Goal: Task Accomplishment & Management: Manage account settings

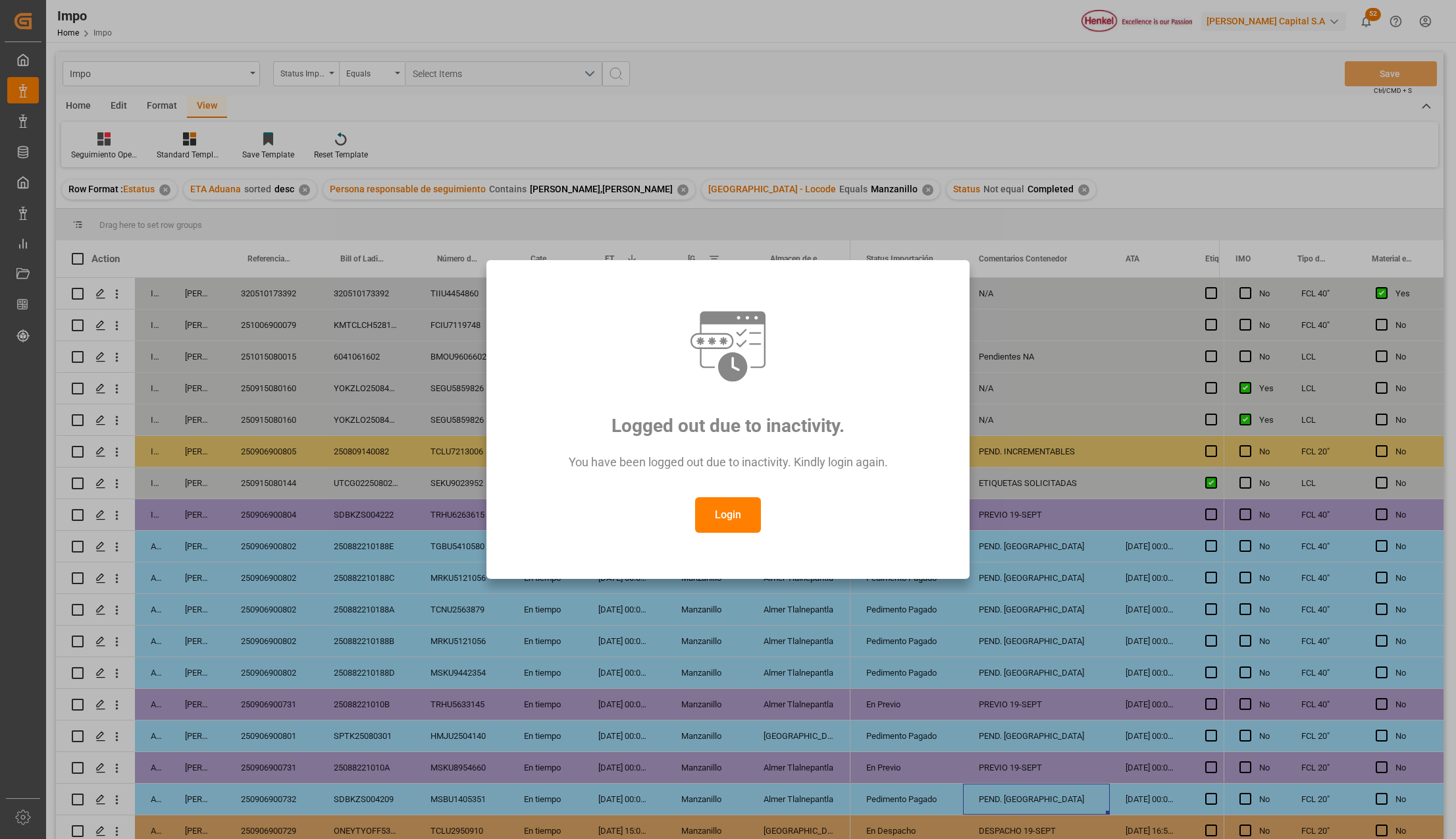
click at [737, 512] on button "Login" at bounding box center [728, 515] width 66 height 36
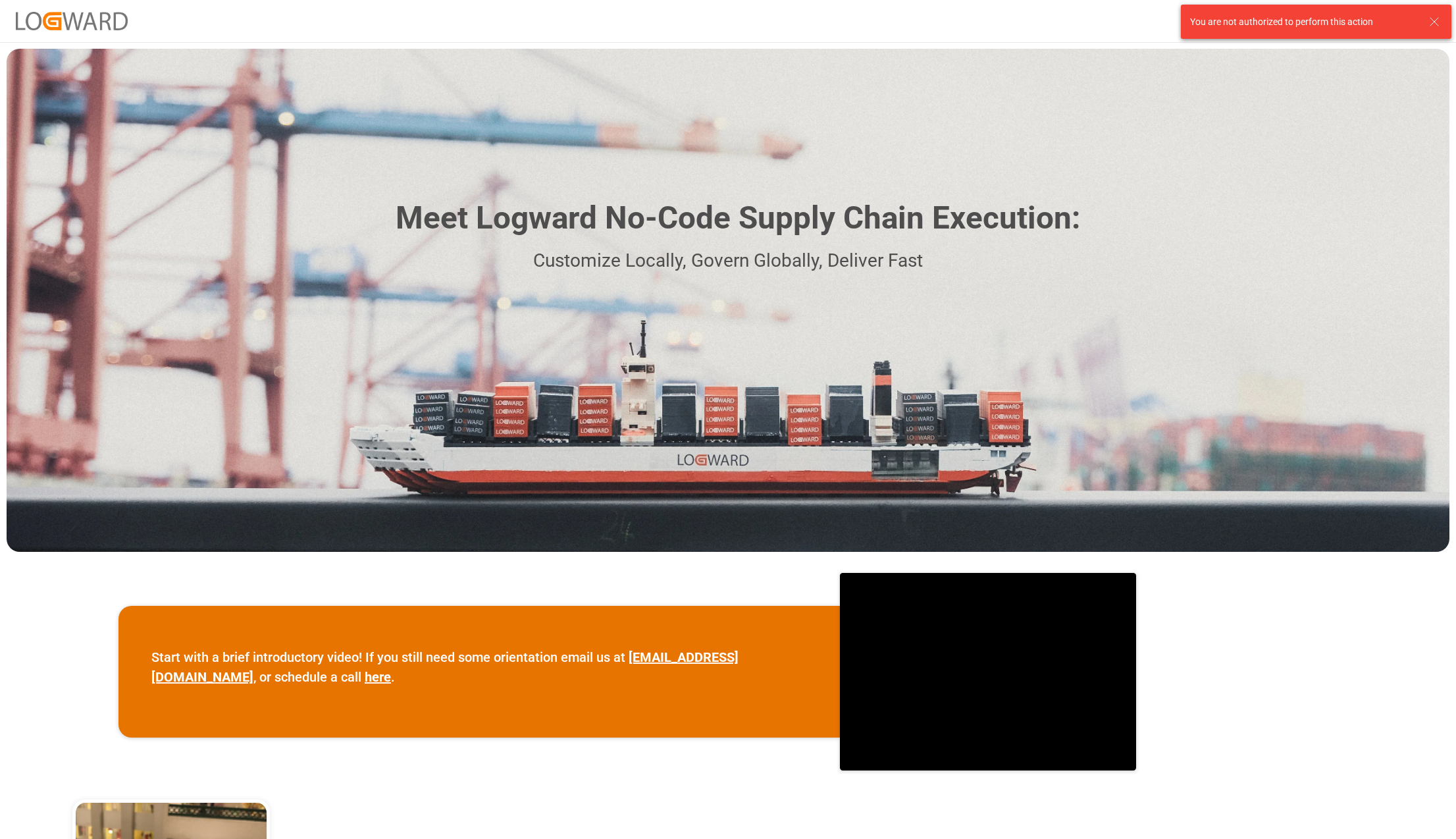
click at [1431, 14] on icon at bounding box center [1435, 22] width 16 height 16
click at [1421, 26] on button "Log In" at bounding box center [1408, 21] width 66 height 23
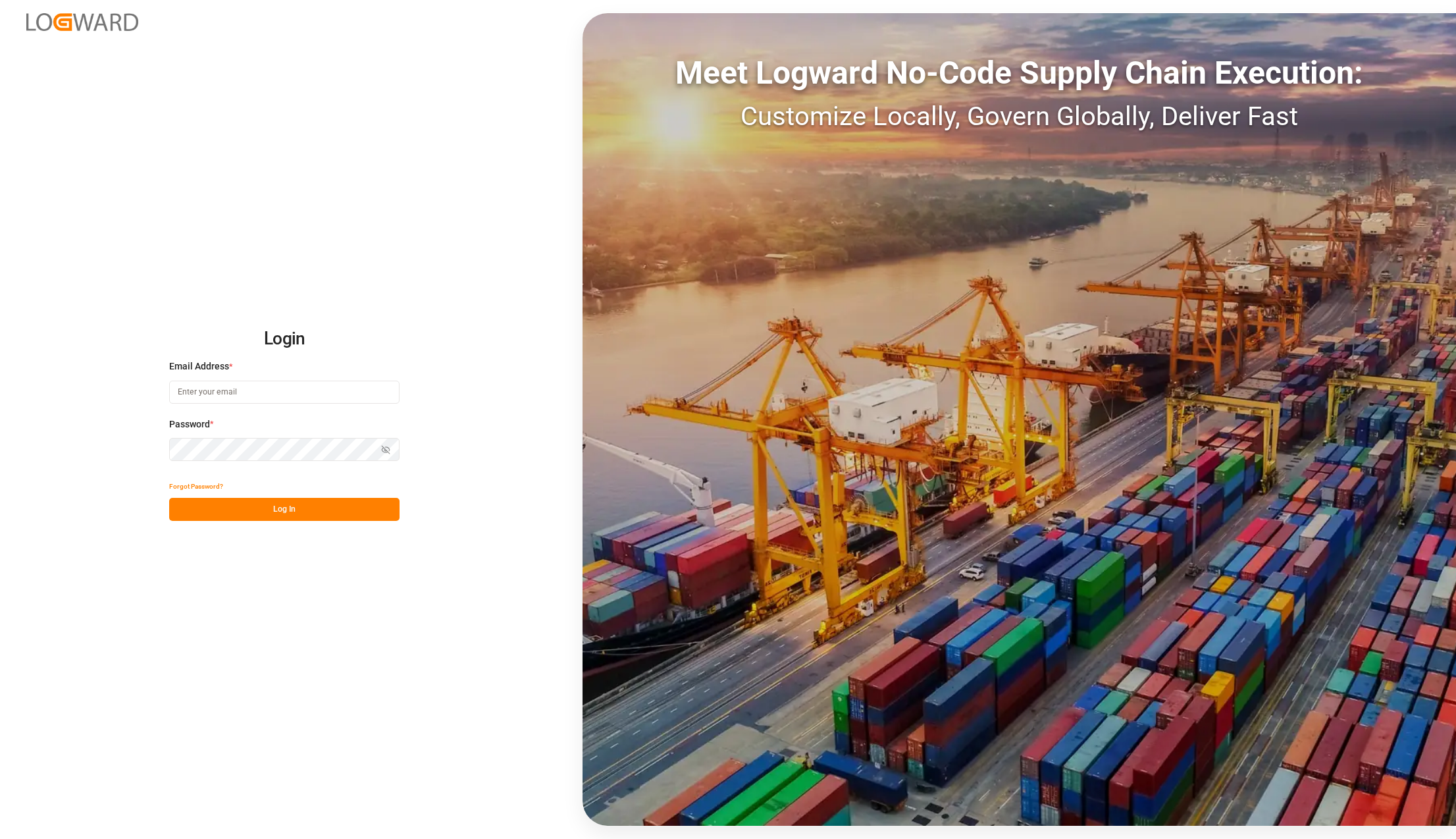
type input "[PERSON_NAME][EMAIL_ADDRESS][PERSON_NAME][DOMAIN_NAME]"
click at [344, 507] on button "Log In" at bounding box center [284, 509] width 230 height 23
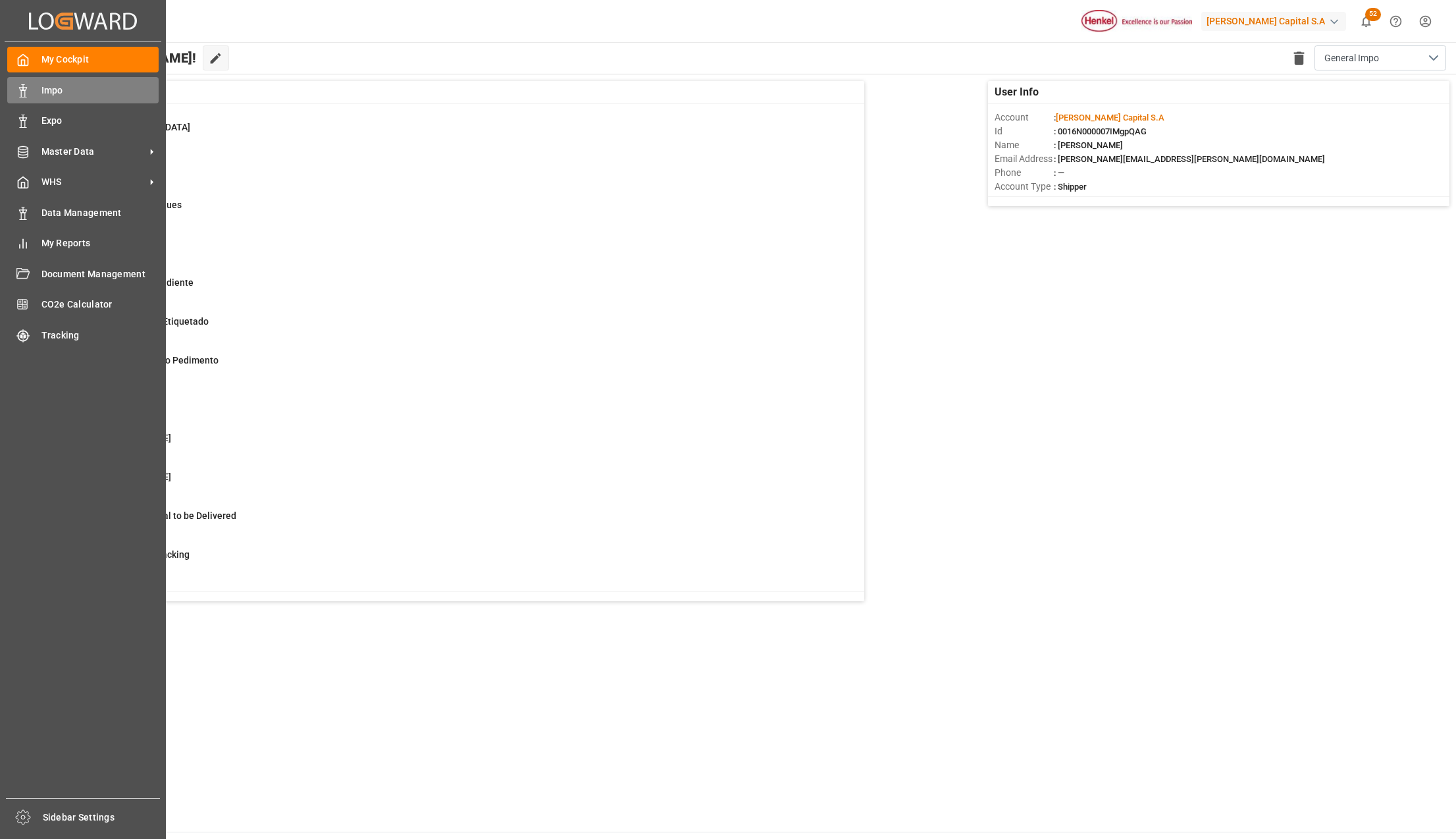
click at [43, 93] on span "Impo" at bounding box center [100, 91] width 118 height 14
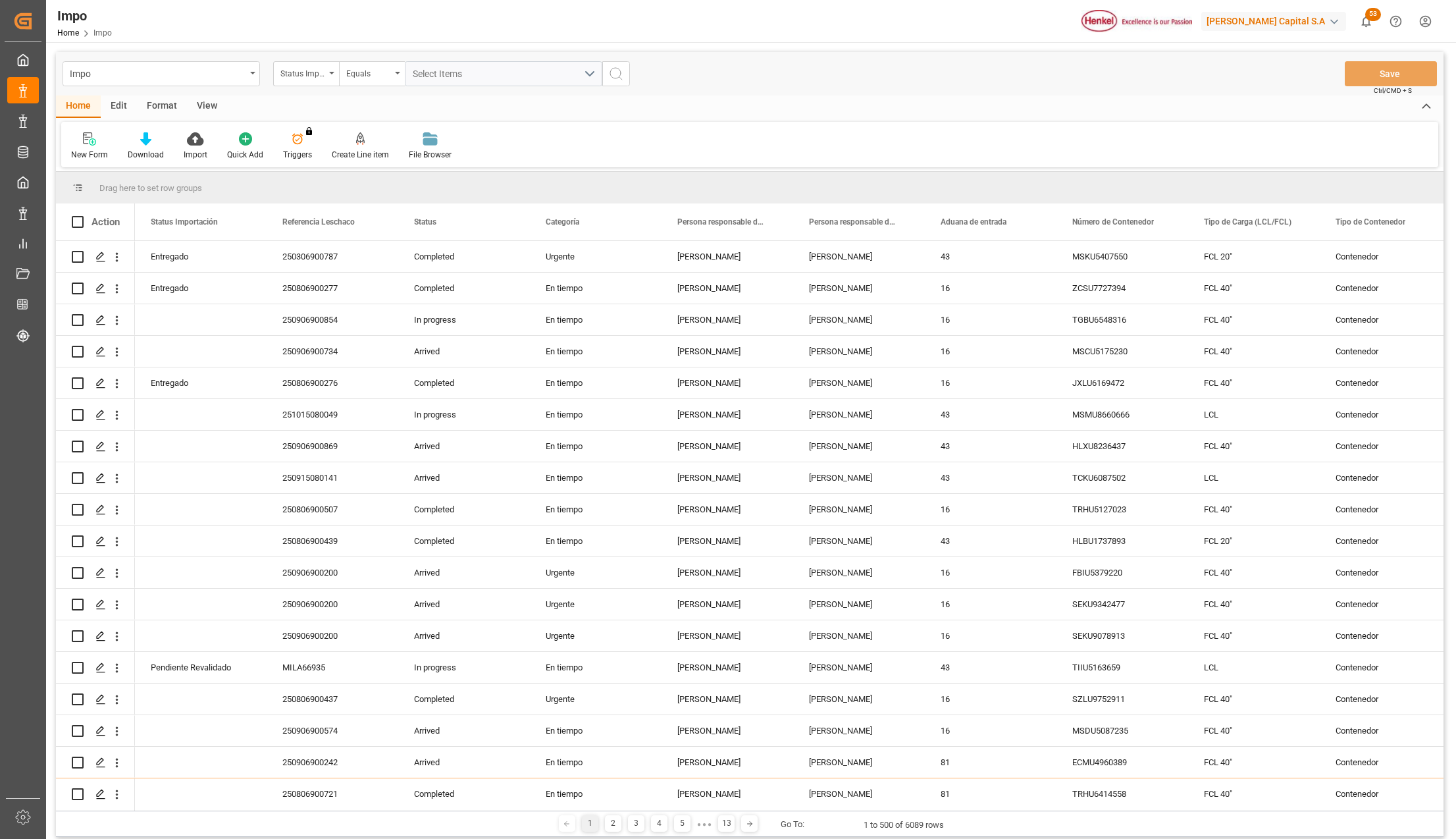
drag, startPoint x: 167, startPoint y: 101, endPoint x: 159, endPoint y: 105, distance: 9.4
click at [167, 101] on div "Format" at bounding box center [162, 106] width 50 height 22
click at [99, 135] on div at bounding box center [90, 139] width 39 height 14
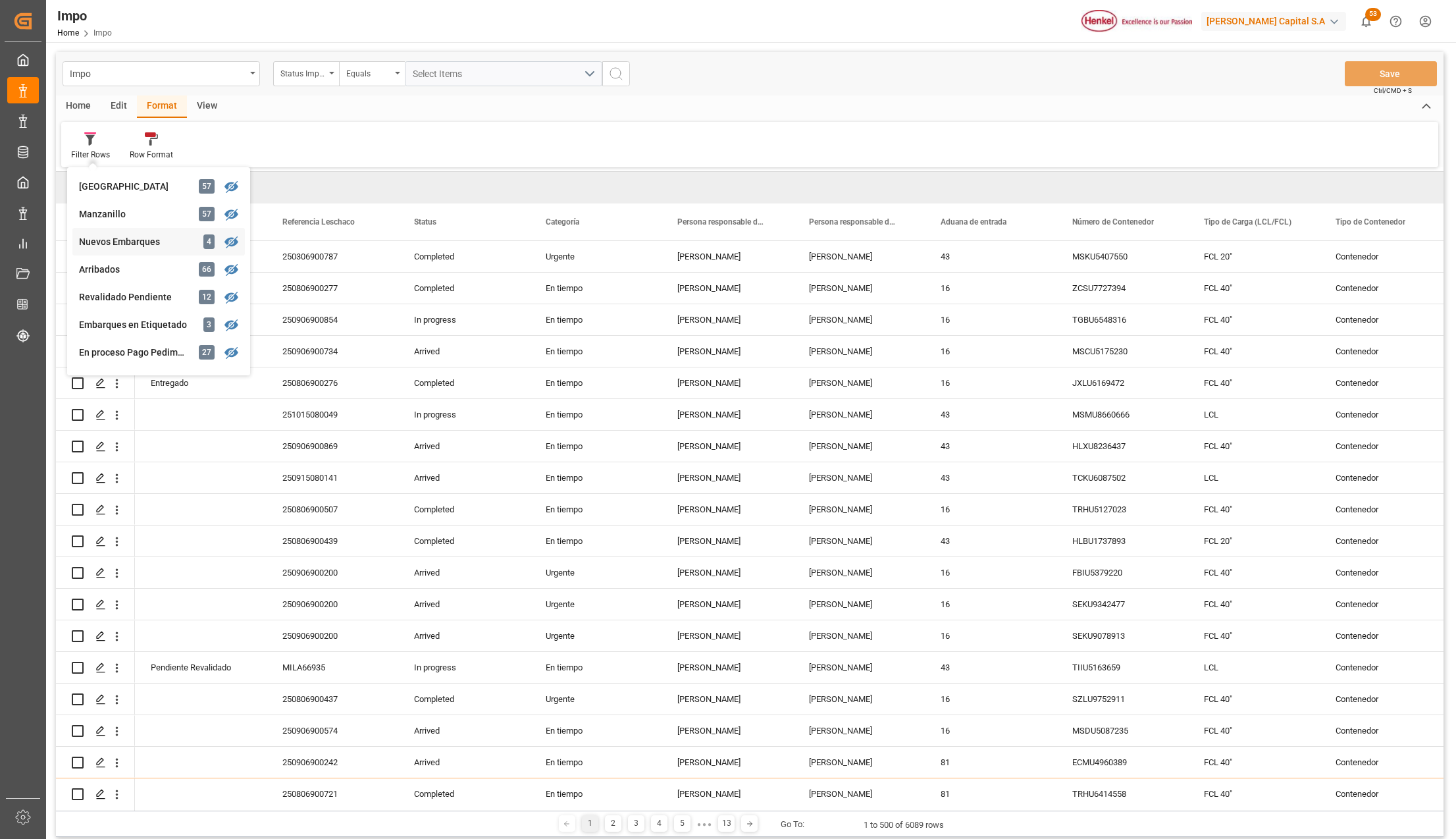
click at [106, 235] on div "Nuevos Embarques" at bounding box center [136, 242] width 115 height 14
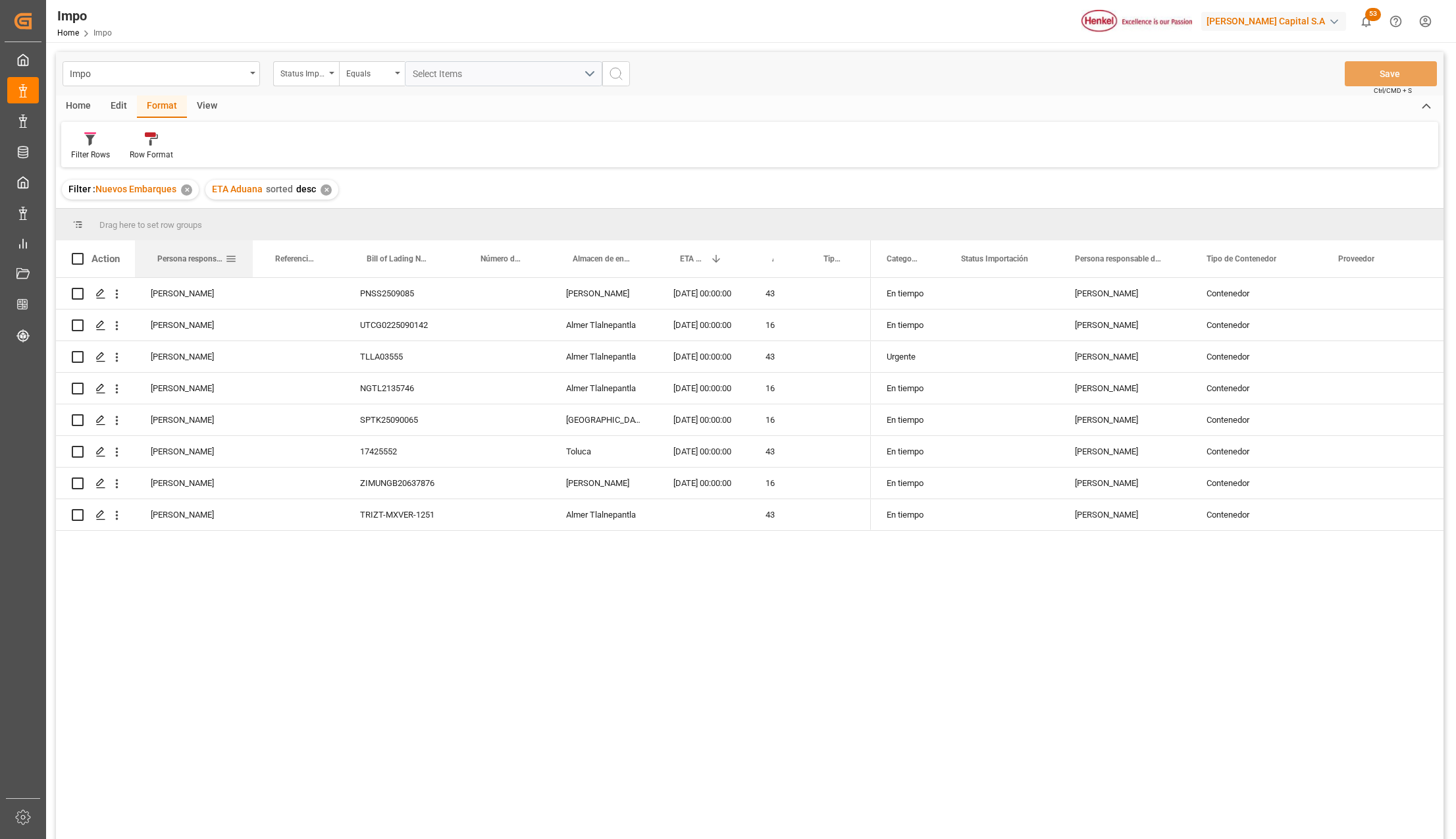
drag, startPoint x: 192, startPoint y: 243, endPoint x: 250, endPoint y: 243, distance: 57.9
click at [250, 243] on div at bounding box center [252, 258] width 5 height 37
click at [520, 666] on div "Martha Gonzalez PNSS2509085 Almer Apodaca 27-10-2025 00:00:00 43 Carlos Villar …" at bounding box center [750, 560] width 1388 height 565
drag, startPoint x: 183, startPoint y: 254, endPoint x: 188, endPoint y: 233, distance: 21.6
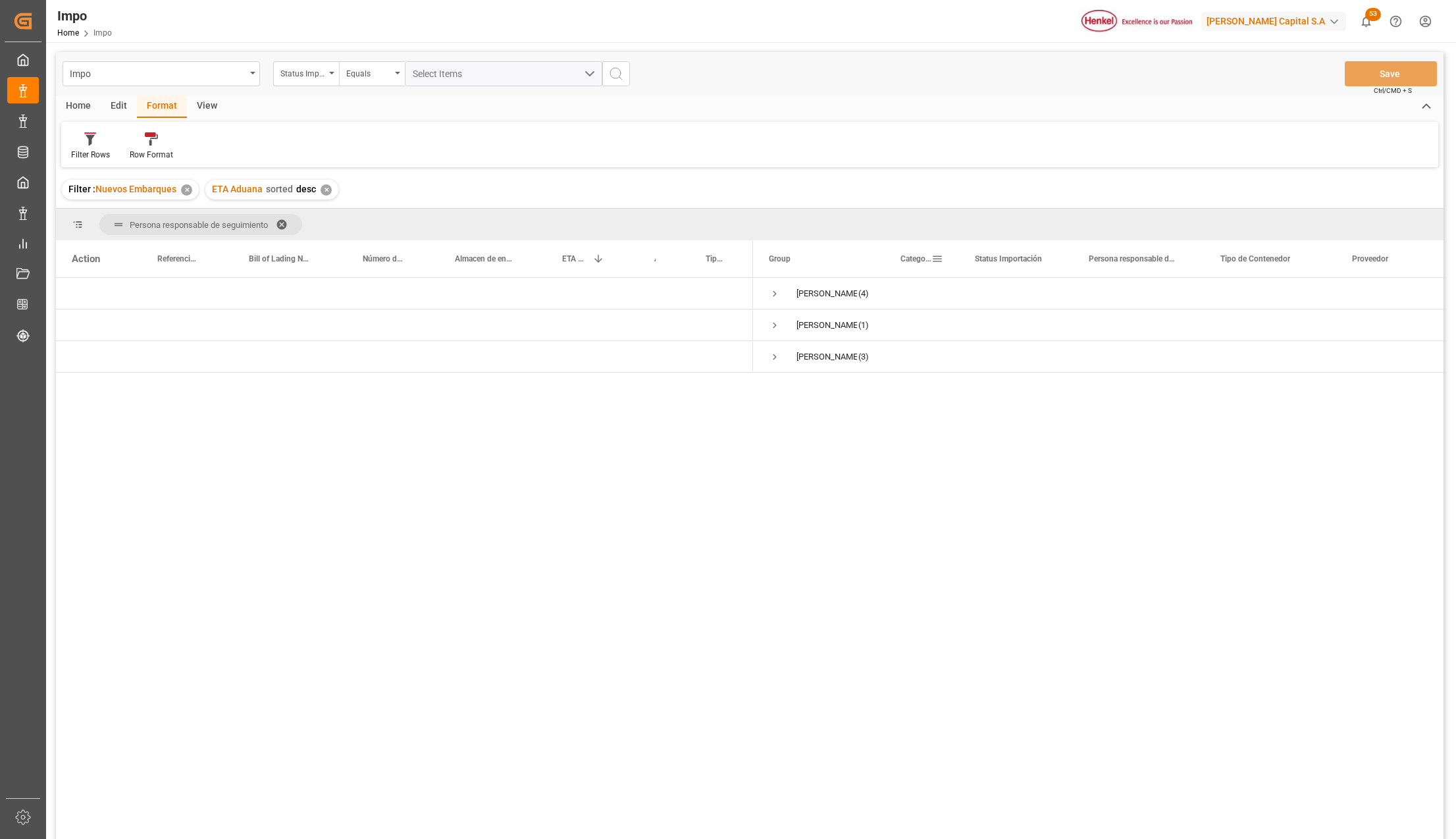
drag, startPoint x: 881, startPoint y: 242, endPoint x: 890, endPoint y: 241, distance: 9.3
drag, startPoint x: 884, startPoint y: 242, endPoint x: 966, endPoint y: 257, distance: 84.2
click at [966, 257] on div at bounding box center [967, 258] width 5 height 37
click at [778, 290] on span "Press SPACE to select this row." at bounding box center [775, 294] width 12 height 12
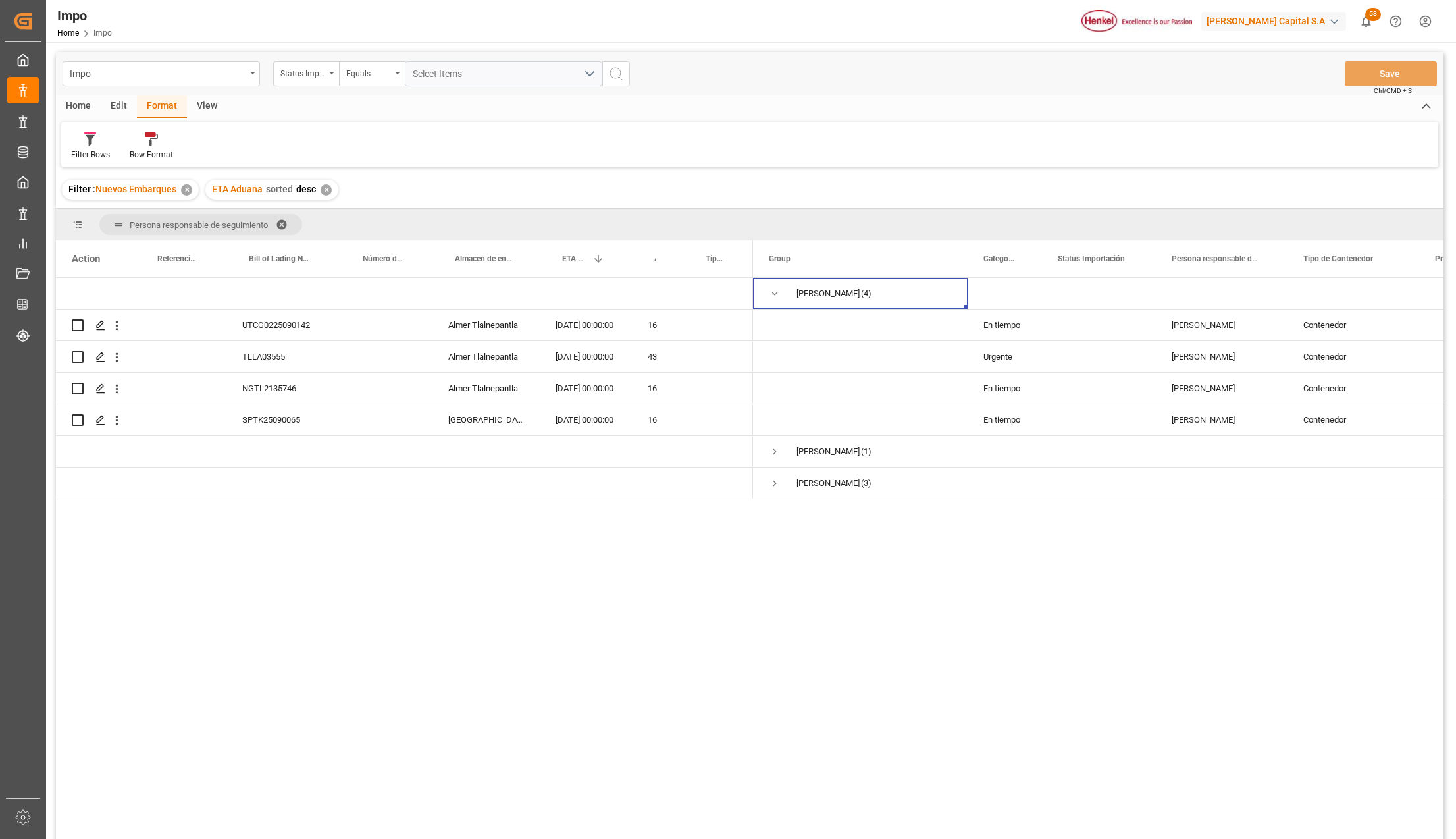
drag, startPoint x: 388, startPoint y: 679, endPoint x: 383, endPoint y: 694, distance: 15.4
click at [388, 679] on div "UTCG0225090142 Almer Tlalnepantla 14-10-2025 00:00:00 16 TLLA03555 Almer Tlalne…" at bounding box center [750, 560] width 1388 height 565
click at [780, 292] on span "Press SPACE to select this row." at bounding box center [775, 294] width 12 height 12
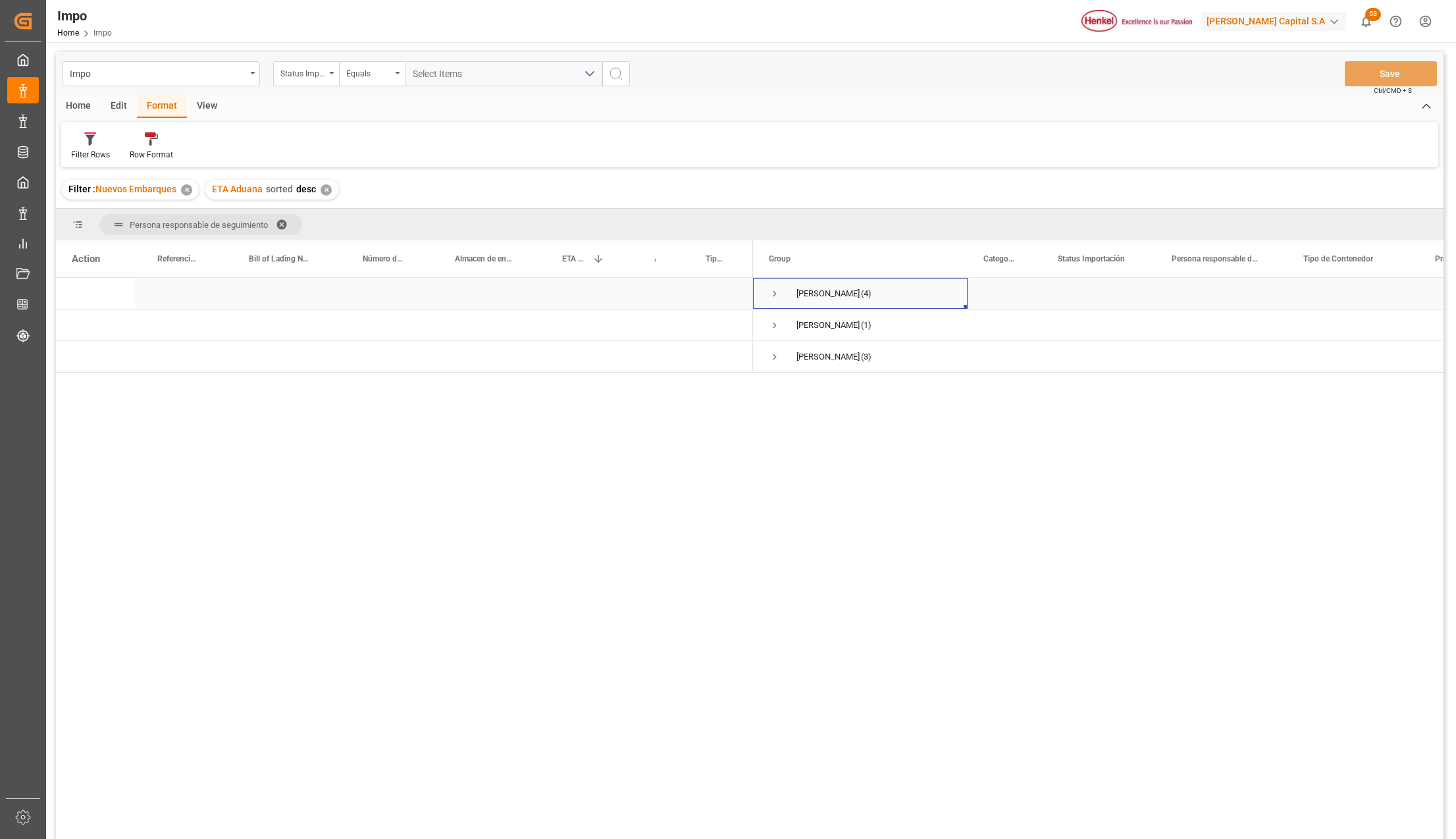
click at [770, 291] on span "Press SPACE to select this row." at bounding box center [775, 294] width 12 height 12
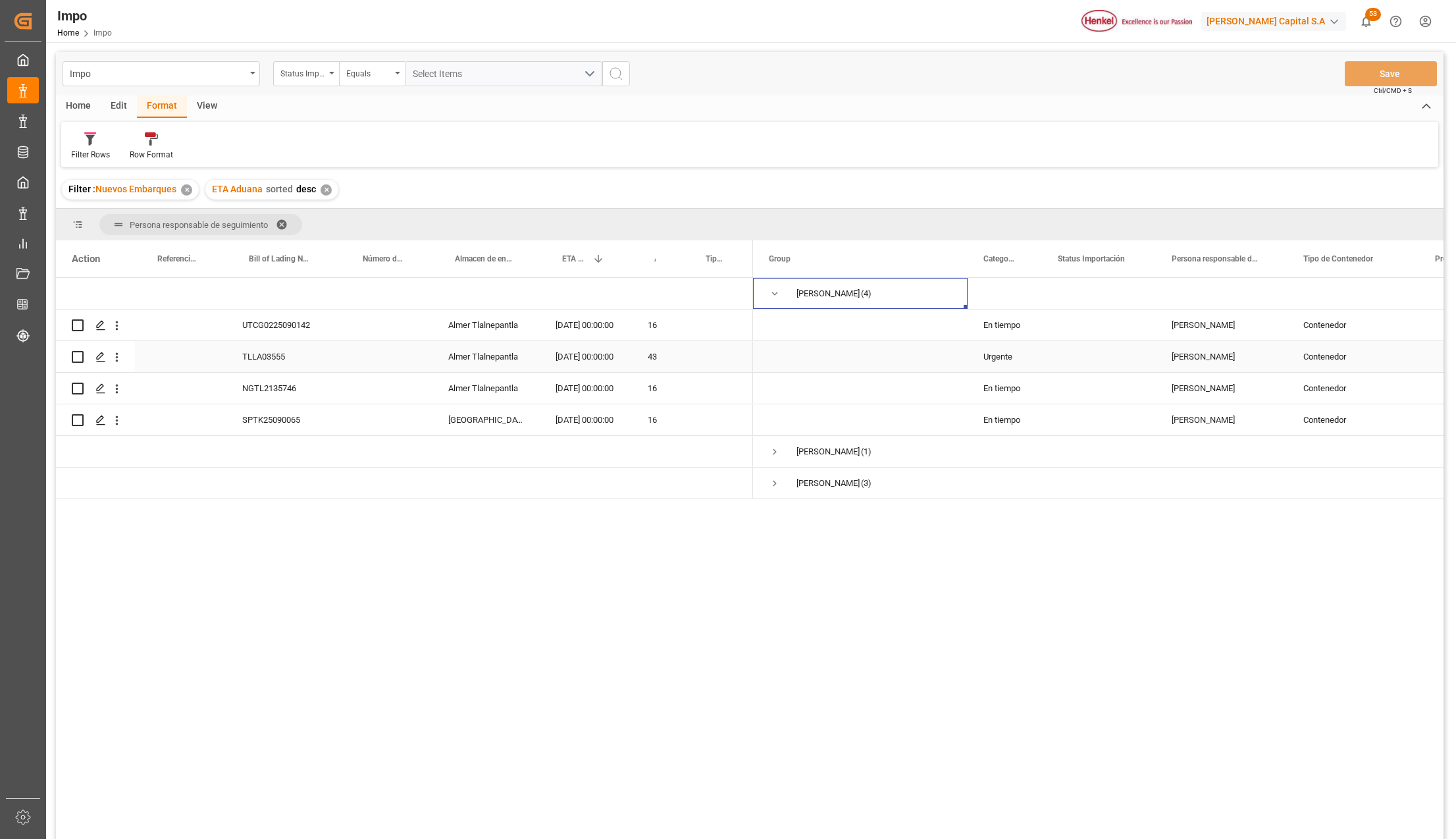
click at [1007, 354] on div "Urgente" at bounding box center [1005, 356] width 74 height 31
click at [283, 354] on div "TLLA03555" at bounding box center [283, 356] width 114 height 31
click at [772, 454] on span "Press SPACE to select this row." at bounding box center [775, 452] width 12 height 12
click at [773, 517] on span "Press SPACE to select this row." at bounding box center [775, 515] width 12 height 12
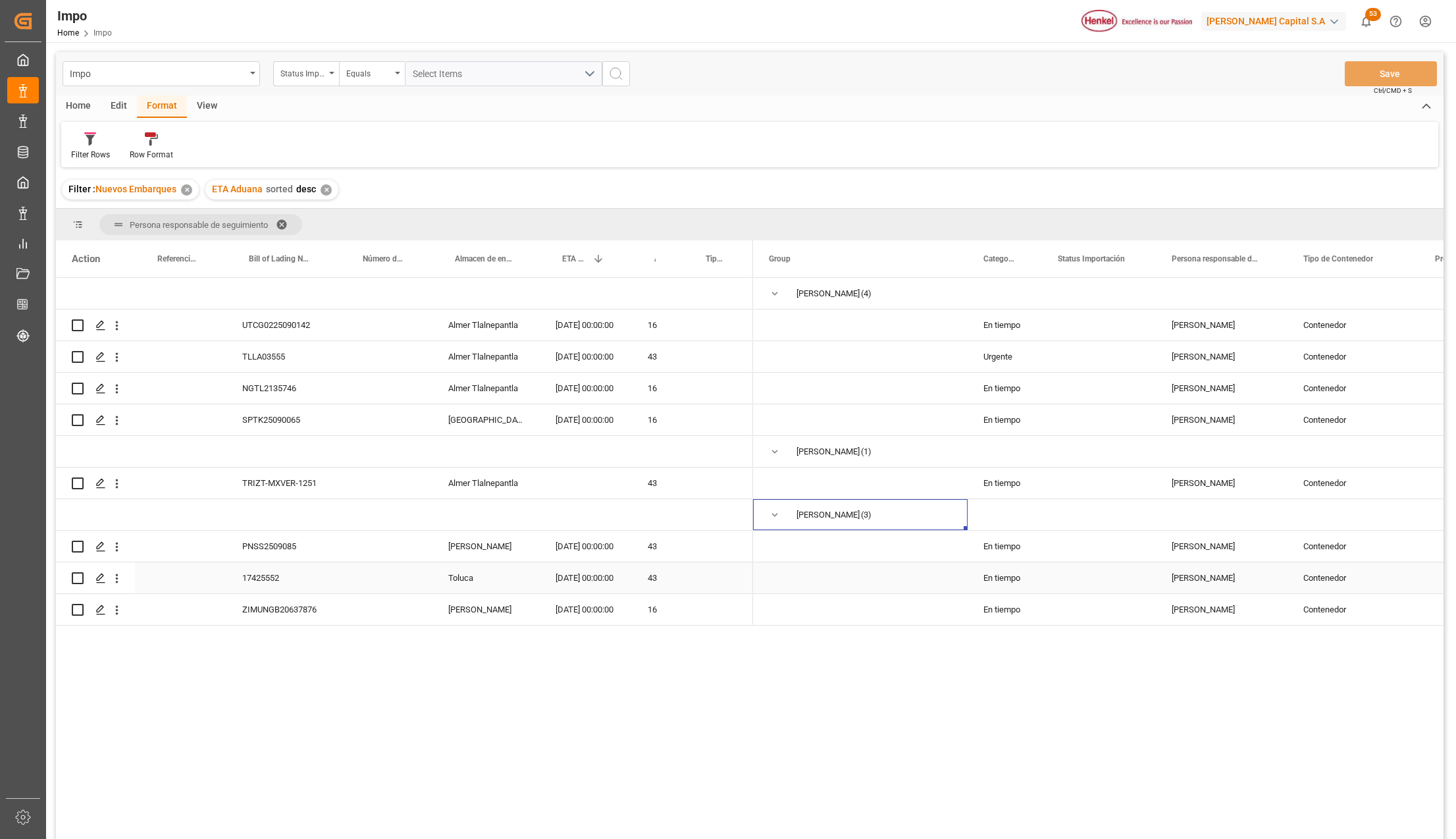
click at [999, 570] on div "En tiempo" at bounding box center [1005, 577] width 74 height 31
click at [999, 361] on div "Urgente" at bounding box center [1005, 356] width 74 height 31
click at [1012, 579] on div "En tiempo" at bounding box center [1005, 577] width 74 height 31
click at [1076, 666] on div "Carlos Villar (4) Karla Chavez (1) Martha Gonzalez (3) En tiempo Ana Alvarado C…" at bounding box center [1098, 562] width 691 height 569
click at [1402, 66] on button "Save" at bounding box center [1391, 73] width 92 height 25
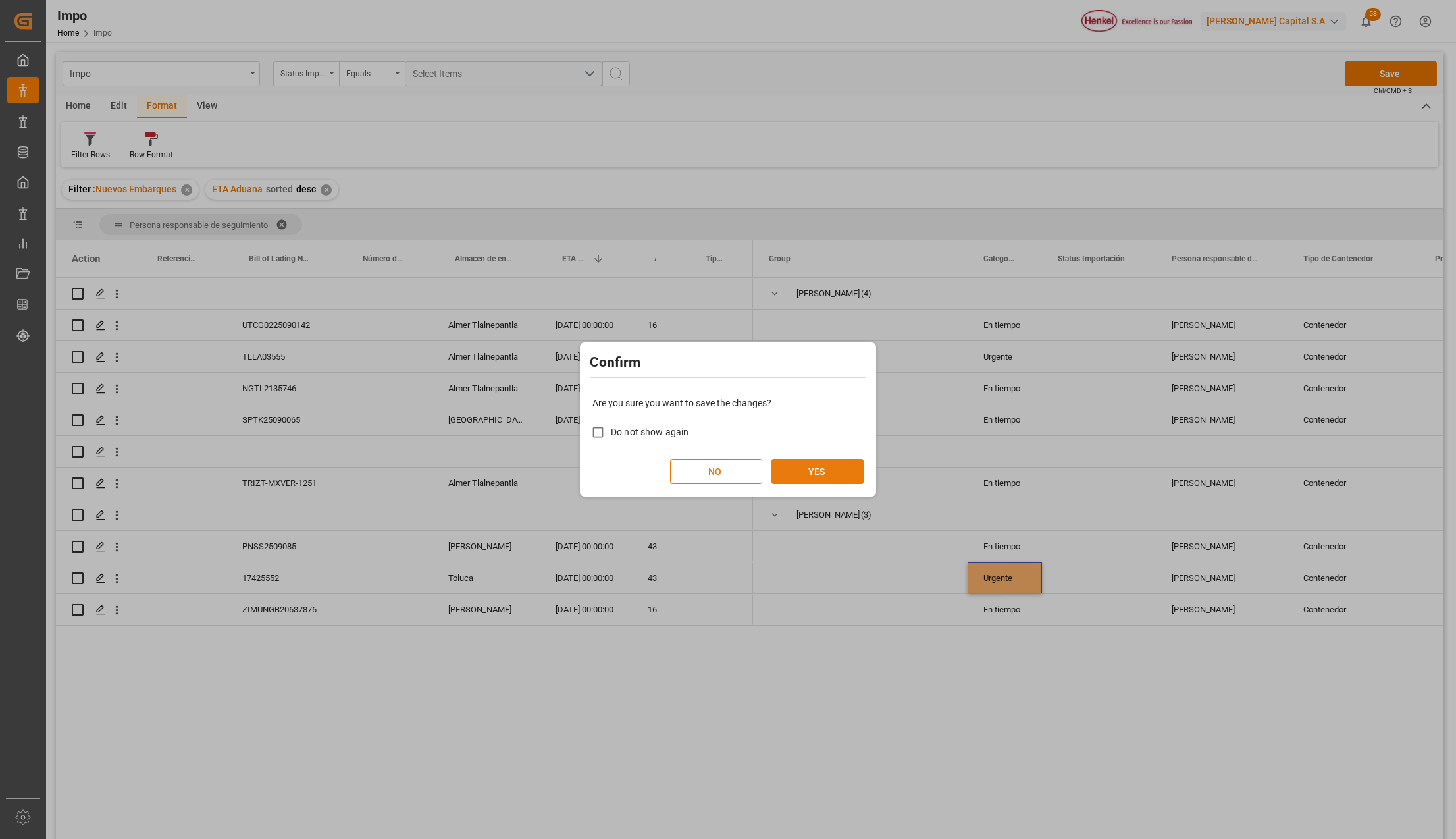
click at [823, 467] on button "YES" at bounding box center [818, 471] width 92 height 25
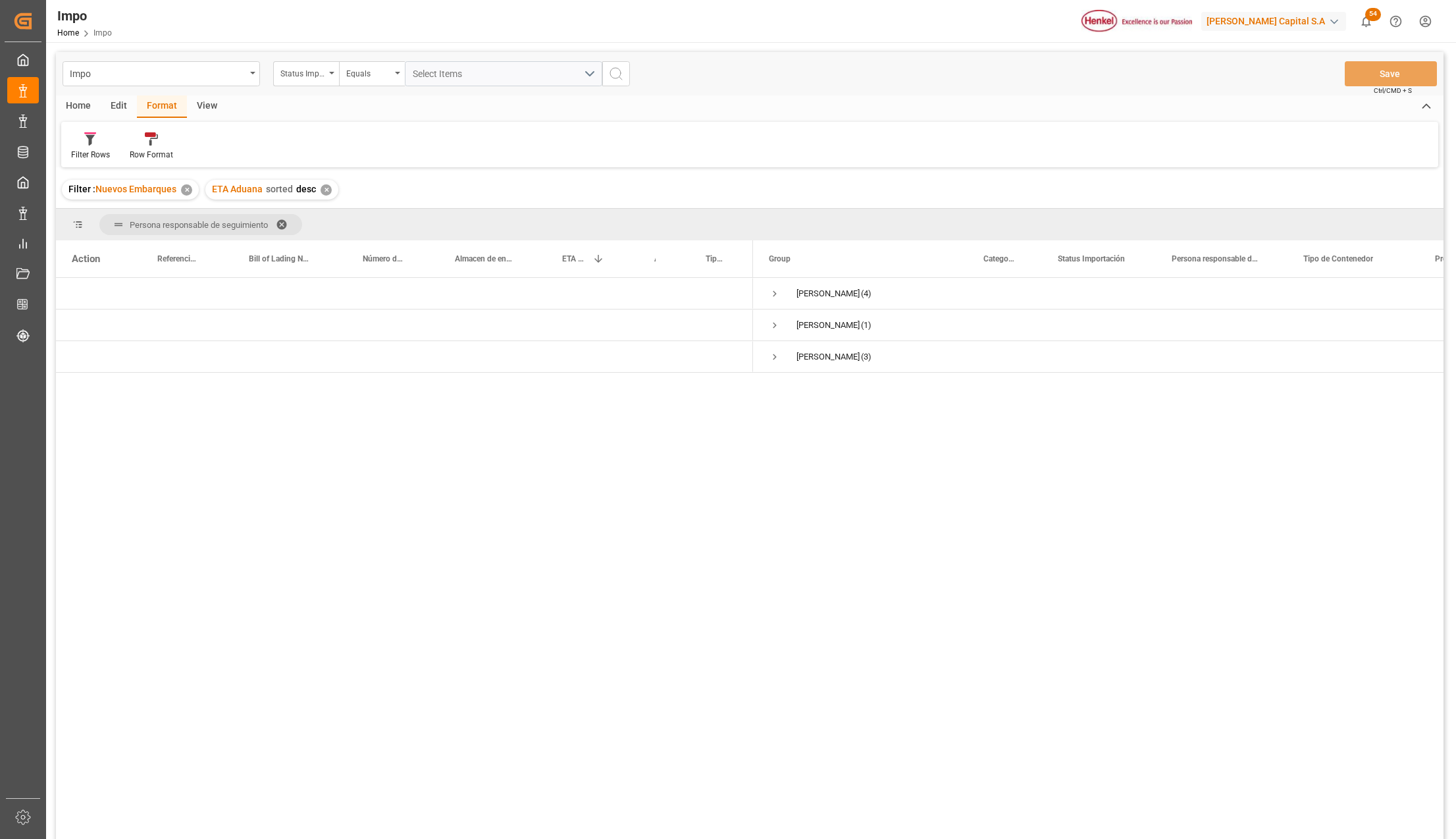
click at [416, 448] on div "Carlos Villar (4) Karla Chavez (1) Martha Gonzalez (3)" at bounding box center [750, 560] width 1388 height 565
click at [85, 99] on div "Home" at bounding box center [78, 106] width 45 height 22
click at [196, 140] on icon at bounding box center [195, 138] width 16 height 13
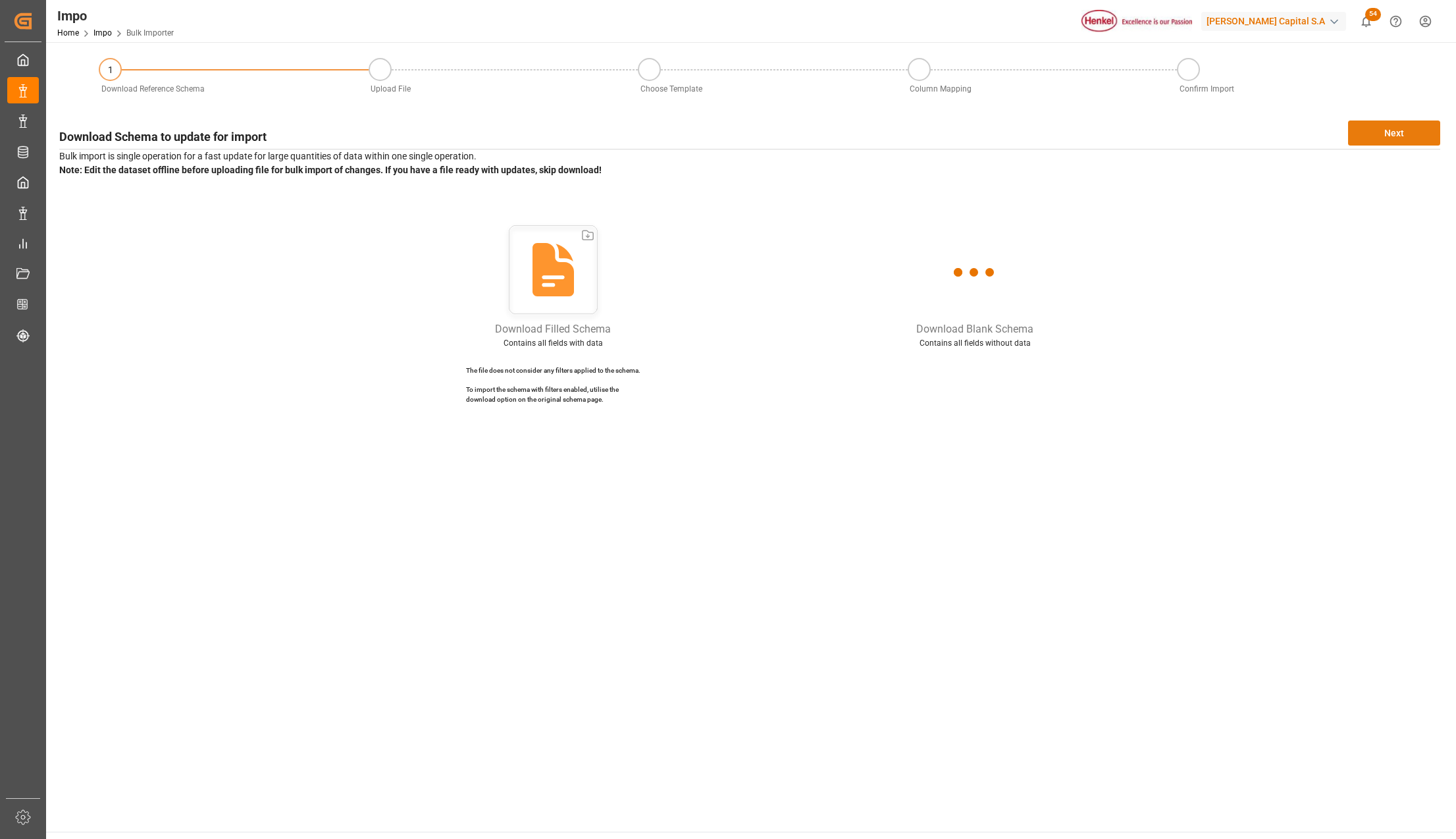
click at [1391, 126] on button "Next" at bounding box center [1394, 132] width 92 height 25
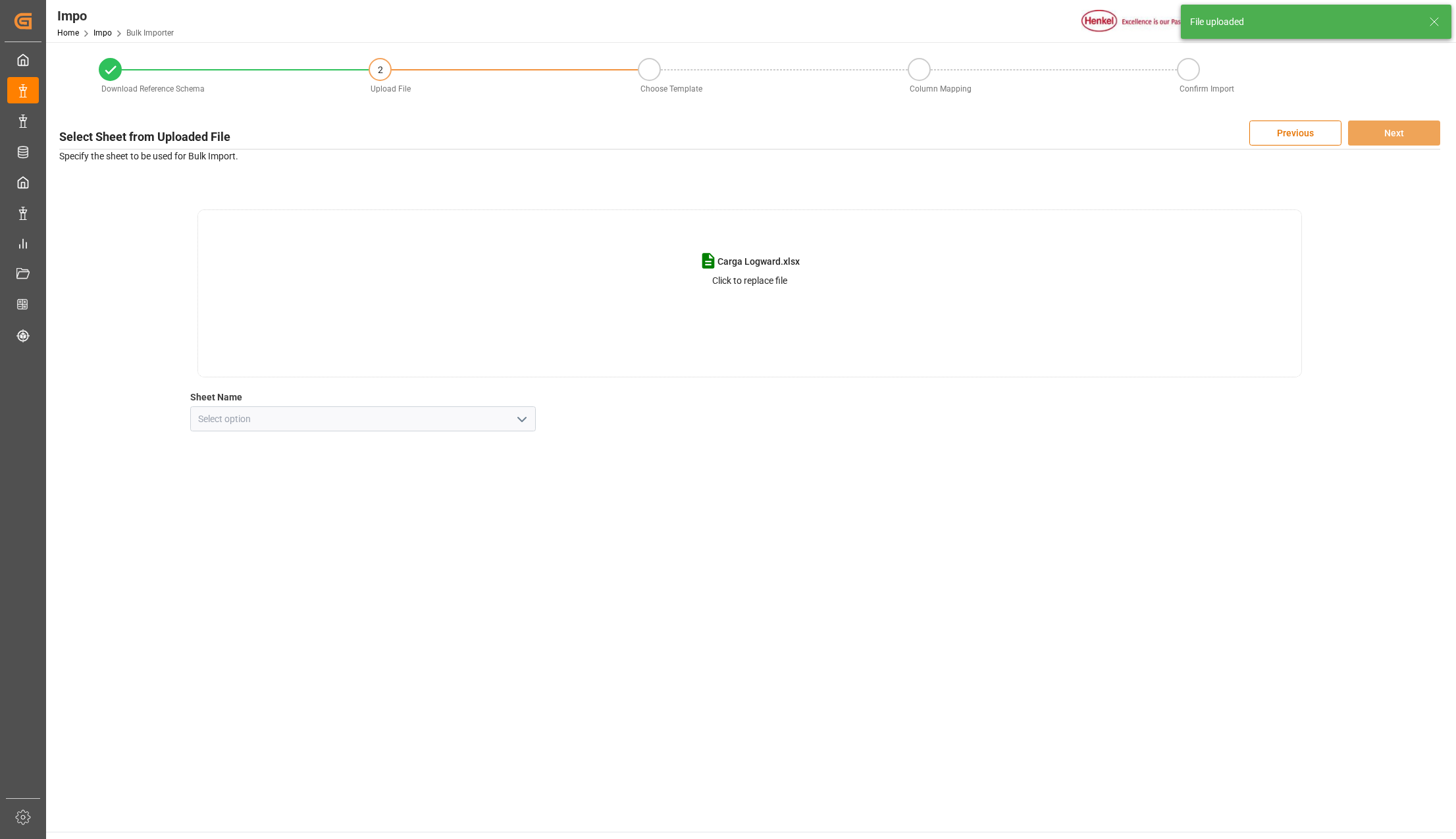
click at [514, 420] on icon "open menu" at bounding box center [522, 419] width 16 height 16
click at [240, 449] on div "CNT" at bounding box center [363, 448] width 344 height 30
type input "CNT"
click at [1425, 125] on button "Next" at bounding box center [1394, 132] width 92 height 25
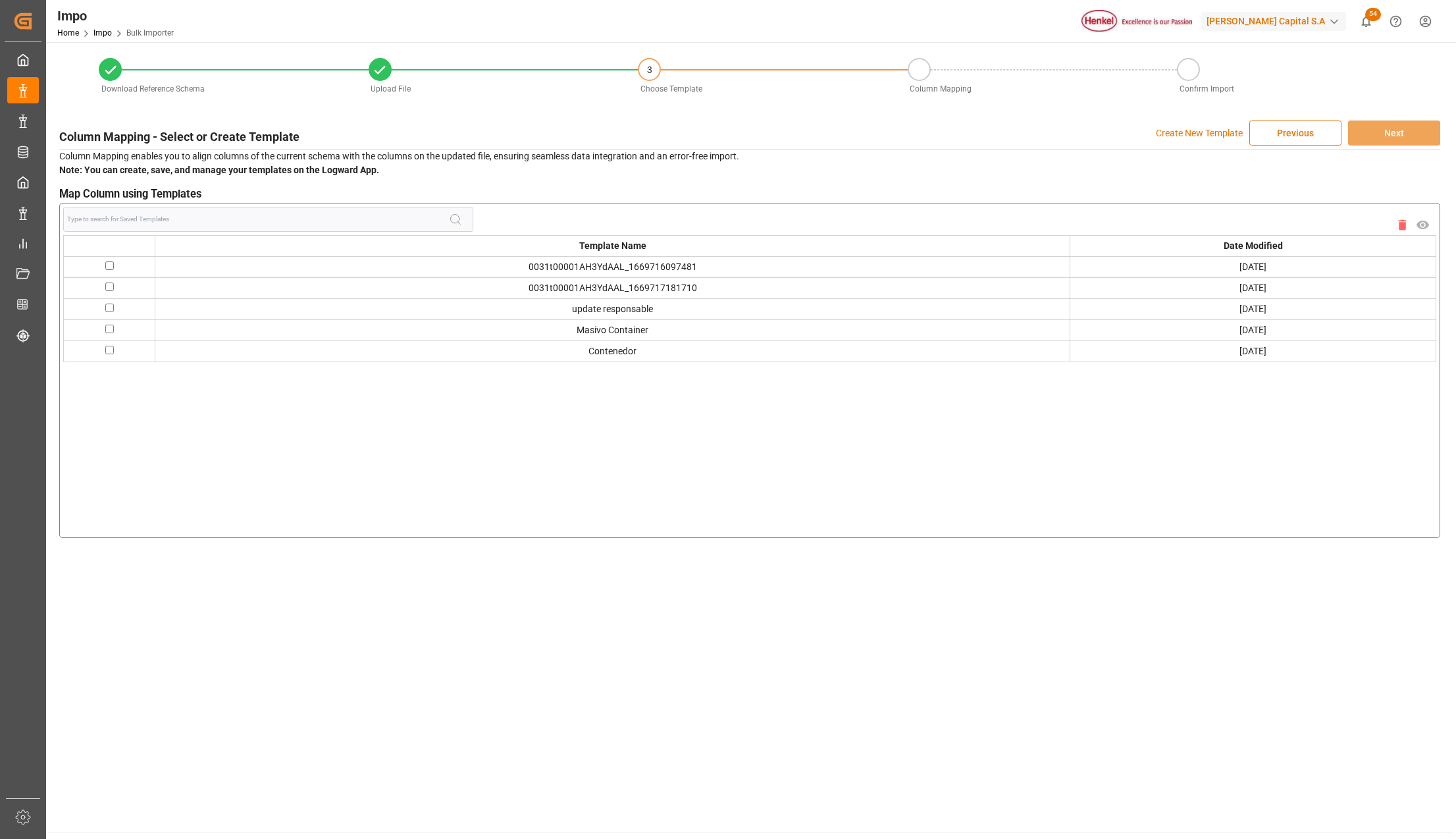
click at [105, 327] on input "checkbox" at bounding box center [109, 329] width 9 height 9
checkbox input "true"
click at [1379, 138] on button "Next" at bounding box center [1394, 132] width 92 height 25
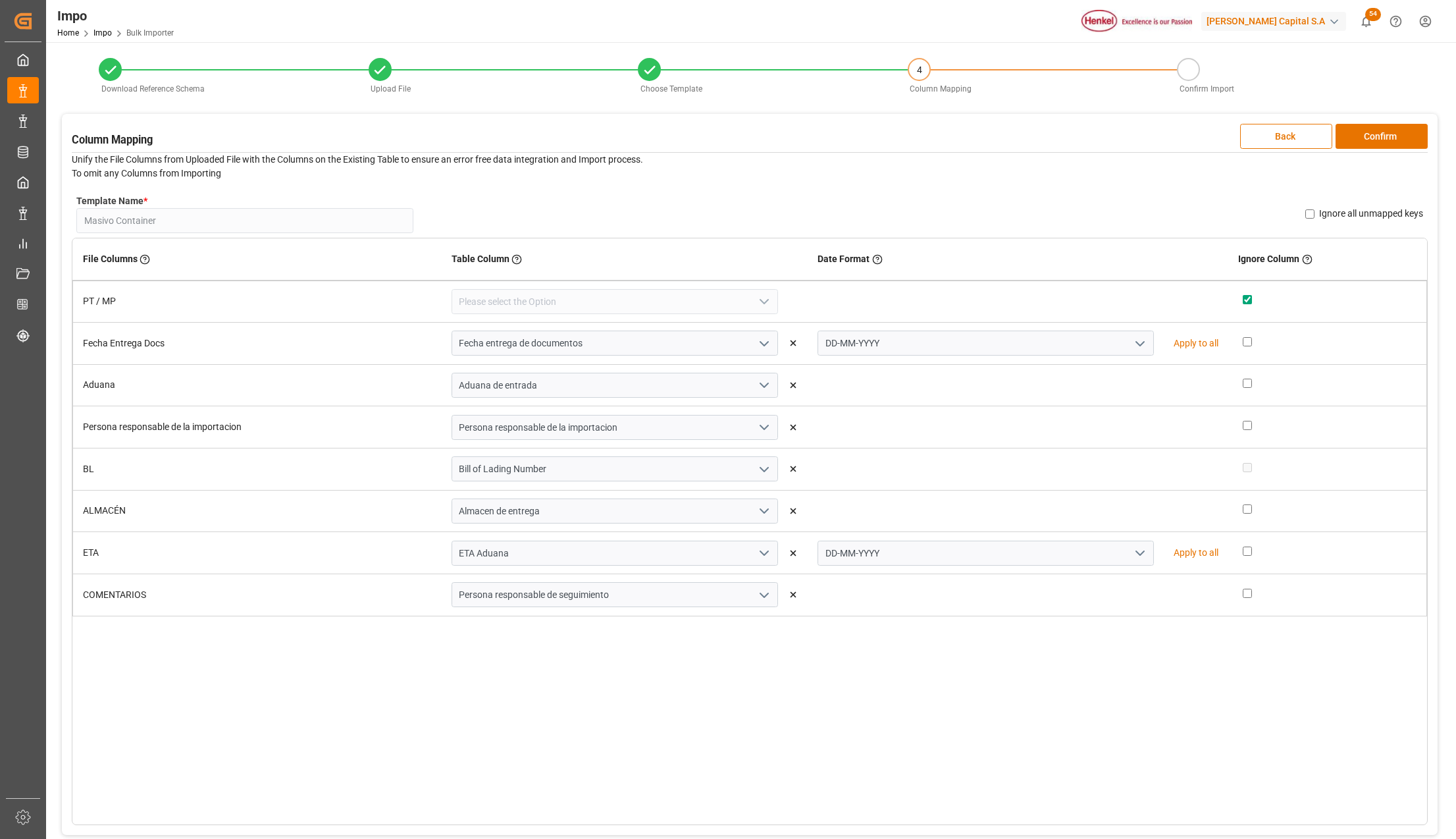
click at [1379, 138] on button "Confirm" at bounding box center [1382, 136] width 92 height 25
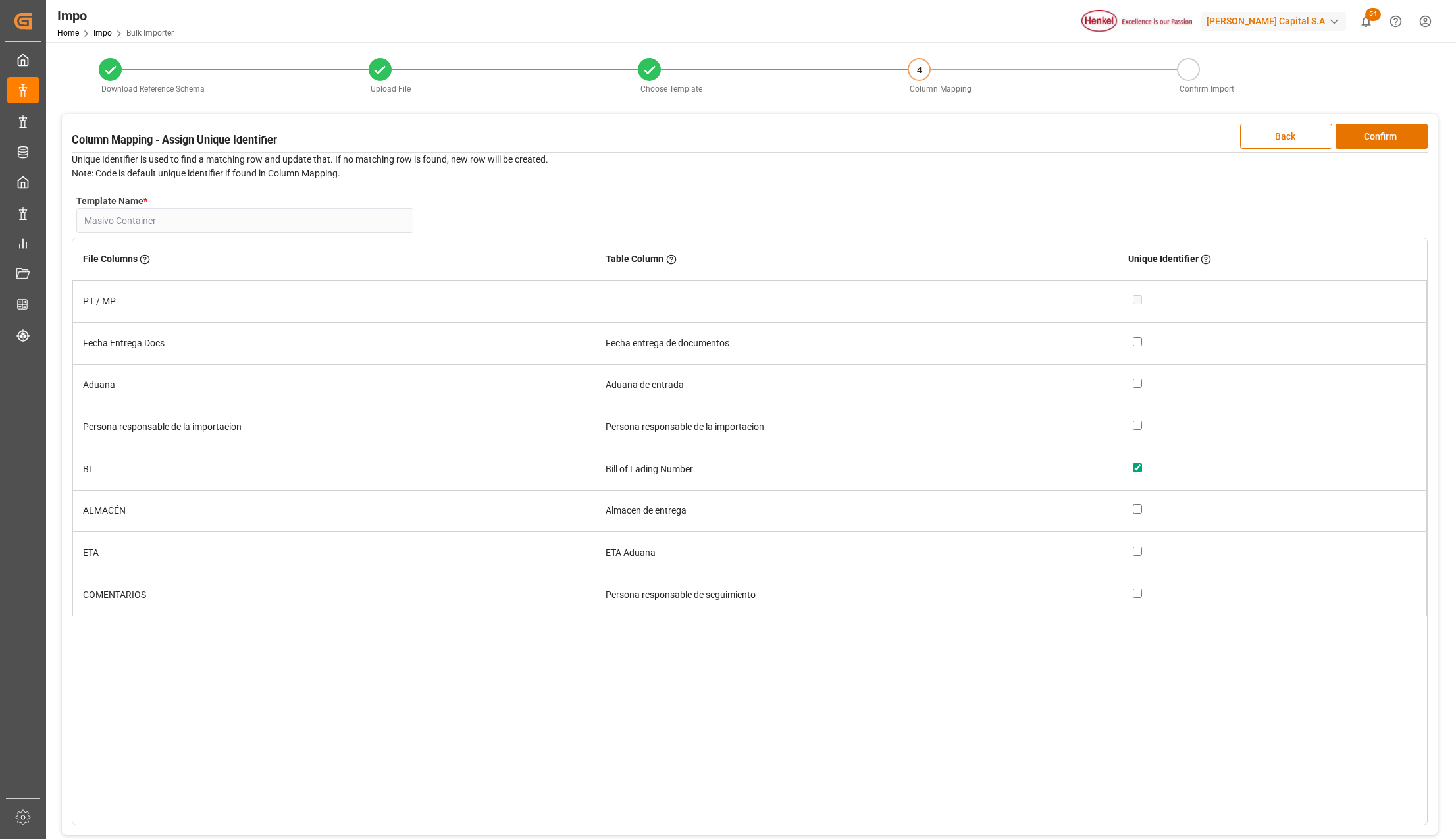
click at [1379, 138] on button "Confirm" at bounding box center [1382, 136] width 92 height 25
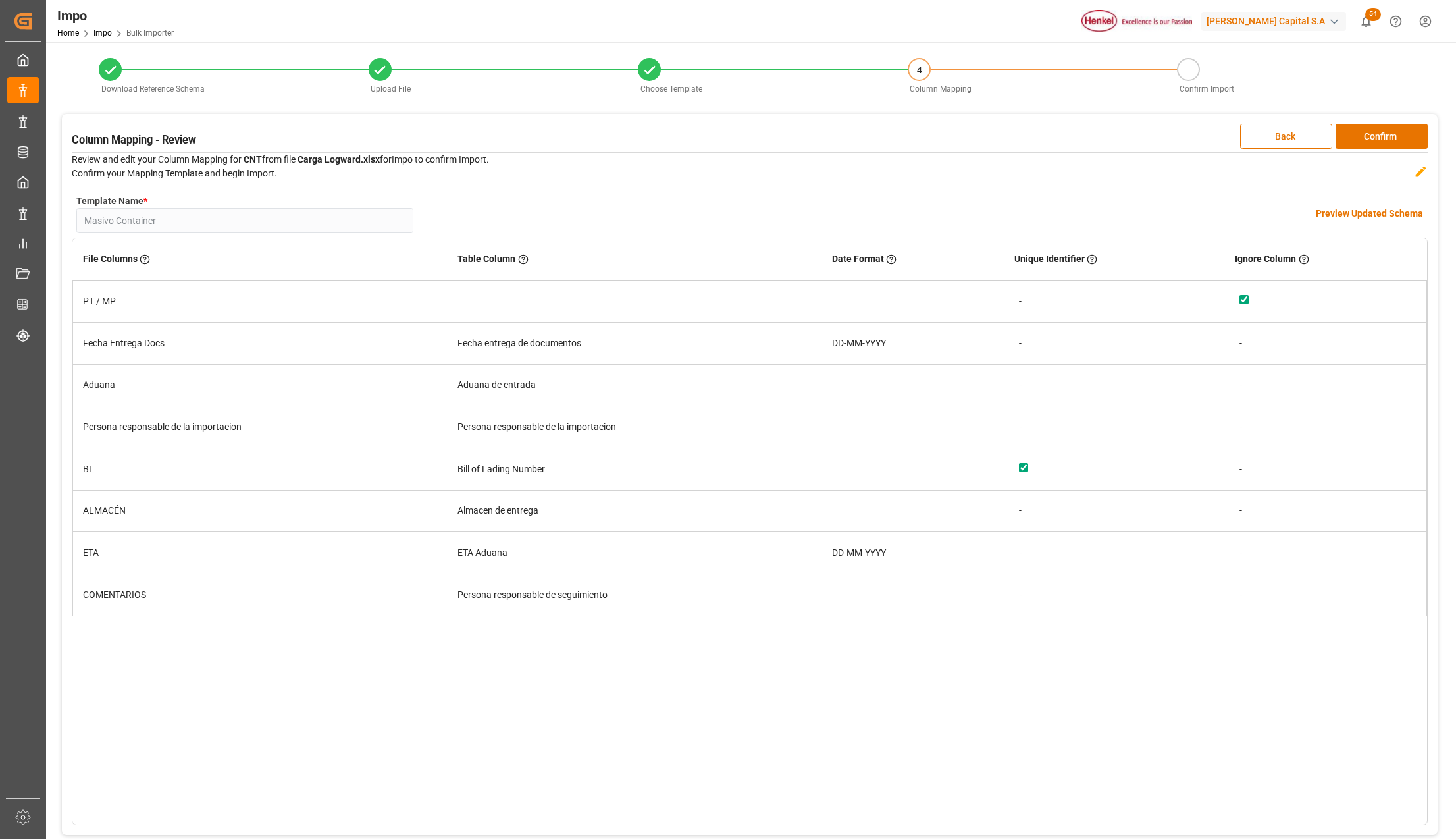
click at [1379, 138] on button "Confirm" at bounding box center [1382, 136] width 92 height 25
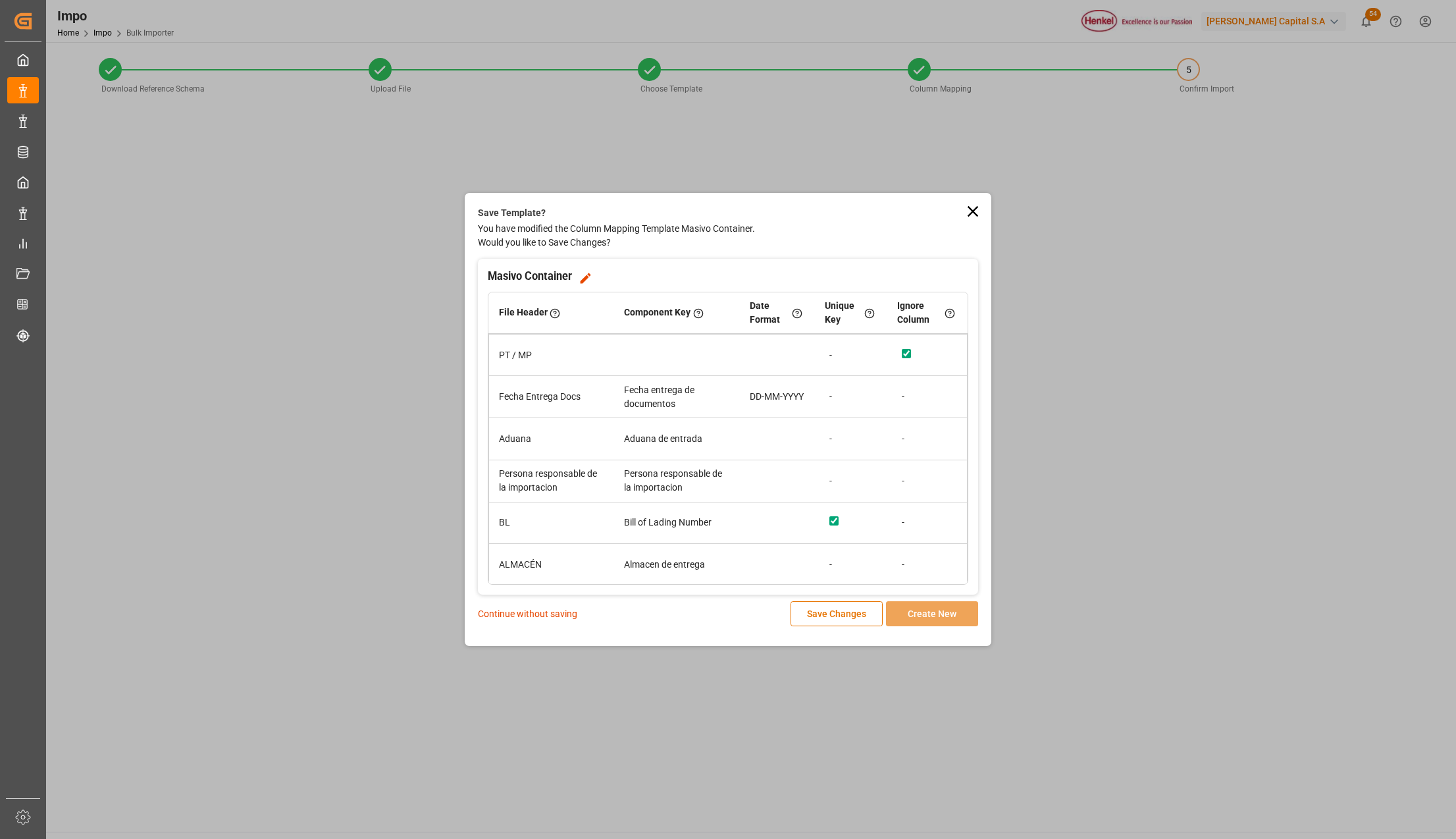
drag, startPoint x: 562, startPoint y: 608, endPoint x: 560, endPoint y: 617, distance: 9.0
click at [562, 608] on p "Continue without saving" at bounding box center [527, 614] width 99 height 14
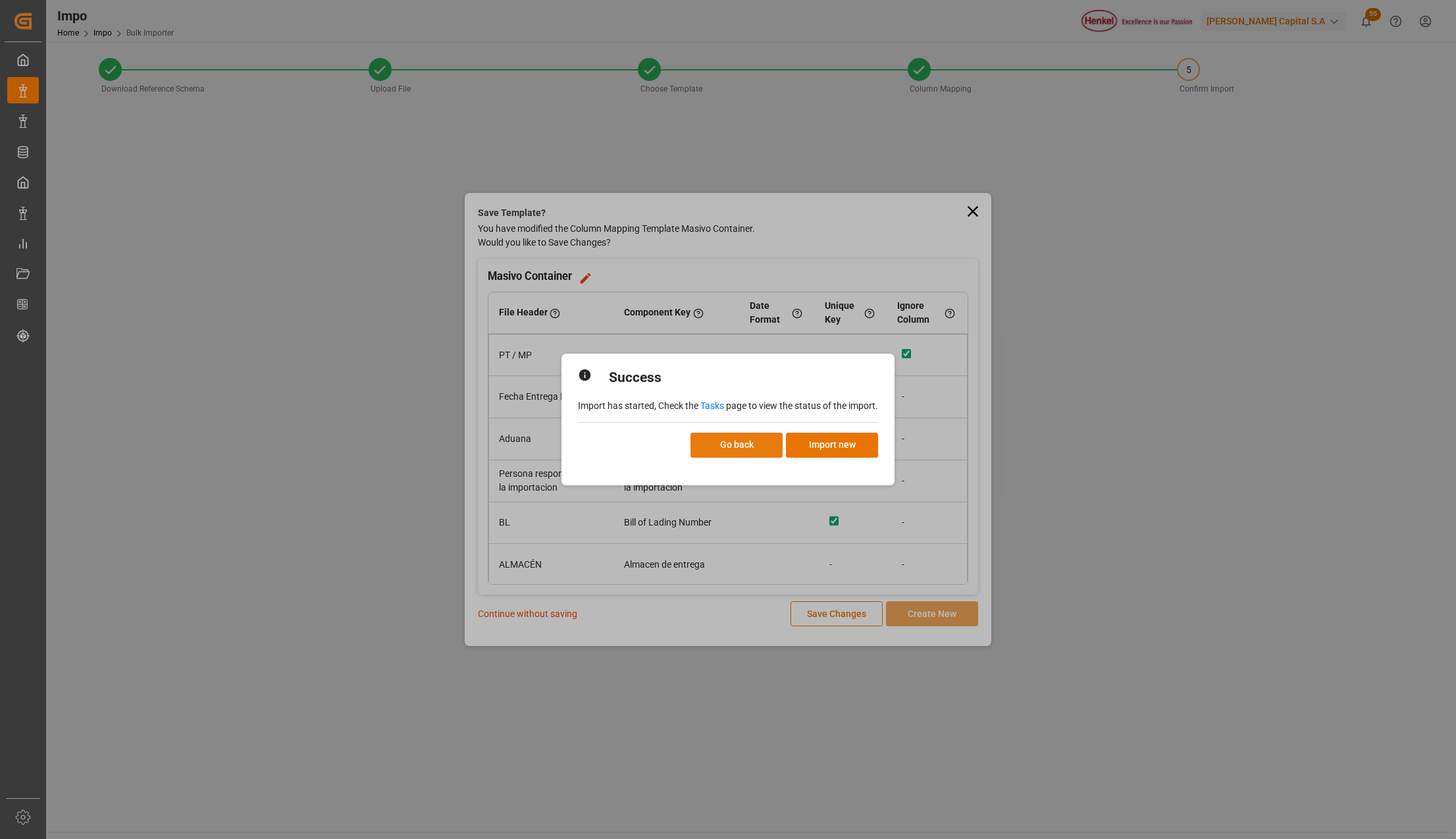
click at [722, 446] on button "Go back" at bounding box center [737, 445] width 92 height 25
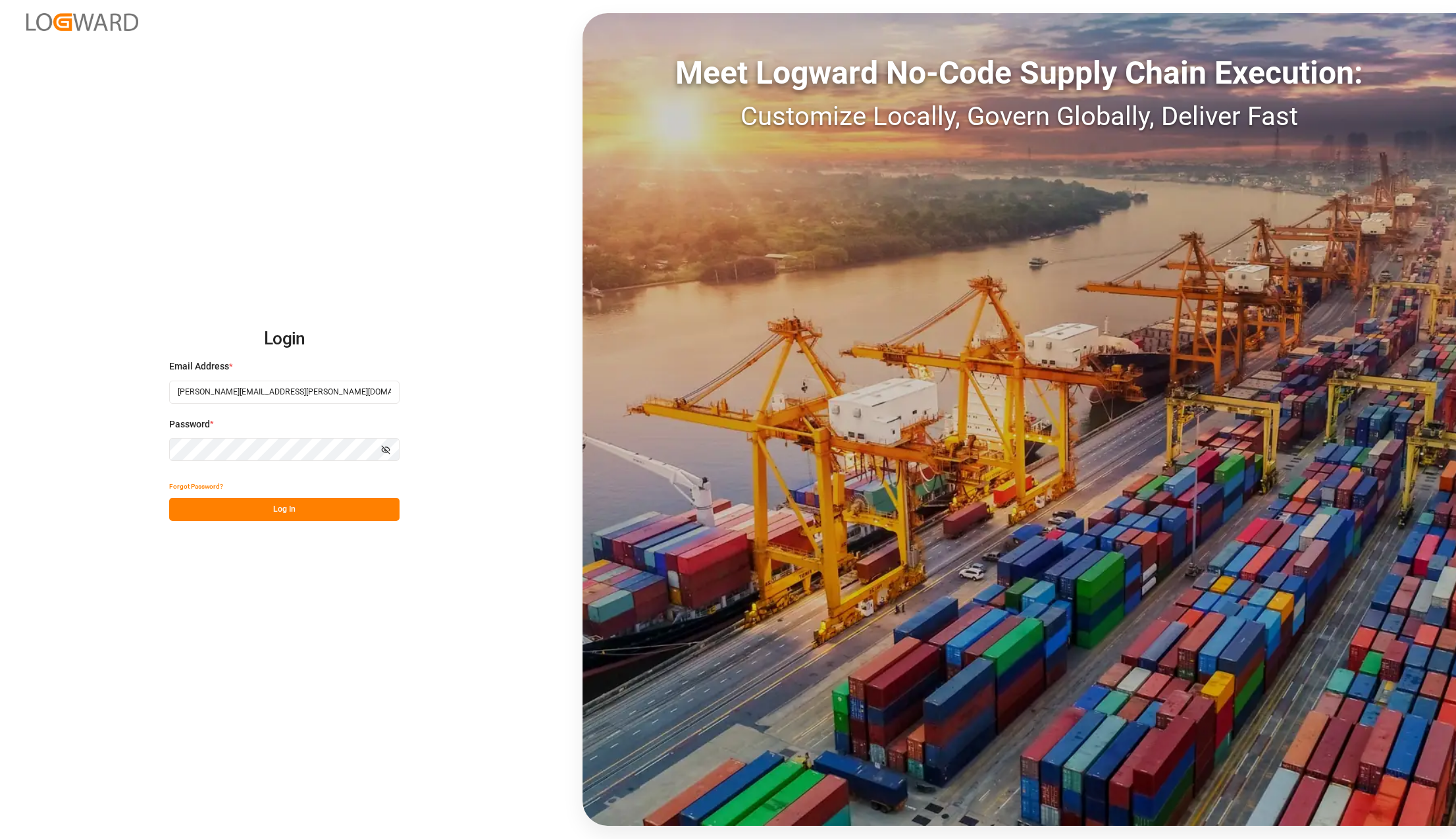
click at [248, 509] on button "Log In" at bounding box center [284, 509] width 230 height 23
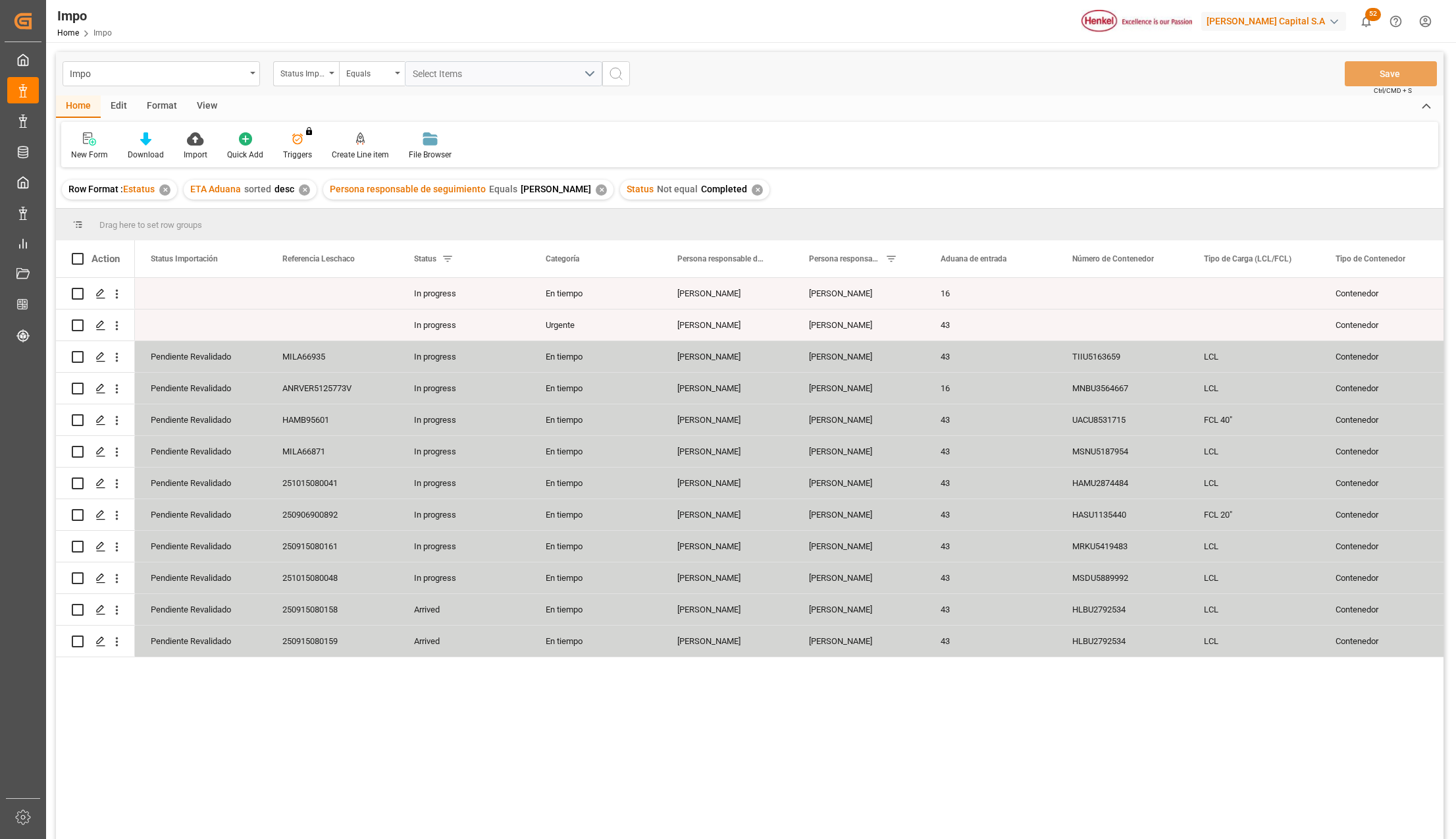
click at [207, 97] on div "View" at bounding box center [207, 106] width 40 height 22
click at [159, 144] on div at bounding box center [150, 139] width 66 height 14
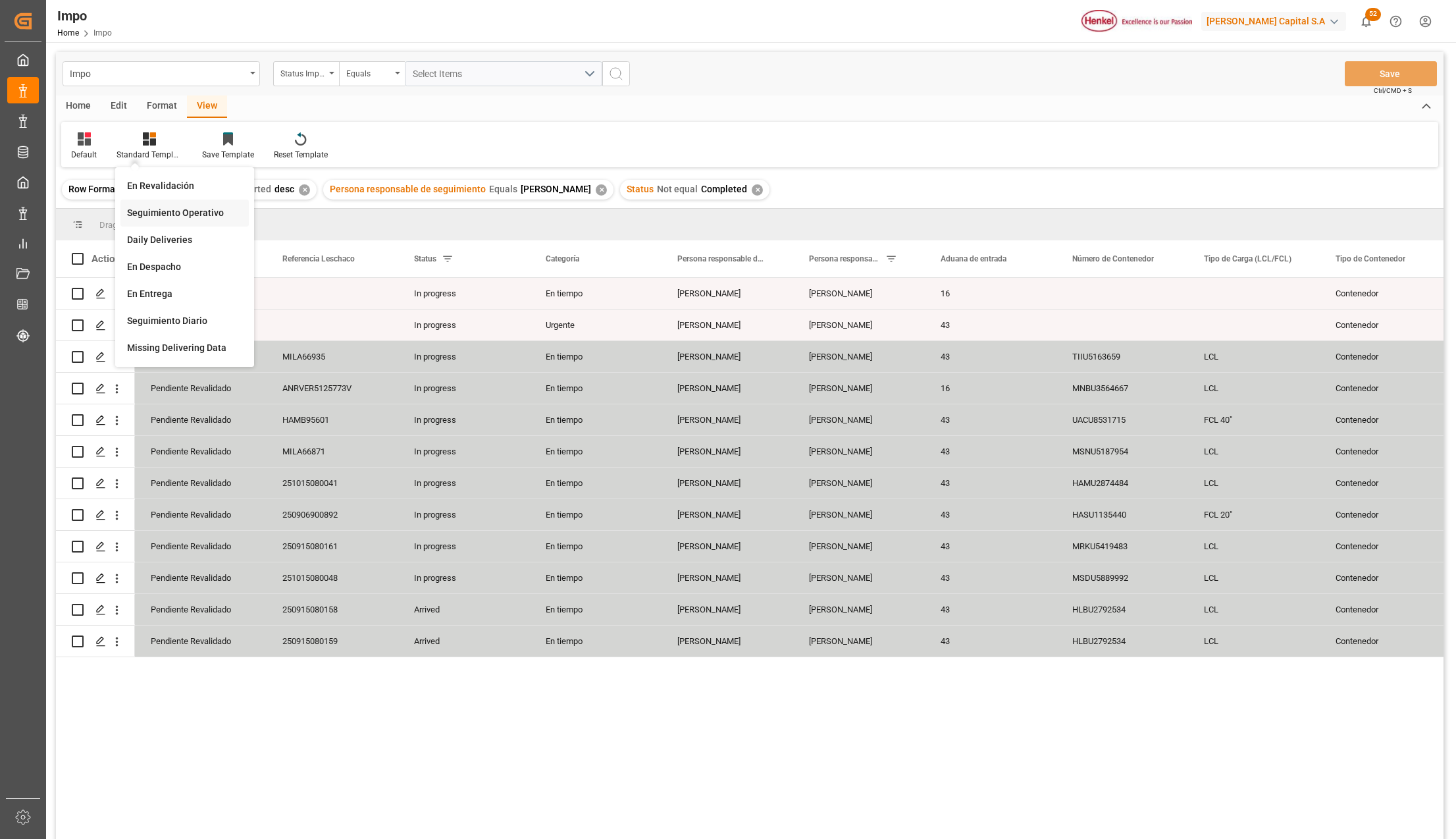
click at [179, 207] on div "Seguimiento Operativo" at bounding box center [184, 213] width 115 height 14
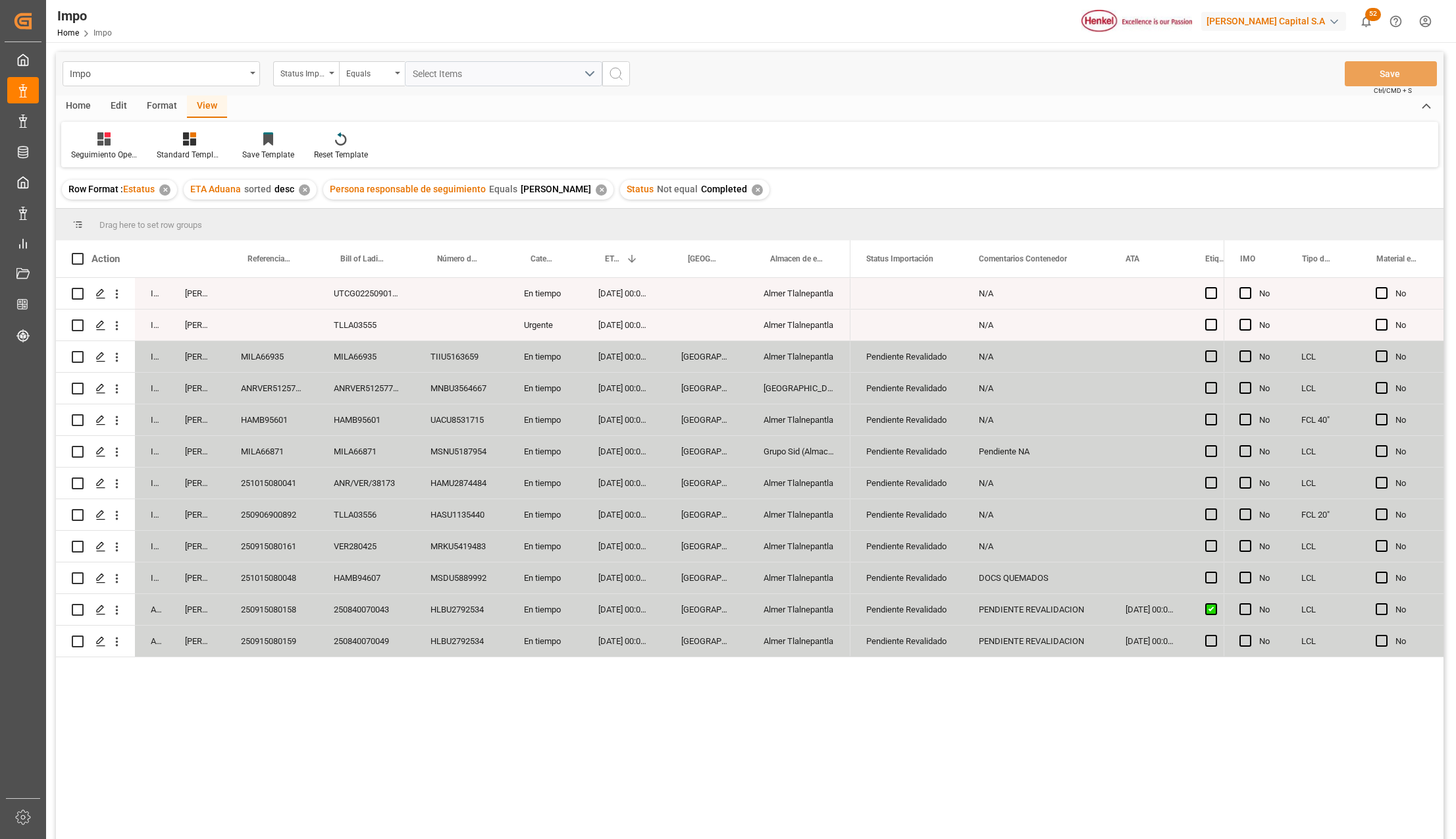
click at [117, 108] on div "Edit" at bounding box center [119, 106] width 36 height 22
click at [156, 108] on div "Format" at bounding box center [162, 106] width 50 height 22
click at [80, 103] on div "Home" at bounding box center [78, 106] width 45 height 22
click at [187, 140] on icon at bounding box center [195, 138] width 16 height 13
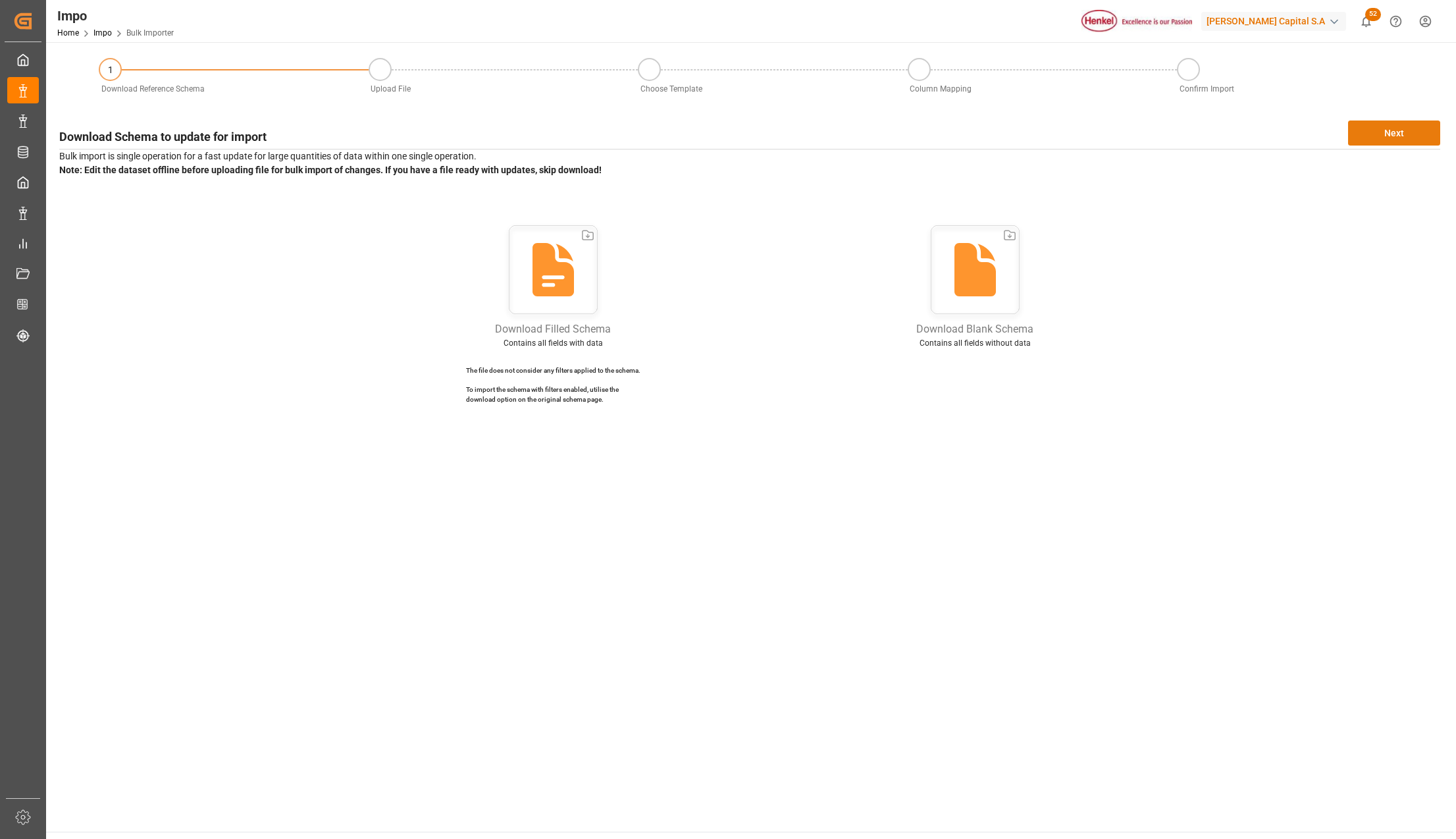
click at [1375, 133] on button "Next" at bounding box center [1394, 132] width 92 height 25
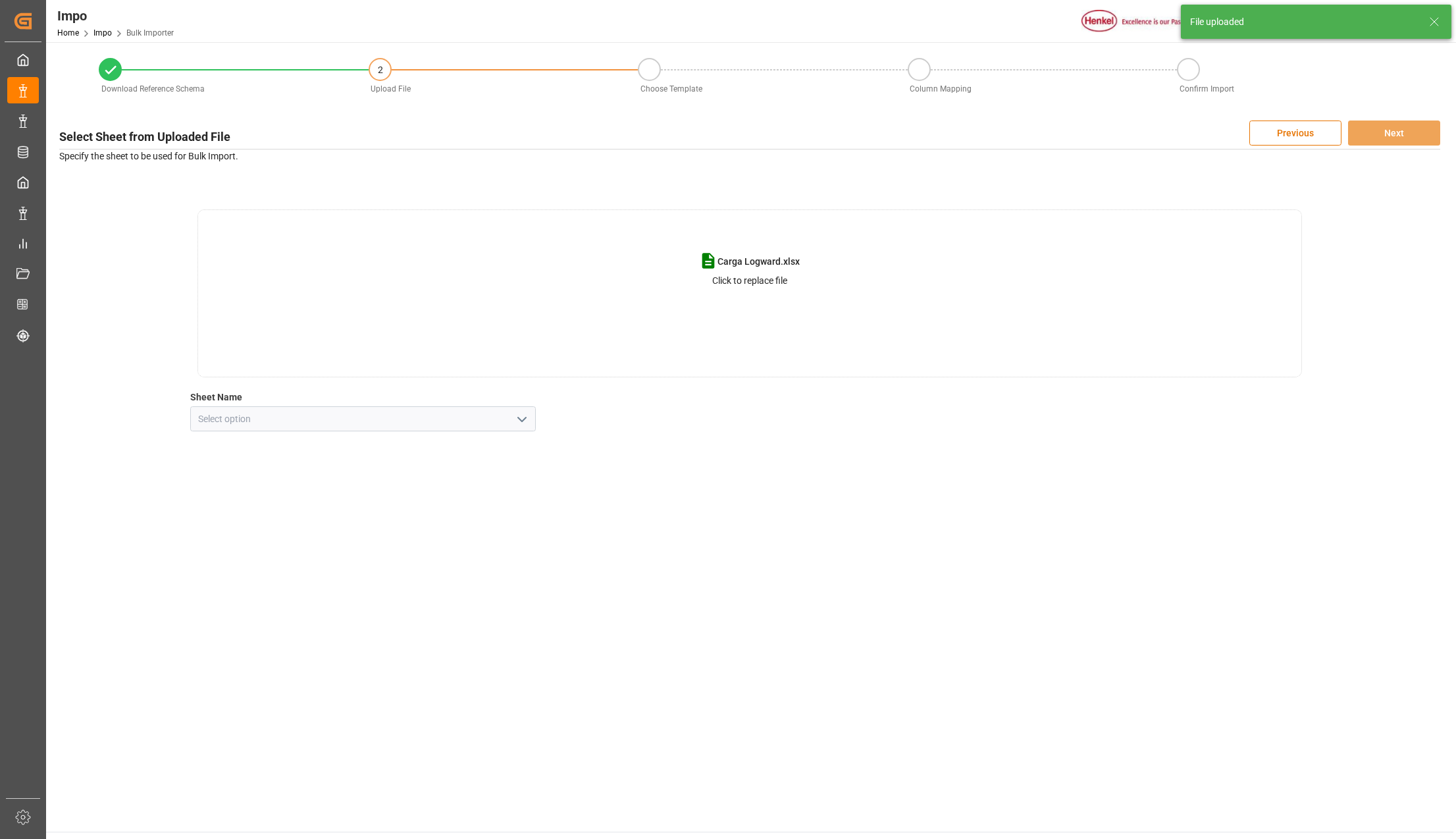
click at [521, 425] on icon "open menu" at bounding box center [522, 419] width 16 height 16
click at [295, 446] on div "CNT" at bounding box center [363, 448] width 344 height 30
type input "CNT"
click at [1431, 124] on button "Next" at bounding box center [1394, 132] width 92 height 25
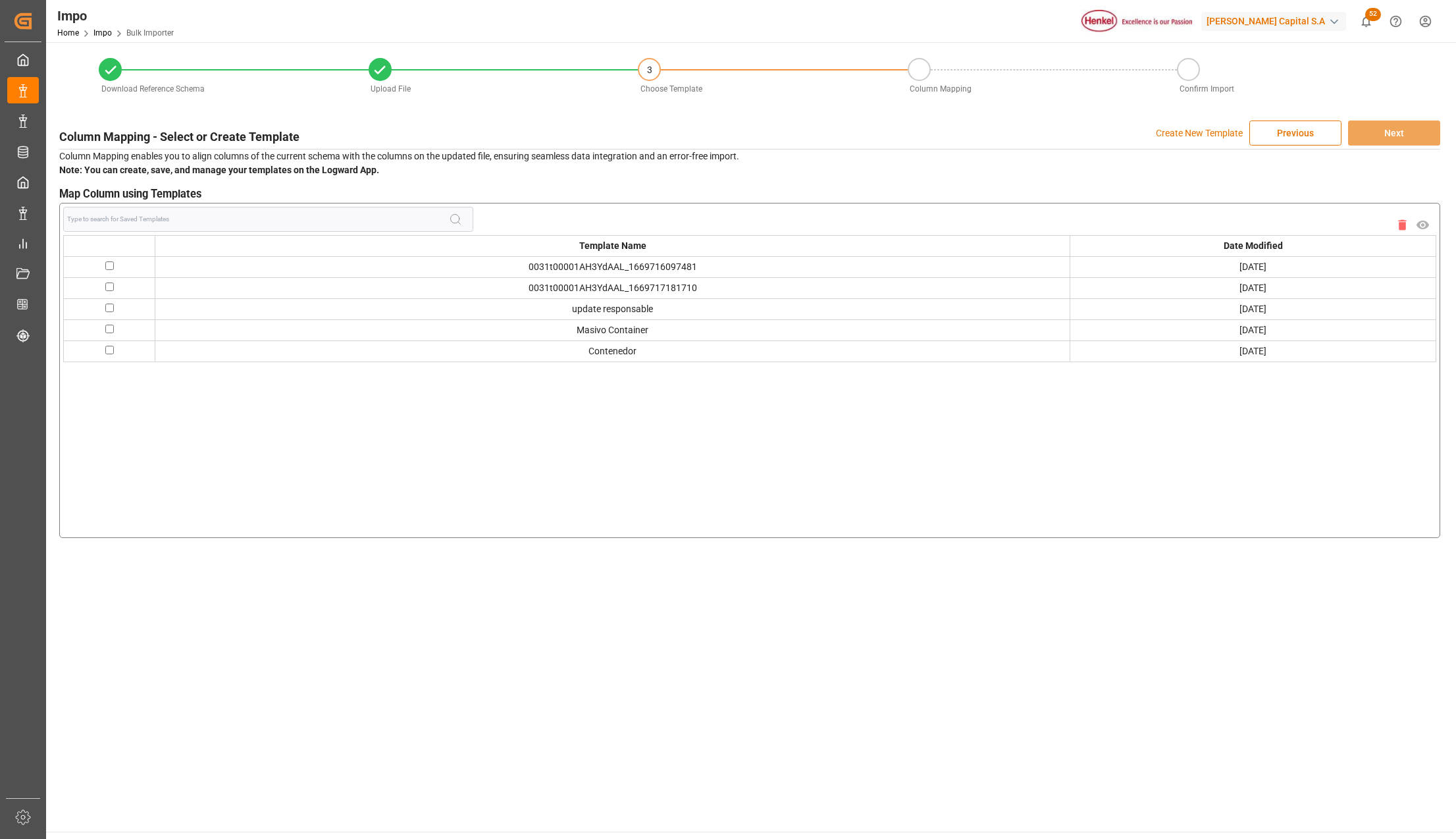
click at [100, 325] on td at bounding box center [110, 329] width 92 height 21
click at [111, 330] on input "checkbox" at bounding box center [109, 329] width 9 height 9
checkbox input "true"
click at [1417, 126] on button "Next" at bounding box center [1394, 132] width 92 height 25
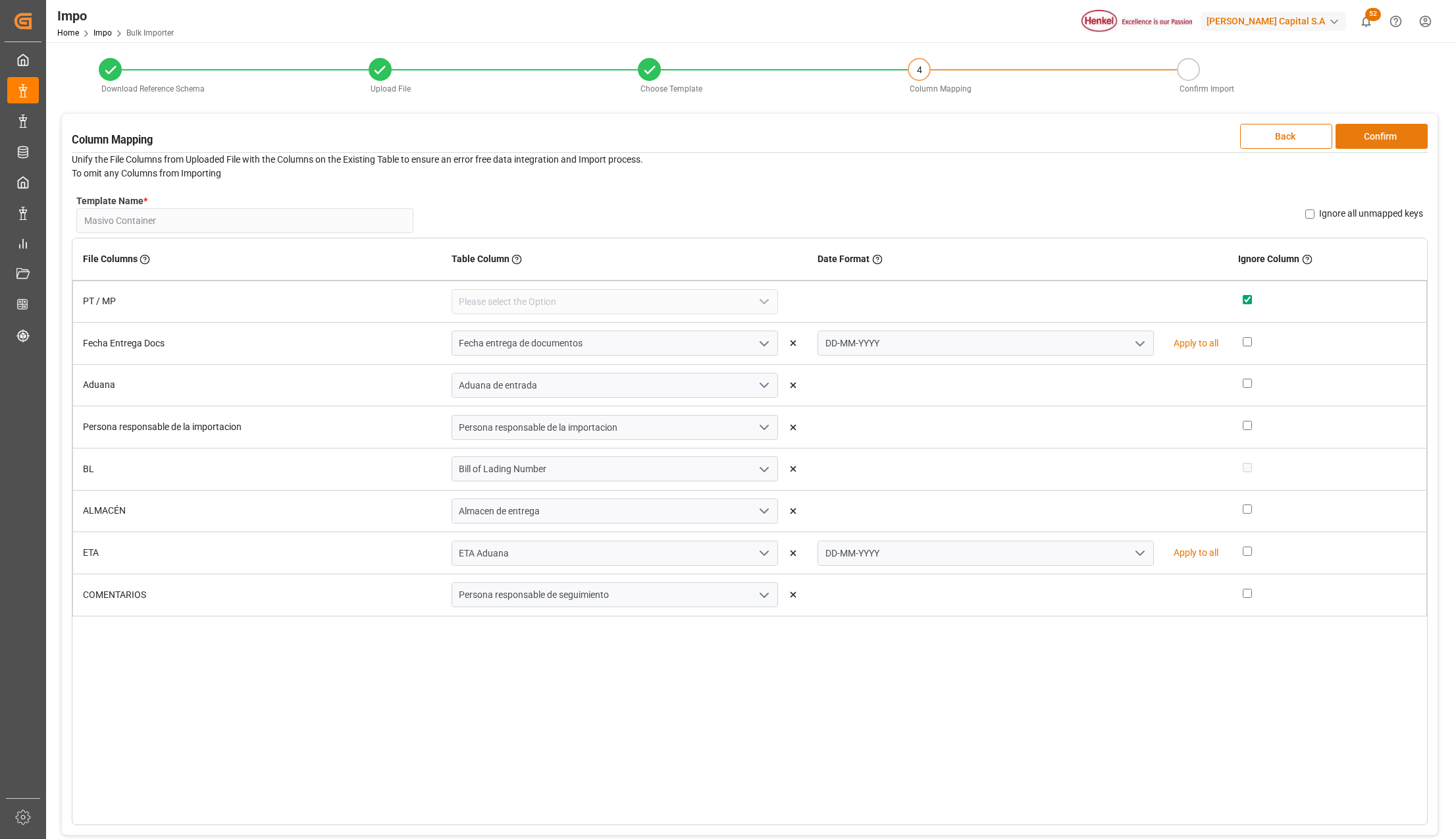
click at [1380, 132] on button "Confirm" at bounding box center [1382, 136] width 92 height 25
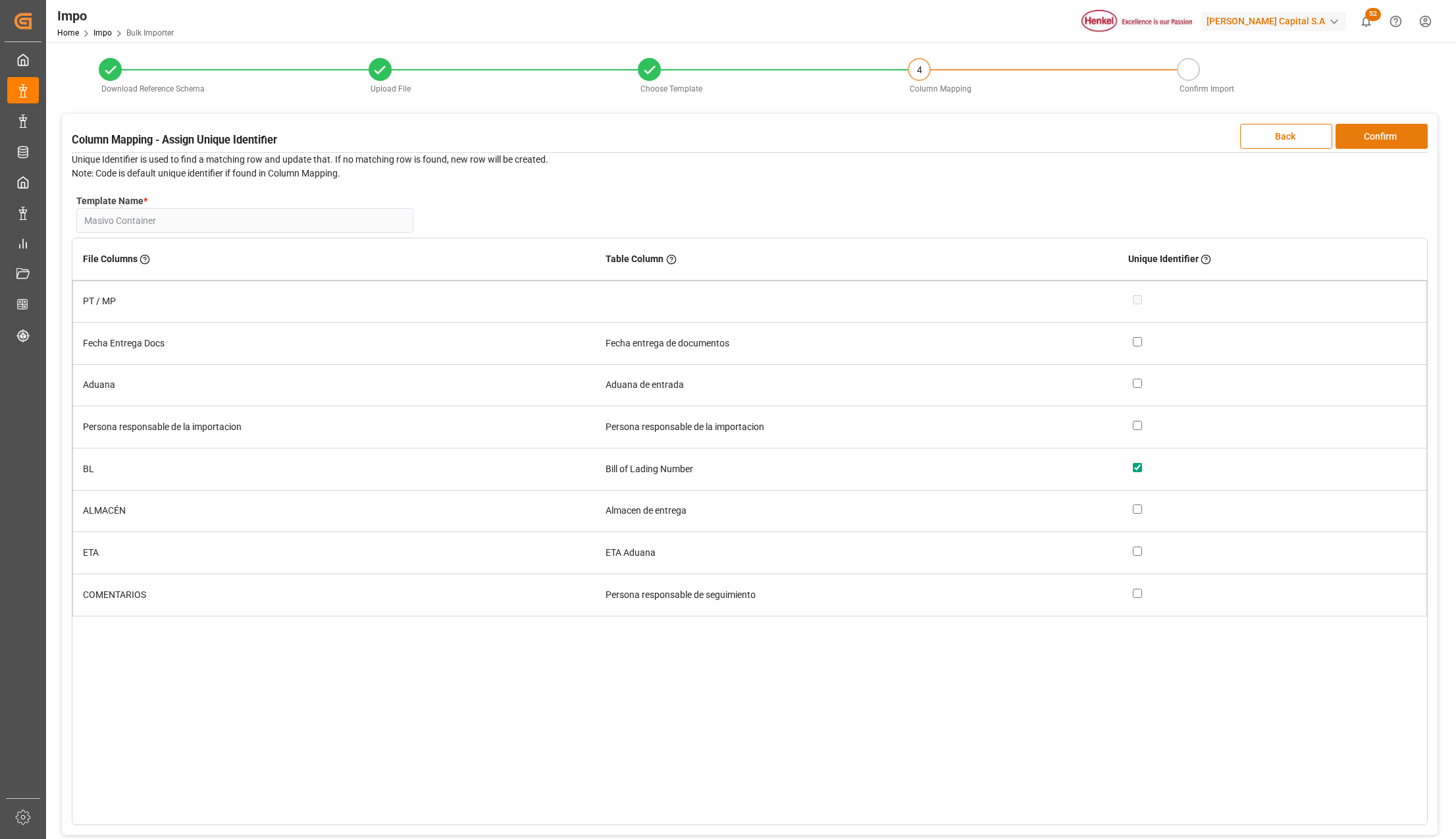
click at [1380, 132] on button "Confirm" at bounding box center [1382, 136] width 92 height 25
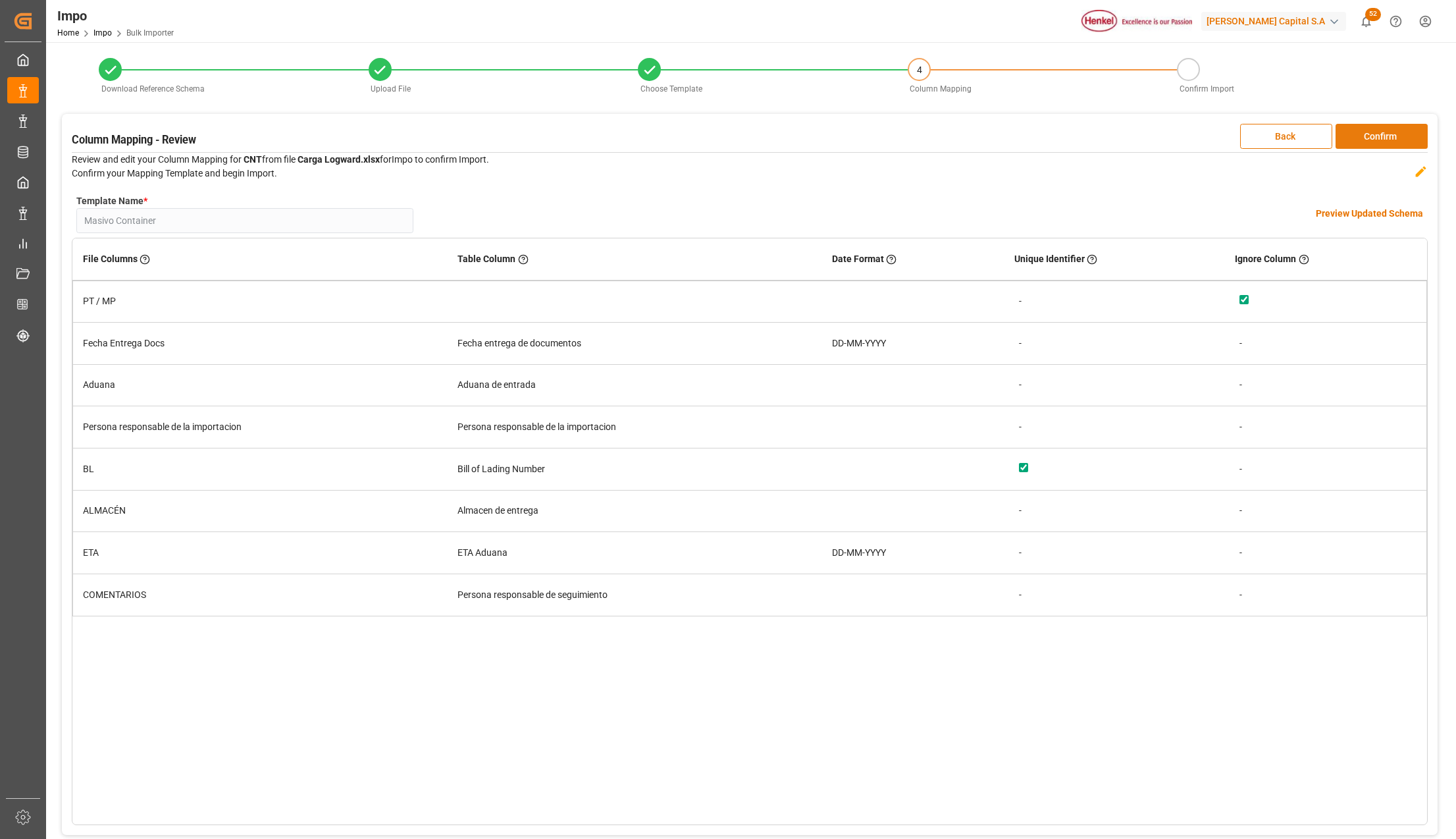
click at [1380, 132] on button "Confirm" at bounding box center [1382, 136] width 92 height 25
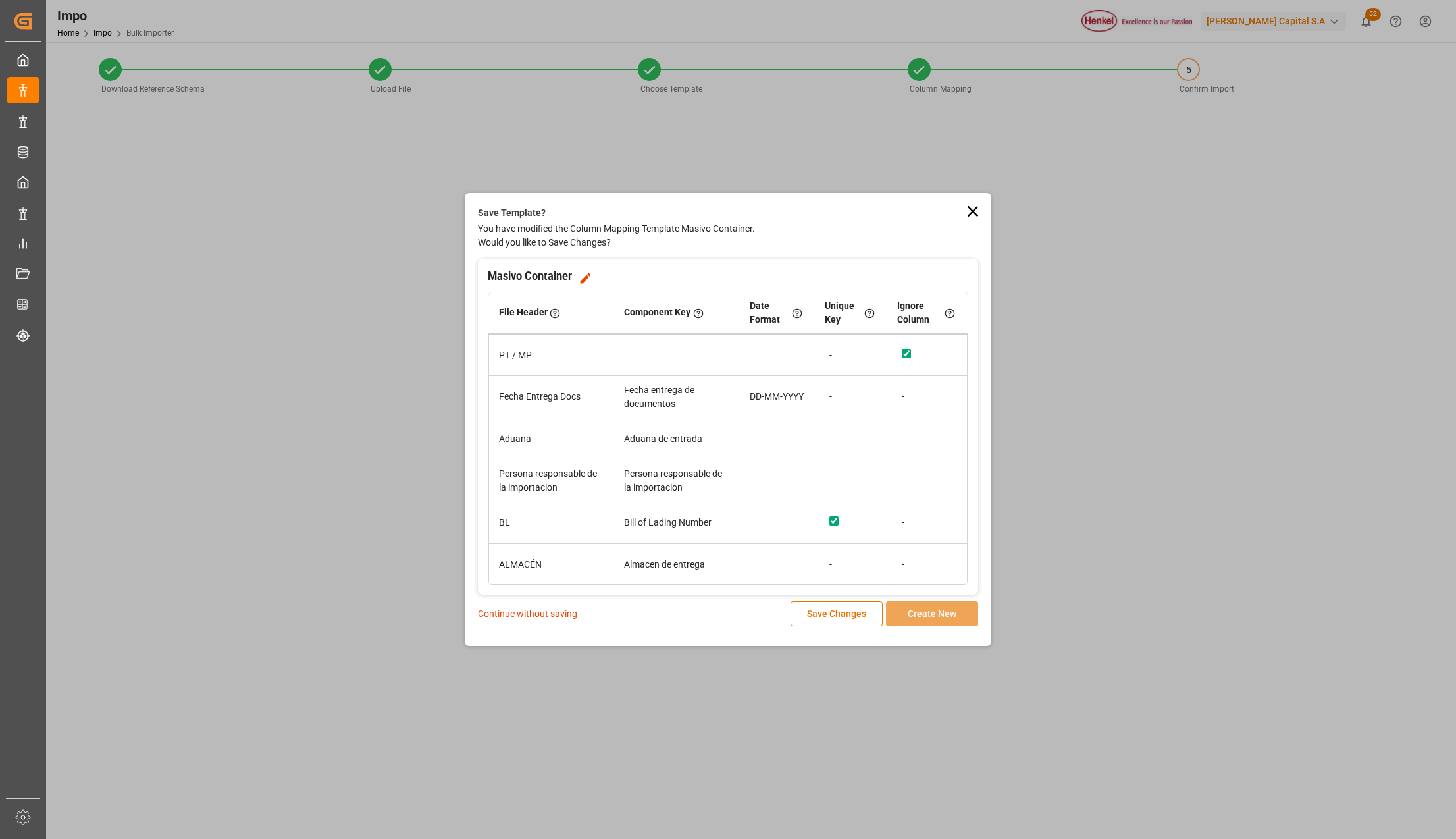
click at [545, 607] on p "Continue without saving" at bounding box center [527, 614] width 99 height 14
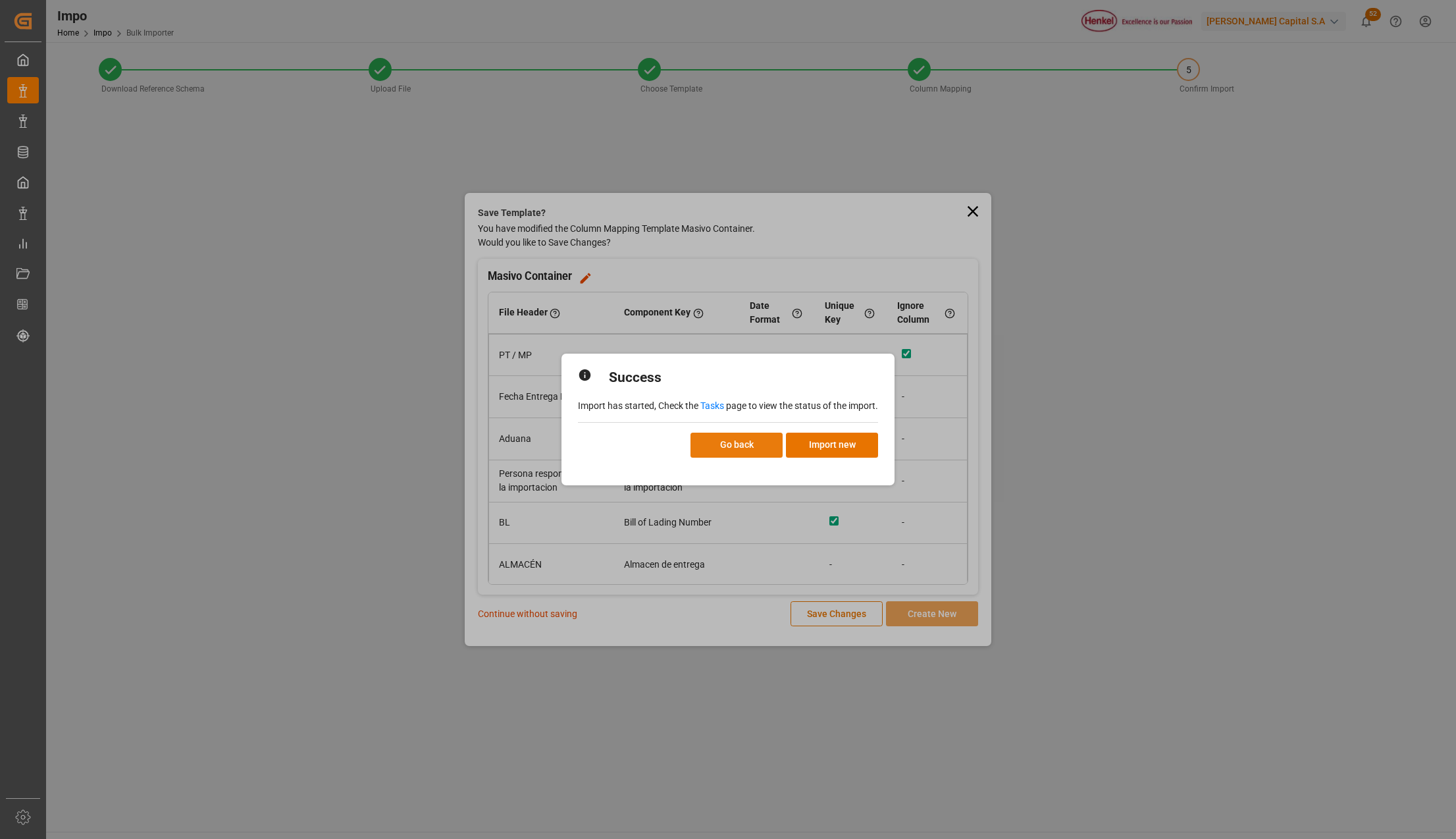
click at [747, 446] on button "Go back" at bounding box center [737, 445] width 92 height 25
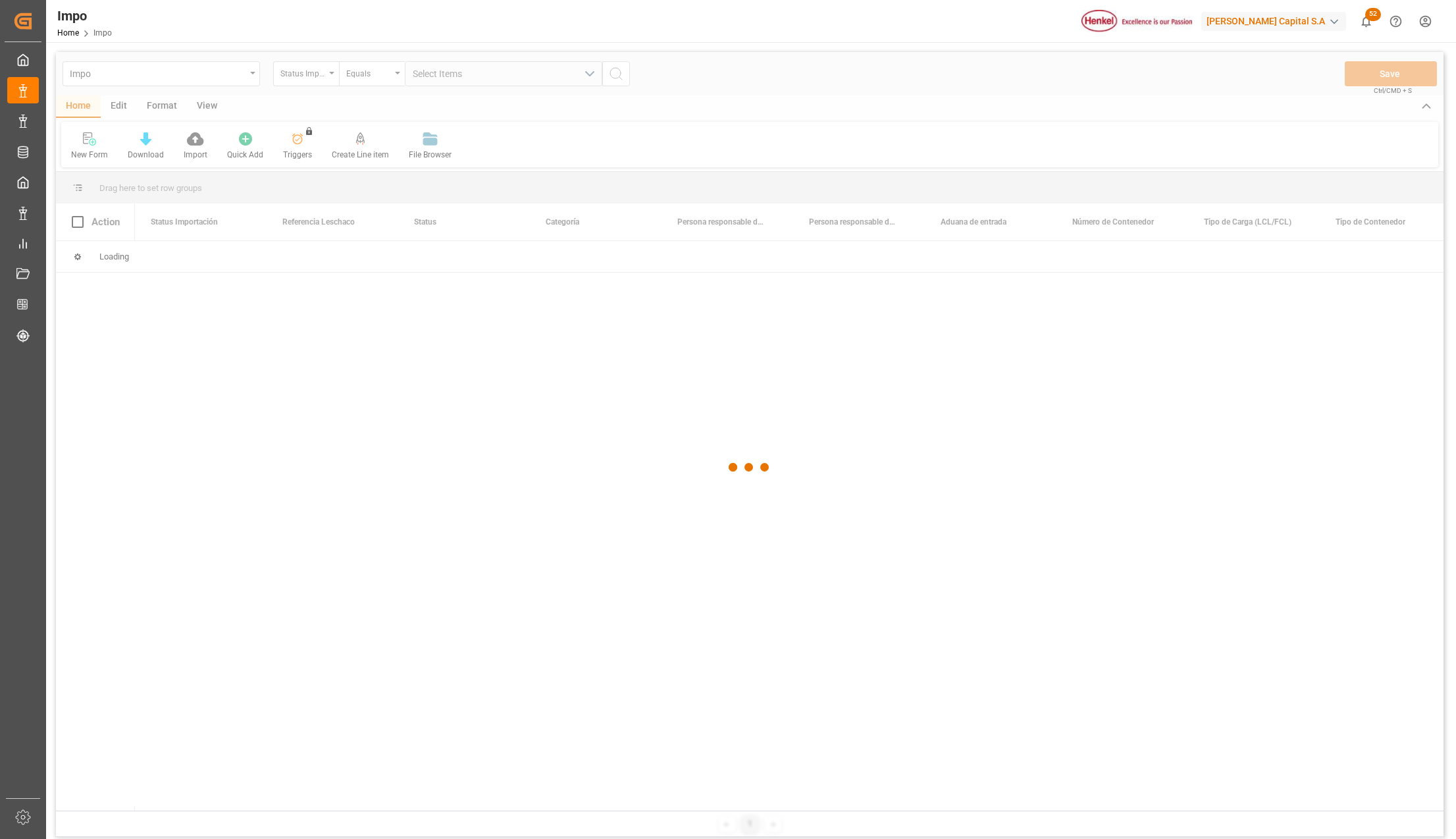
click at [255, 74] on div at bounding box center [750, 467] width 1388 height 831
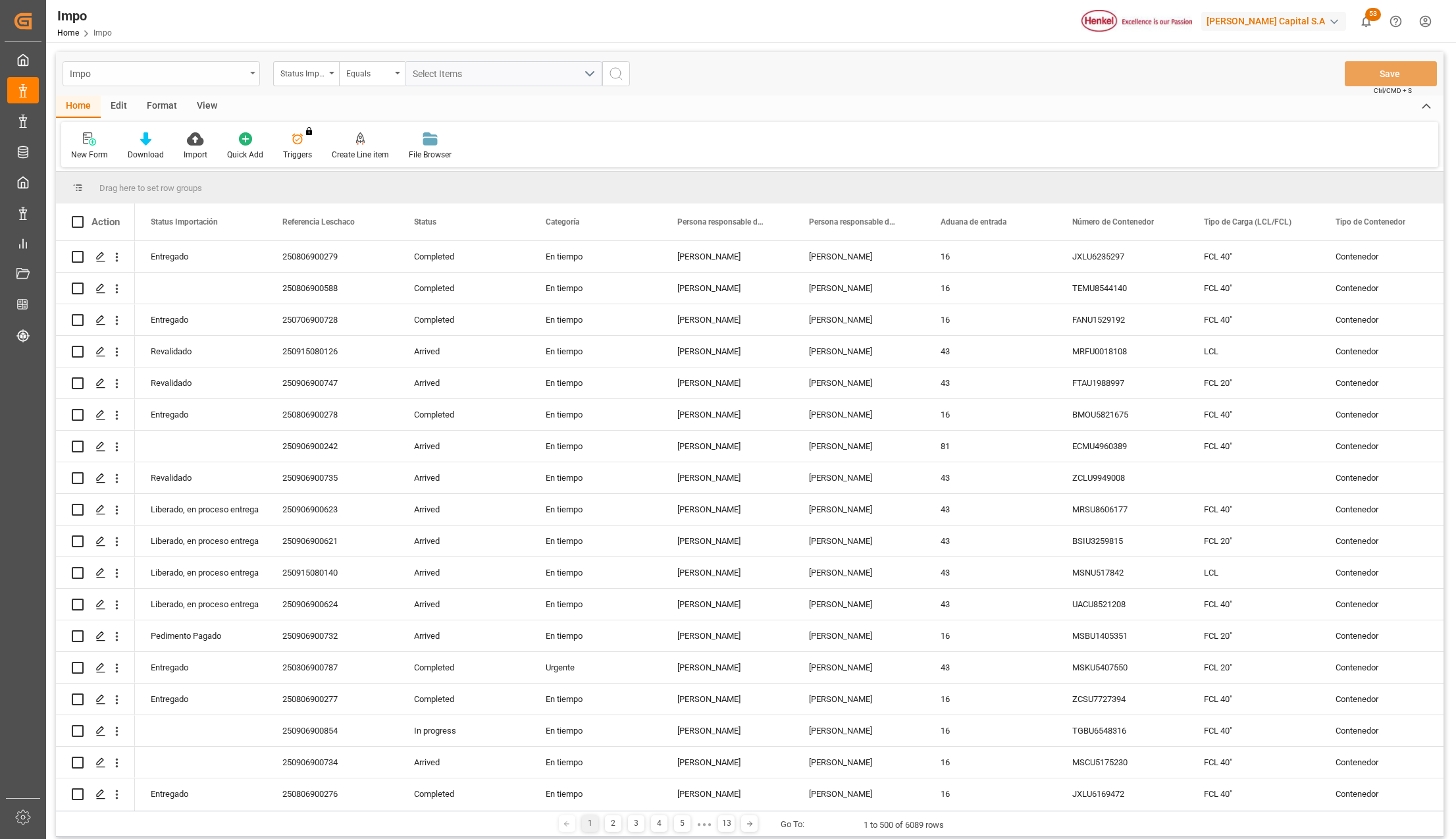
click at [195, 70] on div "Impo" at bounding box center [158, 73] width 176 height 16
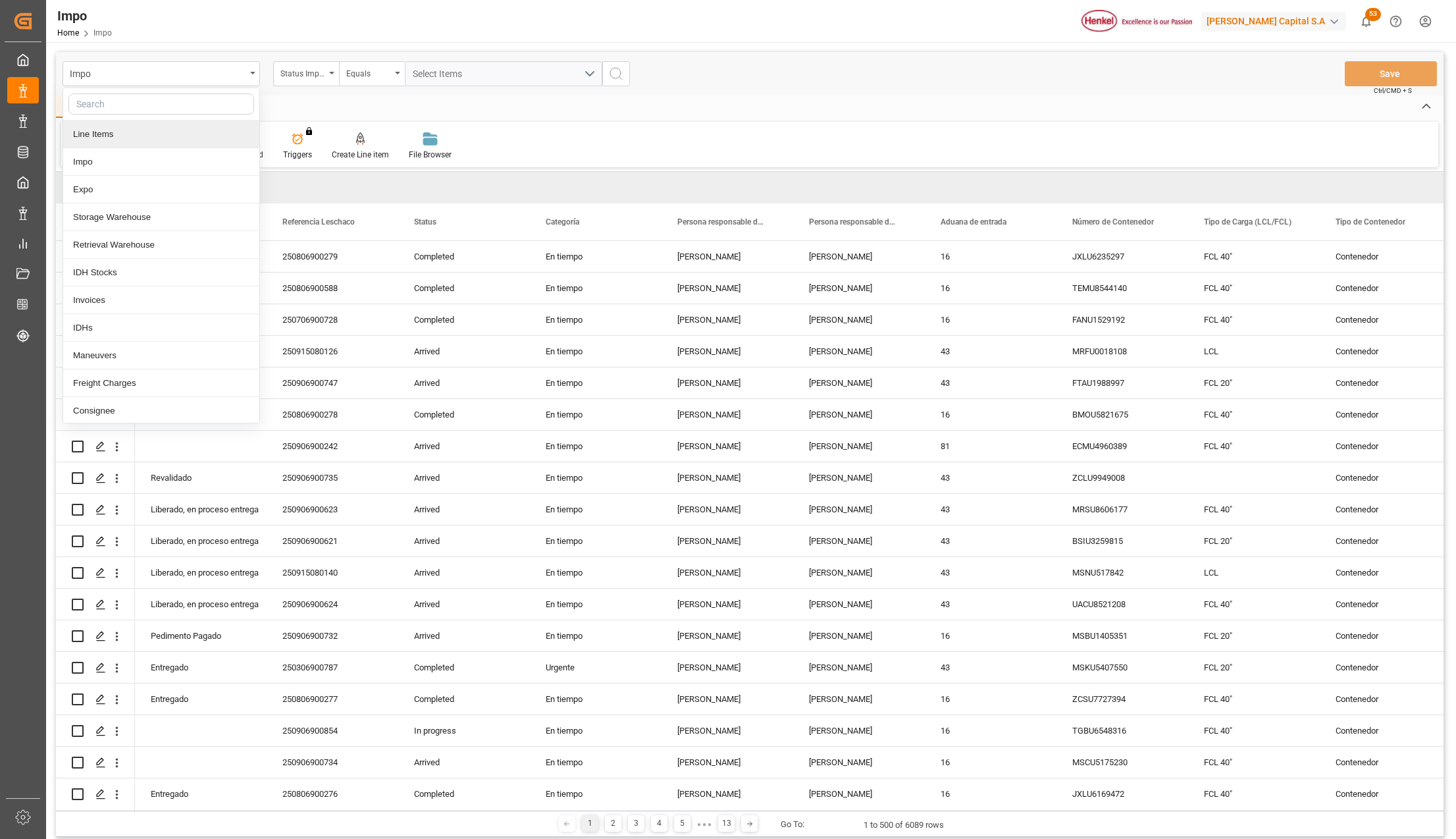
click at [95, 141] on div "Line Items" at bounding box center [161, 134] width 196 height 28
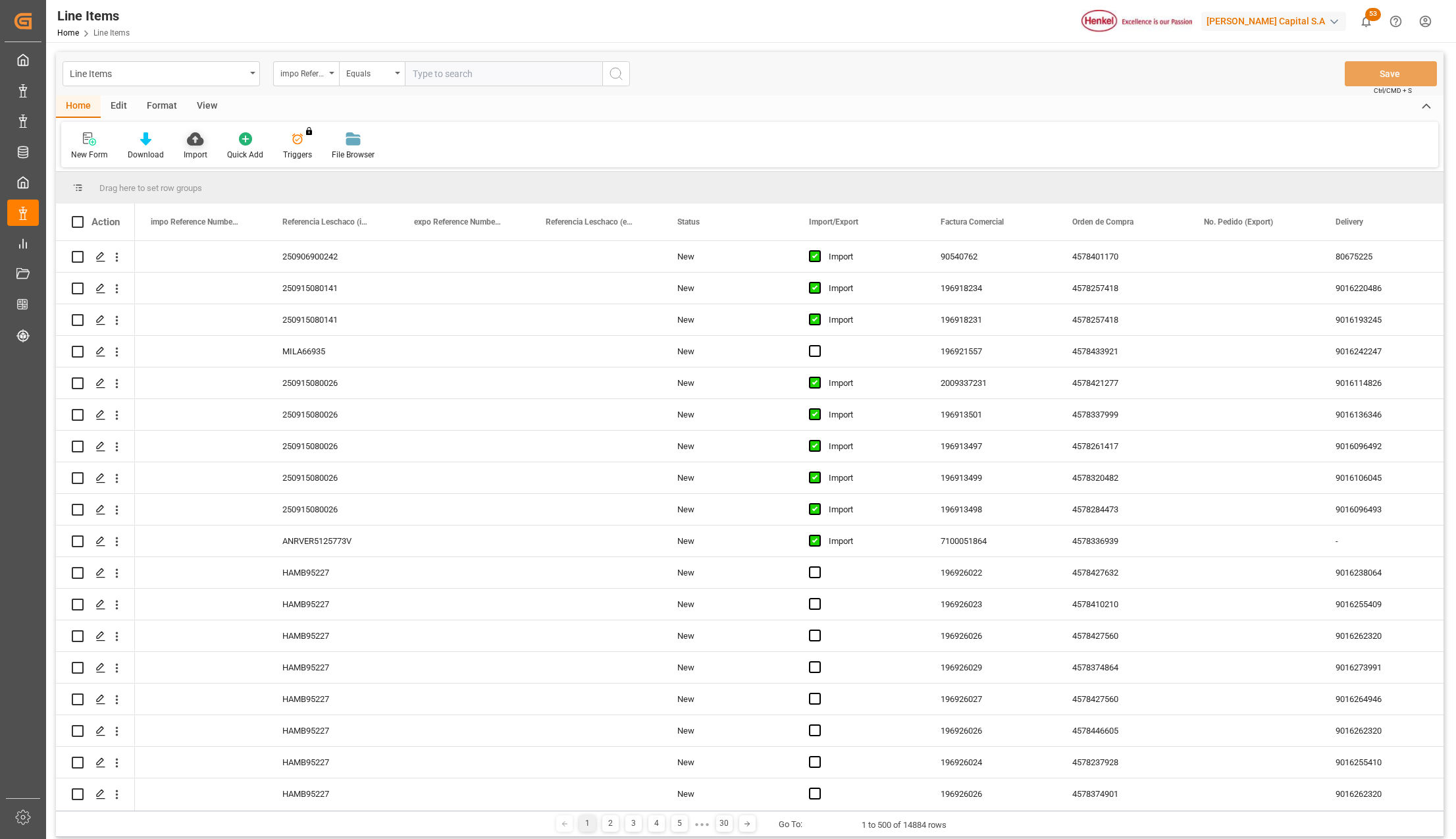
click at [198, 141] on icon at bounding box center [195, 138] width 16 height 13
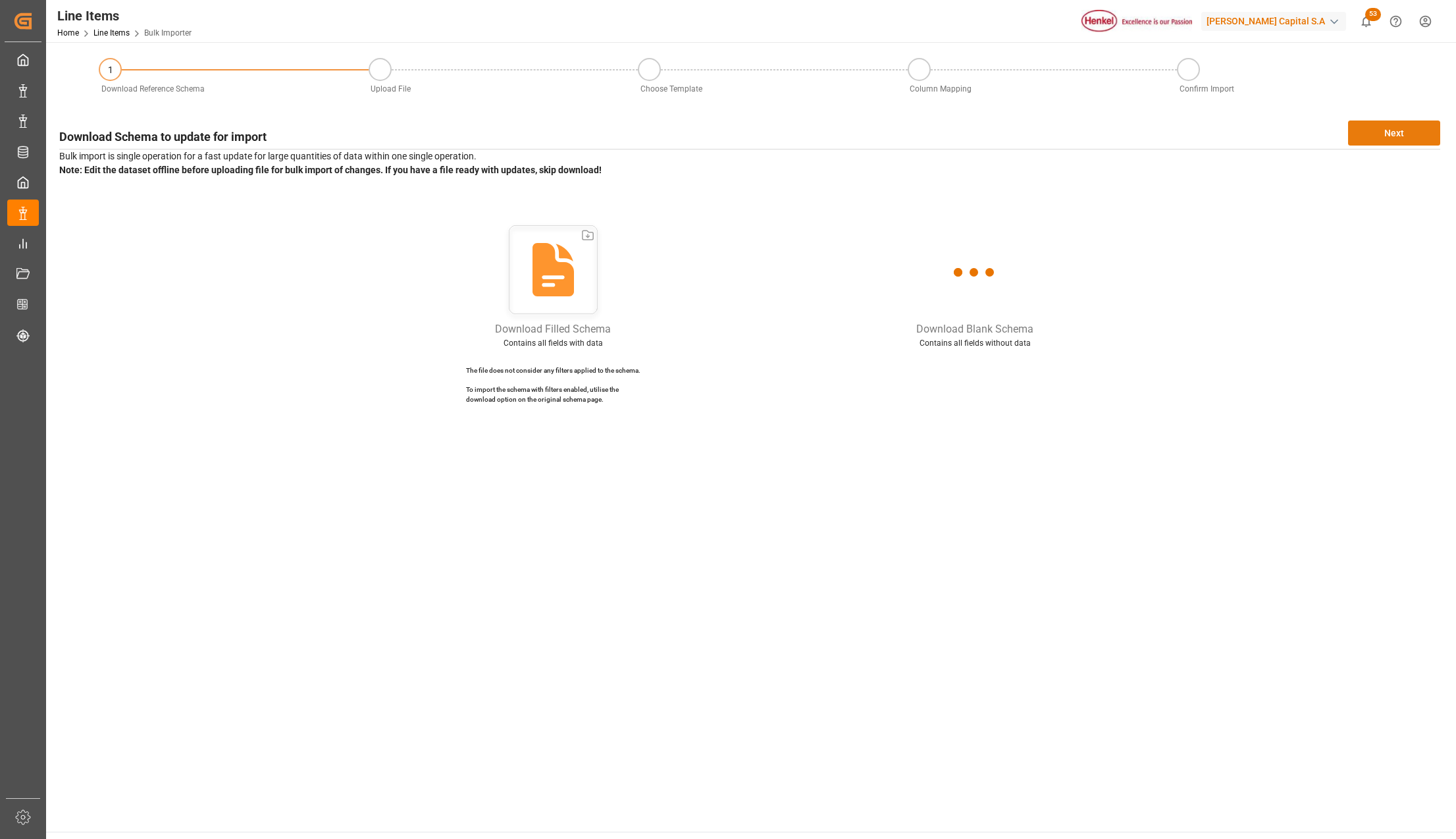
click at [1381, 136] on button "Next" at bounding box center [1394, 132] width 92 height 25
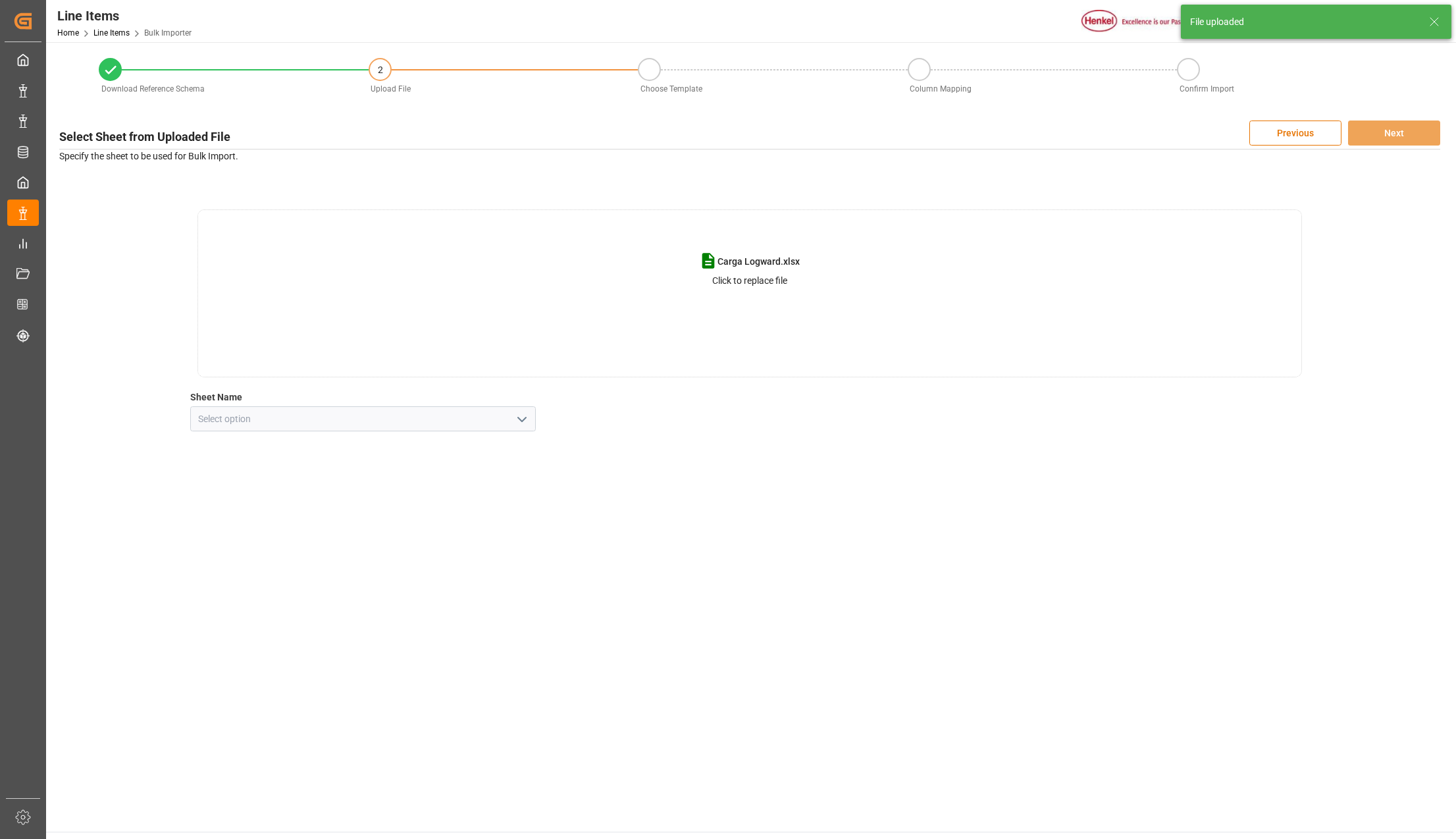
click at [523, 416] on icon "open menu" at bounding box center [522, 419] width 16 height 16
click at [308, 473] on div "Line Item" at bounding box center [363, 478] width 344 height 30
type input "Line Item"
click at [1423, 122] on button "Next" at bounding box center [1394, 132] width 92 height 25
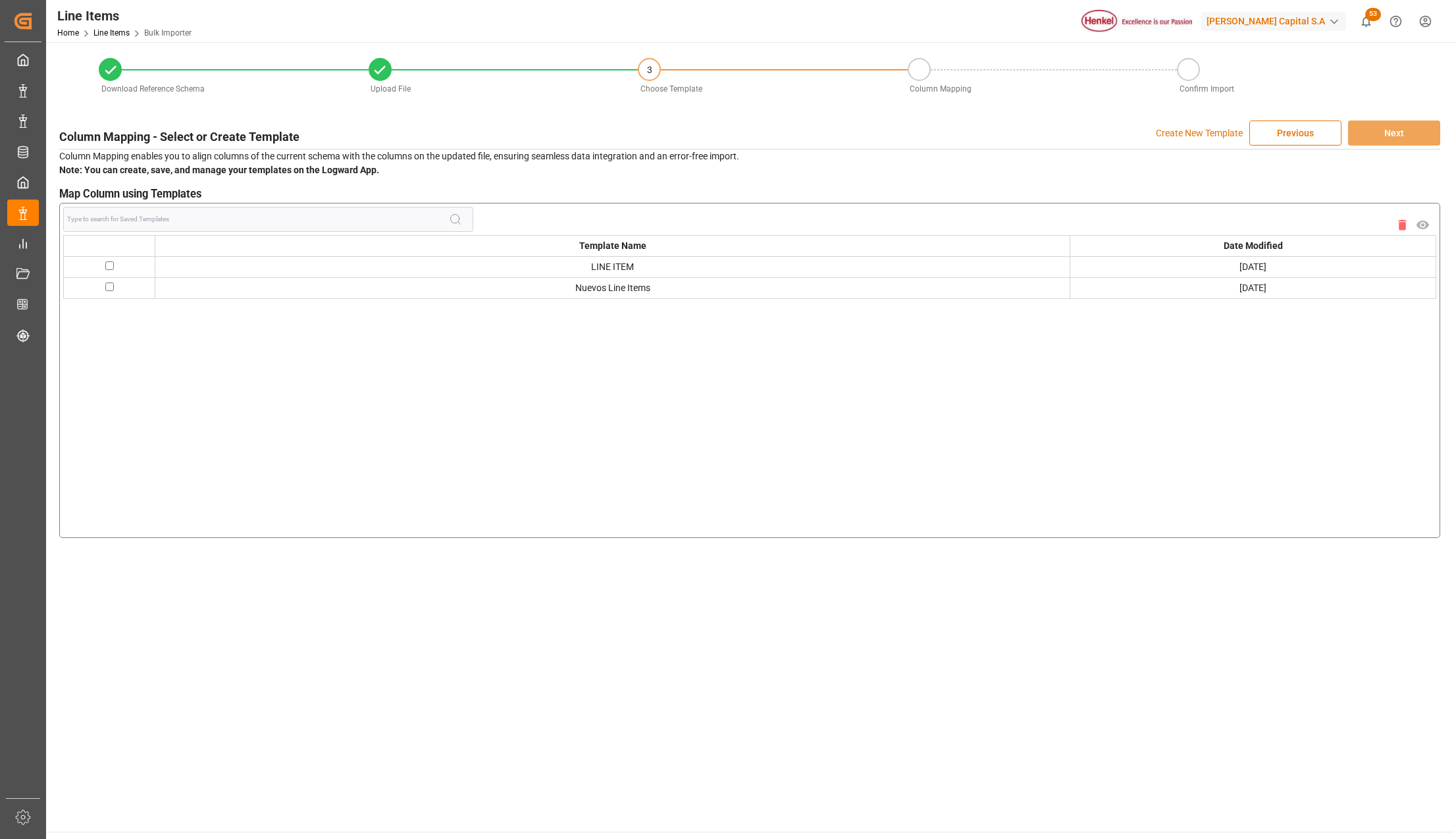
click at [111, 287] on input "checkbox" at bounding box center [109, 286] width 9 height 9
checkbox input "true"
click at [1419, 142] on button "Next" at bounding box center [1394, 132] width 92 height 25
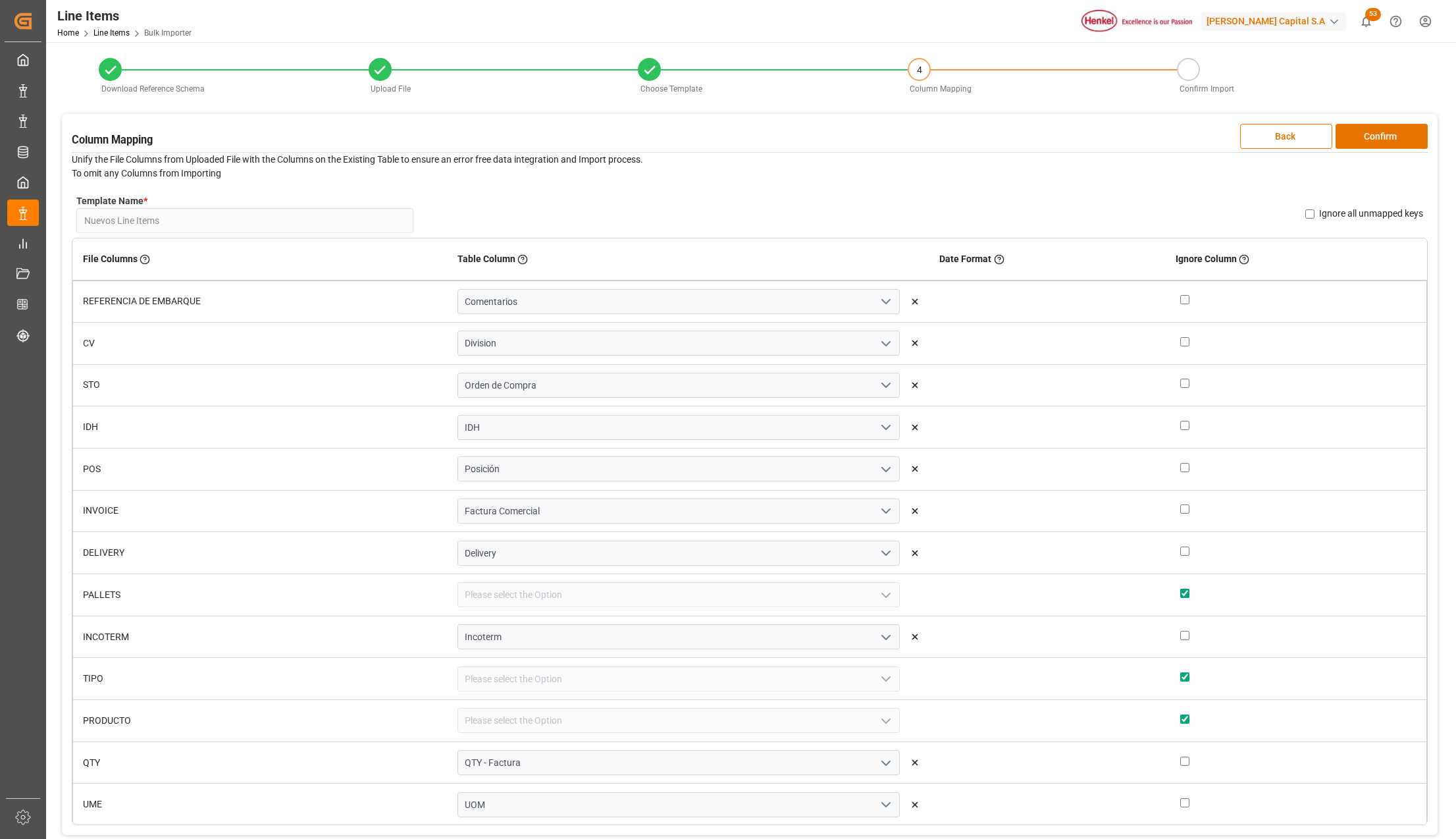
click at [1419, 142] on button "Confirm" at bounding box center [1382, 136] width 92 height 25
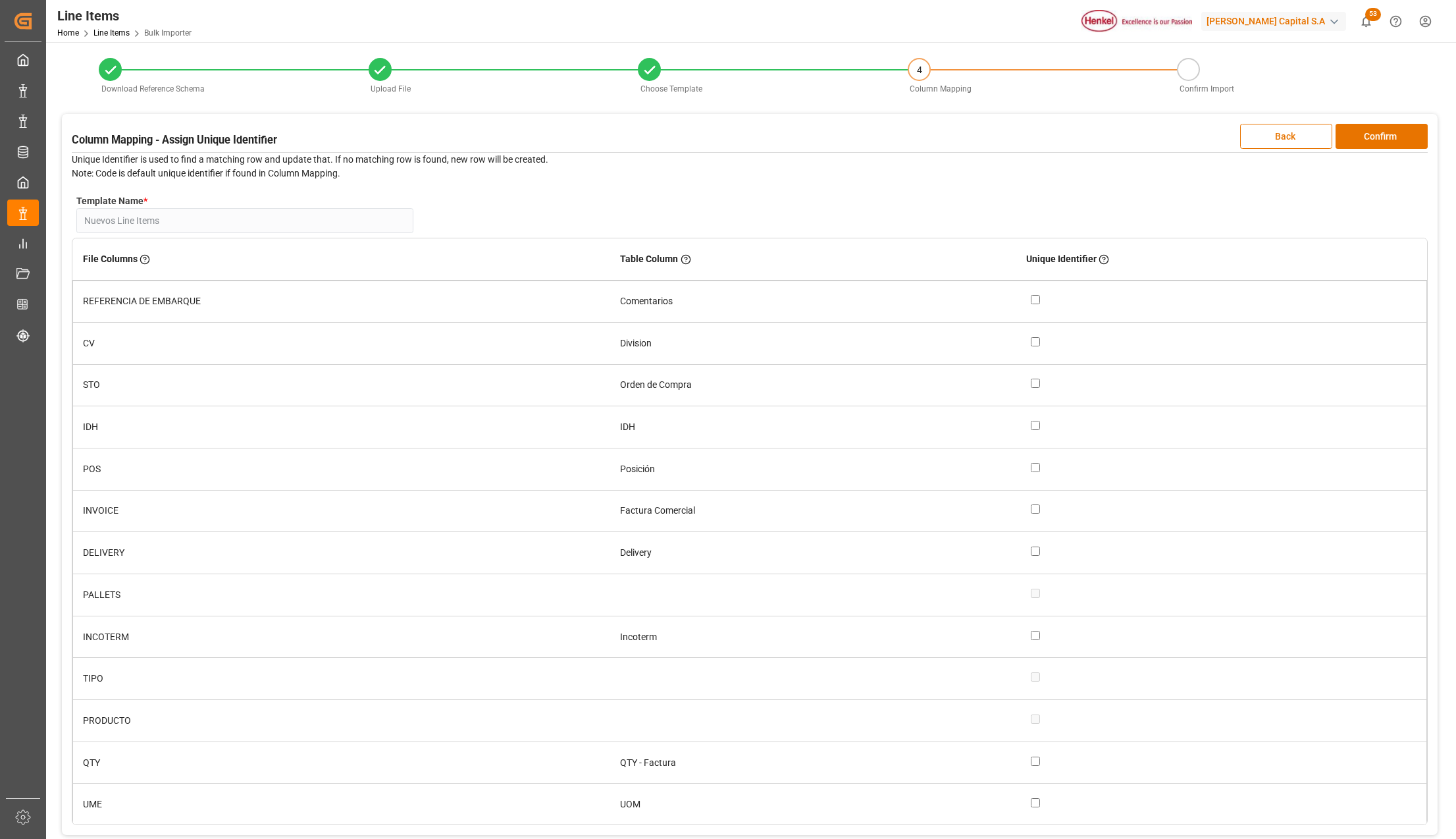
click at [1419, 142] on button "Confirm" at bounding box center [1382, 136] width 92 height 25
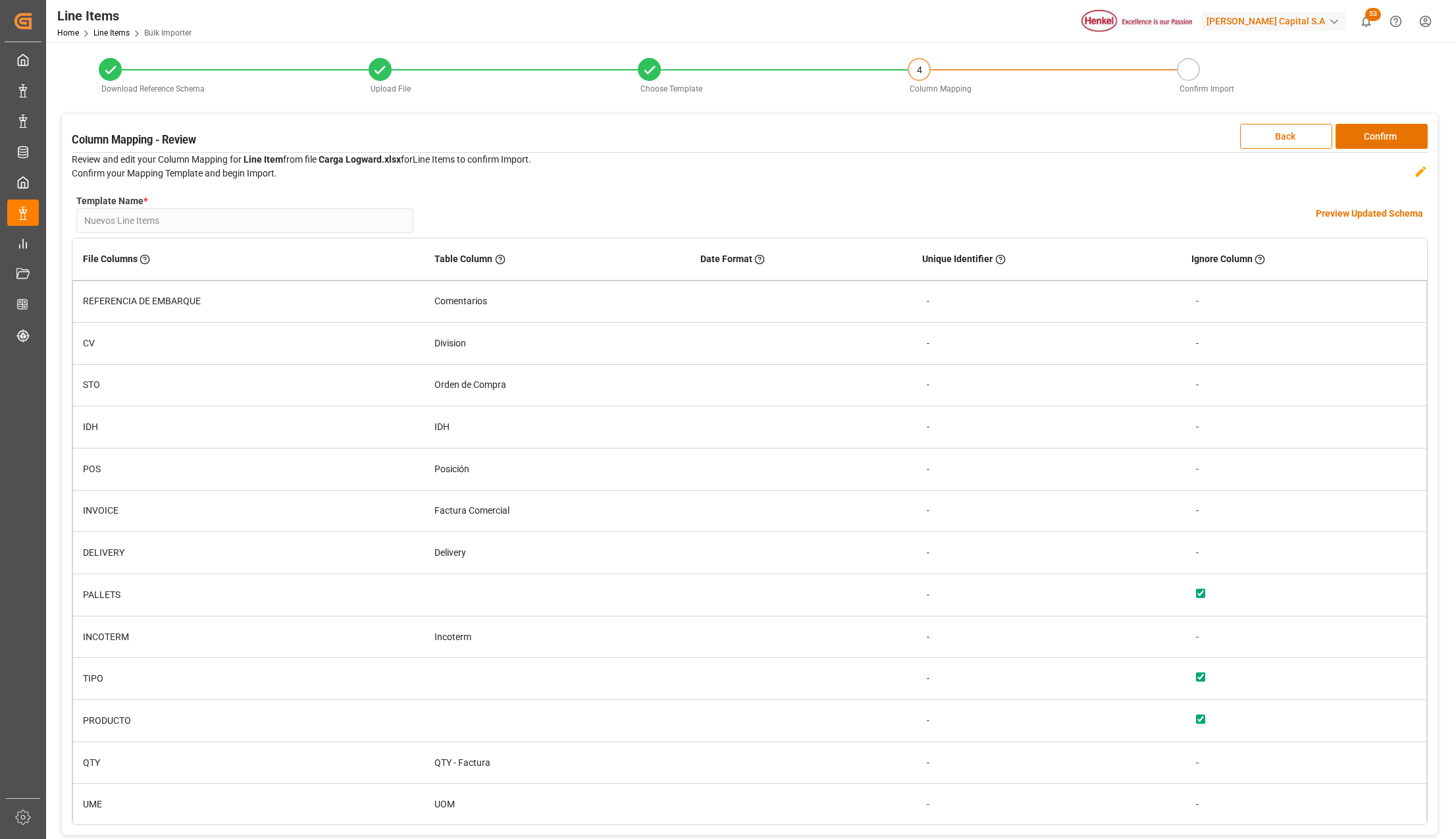
click at [1419, 142] on button "Confirm" at bounding box center [1382, 136] width 92 height 25
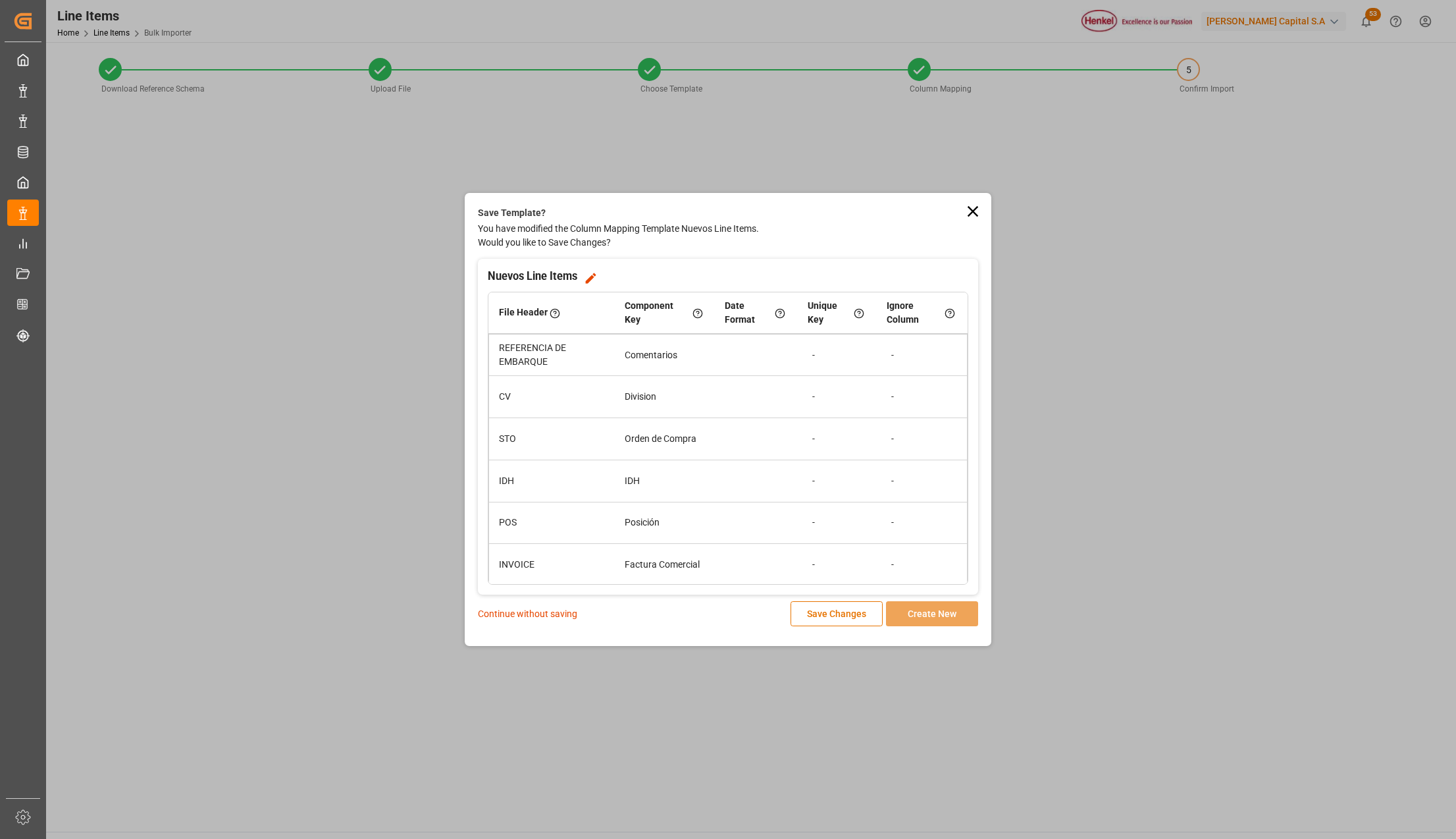
click at [541, 621] on div "Continue without saving Save Changes Create New" at bounding box center [728, 613] width 500 height 25
click at [541, 617] on p "Continue without saving" at bounding box center [527, 614] width 99 height 14
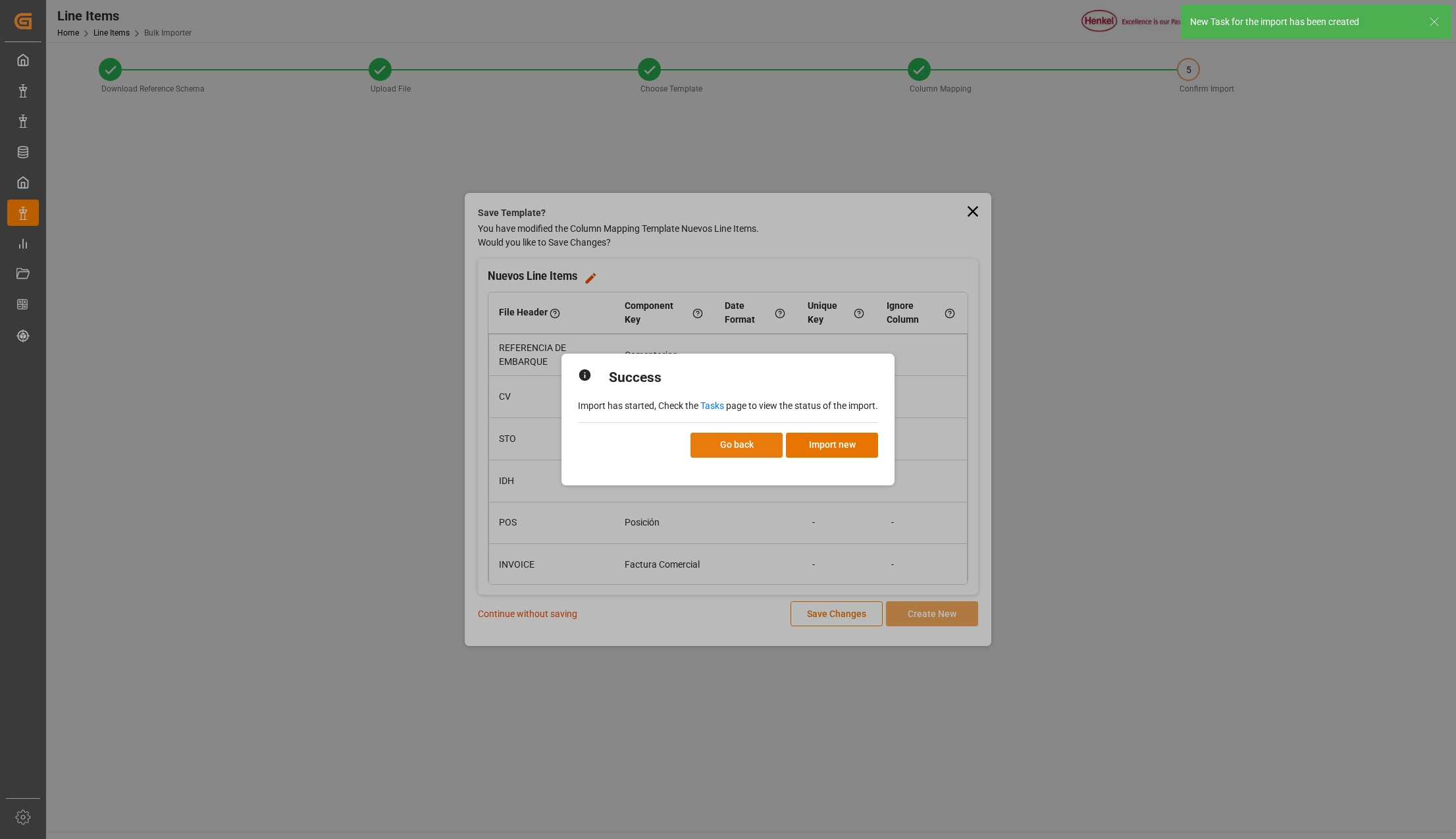
click at [716, 438] on button "Go back" at bounding box center [737, 445] width 92 height 25
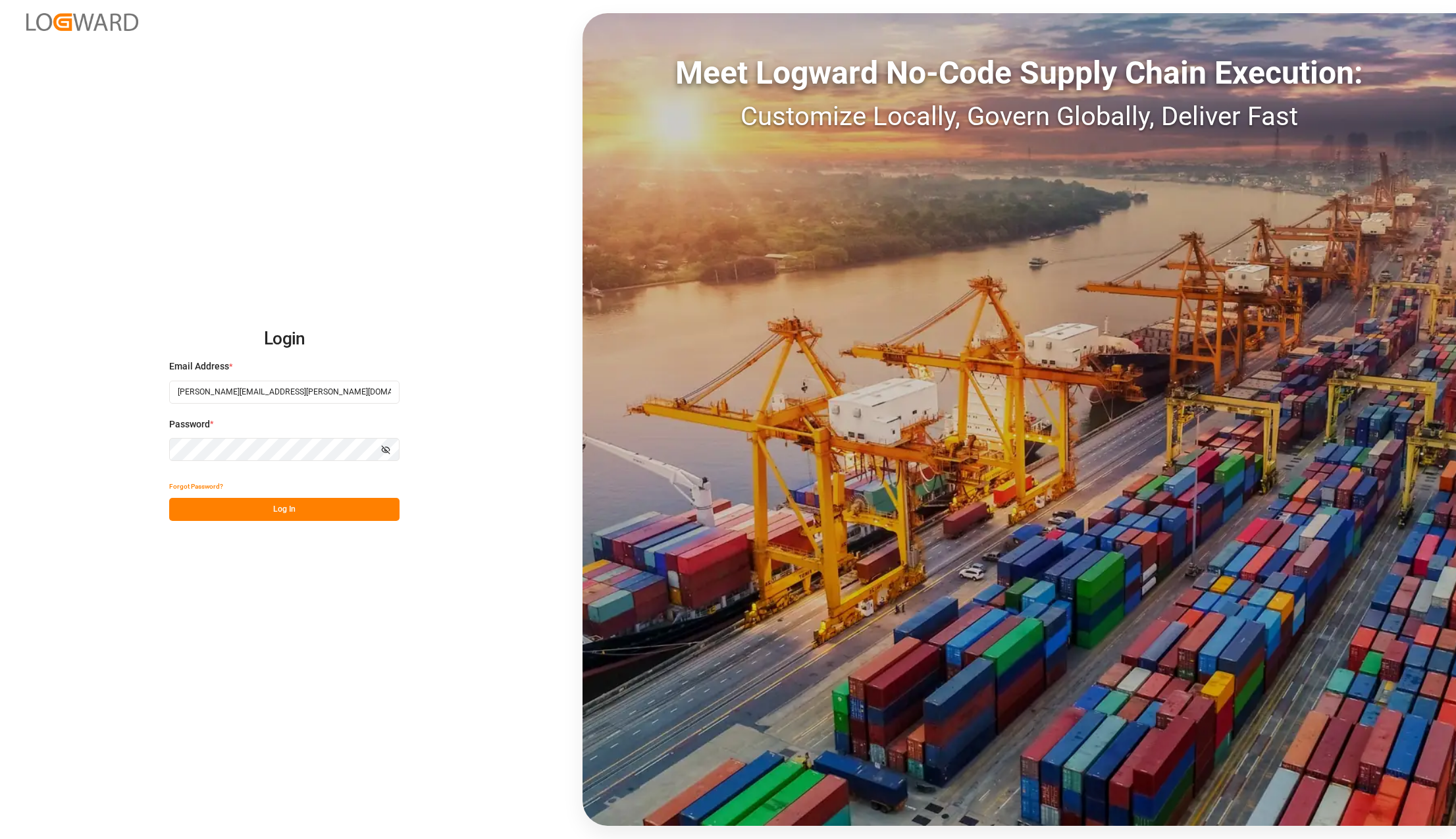
click at [311, 512] on button "Log In" at bounding box center [284, 509] width 230 height 23
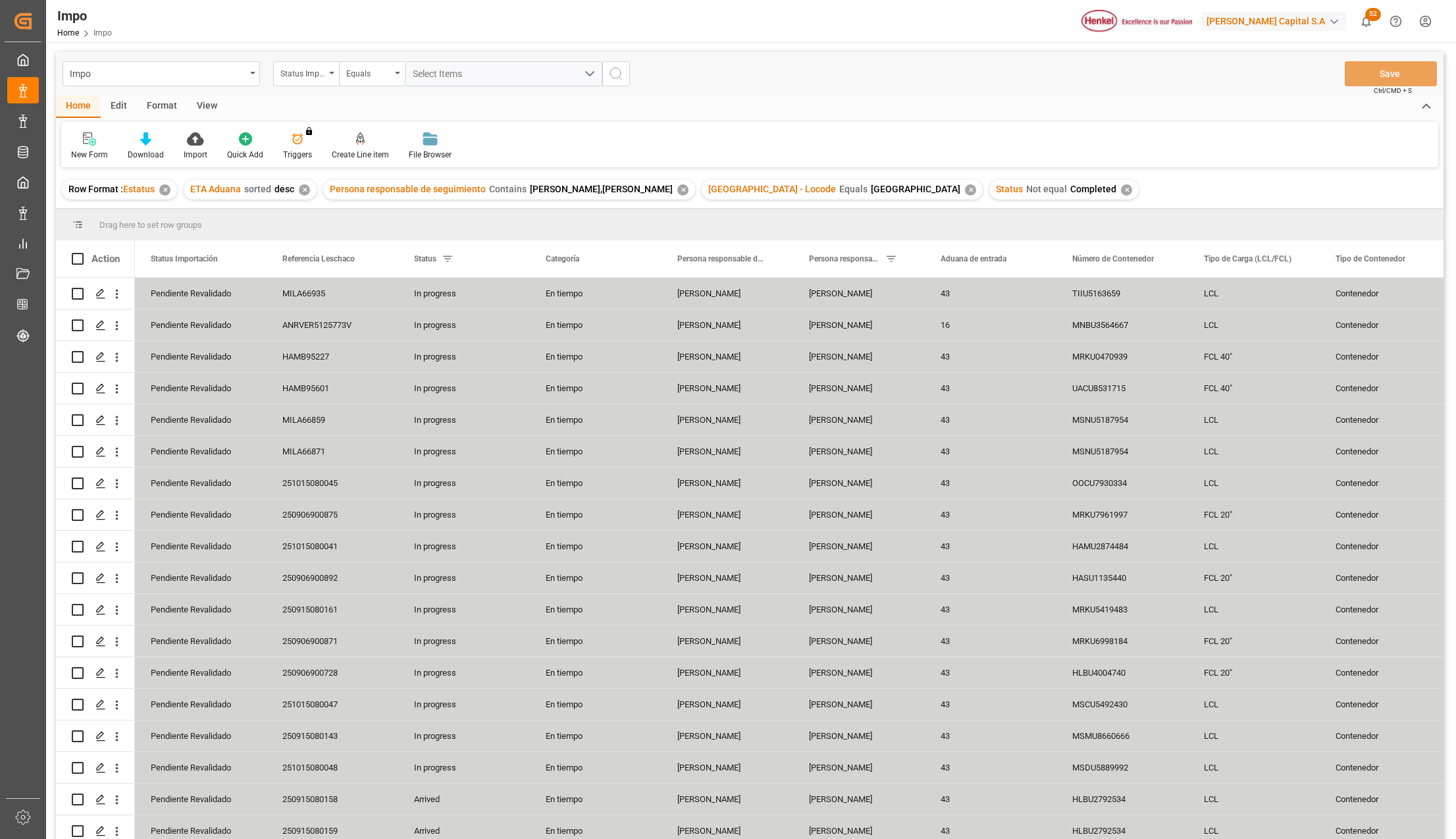
click at [206, 105] on div "View" at bounding box center [207, 106] width 40 height 22
click at [147, 146] on div "Standard Templates" at bounding box center [150, 146] width 86 height 29
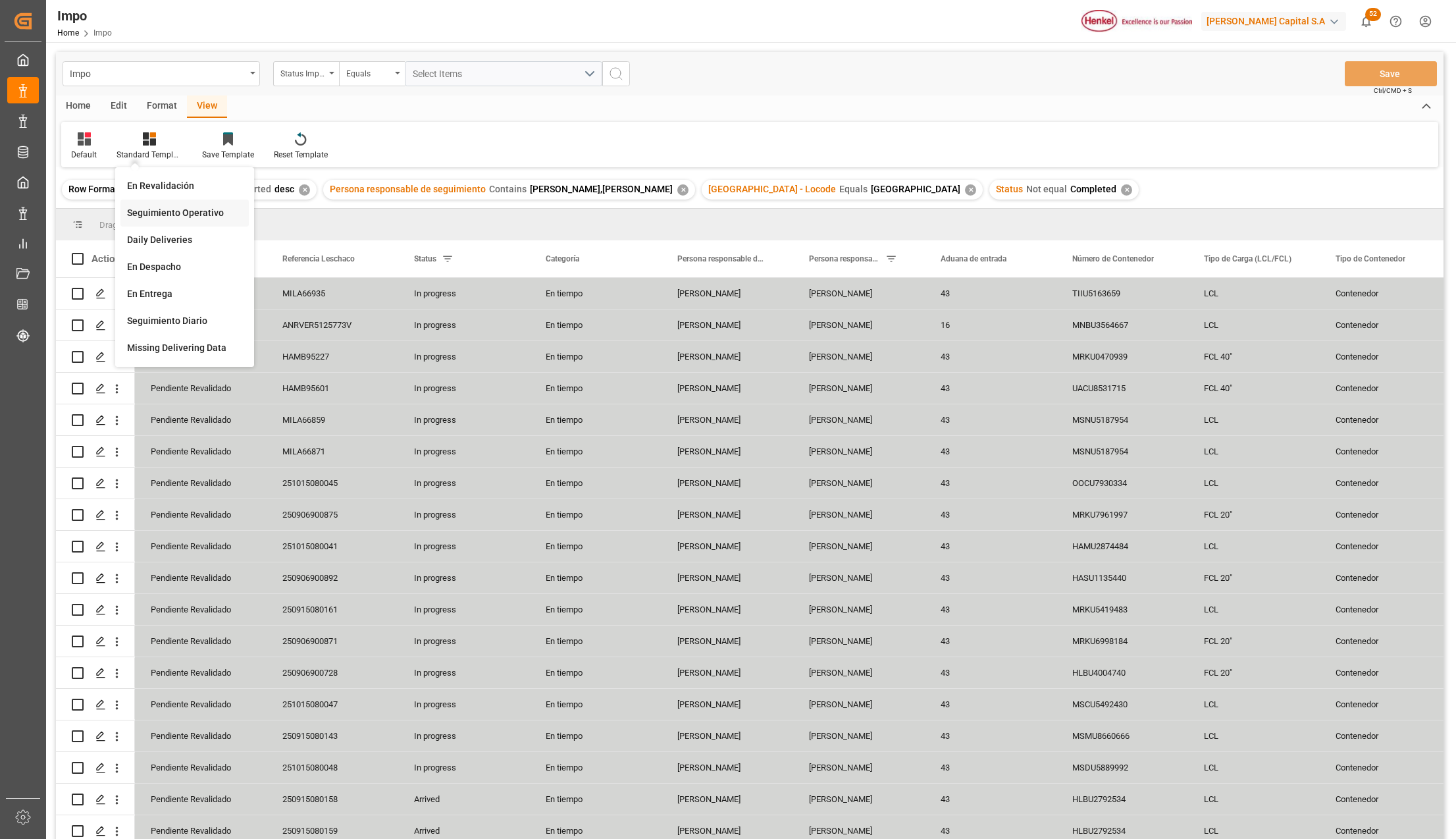
click at [157, 204] on div "Seguimiento Operativo" at bounding box center [184, 212] width 128 height 27
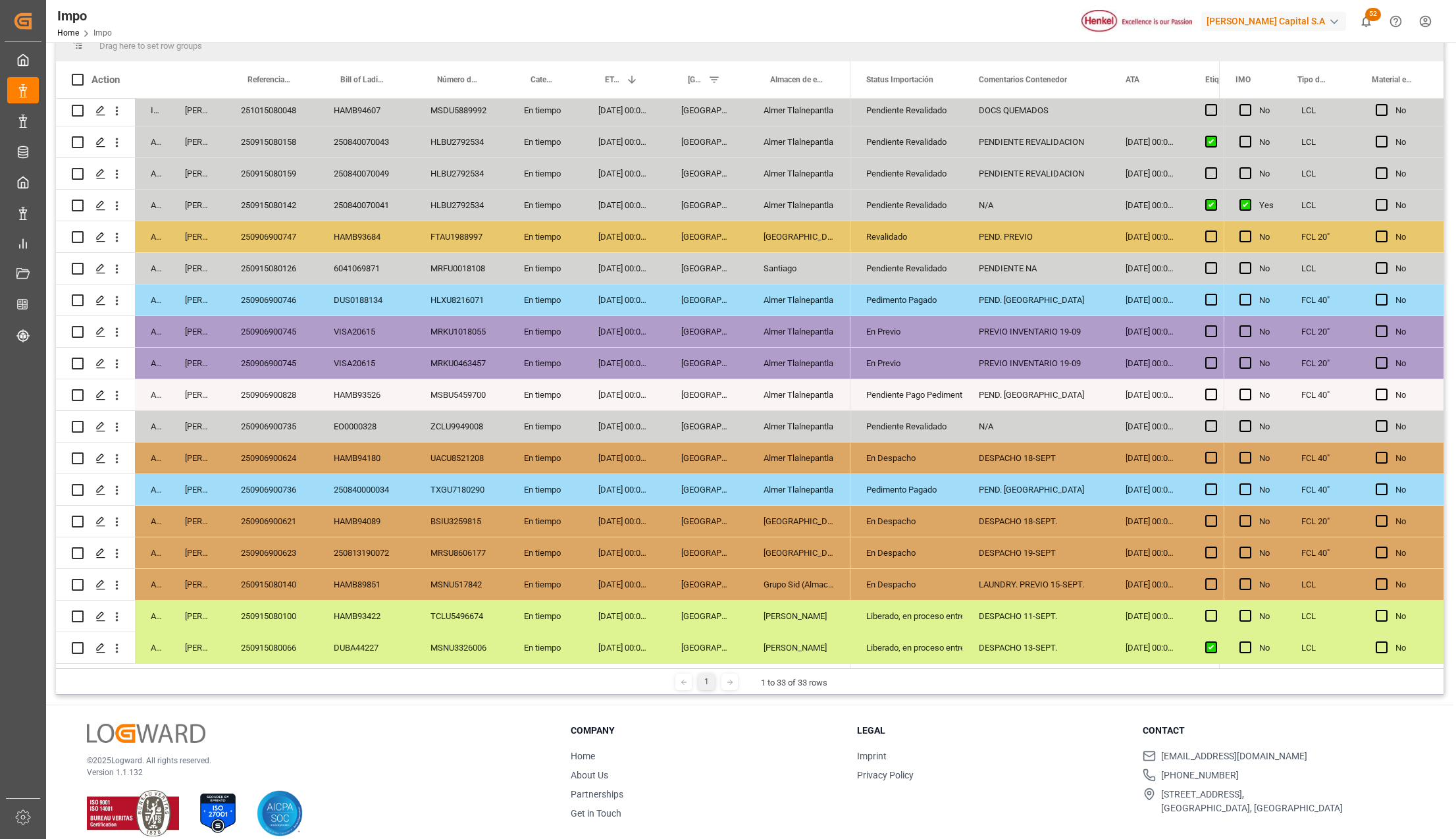
scroll to position [195, 0]
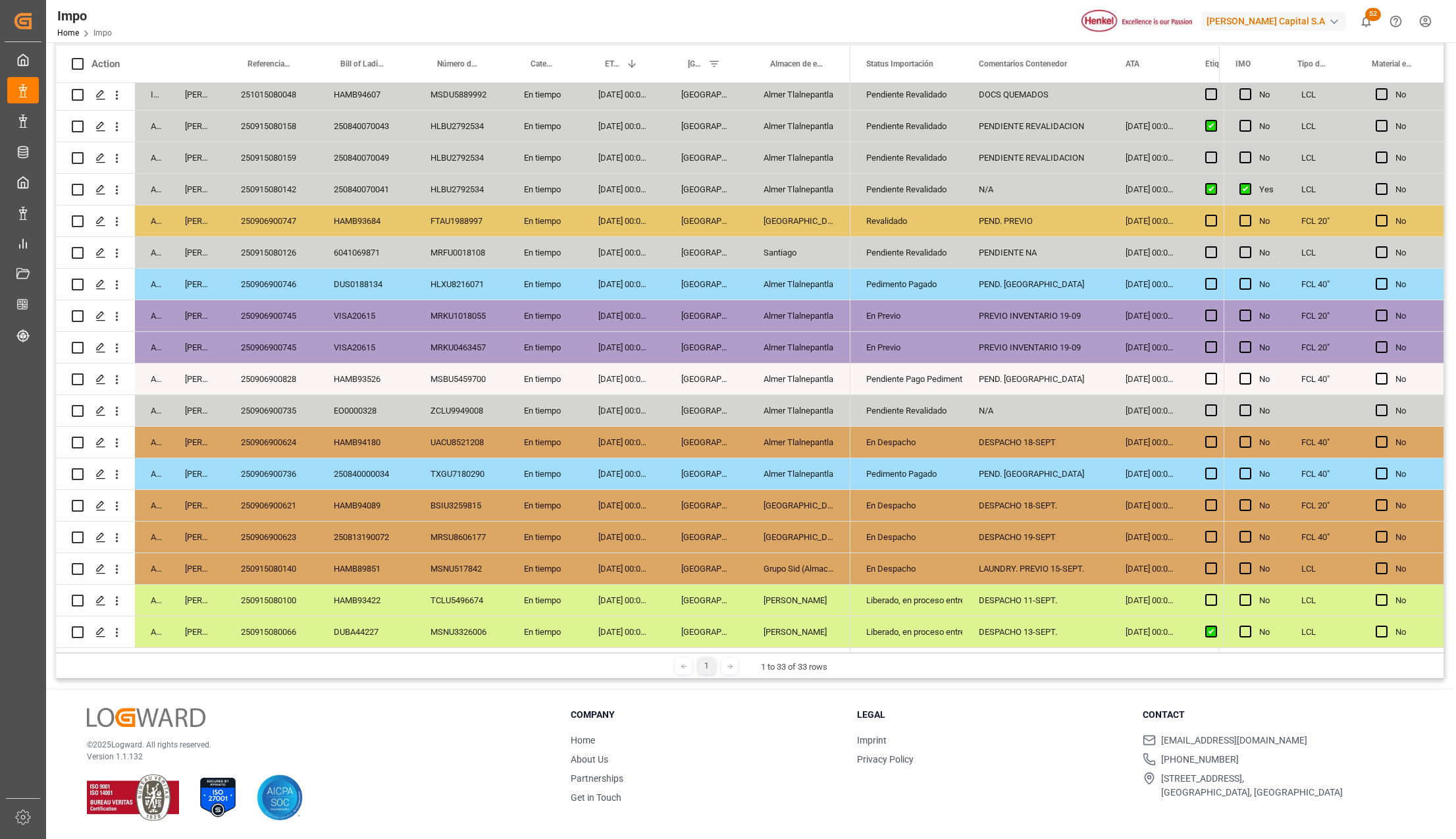
click at [652, 465] on div "[DATE] 00:00:00" at bounding box center [624, 473] width 83 height 31
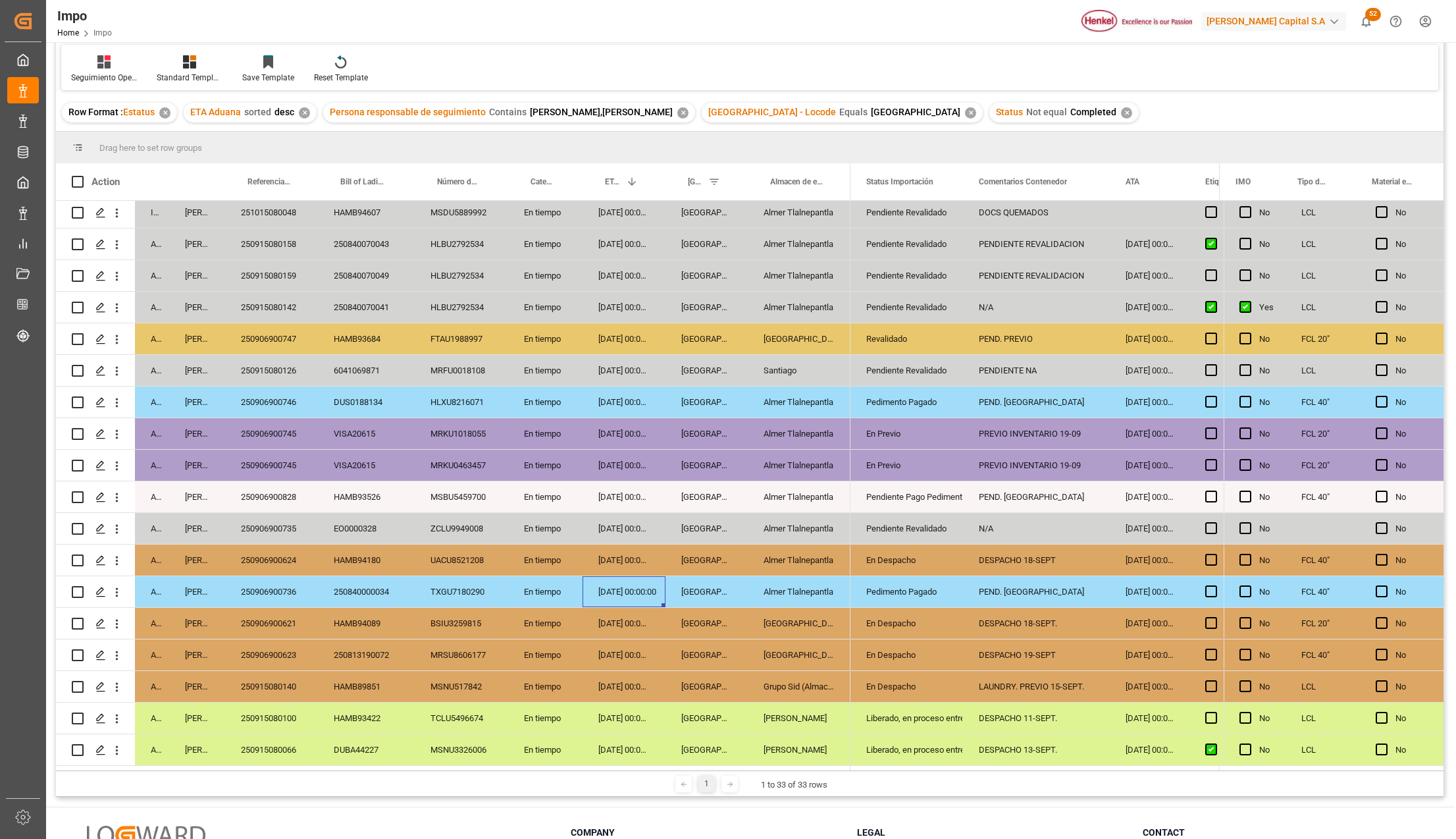
scroll to position [107, 0]
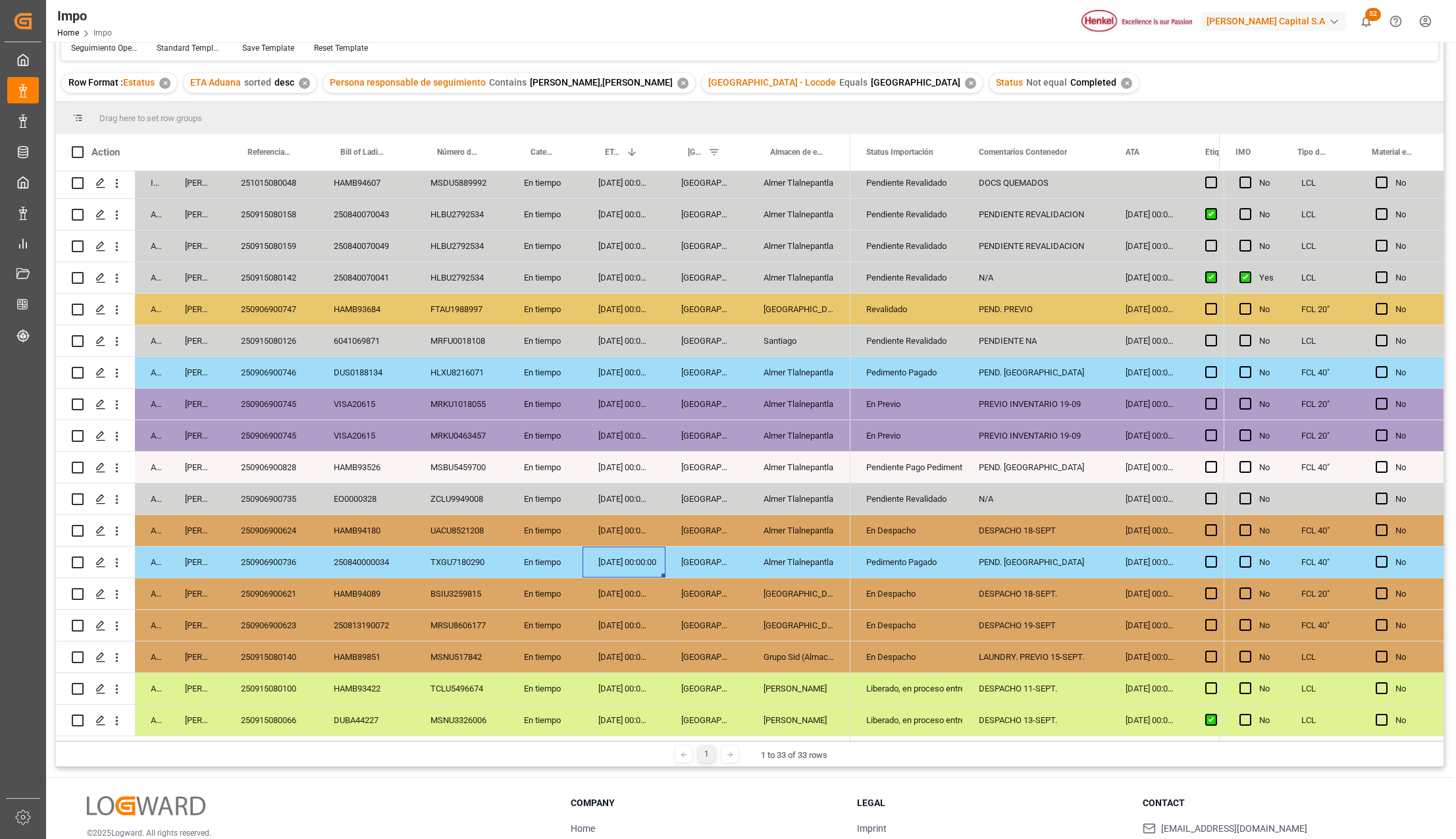
click at [1012, 587] on div "DESPACHO 18-SEPT." at bounding box center [1036, 593] width 147 height 31
click at [1028, 651] on div "LAUNDRY. PREVIO 15-SEPT." at bounding box center [1036, 656] width 147 height 31
click at [916, 654] on div "En Despacho" at bounding box center [906, 657] width 81 height 30
click at [919, 680] on div "Liberado, en proceso entrega" at bounding box center [906, 688] width 81 height 30
click at [907, 658] on div "En Despacho" at bounding box center [906, 657] width 81 height 30
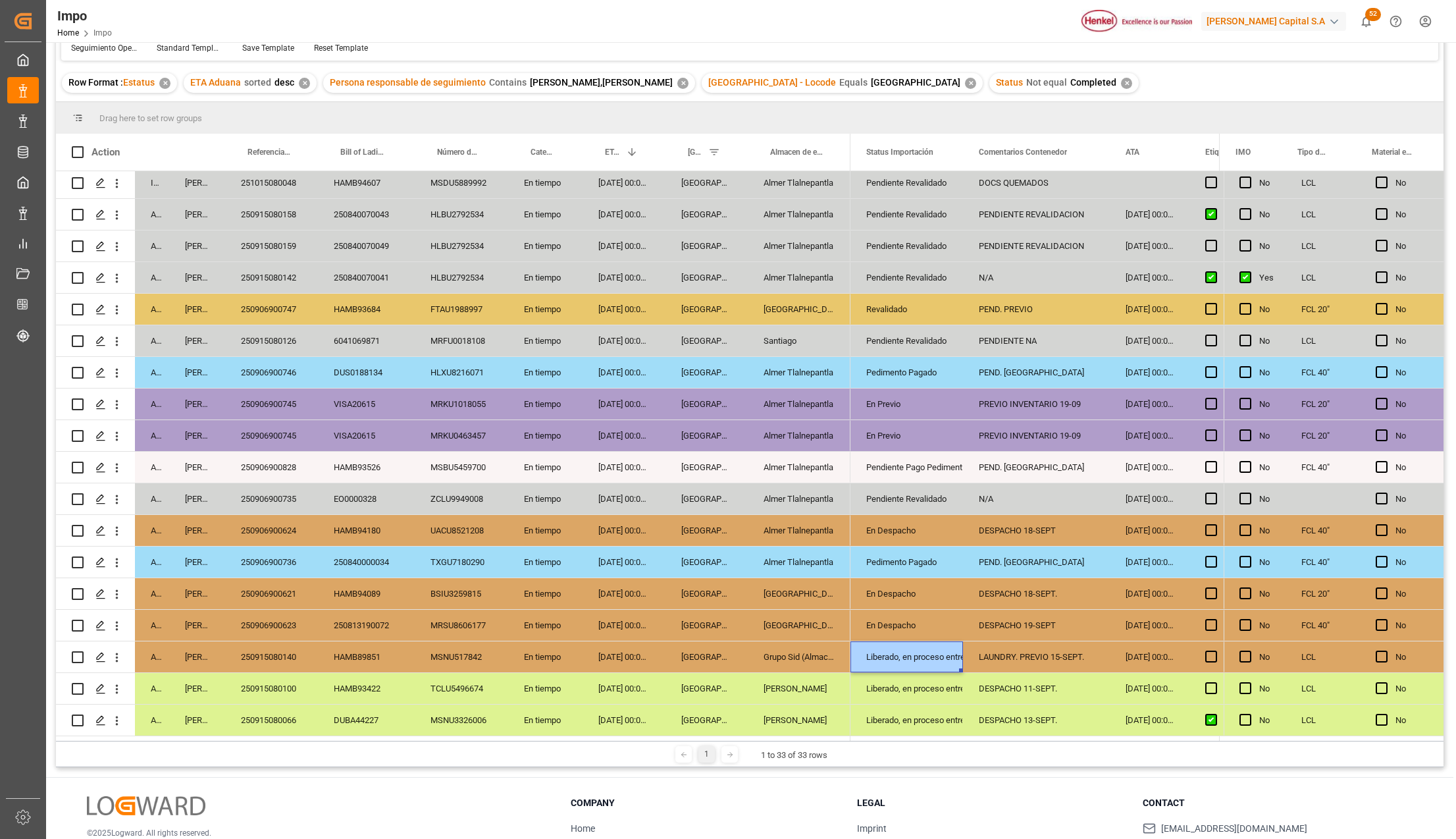
click at [909, 677] on div "Liberado, en proceso entrega" at bounding box center [906, 688] width 81 height 30
click at [914, 579] on div "En Despacho" at bounding box center [906, 594] width 81 height 30
click at [899, 525] on div "En Despacho" at bounding box center [906, 530] width 81 height 30
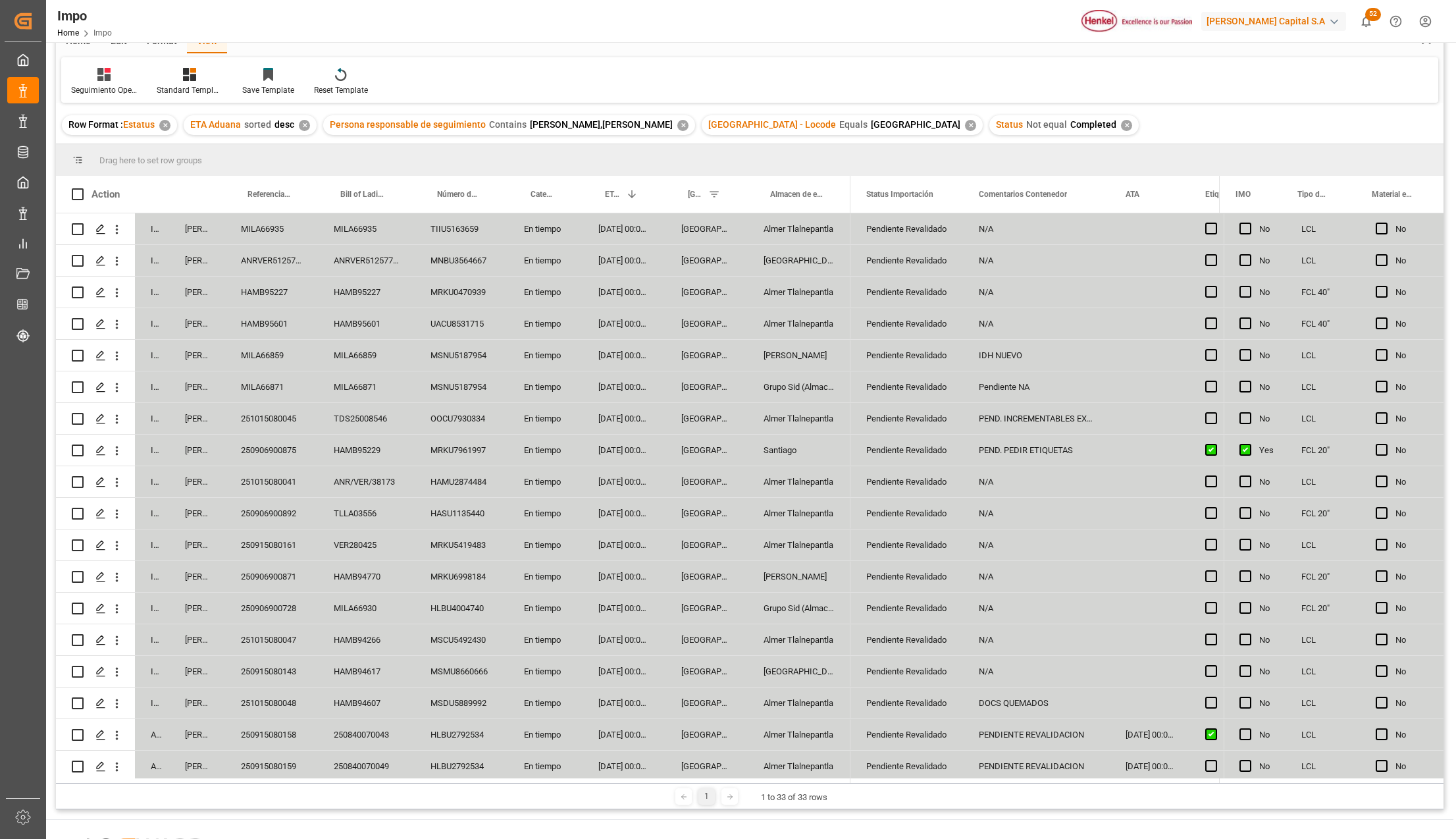
scroll to position [0, 0]
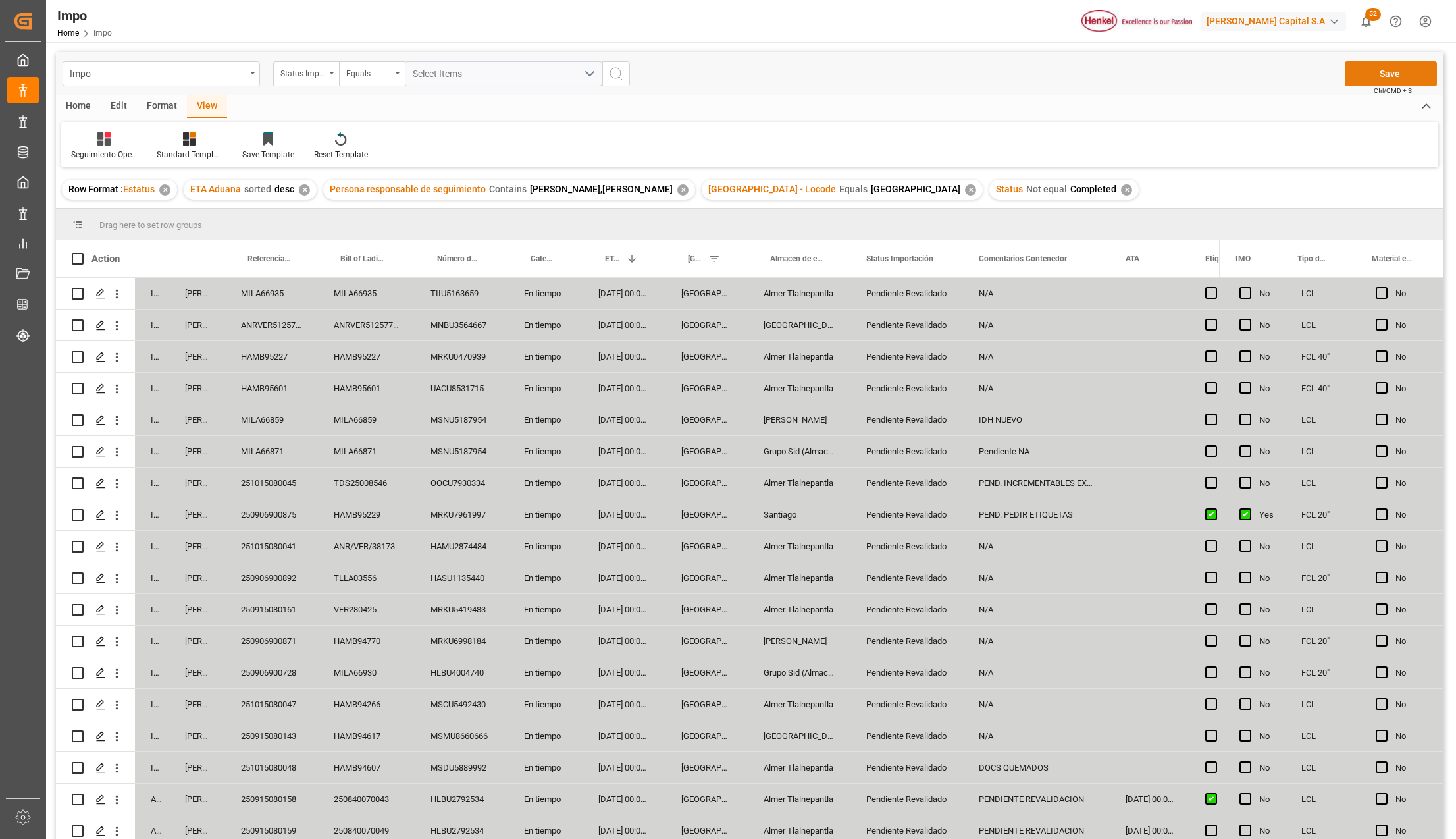
click at [1380, 75] on button "Save" at bounding box center [1391, 73] width 92 height 25
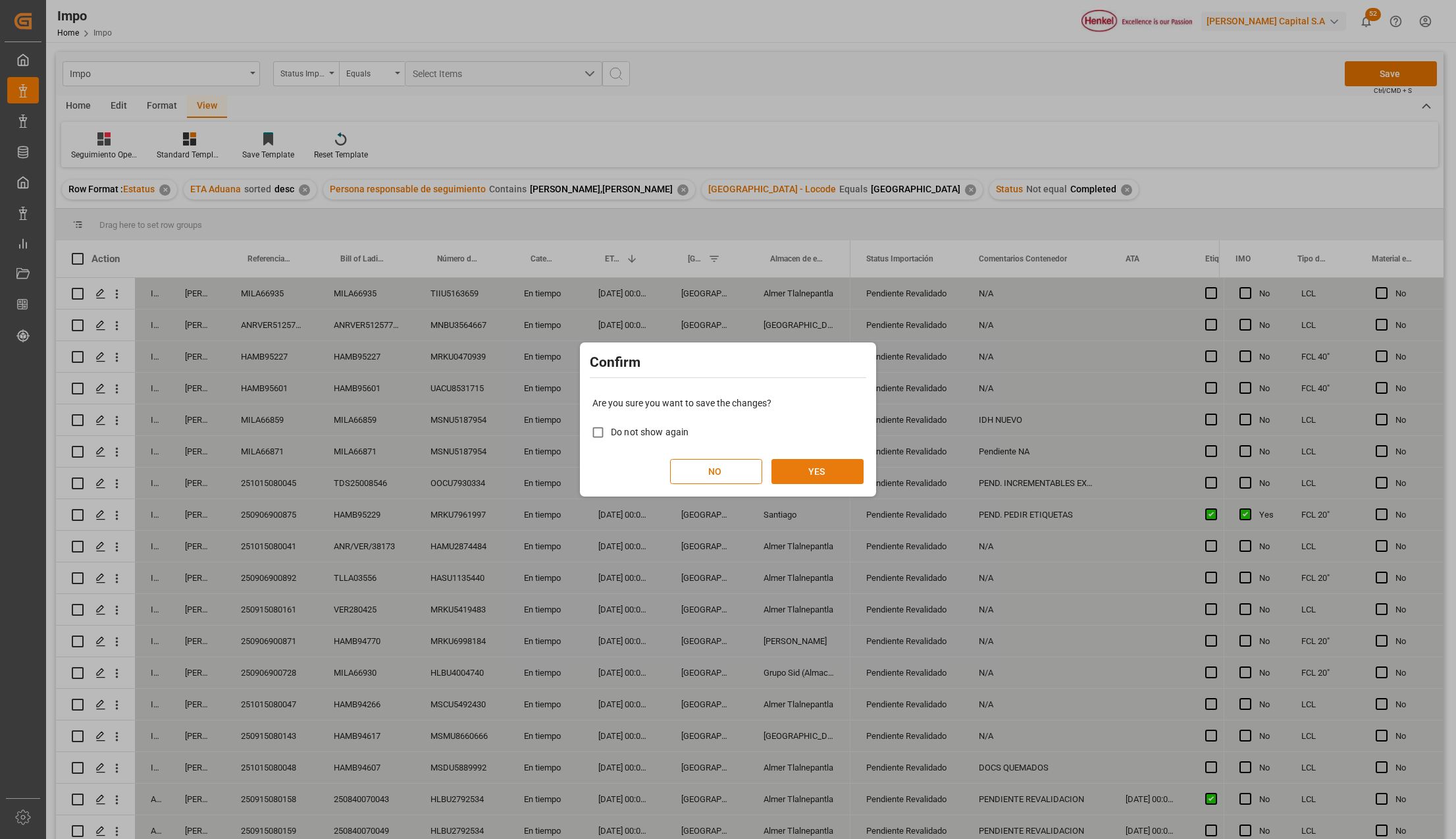
click at [836, 466] on button "YES" at bounding box center [818, 471] width 92 height 25
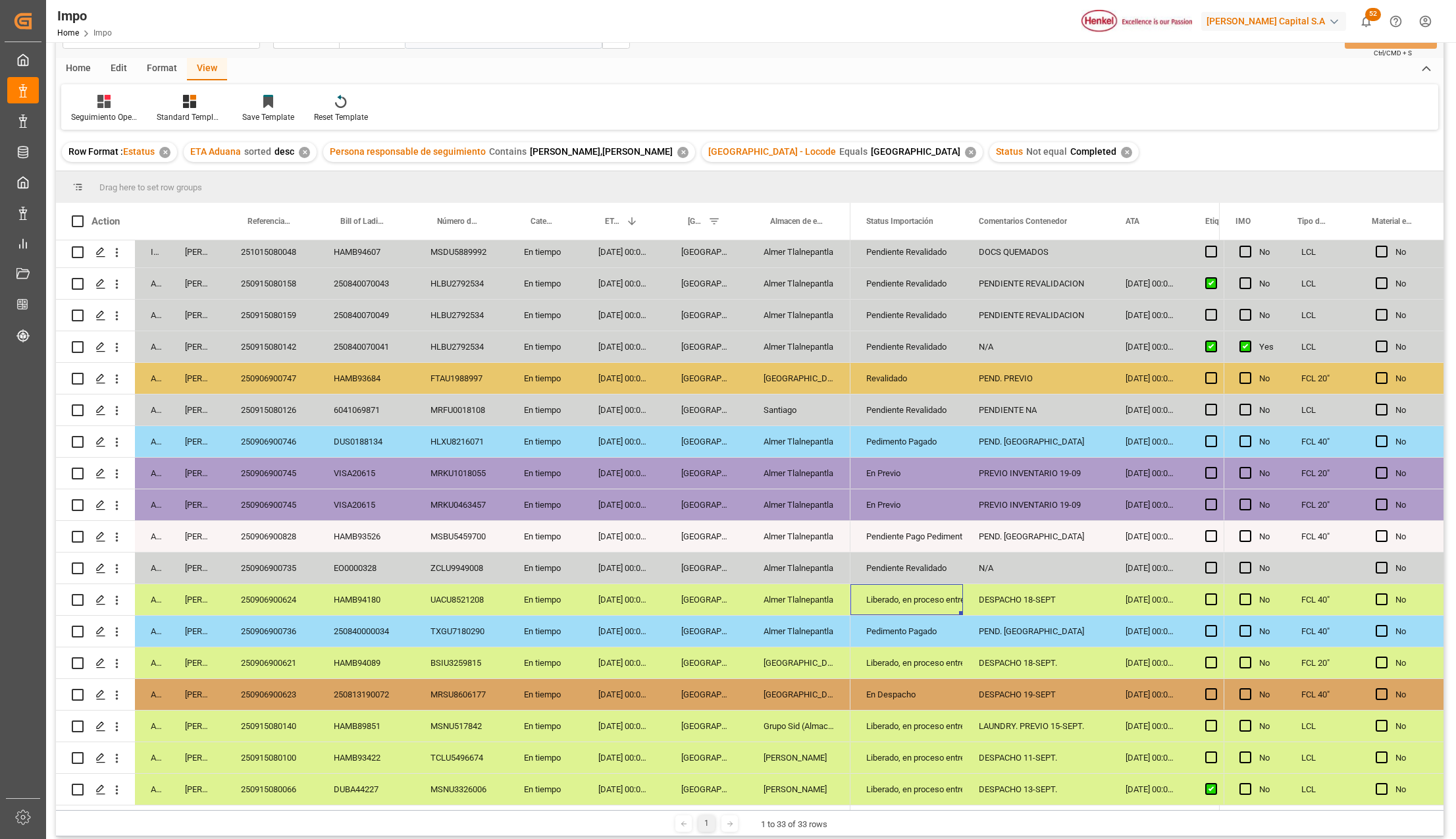
scroll to position [88, 0]
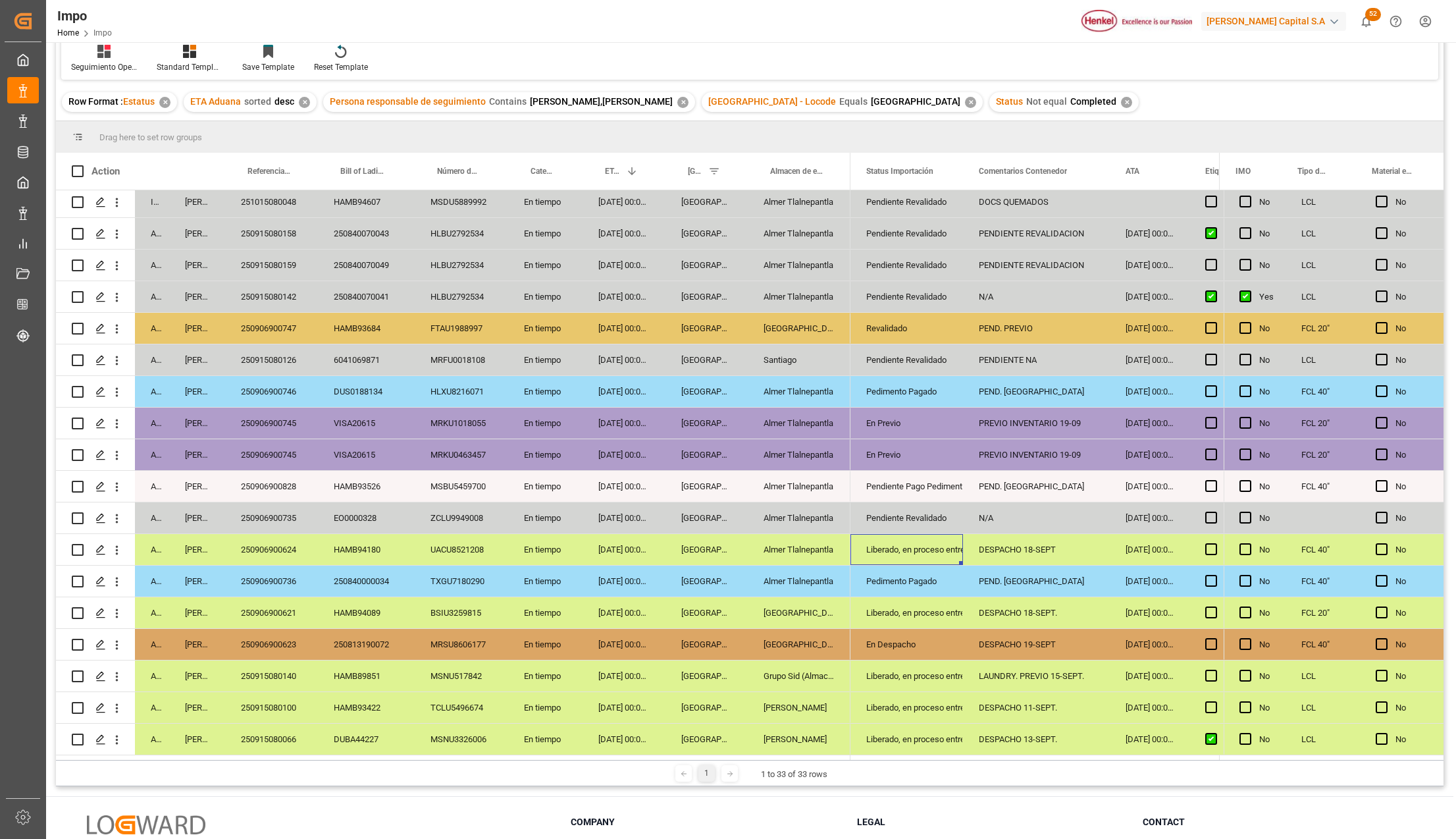
click at [828, 665] on div "Grupo Sid (Almacenaje y Distribucion AVIOR)" at bounding box center [799, 675] width 103 height 31
click at [1061, 674] on div "LAUNDRY. PREVIO 15-SEPT." at bounding box center [1036, 675] width 147 height 31
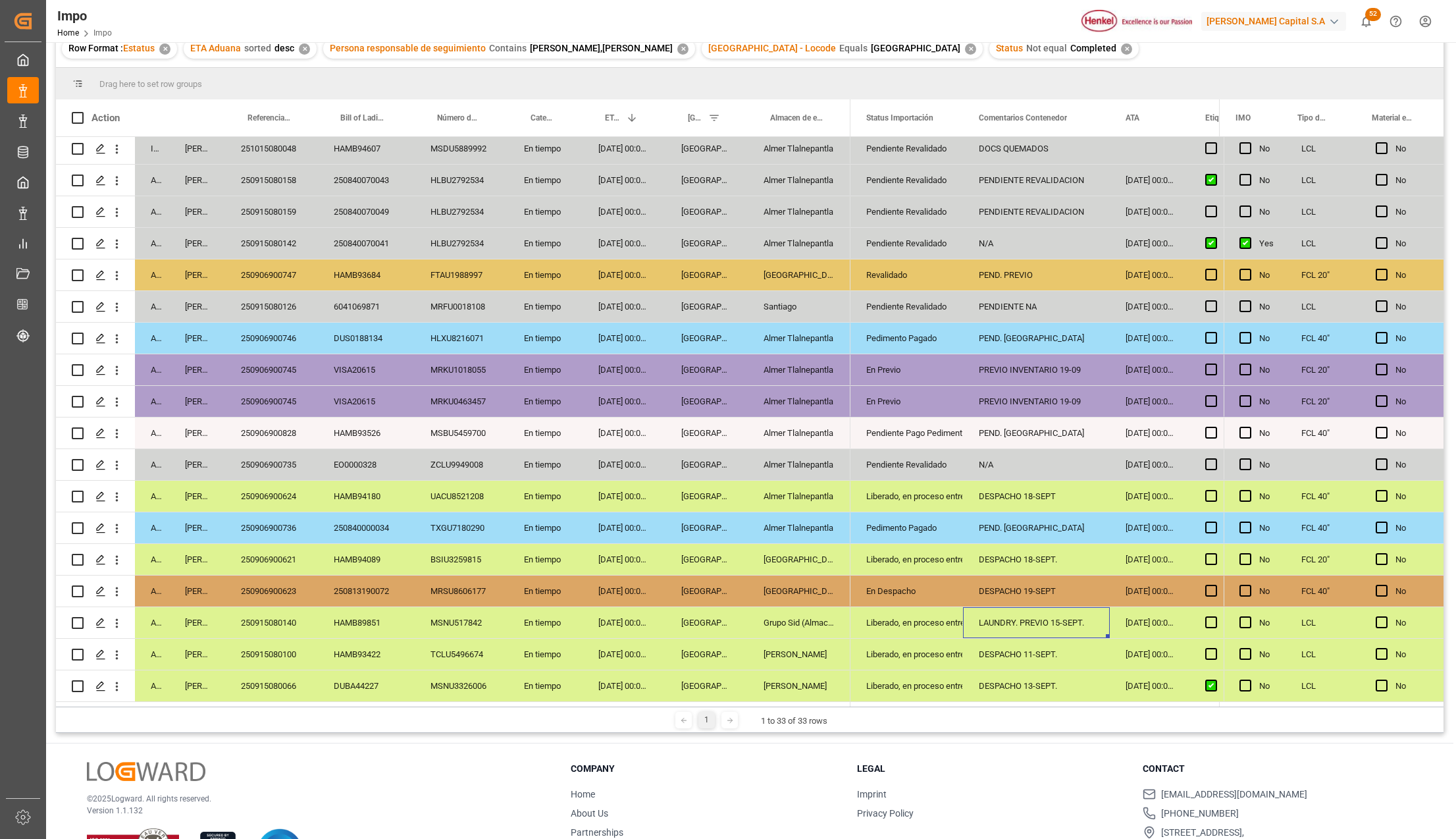
scroll to position [195, 0]
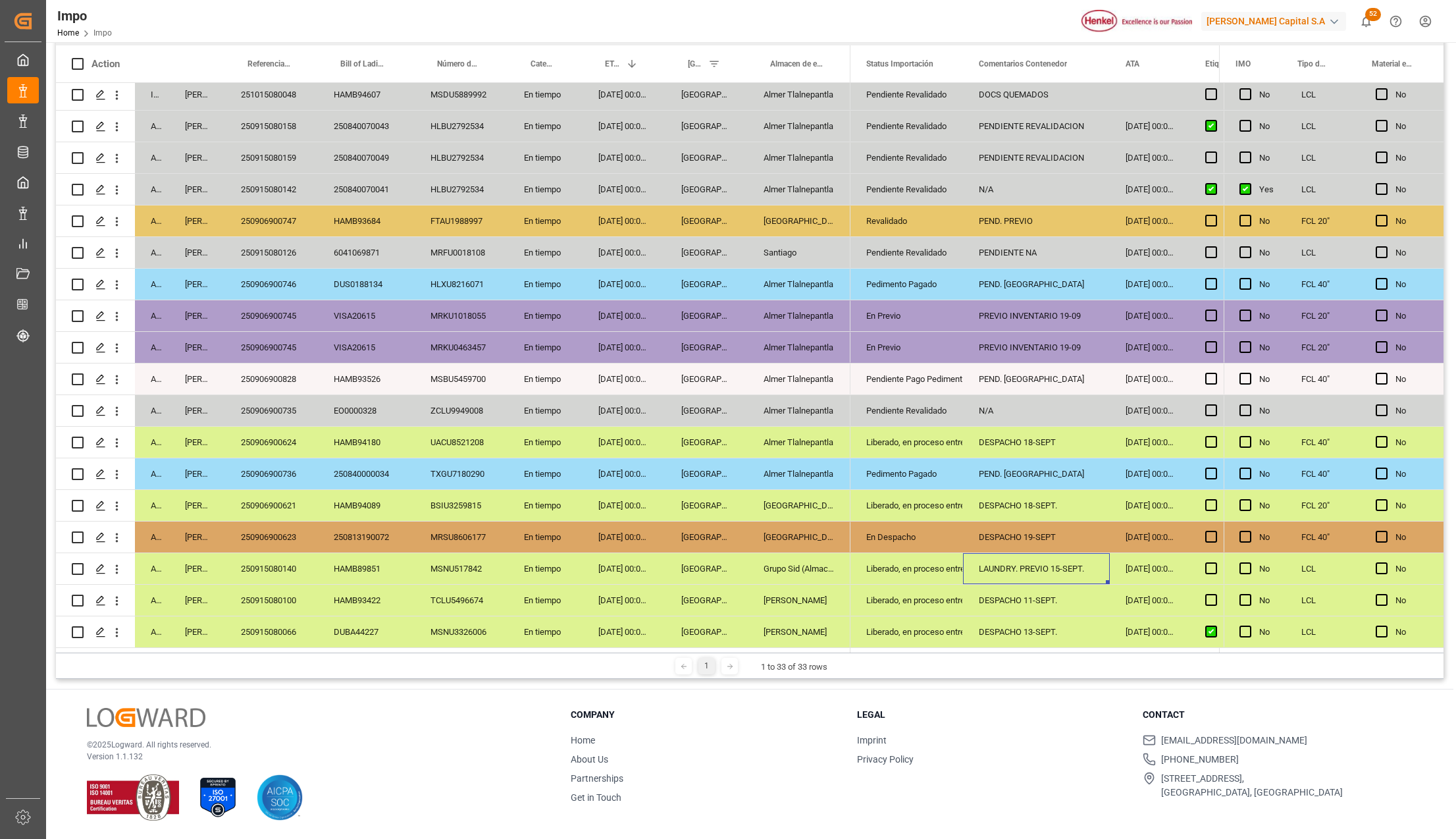
click at [917, 604] on div "Liberado, en proceso entrega" at bounding box center [906, 600] width 81 height 30
click at [296, 590] on div "250915080100" at bounding box center [271, 600] width 93 height 31
click at [928, 625] on div "Liberado, en proceso entrega" at bounding box center [906, 632] width 81 height 30
click at [1016, 621] on div "DESPACHO 13-SEPT." at bounding box center [1036, 631] width 147 height 31
click at [293, 635] on div "250915080066" at bounding box center [271, 631] width 93 height 31
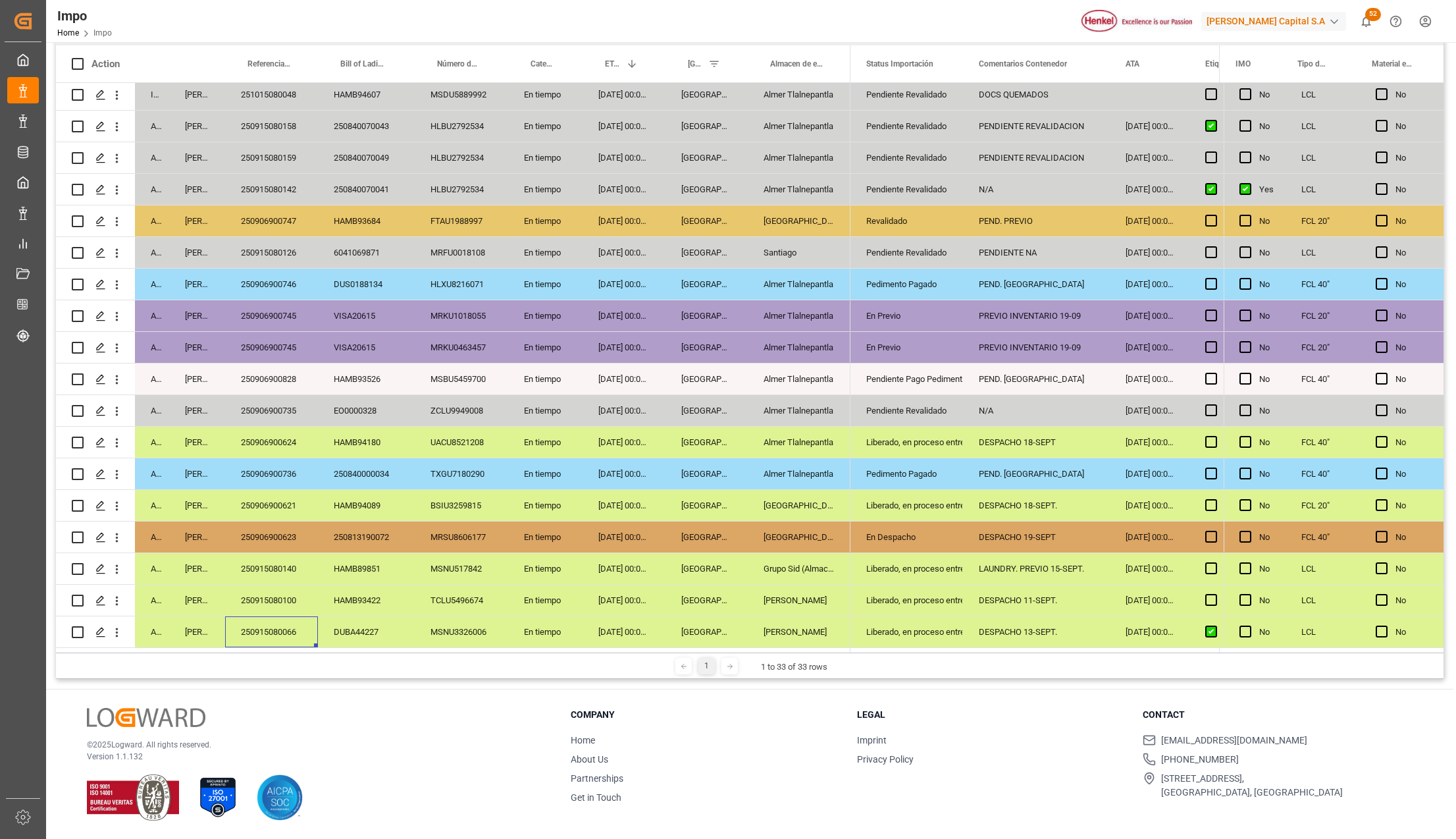
click at [994, 602] on div "DESPACHO 11-SEPT." at bounding box center [1036, 600] width 147 height 31
click at [1016, 579] on div "LAUNDRY. PREVIO 15-SEPT." at bounding box center [1036, 568] width 147 height 31
click at [1022, 542] on div "DESPACHO 19-SEPT" at bounding box center [1036, 536] width 147 height 31
click at [1043, 564] on div "LAUNDRY. PREVIO 15-SEPT." at bounding box center [1036, 568] width 147 height 31
click at [1020, 525] on div "DESPACHO 19-SEPT" at bounding box center [1036, 536] width 147 height 31
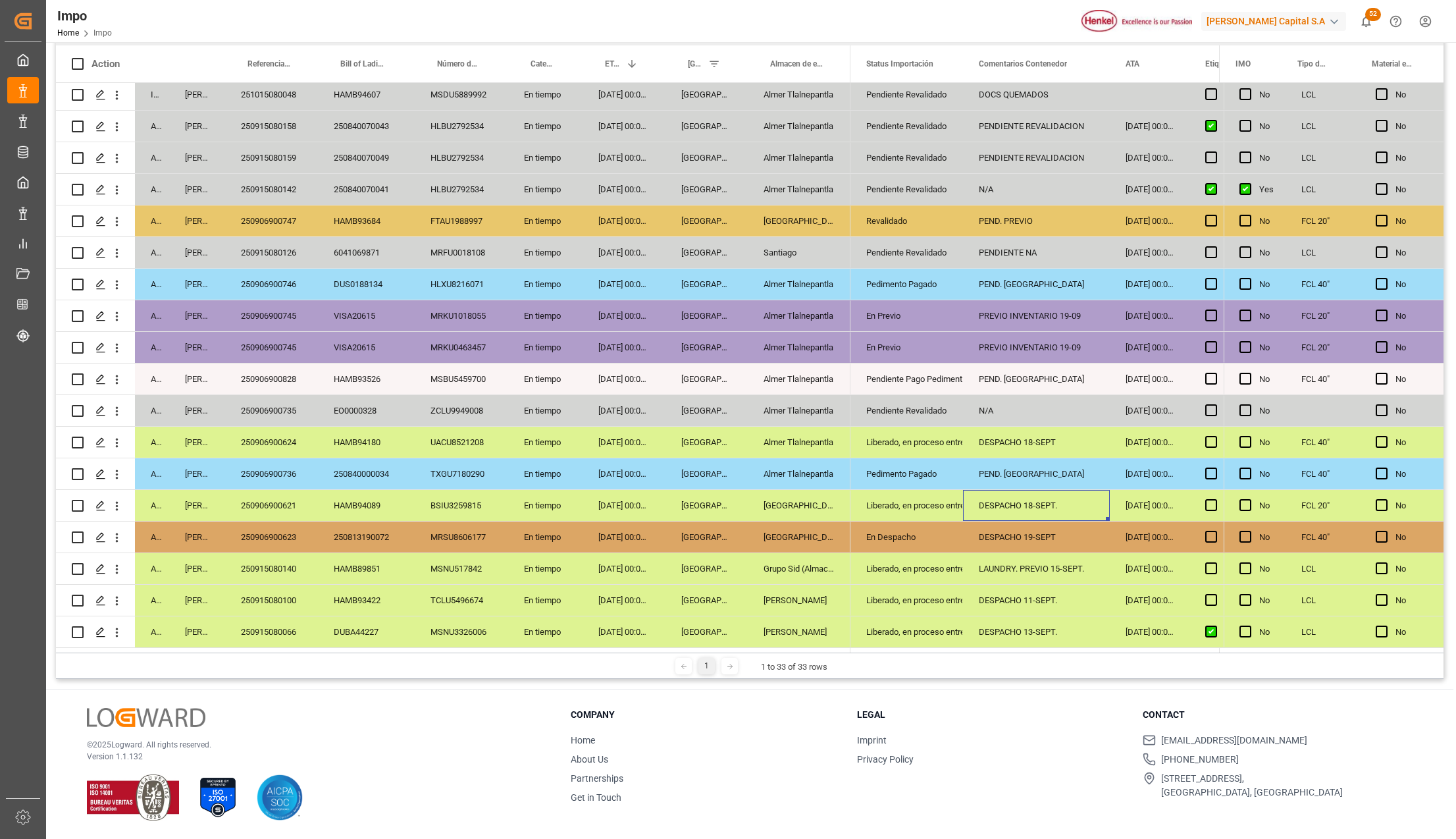
click at [1023, 516] on div "DESPACHO 18-SEPT." at bounding box center [1036, 505] width 147 height 31
click at [259, 492] on div "250906900621" at bounding box center [271, 505] width 93 height 31
click at [945, 474] on div "Pedimento Pagado" at bounding box center [906, 474] width 81 height 30
click at [930, 435] on div "Liberado, en proceso entrega" at bounding box center [906, 442] width 81 height 30
click at [282, 432] on div "250906900624" at bounding box center [271, 442] width 93 height 31
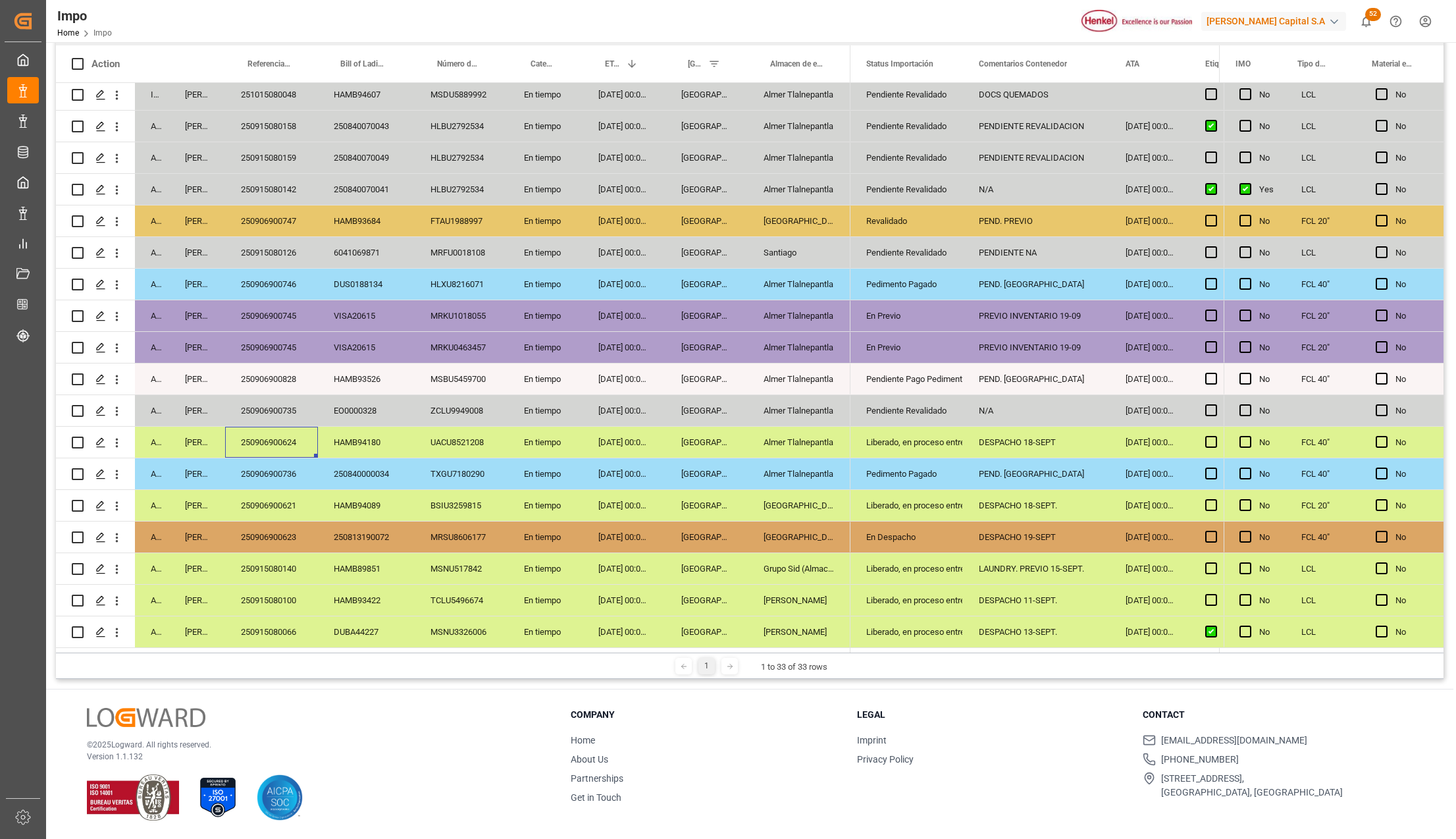
click at [1059, 475] on div "PEND. [GEOGRAPHIC_DATA]" at bounding box center [1036, 473] width 147 height 31
click at [885, 514] on div "Liberado, en proceso entrega" at bounding box center [906, 505] width 81 height 30
click at [899, 527] on div "En Despacho" at bounding box center [906, 537] width 81 height 30
click at [973, 585] on div "DESPACHO 11-SEPT." at bounding box center [1036, 600] width 147 height 31
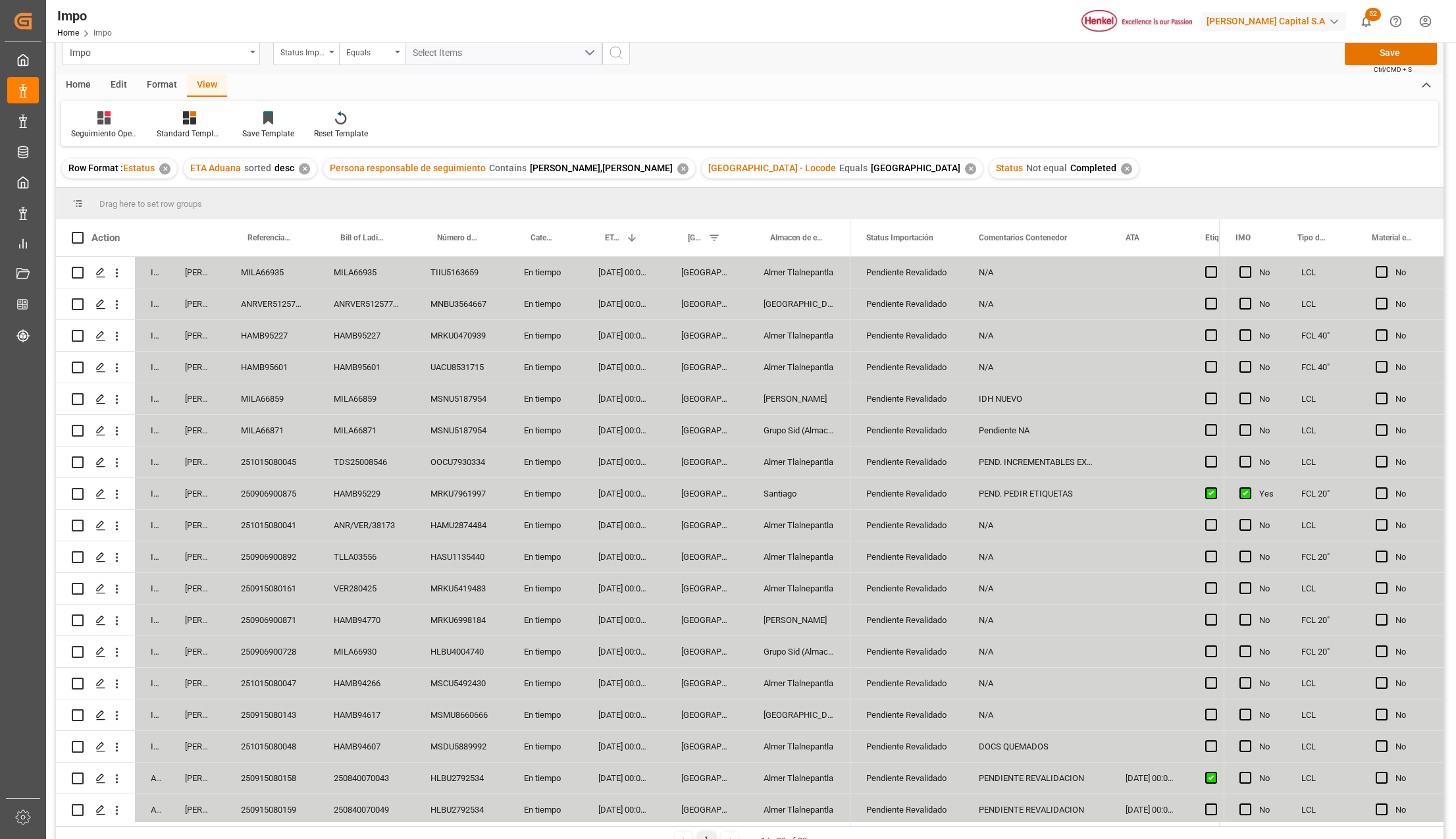
scroll to position [19, 0]
click at [1388, 57] on button "Save" at bounding box center [1391, 54] width 92 height 25
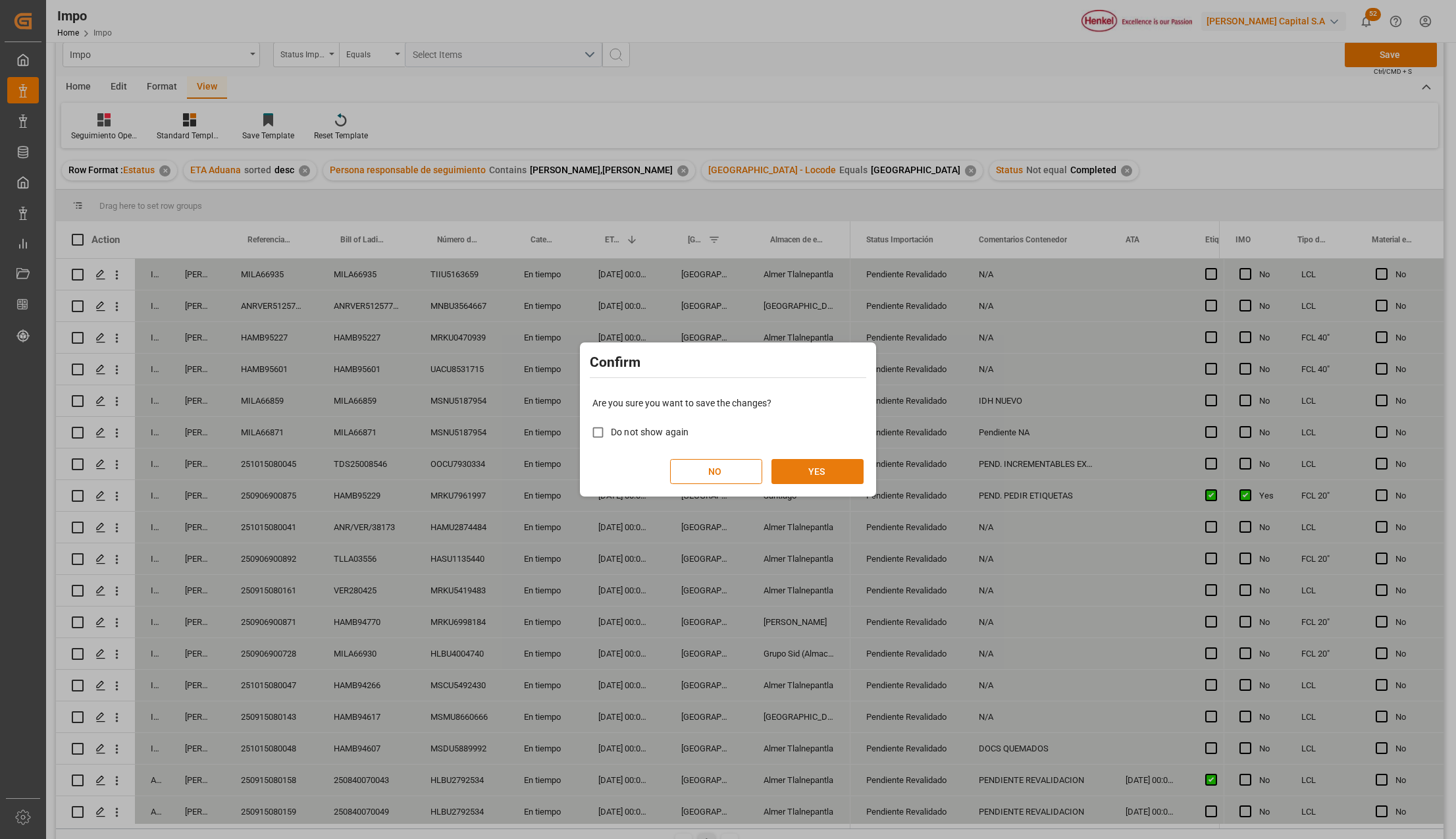
click at [826, 471] on button "YES" at bounding box center [818, 471] width 92 height 25
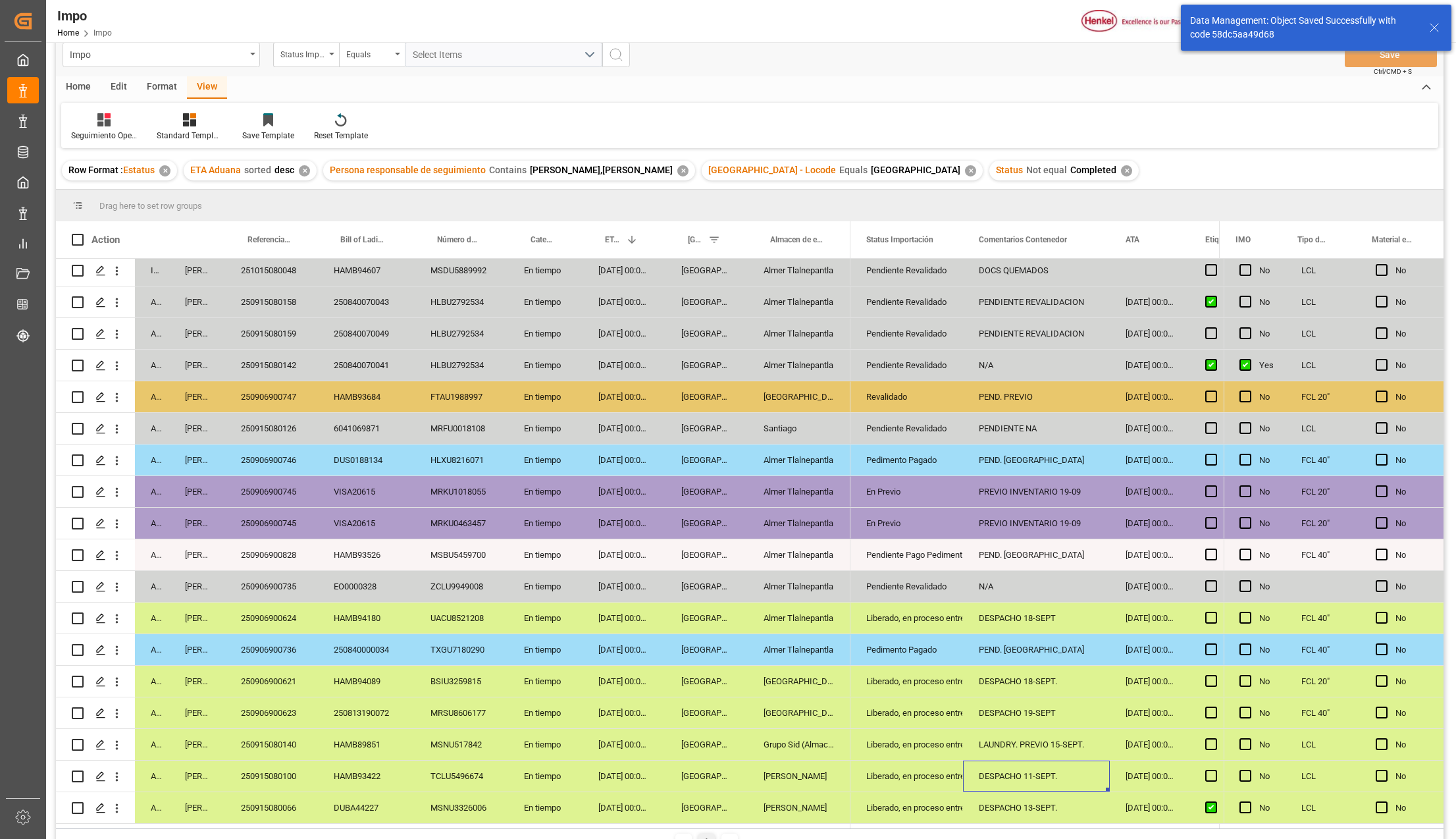
scroll to position [482, 0]
click at [924, 585] on div "Pendiente Revalidado" at bounding box center [906, 586] width 81 height 30
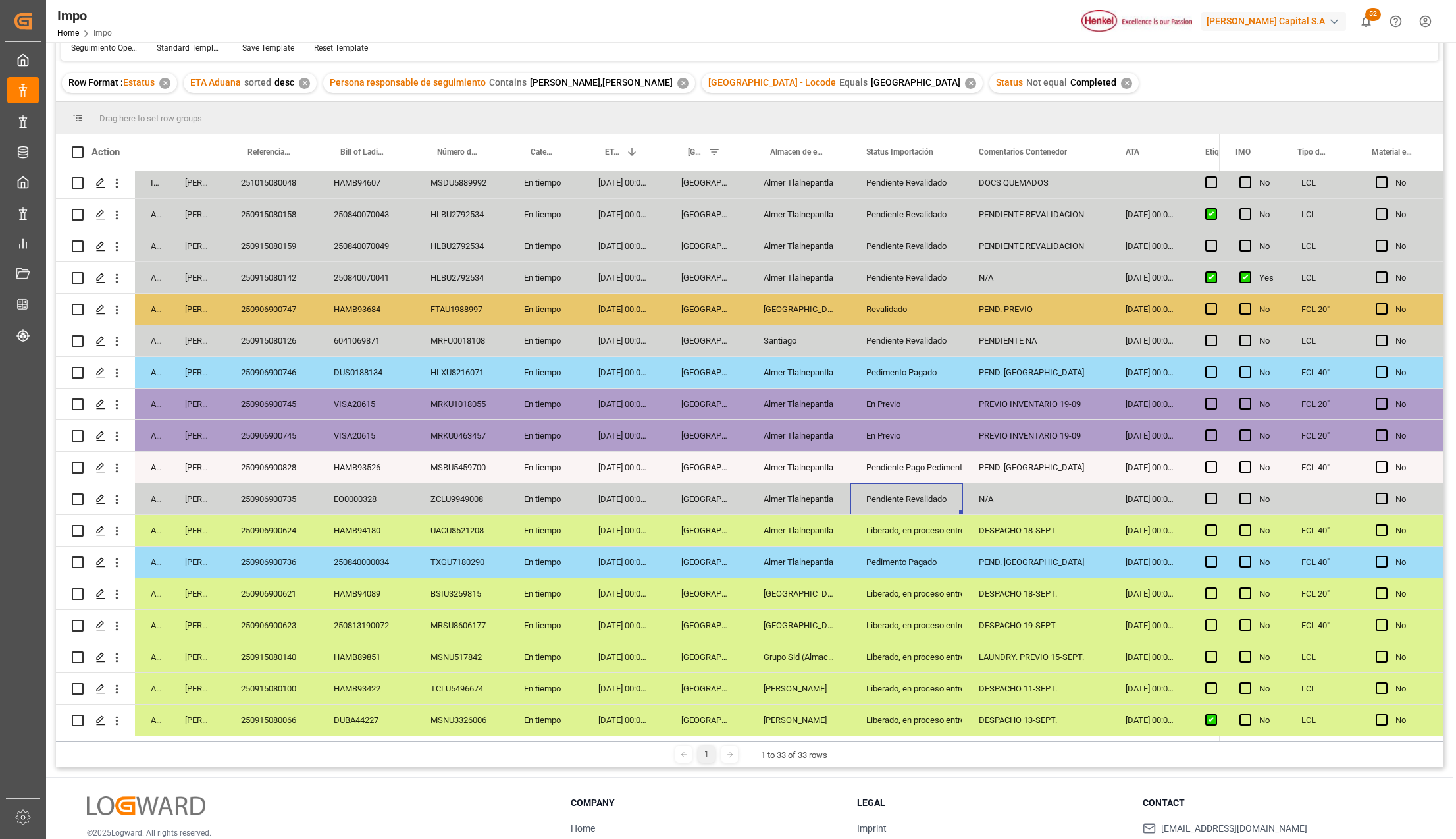
click at [275, 492] on div "250906900735" at bounding box center [271, 498] width 93 height 31
click at [934, 494] on div "Pendiente Revalidado" at bounding box center [906, 499] width 81 height 30
click at [943, 504] on icon "open menu" at bounding box center [939, 507] width 16 height 16
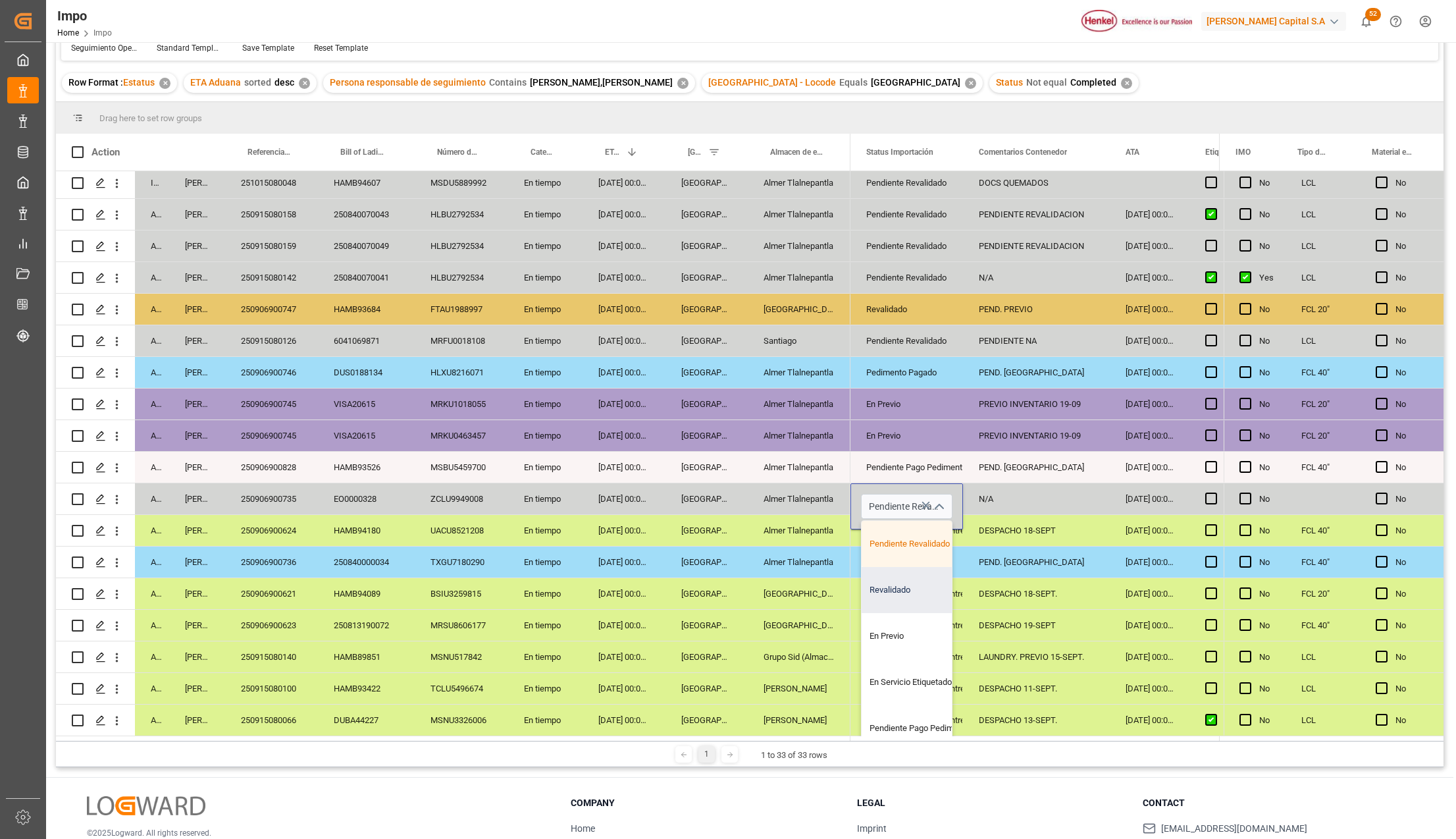
click at [909, 593] on div "Revalidado" at bounding box center [924, 590] width 124 height 46
type input "Revalidado"
click at [947, 593] on div "Liberado, en proceso entrega" at bounding box center [906, 594] width 81 height 30
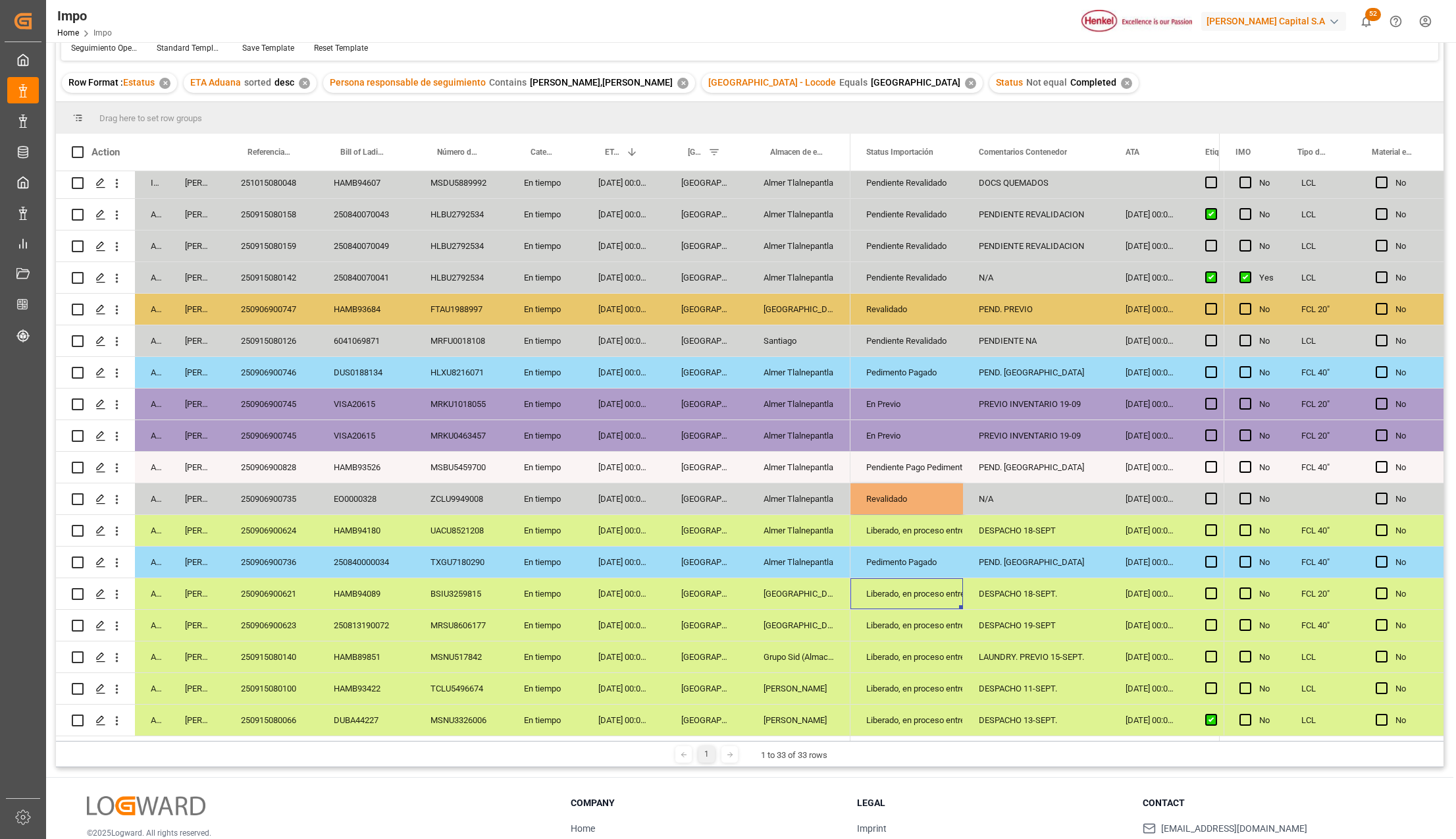
click at [997, 501] on div "N/A" at bounding box center [1036, 498] width 147 height 31
click at [932, 498] on div "Revalidado" at bounding box center [906, 499] width 81 height 30
click at [984, 492] on div "N/A" at bounding box center [1036, 498] width 147 height 31
type input "PEND. PREVIO"
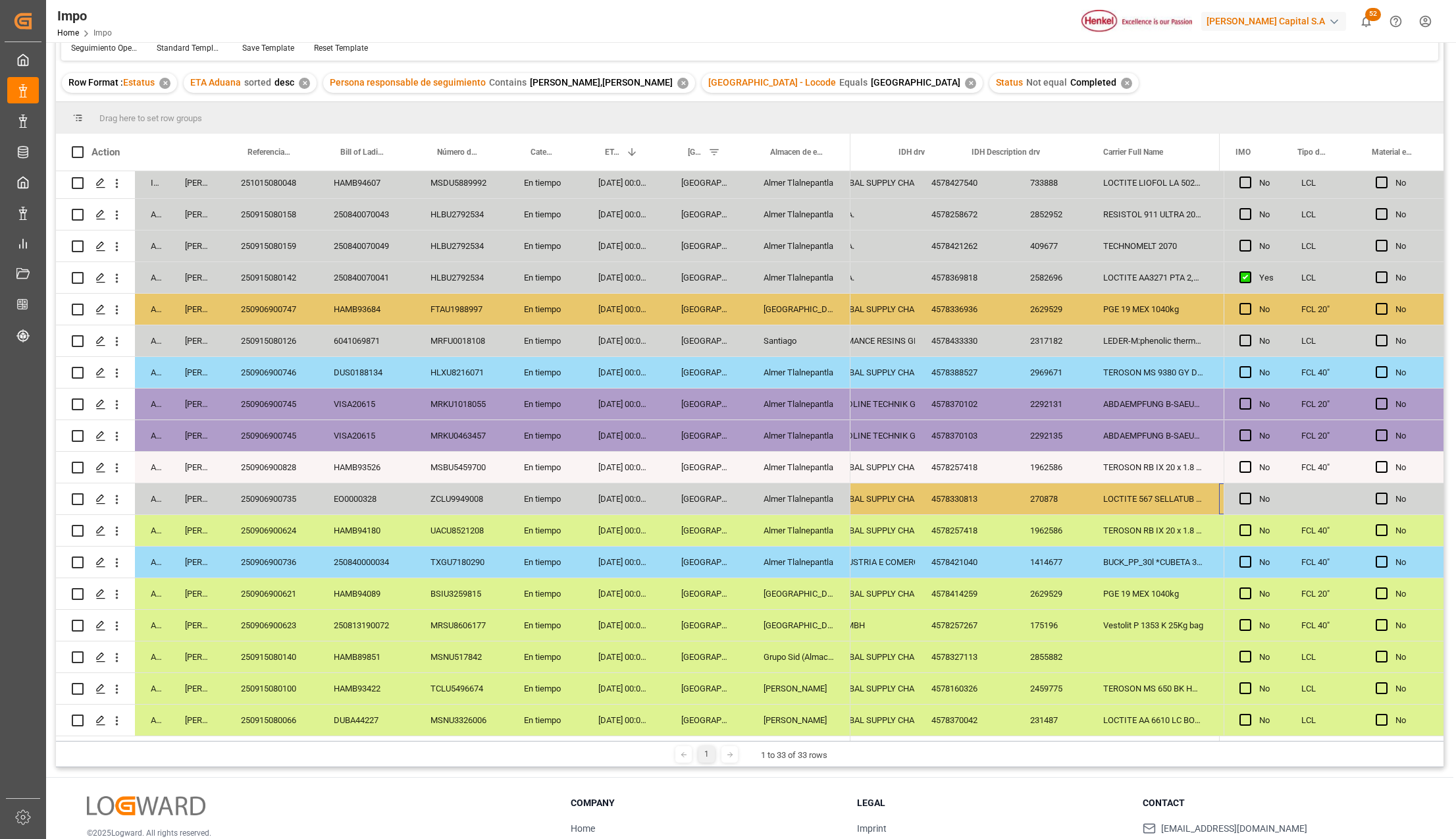
scroll to position [0, 998]
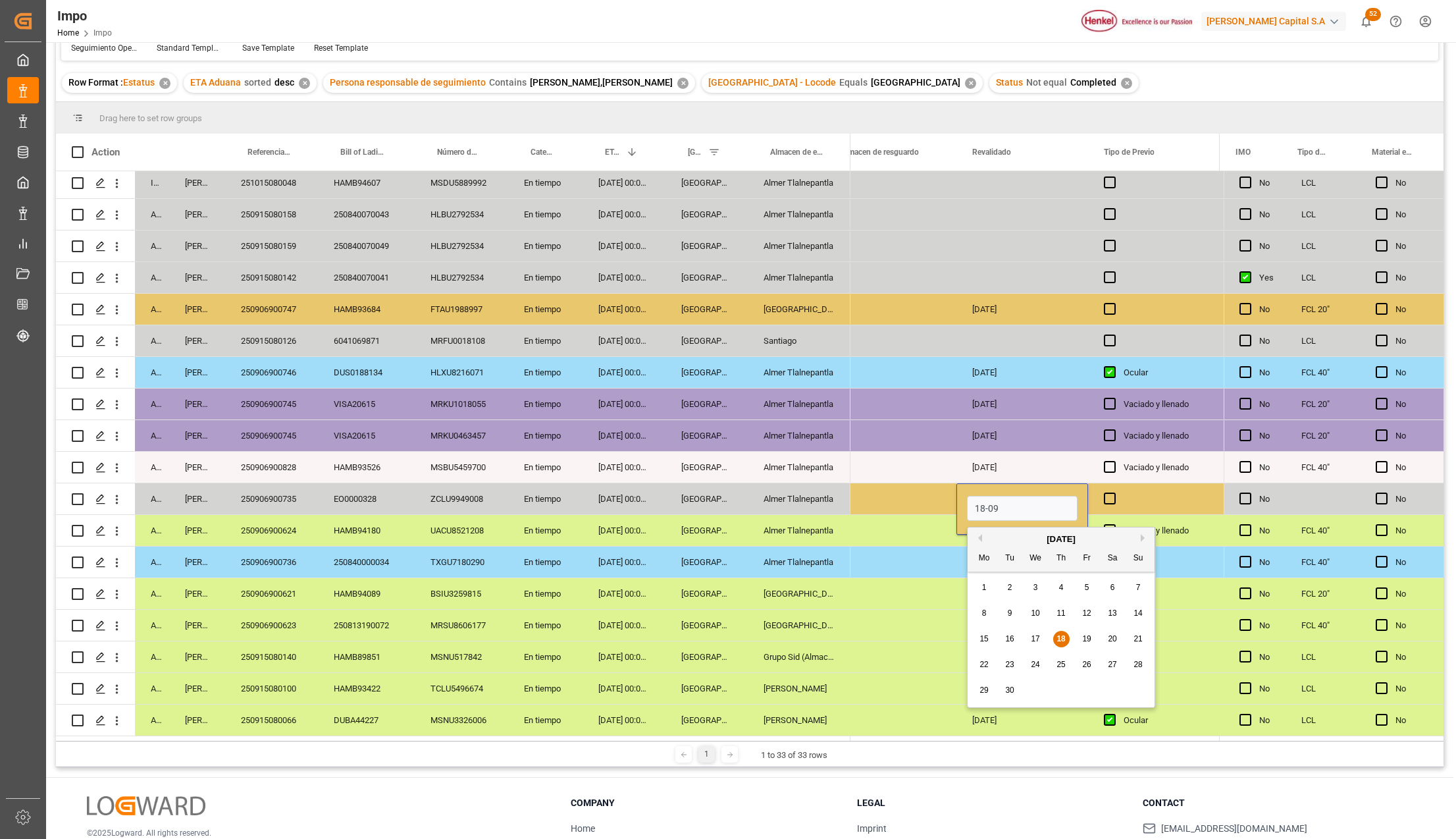
type input "[DATE]"
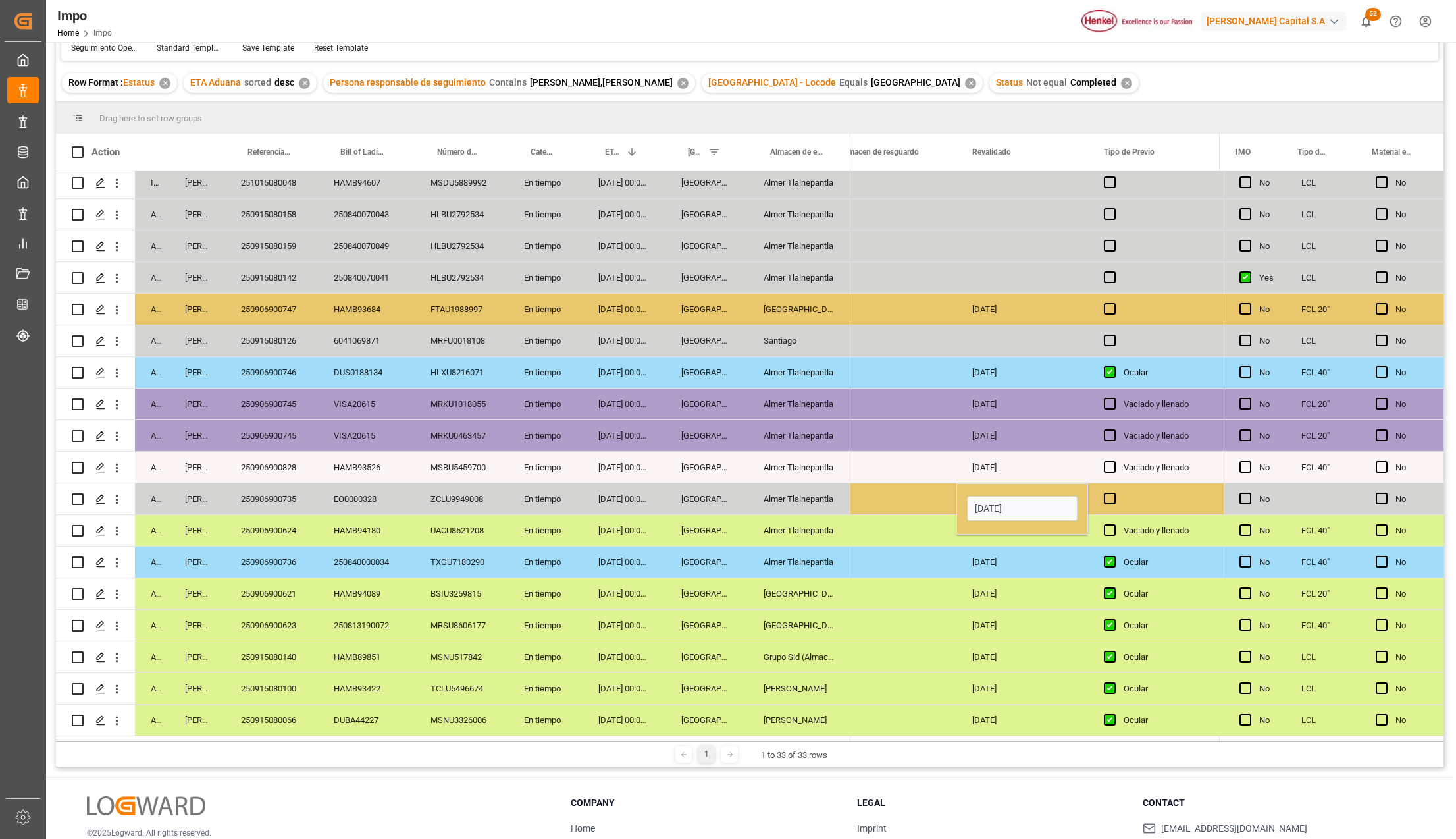
click at [930, 610] on div "Press SPACE to select this row." at bounding box center [891, 625] width 132 height 31
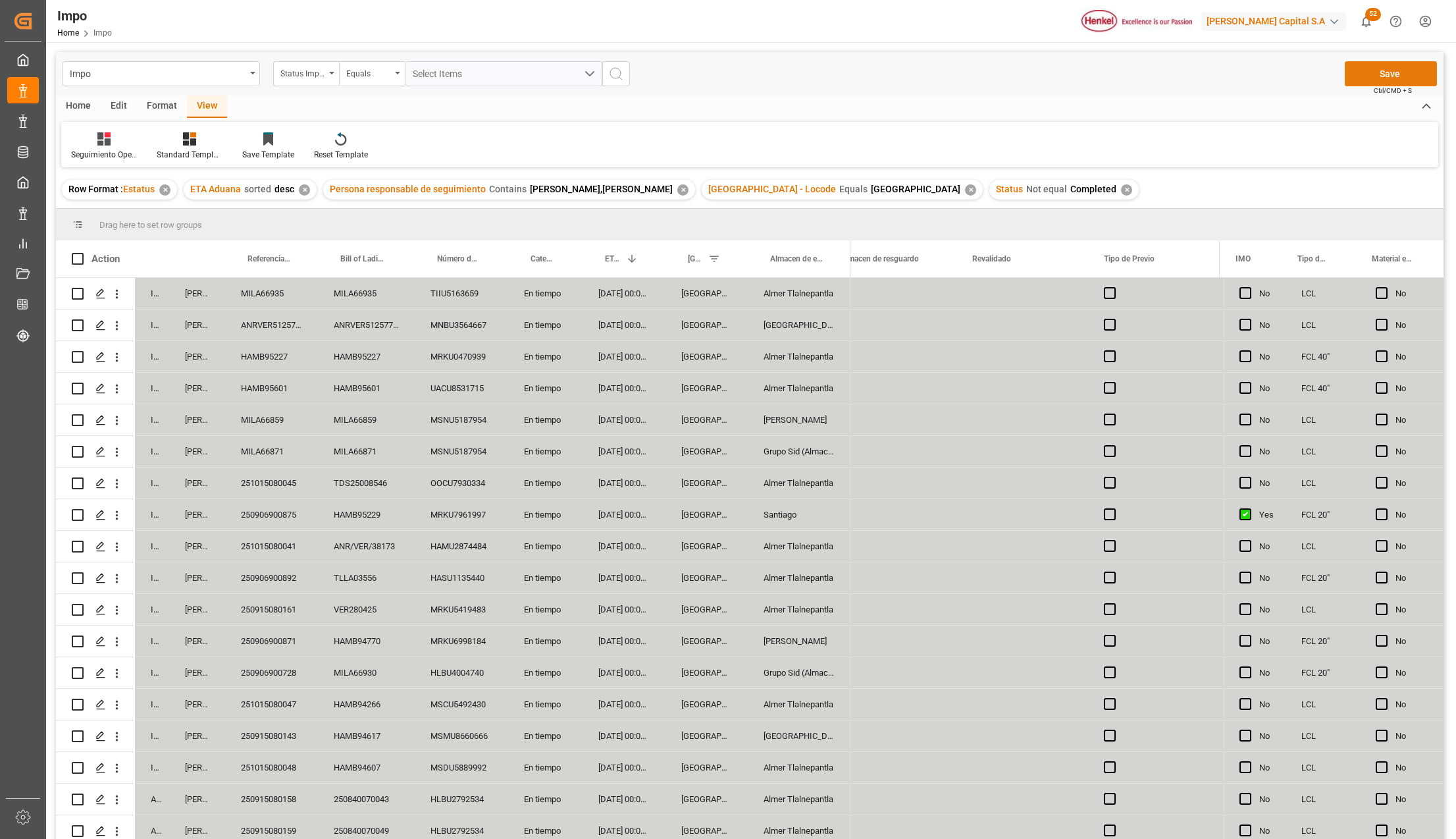
click at [1375, 79] on button "Save" at bounding box center [1391, 73] width 92 height 25
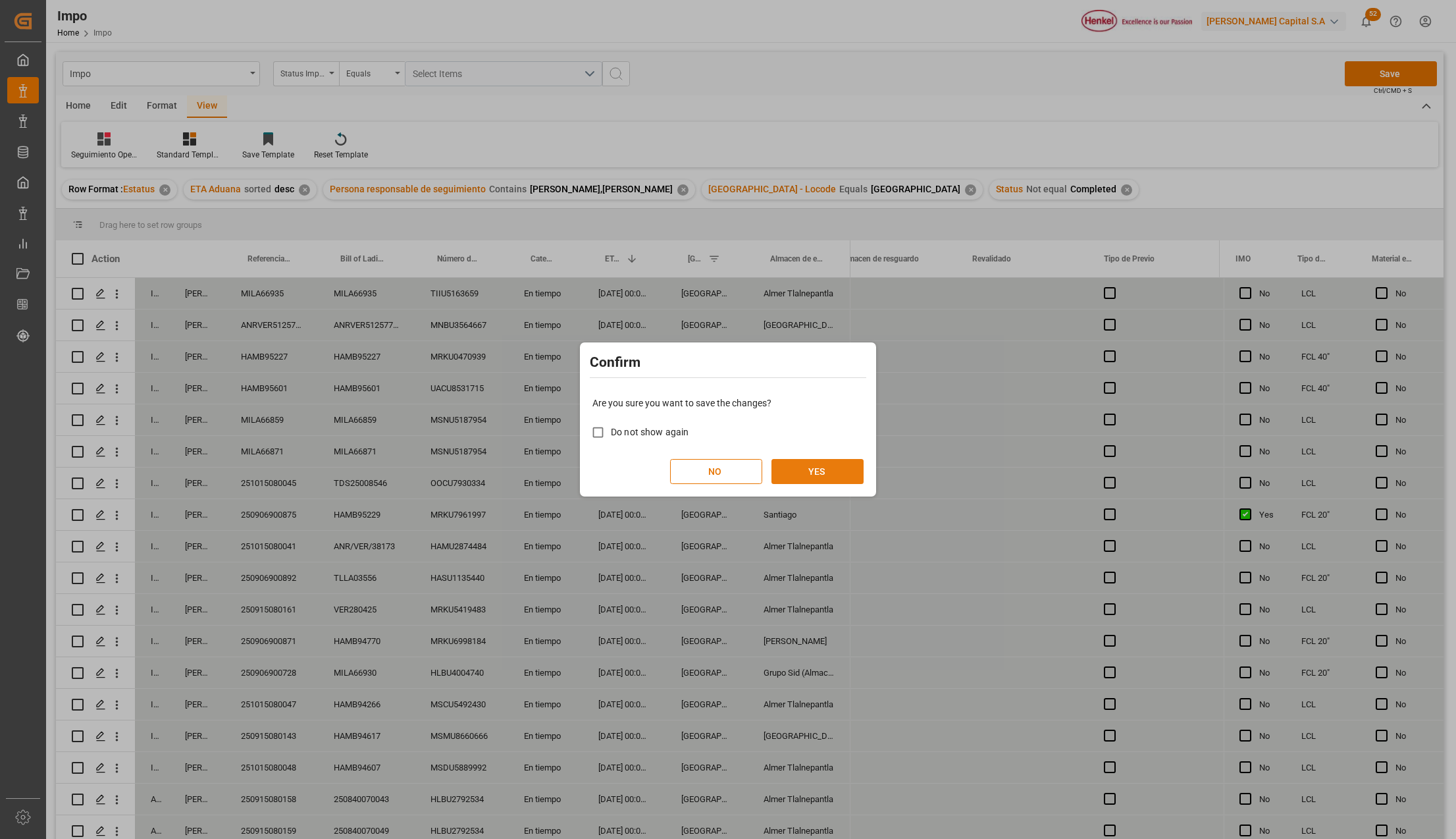
click at [820, 465] on button "YES" at bounding box center [818, 471] width 92 height 25
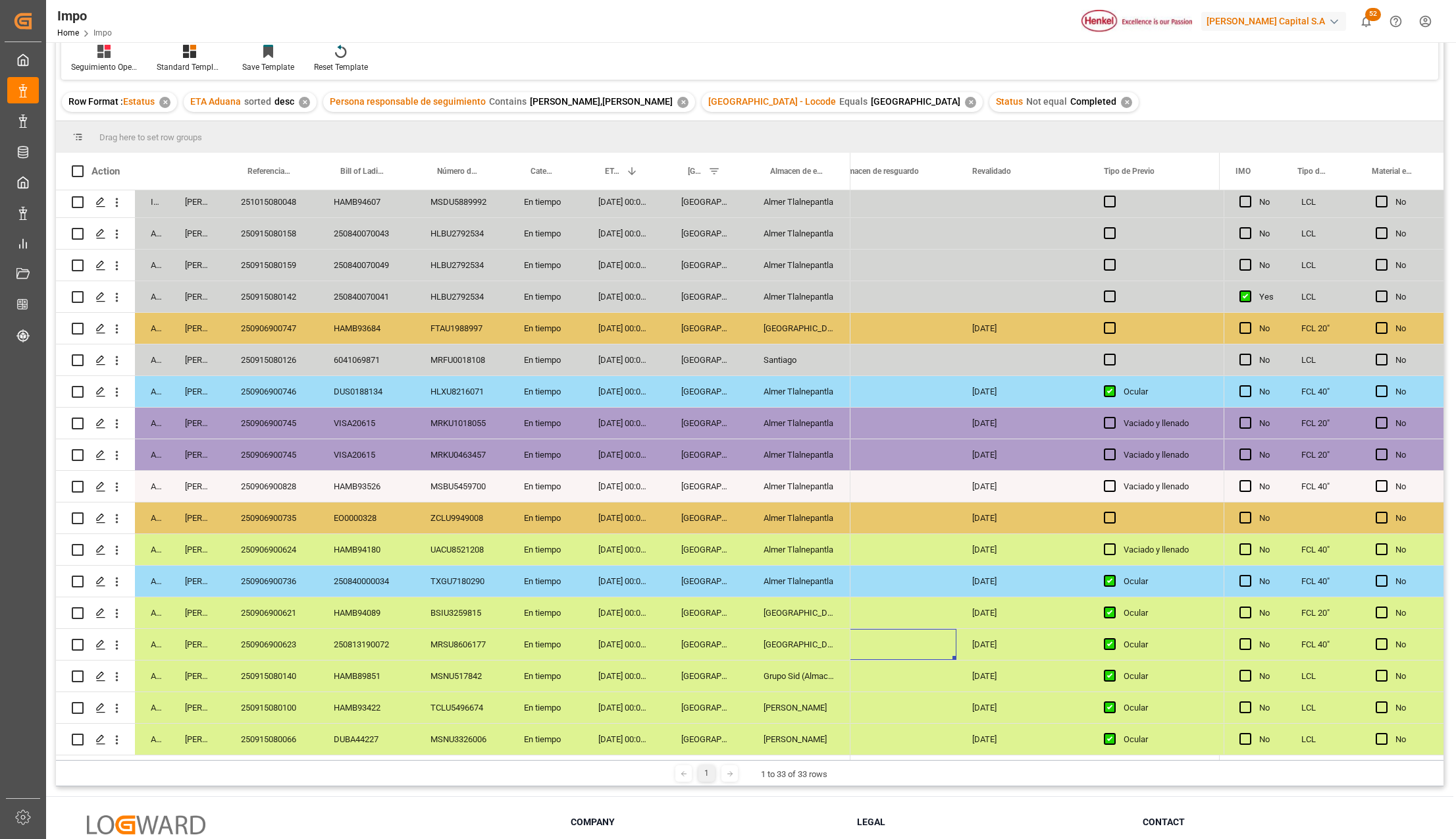
scroll to position [175, 0]
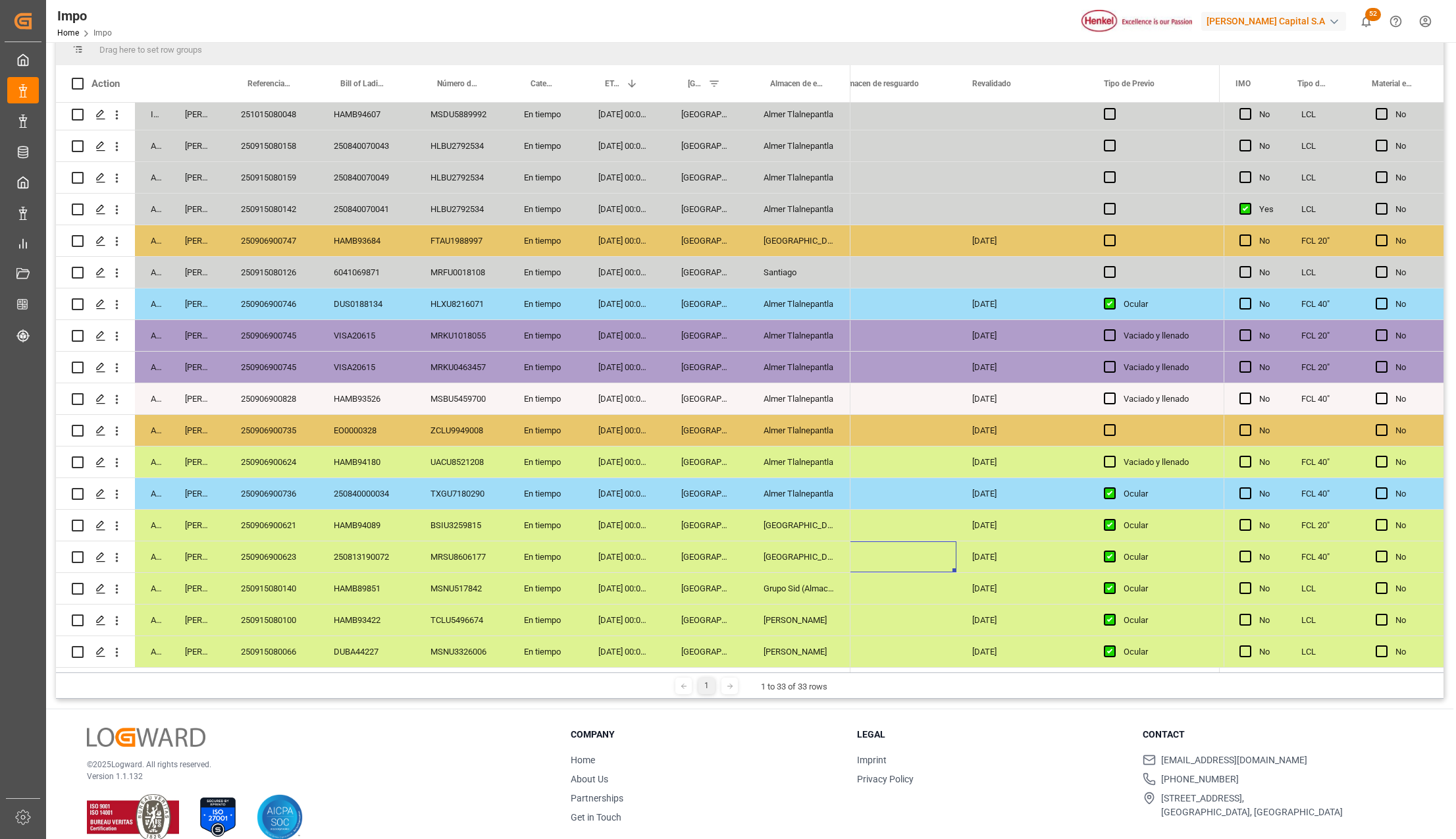
click at [406, 398] on div "HAMB93526" at bounding box center [366, 398] width 97 height 31
click at [404, 334] on div "VISA20615" at bounding box center [366, 335] width 97 height 31
click at [673, 265] on div "[GEOGRAPHIC_DATA]" at bounding box center [707, 272] width 82 height 31
click at [788, 261] on div "Santiago" at bounding box center [799, 272] width 103 height 31
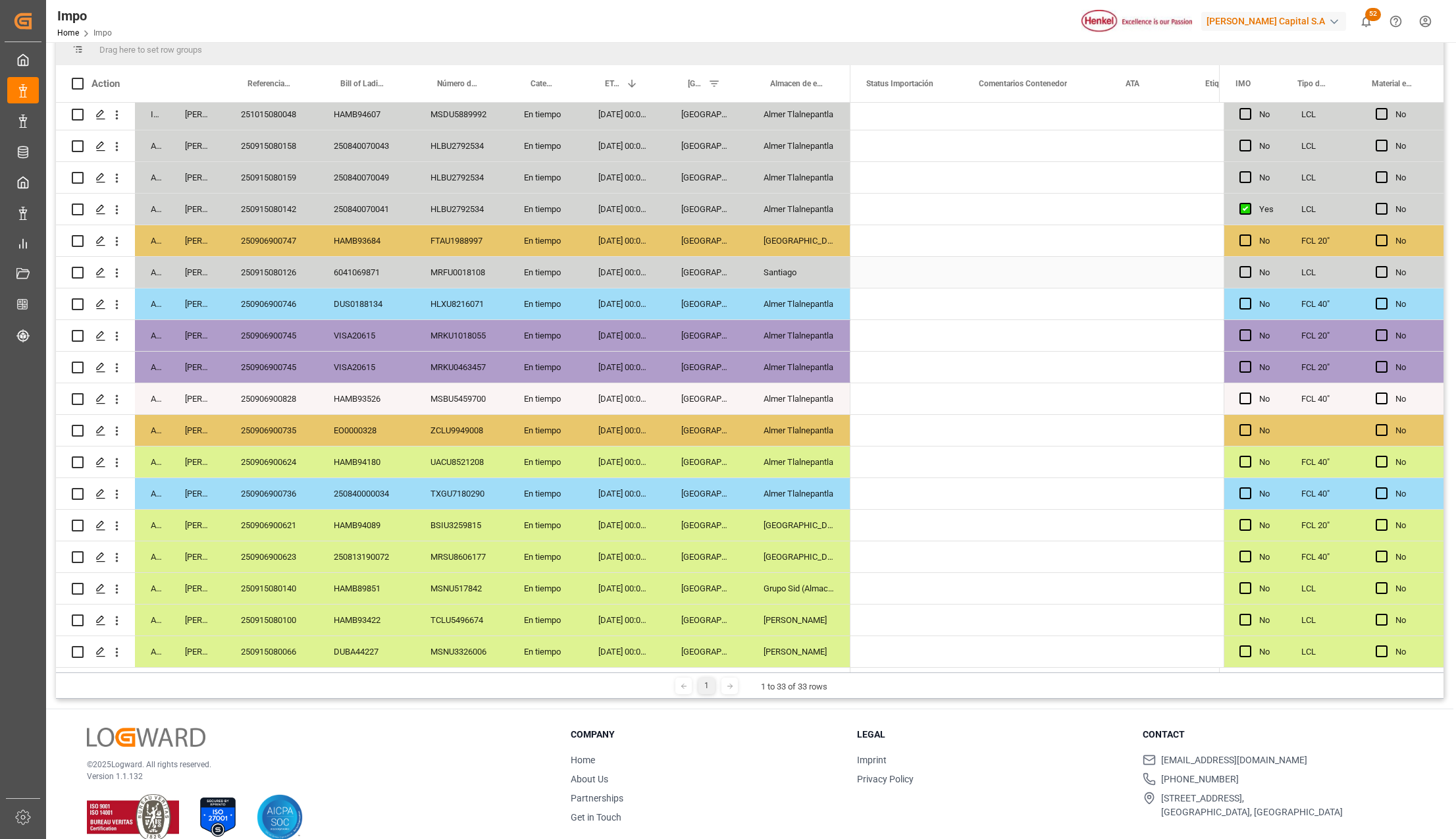
scroll to position [0, 0]
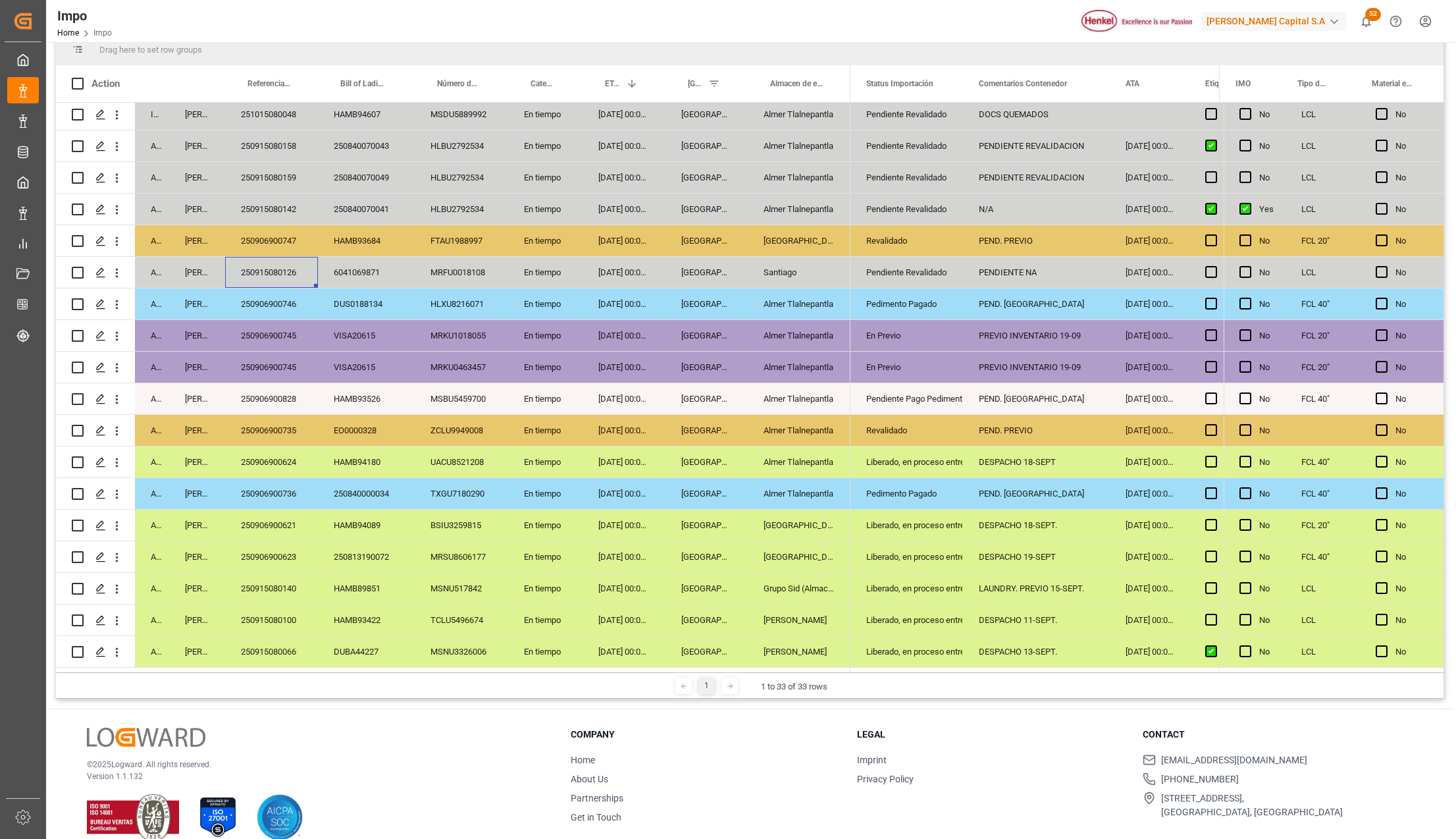
click at [903, 246] on div "Revalidado" at bounding box center [906, 241] width 81 height 30
click at [896, 265] on div "Pendiente Revalidado" at bounding box center [906, 272] width 81 height 30
click at [980, 267] on div "PENDIENTE NA" at bounding box center [1036, 272] width 147 height 31
click at [978, 278] on input "PENDIENTE NA" at bounding box center [1037, 279] width 126 height 25
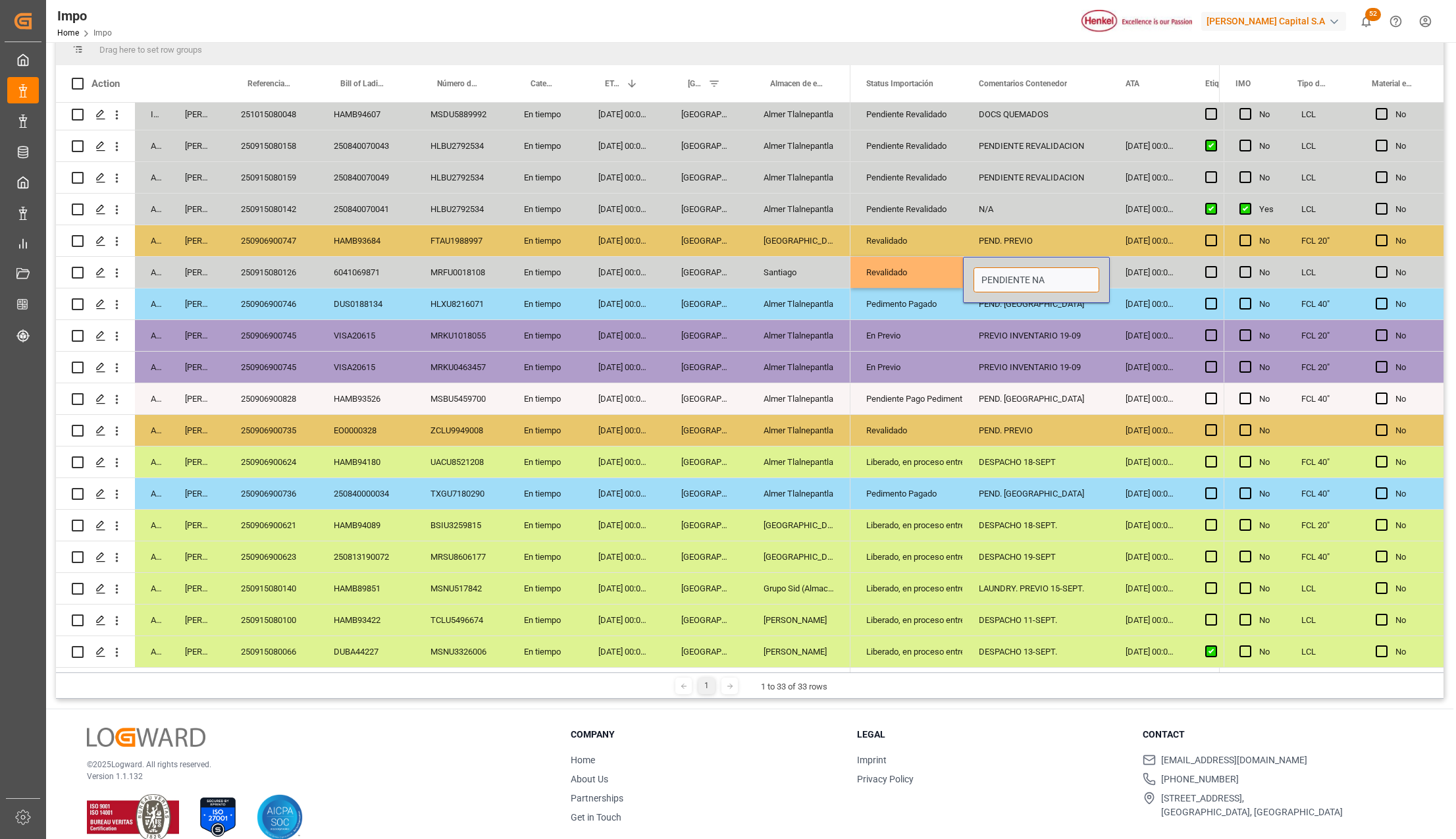
click at [978, 278] on input "PENDIENTE NA" at bounding box center [1037, 279] width 126 height 25
type input "´PREVIO 22-SEPT."
drag, startPoint x: 978, startPoint y: 278, endPoint x: 1112, endPoint y: 278, distance: 133.6
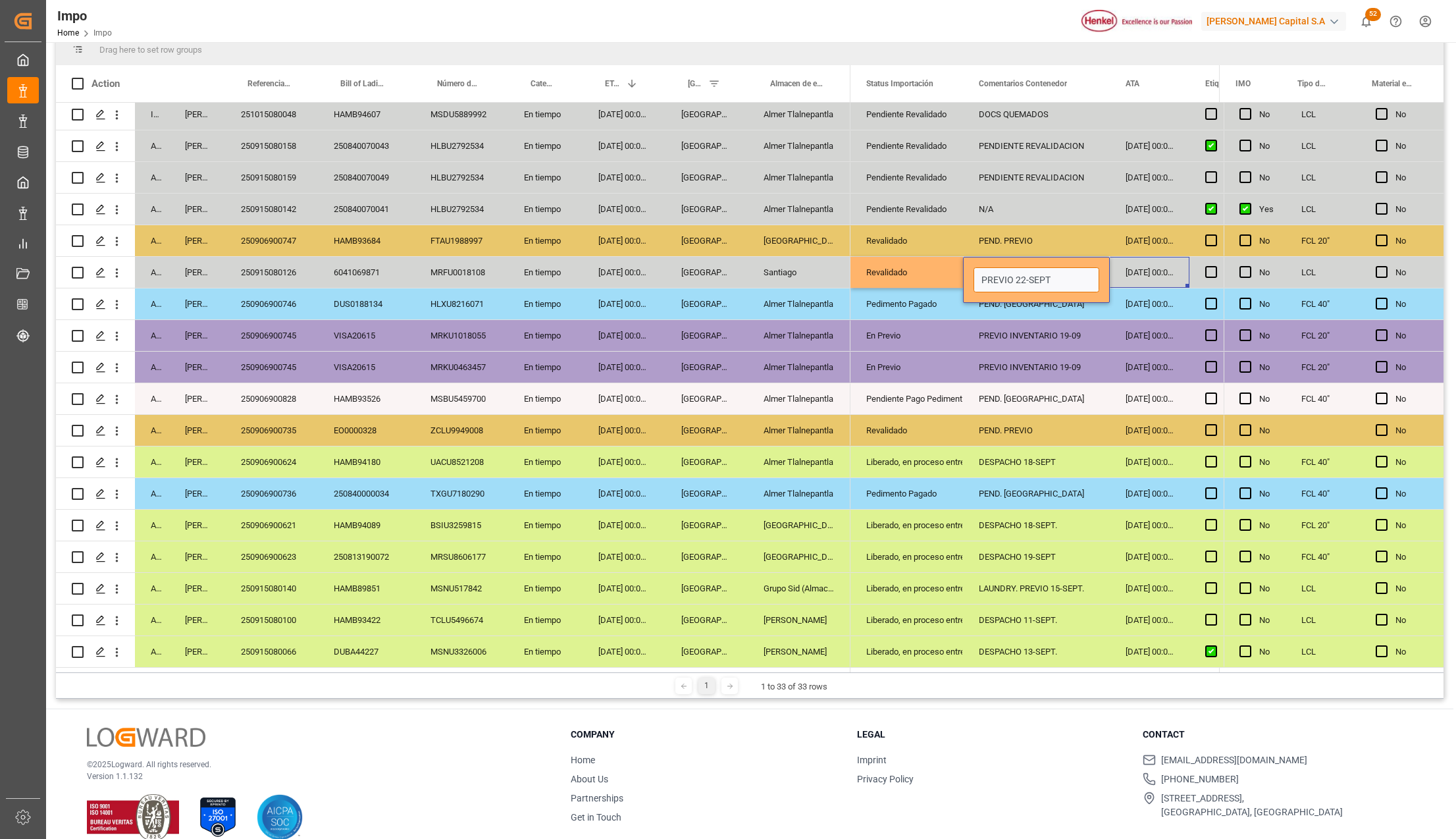
type input "PREVIO 22-SEPT."
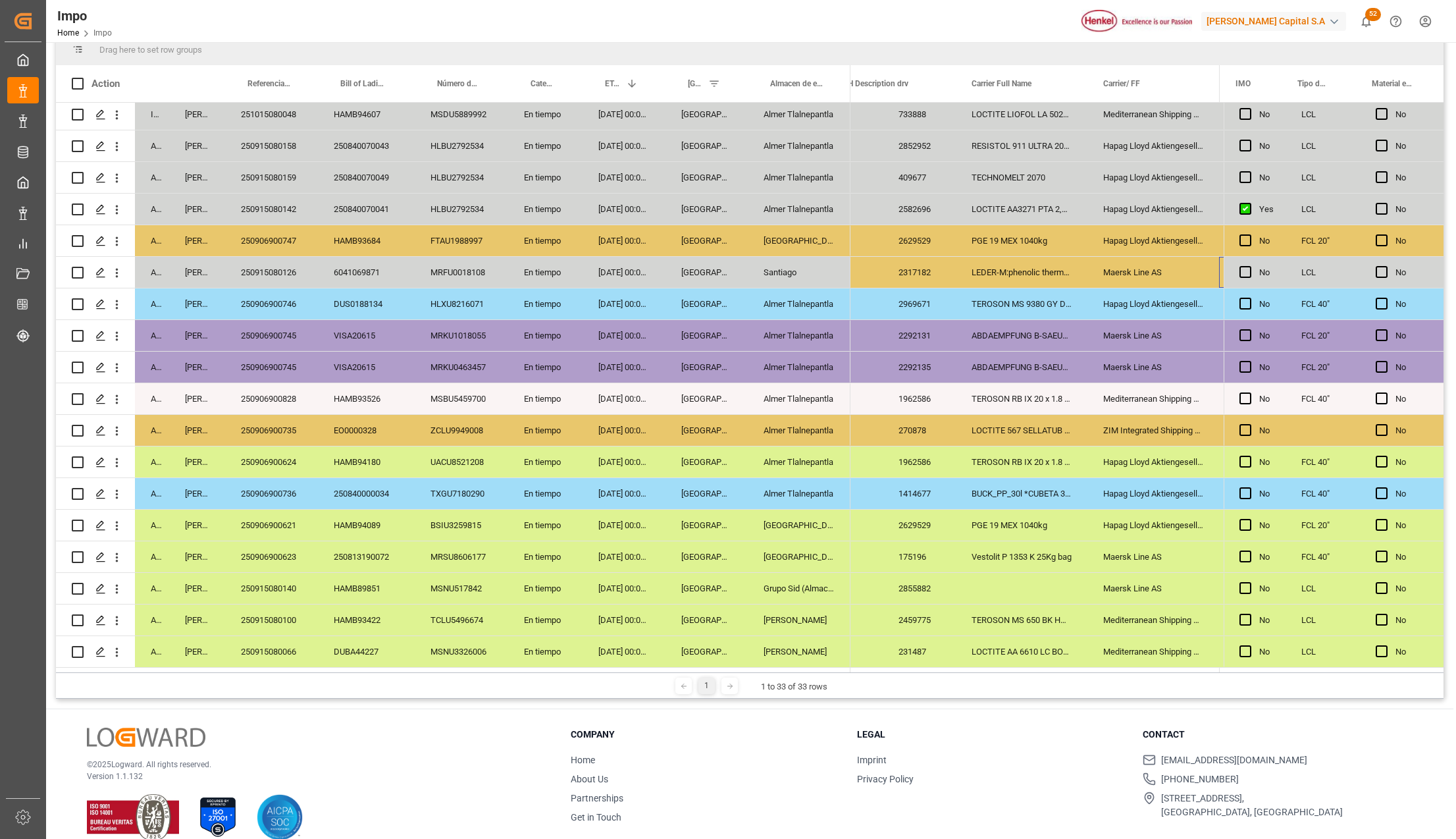
scroll to position [0, 1130]
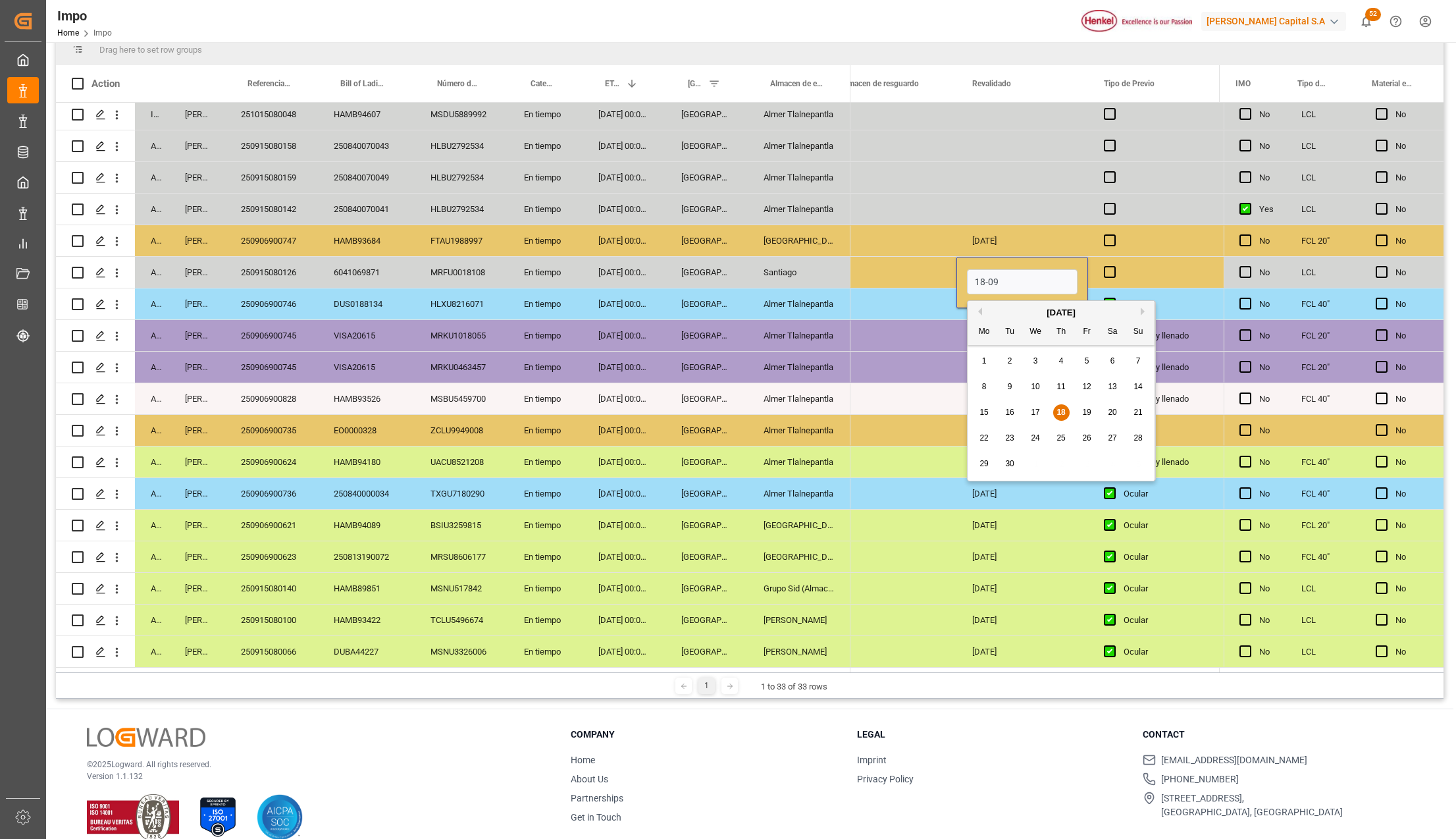
type input "[DATE]"
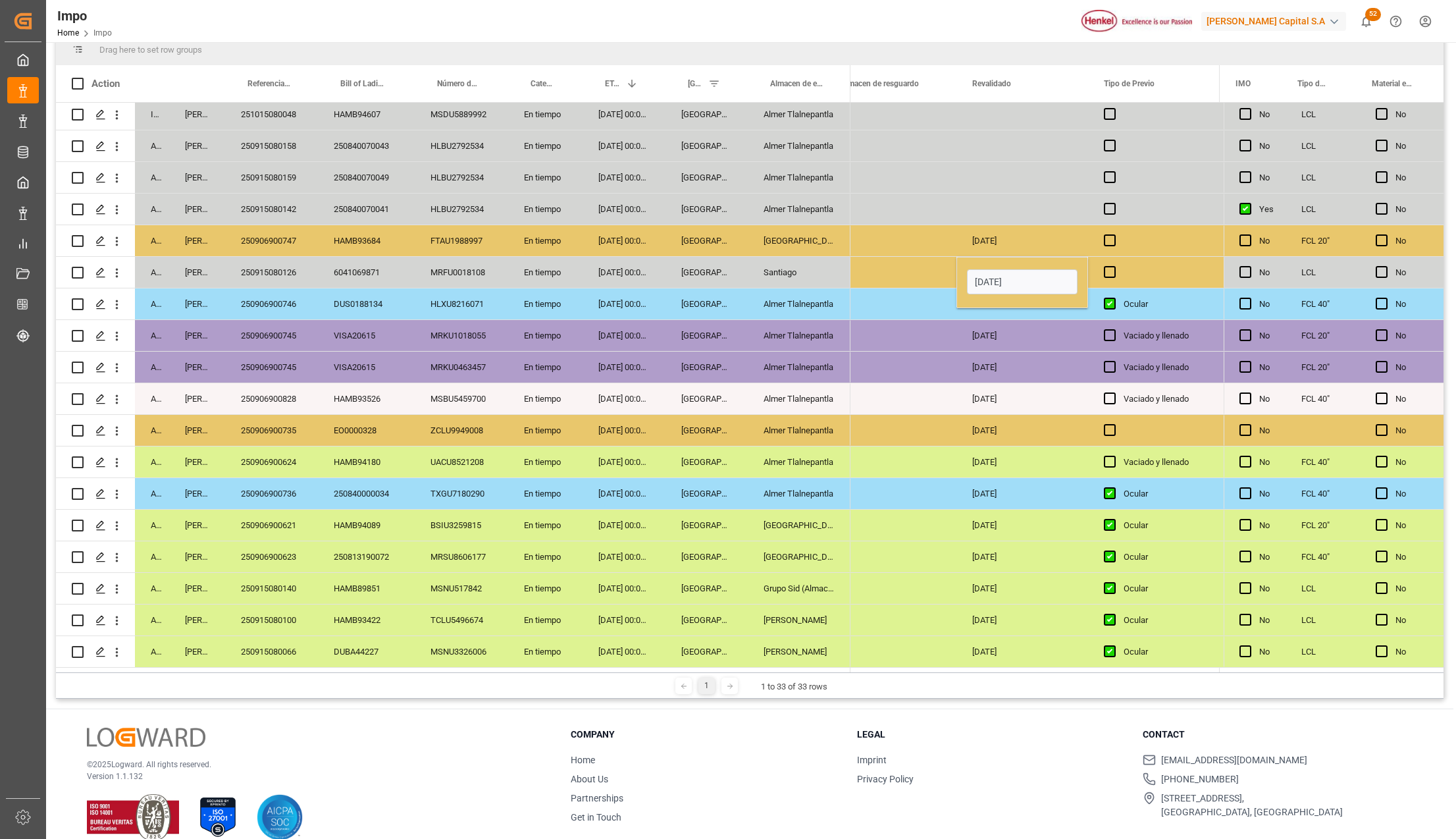
click at [1073, 366] on div "[DATE]" at bounding box center [1023, 367] width 132 height 31
click at [1113, 269] on span "Press SPACE to select this row." at bounding box center [1110, 272] width 12 height 12
click at [1114, 266] on input "Press SPACE to select this row." at bounding box center [1114, 266] width 0 height 0
click at [1109, 238] on span "Press SPACE to select this row." at bounding box center [1110, 240] width 12 height 12
click at [1114, 234] on input "Press SPACE to select this row." at bounding box center [1114, 234] width 0 height 0
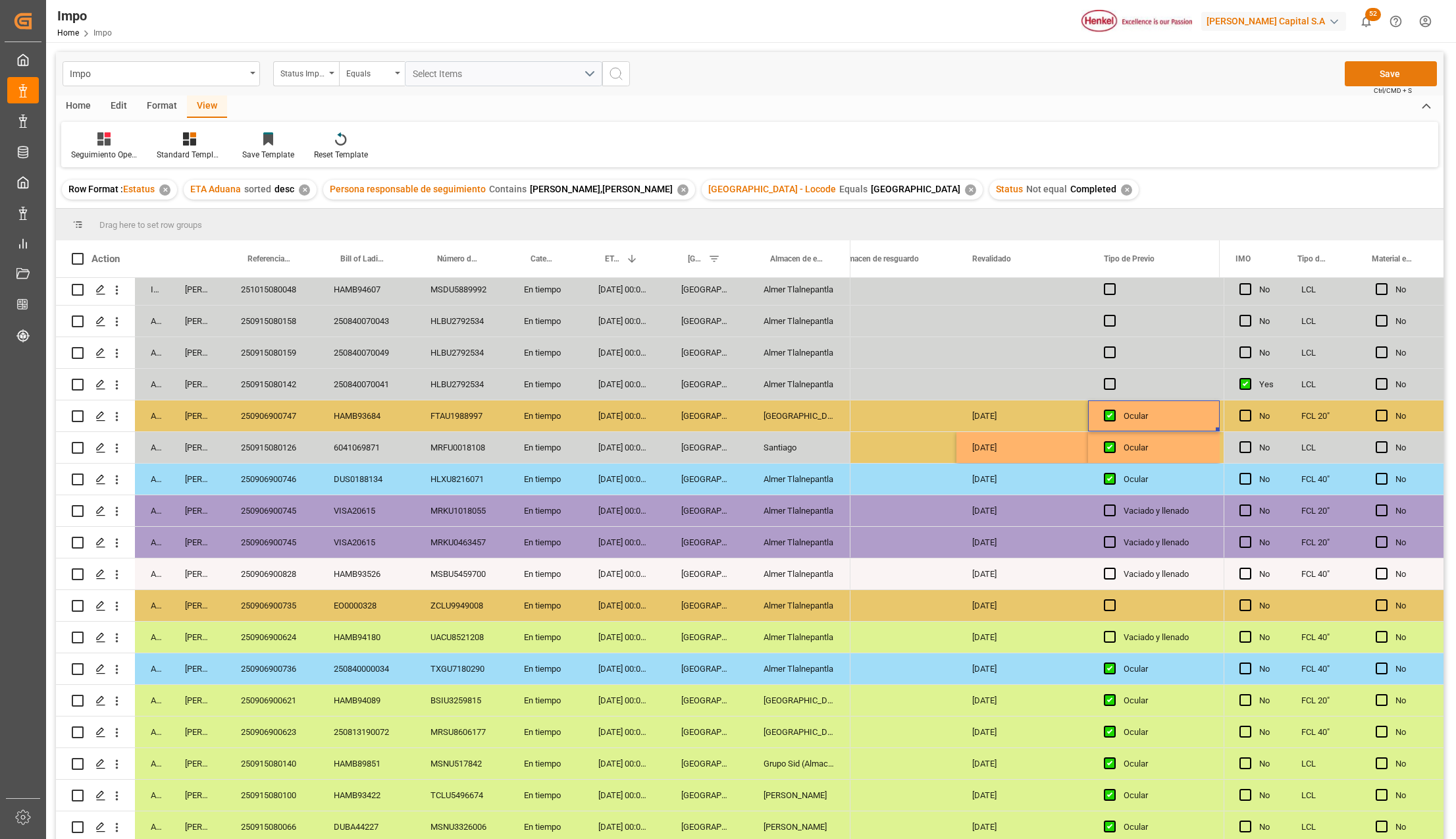
click at [1404, 72] on button "Save" at bounding box center [1391, 73] width 92 height 25
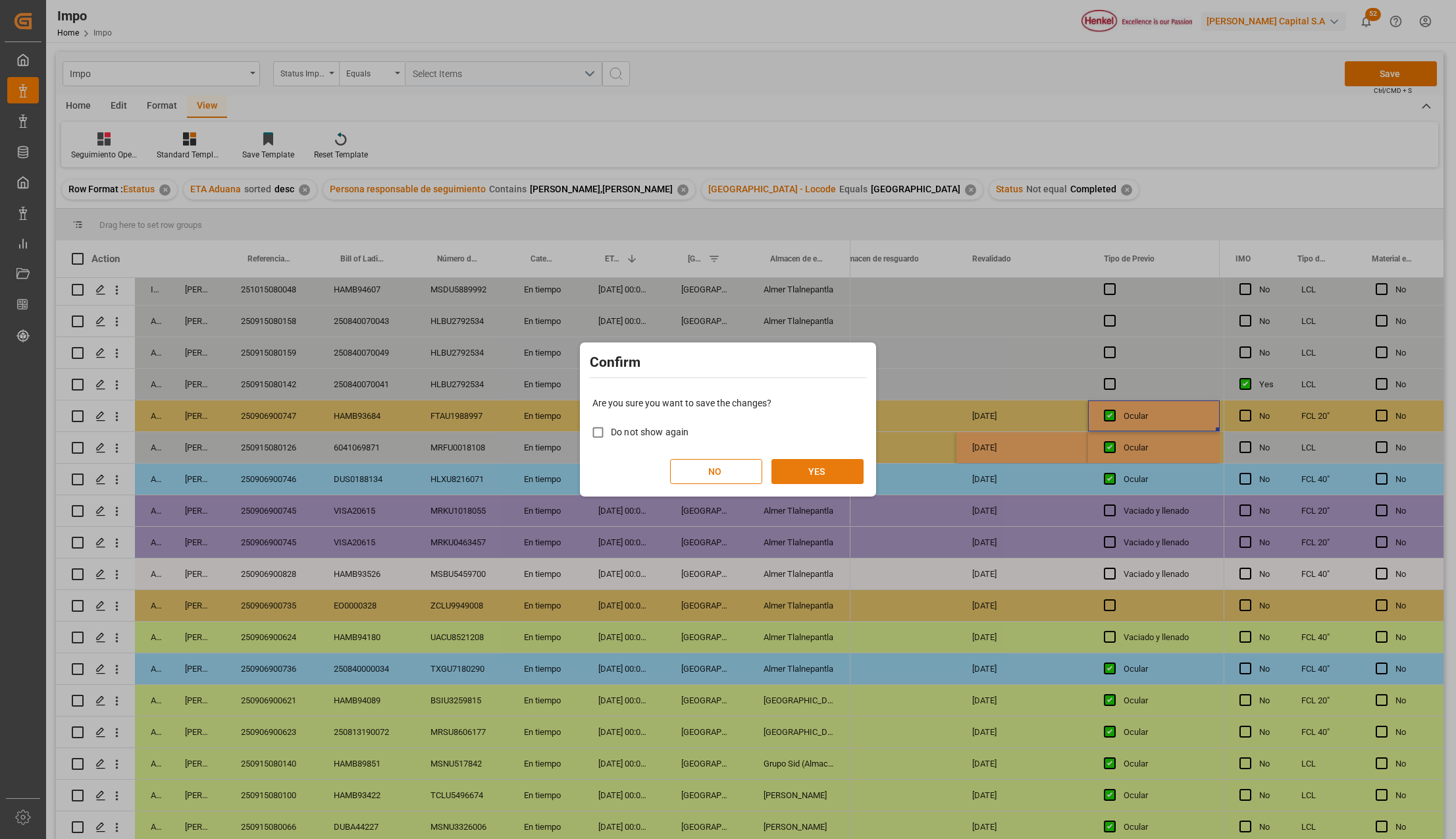
click at [827, 463] on button "YES" at bounding box center [818, 471] width 92 height 25
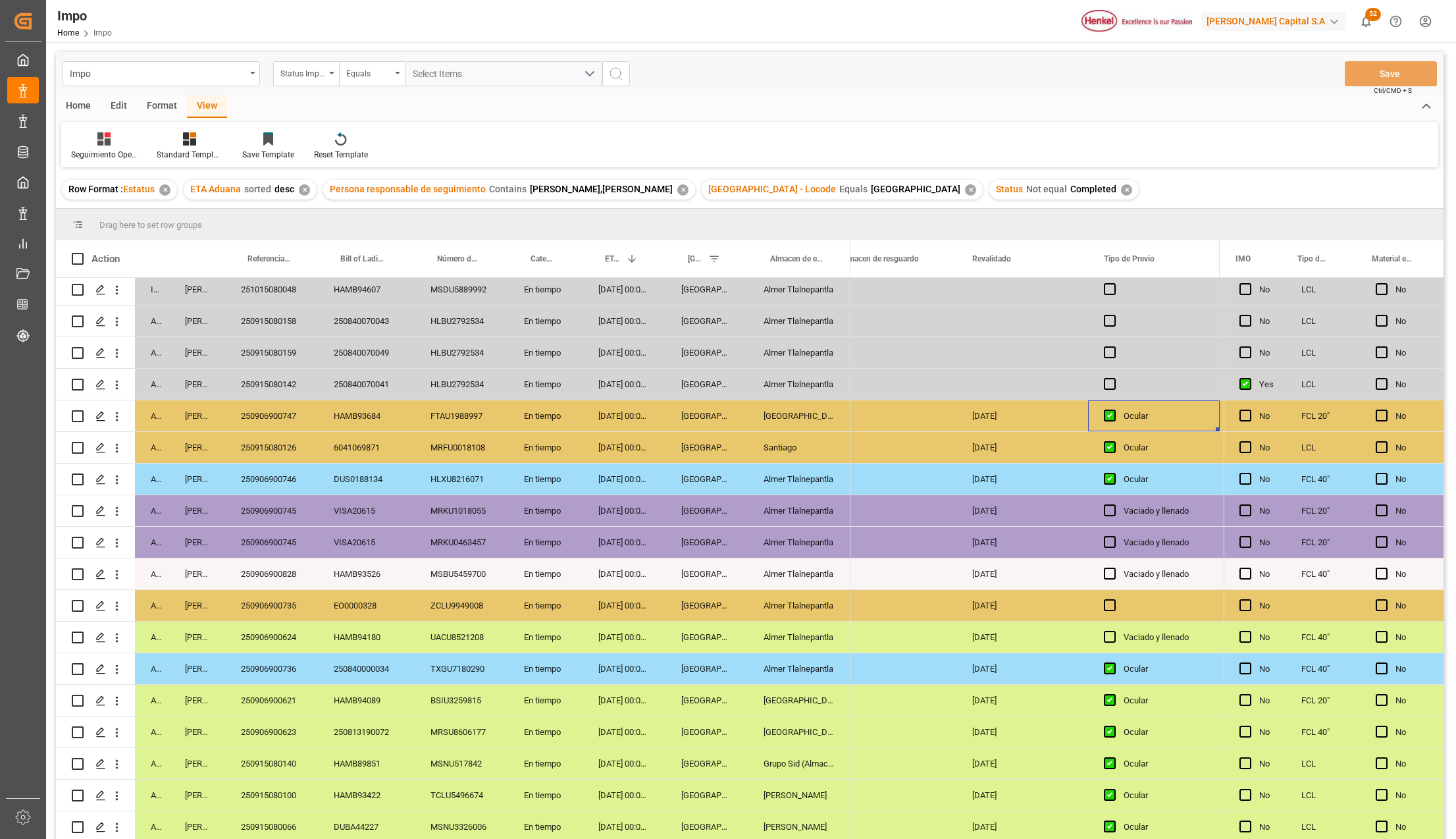
click at [778, 438] on div "Santiago" at bounding box center [799, 447] width 103 height 31
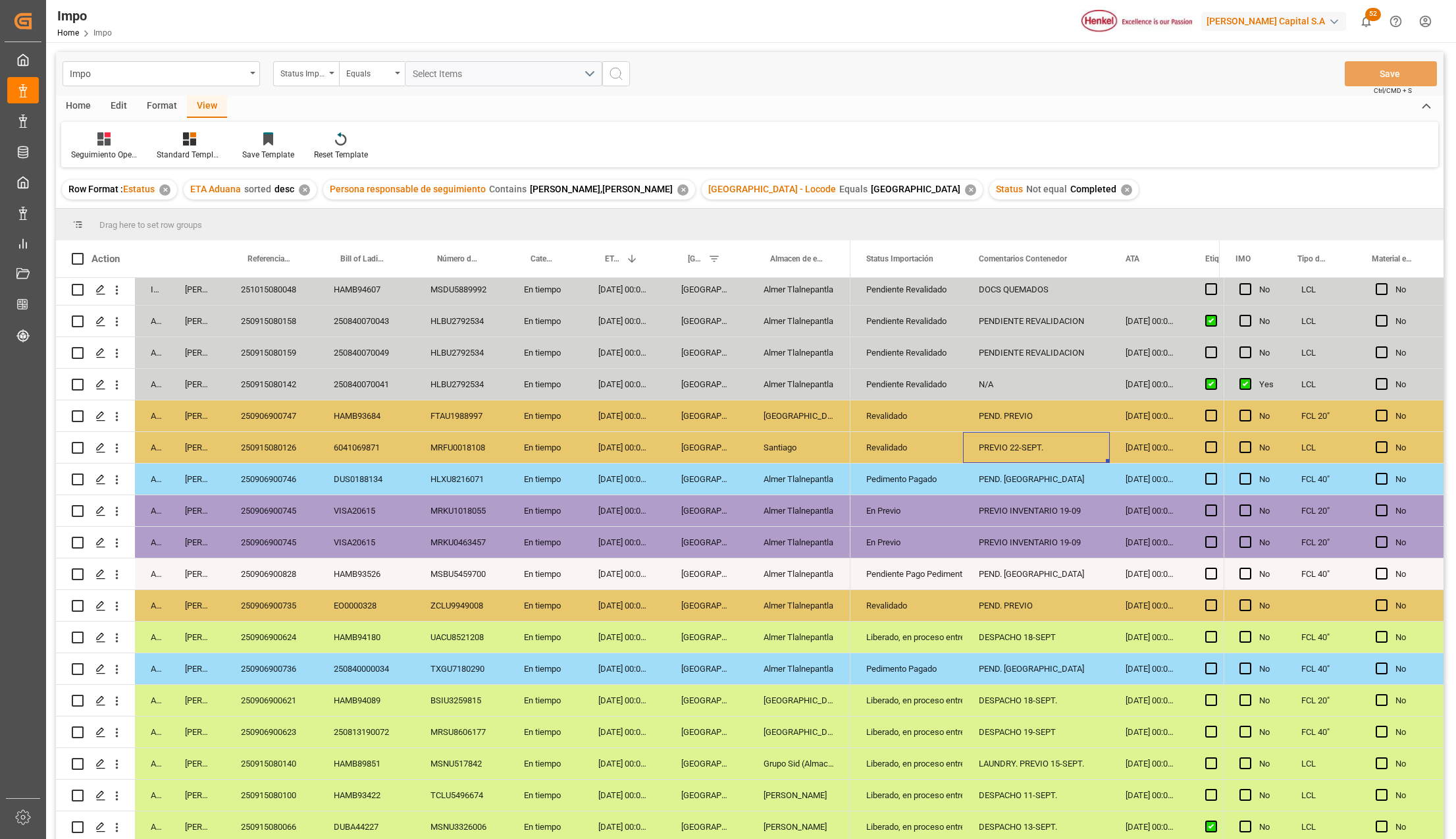
click at [1070, 449] on div "PREVIO 22-SEPT." at bounding box center [1036, 447] width 147 height 31
click at [1070, 449] on input "PREVIO 22-SEPT." at bounding box center [1037, 454] width 126 height 25
type input "PREVIO 22-SEPT, DESPACHO 23-SEPT"
click at [1360, 86] on button "Save" at bounding box center [1391, 73] width 92 height 25
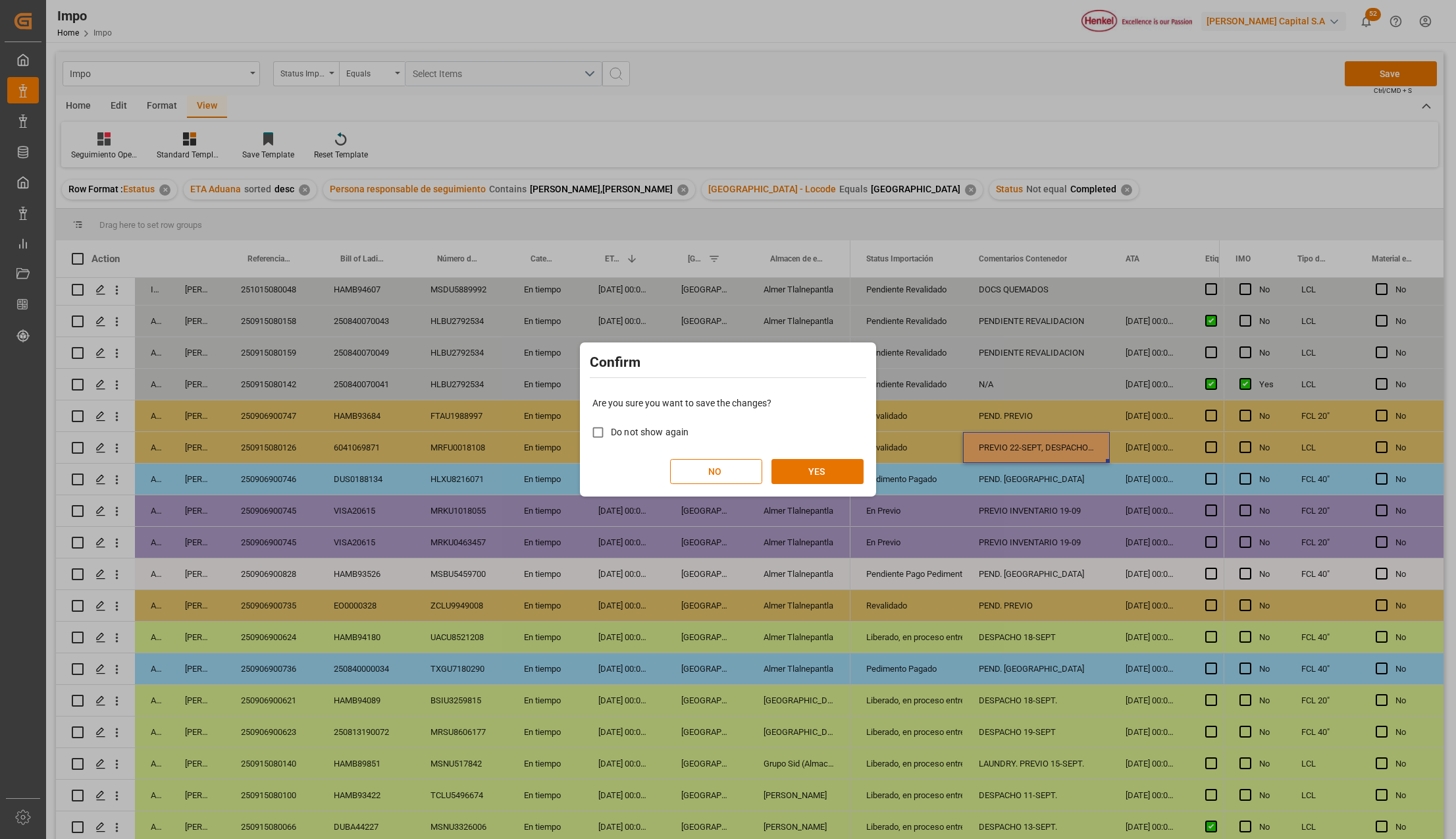
click at [828, 450] on div "Are you sure you want to save the changes? Do not show again NO YES" at bounding box center [728, 440] width 290 height 106
click at [822, 467] on button "YES" at bounding box center [818, 471] width 92 height 25
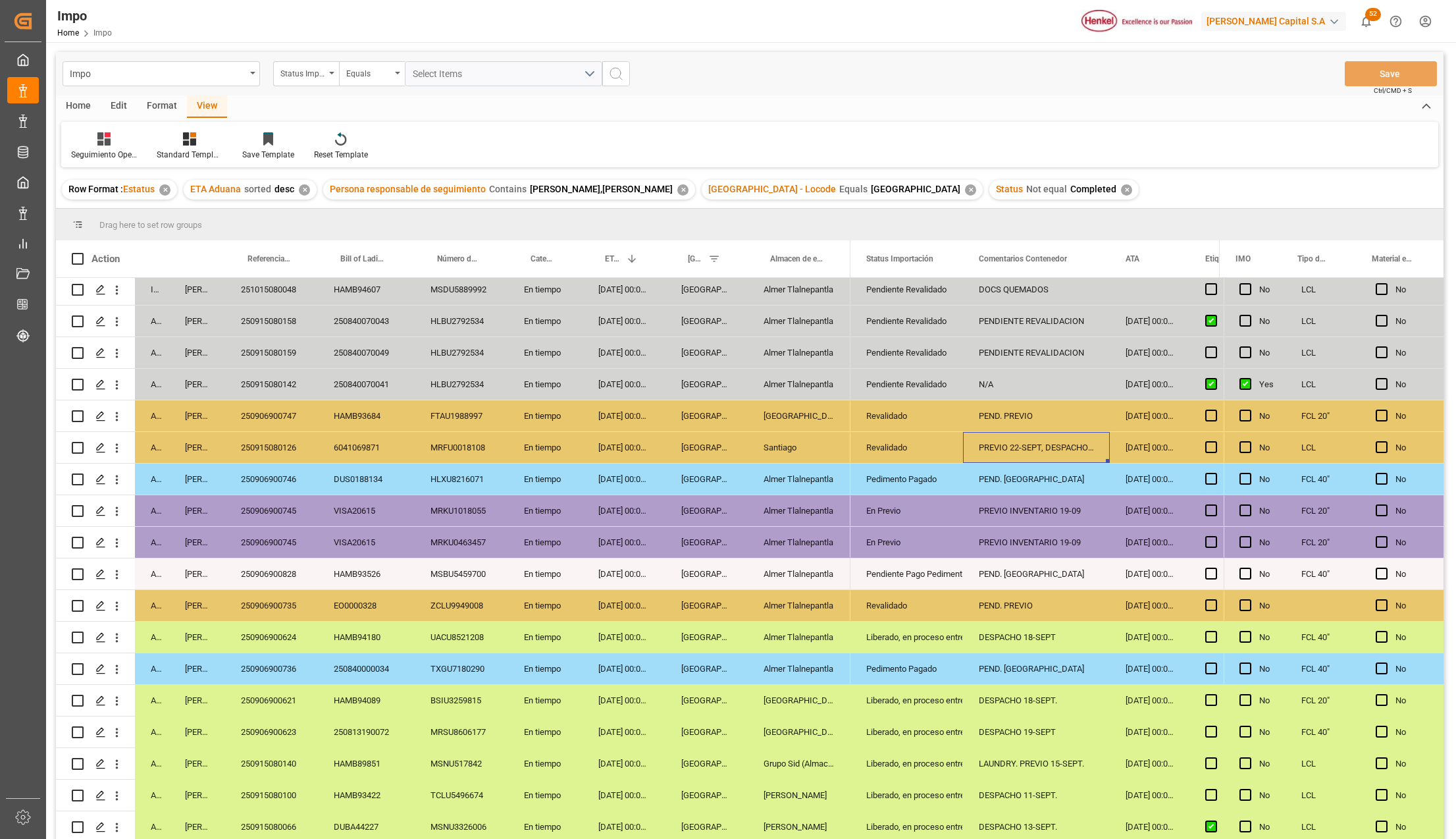
click at [910, 424] on div "Revalidado" at bounding box center [906, 416] width 81 height 30
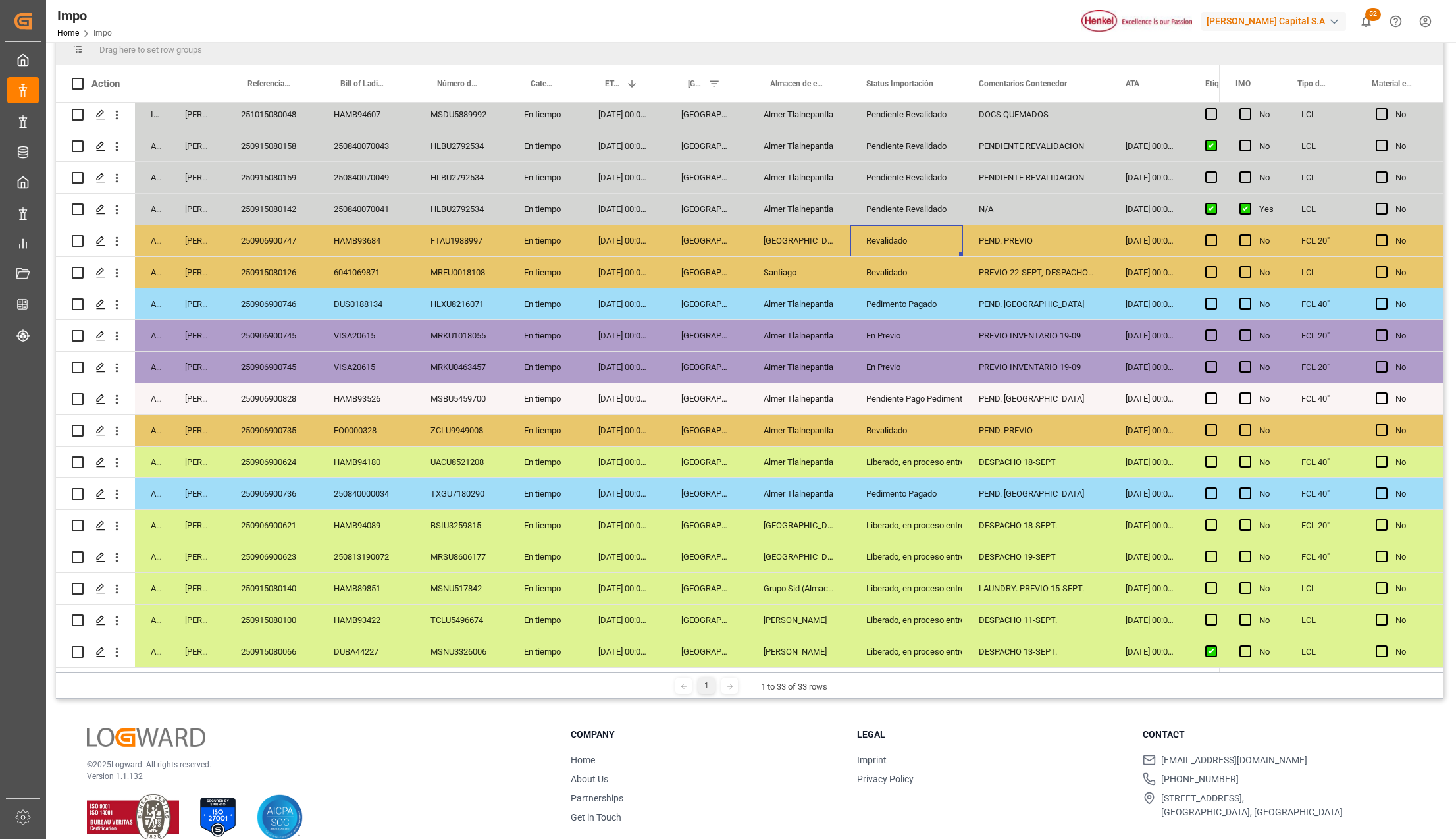
scroll to position [394, 0]
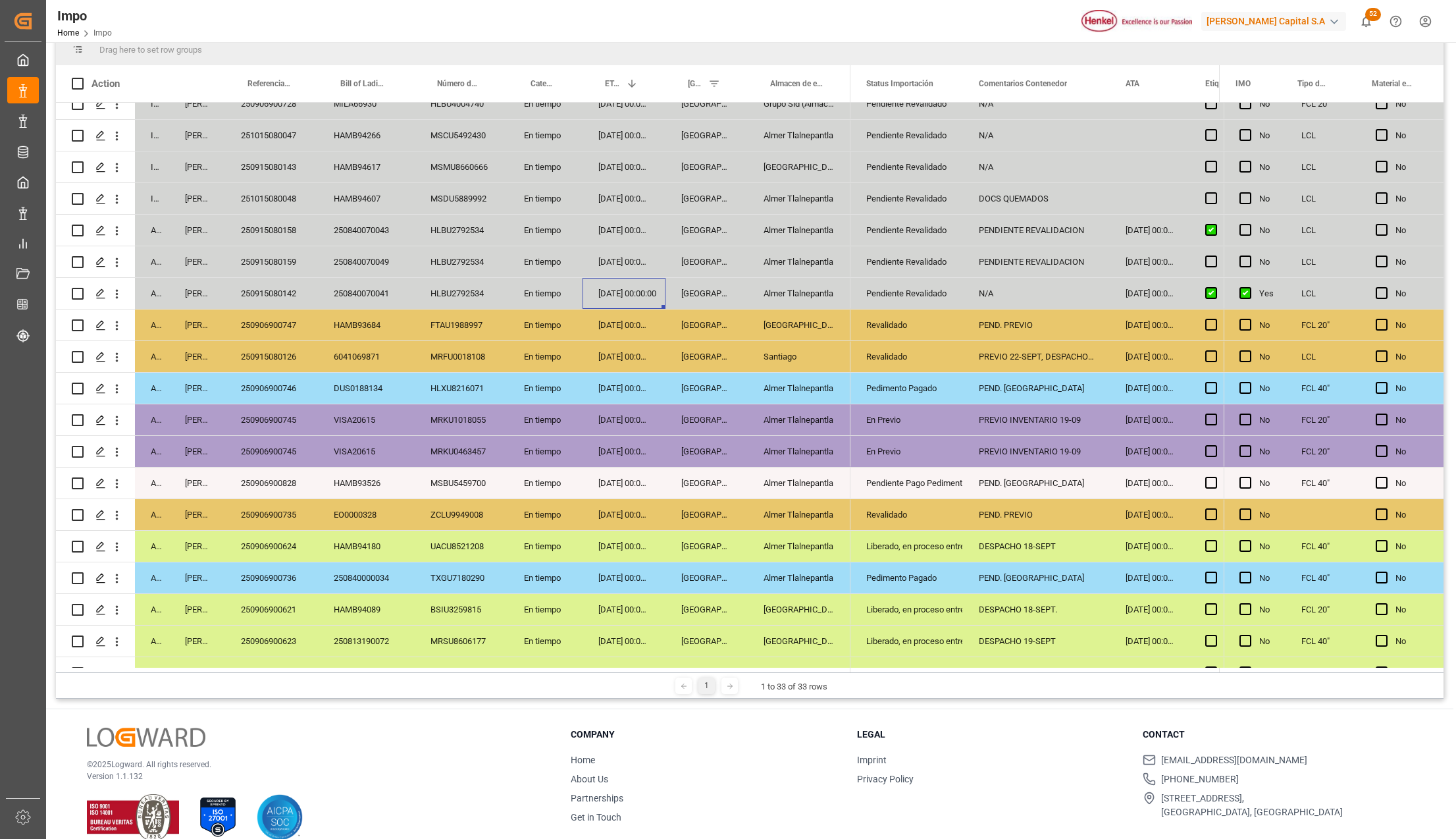
click at [615, 286] on div "17-09-2025 00:00:00" at bounding box center [624, 293] width 83 height 31
click at [621, 256] on div "17-09-2025 00:00:00" at bounding box center [624, 261] width 83 height 31
click at [621, 225] on div "17-09-2025 00:00:00" at bounding box center [624, 230] width 83 height 31
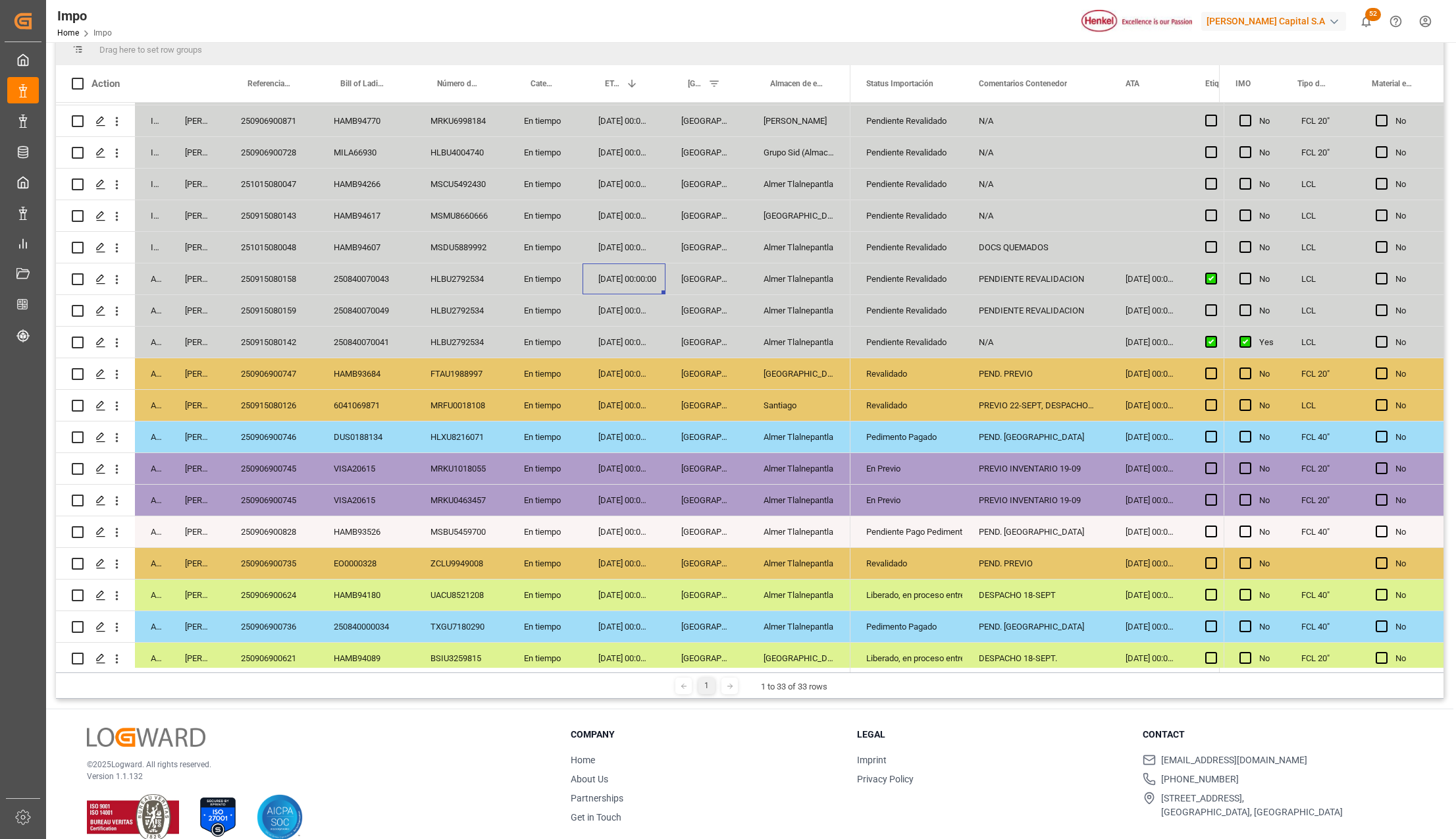
scroll to position [306, 0]
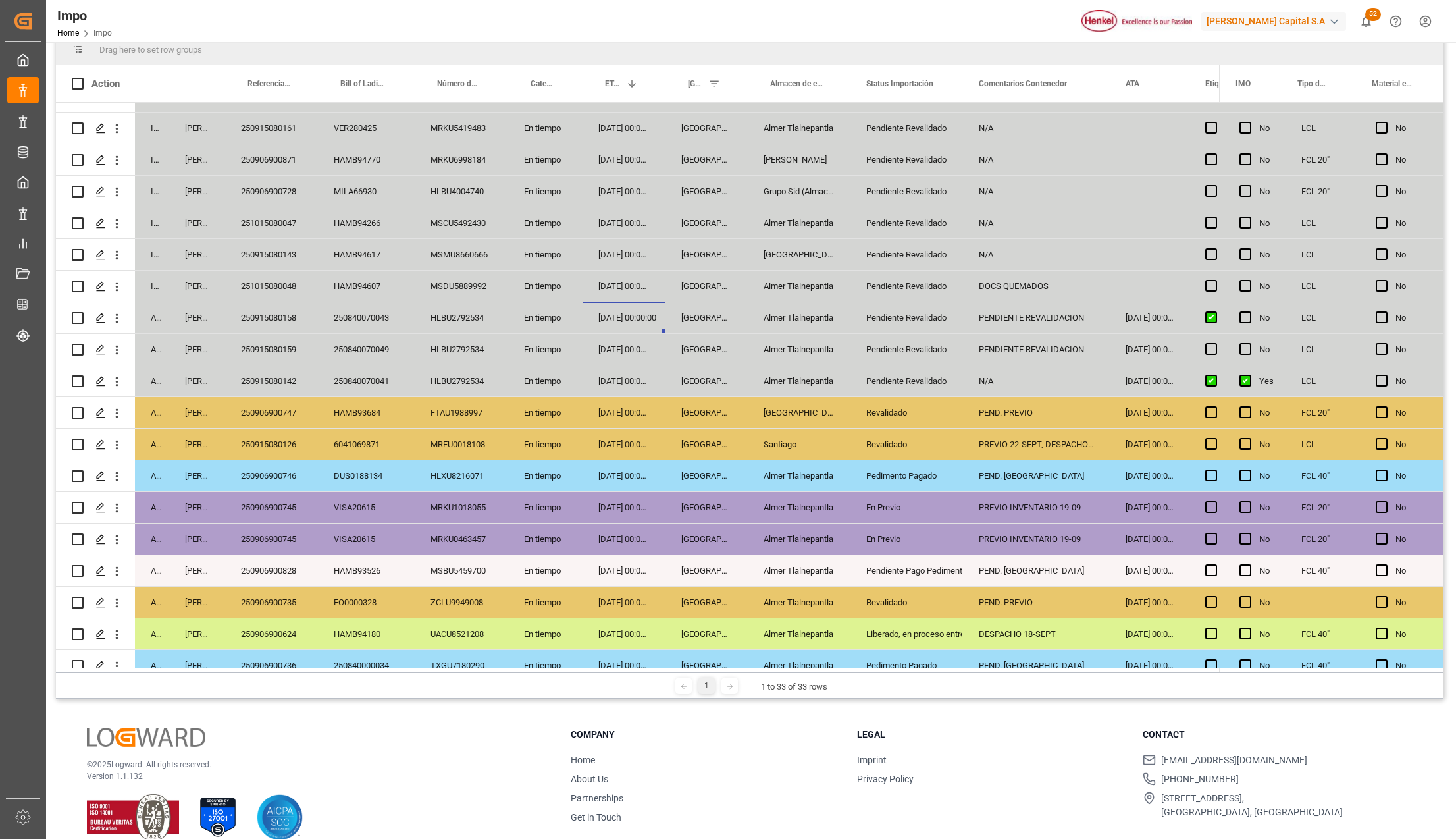
click at [637, 279] on div "18-09-2025 00:00:00" at bounding box center [624, 286] width 83 height 31
click at [267, 288] on div "251015080048" at bounding box center [271, 286] width 93 height 31
click at [744, 285] on div "[GEOGRAPHIC_DATA]" at bounding box center [707, 286] width 82 height 31
click at [491, 282] on div "MSDU5889992" at bounding box center [461, 286] width 93 height 31
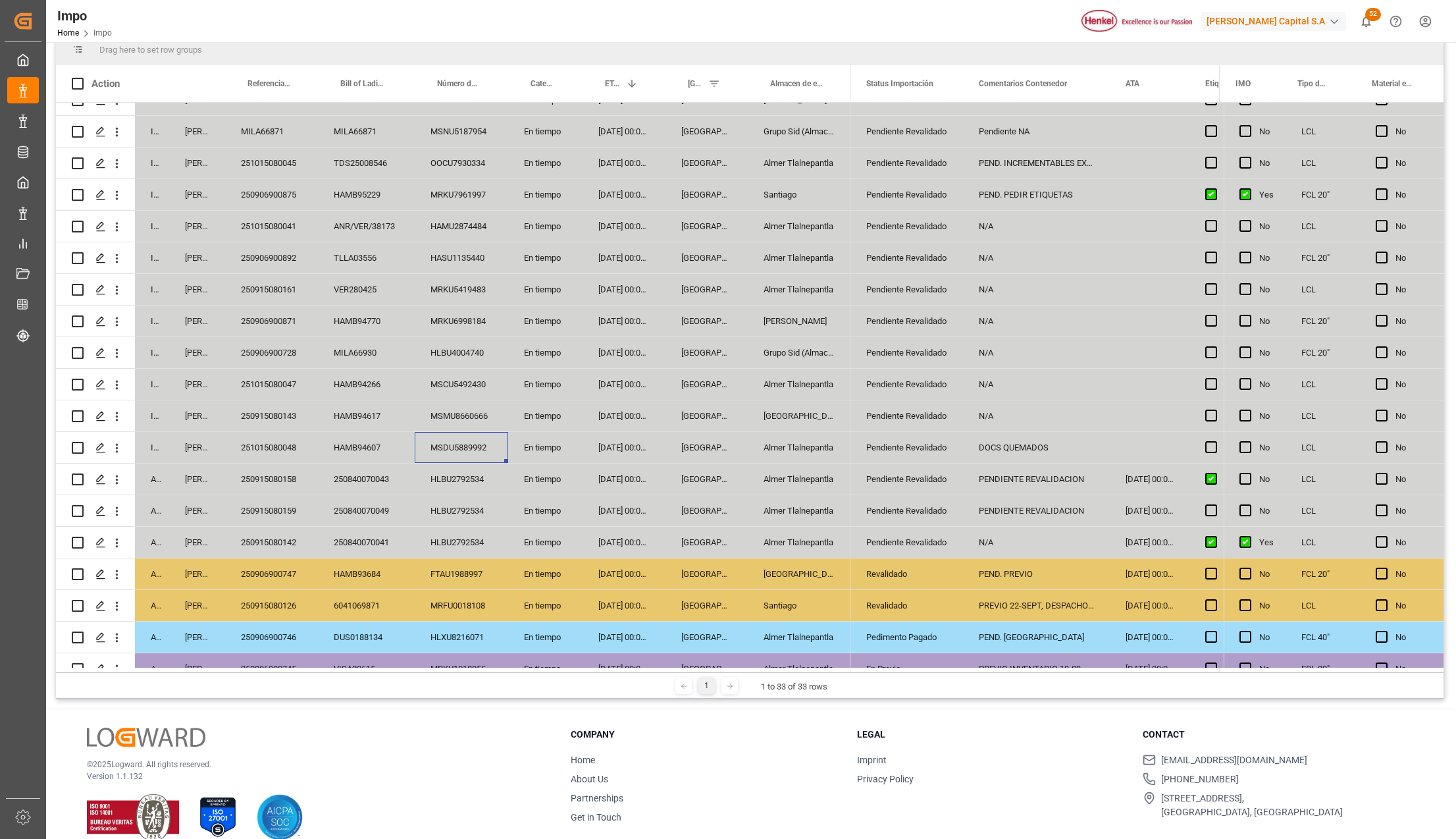
scroll to position [130, 0]
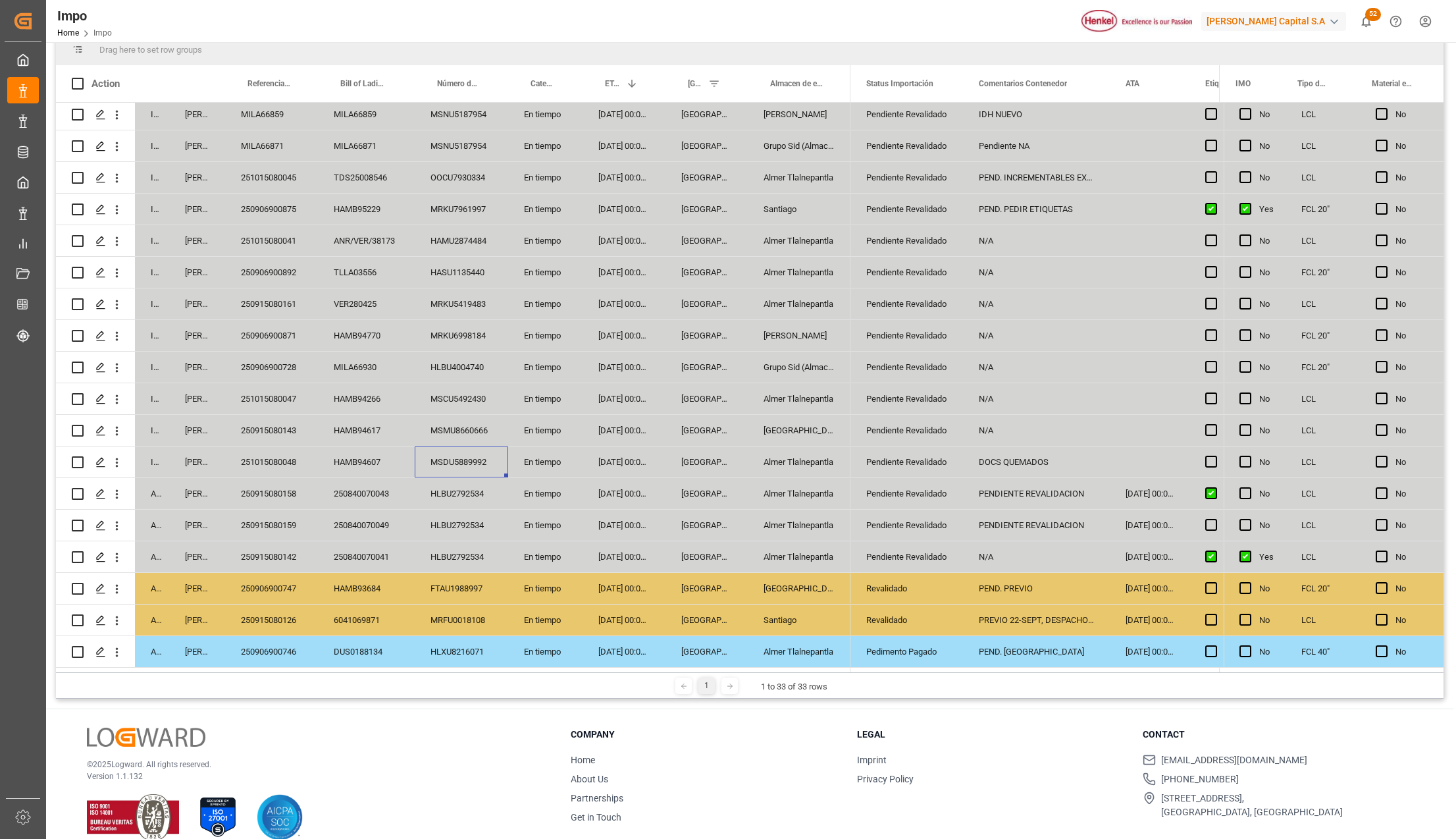
click at [627, 556] on div "17-09-2025 00:00:00" at bounding box center [624, 556] width 83 height 31
click at [288, 550] on div "250915080142" at bounding box center [271, 556] width 93 height 31
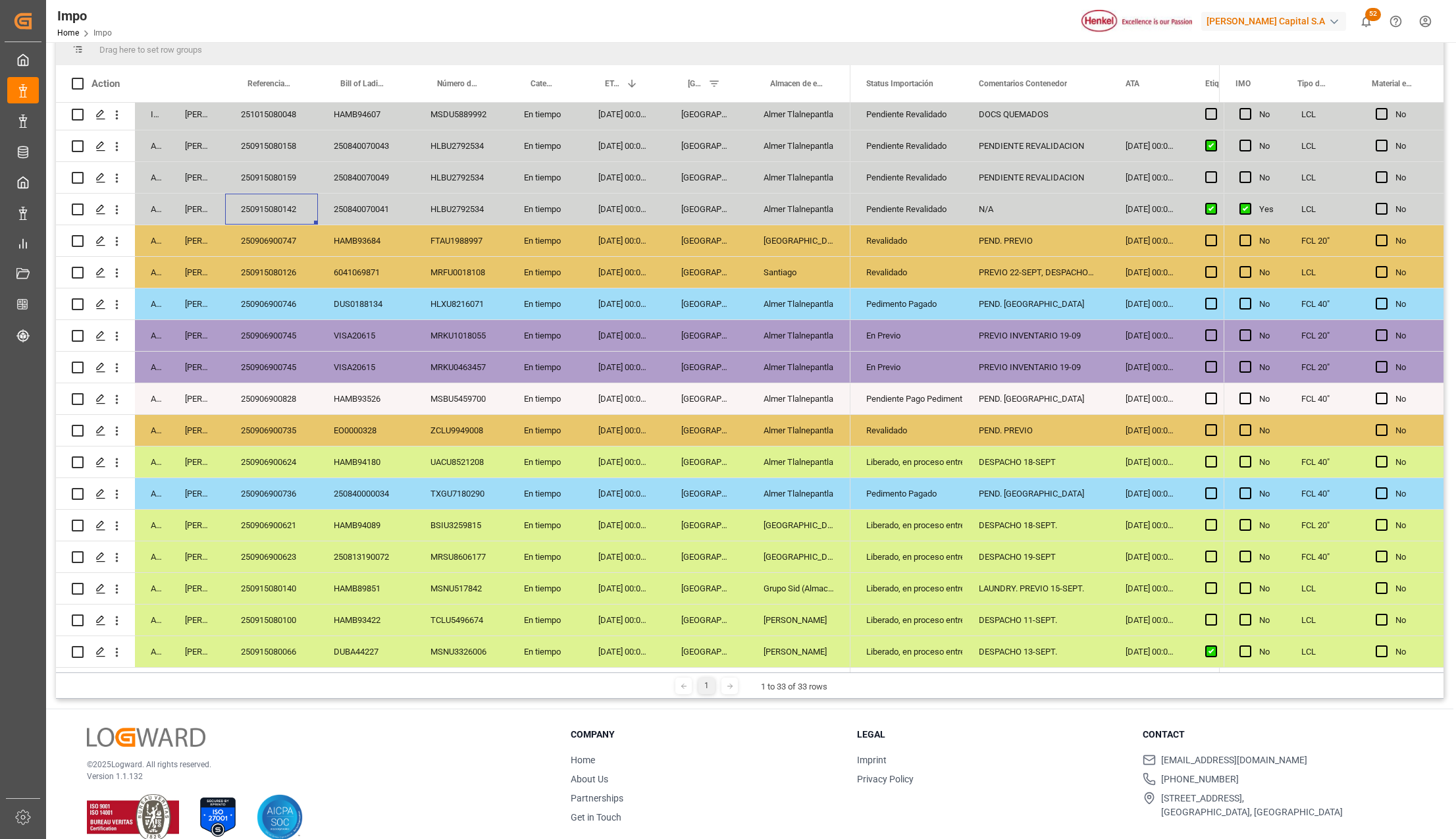
scroll to position [195, 0]
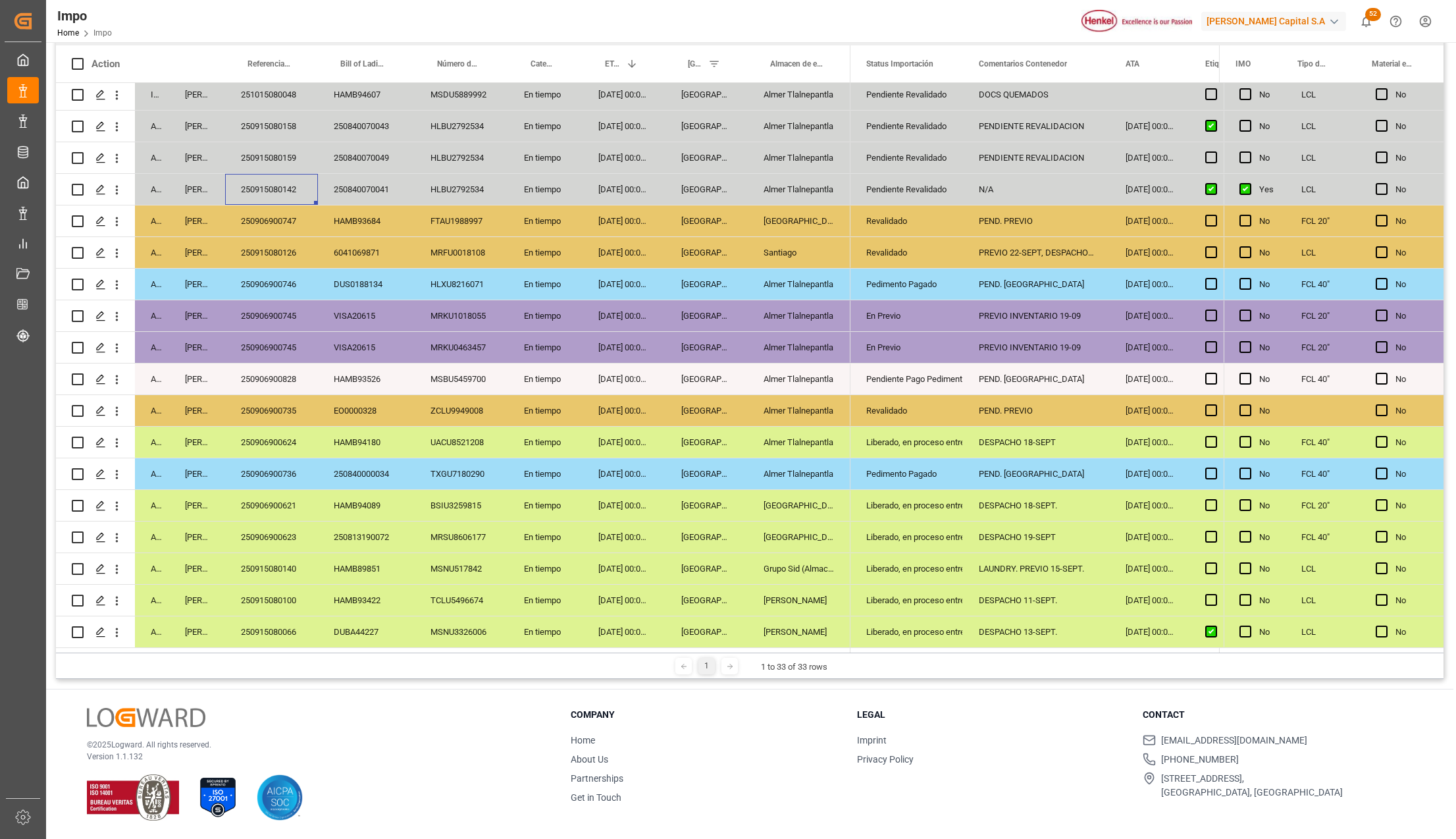
click at [323, 478] on div "250840000034" at bounding box center [366, 473] width 97 height 31
click at [999, 465] on div "PEND. [GEOGRAPHIC_DATA]" at bounding box center [1036, 473] width 147 height 31
click at [1015, 440] on div "DESPACHO 18-SEPT" at bounding box center [1036, 442] width 147 height 31
click at [1026, 401] on div "PEND. PREVIO" at bounding box center [1036, 410] width 147 height 31
click at [265, 404] on div "250906900735" at bounding box center [271, 410] width 93 height 31
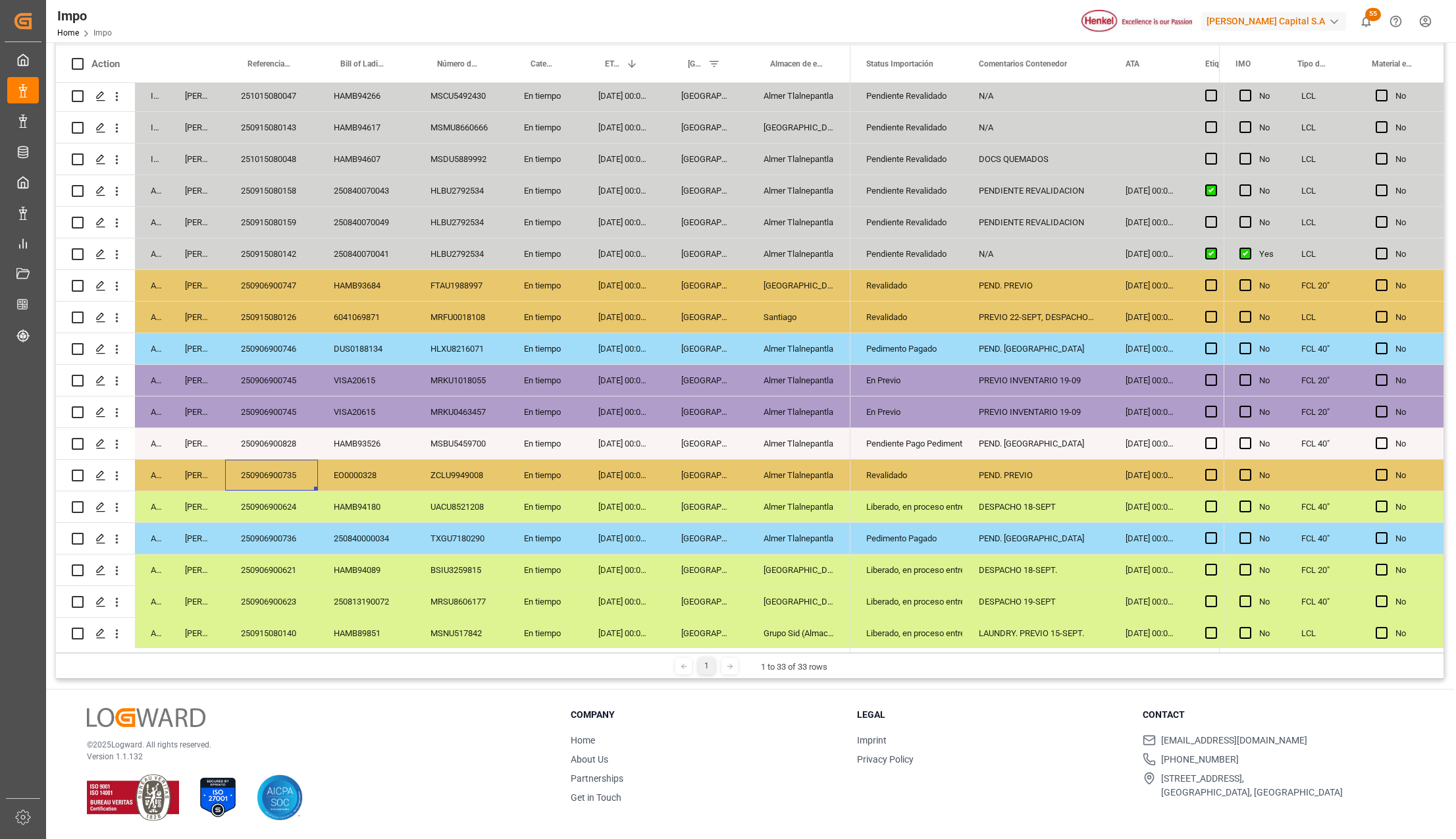
scroll to position [438, 0]
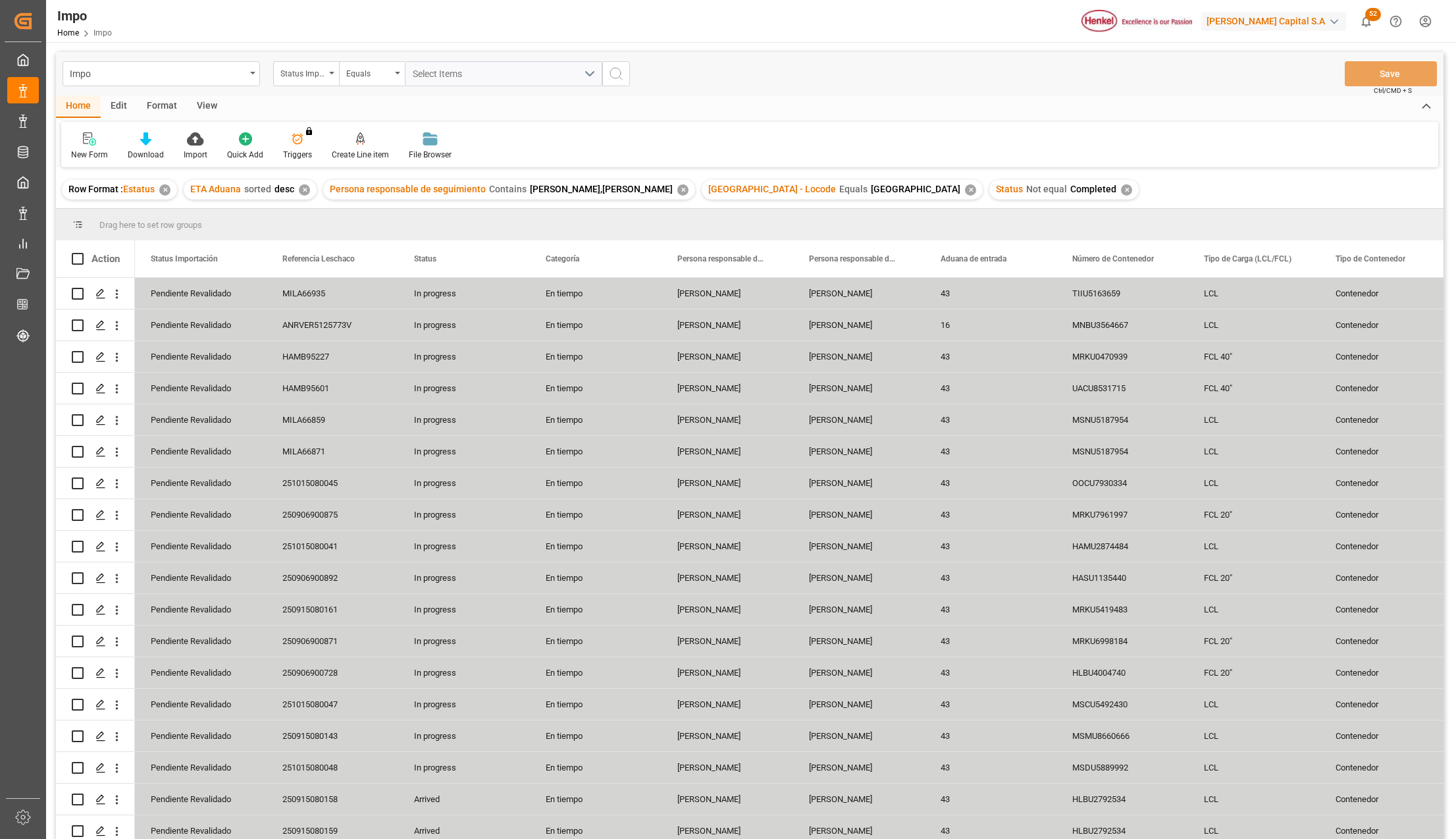
click at [203, 99] on div "View" at bounding box center [207, 106] width 40 height 22
click at [145, 142] on icon at bounding box center [149, 138] width 13 height 13
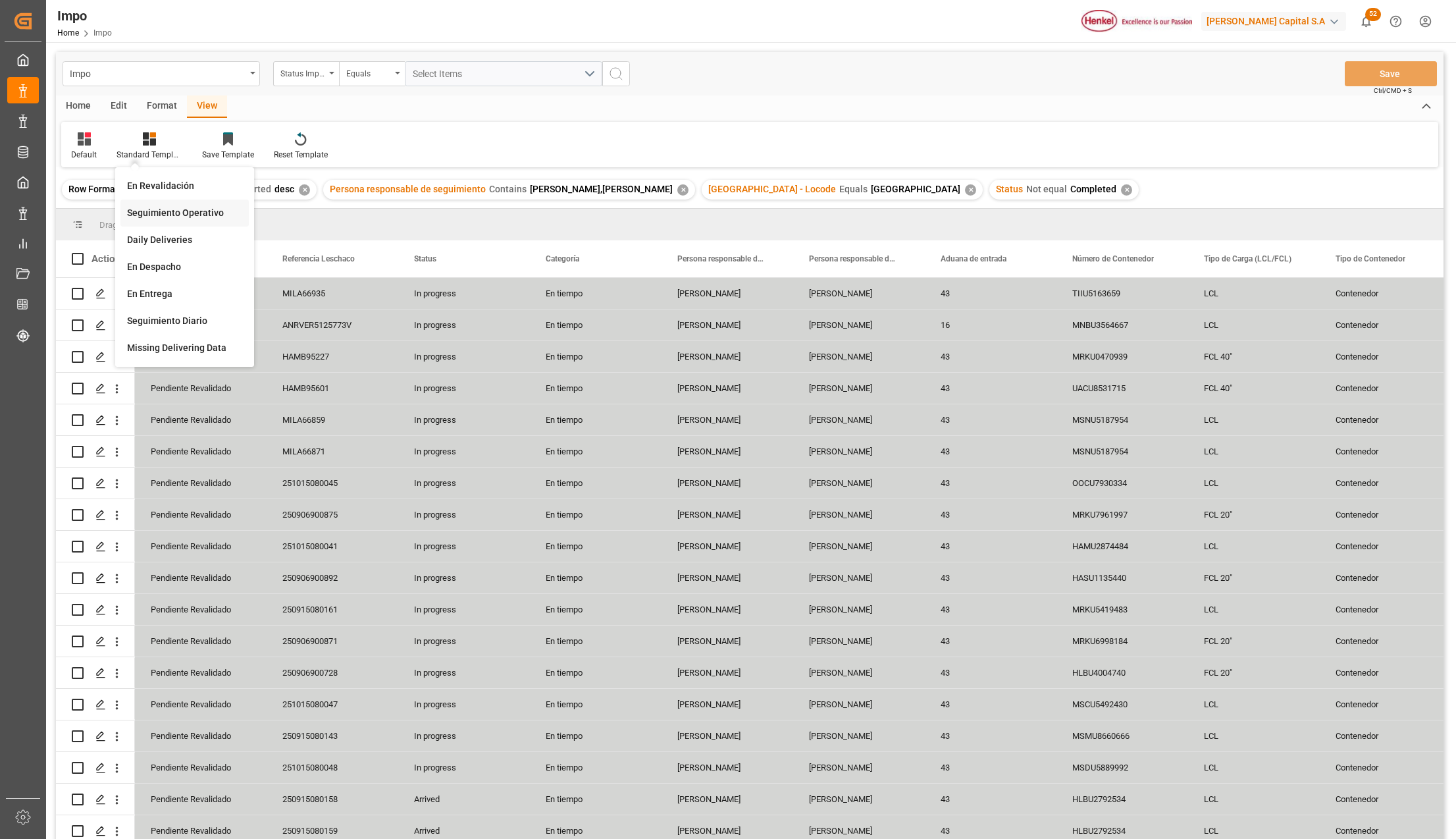
click at [163, 206] on div "Seguimiento Operativo" at bounding box center [184, 213] width 115 height 14
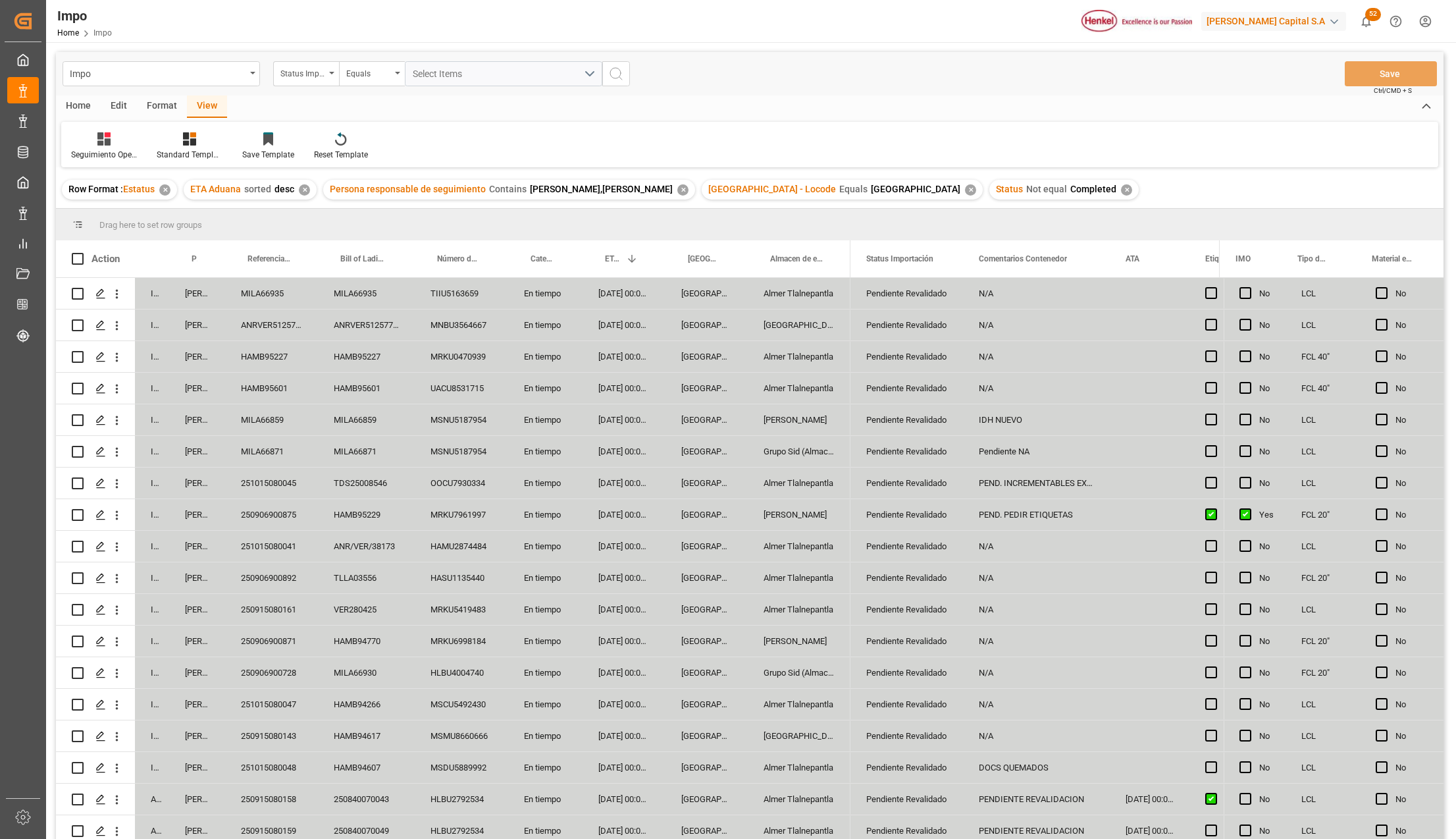
click at [965, 190] on div "✕" at bounding box center [970, 189] width 11 height 11
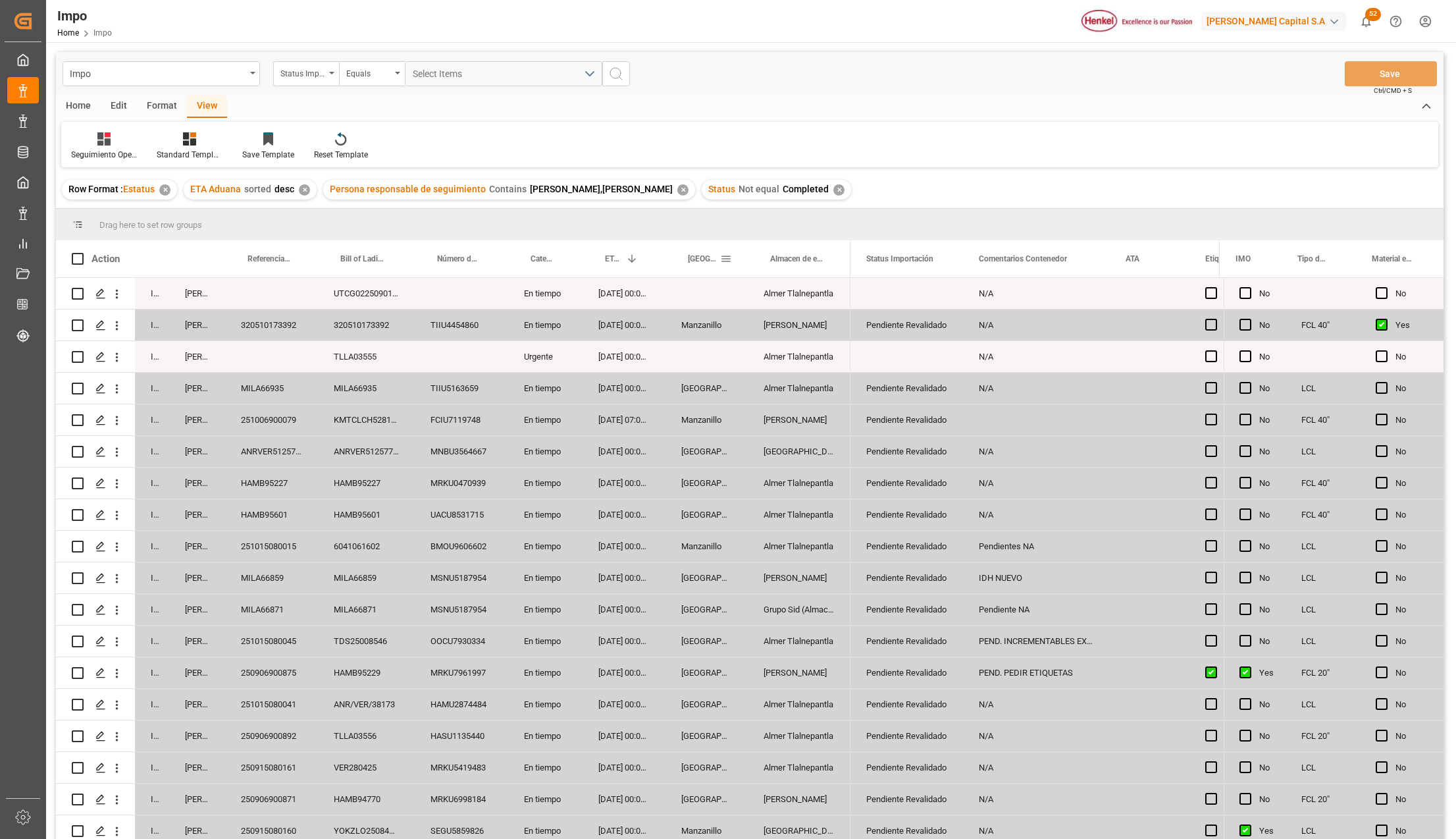
click at [723, 257] on span at bounding box center [726, 259] width 12 height 12
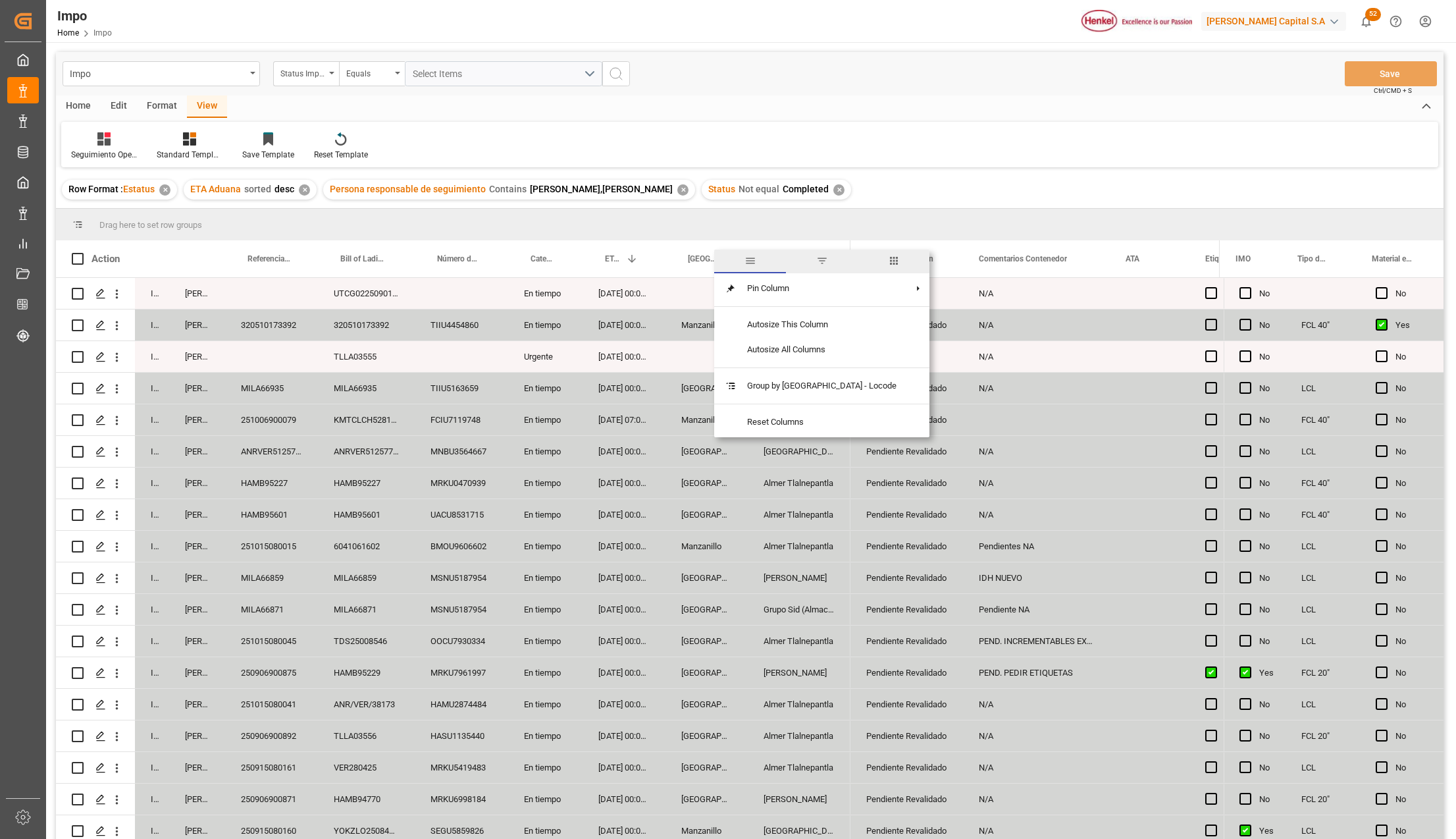
click at [816, 259] on span "filter" at bounding box center [822, 261] width 12 height 12
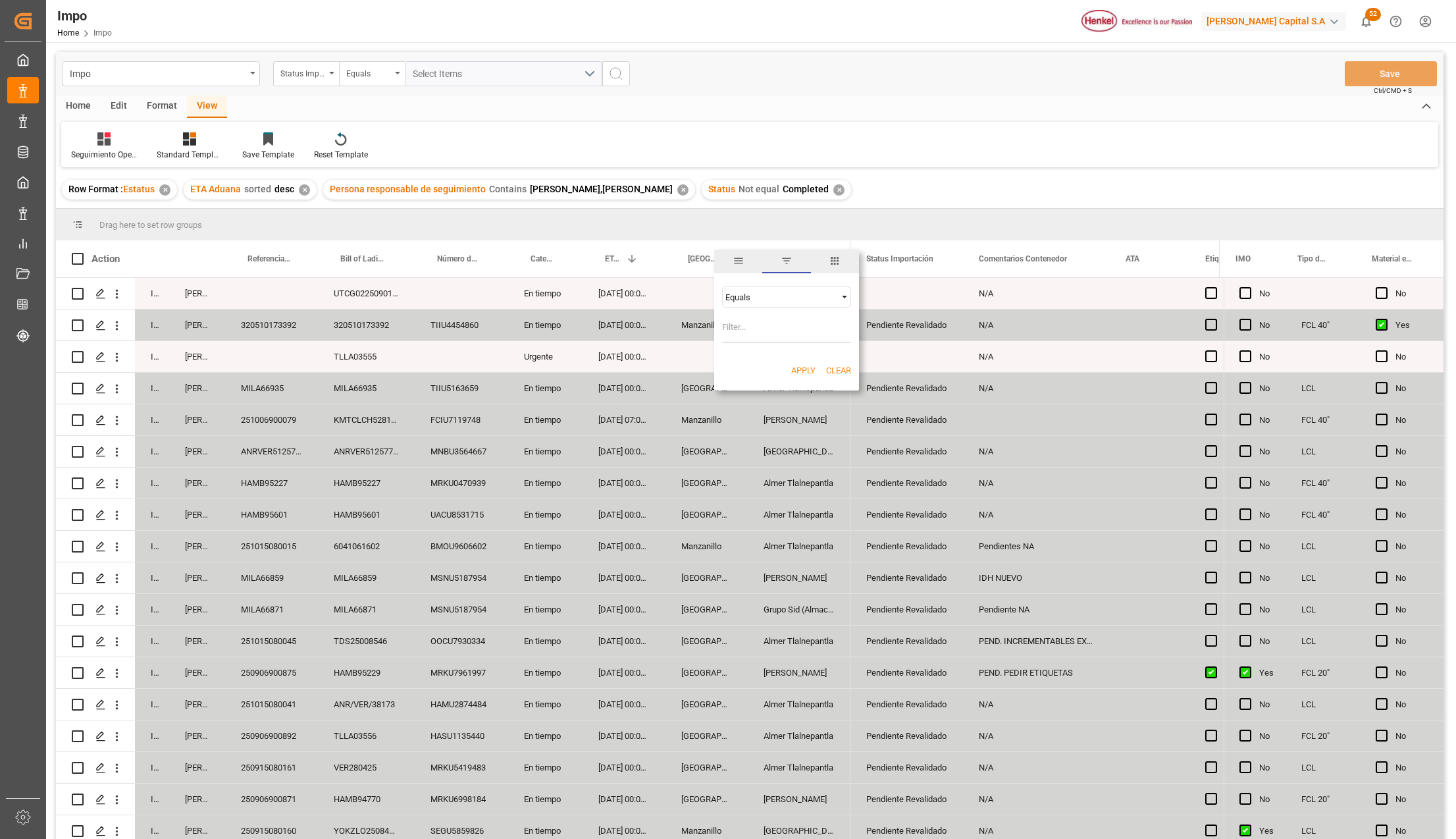
click at [789, 328] on input "Filter Value" at bounding box center [786, 330] width 129 height 26
type input "Manzanillo"
click at [796, 367] on button "Apply" at bounding box center [803, 370] width 24 height 13
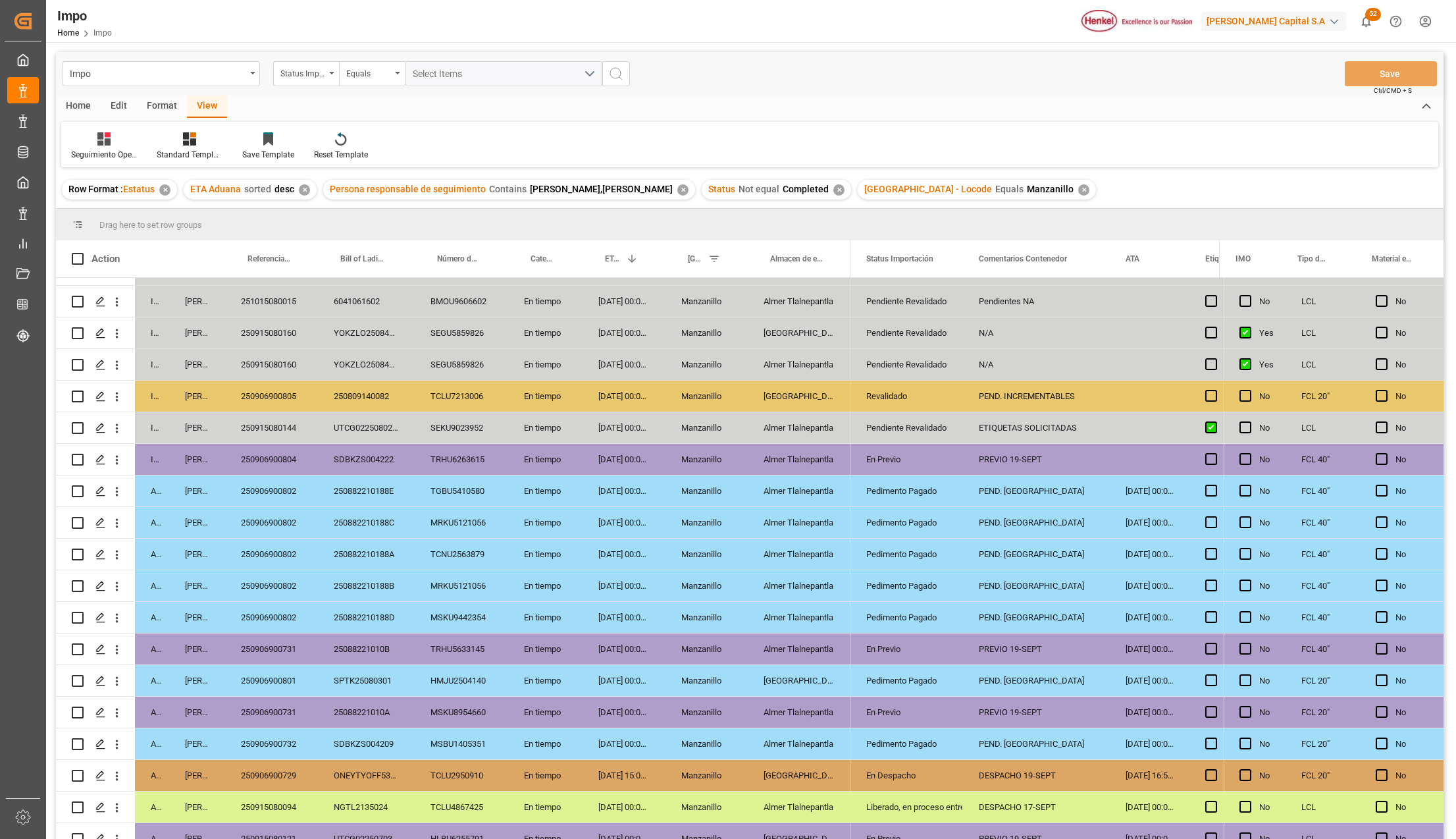
scroll to position [134, 0]
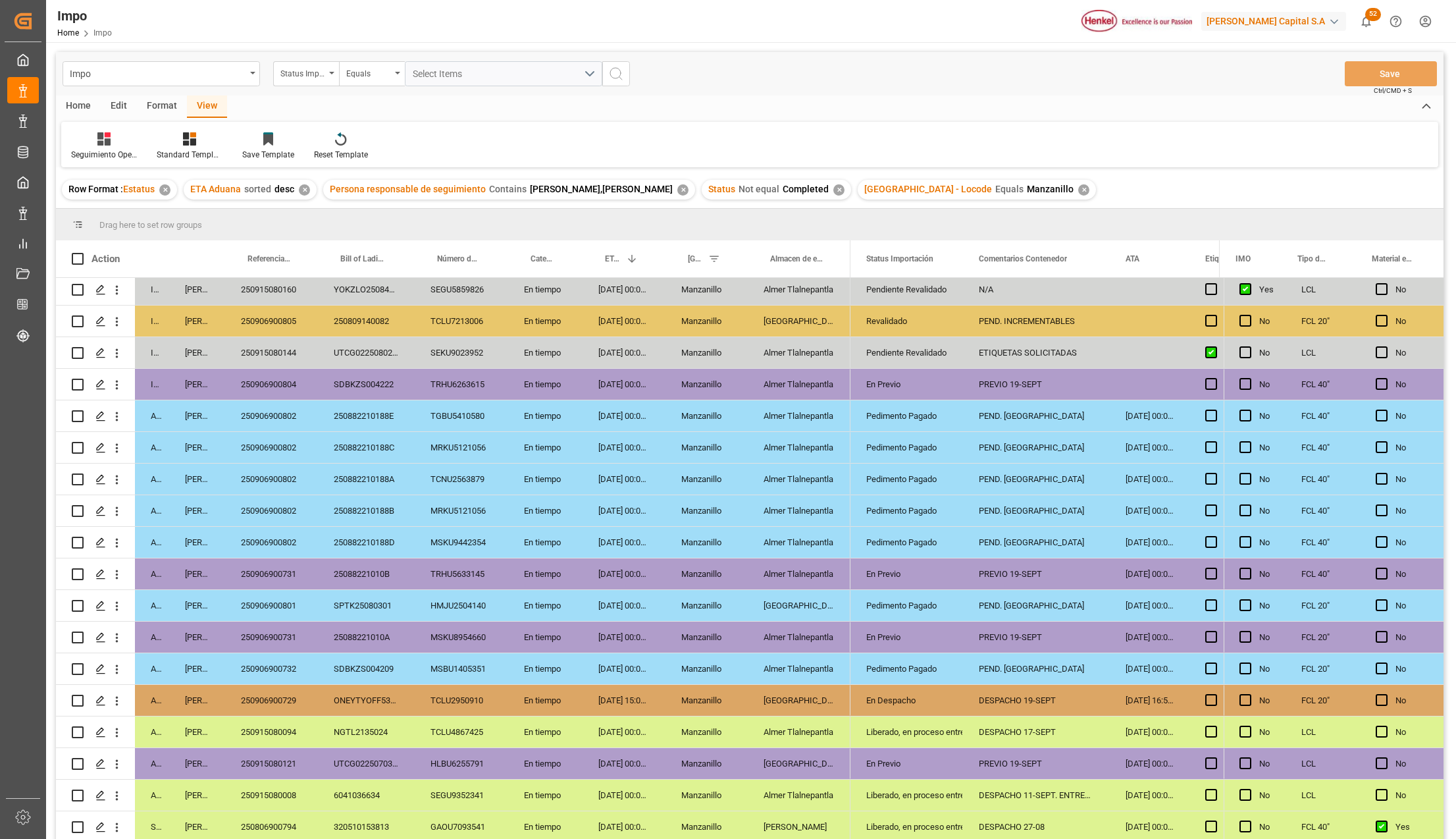
click at [638, 664] on div "[DATE] 00:00:00" at bounding box center [624, 668] width 83 height 31
click at [795, 660] on div "Almer Tlalnepantla" at bounding box center [799, 668] width 103 height 31
click at [889, 662] on div "Pedimento Pagado" at bounding box center [906, 669] width 81 height 30
click at [121, 668] on icon "open menu" at bounding box center [117, 669] width 14 height 14
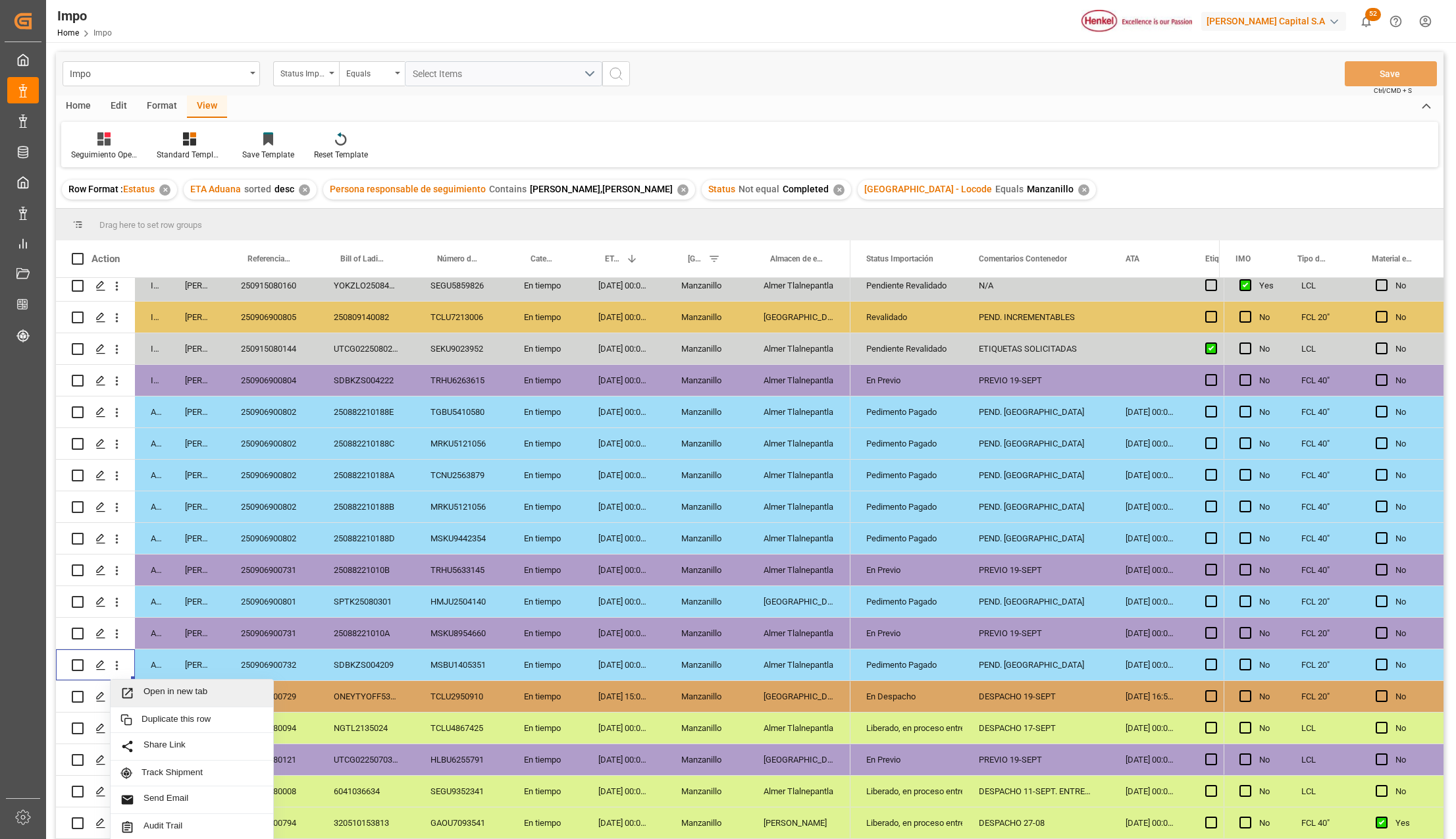
click at [149, 689] on span "Open in new tab" at bounding box center [204, 693] width 120 height 14
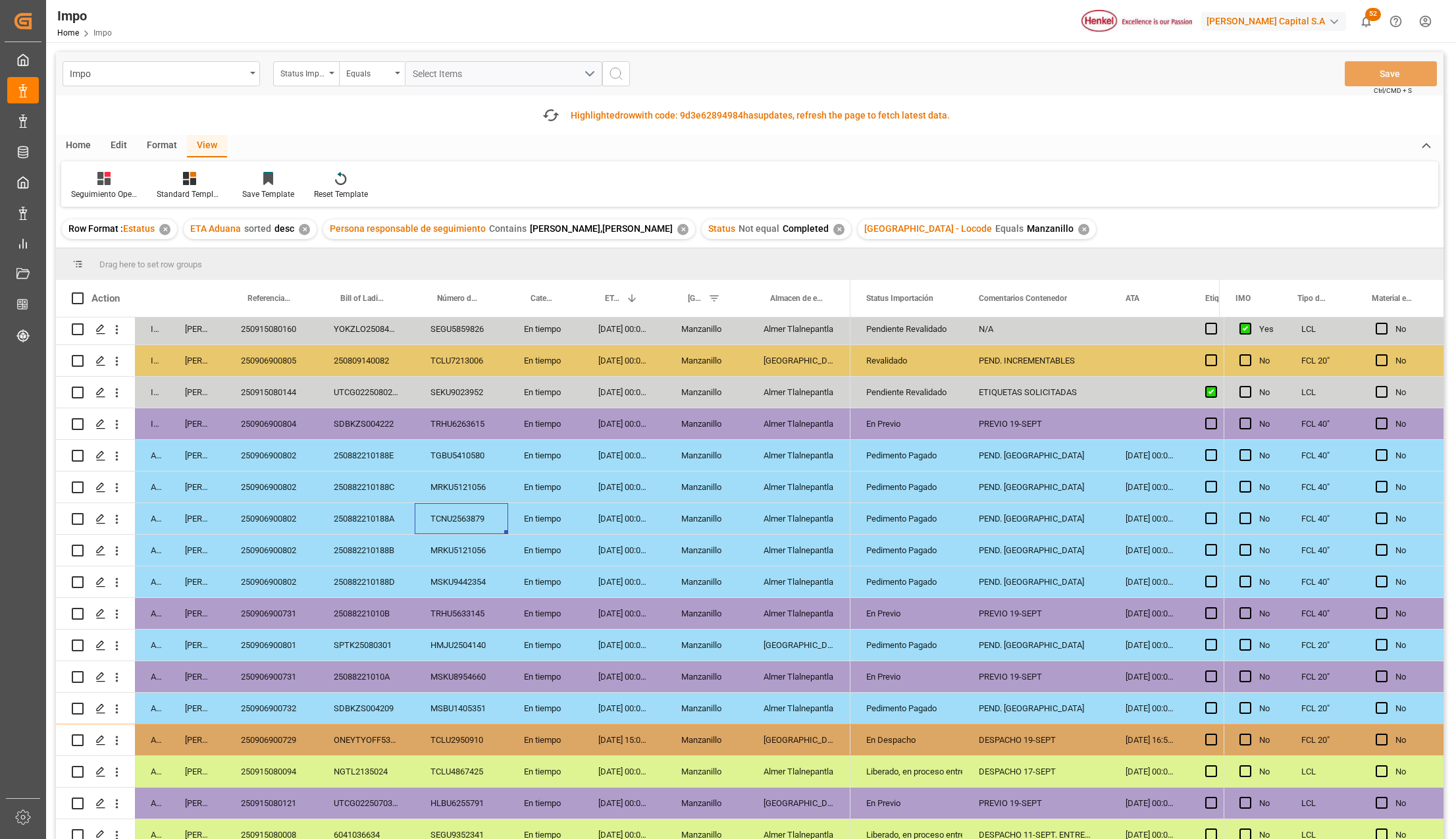
click at [485, 510] on div "TCNU2563879" at bounding box center [461, 518] width 93 height 31
click at [935, 514] on div "Pedimento Pagado" at bounding box center [906, 519] width 81 height 30
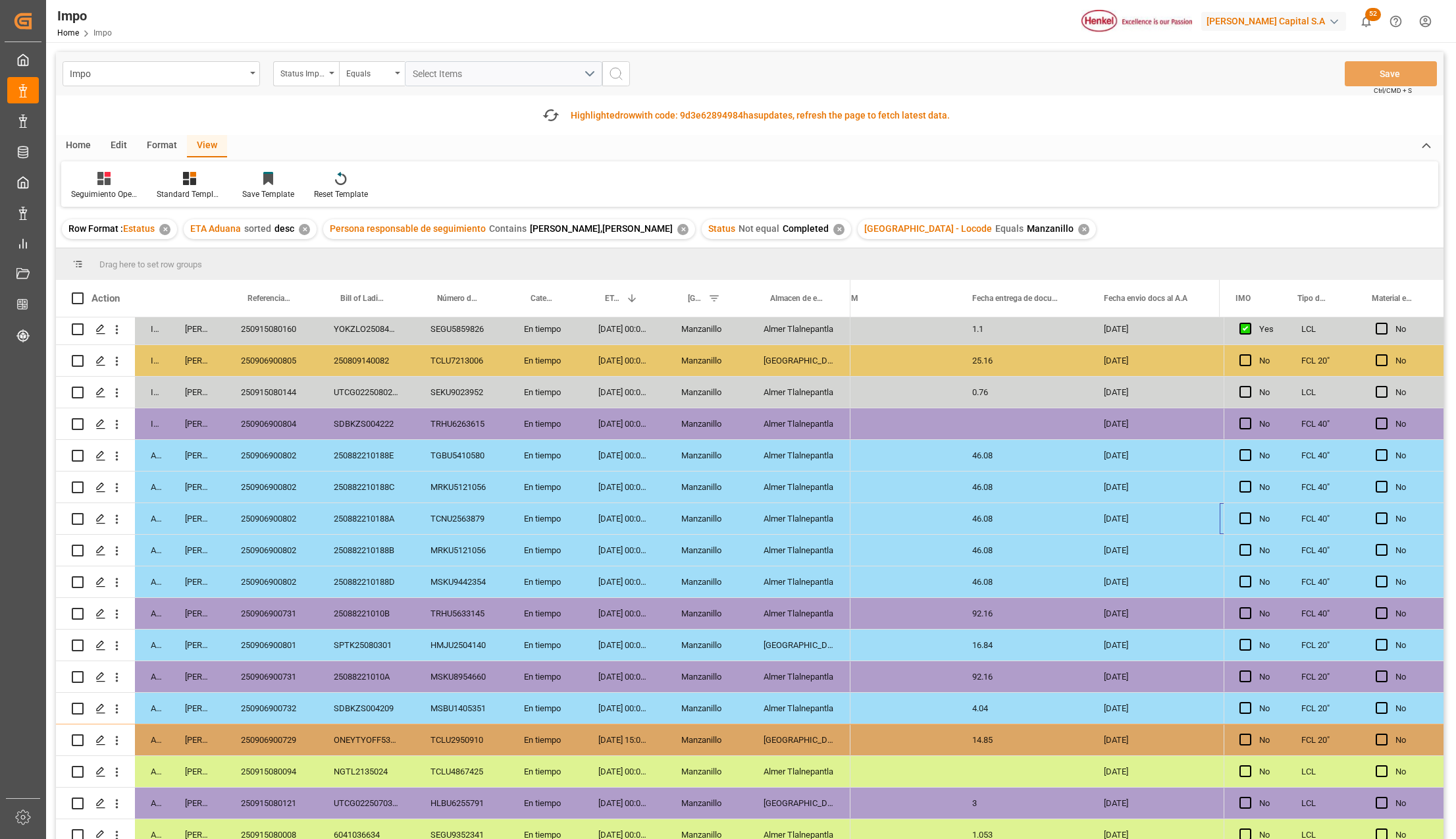
scroll to position [0, 2073]
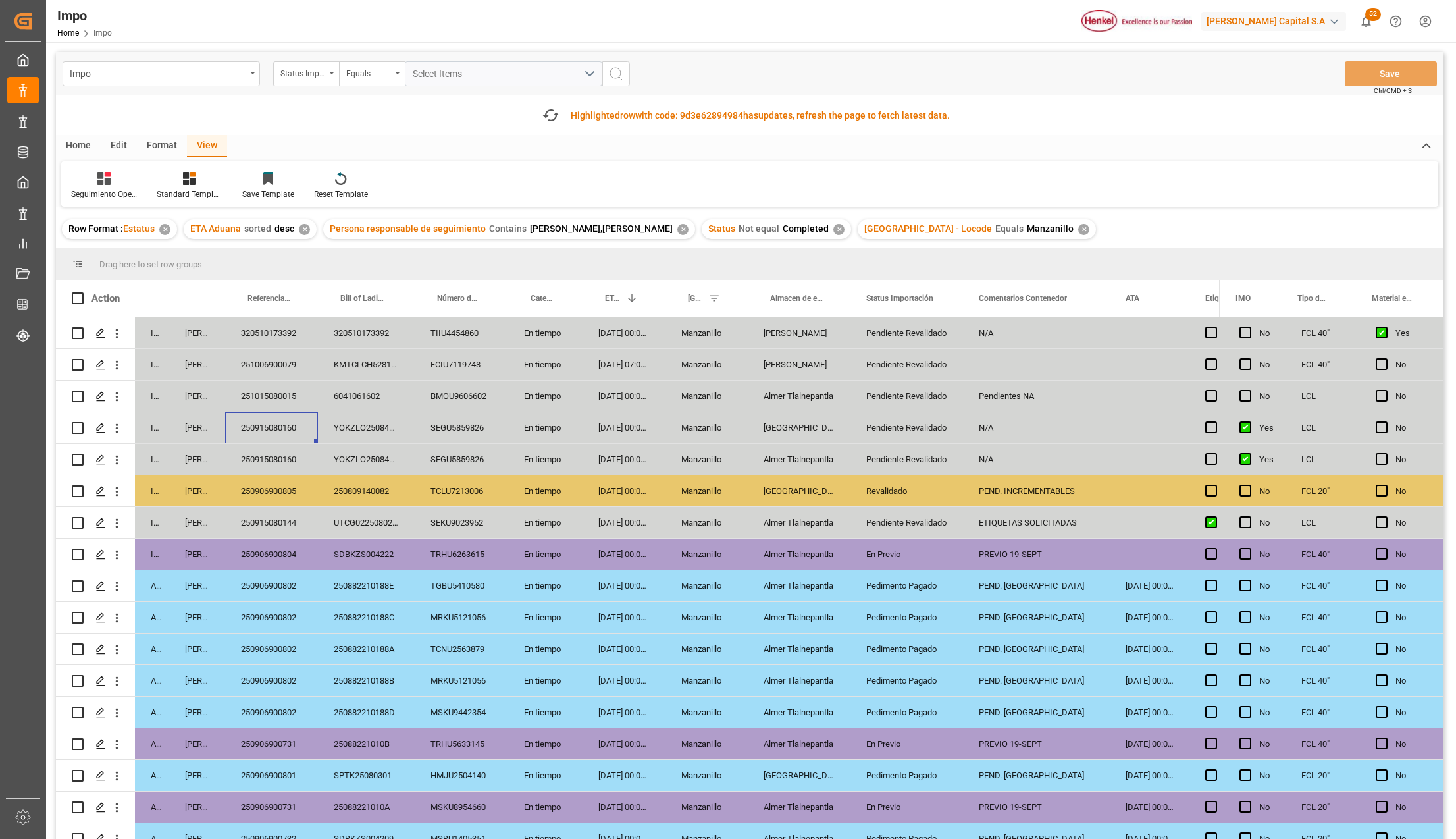
click at [284, 517] on div "250915080144" at bounding box center [271, 522] width 93 height 31
click at [549, 113] on icon "button" at bounding box center [551, 115] width 21 height 21
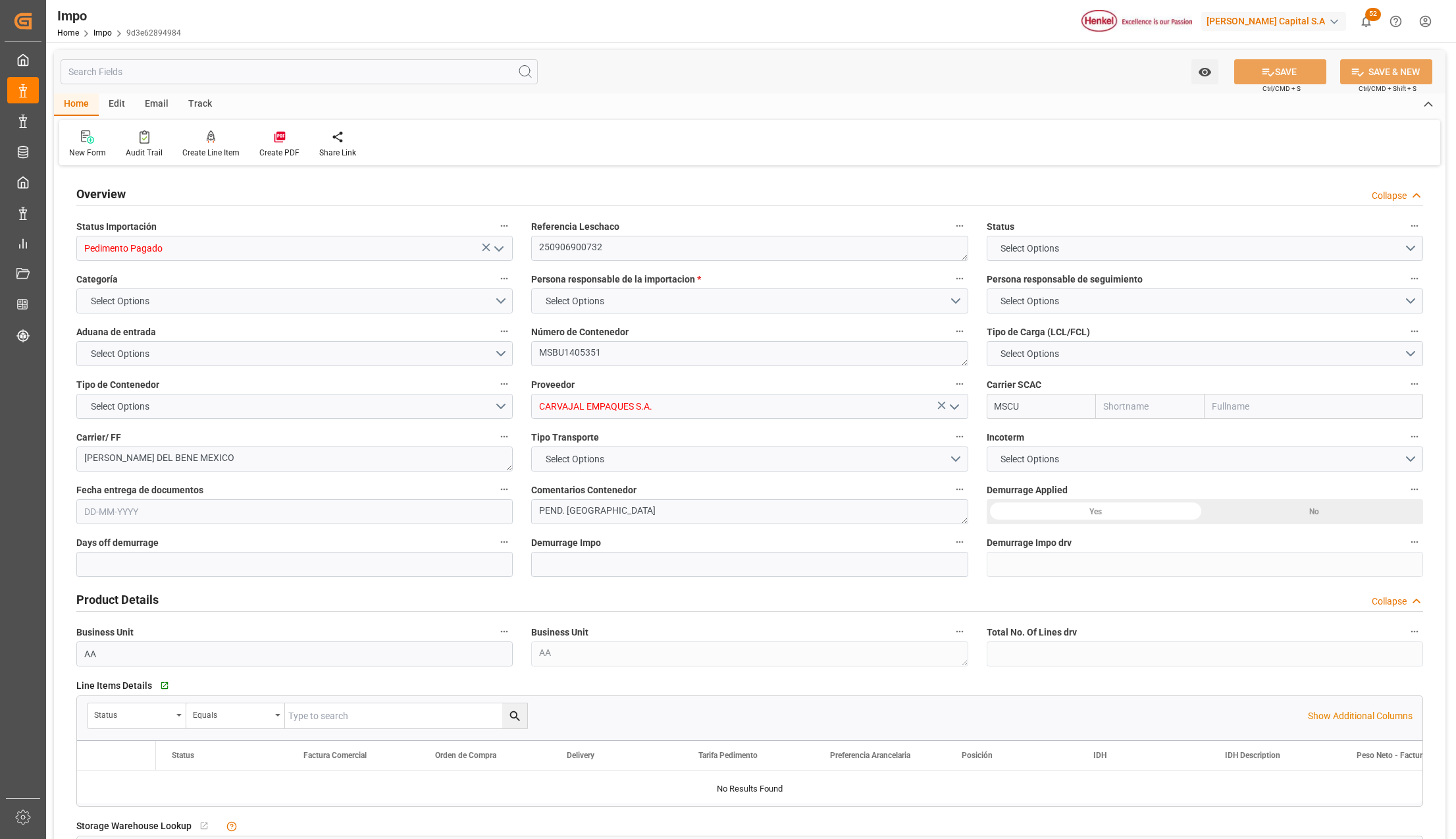
type input "MSC"
type input "Mediterranean Shipping Company"
type input "2"
type input "4.04"
type input "9"
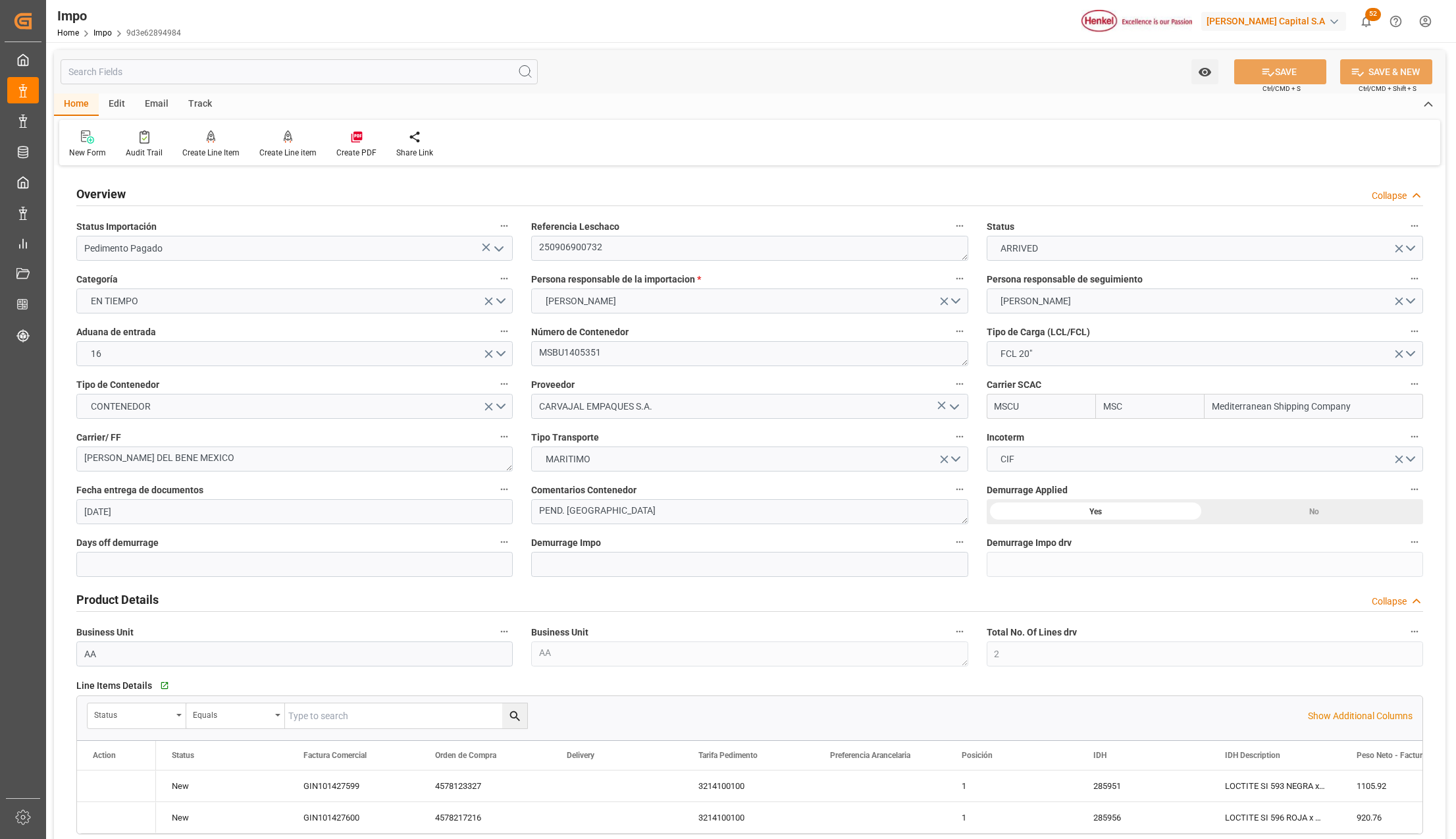
type input "[DATE]"
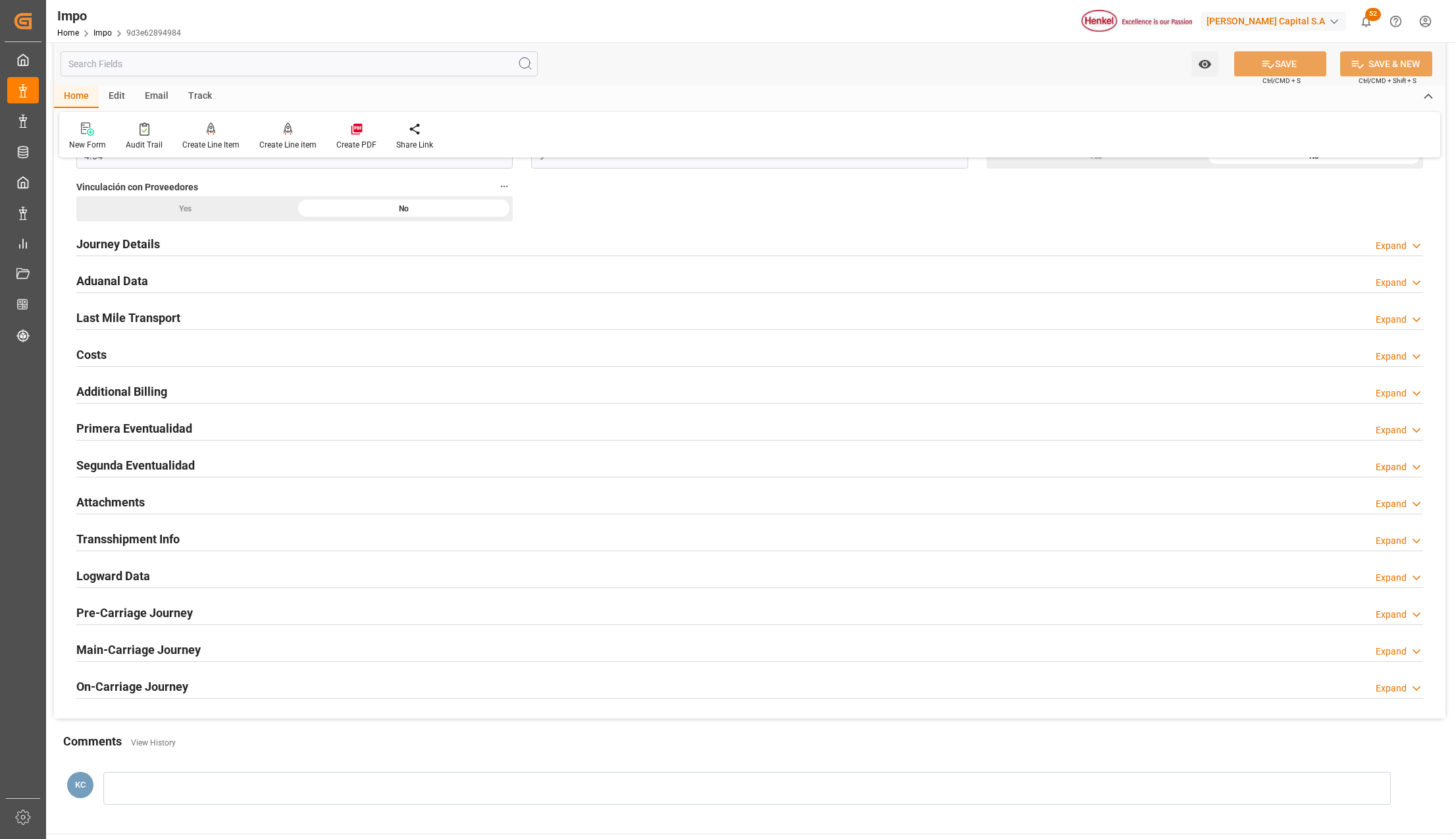
scroll to position [878, 0]
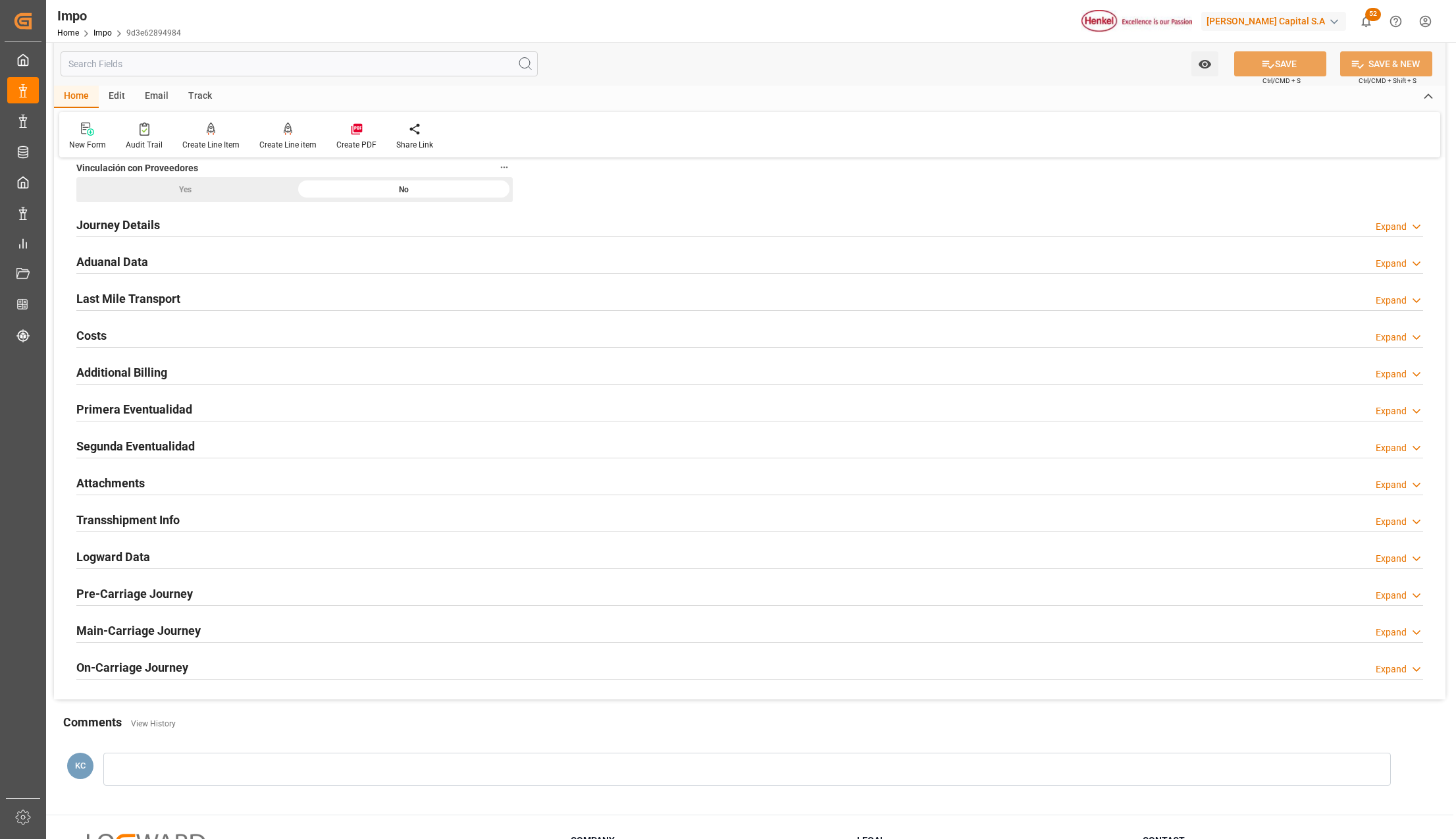
click at [93, 483] on h2 "Attachments" at bounding box center [110, 483] width 68 height 18
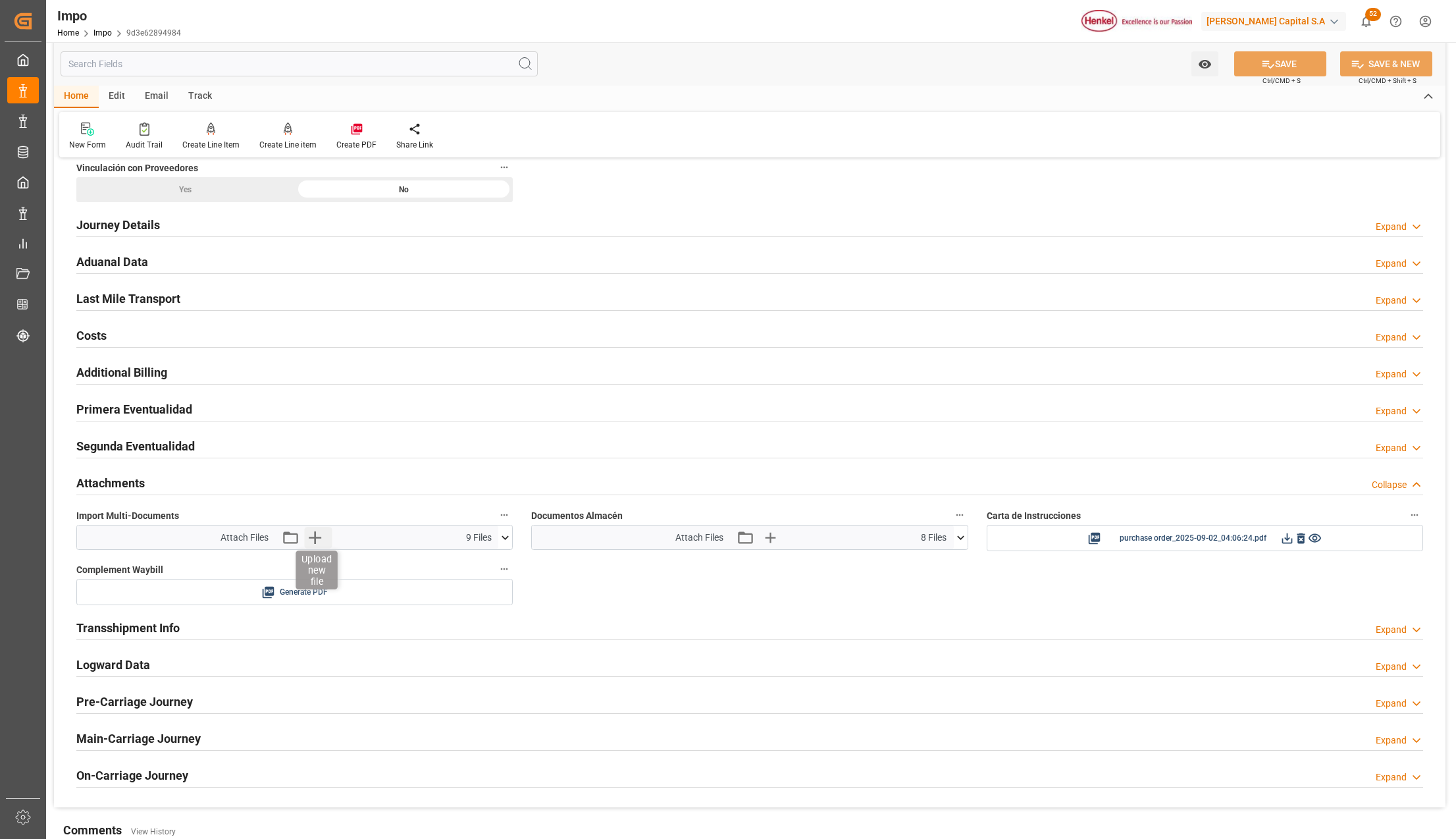
click at [311, 543] on icon "button" at bounding box center [314, 537] width 21 height 21
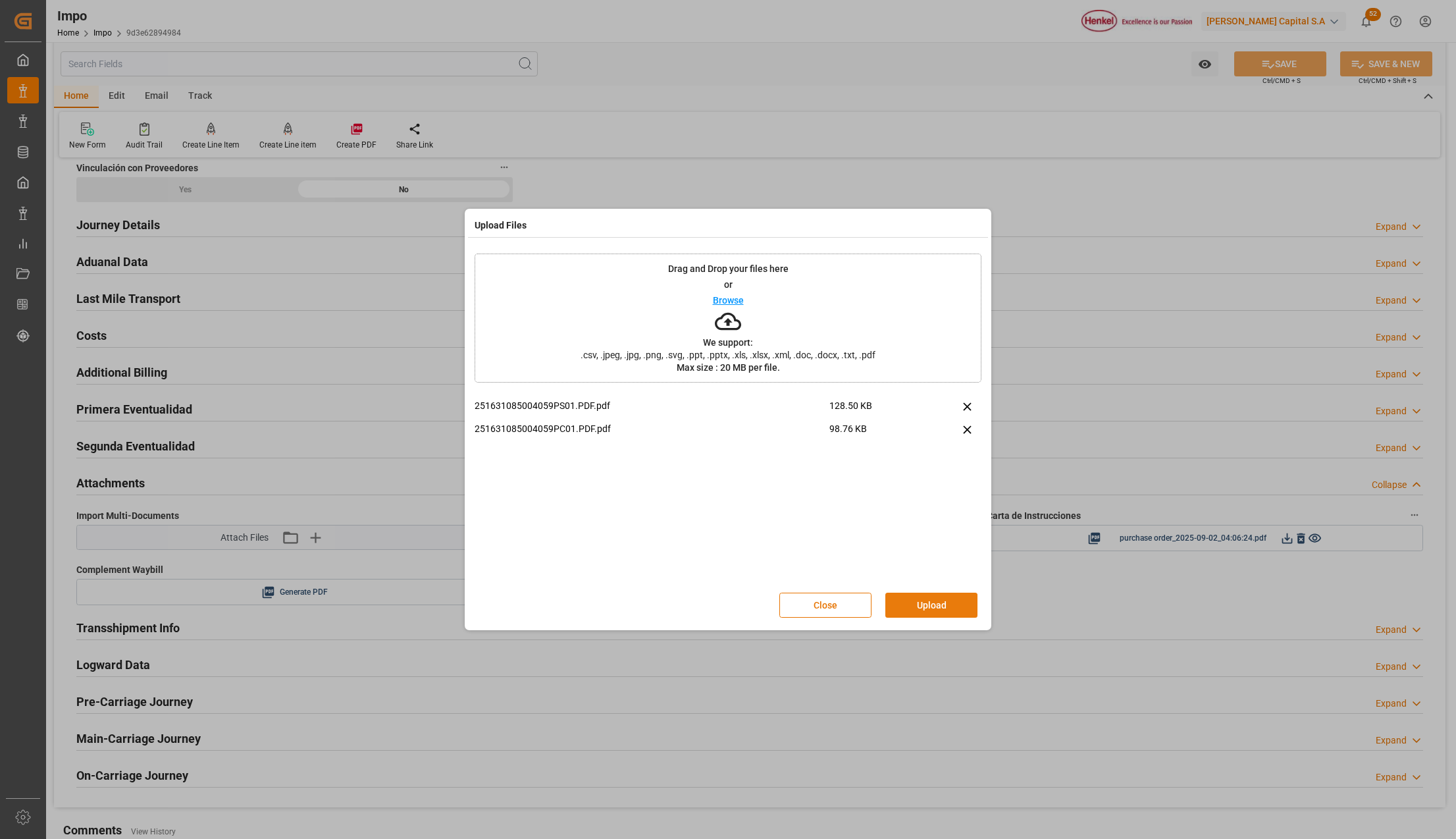
click at [920, 600] on button "Upload" at bounding box center [931, 605] width 92 height 25
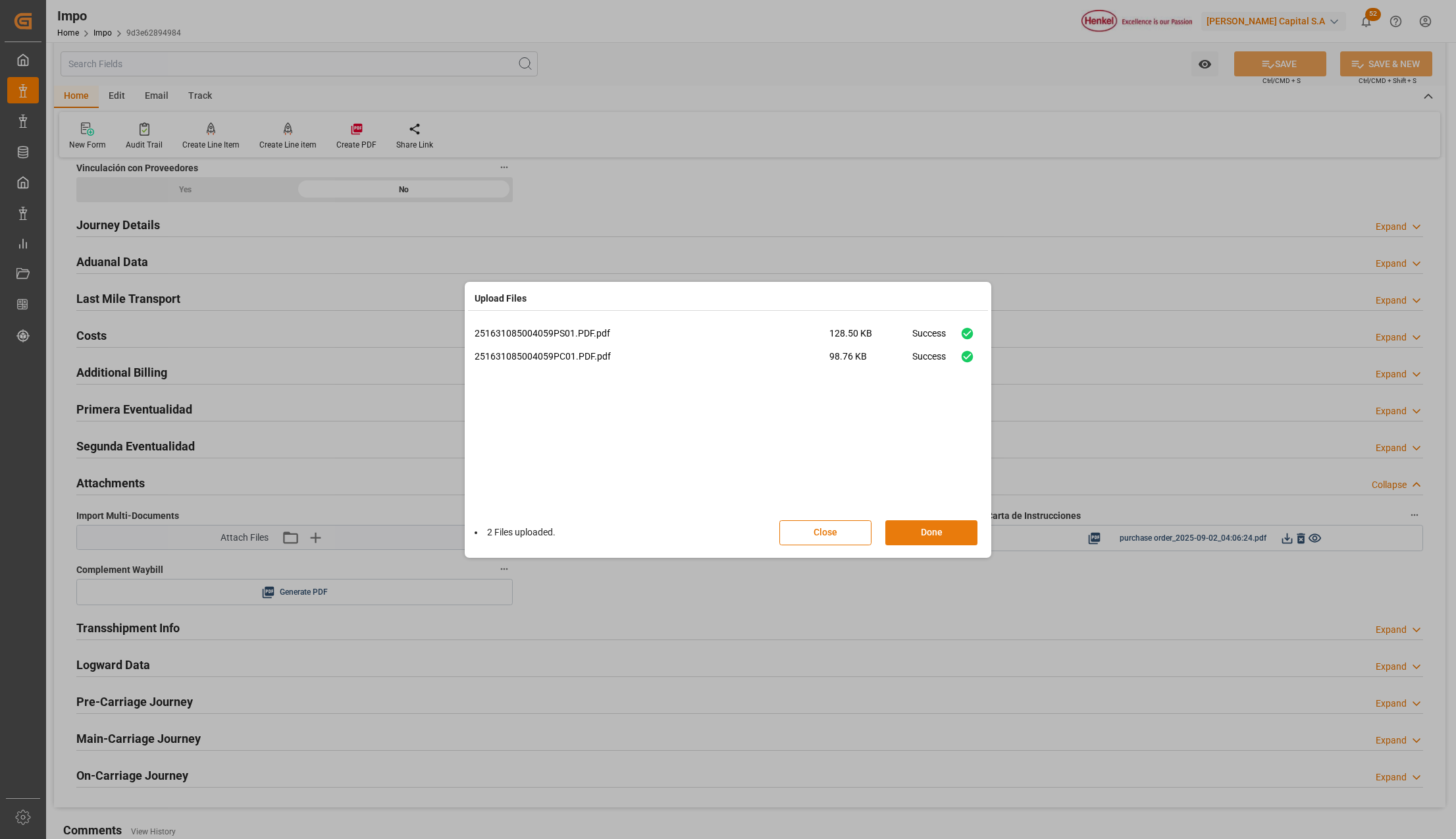
click at [946, 532] on button "Done" at bounding box center [931, 532] width 92 height 25
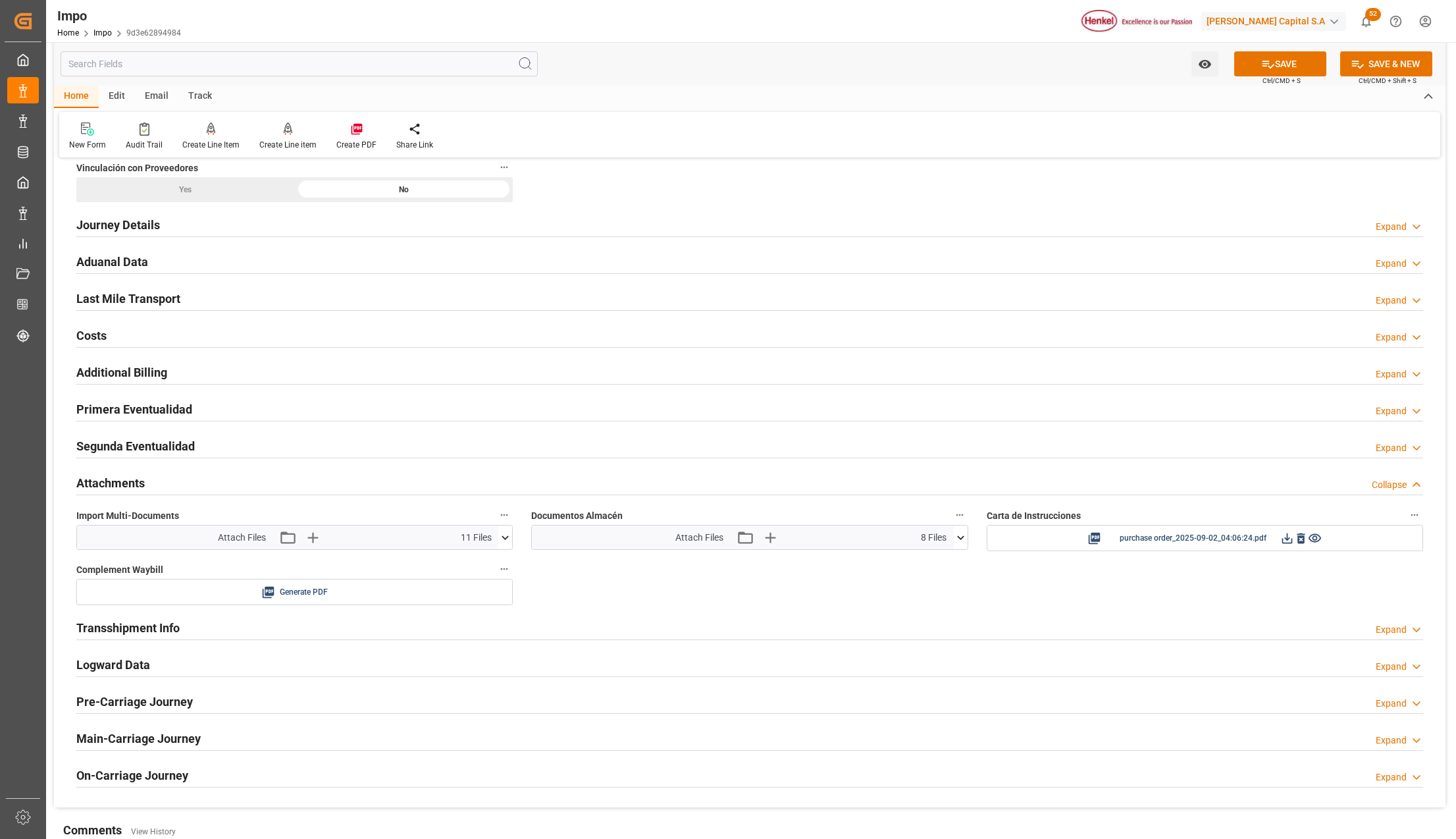
click at [500, 544] on icon at bounding box center [505, 538] width 14 height 14
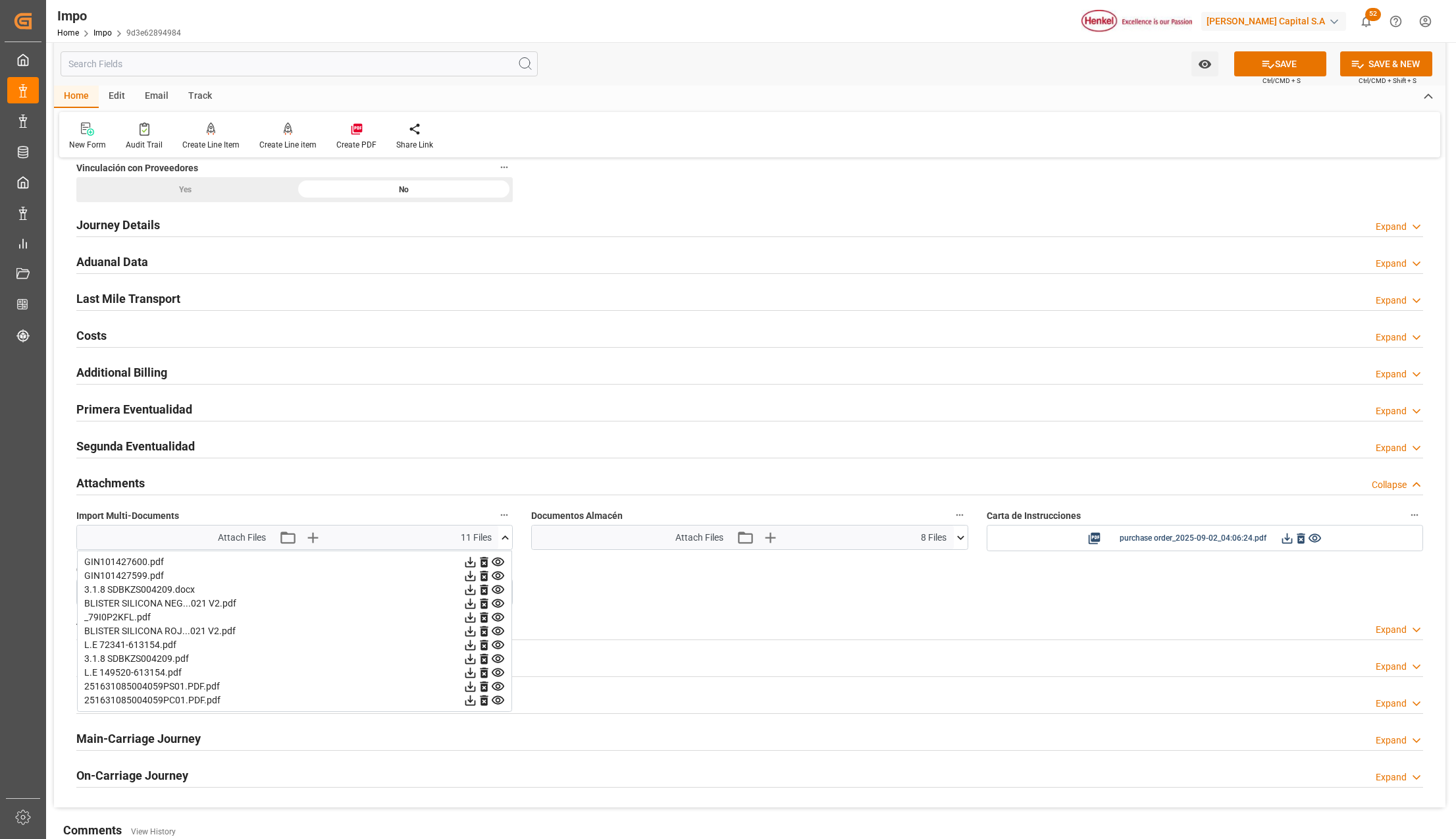
click at [588, 612] on div "Overview Collapse Status Importación Pedimento Pagado Referencia Leschaco 25090…" at bounding box center [750, 50] width 1392 height 1516
click at [1280, 77] on span "Ctrl/CMD + S" at bounding box center [1282, 81] width 38 height 10
click at [1290, 67] on button "SAVE" at bounding box center [1280, 63] width 92 height 25
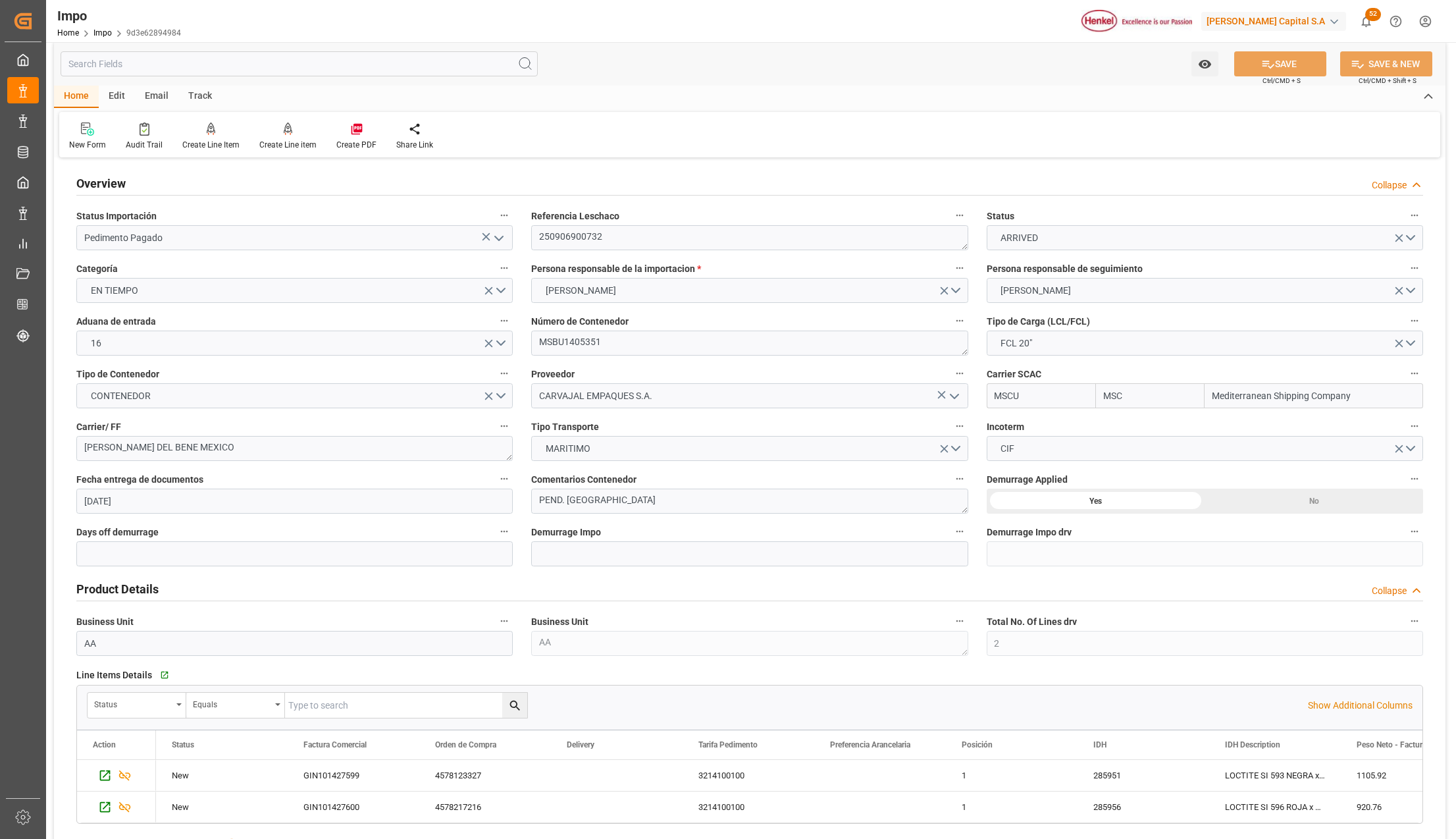
scroll to position [0, 0]
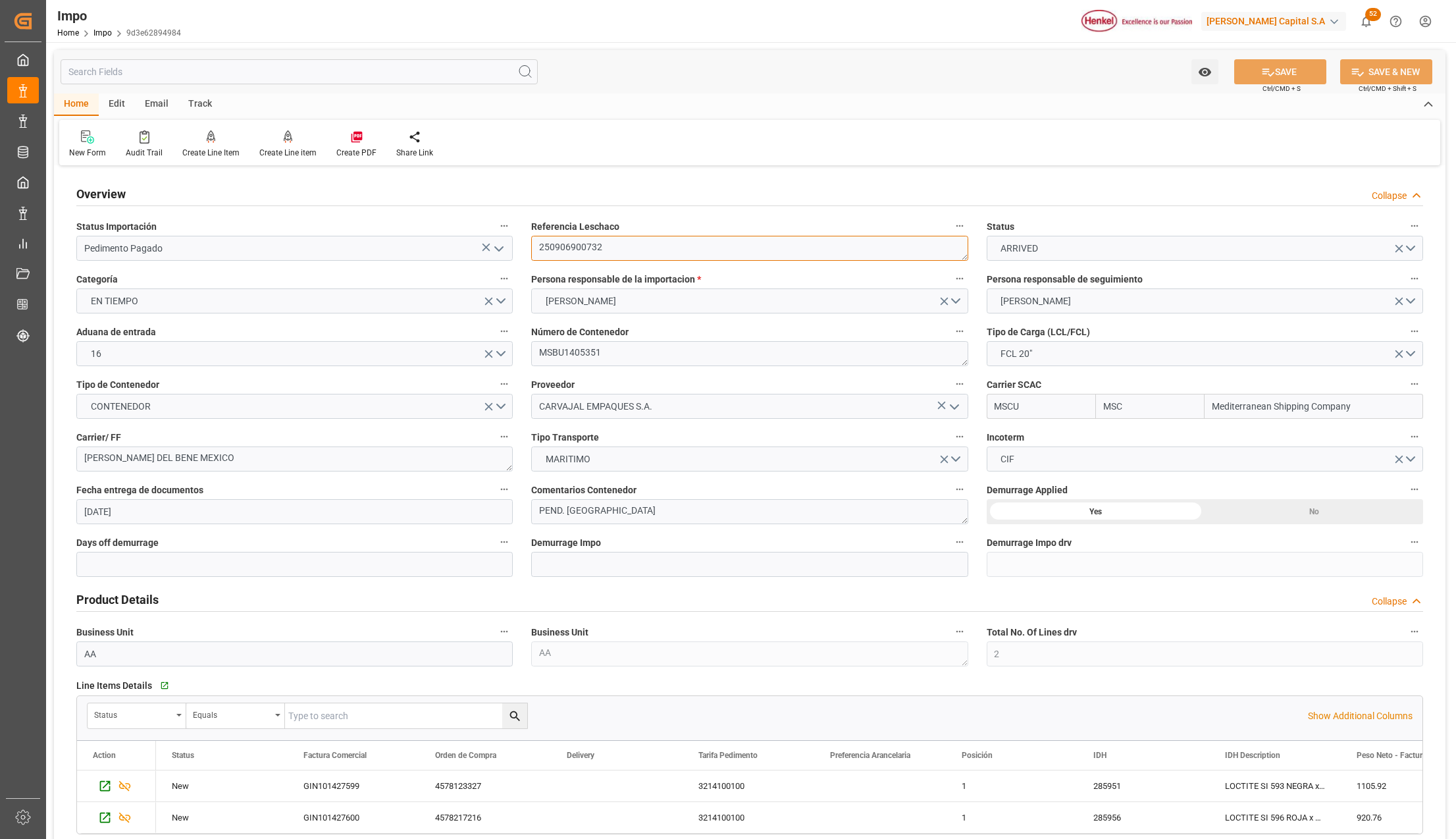
click at [570, 242] on textarea "250906900732" at bounding box center [749, 248] width 436 height 25
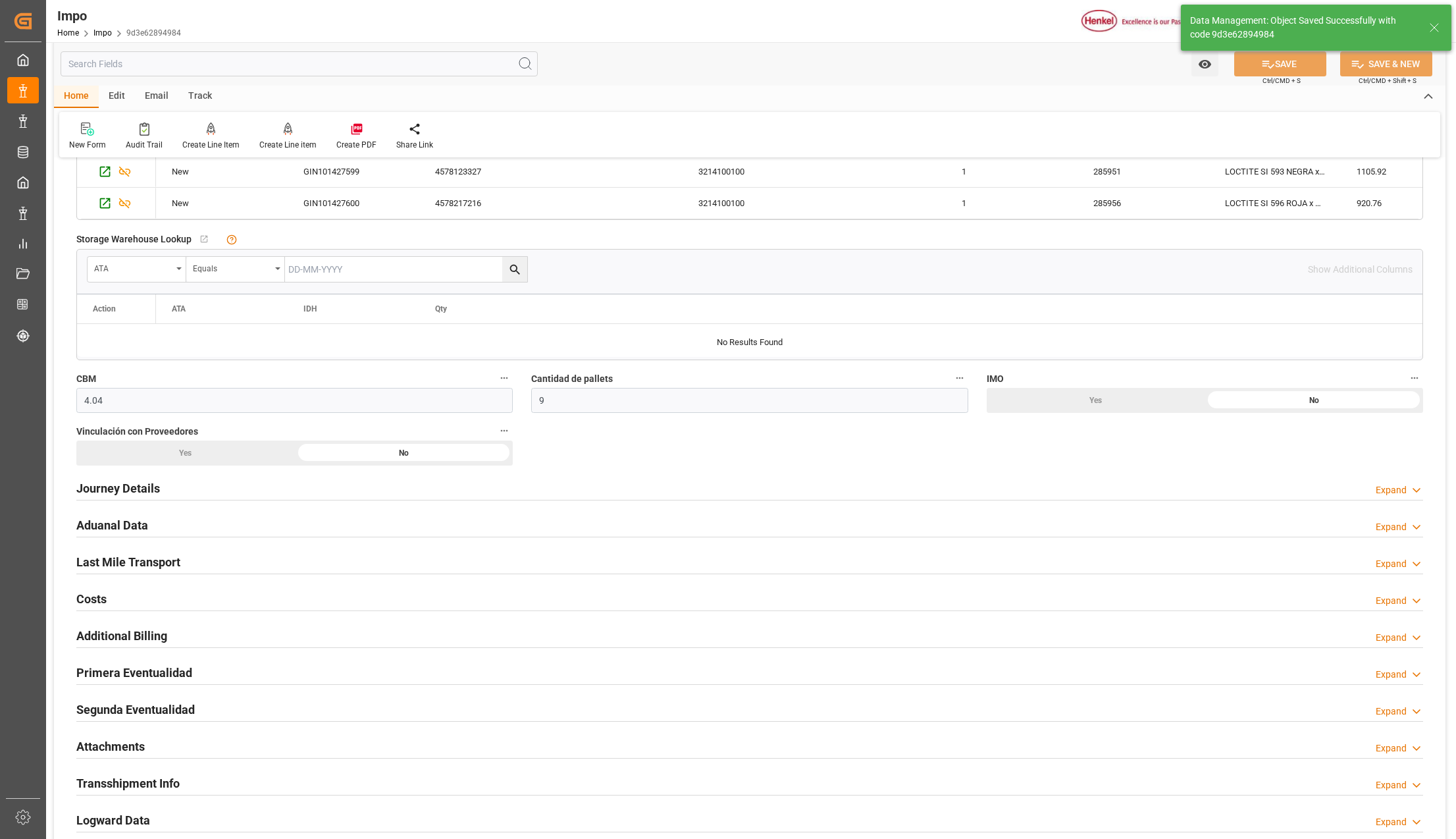
scroll to position [878, 0]
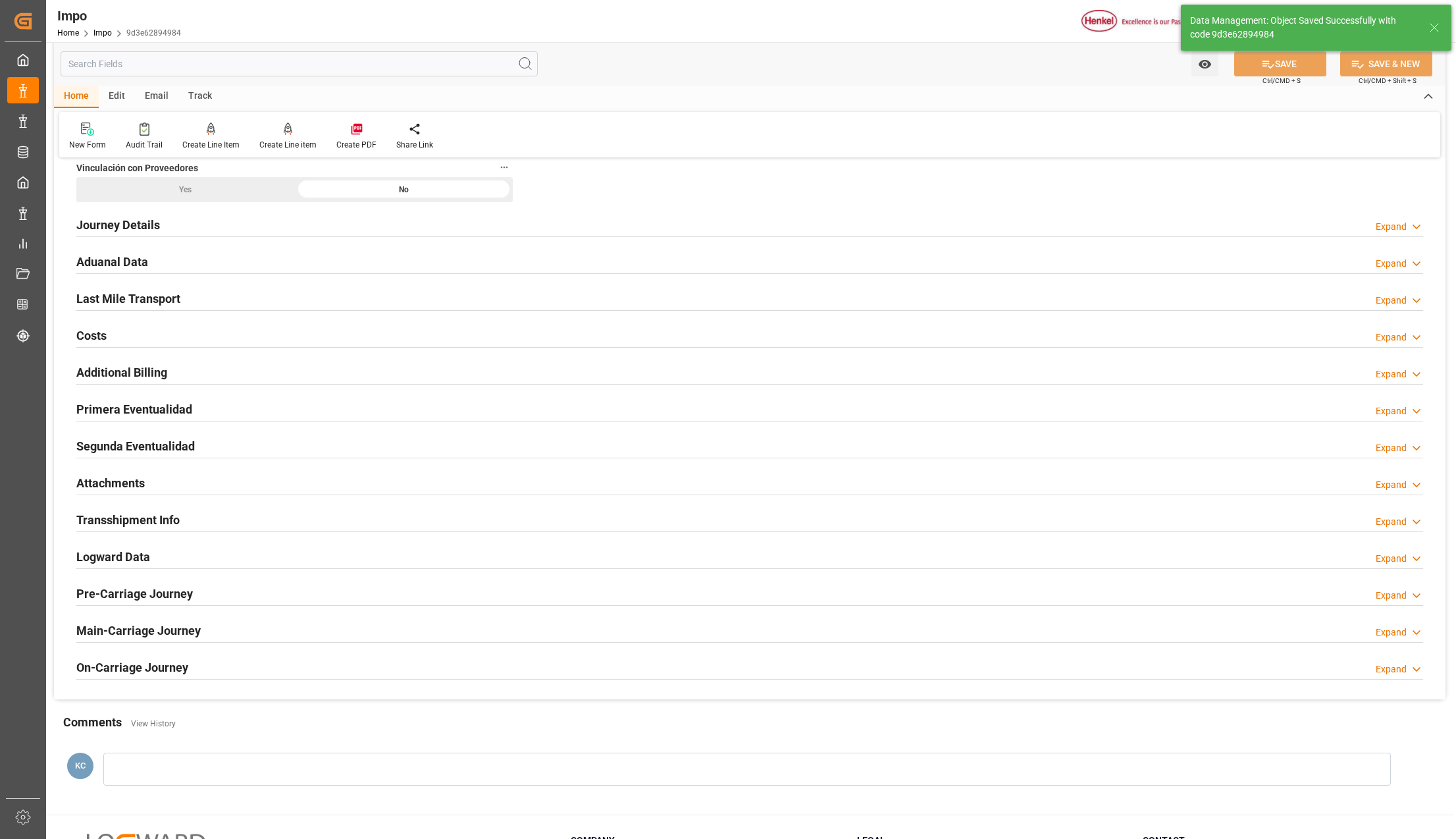
click at [124, 483] on h2 "Attachments" at bounding box center [110, 483] width 68 height 18
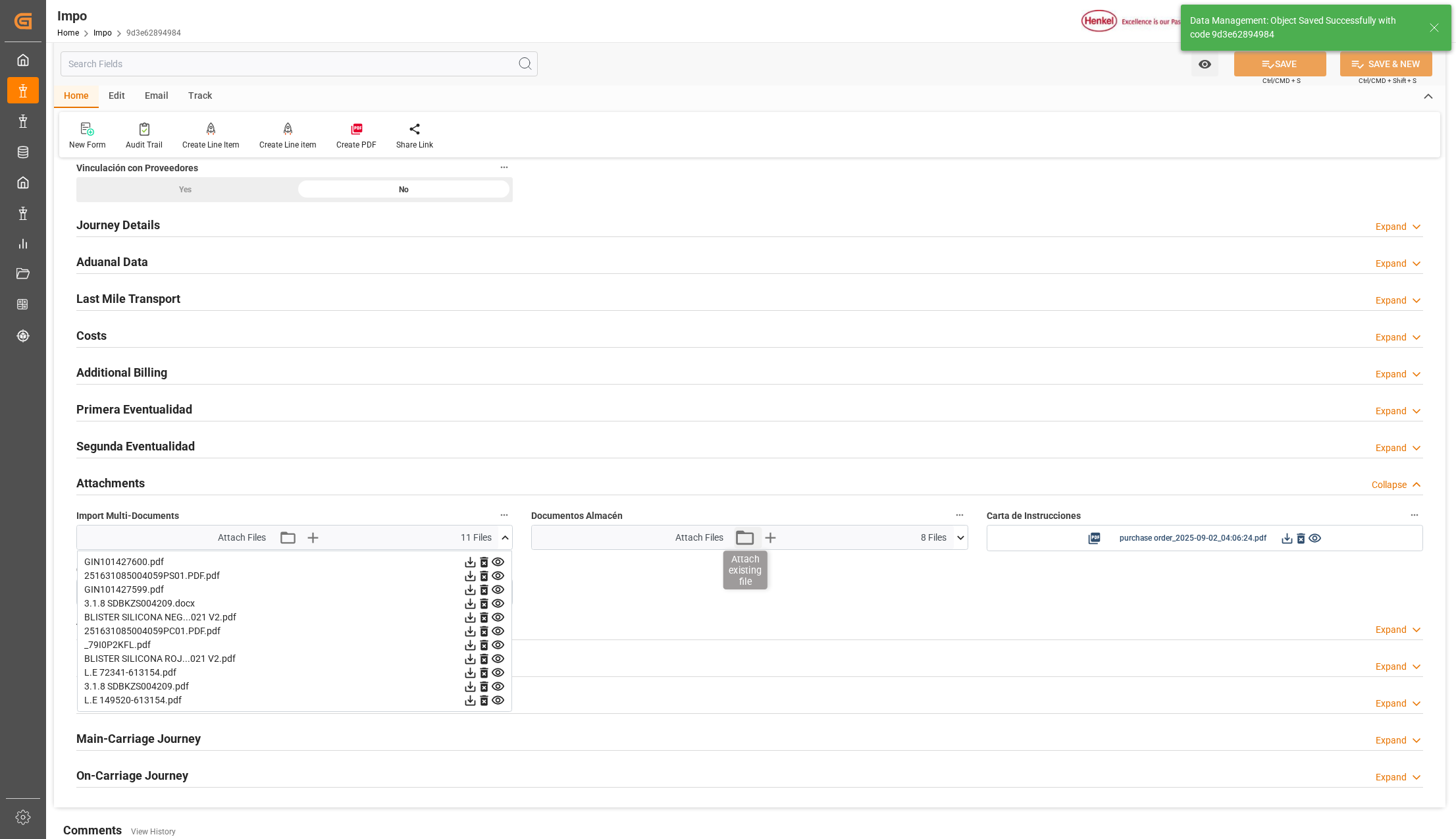
click at [746, 535] on icon "button" at bounding box center [744, 537] width 21 height 21
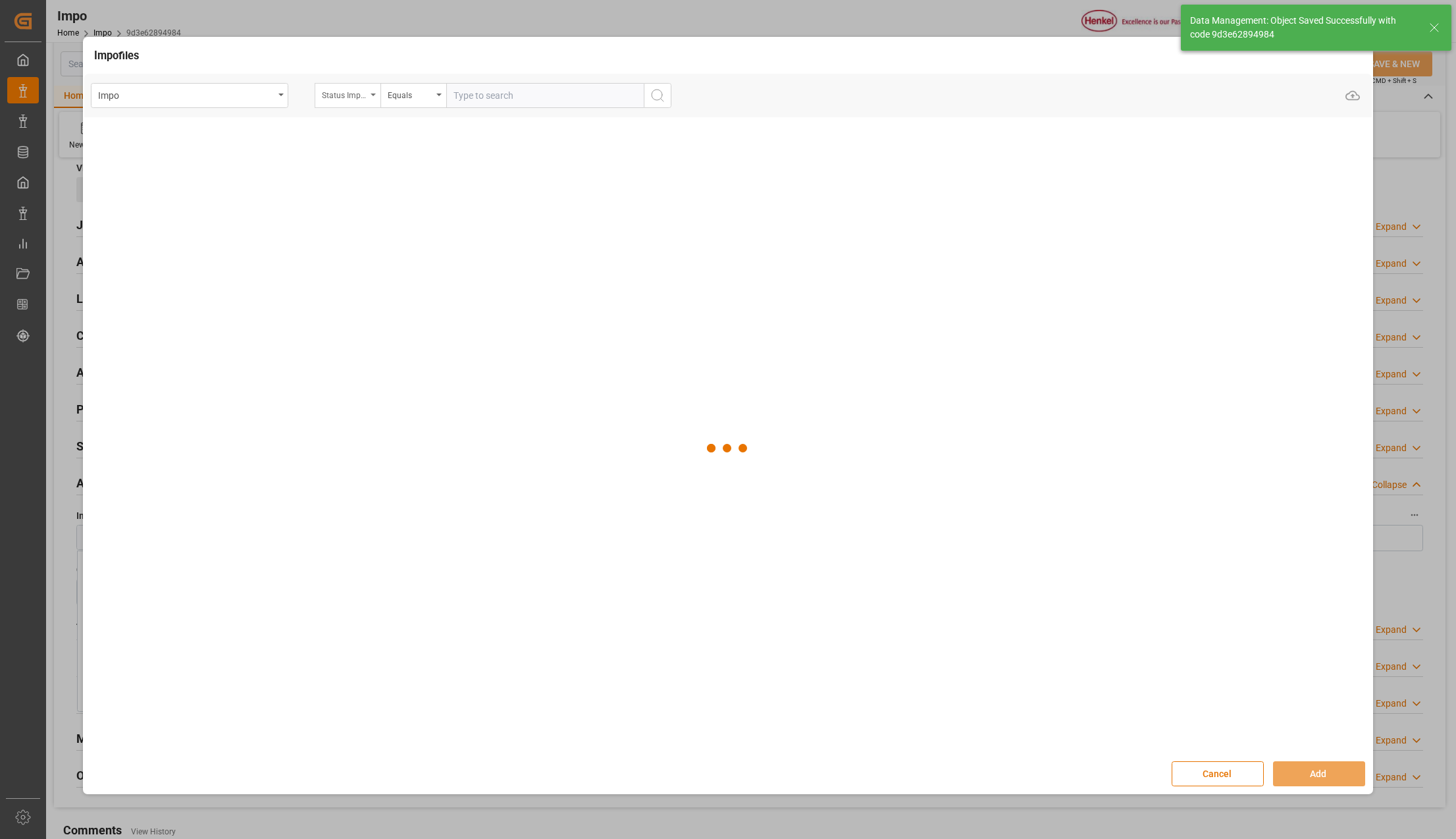
click at [373, 88] on div "Status Importación" at bounding box center [348, 95] width 66 height 25
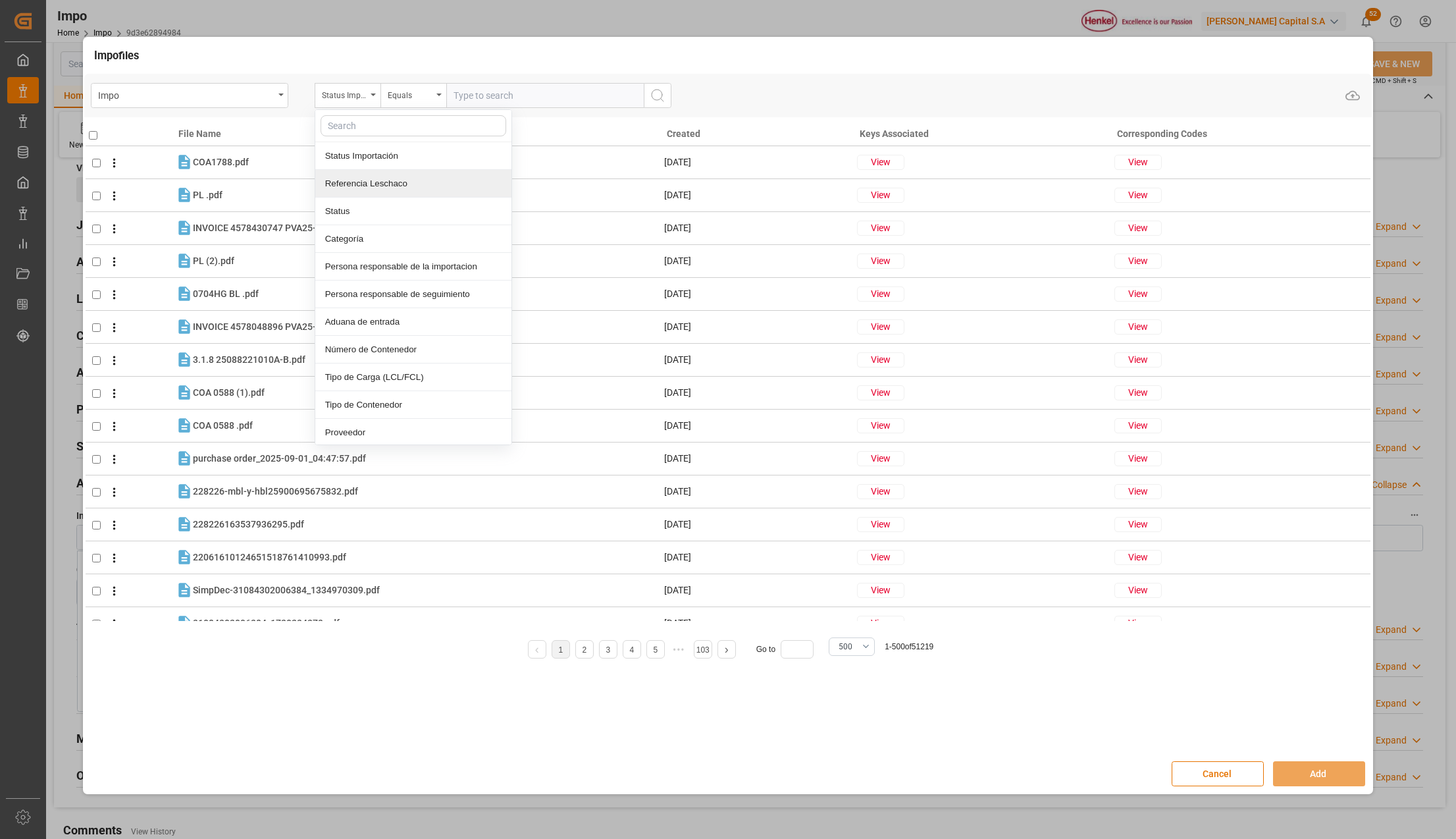
click at [361, 183] on div "Referencia Leschaco" at bounding box center [413, 184] width 196 height 28
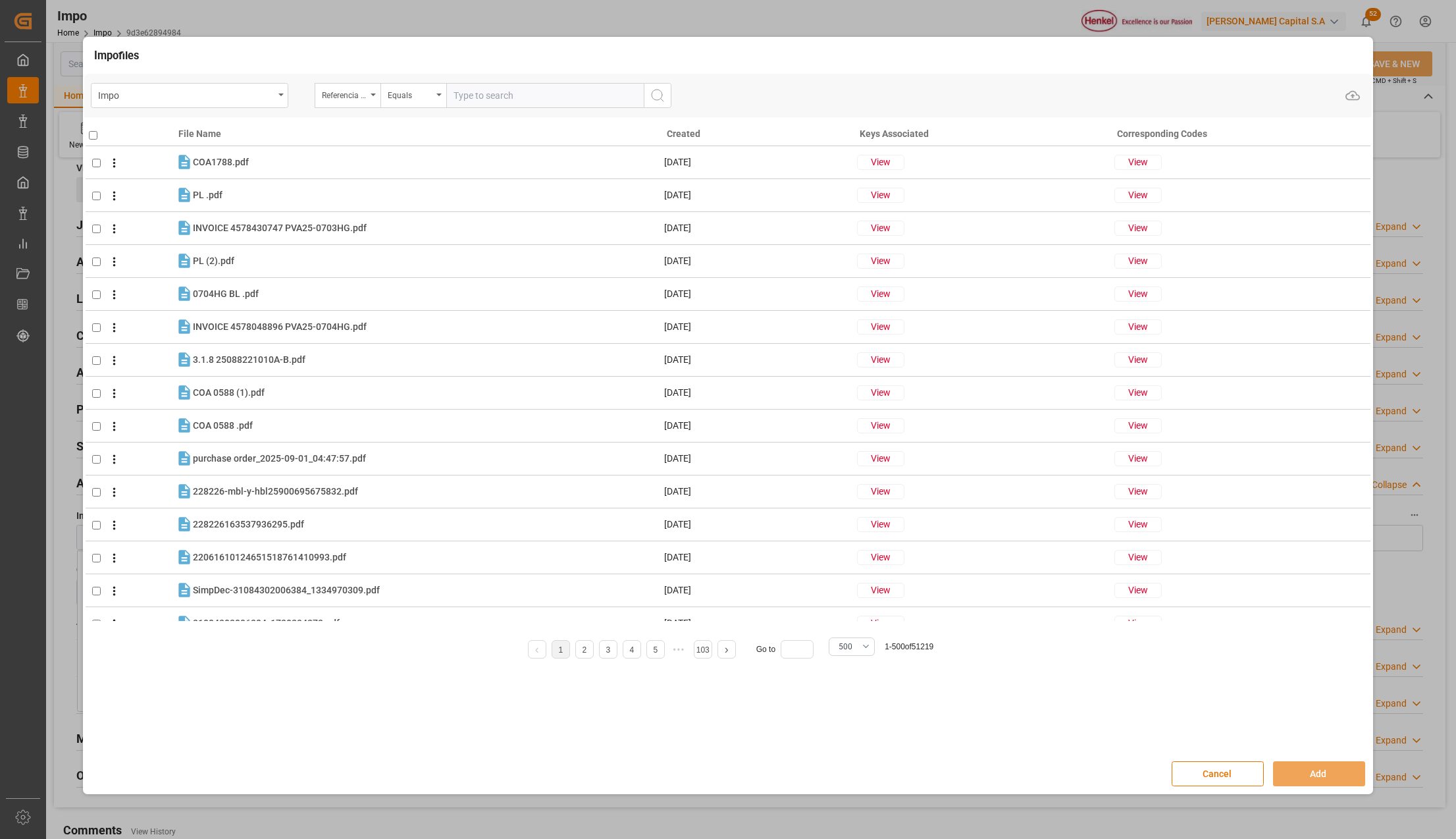
click at [485, 98] on input "text" at bounding box center [545, 95] width 198 height 25
paste input "250906900732"
type input "250906900732"
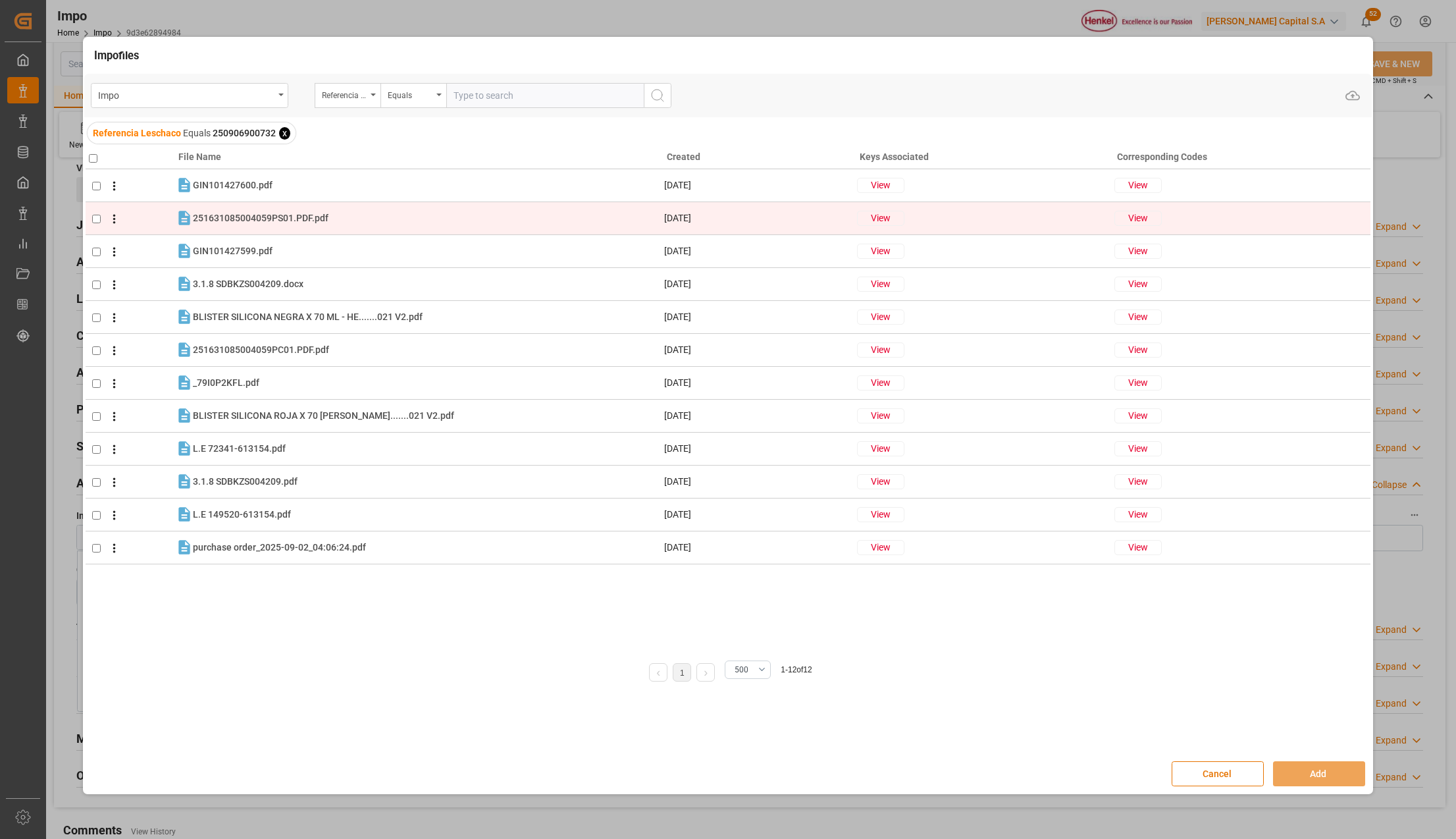
click at [96, 215] on input "checkbox" at bounding box center [96, 219] width 9 height 9
checkbox input "true"
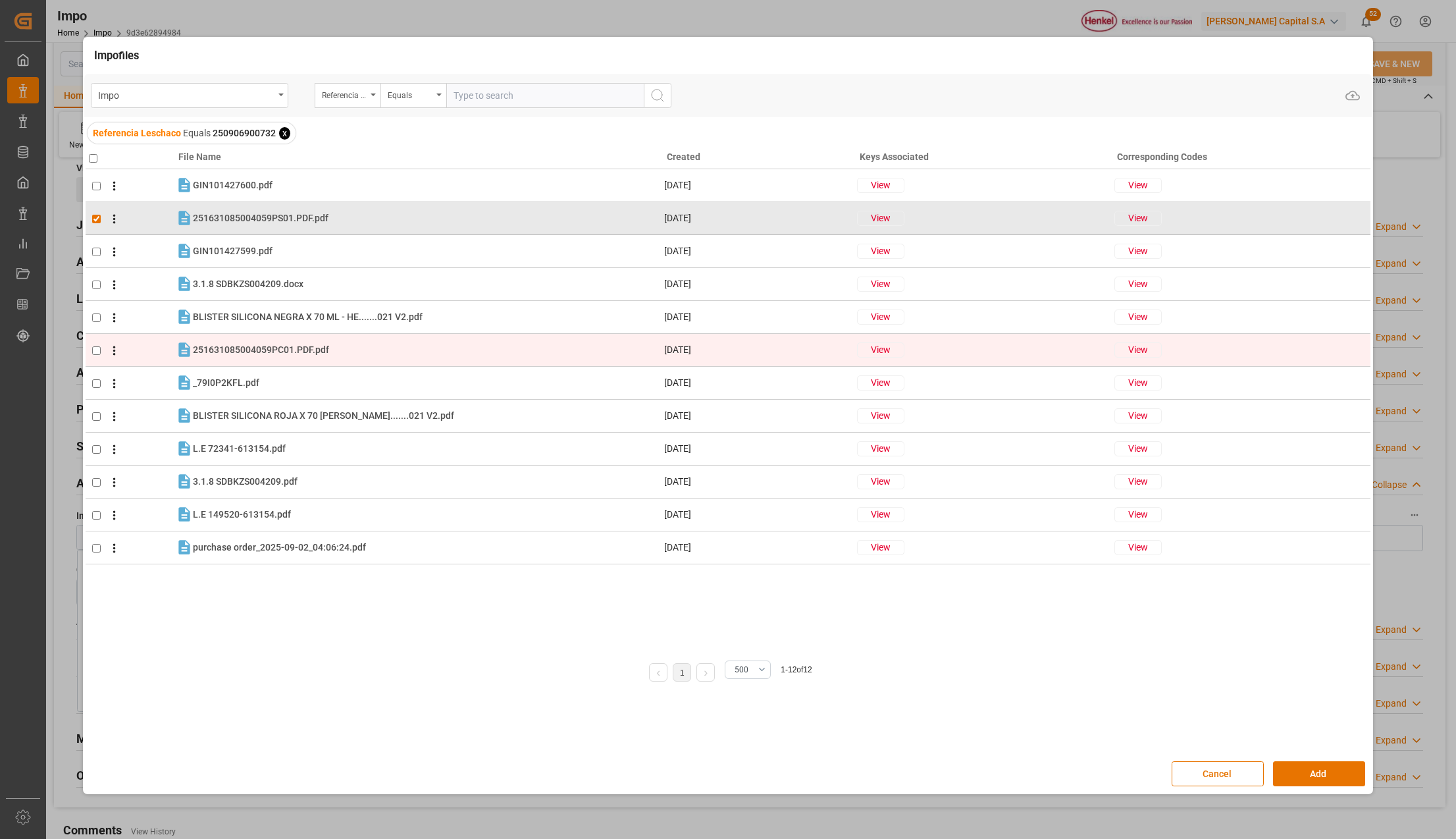
click at [98, 345] on td at bounding box center [131, 350] width 90 height 33
checkbox input "true"
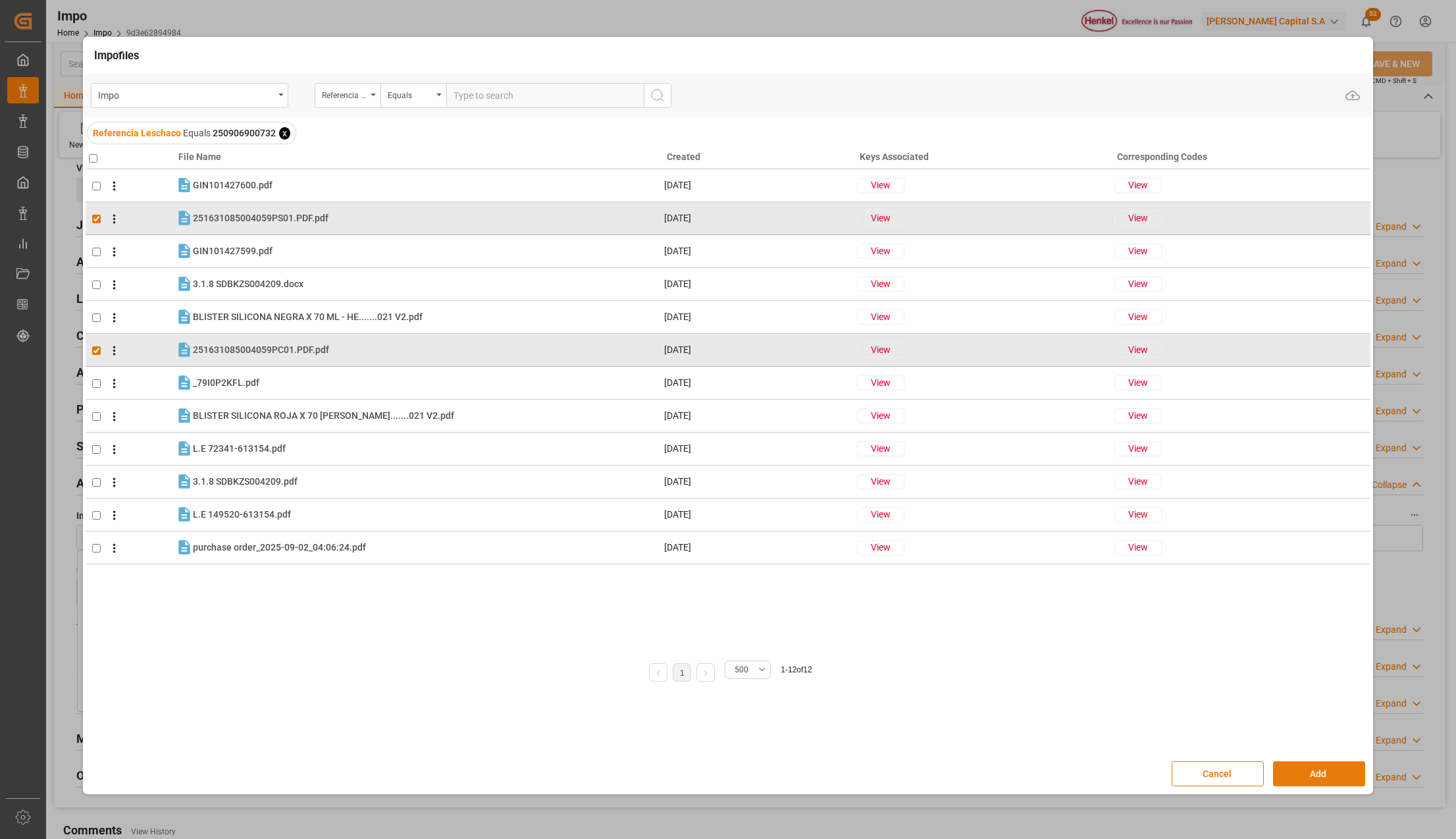
click at [1304, 770] on button "Add" at bounding box center [1319, 773] width 92 height 25
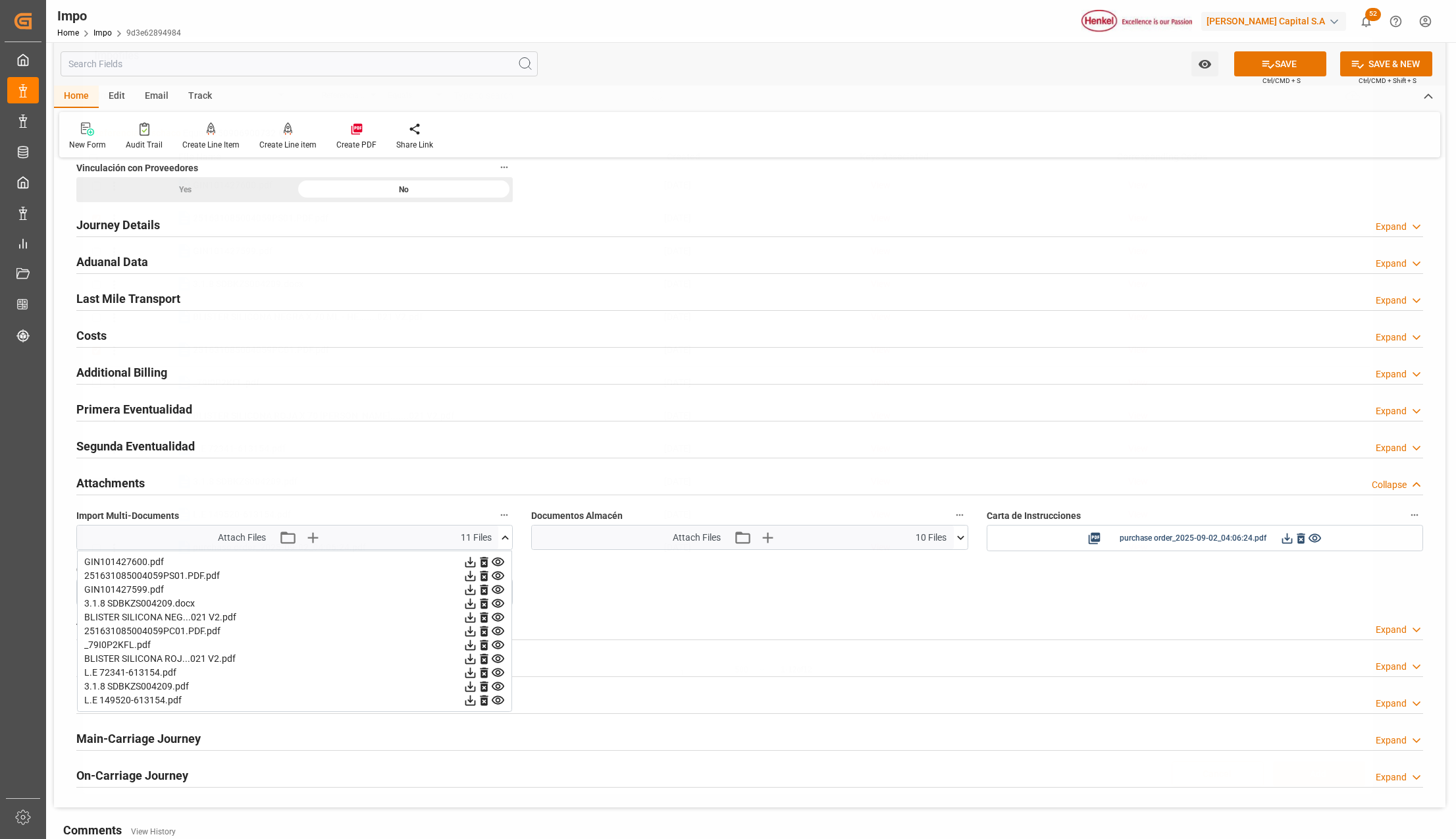
click at [1264, 61] on icon at bounding box center [1268, 64] width 14 height 14
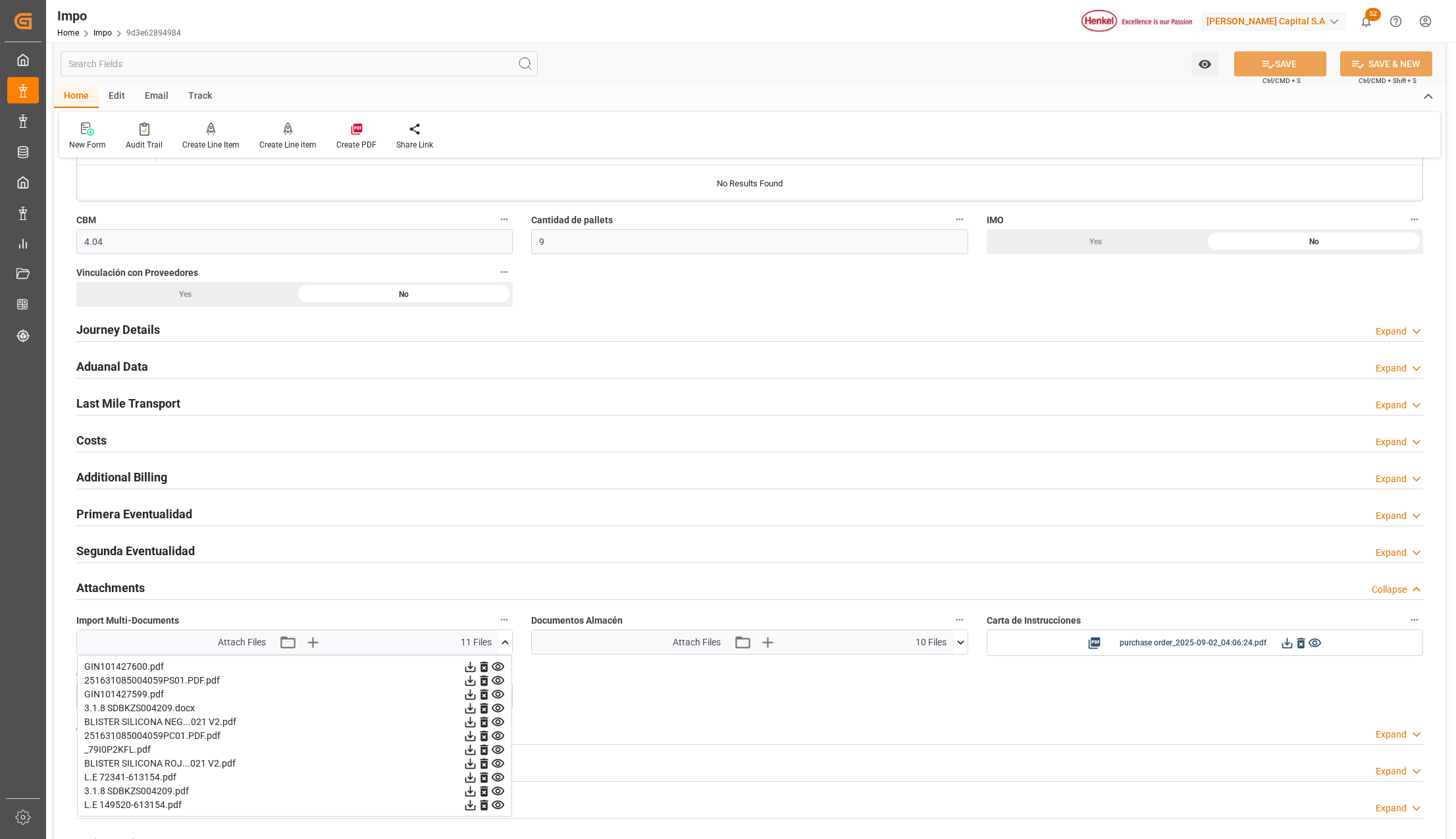
scroll to position [527, 0]
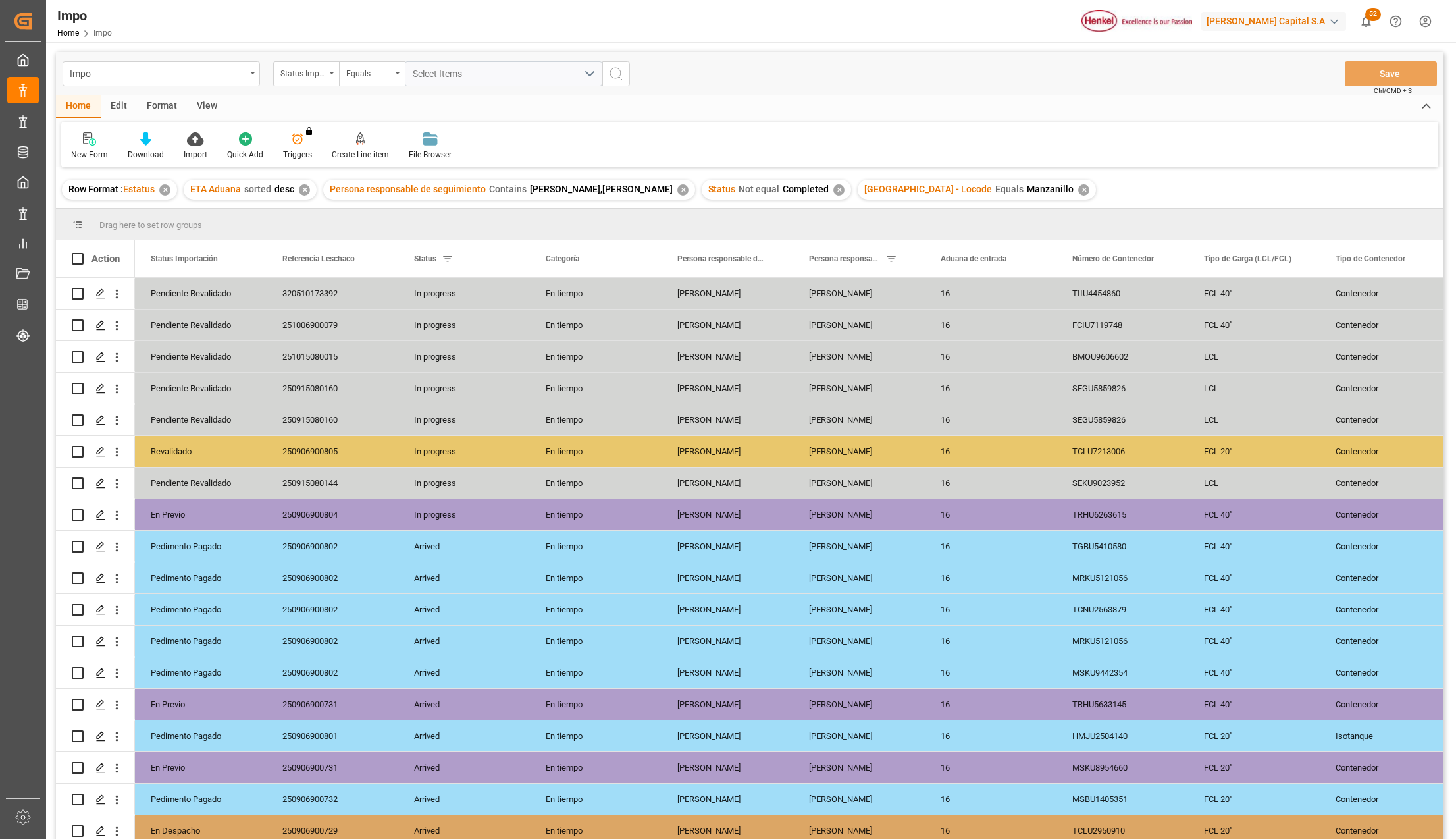
drag, startPoint x: 203, startPoint y: 101, endPoint x: 196, endPoint y: 109, distance: 11.2
click at [203, 101] on div "View" at bounding box center [207, 106] width 40 height 22
click at [140, 140] on div at bounding box center [150, 139] width 66 height 14
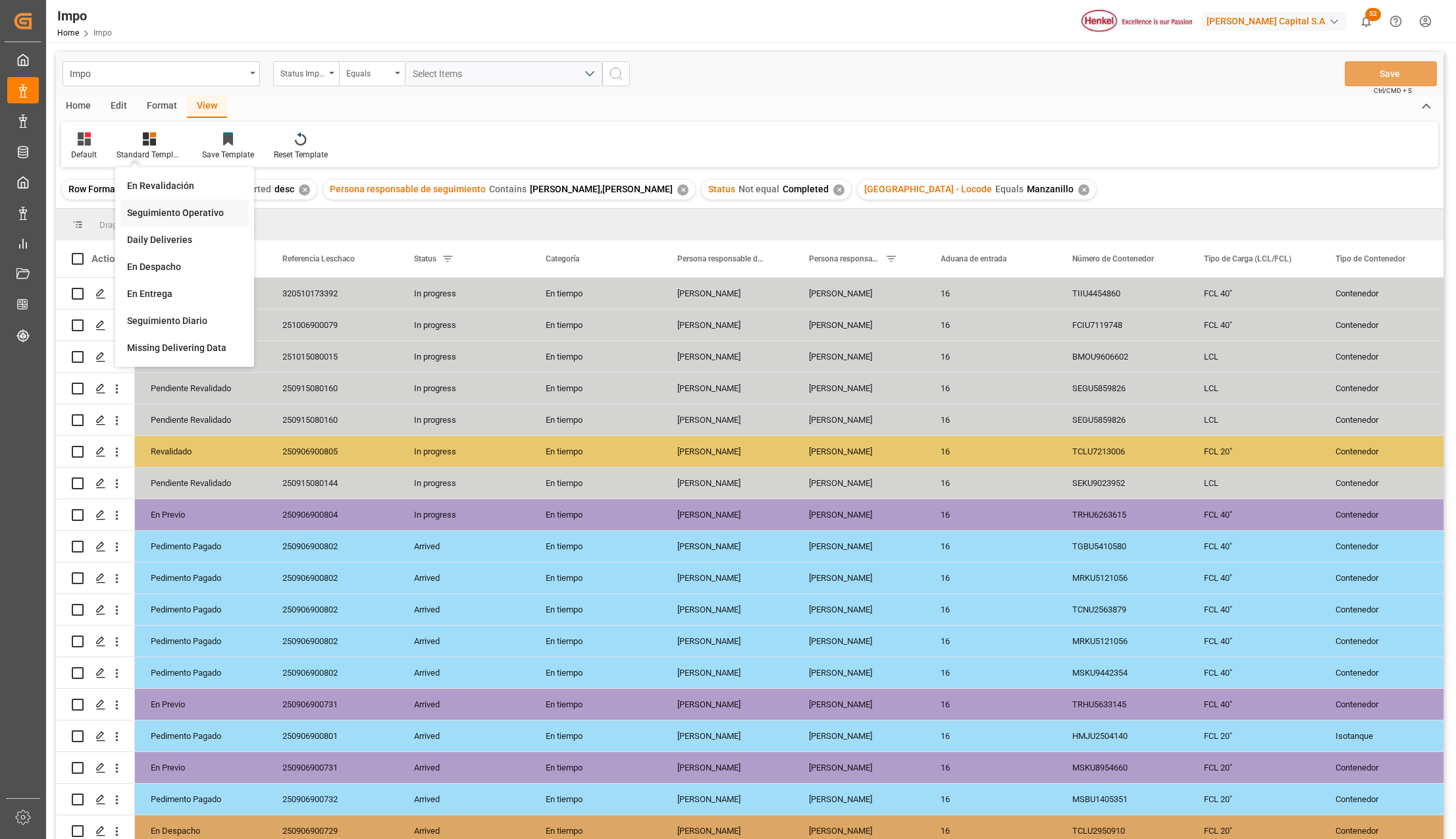
click at [169, 216] on div "Seguimiento Operativo" at bounding box center [184, 213] width 115 height 14
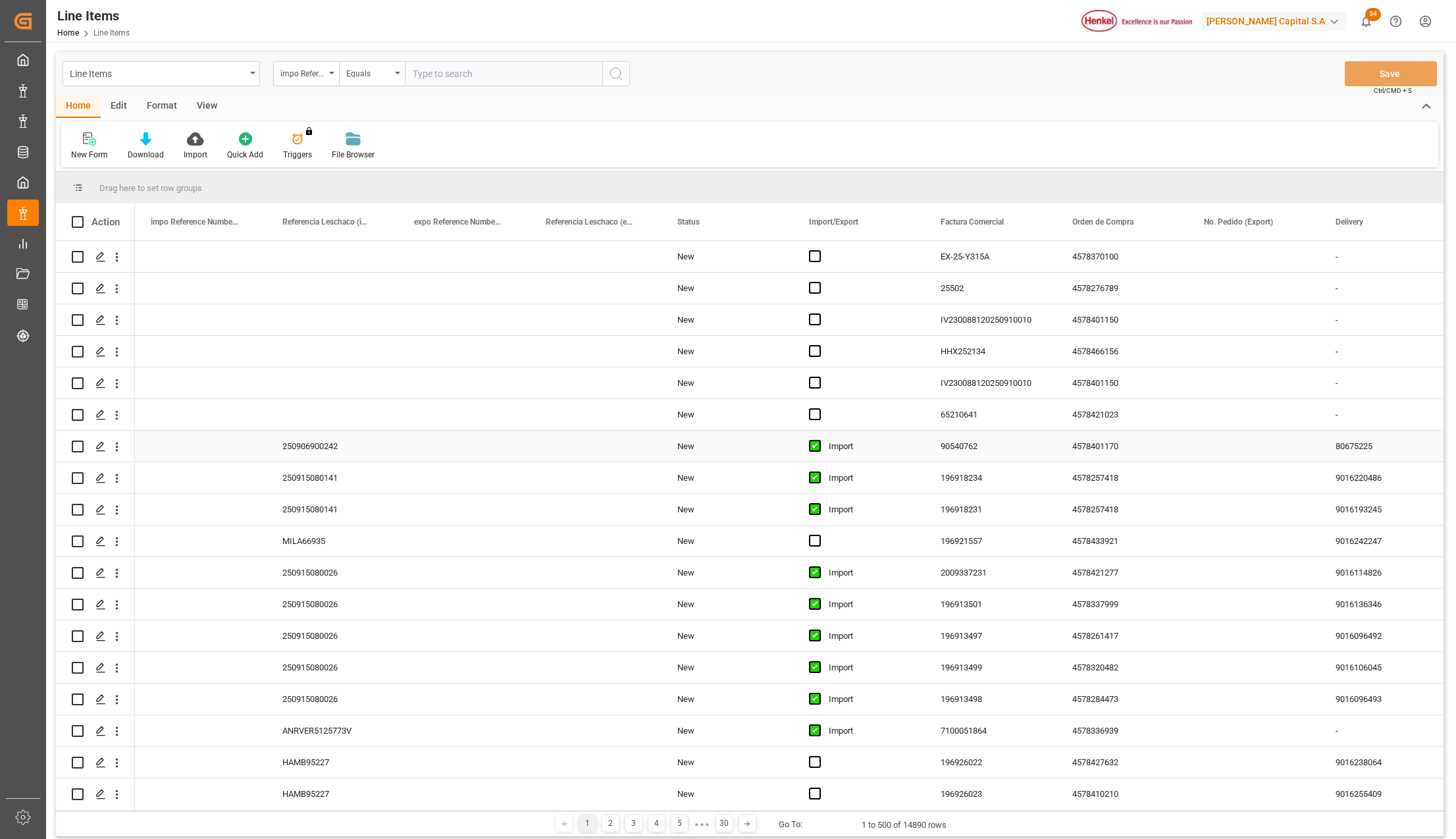
drag, startPoint x: 840, startPoint y: 449, endPoint x: 831, endPoint y: 259, distance: 189.8
click at [840, 449] on div "Import" at bounding box center [869, 446] width 80 height 30
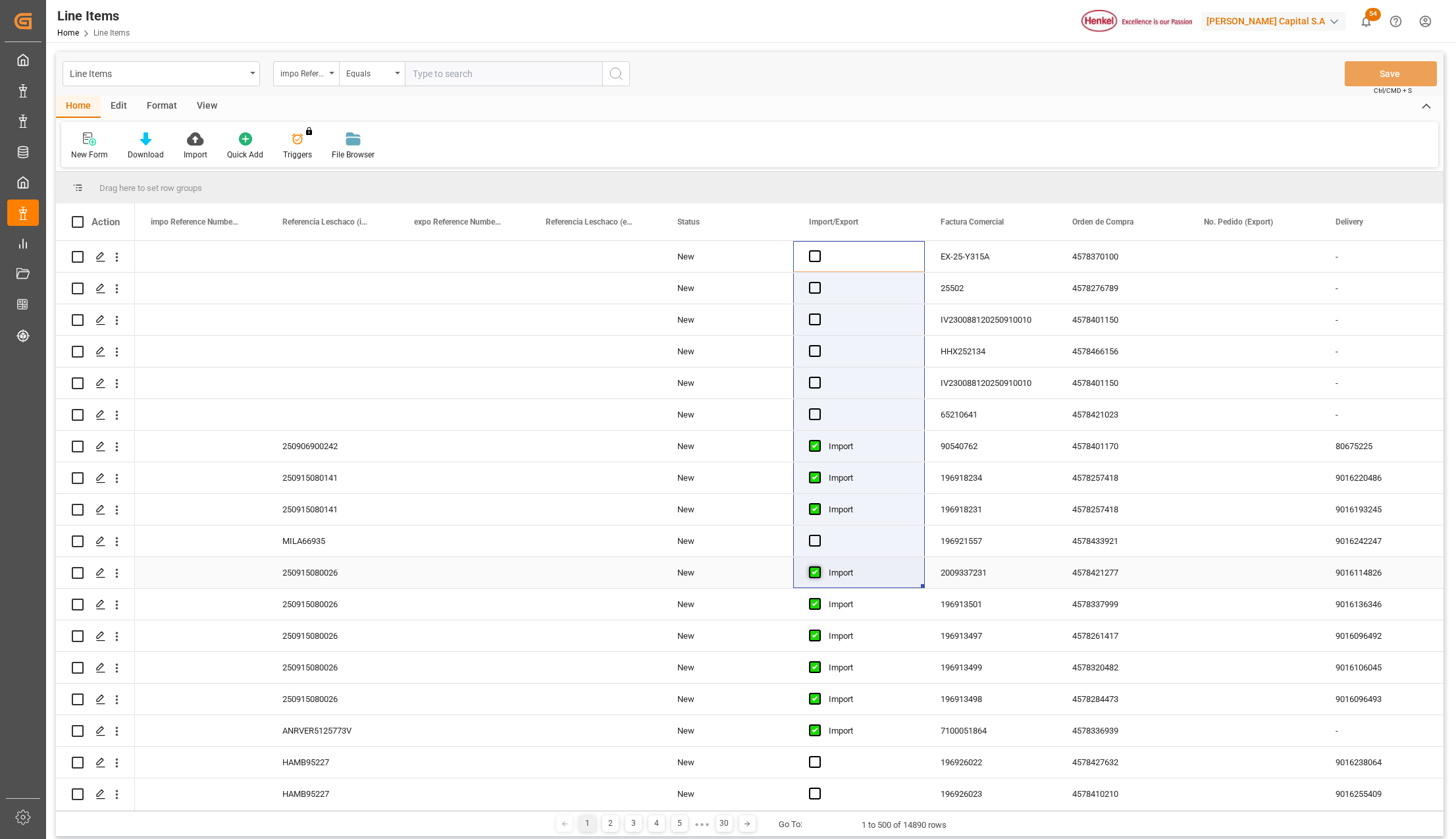
drag, startPoint x: 831, startPoint y: 259, endPoint x: 814, endPoint y: 569, distance: 310.5
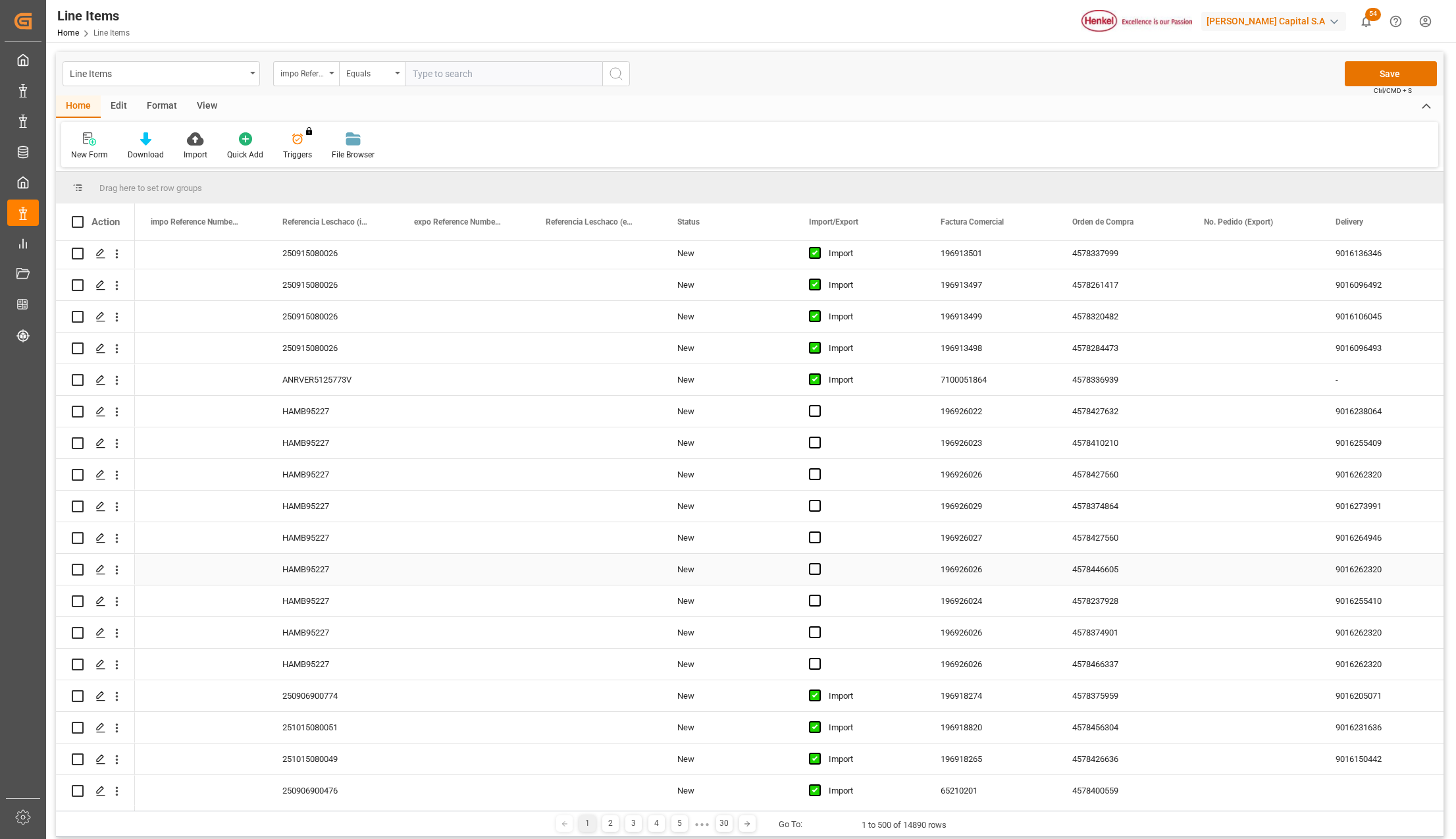
scroll to position [438, 0]
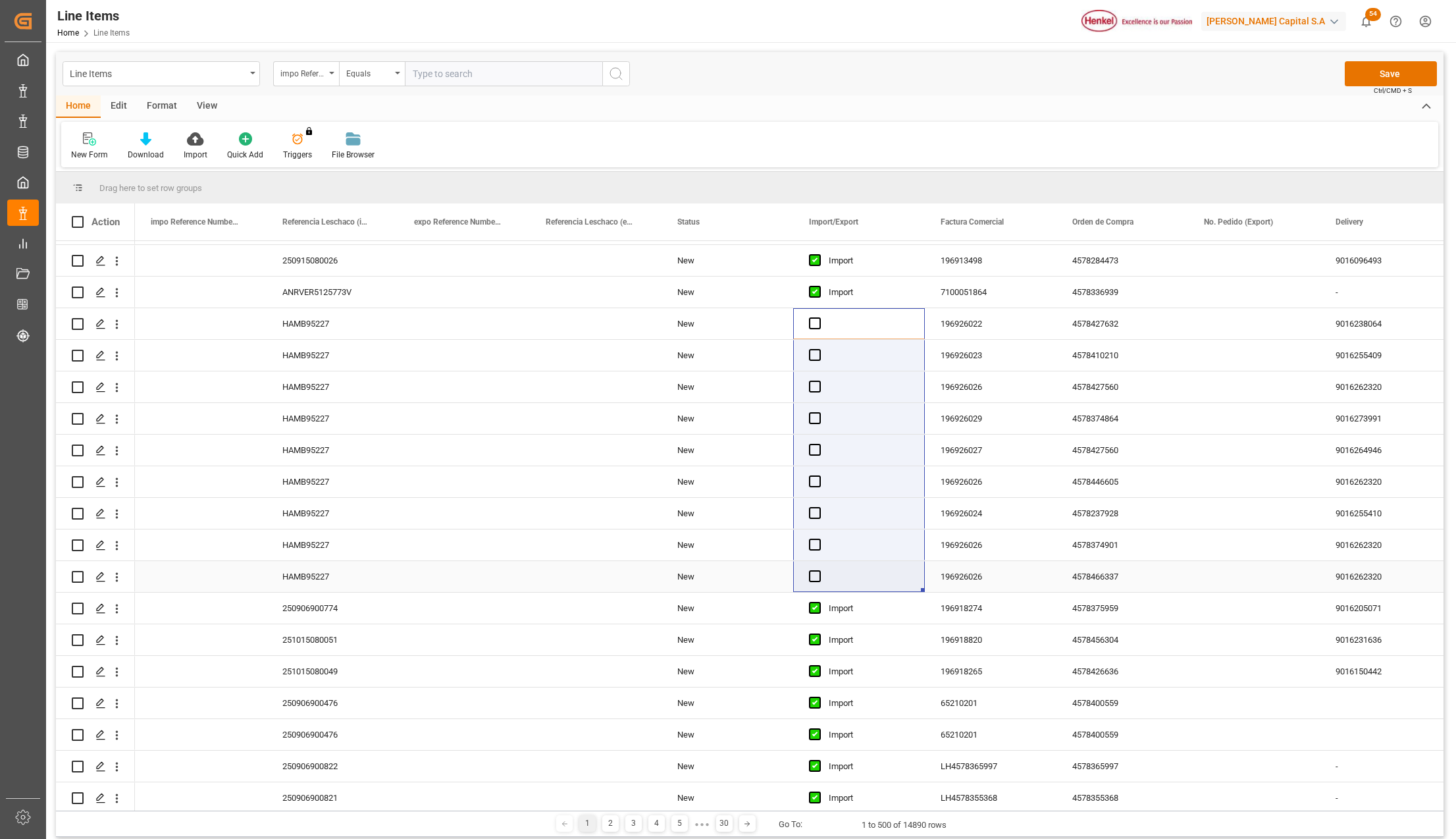
drag, startPoint x: 812, startPoint y: 519, endPoint x: 827, endPoint y: 585, distance: 67.6
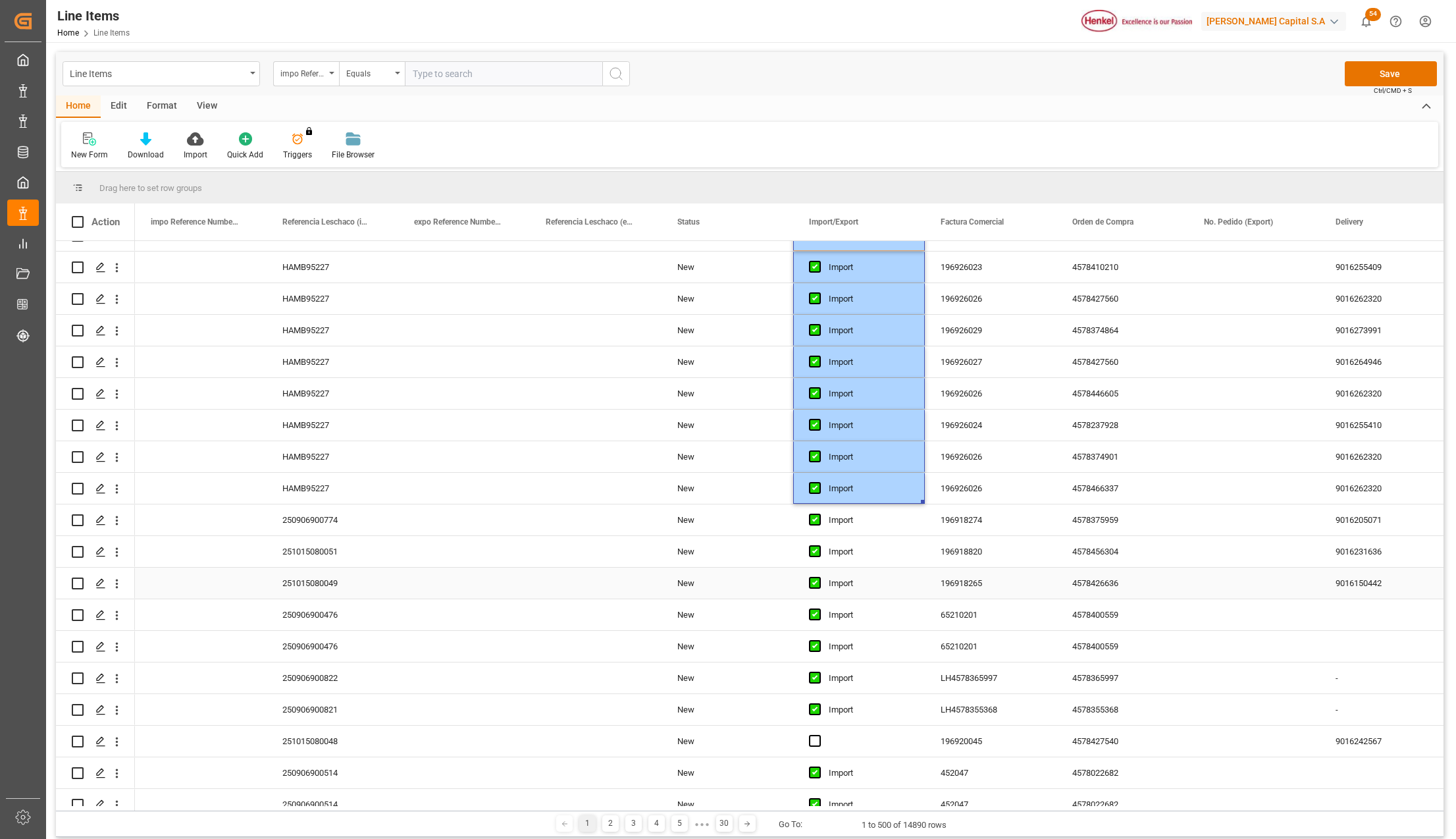
scroll to position [878, 0]
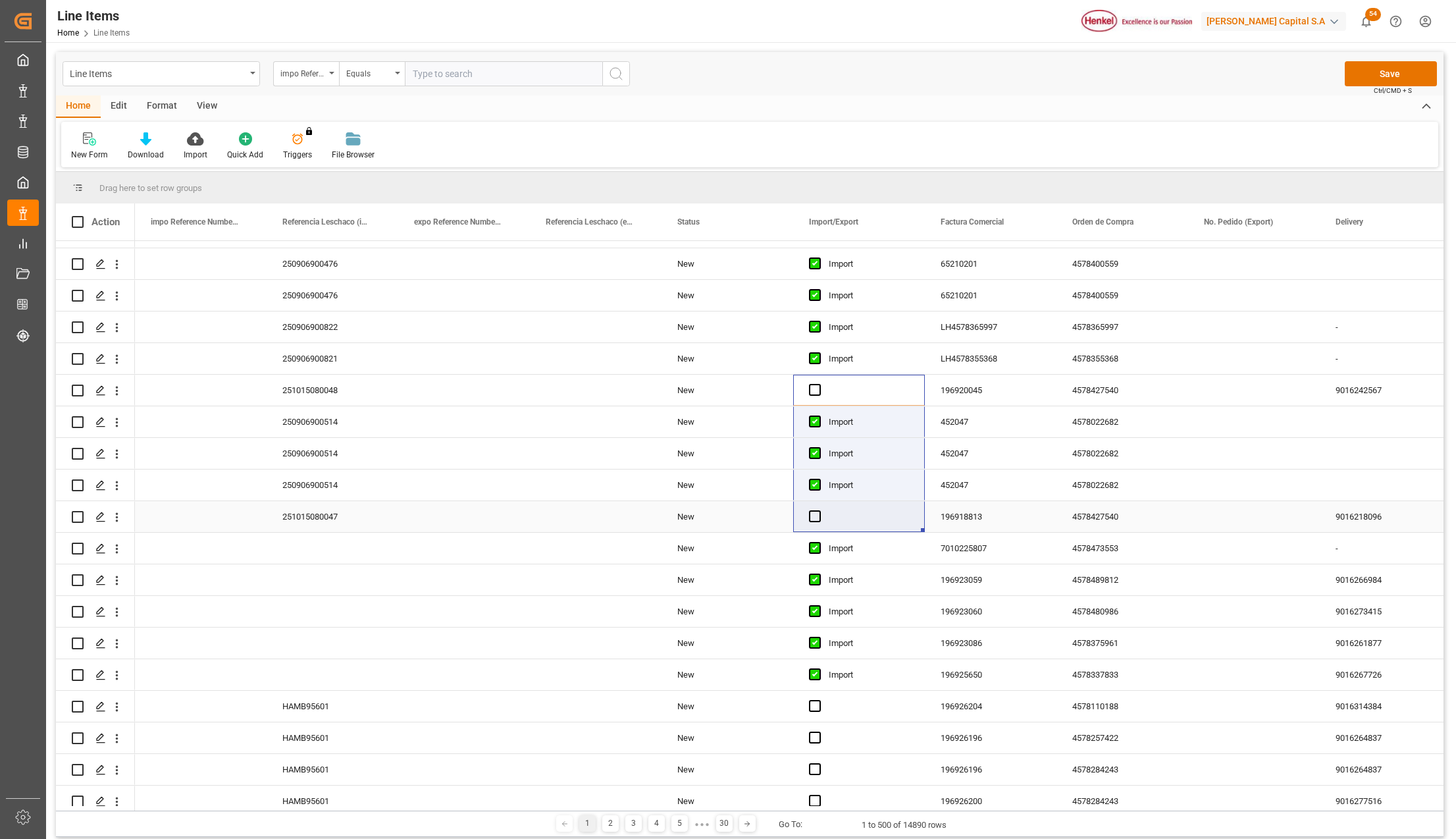
drag, startPoint x: 835, startPoint y: 486, endPoint x: 836, endPoint y: 512, distance: 26.3
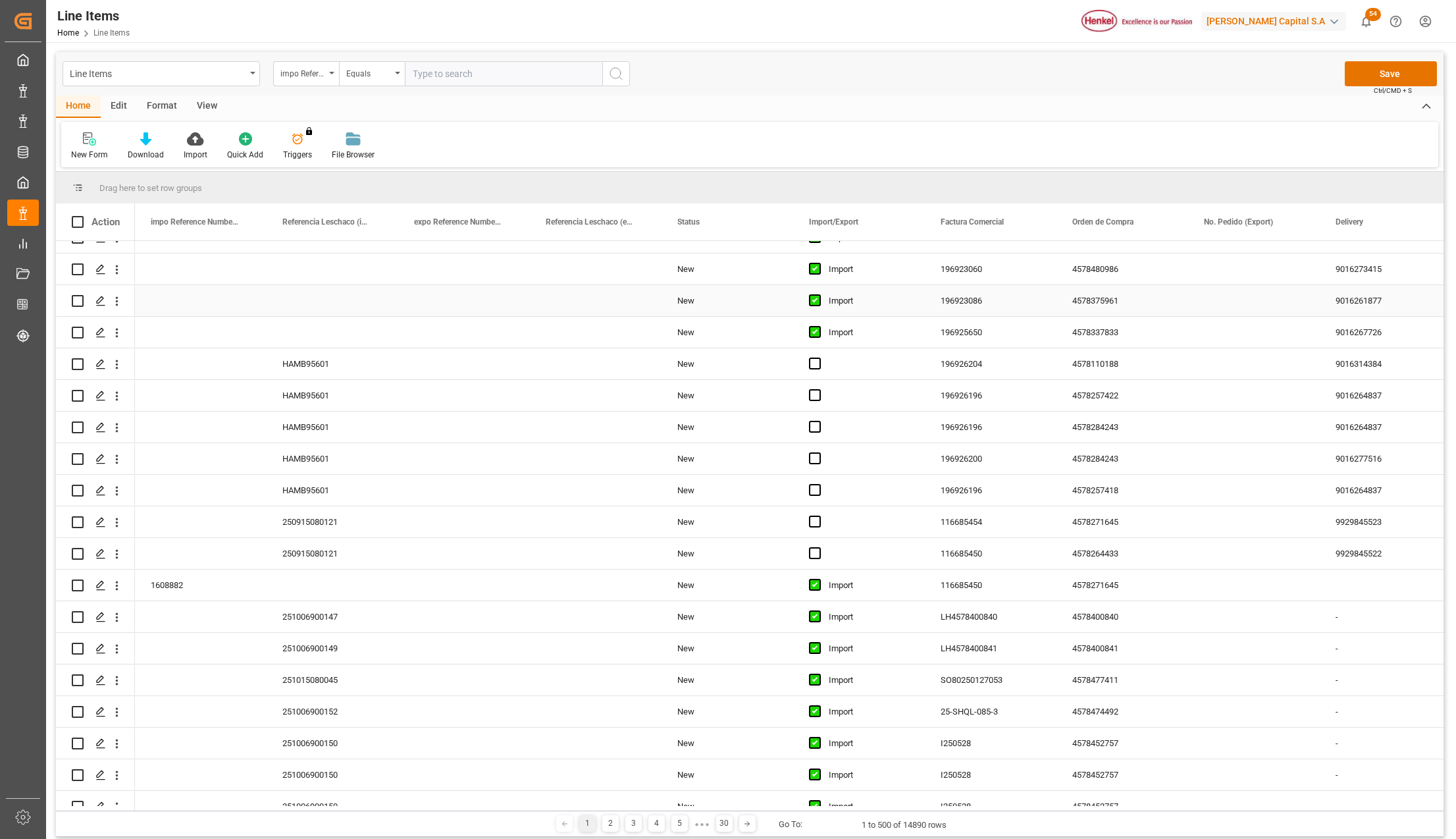
scroll to position [1228, 0]
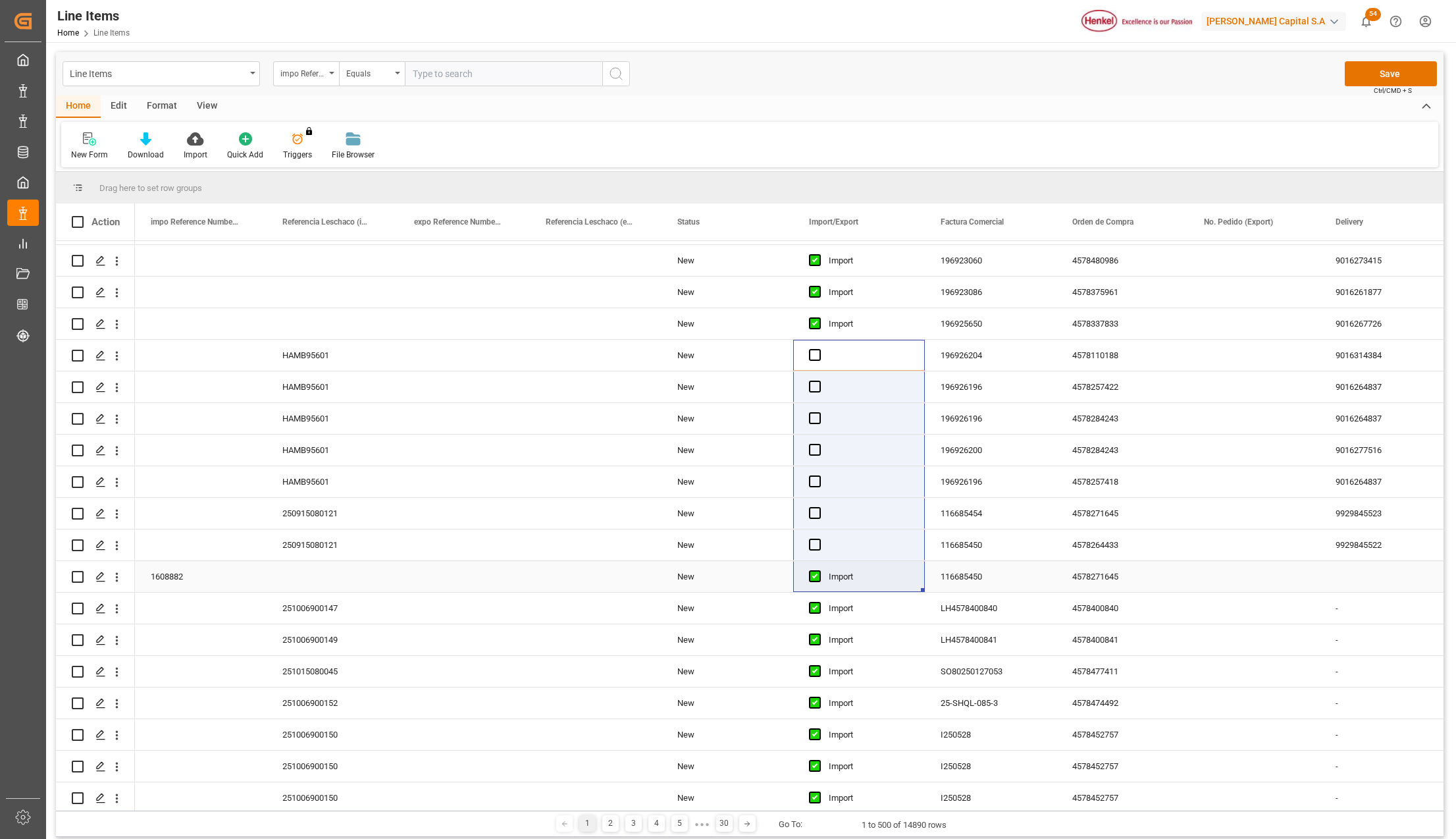
drag, startPoint x: 839, startPoint y: 348, endPoint x: 844, endPoint y: 567, distance: 218.6
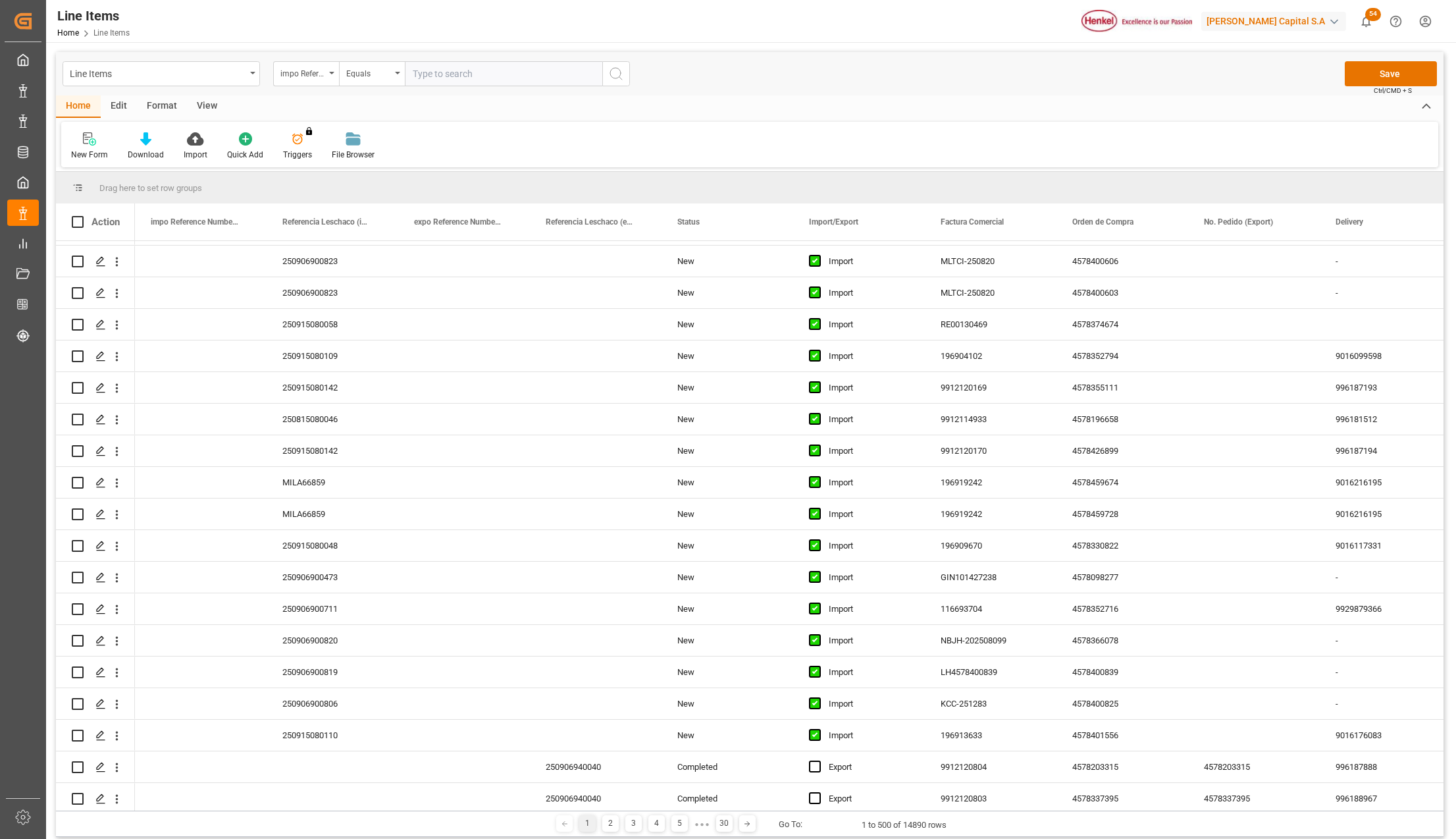
scroll to position [3687, 0]
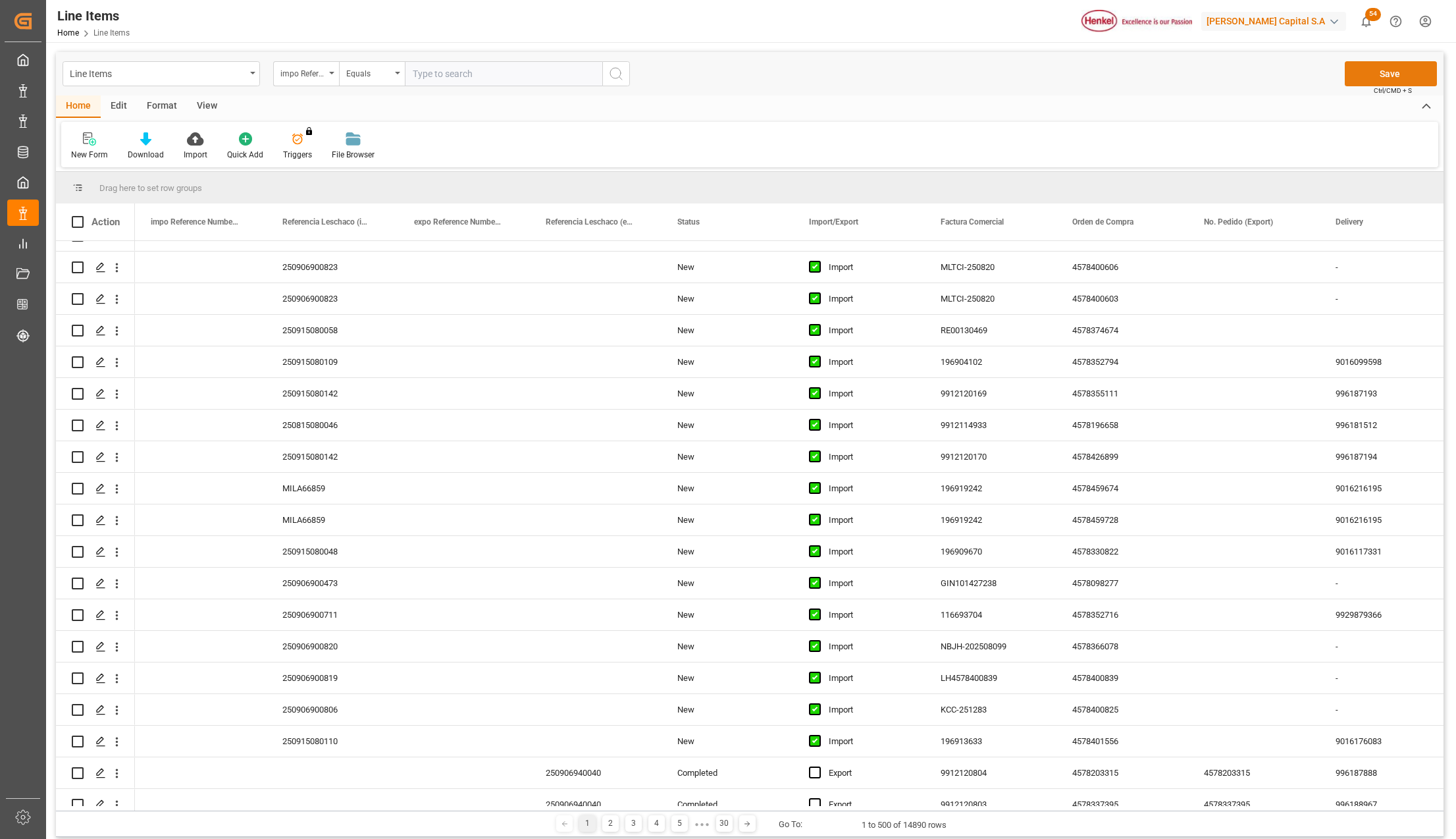
click at [1365, 77] on button "Save" at bounding box center [1391, 73] width 92 height 25
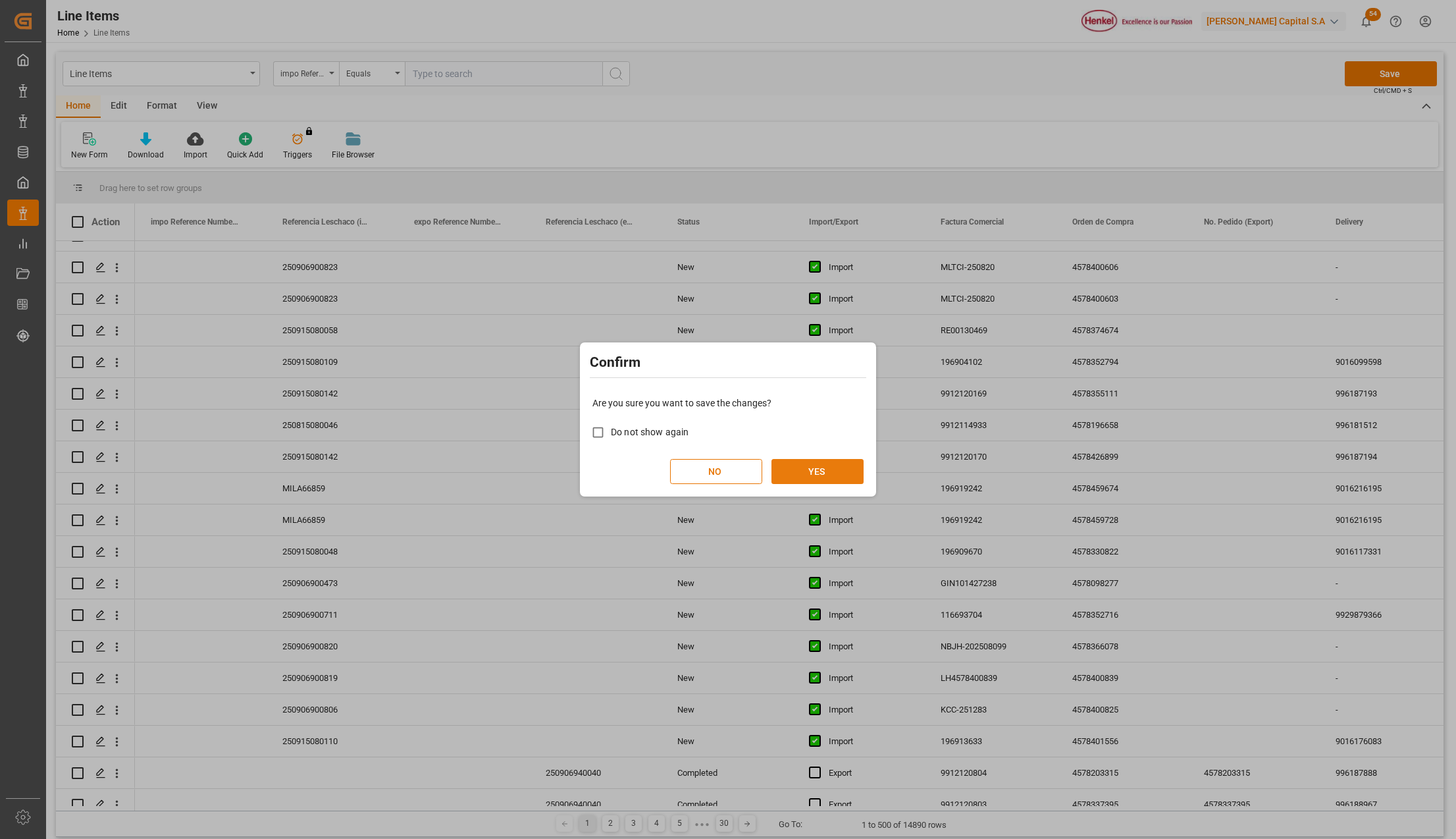
click at [828, 466] on button "YES" at bounding box center [818, 471] width 92 height 25
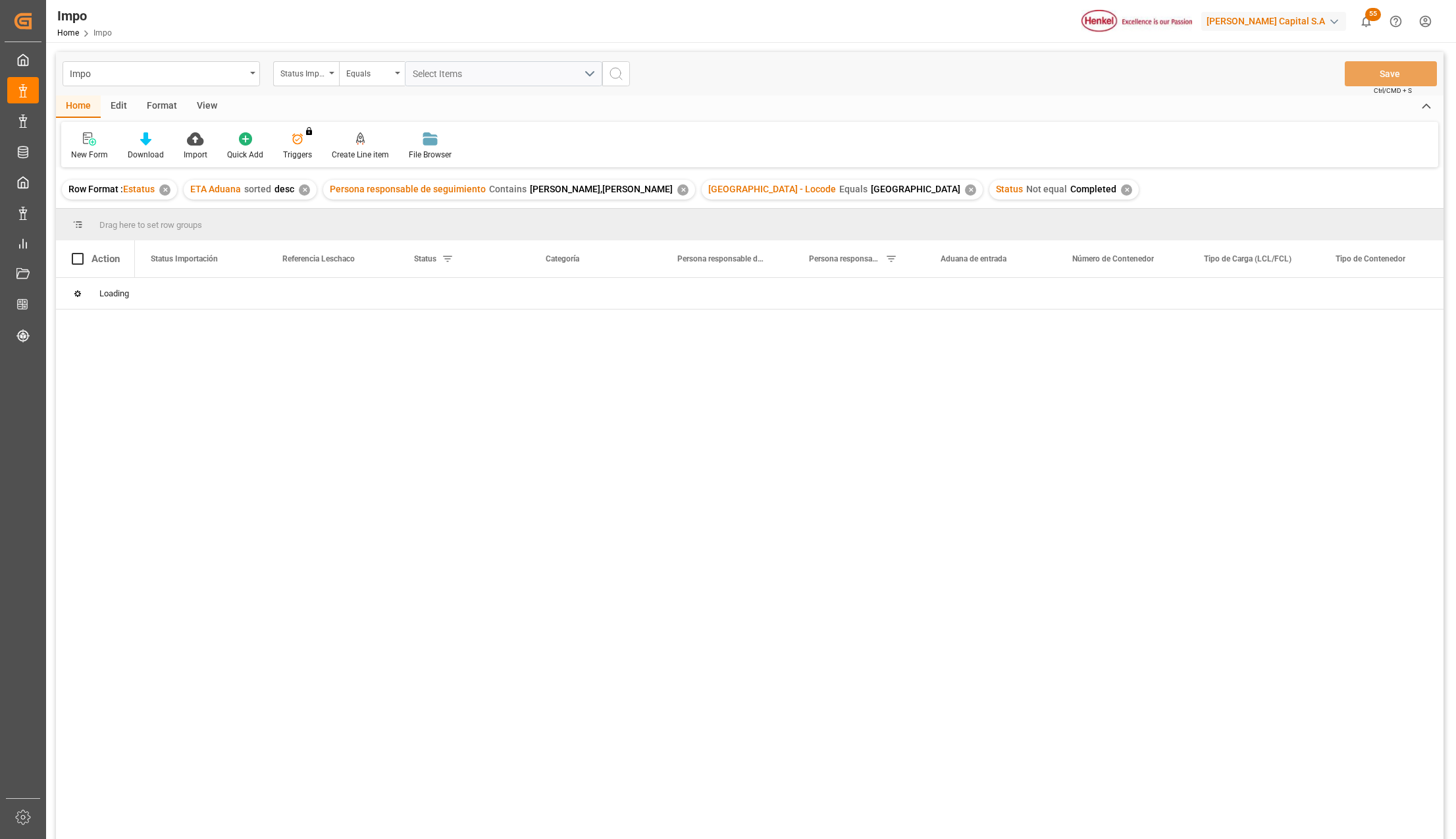
click at [205, 103] on div "View" at bounding box center [207, 106] width 40 height 22
click at [161, 137] on div at bounding box center [150, 139] width 66 height 14
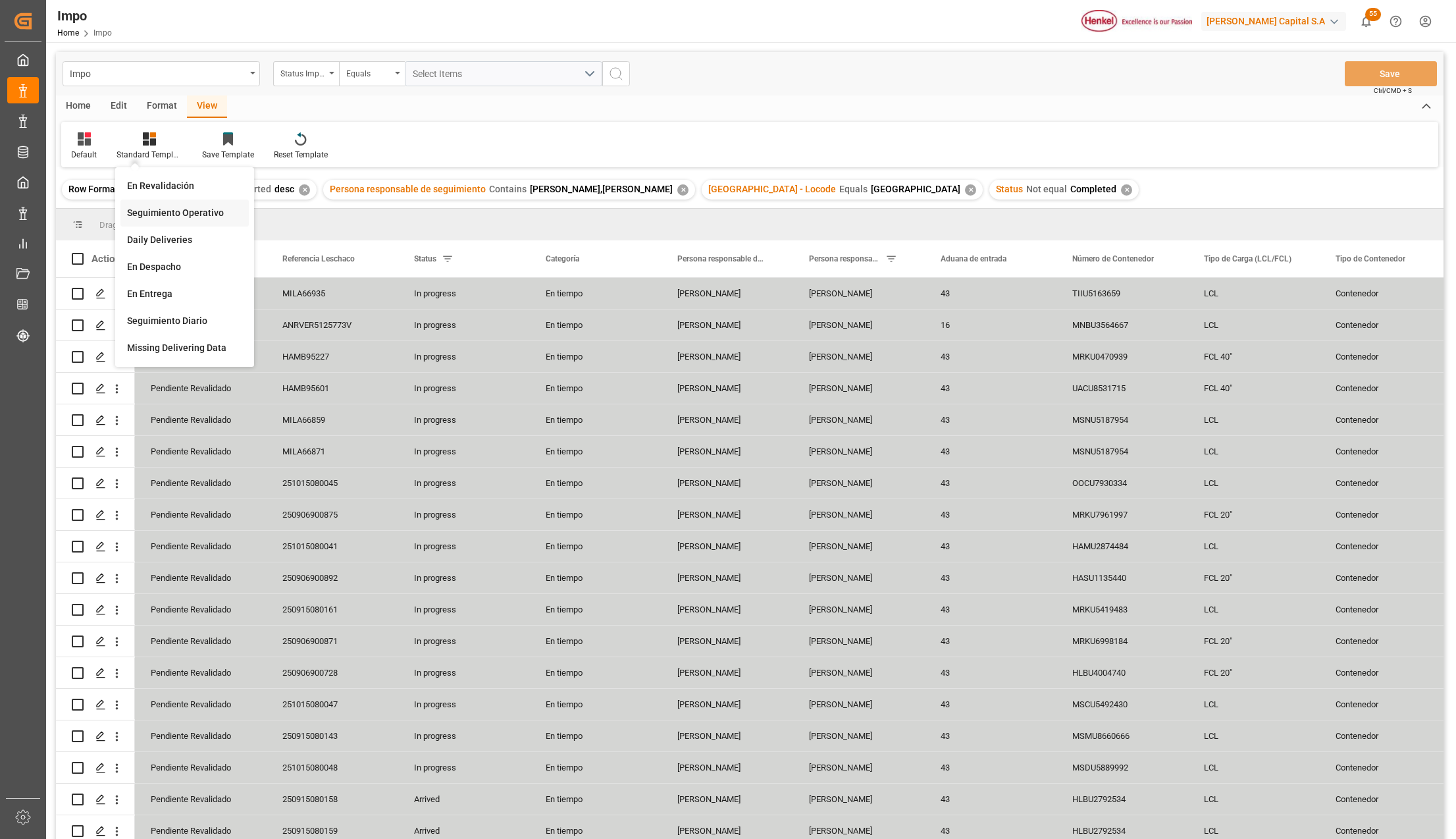
click at [159, 216] on div "Seguimiento Operativo" at bounding box center [184, 213] width 115 height 14
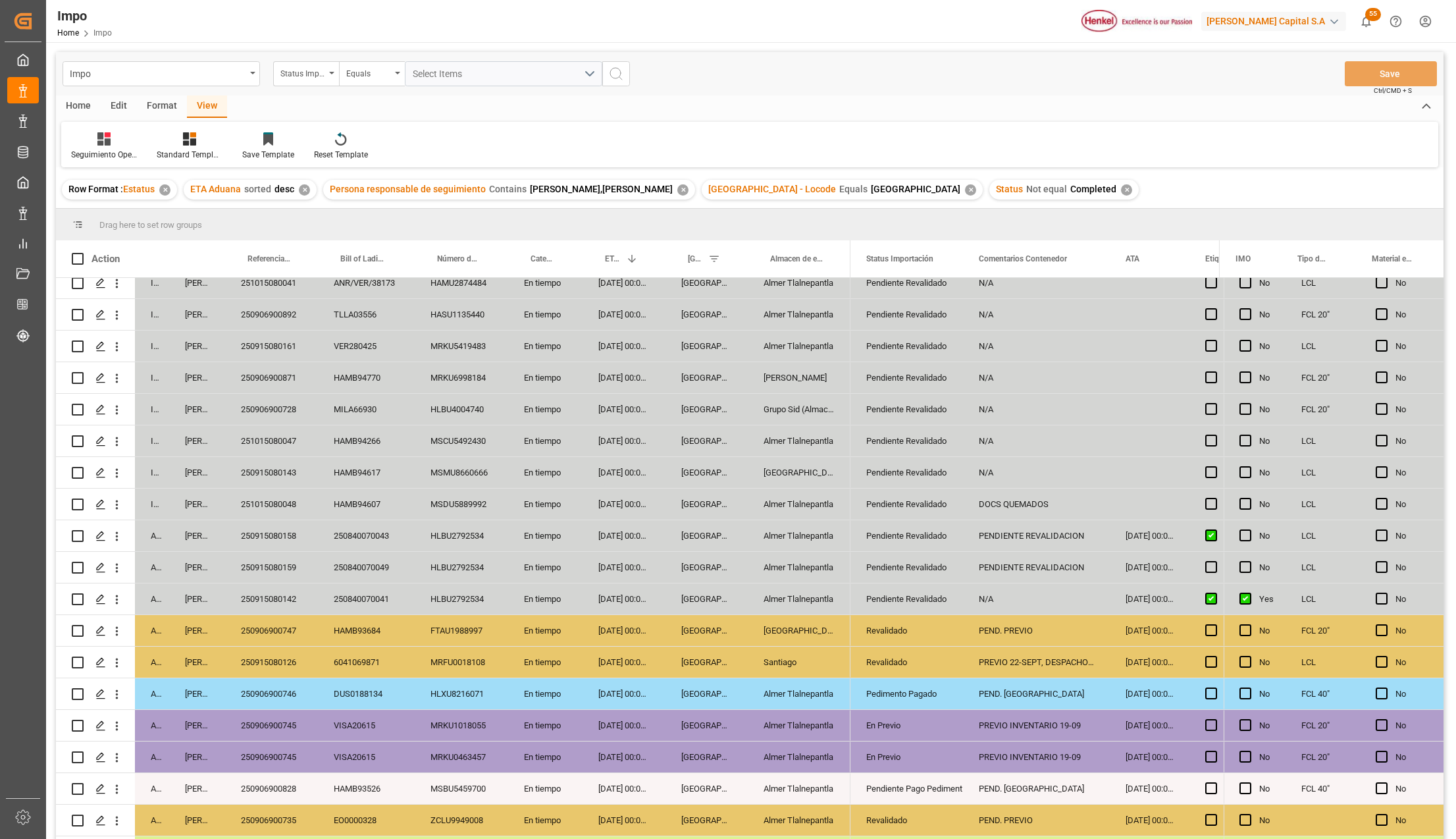
scroll to position [482, 0]
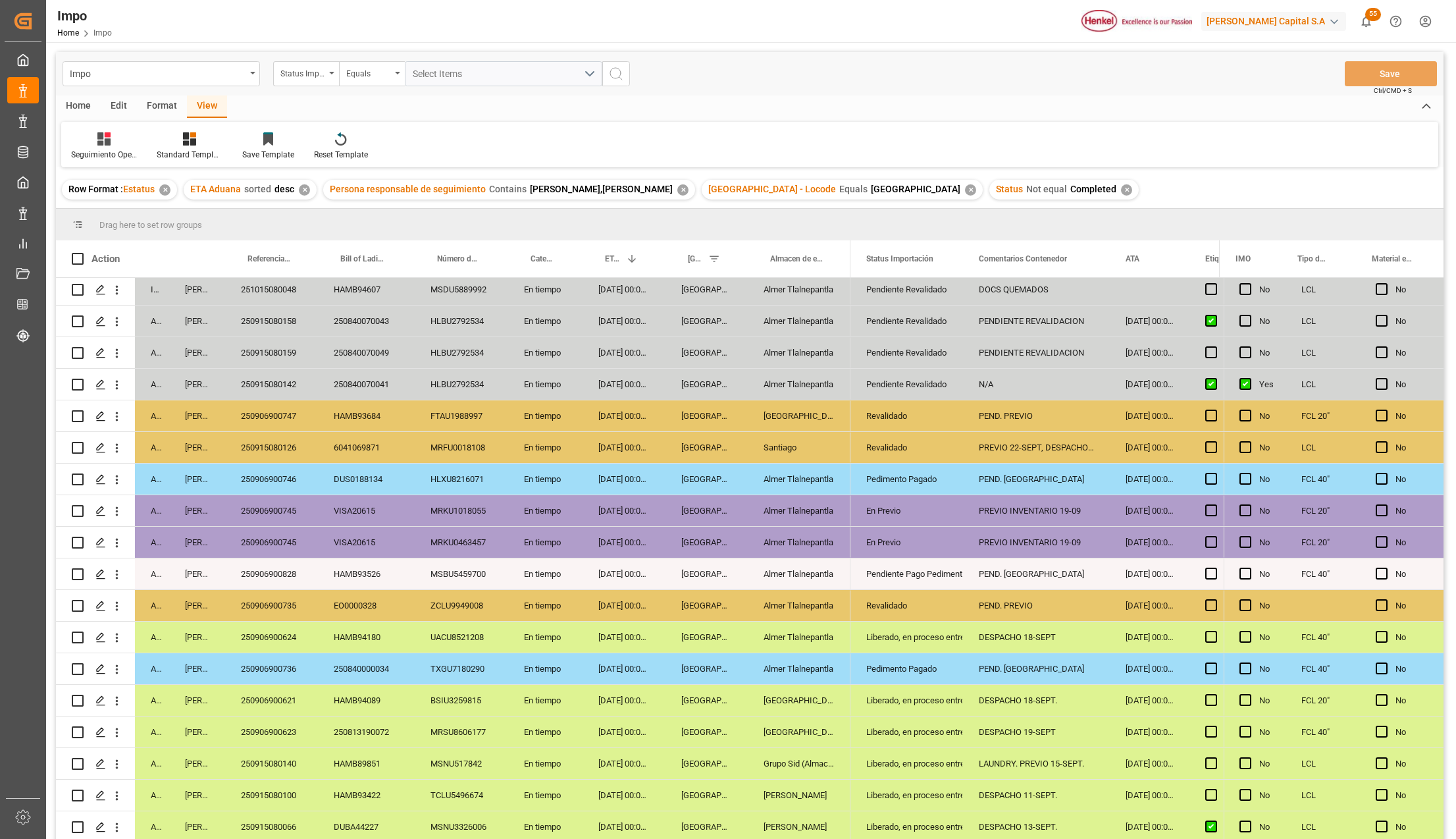
click at [1046, 780] on div "DESPACHO 11-SEPT." at bounding box center [1036, 794] width 147 height 31
click at [282, 787] on div "250915080100" at bounding box center [271, 794] width 93 height 31
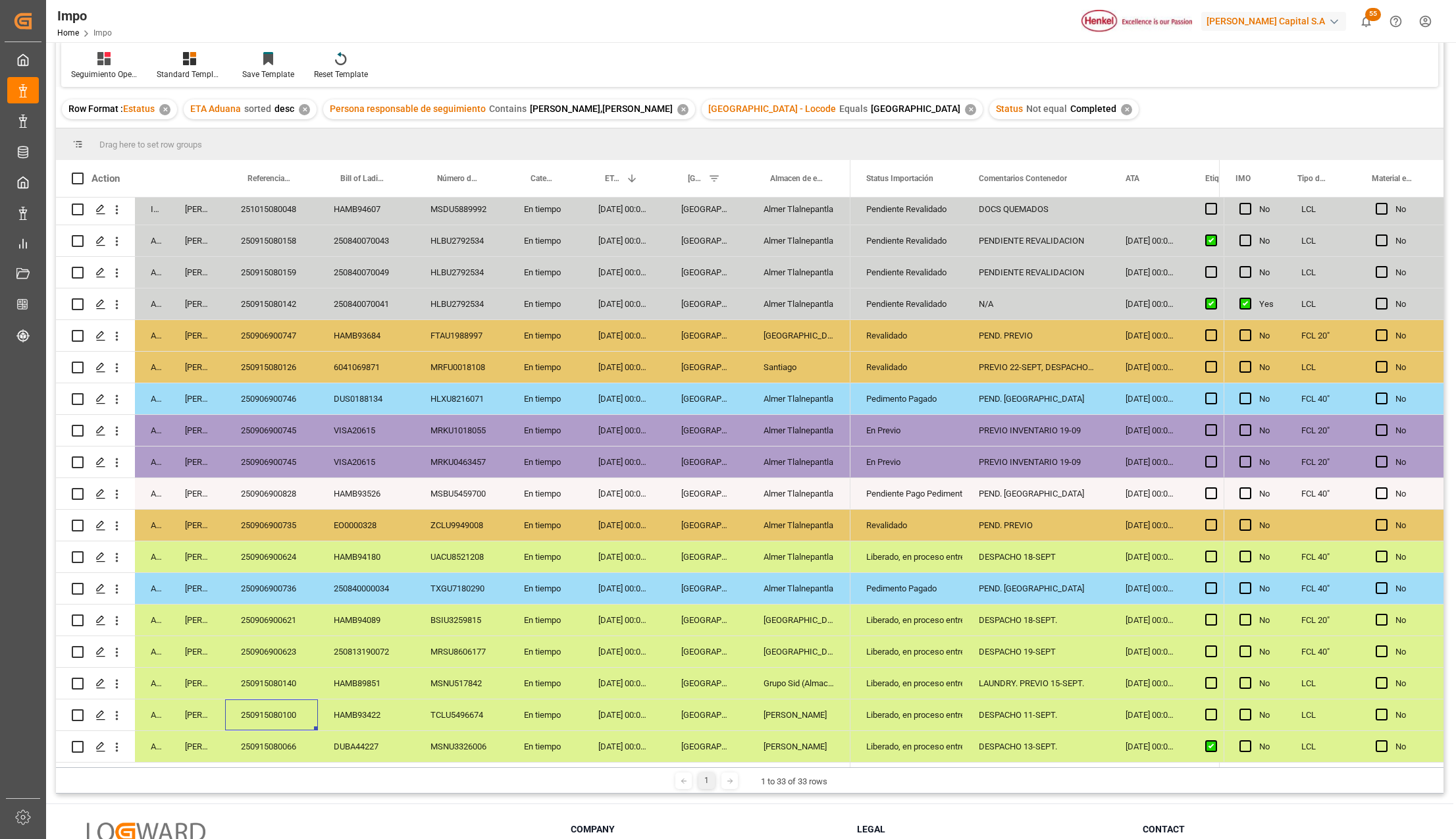
scroll to position [88, 0]
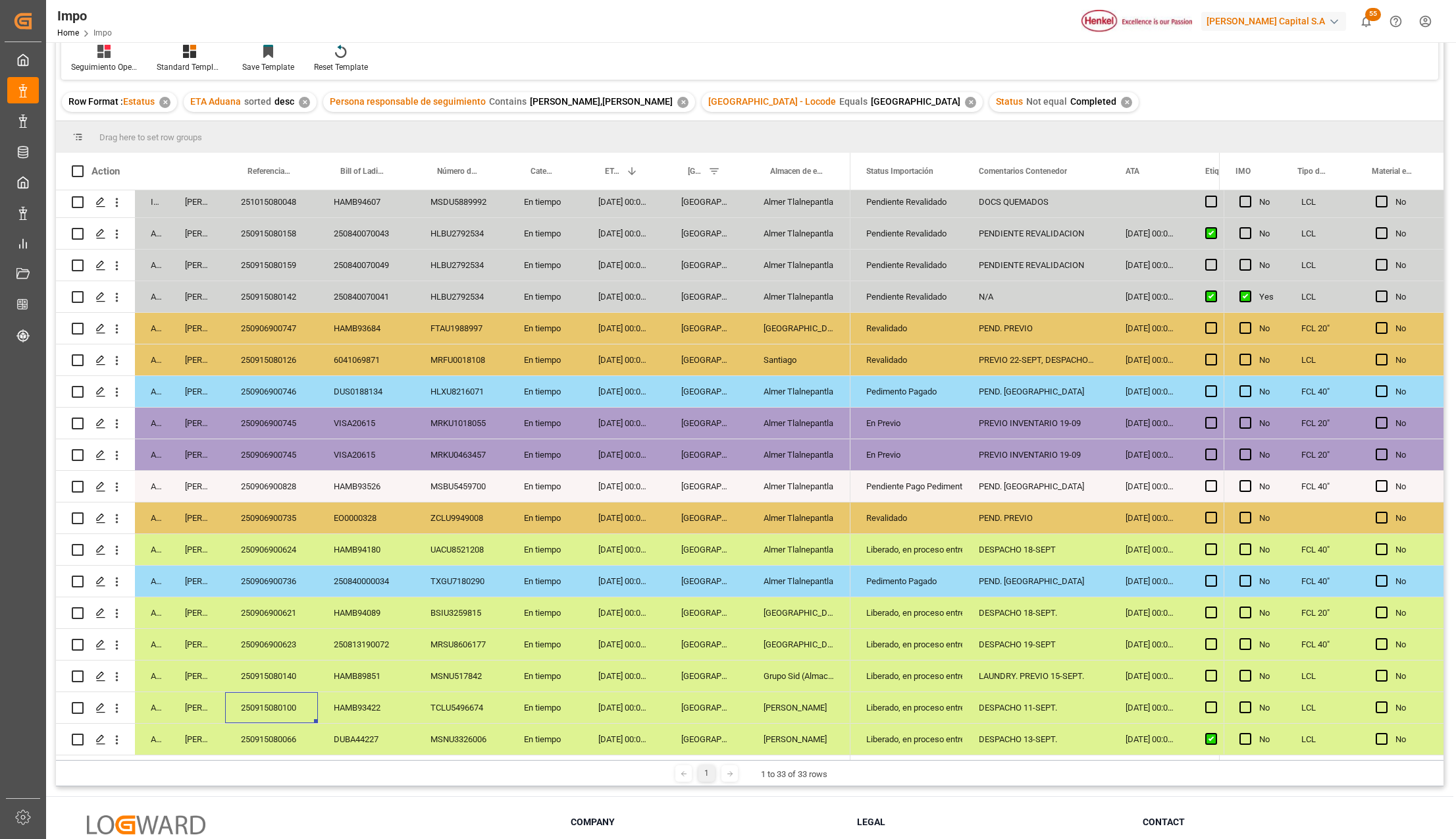
click at [905, 707] on div "Liberado, en proceso entrega" at bounding box center [906, 708] width 81 height 30
click at [793, 736] on div "[PERSON_NAME]" at bounding box center [799, 739] width 103 height 31
click at [287, 735] on div "250915080066" at bounding box center [271, 739] width 93 height 31
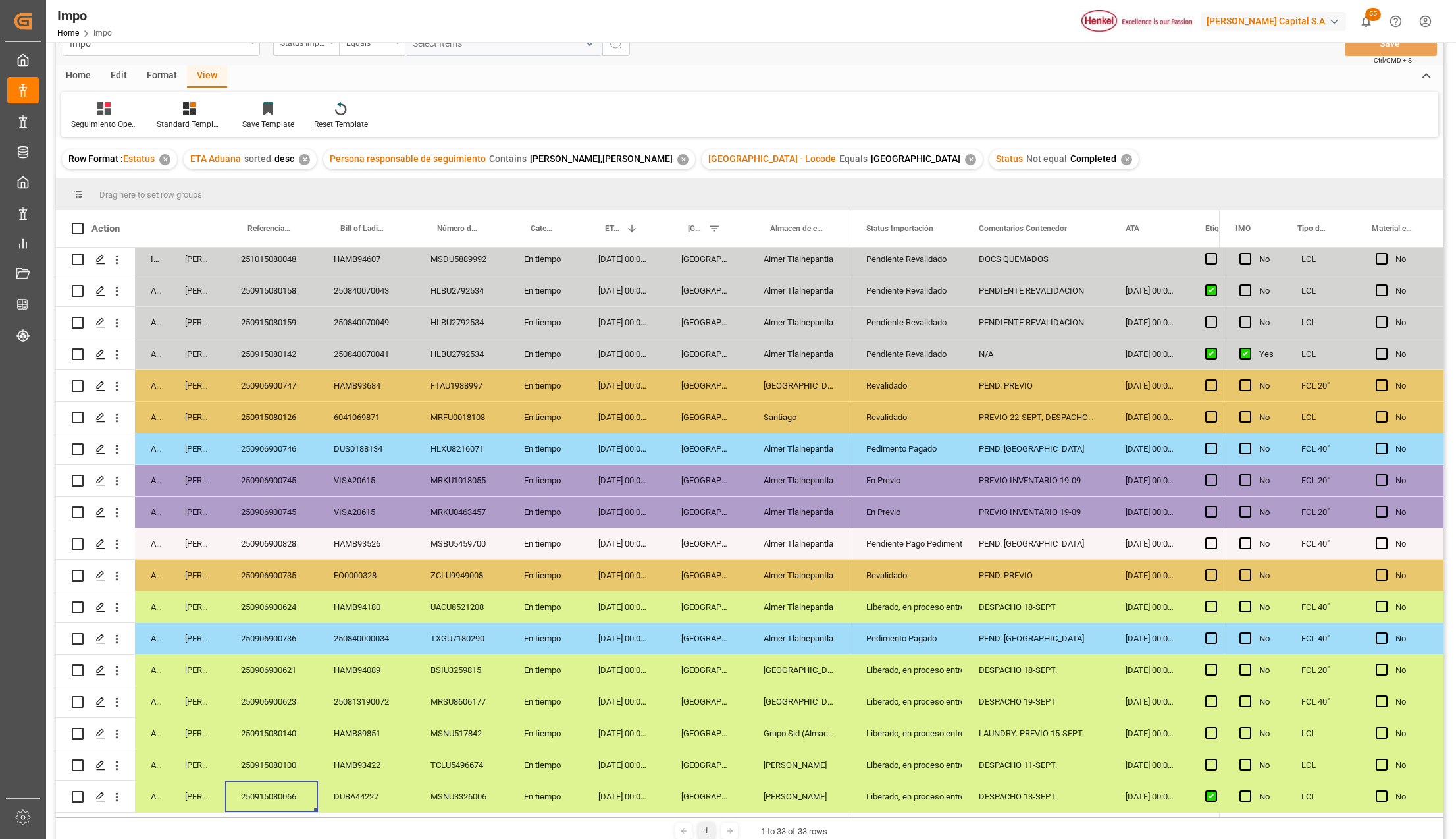
scroll to position [0, 0]
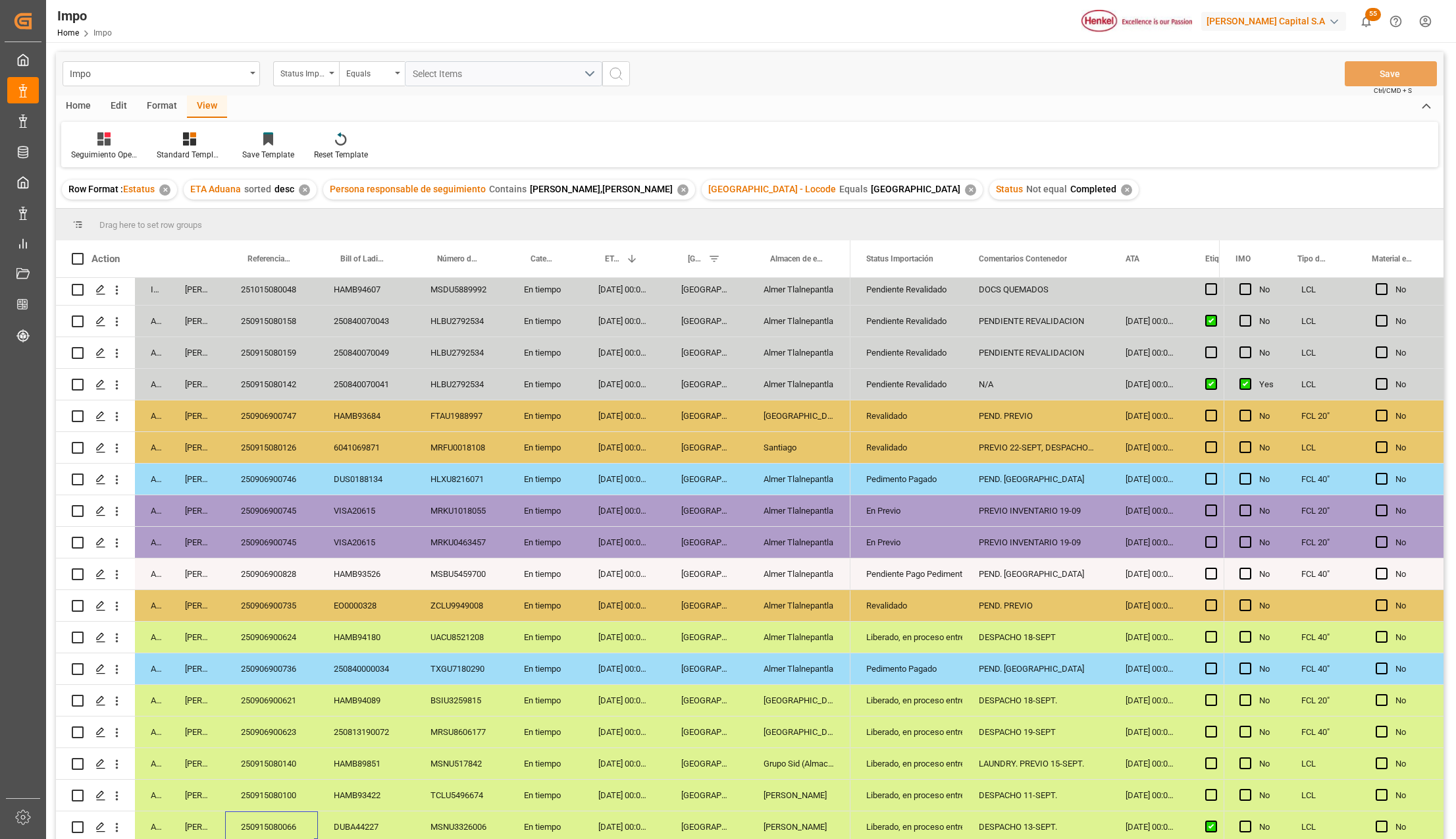
click at [765, 506] on div "Almer Tlalnepantla" at bounding box center [799, 510] width 103 height 31
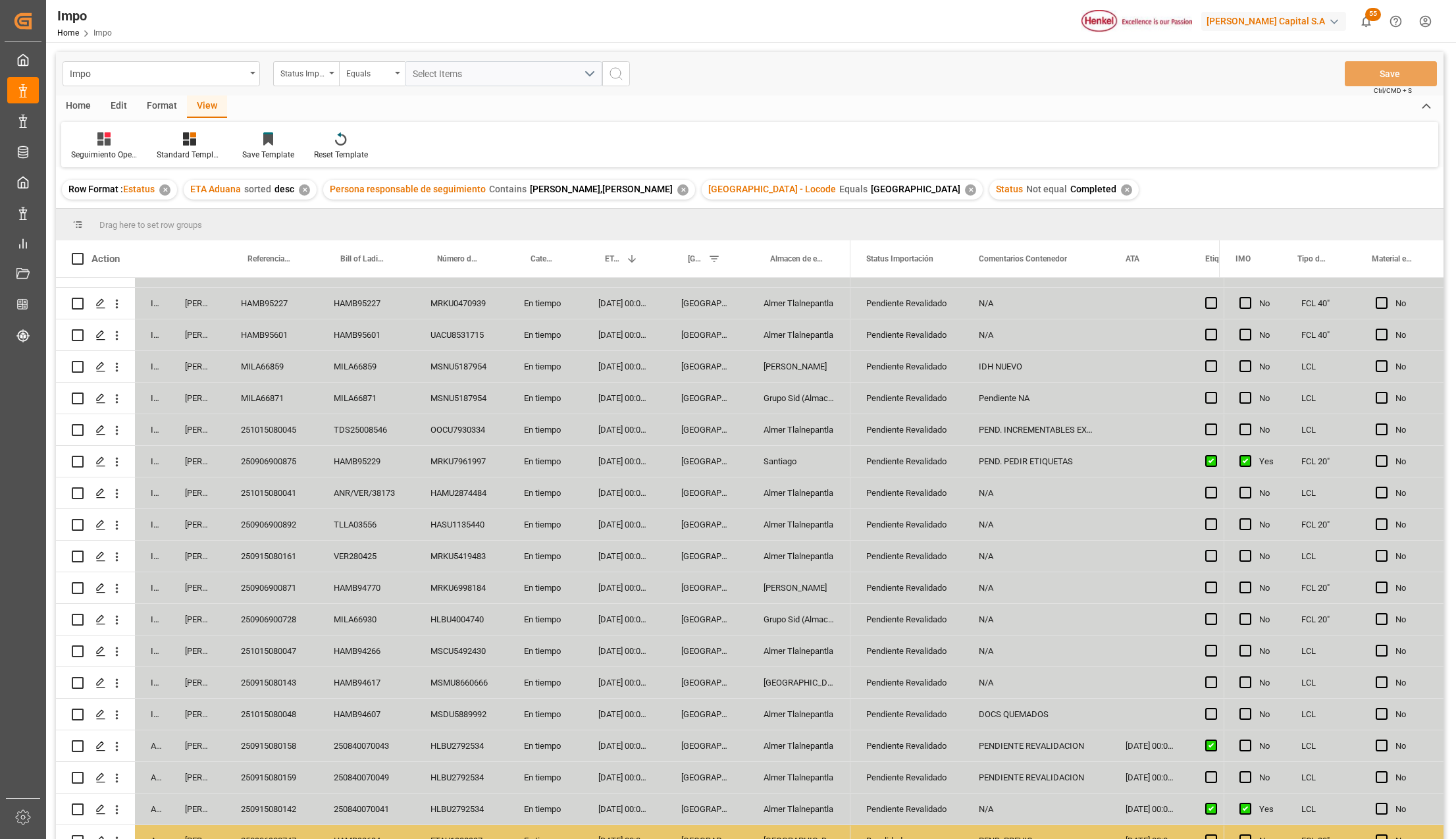
click at [551, 379] on div "En tiempo" at bounding box center [545, 366] width 74 height 31
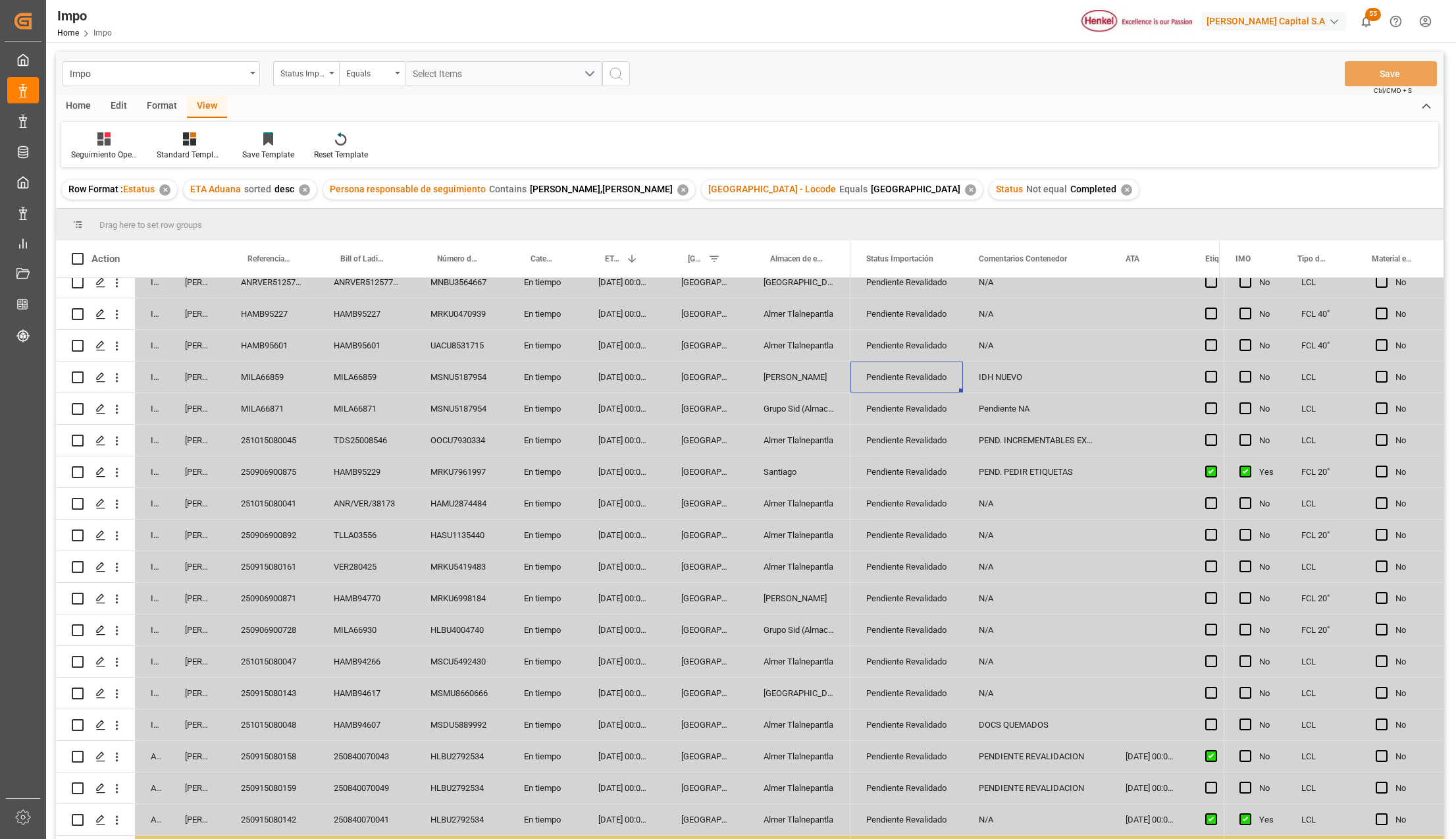
click at [927, 553] on div "Pendiente Revalidado" at bounding box center [906, 567] width 81 height 30
click at [1011, 288] on div "N/A" at bounding box center [1036, 282] width 147 height 31
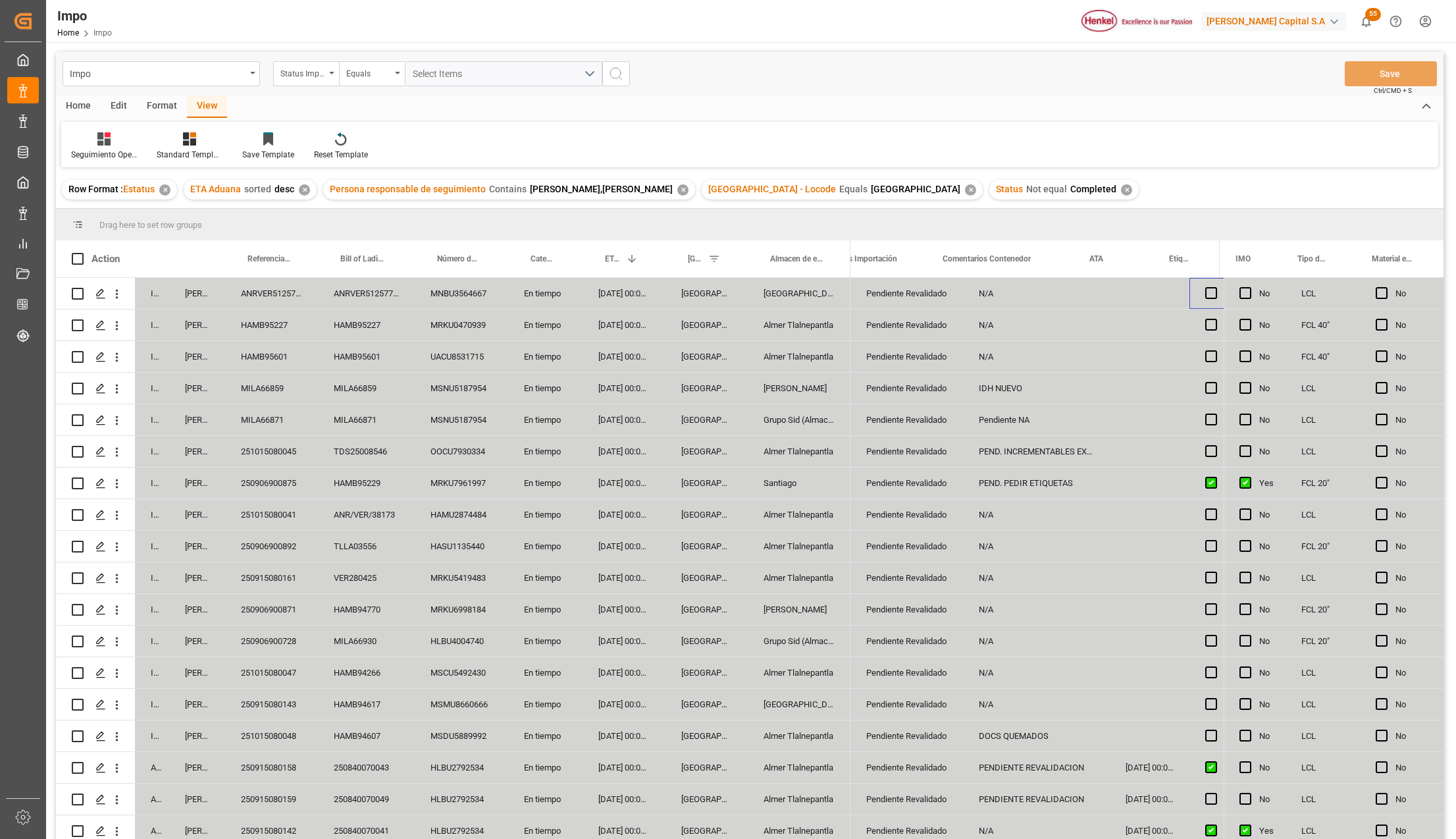
scroll to position [0, 36]
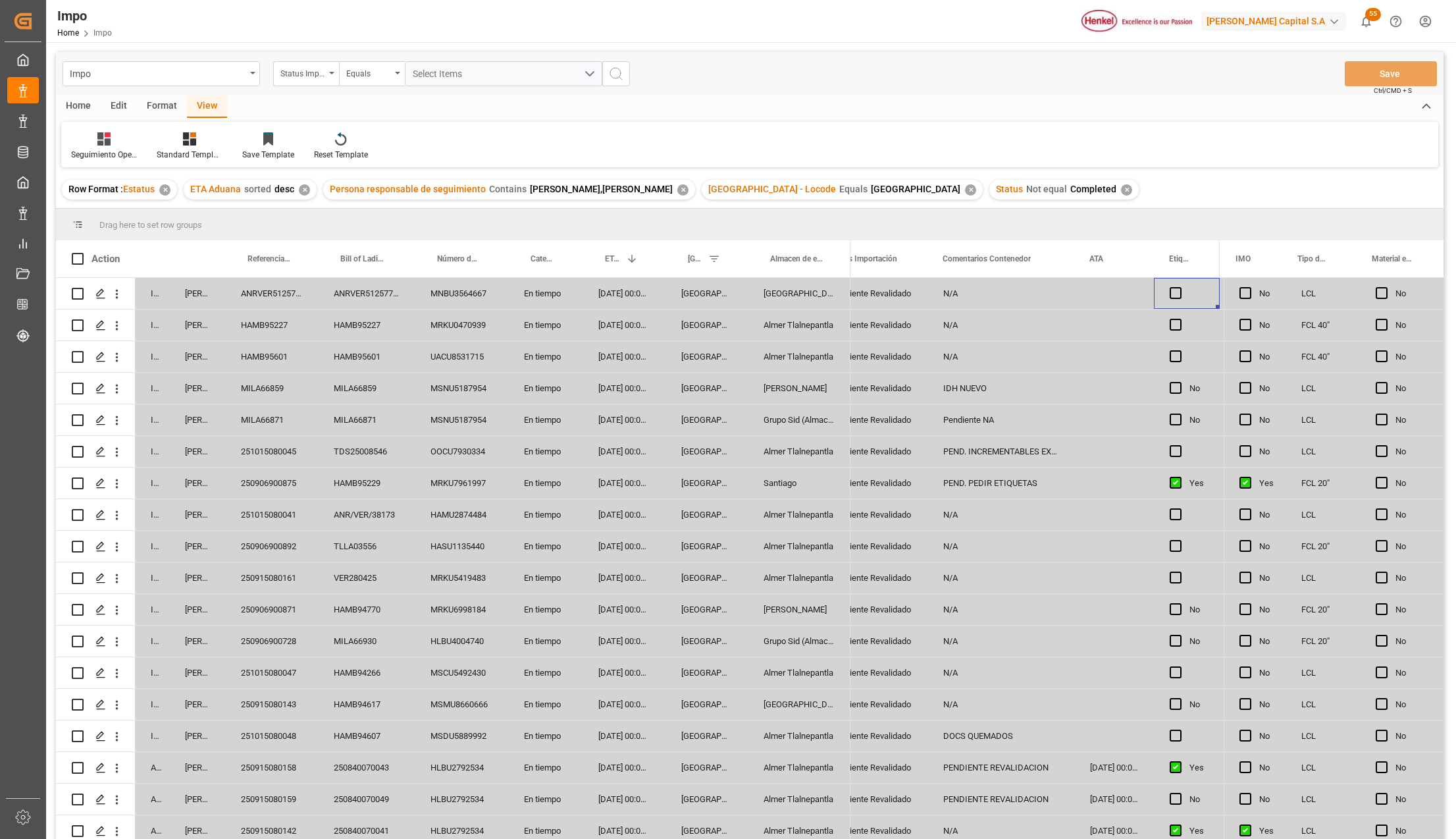
click at [1096, 286] on div "Press SPACE to select this row." at bounding box center [1114, 293] width 80 height 31
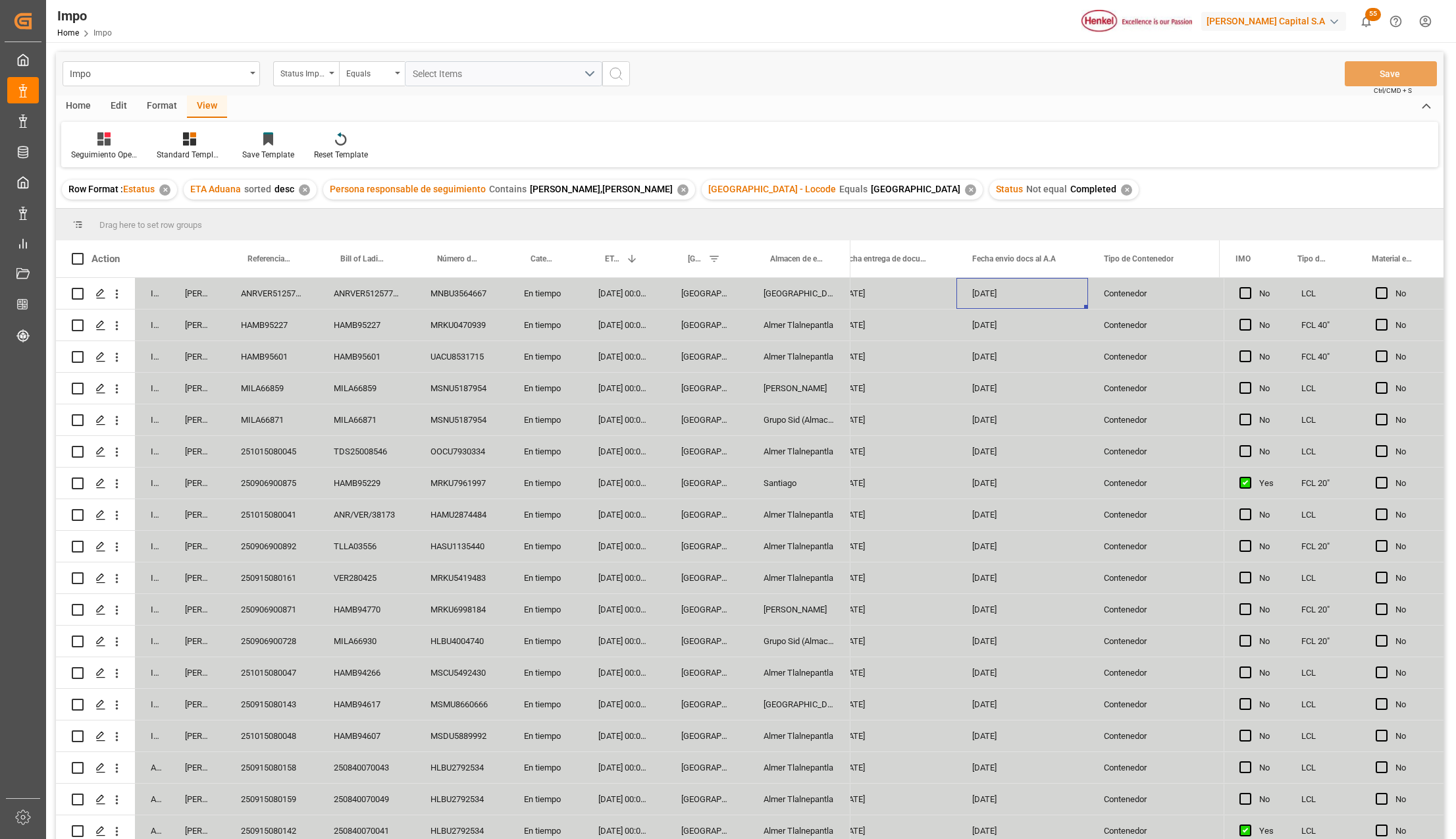
scroll to position [0, 2179]
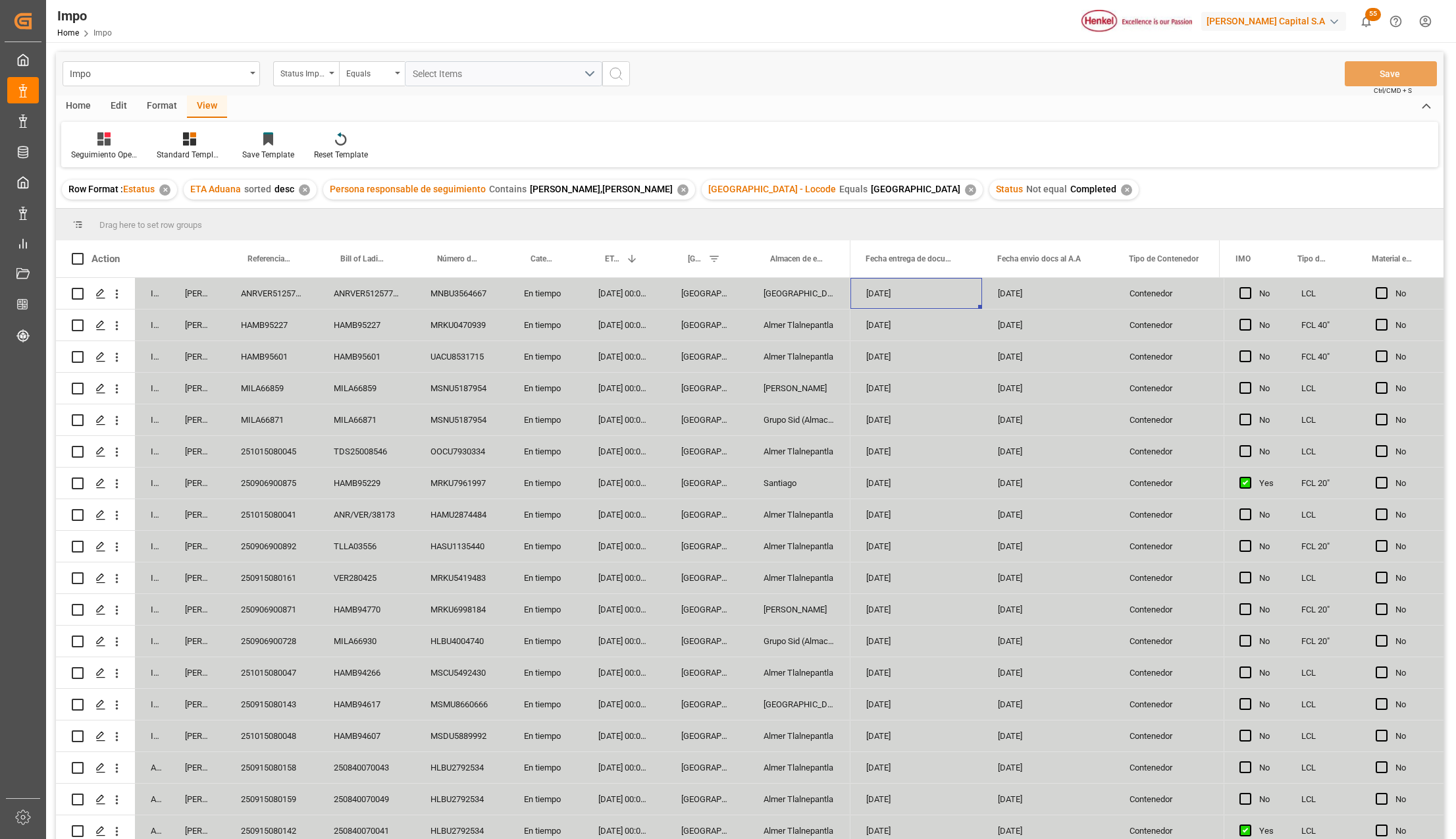
click at [109, 104] on div "Edit" at bounding box center [119, 106] width 36 height 22
click at [312, 147] on div "Configuration" at bounding box center [322, 146] width 69 height 29
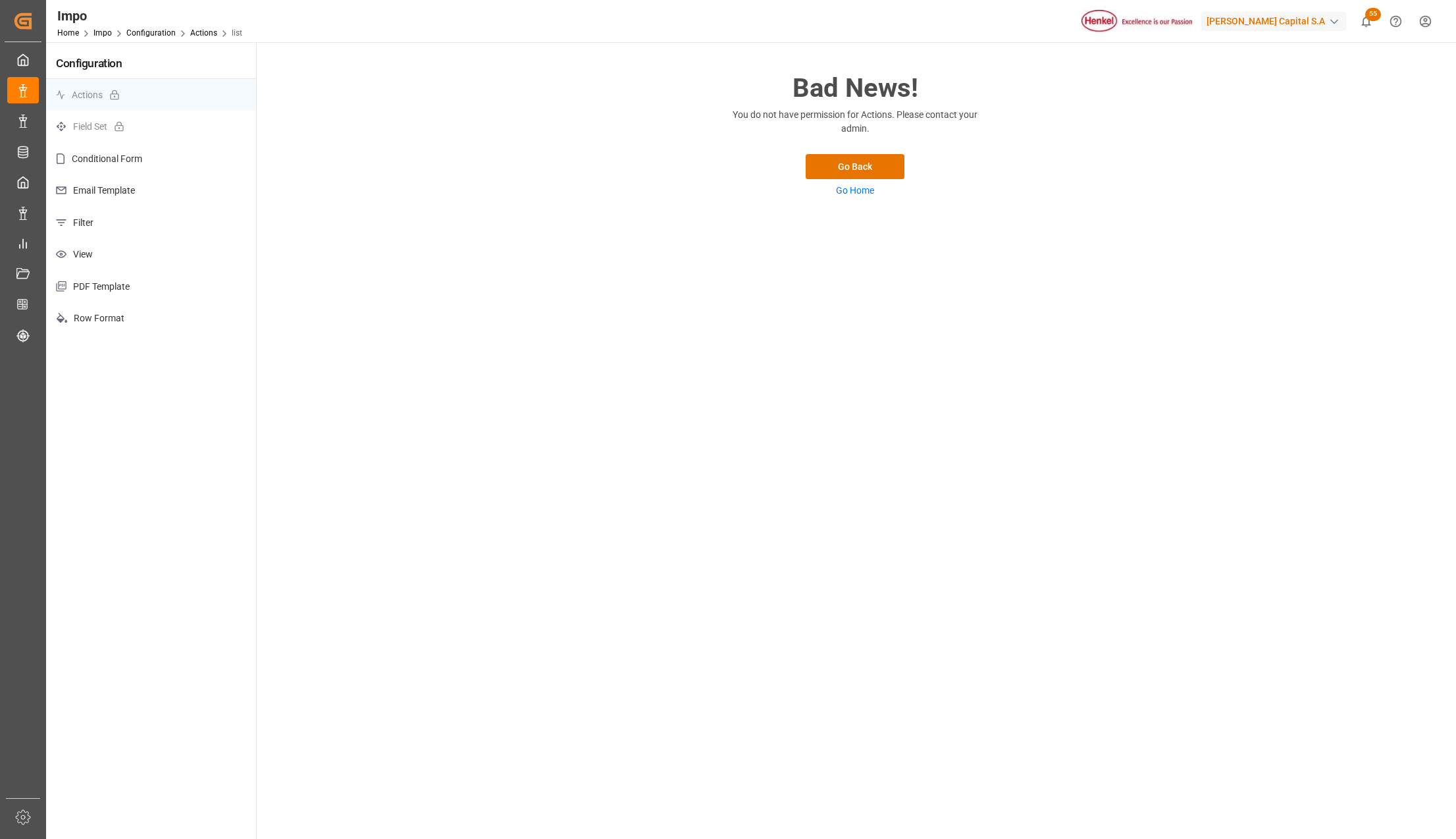
click at [88, 250] on p "View" at bounding box center [151, 254] width 210 height 32
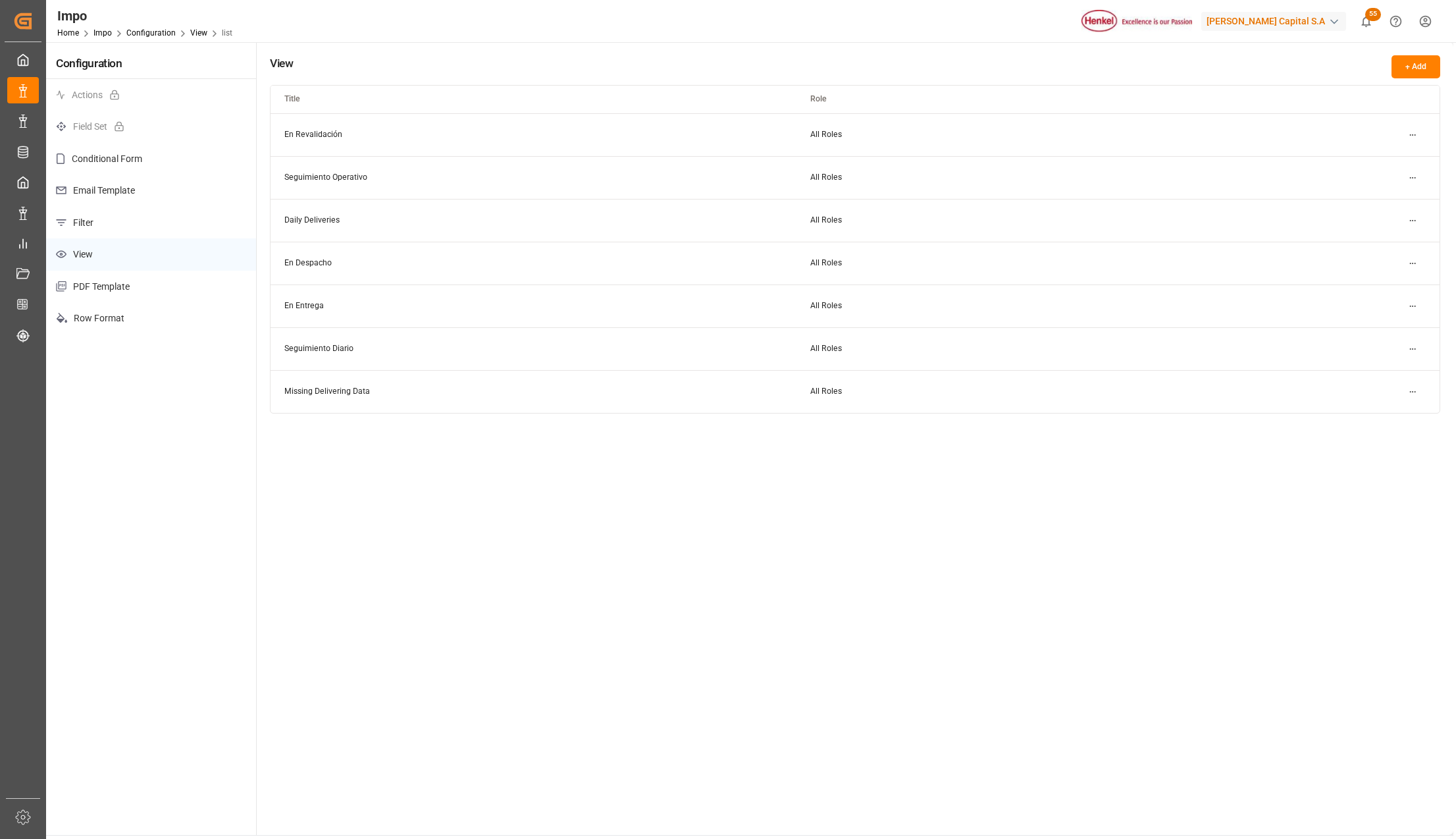
click at [1406, 174] on html "Created by potrace 1.15, written by [PERSON_NAME] [DATE]-[DATE] Created by potr…" at bounding box center [728, 419] width 1456 height 839
click at [1376, 201] on div "Edit" at bounding box center [1389, 205] width 68 height 18
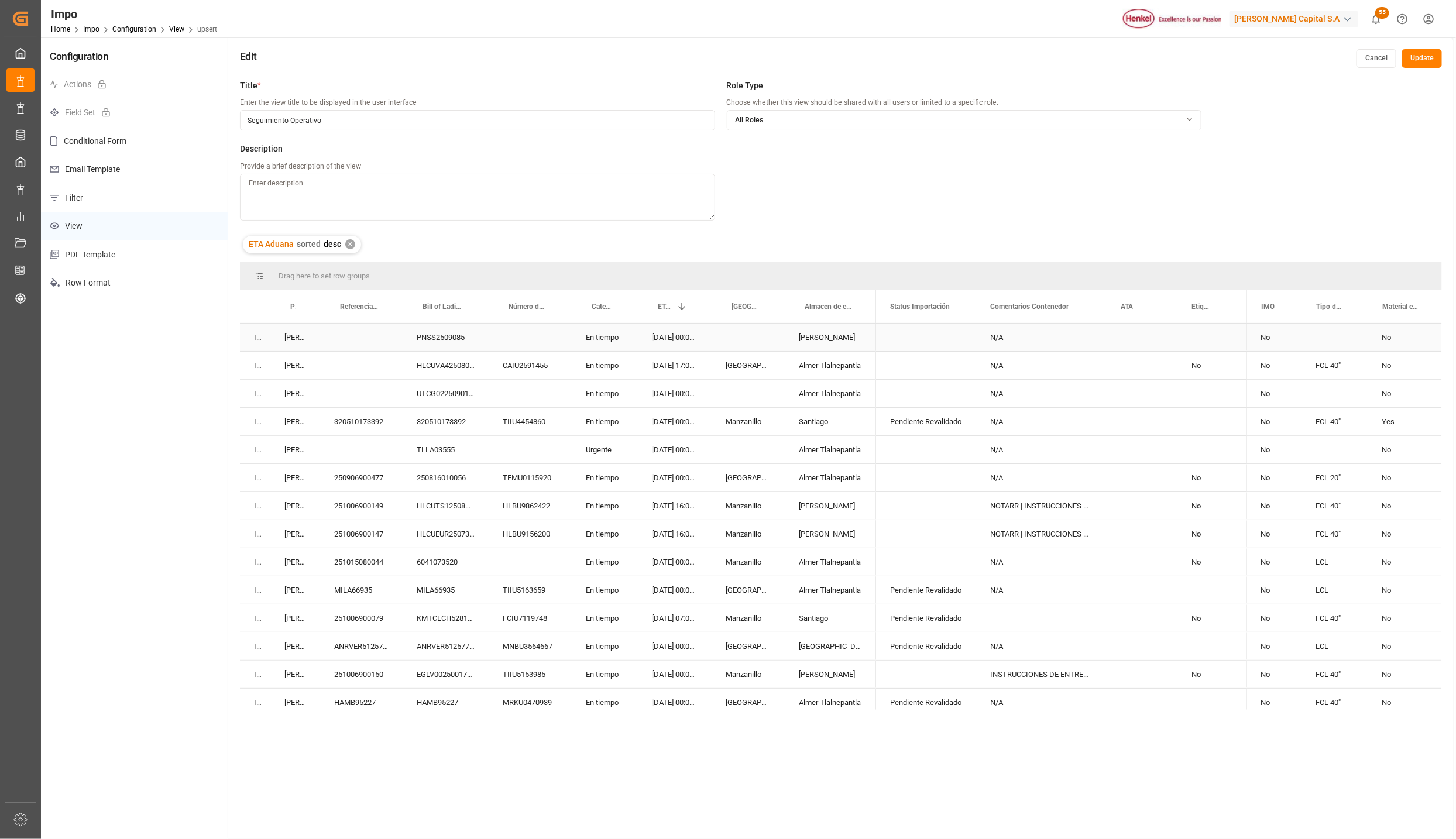
click at [1032, 345] on div "N/A" at bounding box center [1041, 337] width 131 height 28
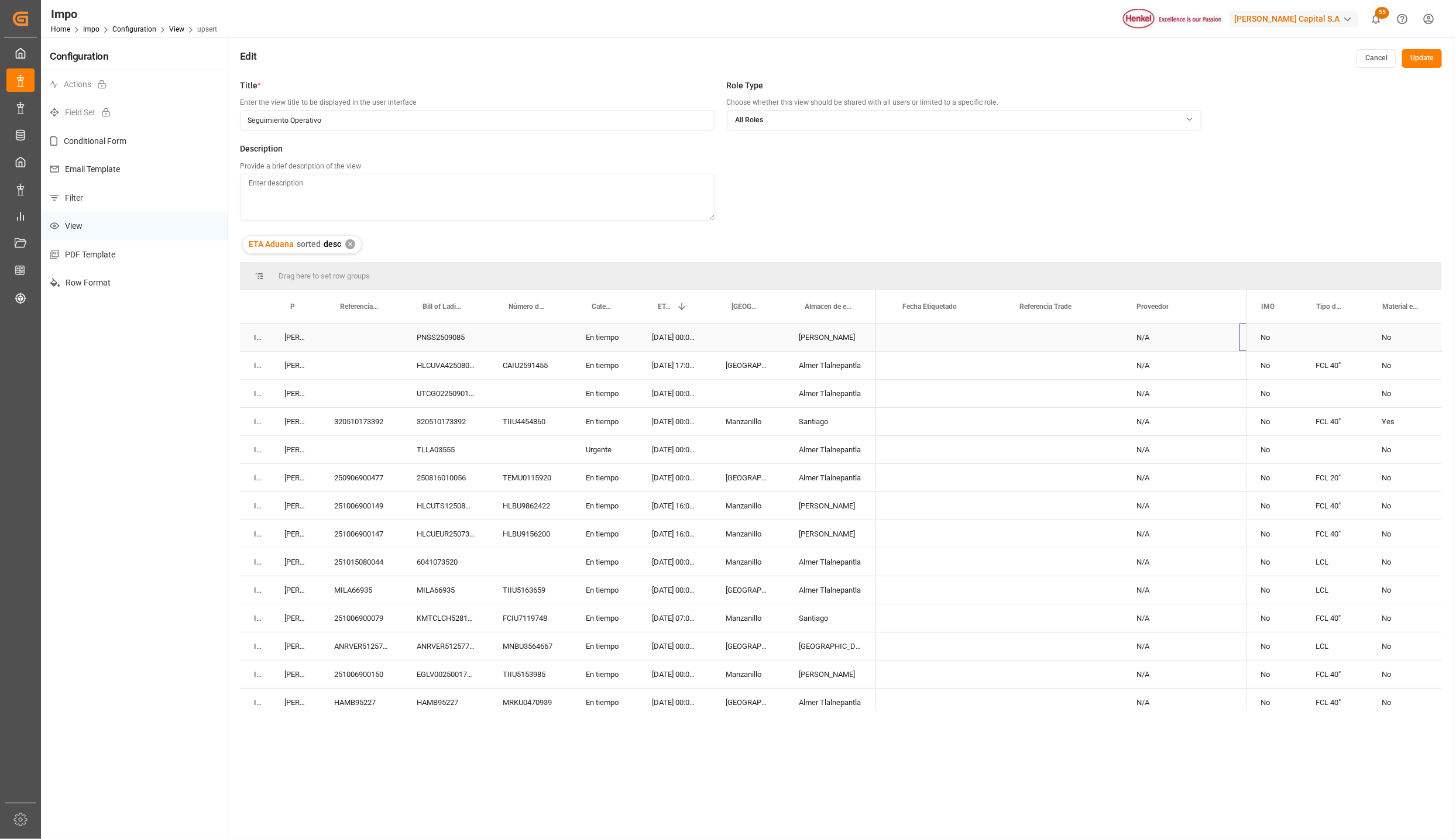
scroll to position [0, 464]
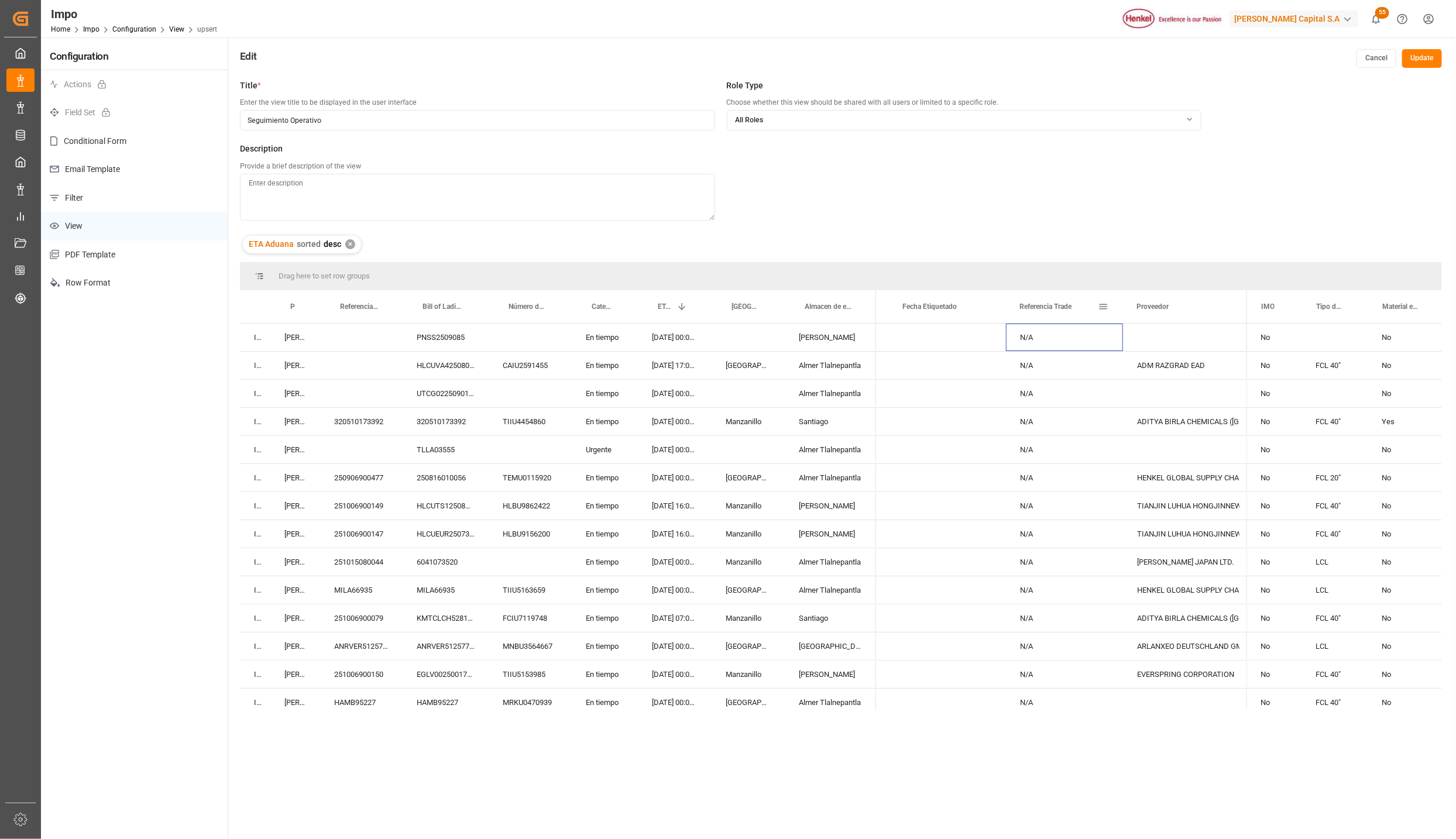
drag, startPoint x: 1006, startPoint y: 295, endPoint x: 990, endPoint y: 295, distance: 16.0
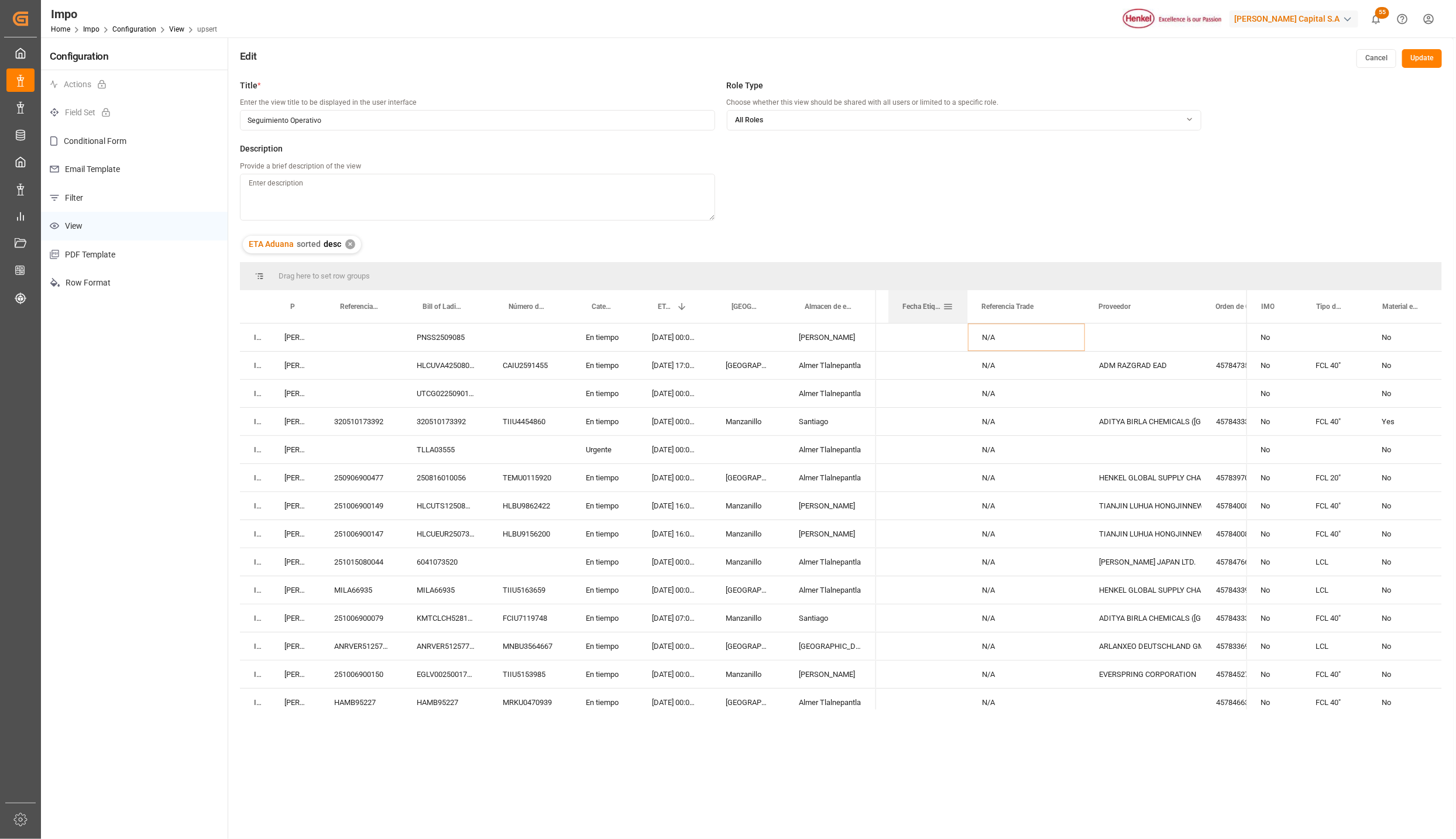
drag, startPoint x: 1004, startPoint y: 293, endPoint x: 1069, endPoint y: 299, distance: 65.3
click at [967, 295] on div at bounding box center [967, 307] width 4 height 33
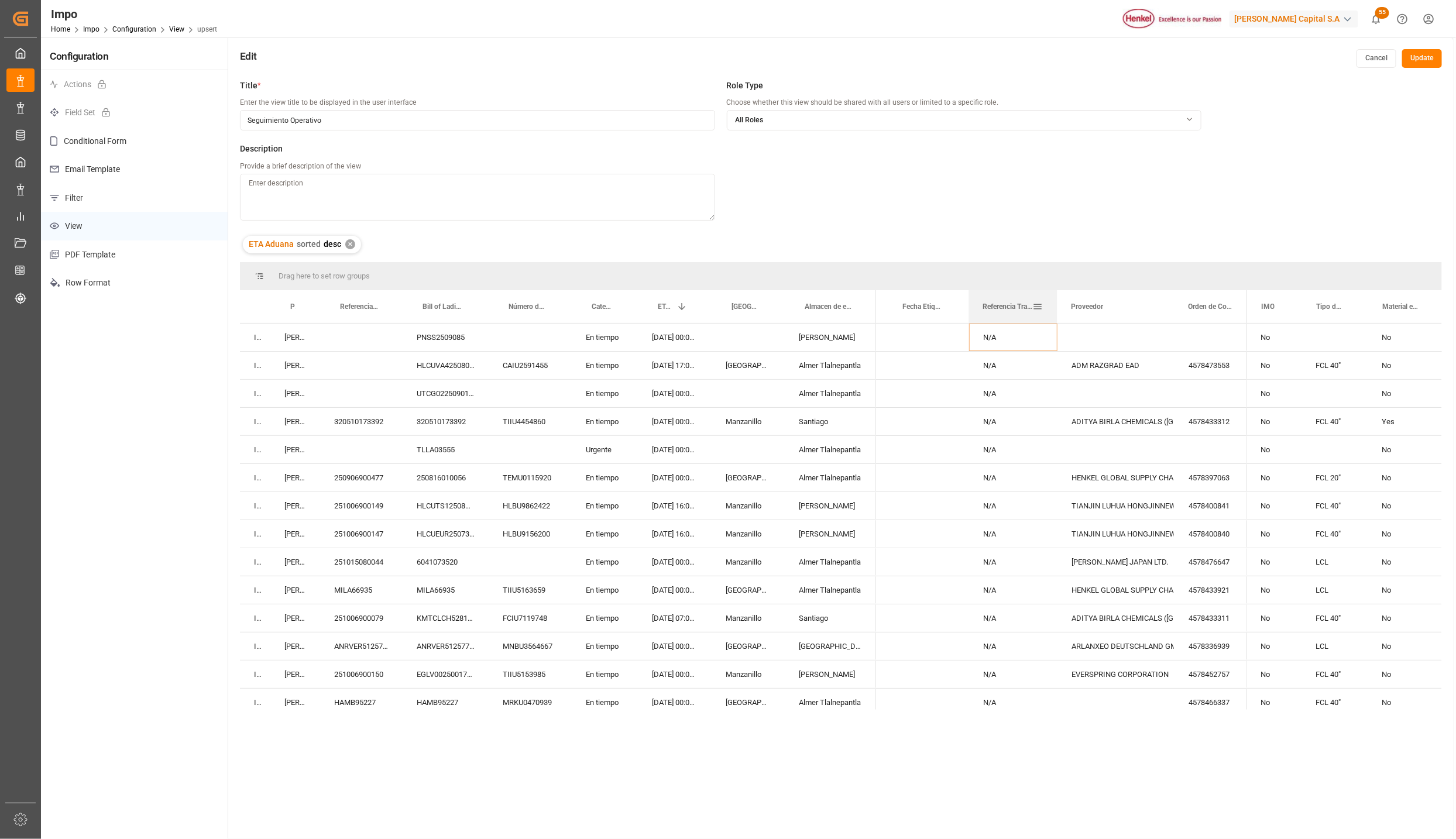
drag, startPoint x: 1084, startPoint y: 293, endPoint x: 1055, endPoint y: 293, distance: 29.0
click at [1055, 293] on div at bounding box center [1057, 307] width 4 height 33
click at [1076, 385] on div "Press SPACE to select this row." at bounding box center [1116, 393] width 117 height 28
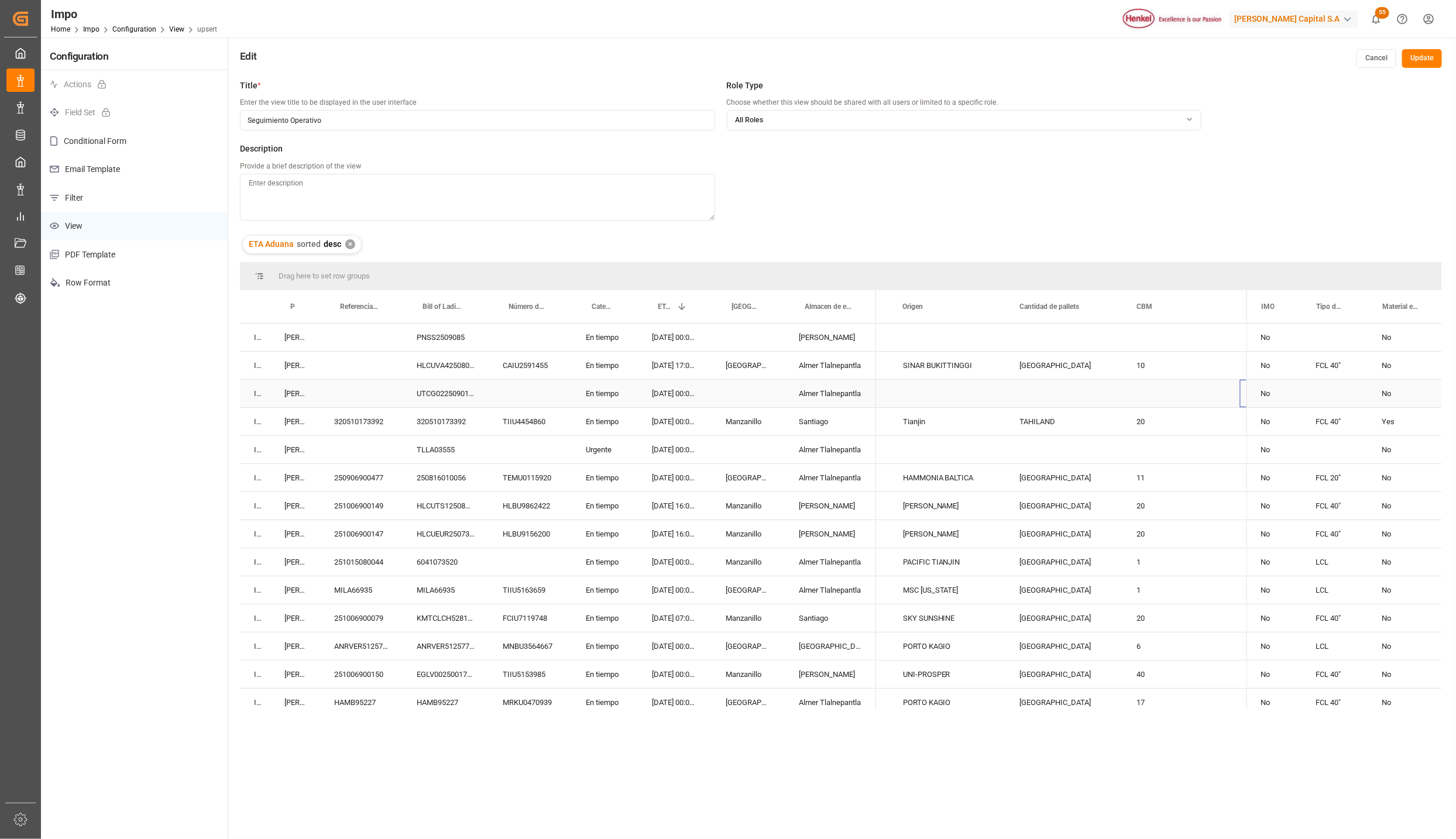
scroll to position [0, 0]
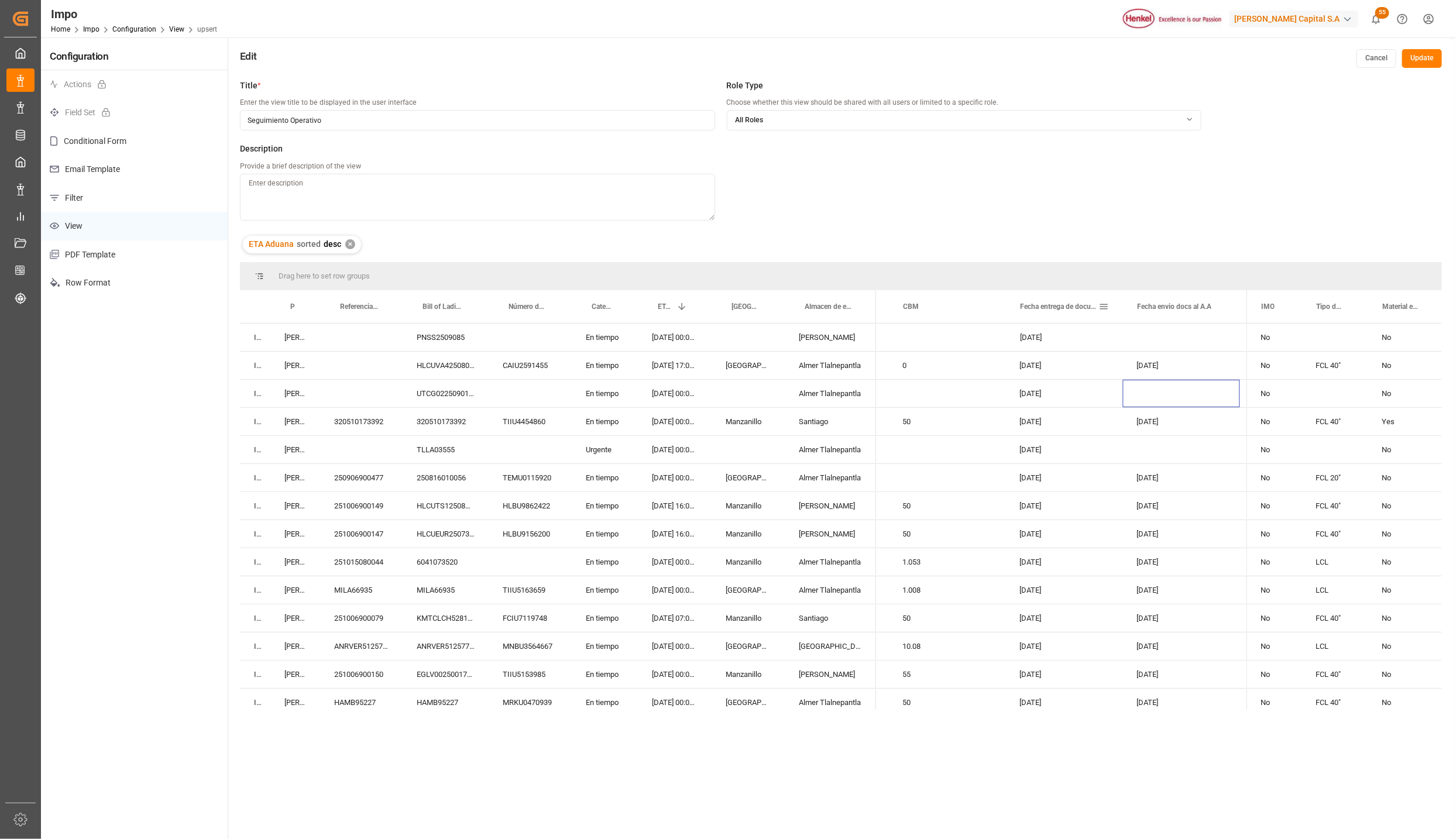
click at [1103, 304] on span at bounding box center [1104, 307] width 11 height 11
click at [1257, 308] on span "columns" at bounding box center [1252, 308] width 11 height 11
click at [1164, 340] on input "Filter Columns Input" at bounding box center [1165, 338] width 97 height 23
type input "fecha"
click at [1108, 439] on input "Fecha envio docs al A.A column toggle visibility (visible)" at bounding box center [1106, 441] width 11 height 11
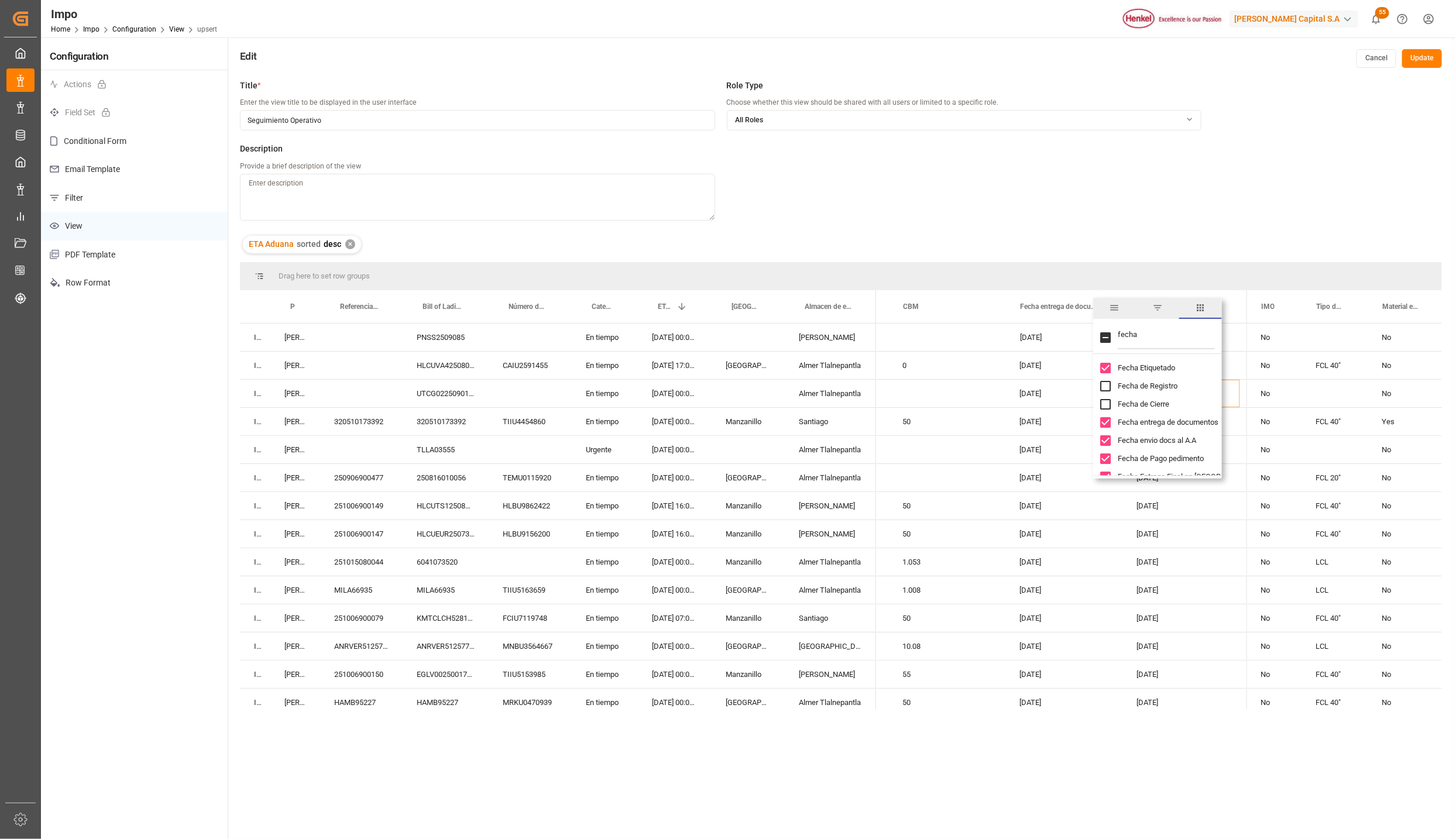
checkbox input "false"
click at [1107, 457] on input "Fecha de Pago pedimento column toggle visibility (visible)" at bounding box center [1106, 459] width 11 height 11
click at [1101, 460] on input "Fecha de Pago pedimento column toggle visibility (hidden)" at bounding box center [1106, 459] width 11 height 11
checkbox input "true"
click at [1106, 419] on input "Fecha entrega de documentos column toggle visibility (visible)" at bounding box center [1106, 422] width 11 height 11
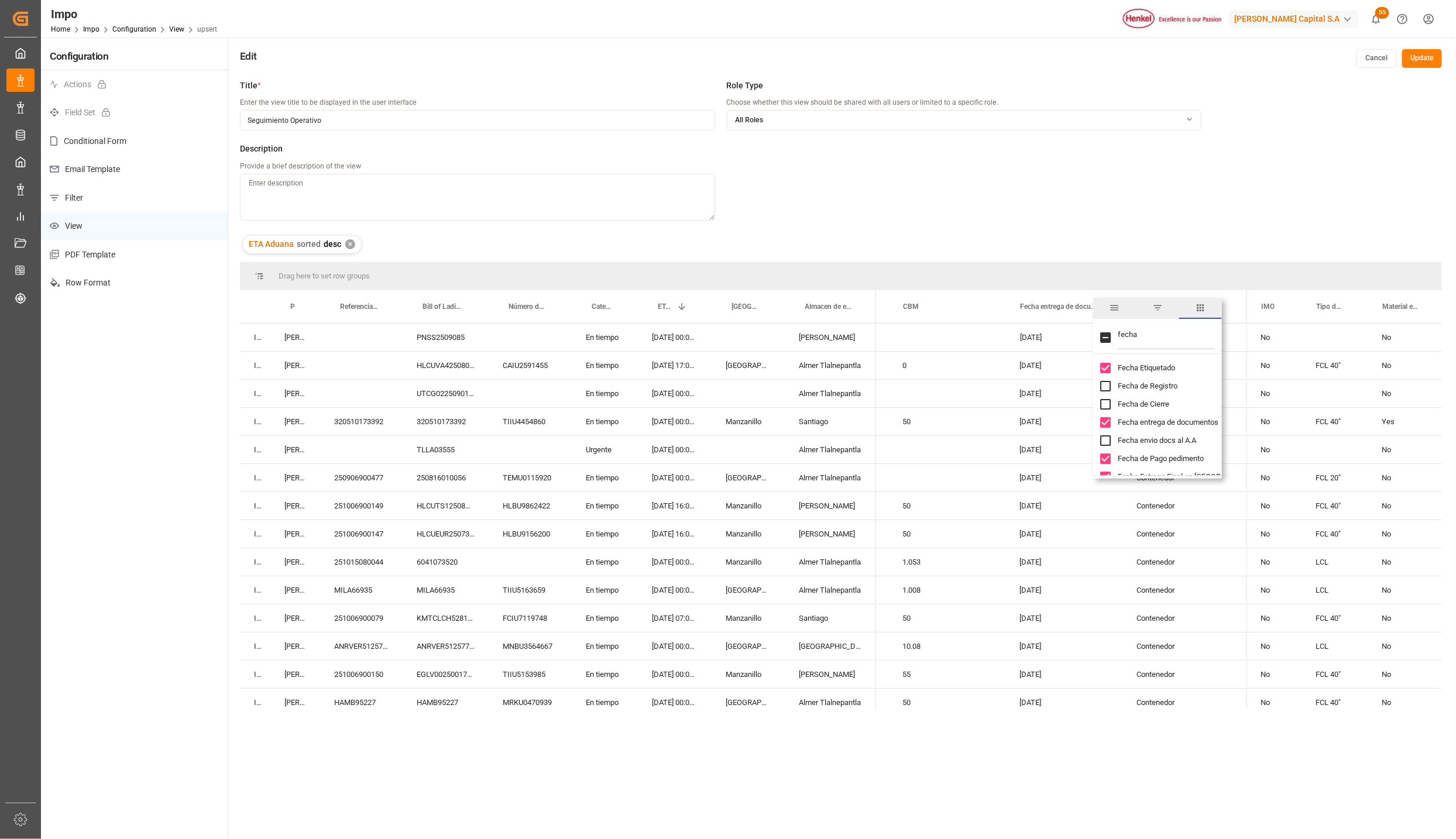
checkbox input "false"
drag, startPoint x: 1140, startPoint y: 337, endPoint x: 1116, endPoint y: 336, distance: 24.0
click at [1116, 336] on div "fecha" at bounding box center [1157, 337] width 129 height 33
type input "tipo"
click at [1102, 385] on input "Tipo de Contenedor column toggle visibility (visible)" at bounding box center [1106, 387] width 11 height 11
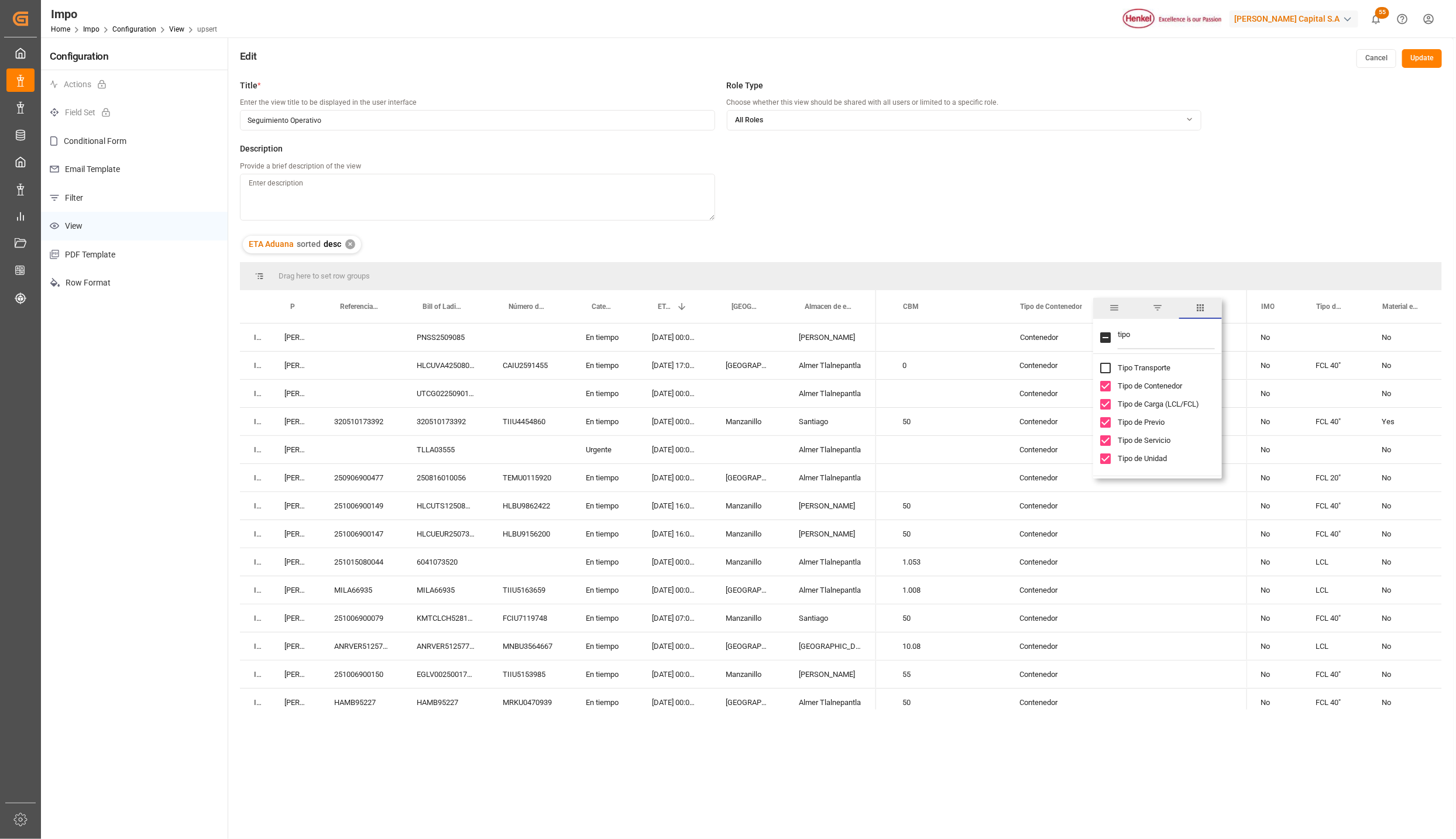
checkbox input "false"
drag, startPoint x: 1136, startPoint y: 333, endPoint x: 1116, endPoint y: 333, distance: 20.0
click at [1116, 333] on div "tipo" at bounding box center [1157, 337] width 129 height 33
type input "alm"
click at [1107, 383] on input "Almacen de resguardo column toggle visibility (visible)" at bounding box center [1106, 387] width 11 height 11
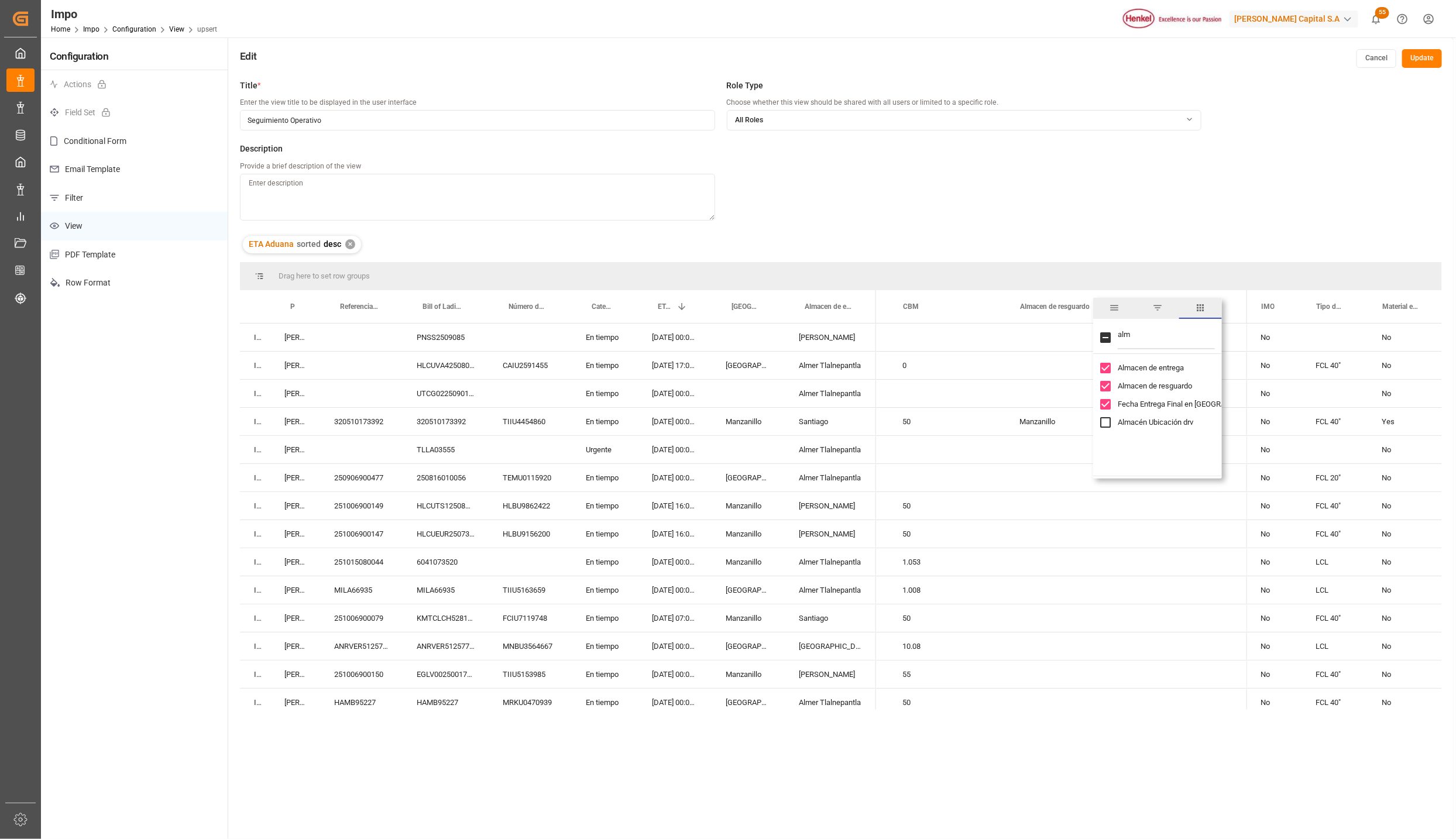
checkbox input "false"
click at [1053, 433] on div "Press SPACE to select this row." at bounding box center [1065, 421] width 117 height 28
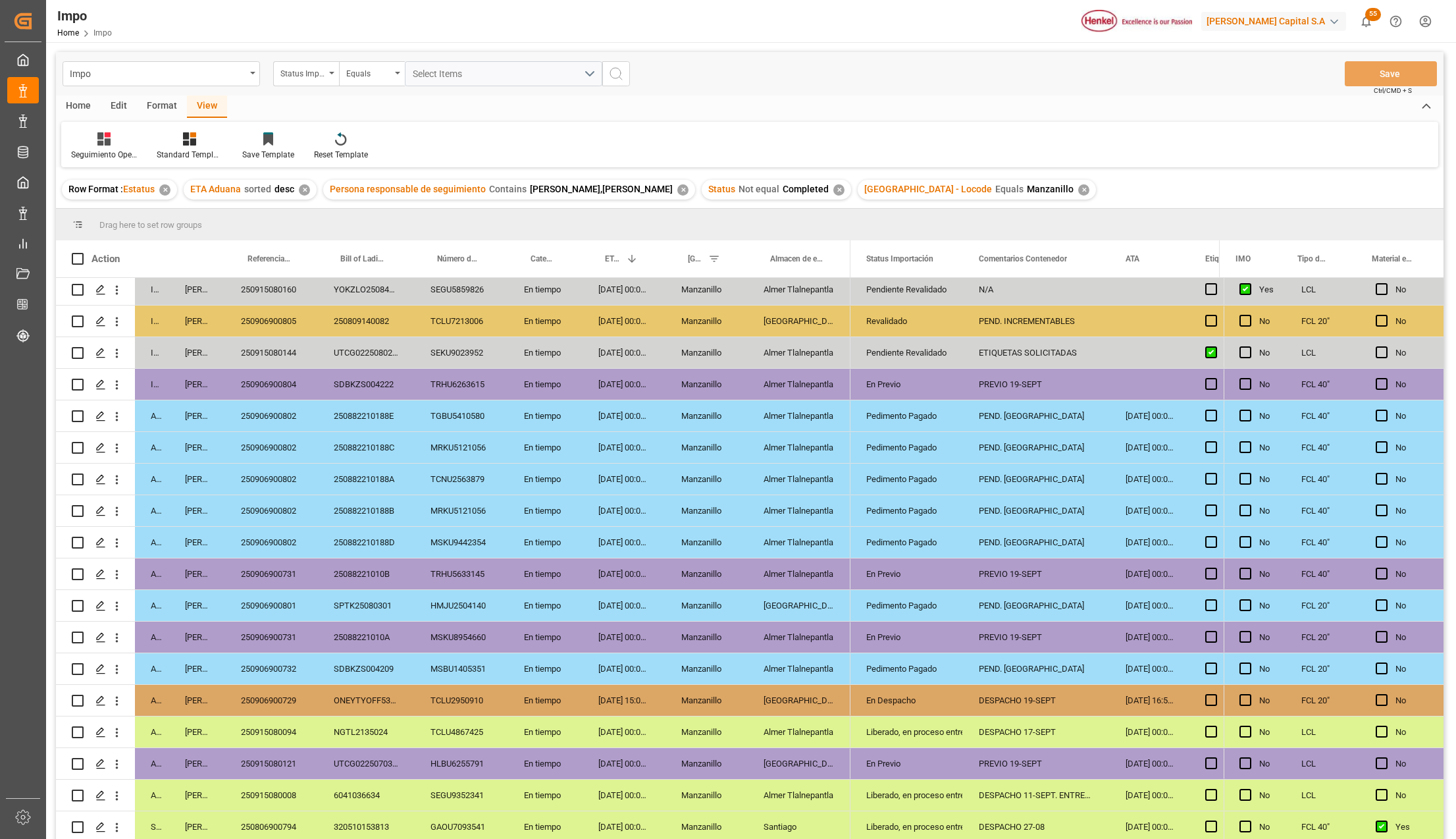
scroll to position [134, 0]
click at [288, 724] on div "250915080094" at bounding box center [271, 731] width 93 height 31
click at [926, 725] on div "Liberado, en proceso entrega" at bounding box center [906, 732] width 81 height 30
click at [943, 737] on icon "open menu" at bounding box center [939, 740] width 16 height 16
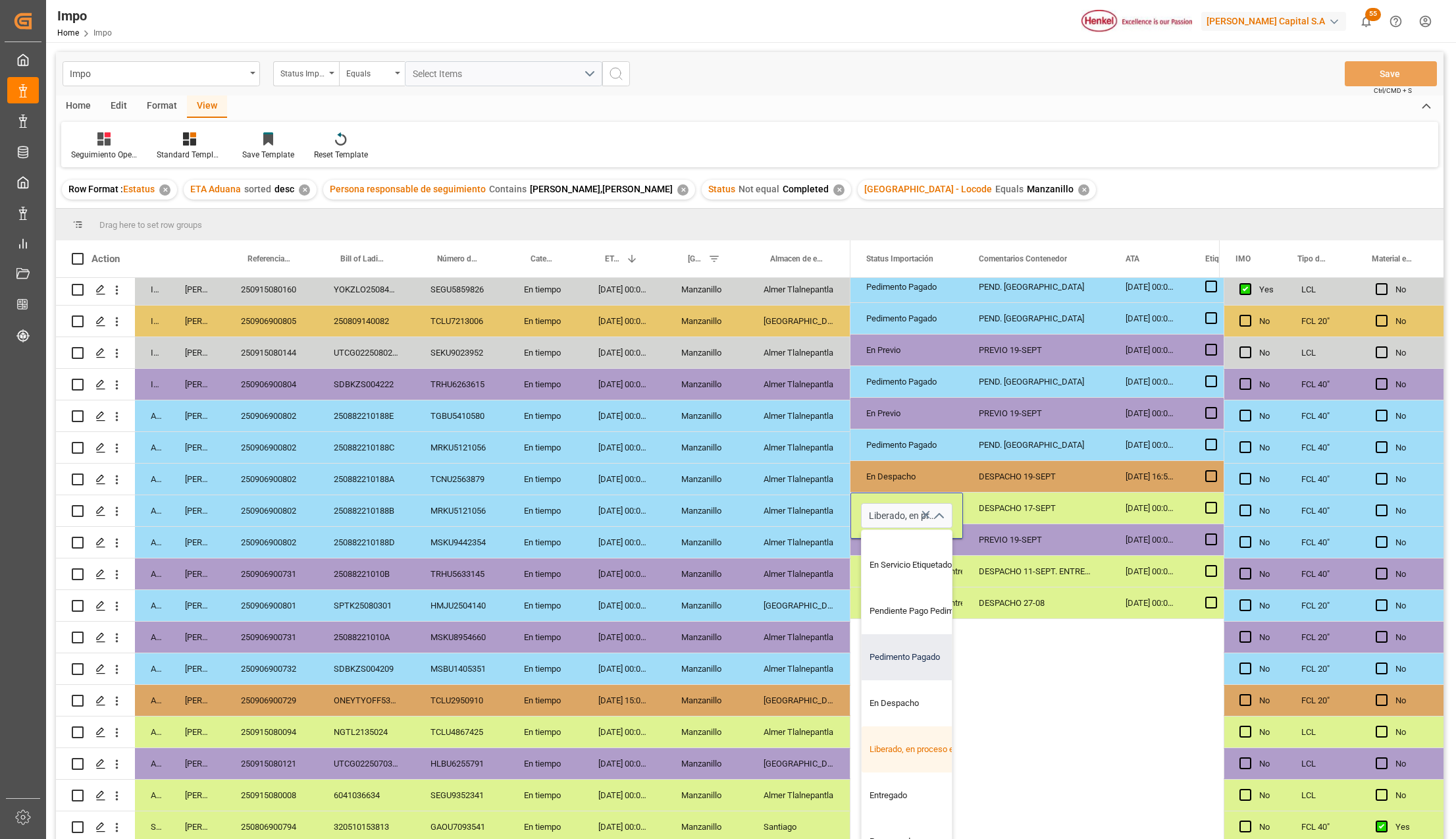
scroll to position [246, 0]
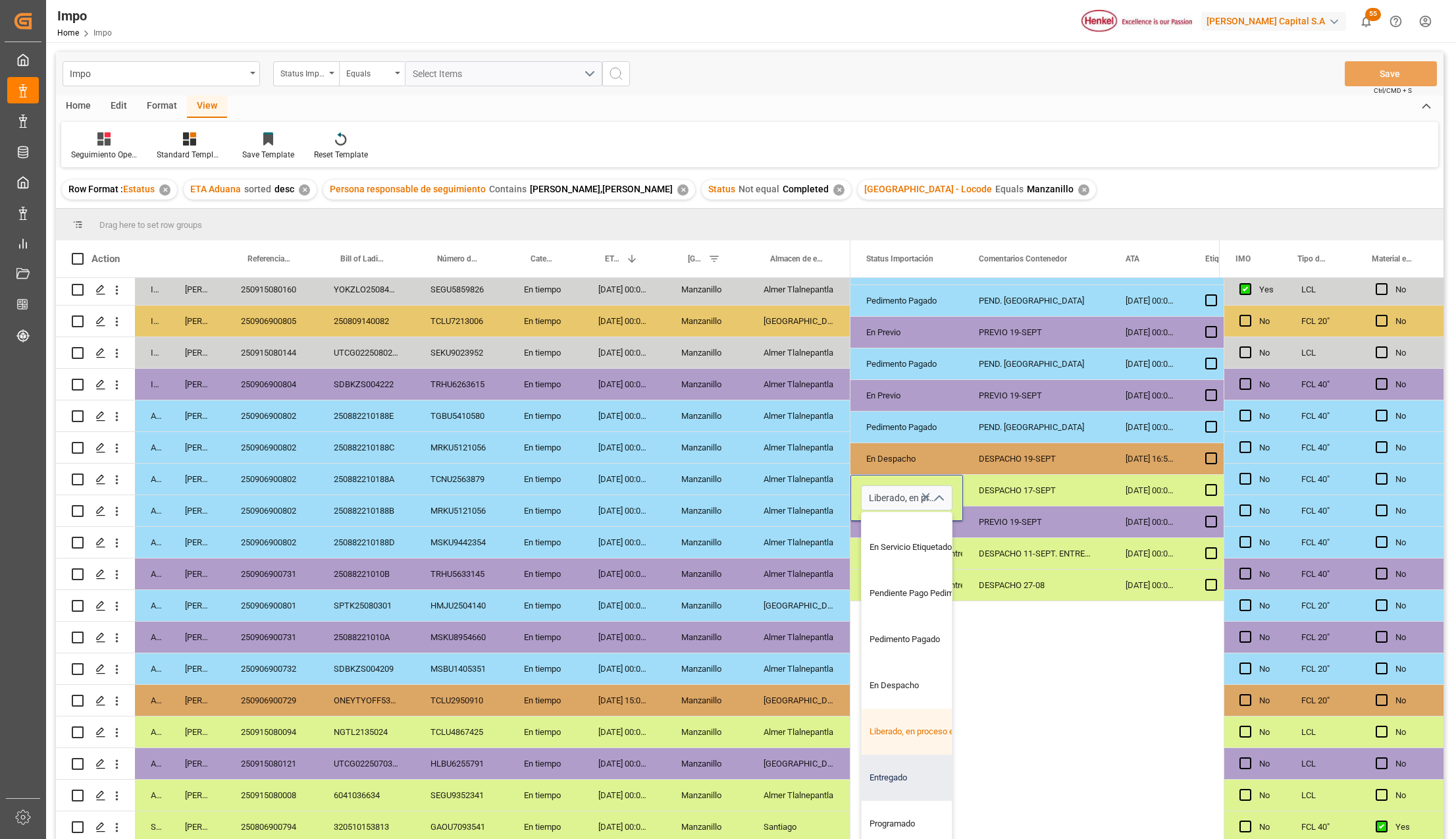
click at [904, 767] on div "Entregado" at bounding box center [924, 777] width 124 height 46
type input "Entregado"
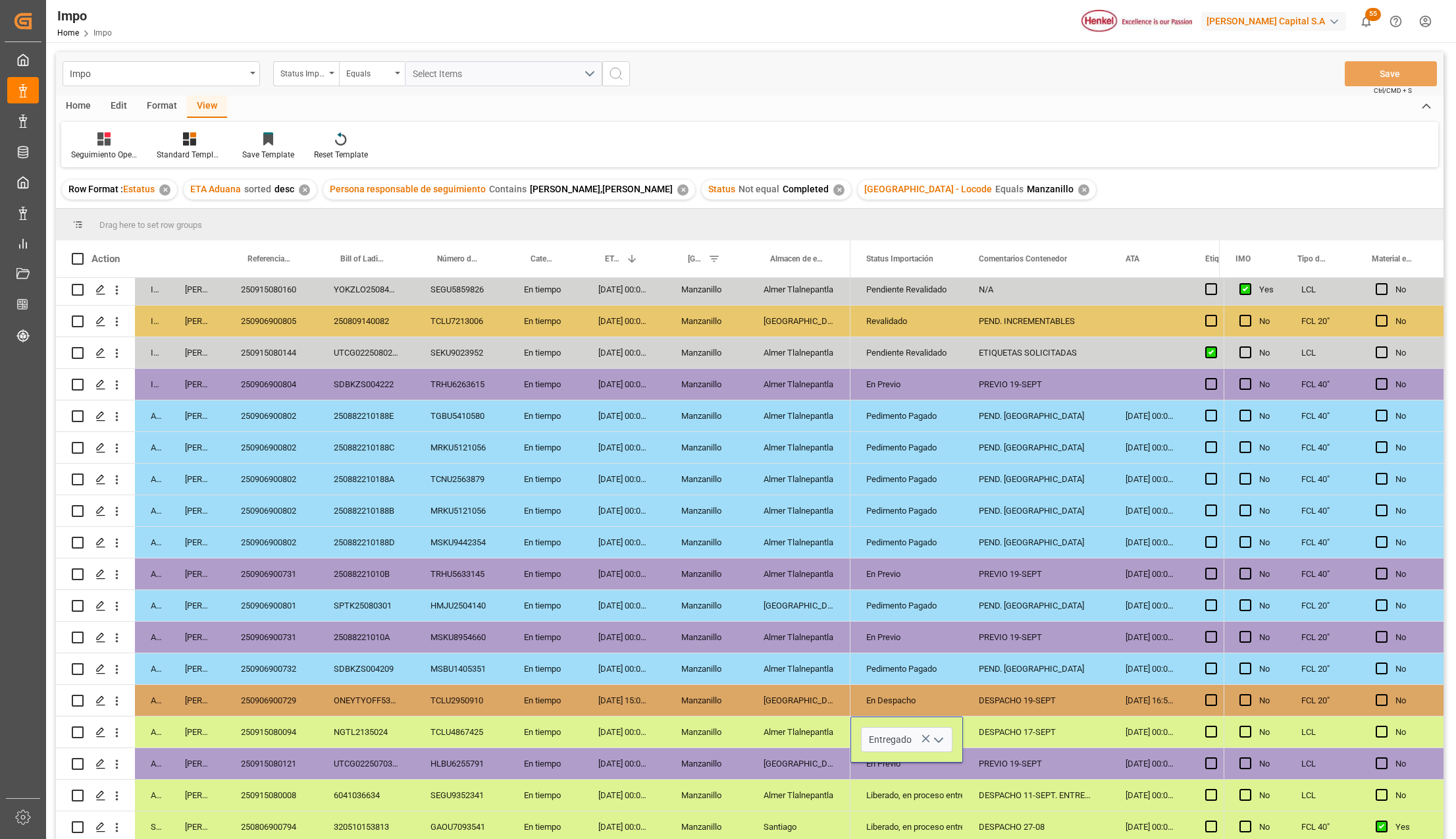
click at [967, 803] on div "DESPACHO 11-SEPT. ENTREGA 18-SEPT" at bounding box center [1036, 794] width 147 height 31
click at [999, 720] on div "DESPACHO 17-SEPT" at bounding box center [1036, 731] width 147 height 31
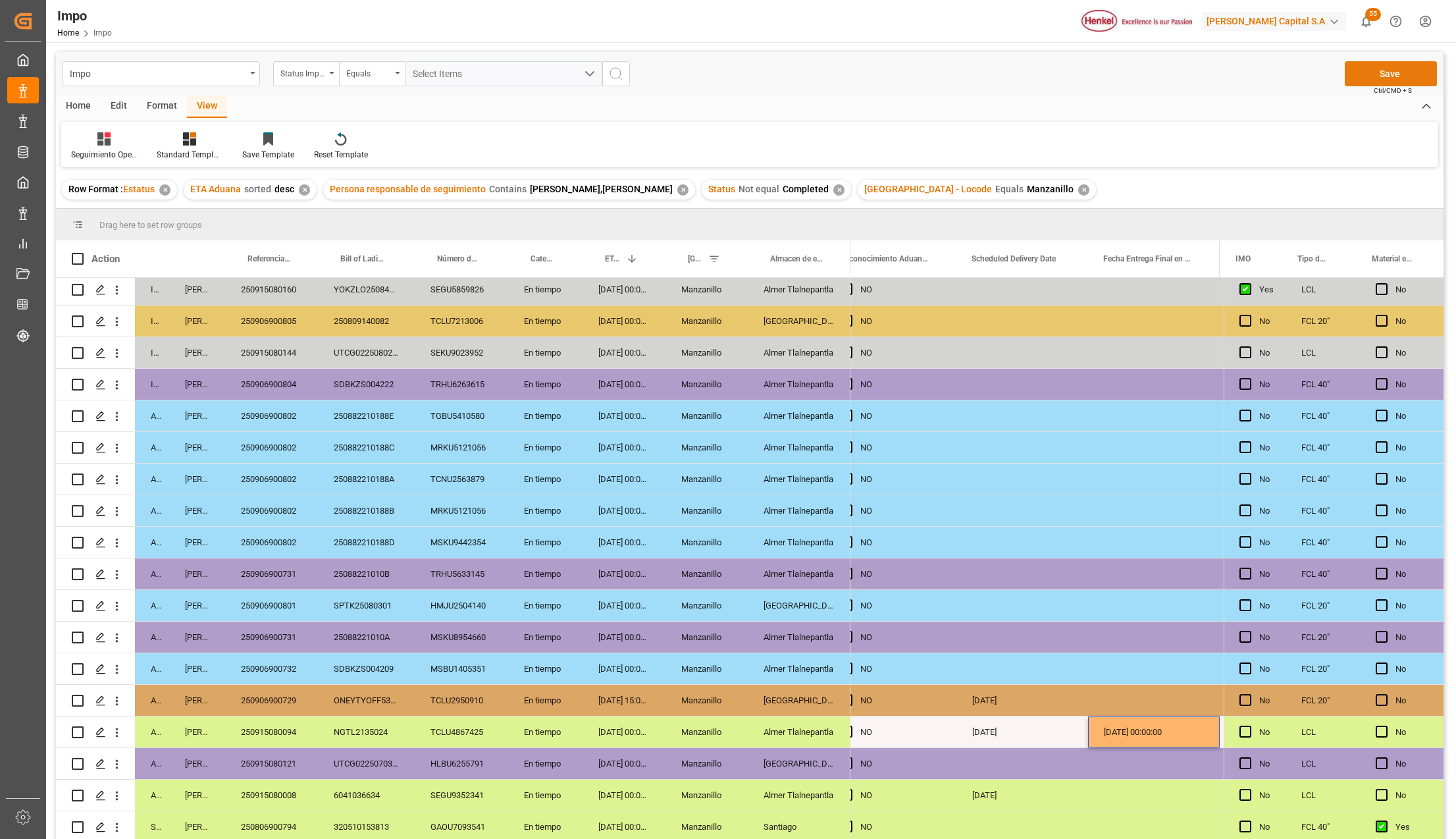
click at [1396, 74] on button "Save" at bounding box center [1391, 73] width 92 height 25
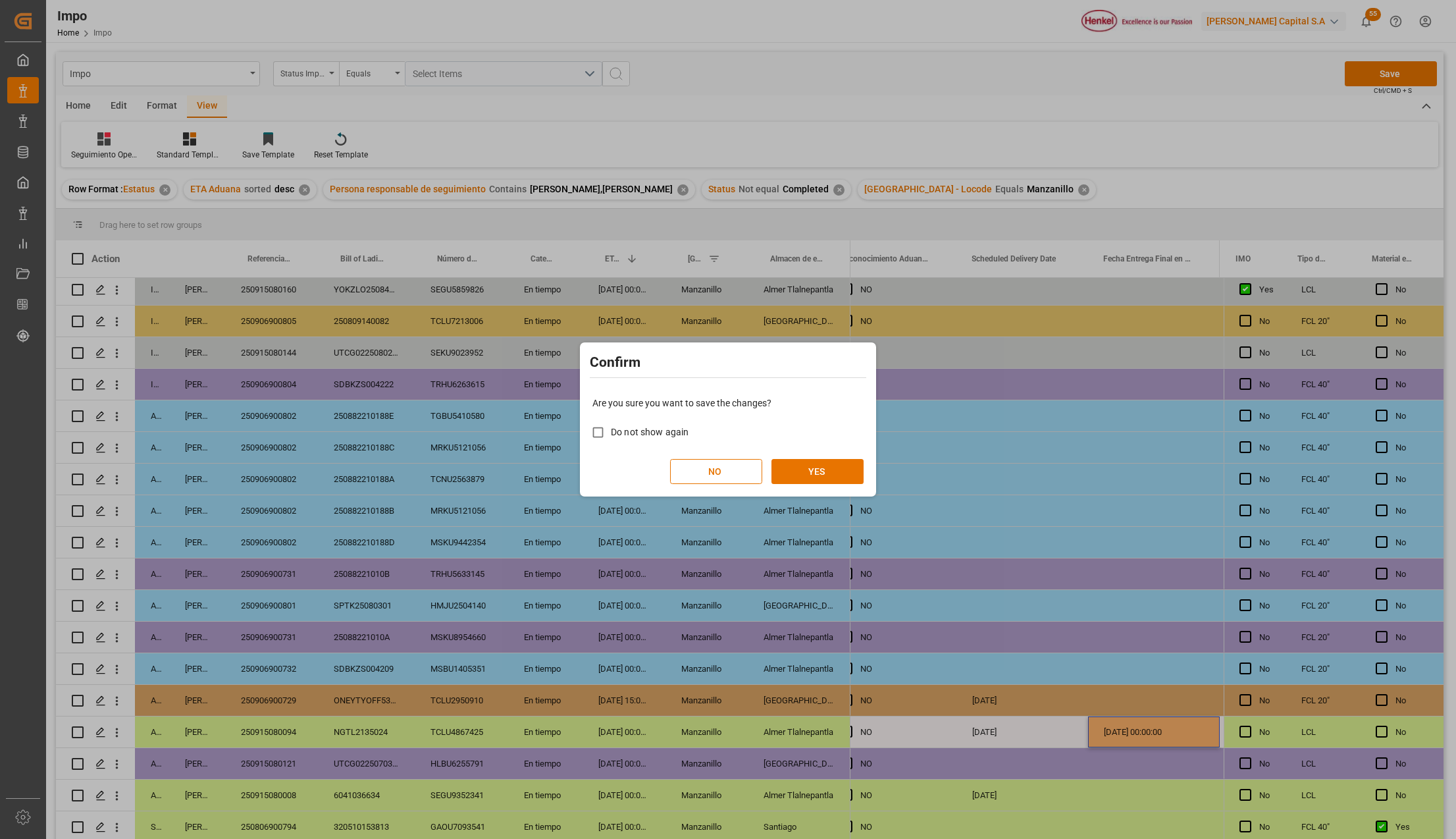
click at [1092, 741] on div "Confirm Are you sure you want to save the changes? Do not show again NO YES" at bounding box center [728, 419] width 1456 height 839
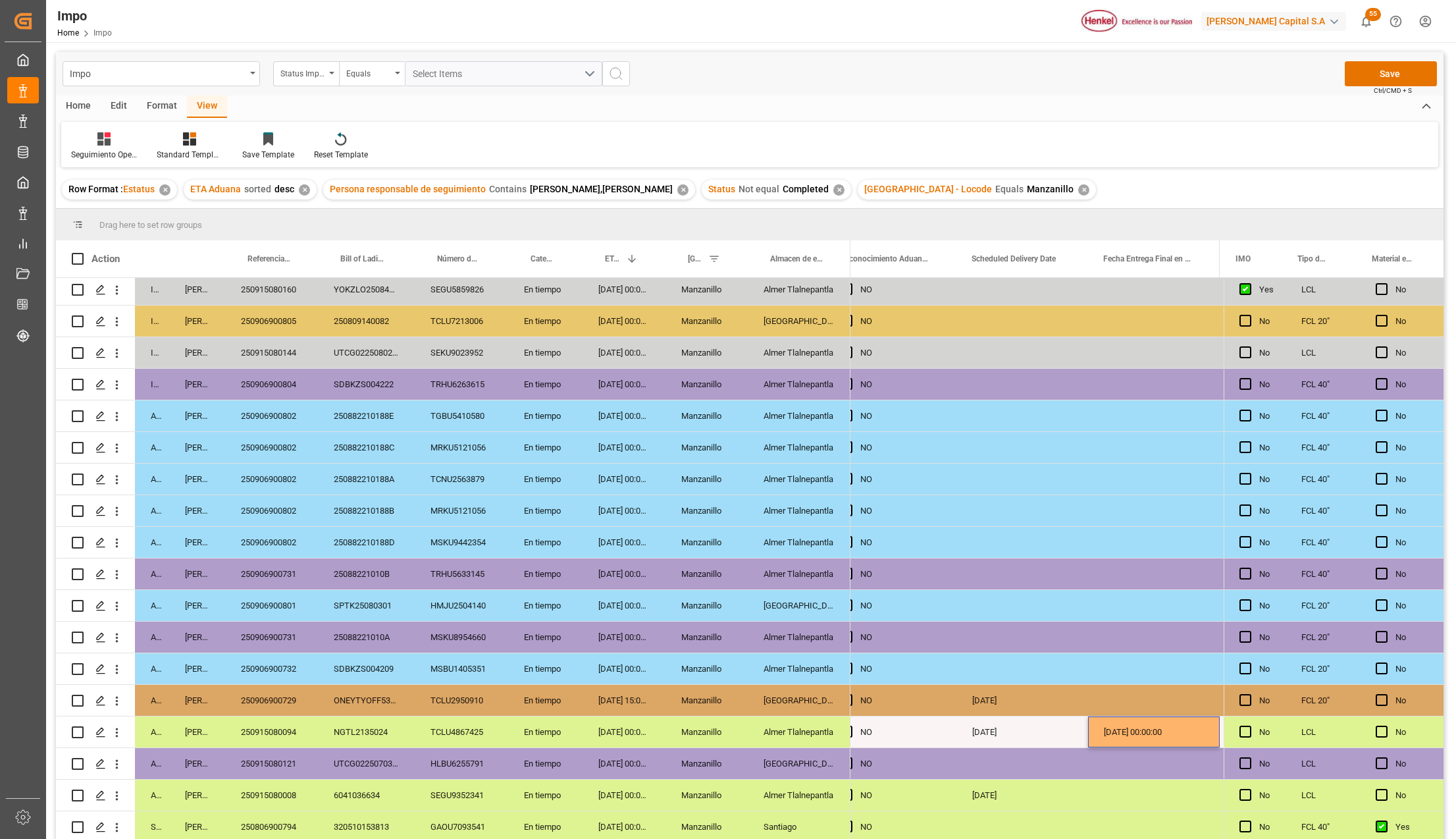
click at [1171, 728] on div "[DATE] 00:00:00" at bounding box center [1154, 731] width 132 height 31
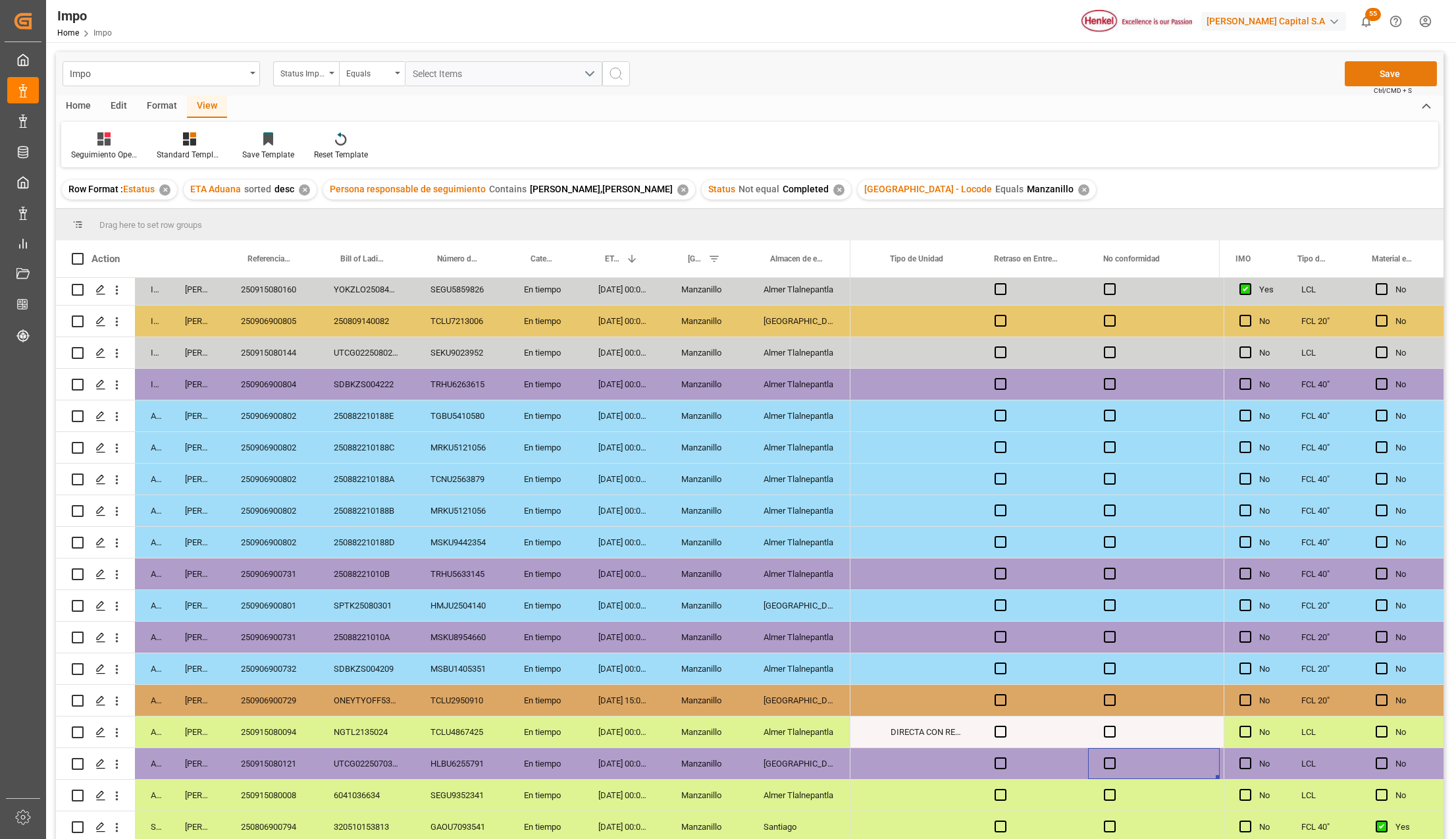
click at [1389, 74] on button "Save" at bounding box center [1391, 73] width 92 height 25
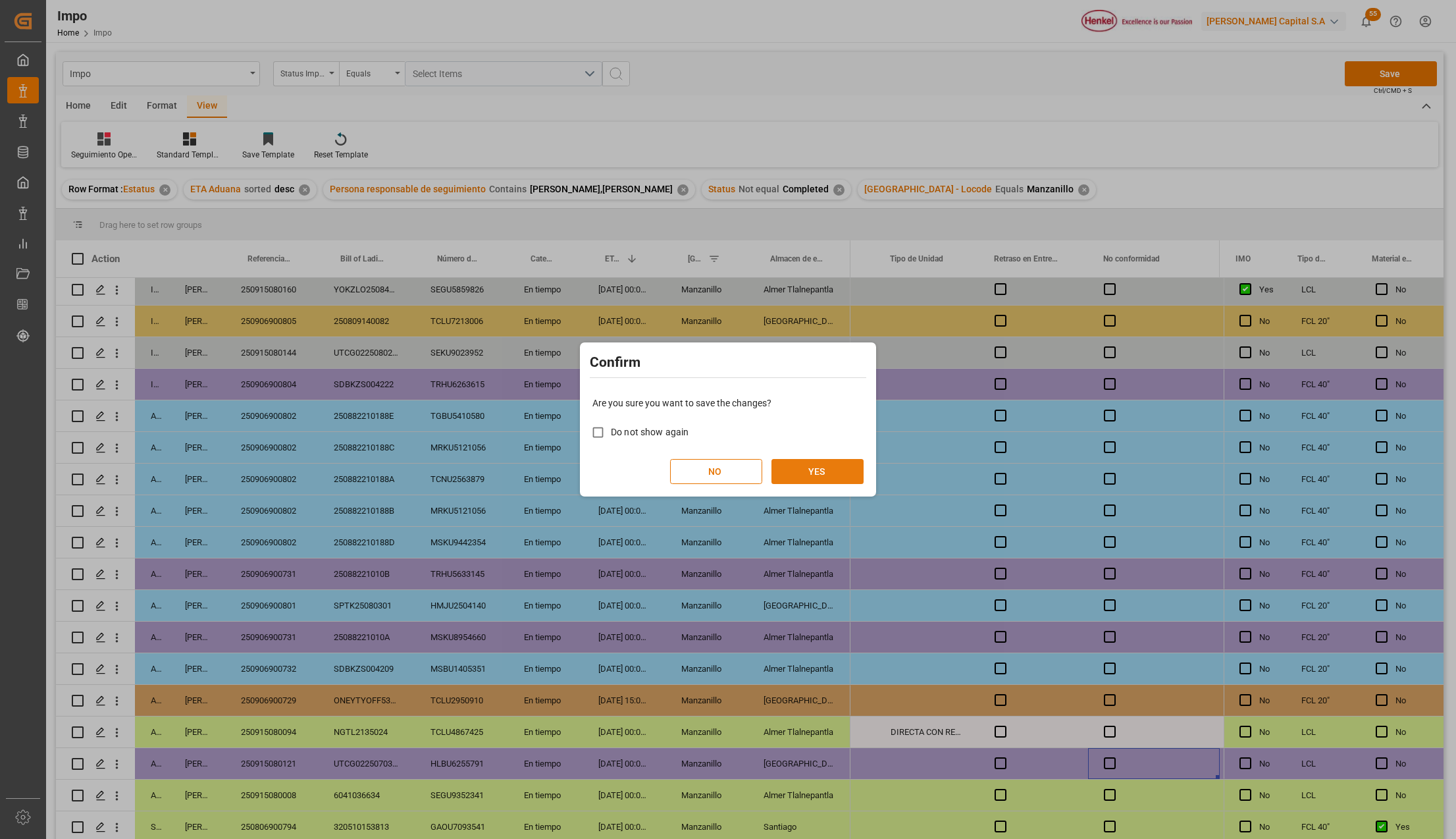
click at [812, 475] on button "YES" at bounding box center [818, 471] width 92 height 25
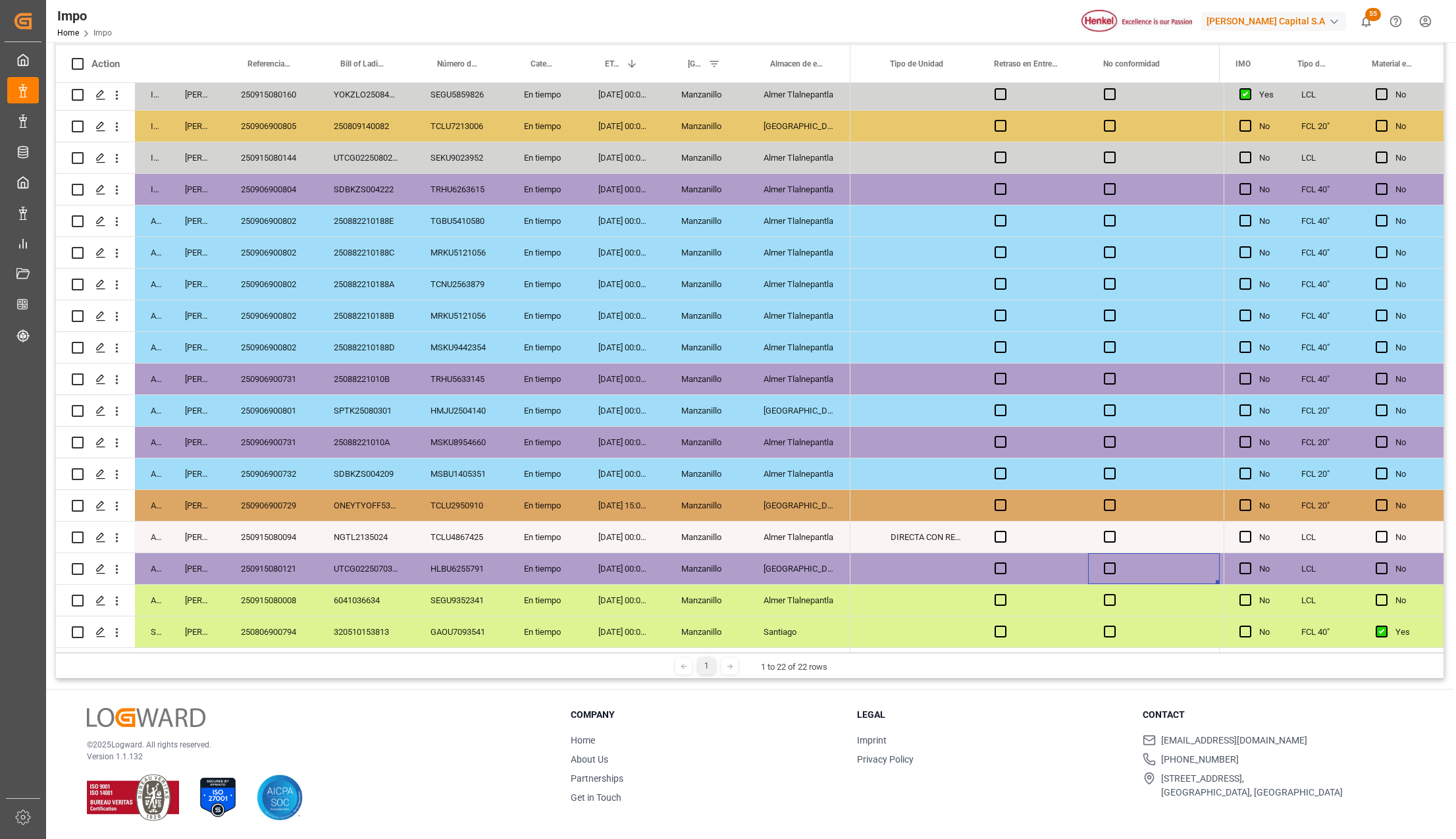
click at [733, 553] on div "Manzanillo" at bounding box center [707, 568] width 82 height 31
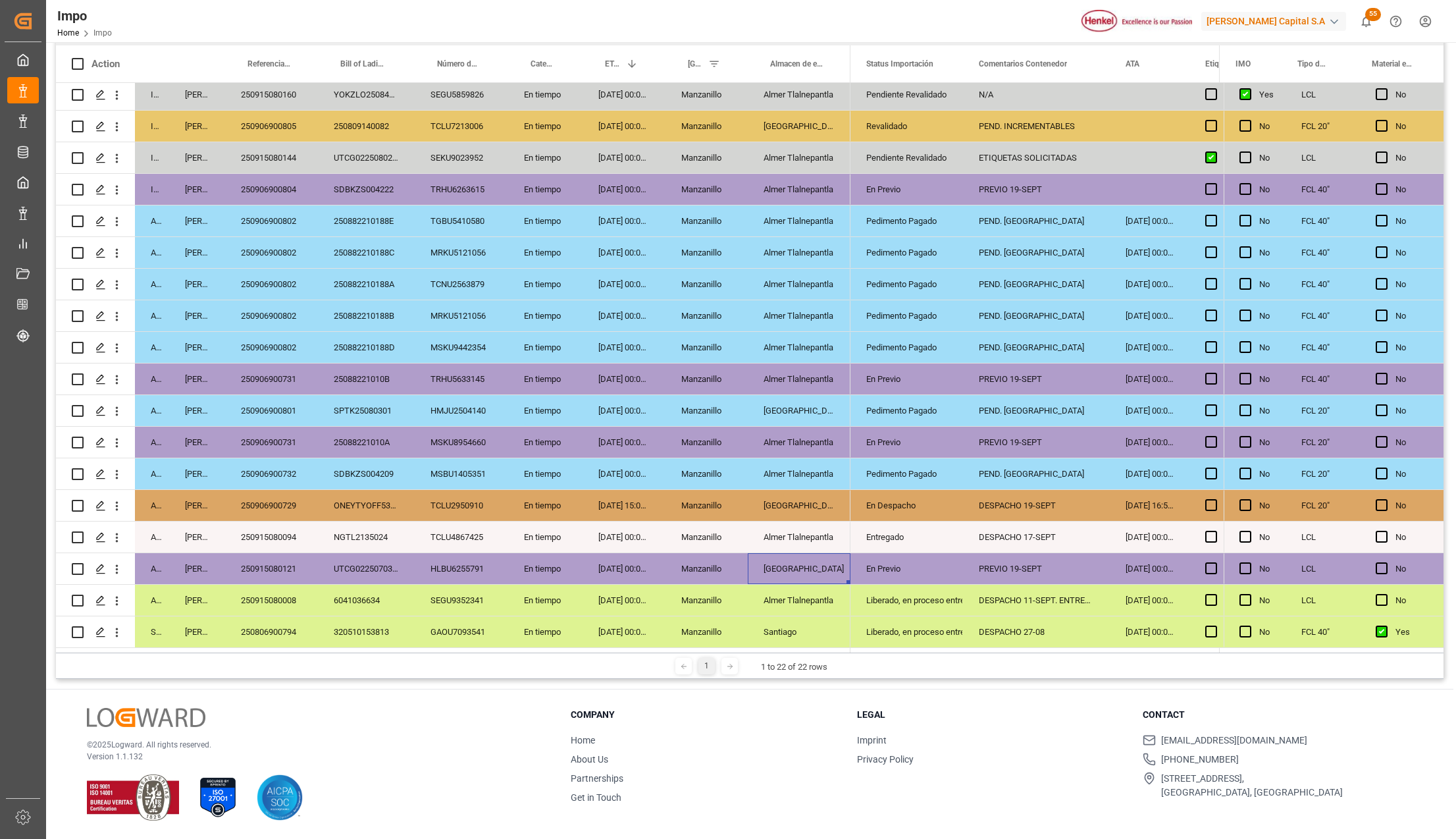
click at [902, 532] on div "Entregado" at bounding box center [906, 537] width 81 height 30
click at [154, 535] on div "Arrived" at bounding box center [152, 536] width 34 height 31
click at [165, 542] on button "Arrived" at bounding box center [159, 544] width 29 height 25
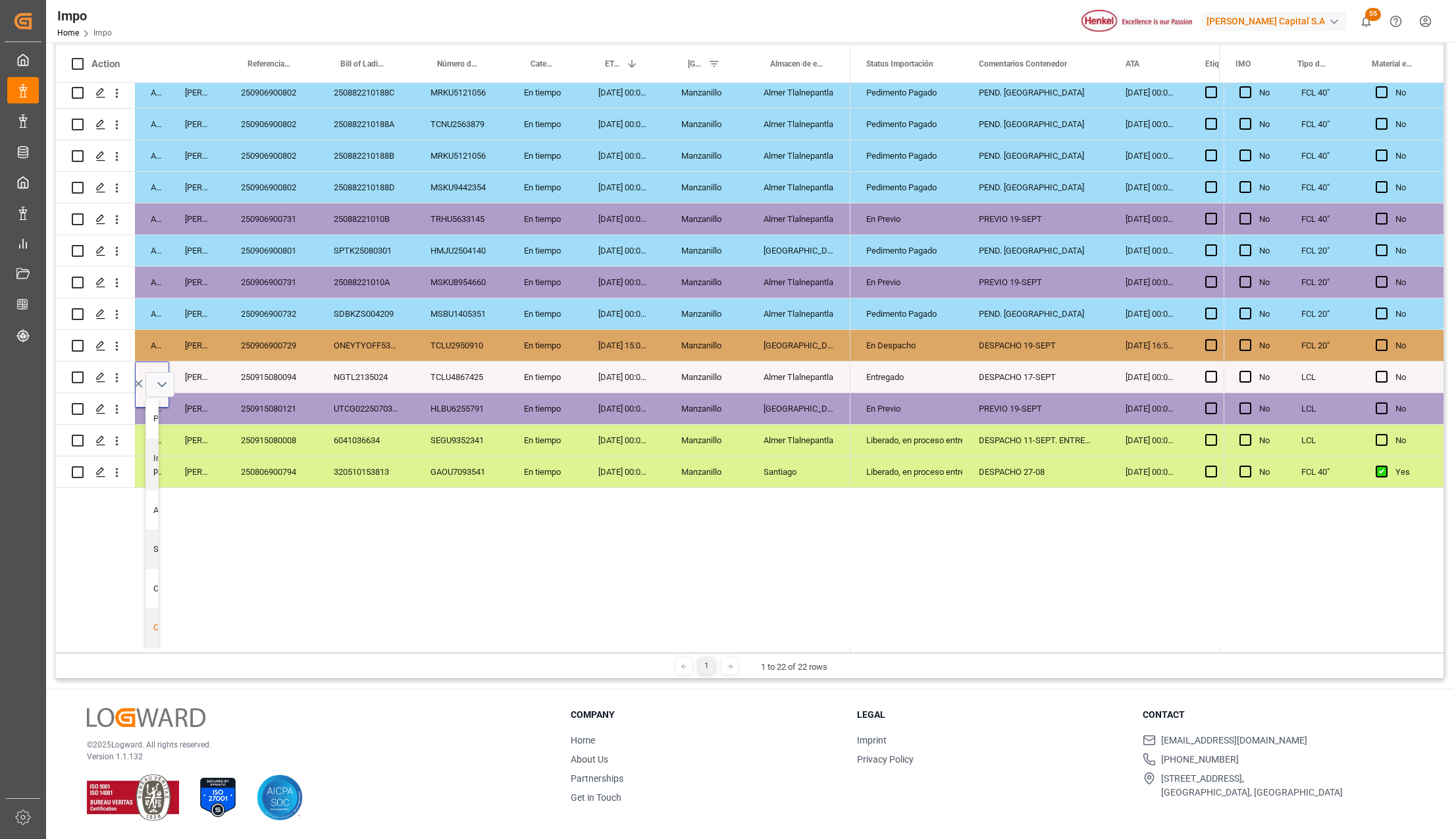
click at [153, 621] on div "Cancelled" at bounding box center [173, 627] width 40 height 13
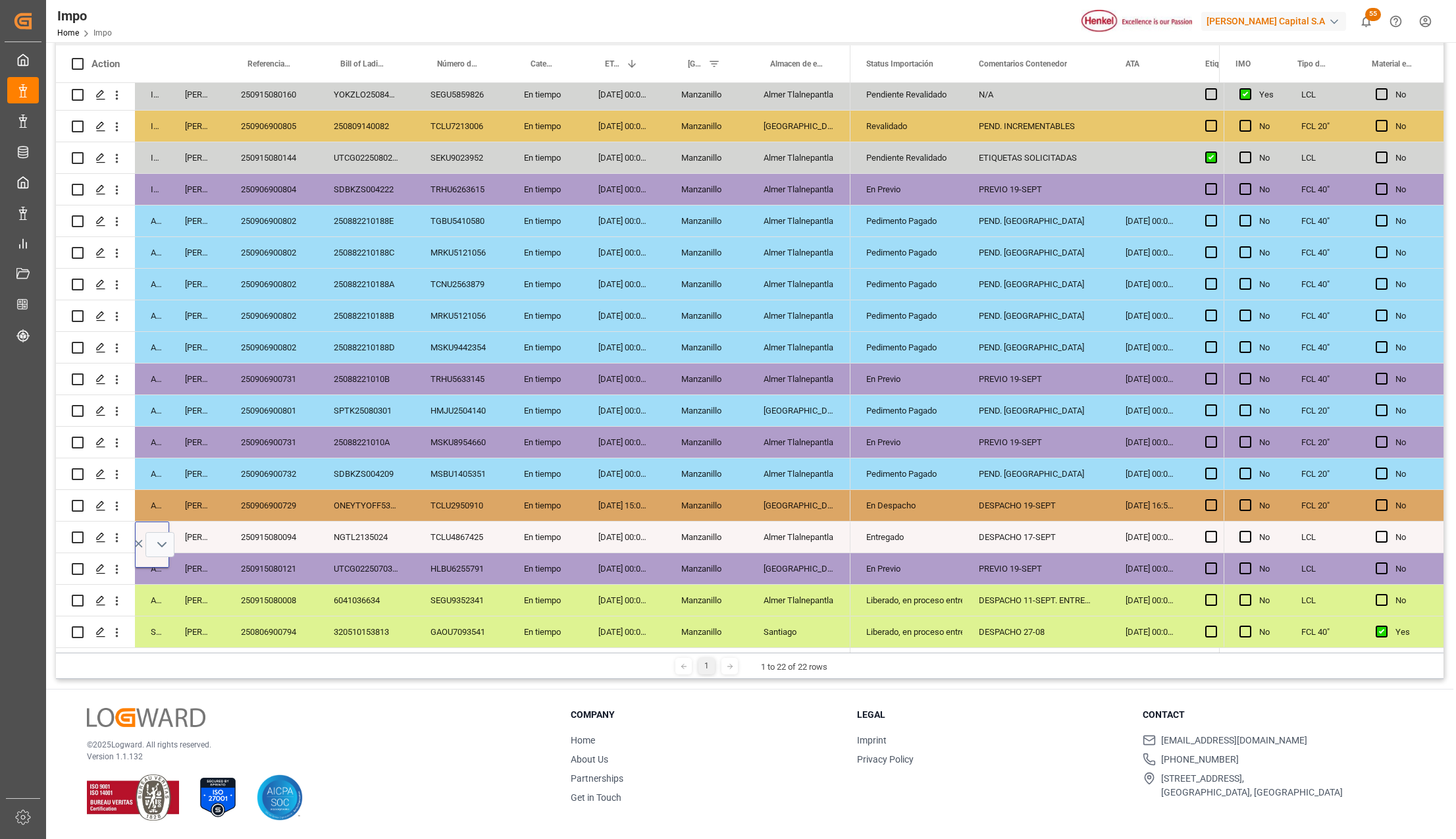
click at [278, 304] on div "250906900802" at bounding box center [271, 315] width 93 height 31
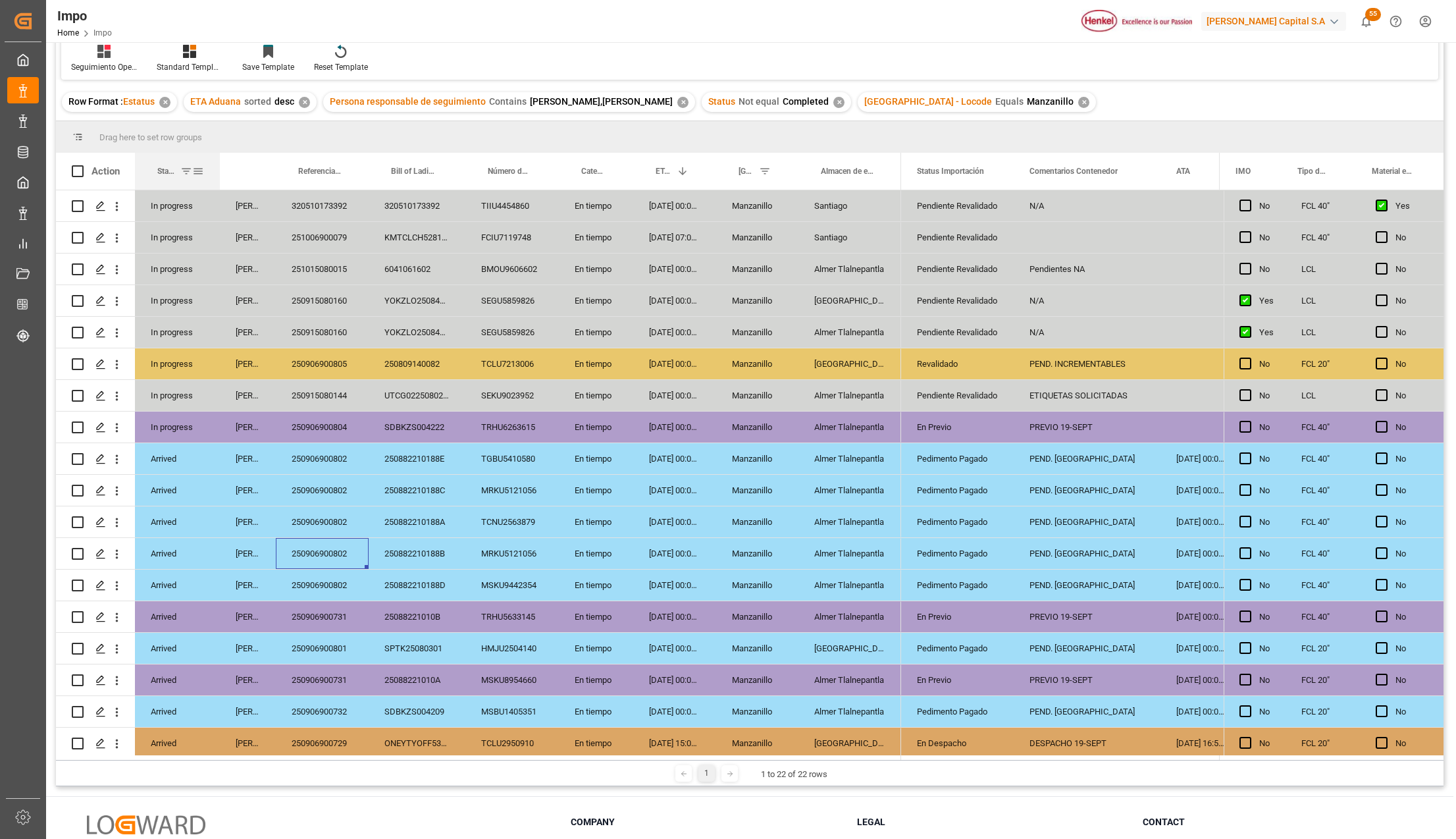
drag, startPoint x: 166, startPoint y: 169, endPoint x: 217, endPoint y: 174, distance: 51.7
click at [217, 174] on div at bounding box center [219, 171] width 5 height 37
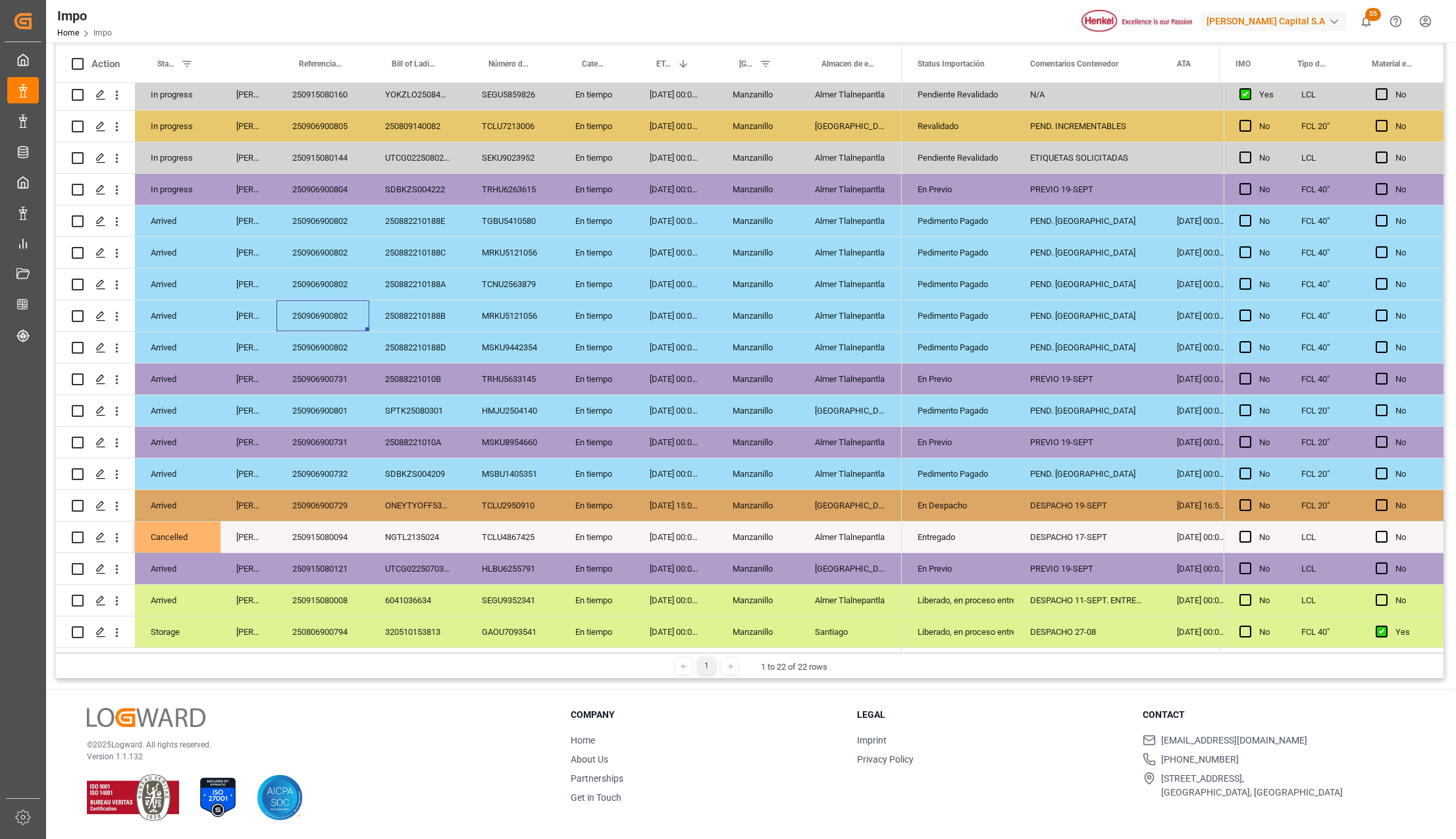
click at [182, 531] on div "Cancelled" at bounding box center [178, 536] width 86 height 31
click at [200, 539] on button "Cancelled" at bounding box center [177, 544] width 65 height 25
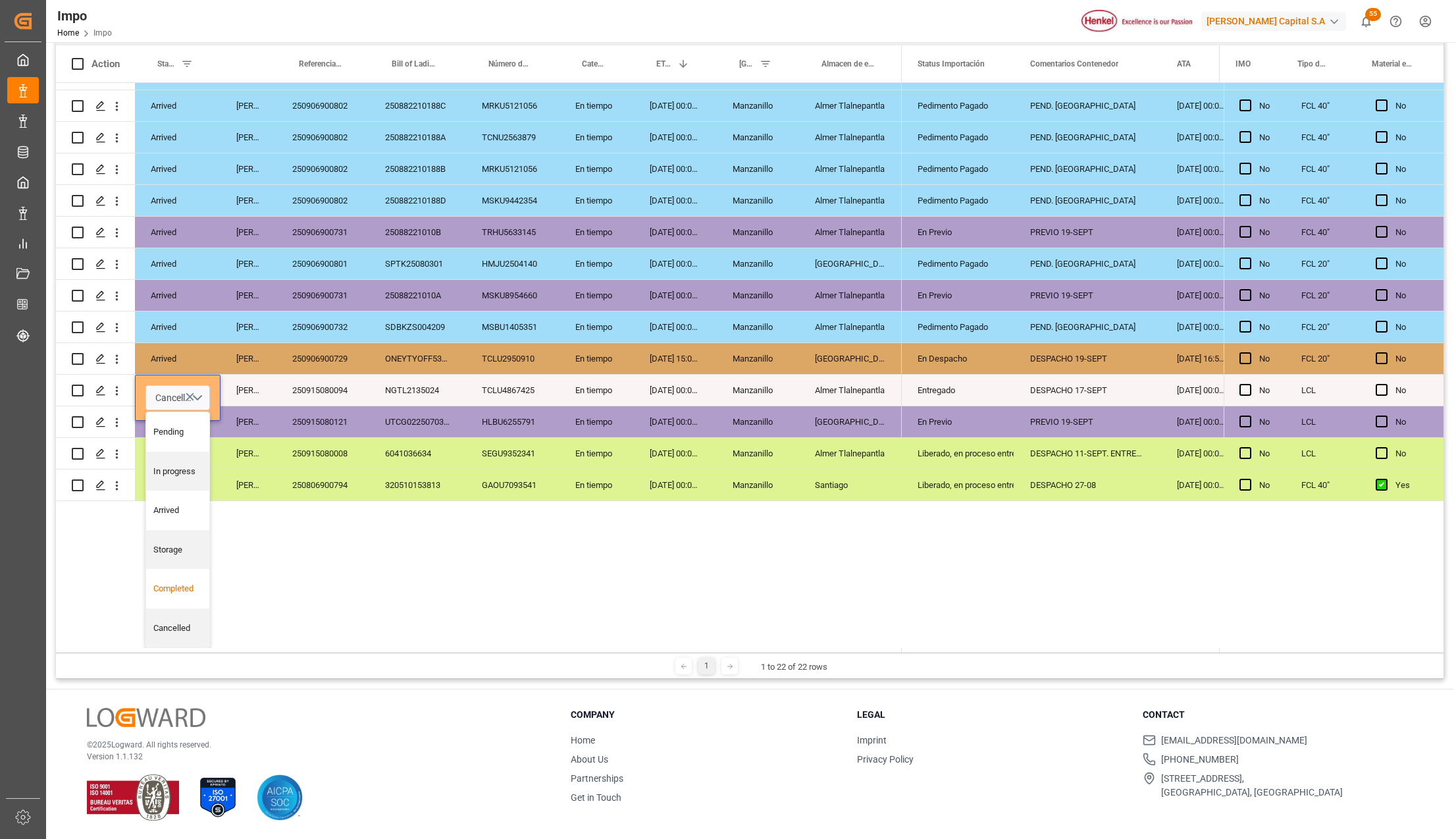
click at [166, 586] on div "Completed" at bounding box center [177, 588] width 49 height 13
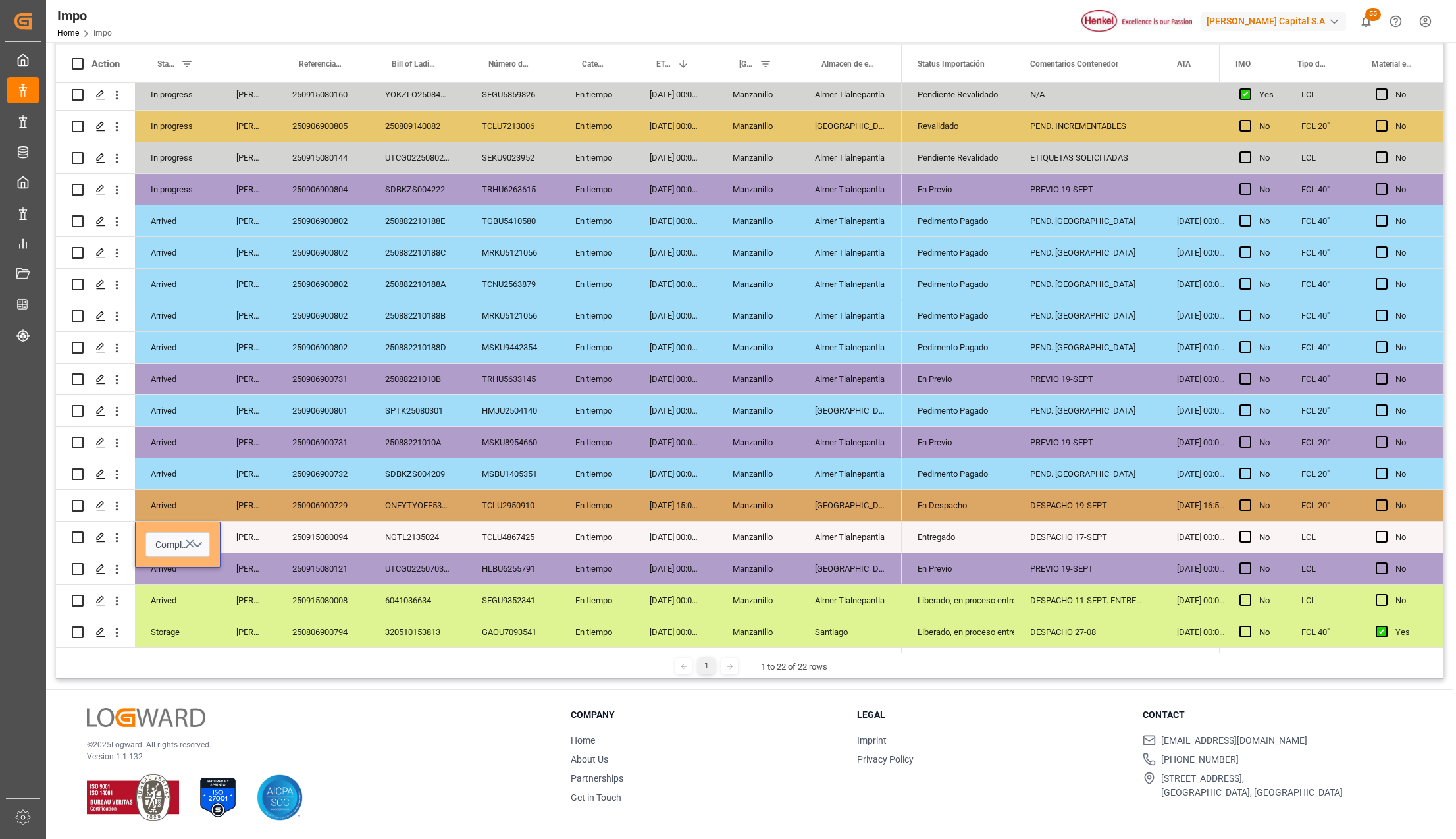
click at [522, 585] on div "SEGU9352341" at bounding box center [512, 600] width 93 height 31
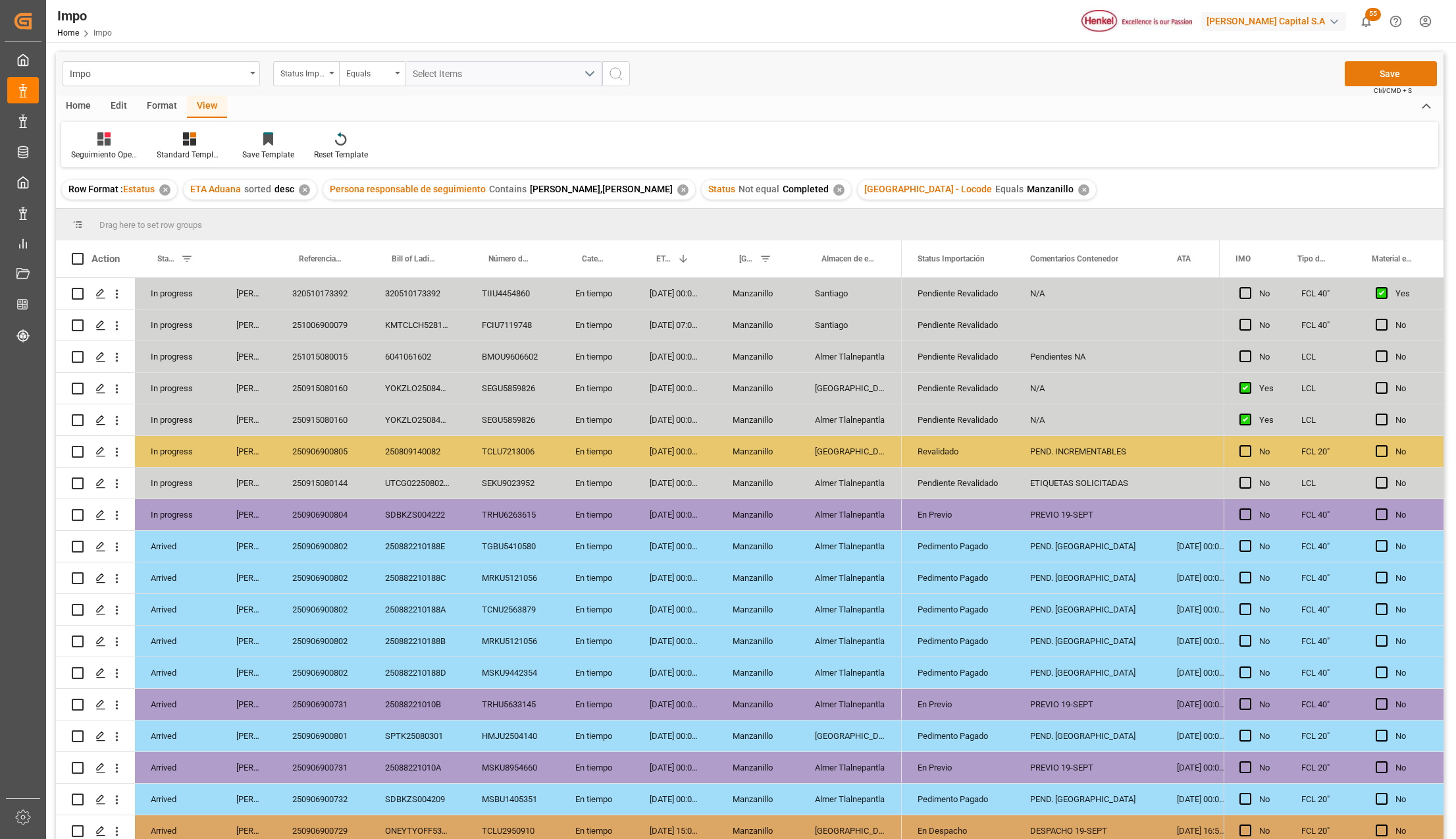
click at [1412, 68] on button "Save" at bounding box center [1391, 73] width 92 height 25
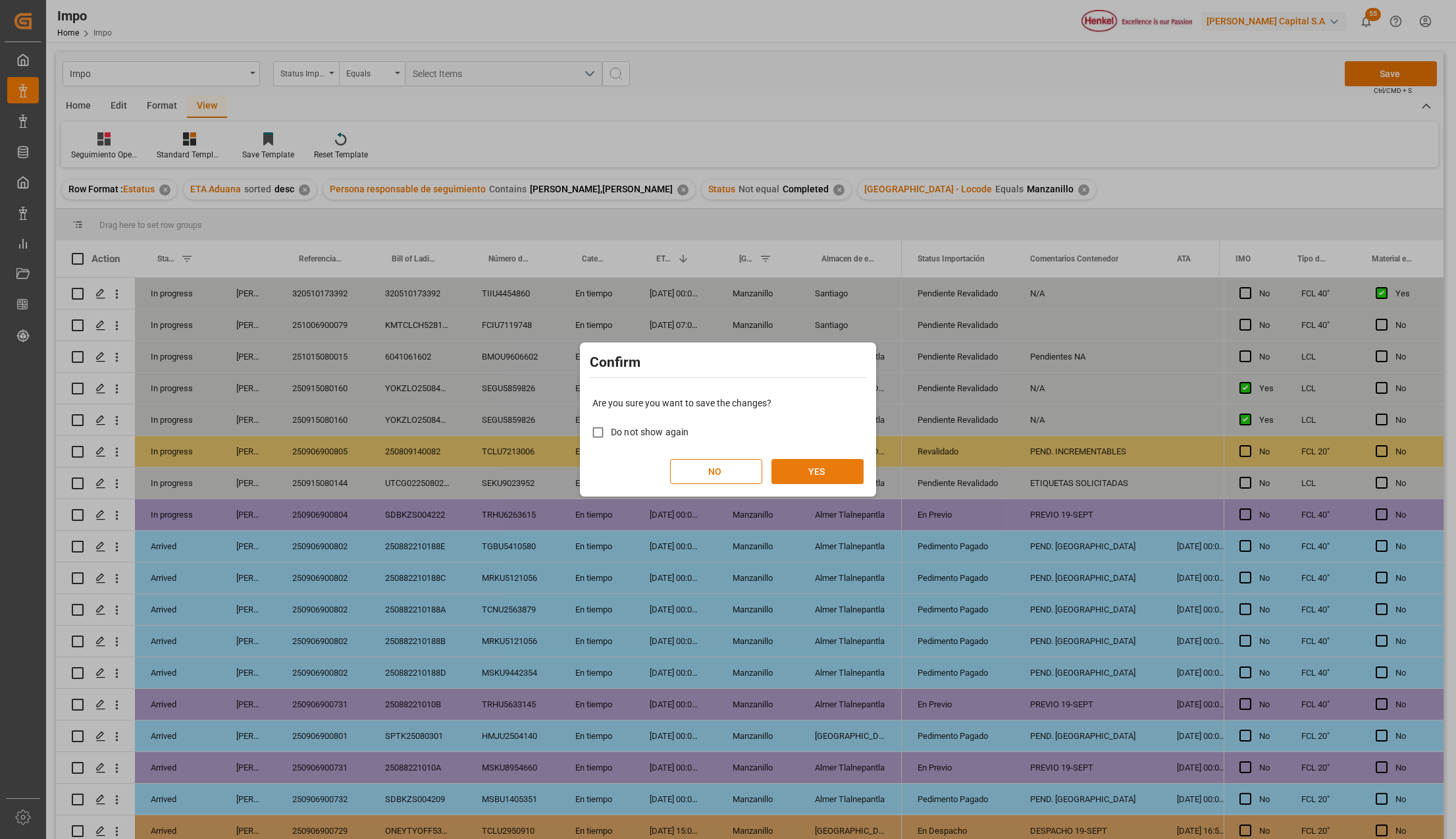
click at [846, 467] on button "YES" at bounding box center [818, 471] width 92 height 25
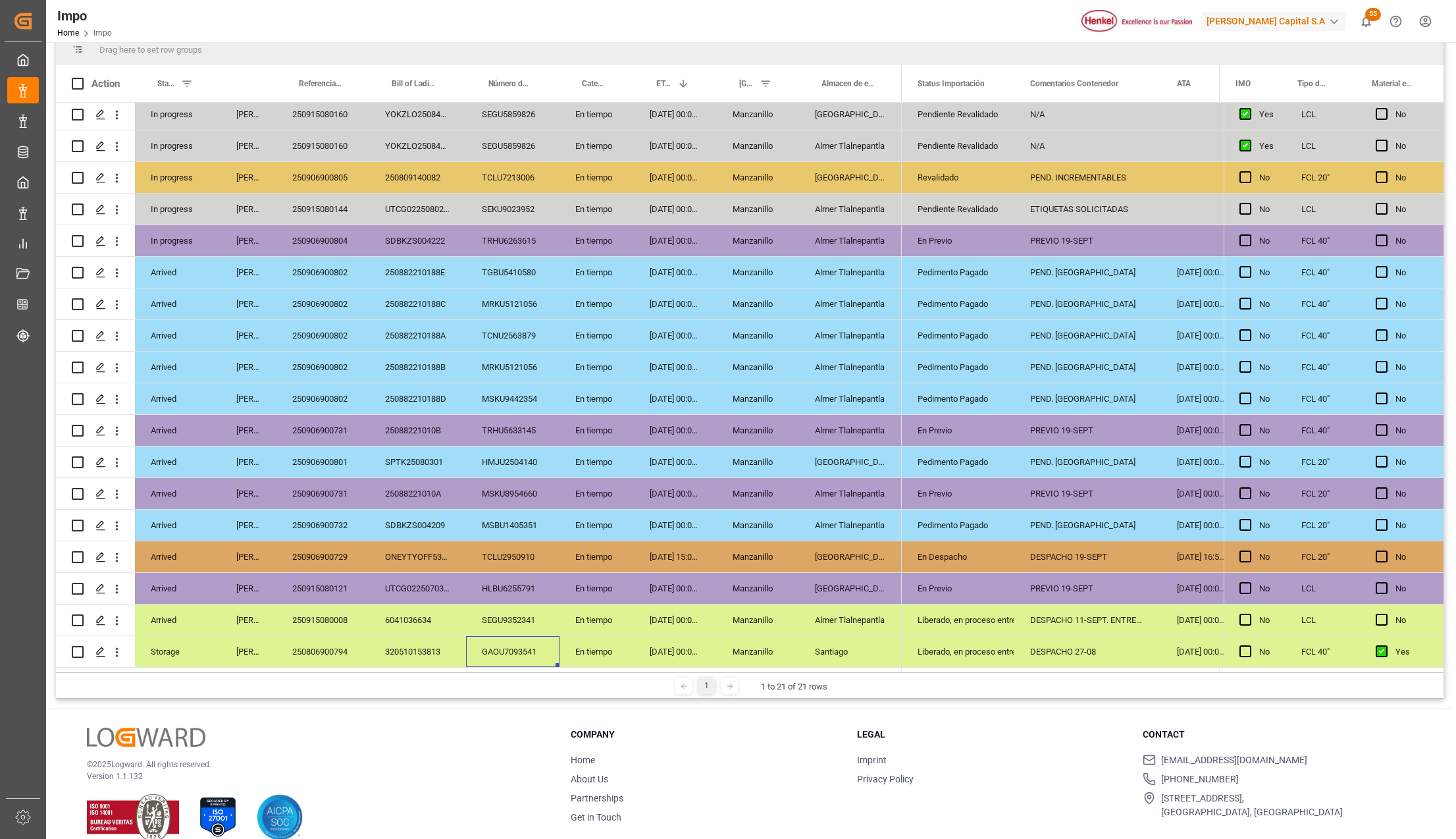
click at [830, 623] on div "Almer Tlalnepantla" at bounding box center [850, 619] width 103 height 31
click at [311, 616] on div "250915080008" at bounding box center [323, 619] width 93 height 31
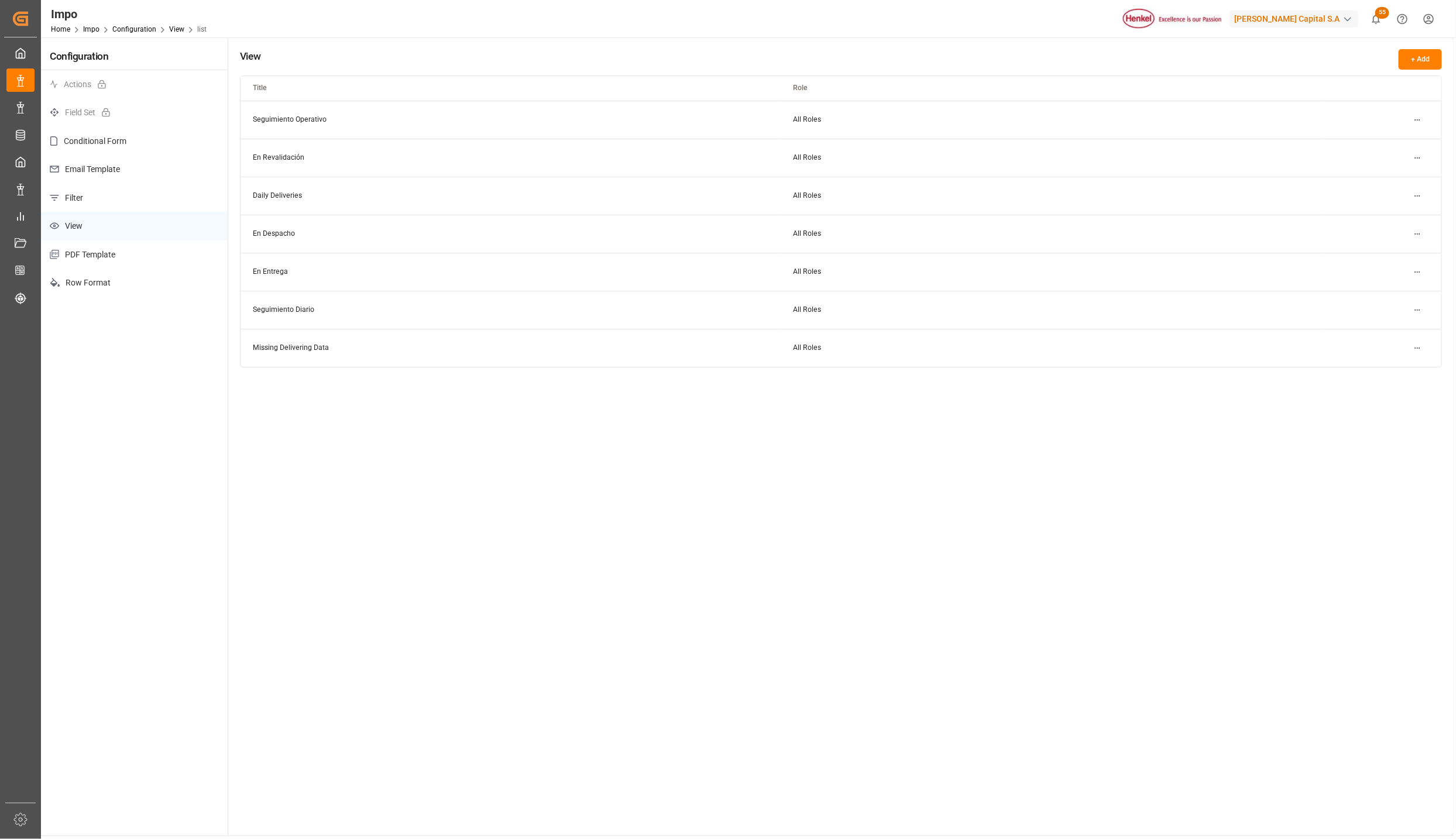
click at [142, 197] on p "Filter" at bounding box center [134, 198] width 187 height 28
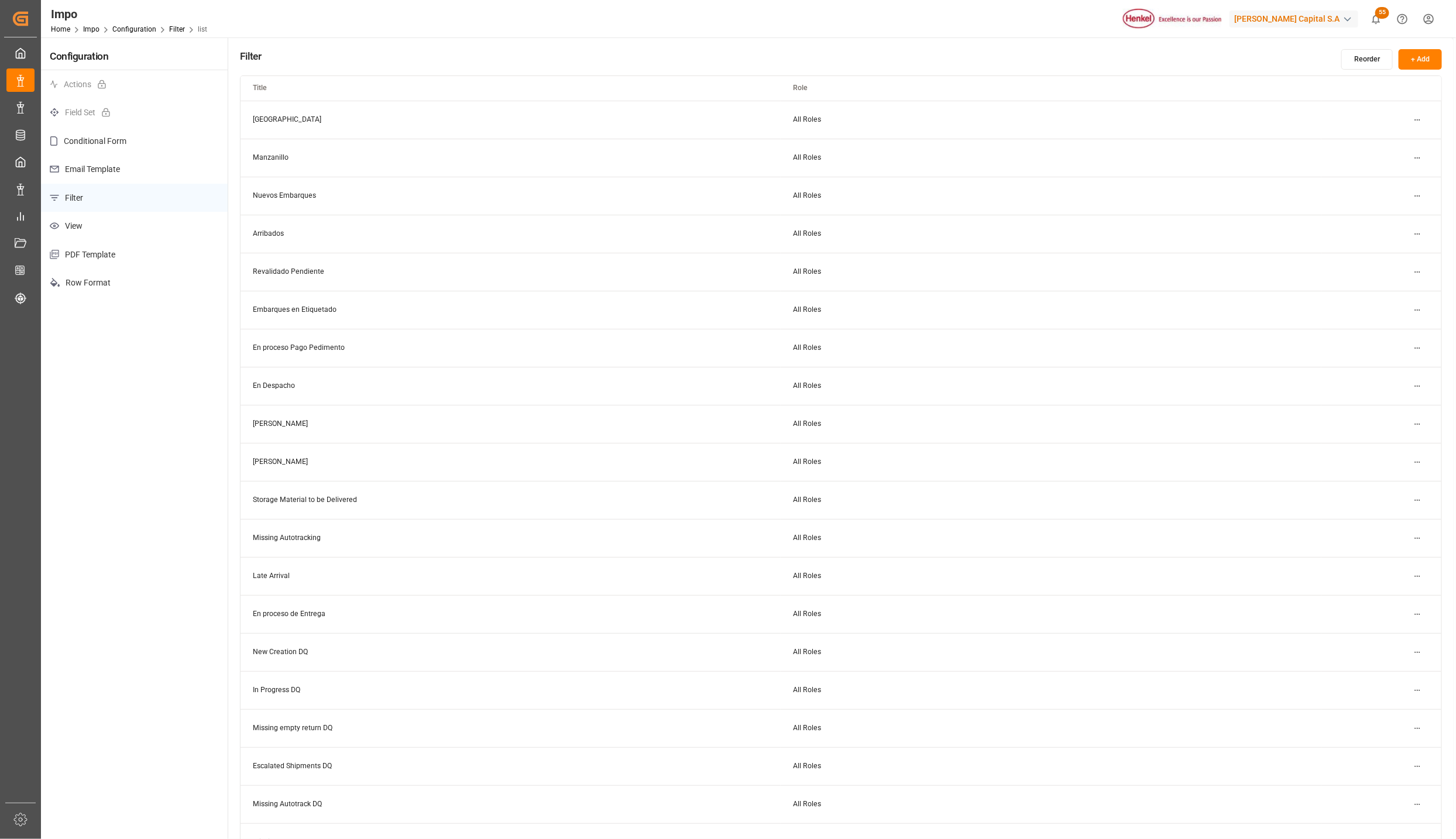
click at [1419, 420] on html "Created by potrace 1.15, written by [PERSON_NAME] [DATE]-[DATE] Created by potr…" at bounding box center [728, 420] width 1456 height 839
click at [1393, 446] on div "Edit" at bounding box center [1396, 448] width 60 height 16
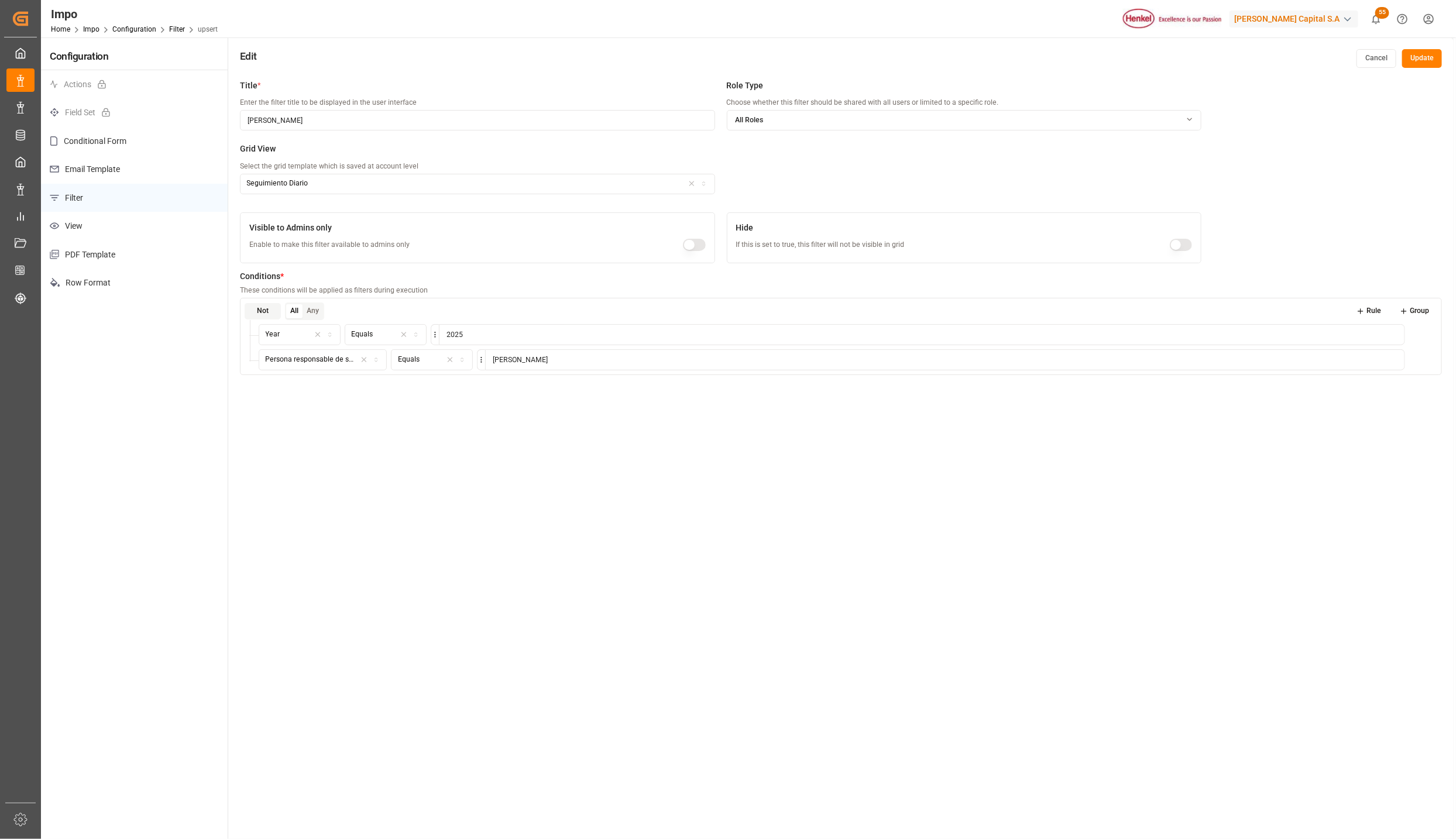
click at [703, 182] on icon "button" at bounding box center [703, 183] width 8 height 6
click at [327, 243] on div "Actualización" at bounding box center [314, 245] width 147 height 16
click at [1415, 53] on button "Update" at bounding box center [1421, 58] width 40 height 19
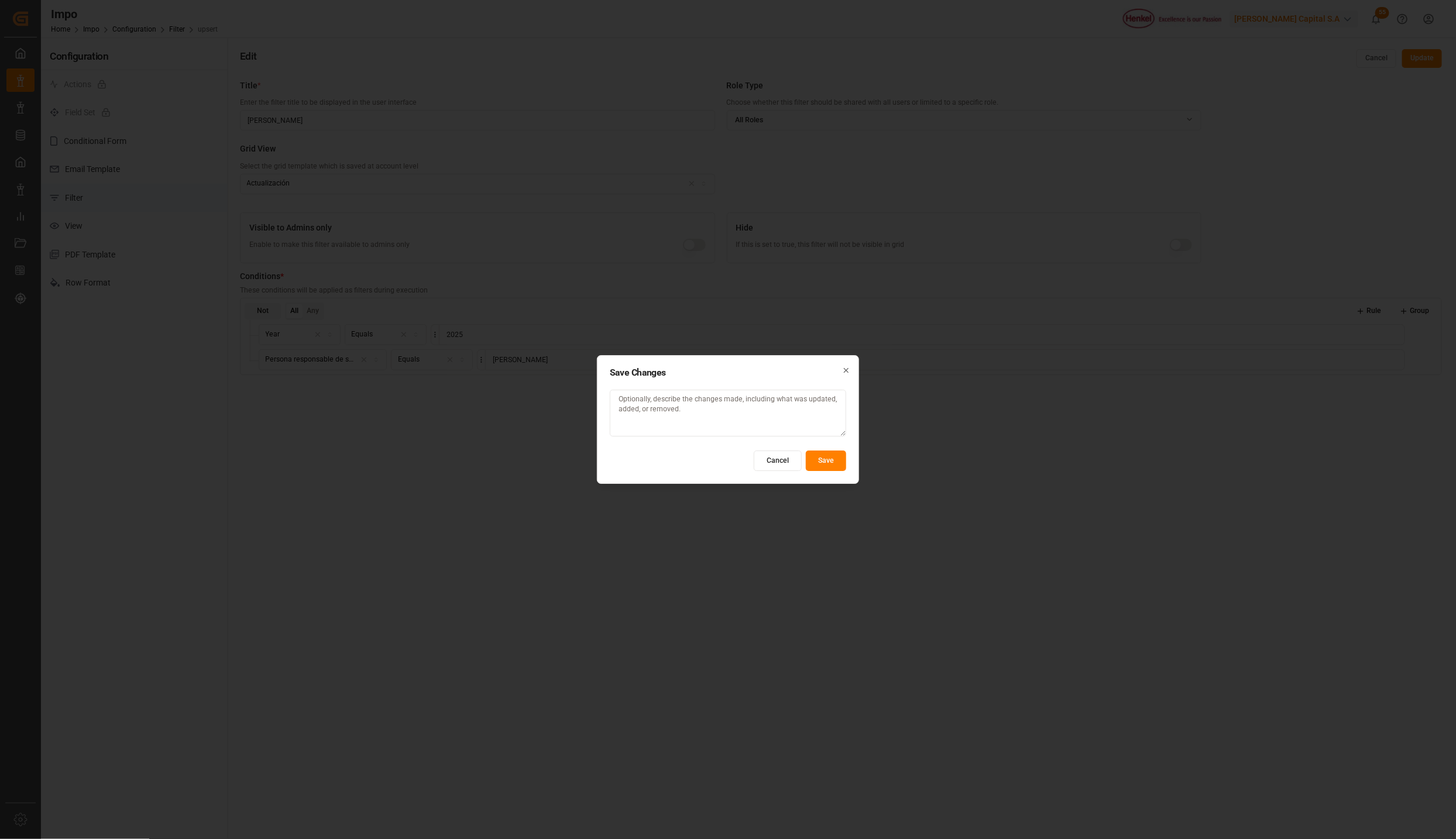
click at [838, 457] on button "Save" at bounding box center [826, 460] width 40 height 20
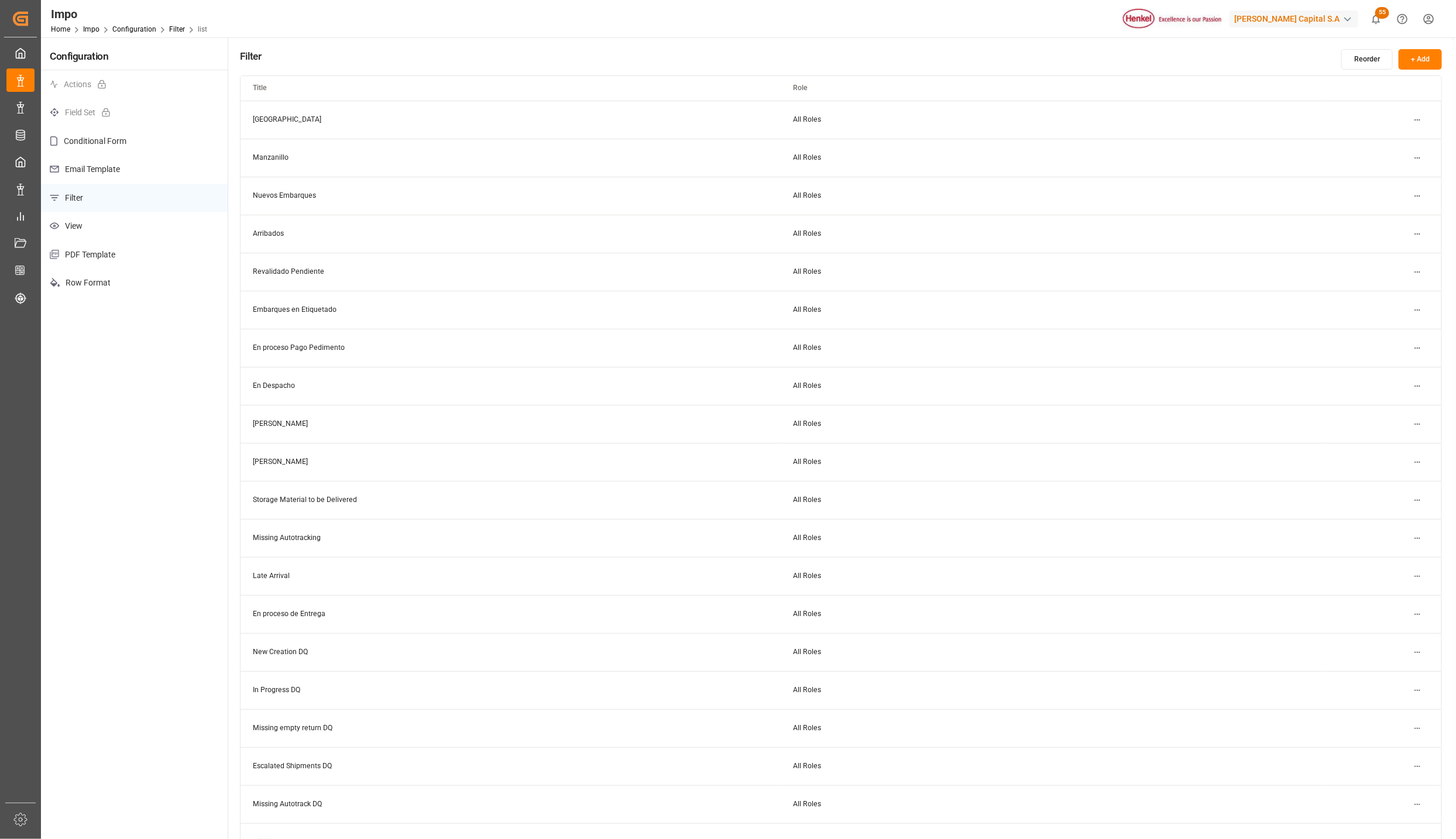
click at [1420, 420] on html "Created by potrace 1.15, written by [PERSON_NAME] [DATE]-[DATE] Created by potr…" at bounding box center [728, 420] width 1456 height 839
click at [1396, 440] on div "Edit" at bounding box center [1396, 448] width 60 height 16
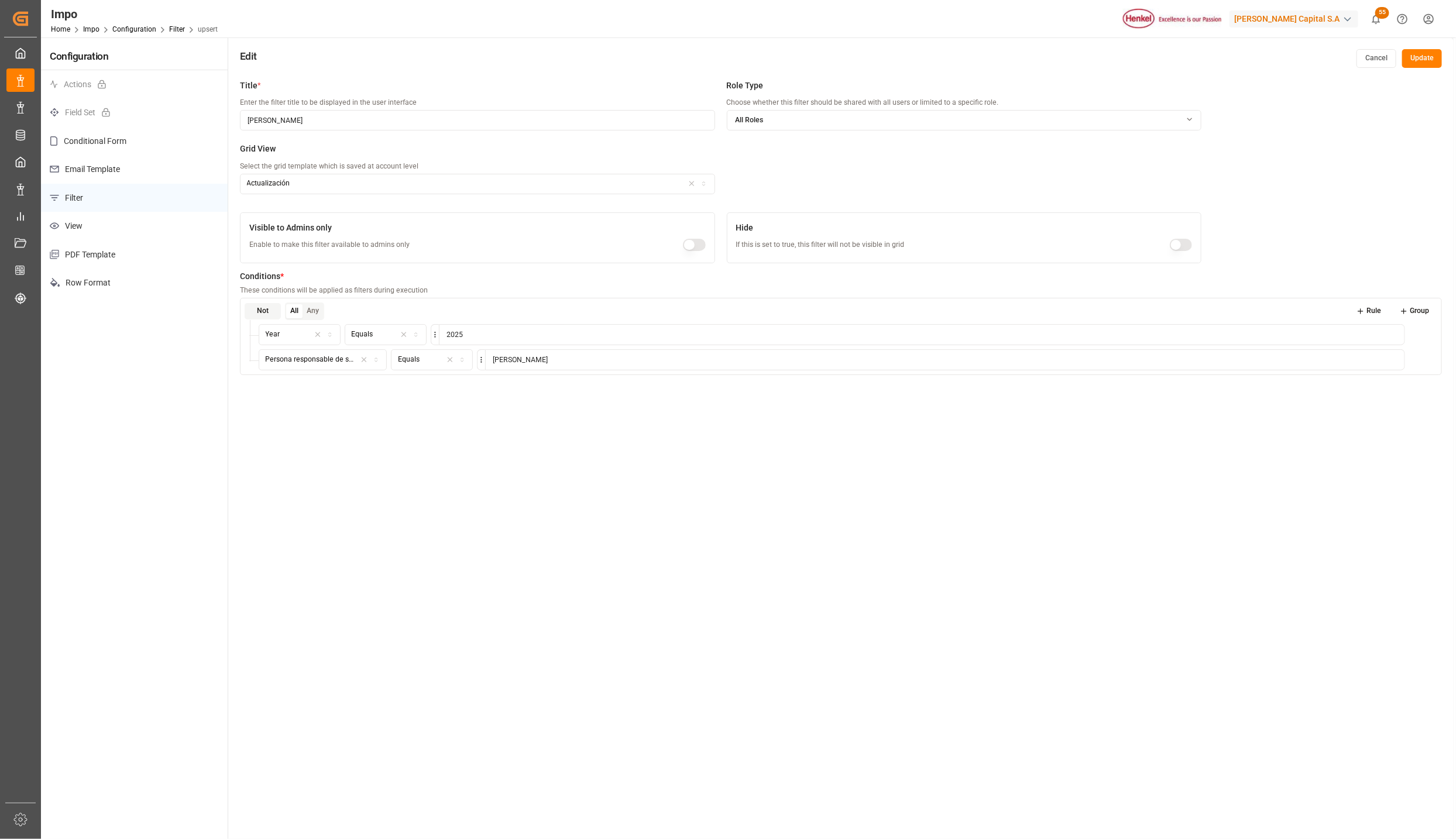
click at [1372, 315] on button "Rule" at bounding box center [1369, 311] width 42 height 16
click at [329, 385] on icon "button" at bounding box center [330, 385] width 8 height 11
click at [315, 457] on div "Status" at bounding box center [353, 463] width 187 height 16
click at [412, 381] on icon "button" at bounding box center [415, 385] width 8 height 11
click at [412, 499] on div "Not Equal" at bounding box center [419, 496] width 147 height 16
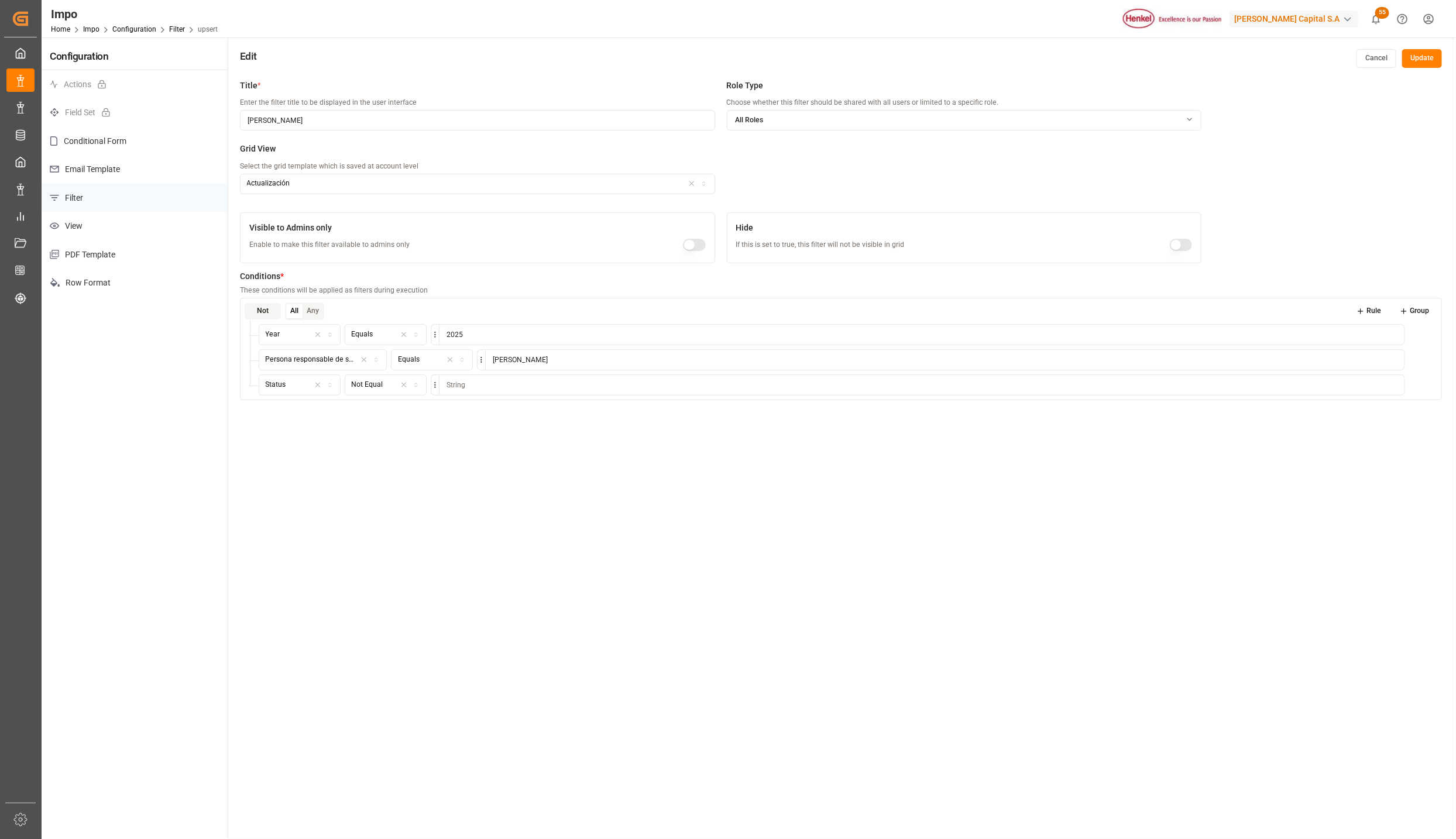
click at [484, 389] on input at bounding box center [922, 385] width 966 height 21
type input "Completed"
click at [1233, 587] on div "Title * Enter the filter title to be displayed in the user interface [PERSON_NA…" at bounding box center [841, 493] width 1226 height 839
click at [1429, 61] on button "Update" at bounding box center [1421, 58] width 40 height 19
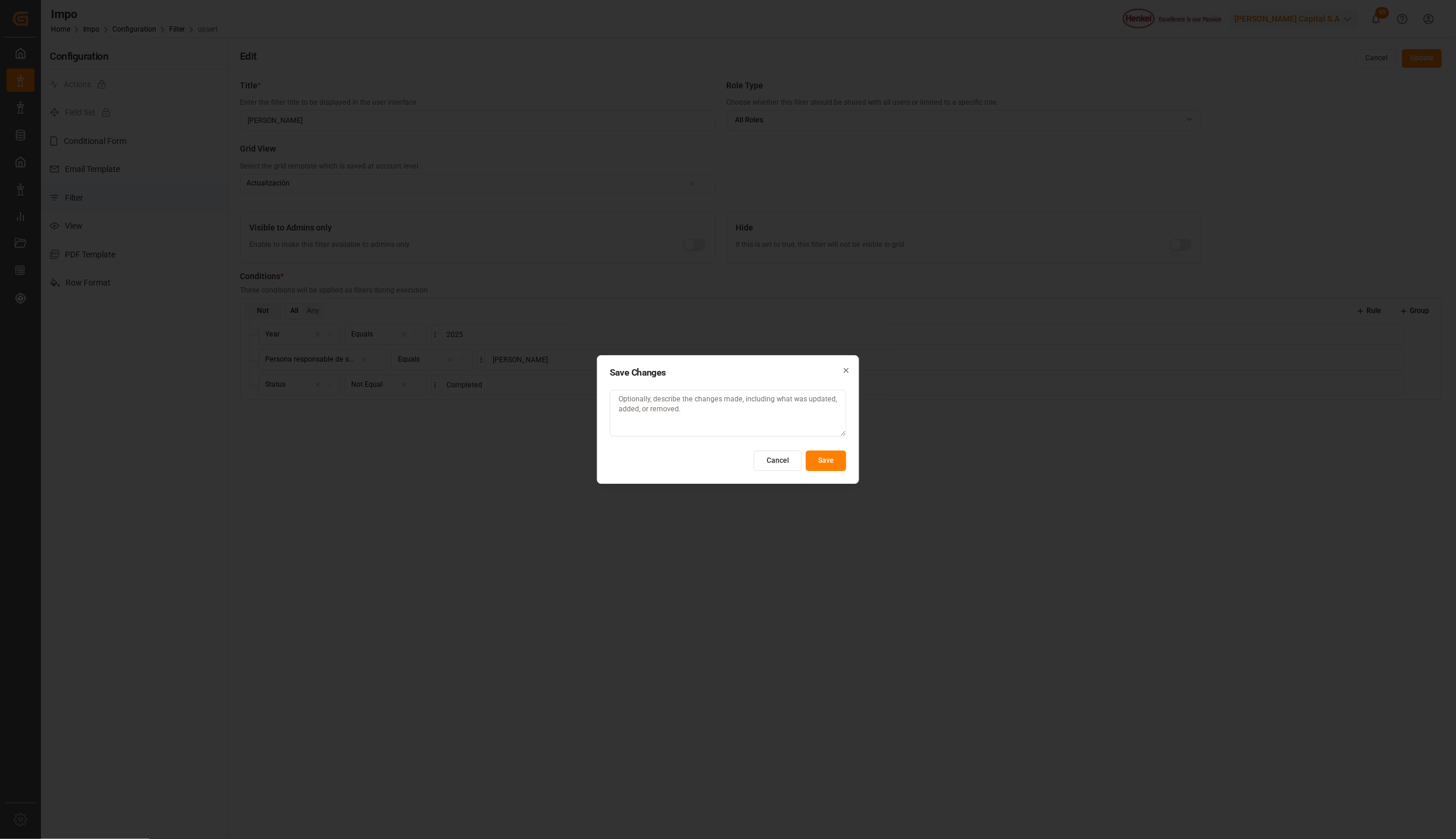
click at [844, 453] on button "Save" at bounding box center [826, 460] width 40 height 20
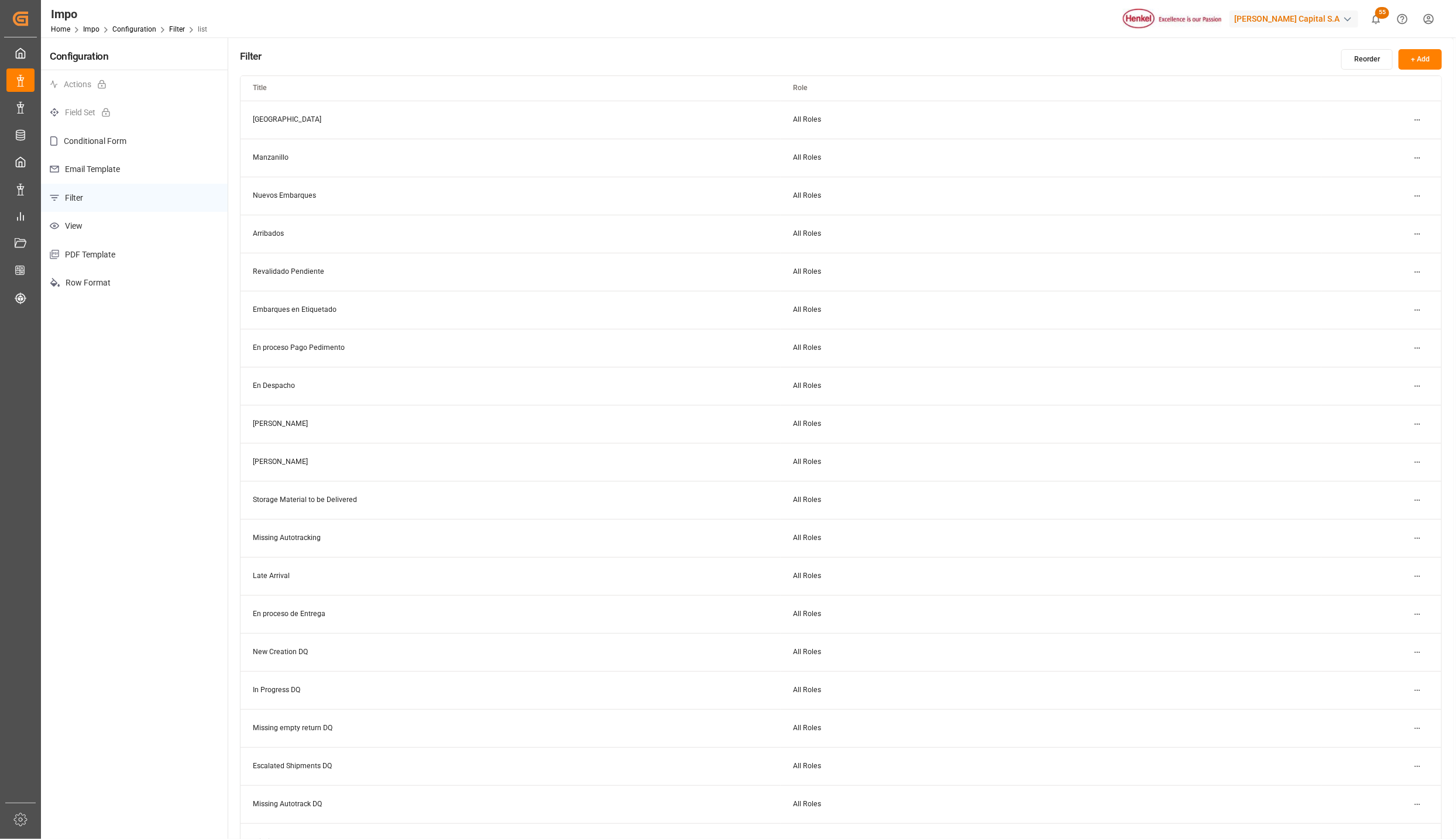
click at [1415, 117] on html "Created by potrace 1.15, written by [PERSON_NAME] [DATE]-[DATE] Created by potr…" at bounding box center [728, 420] width 1456 height 839
click at [1380, 140] on small "Edit" at bounding box center [1376, 143] width 12 height 7
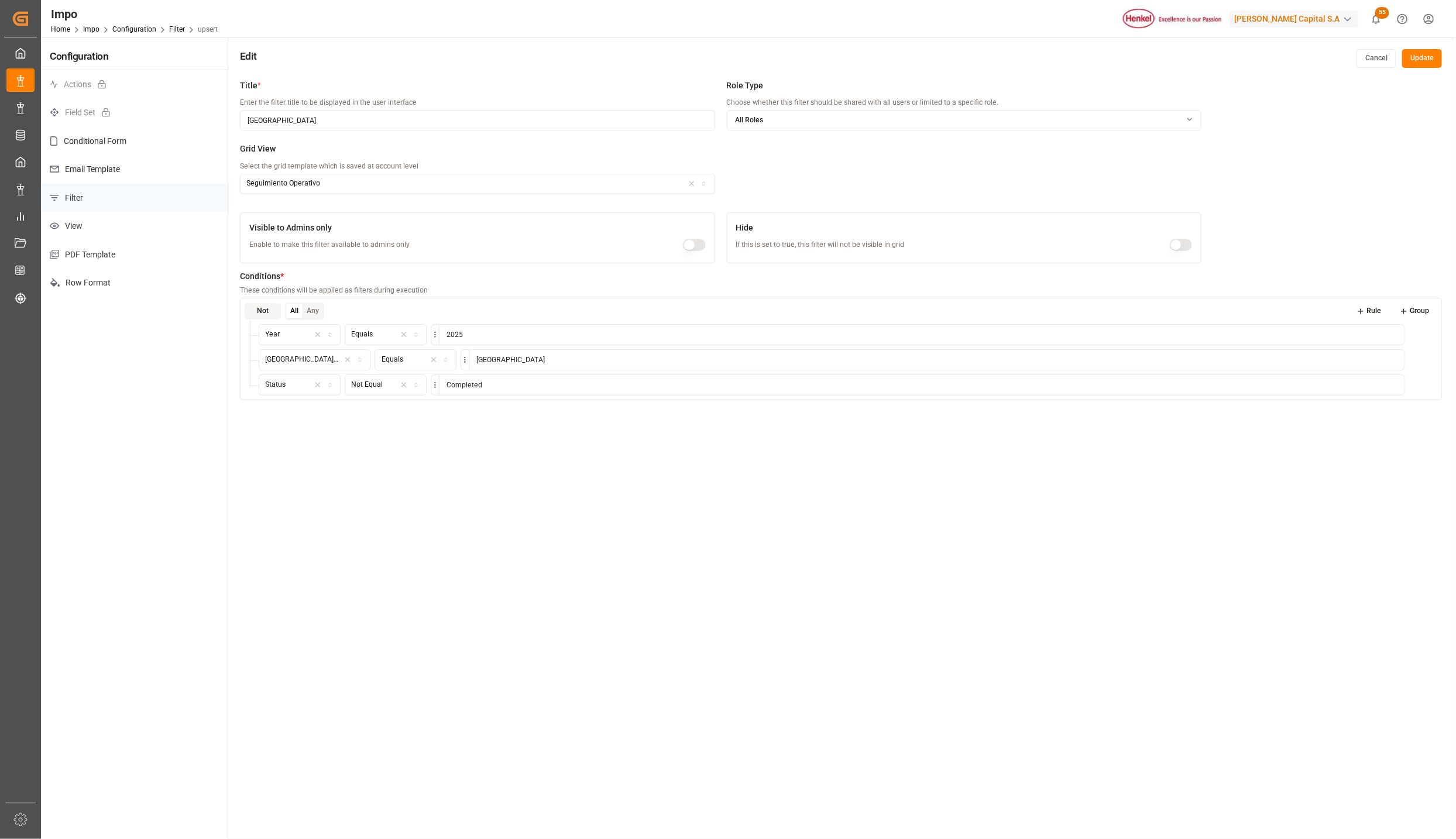
click at [707, 184] on icon "button" at bounding box center [703, 183] width 8 height 6
click at [318, 239] on div "Actualización" at bounding box center [314, 245] width 147 height 16
click at [1419, 62] on button "Update" at bounding box center [1421, 58] width 40 height 19
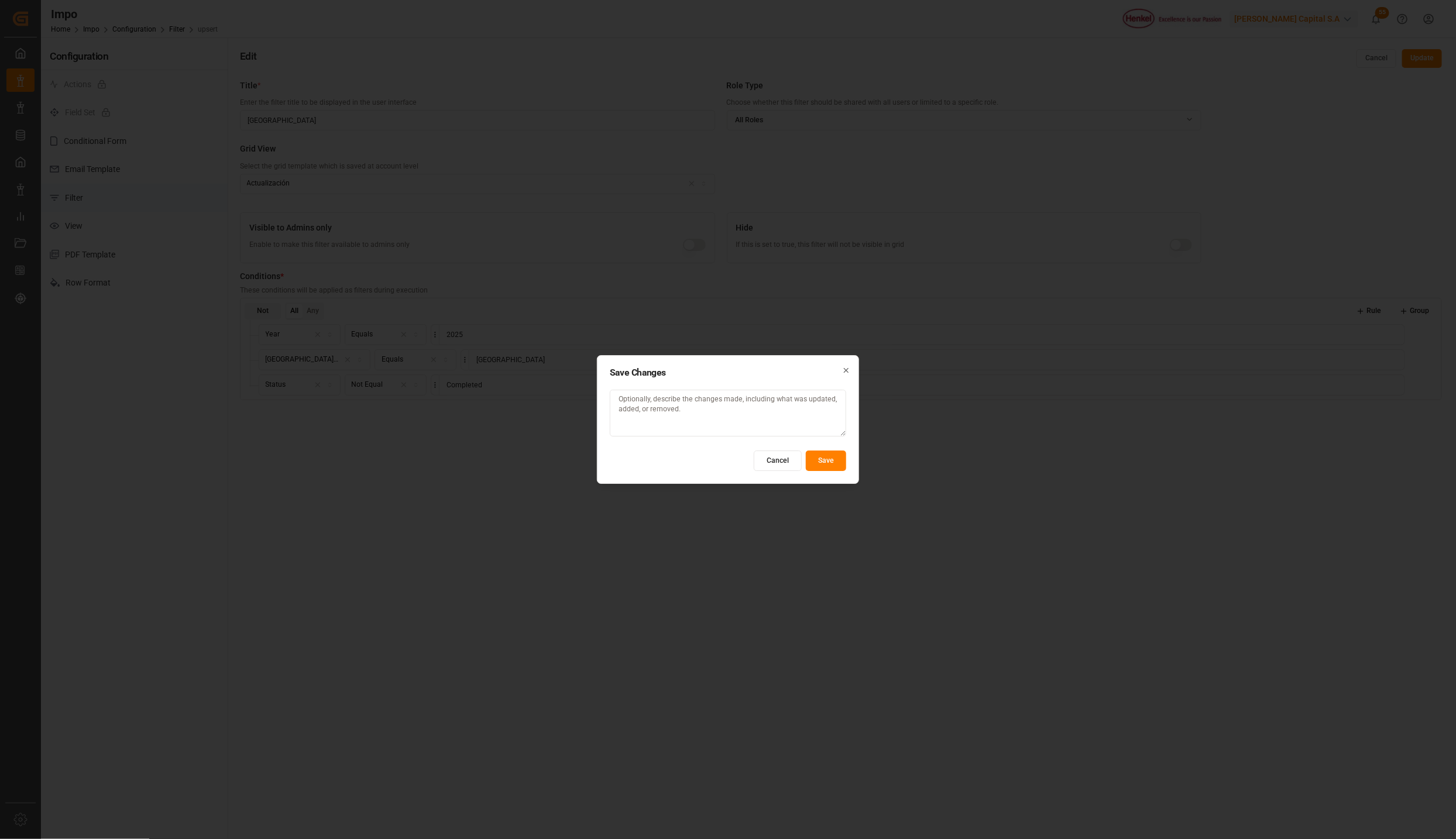
click at [816, 457] on button "Save" at bounding box center [826, 460] width 40 height 20
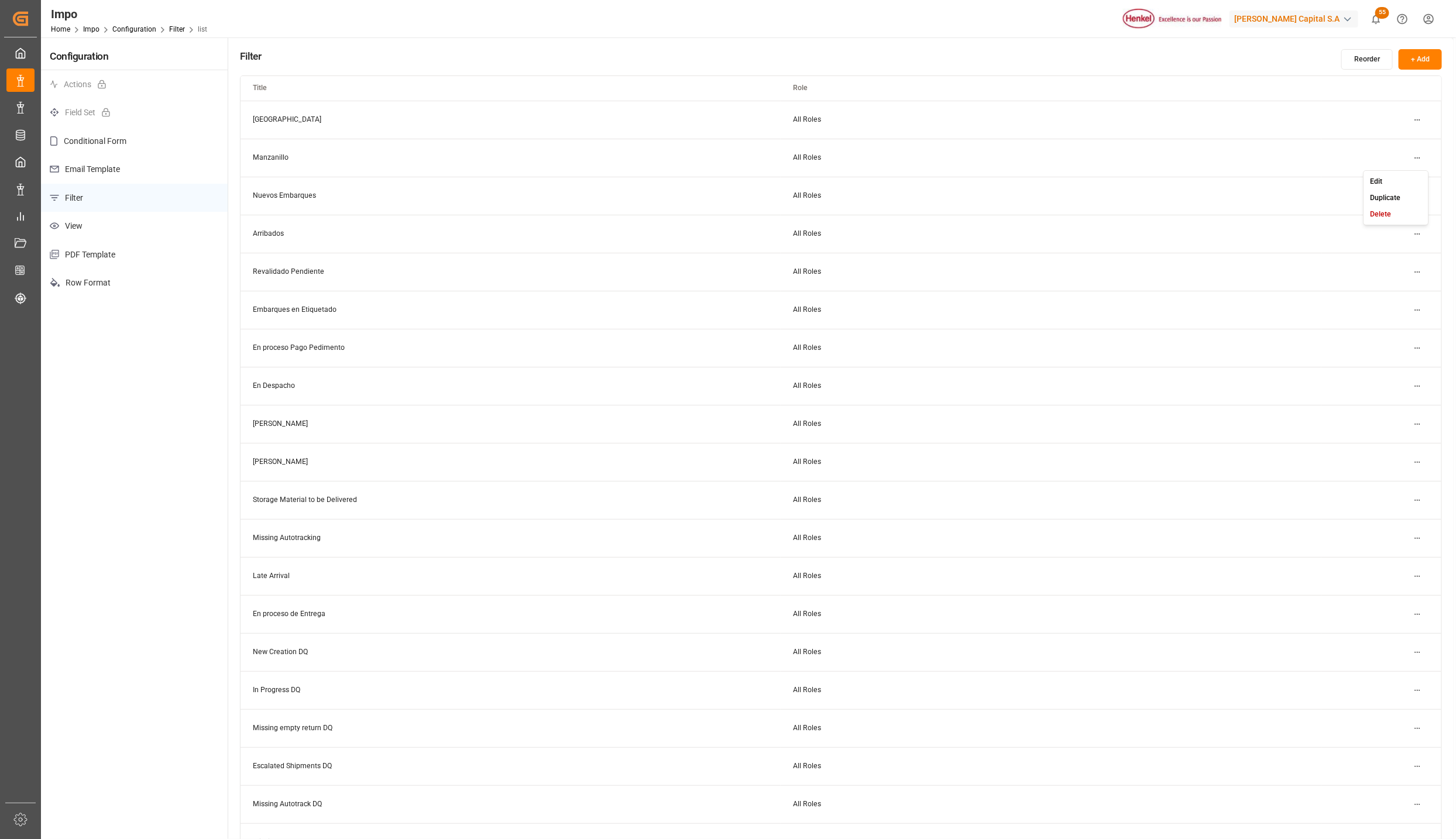
click at [1418, 160] on html "Created by potrace 1.15, written by [PERSON_NAME] [DATE]-[DATE] Created by potr…" at bounding box center [728, 420] width 1456 height 839
click at [1396, 176] on div "Edit" at bounding box center [1396, 181] width 60 height 16
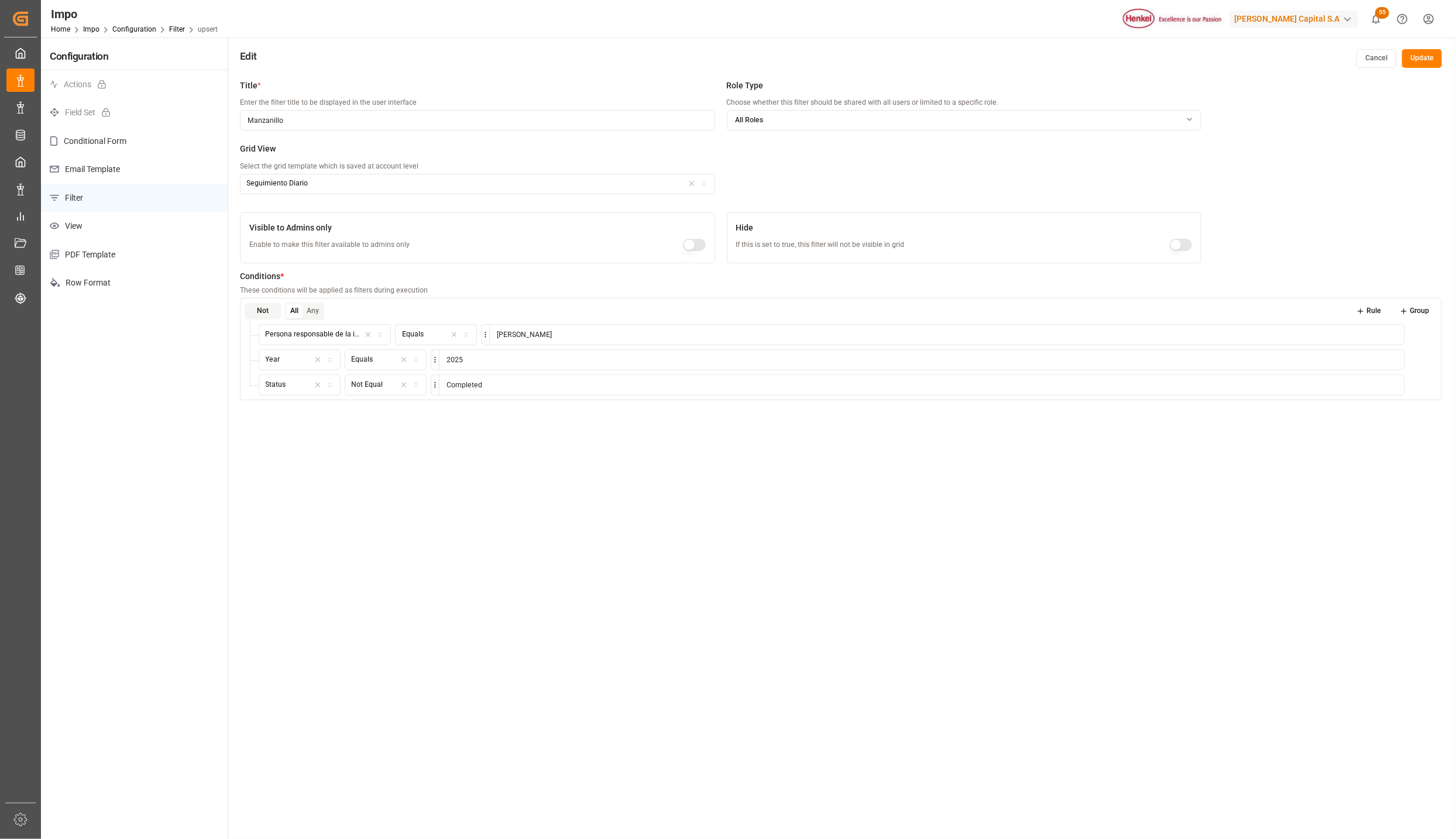
click at [698, 182] on div "button" at bounding box center [698, 184] width 28 height 11
click at [291, 246] on div "Actualización" at bounding box center [314, 245] width 147 height 16
click at [1420, 71] on div "Edit Cancel Update" at bounding box center [841, 55] width 1226 height 36
click at [1428, 61] on button "Update" at bounding box center [1421, 58] width 40 height 19
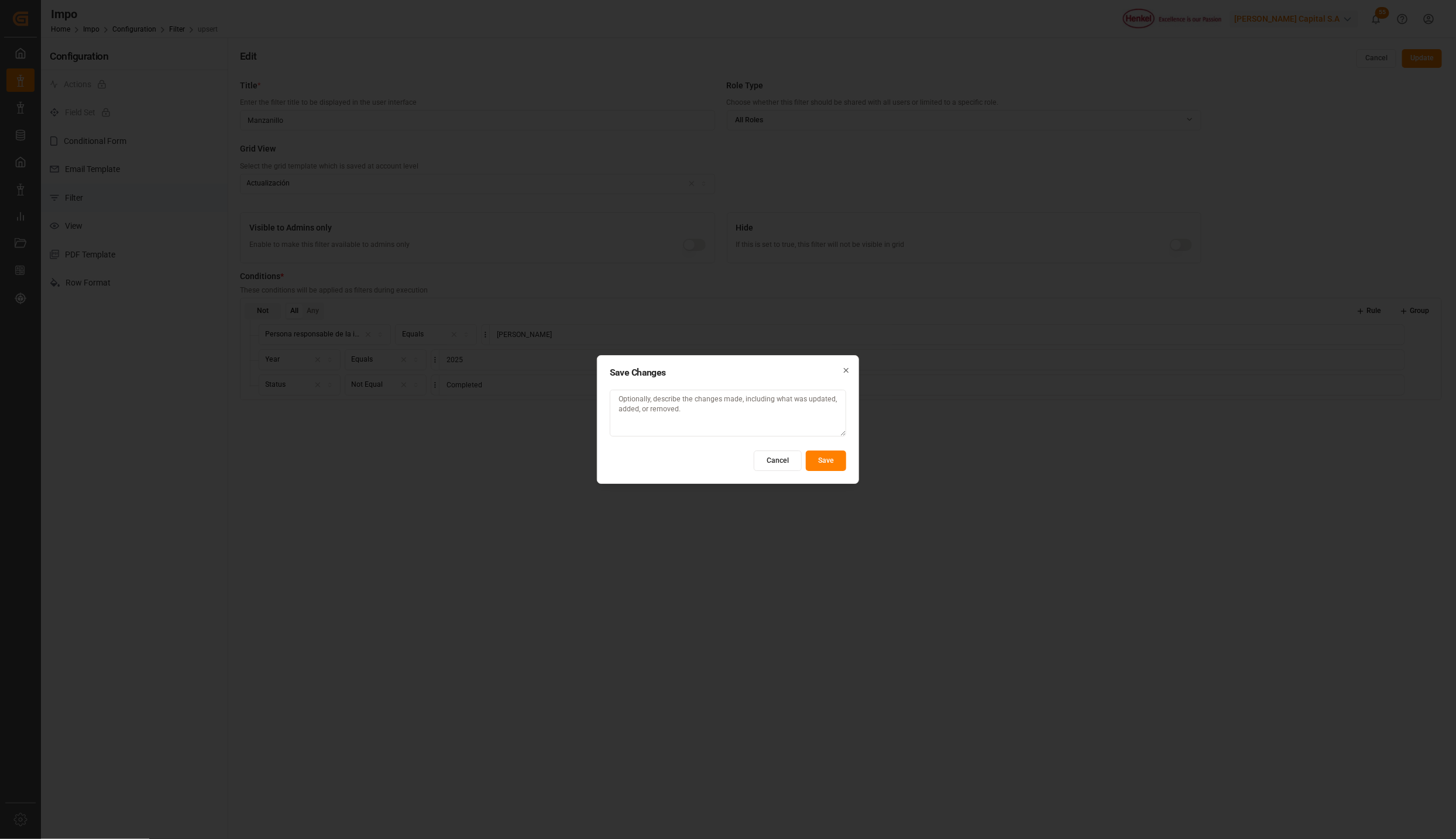
click at [832, 457] on button "Save" at bounding box center [826, 460] width 40 height 20
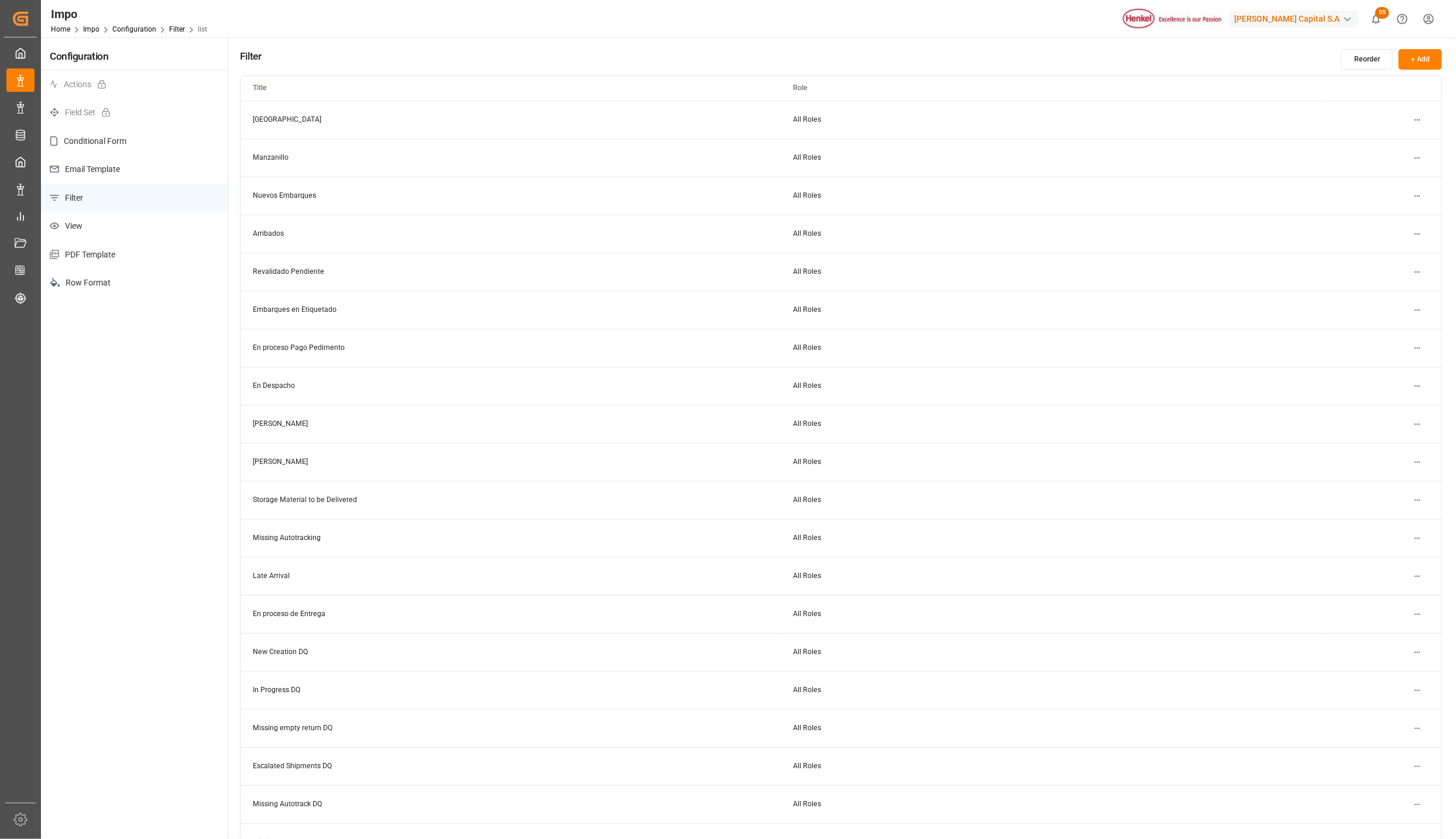
click at [1416, 230] on html "Created by potrace 1.15, written by [PERSON_NAME] [DATE]-[DATE] Created by potr…" at bounding box center [728, 420] width 1456 height 839
click at [1377, 252] on div "Edit" at bounding box center [1396, 257] width 60 height 16
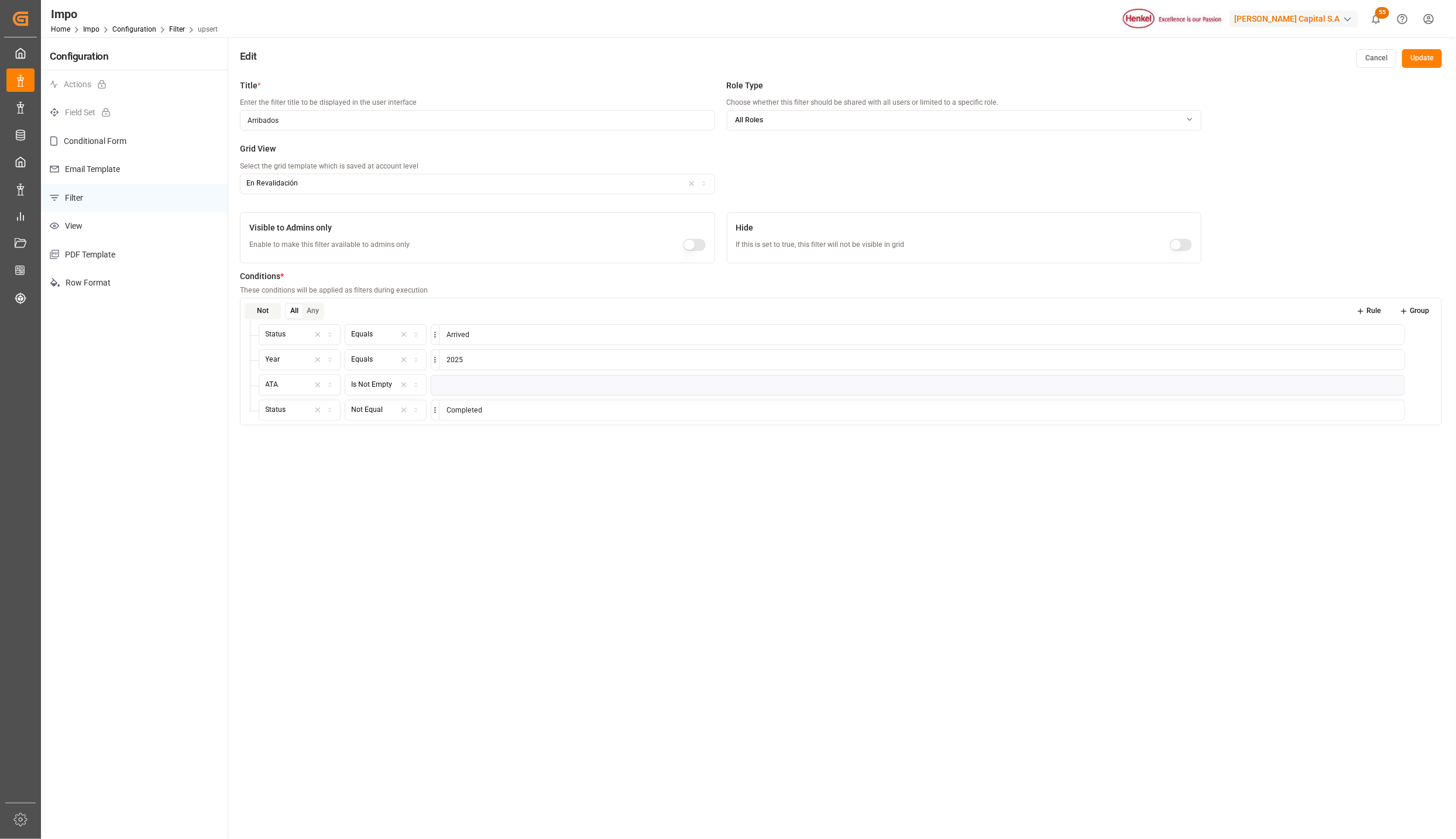
click at [1372, 52] on button "Cancel" at bounding box center [1376, 58] width 40 height 19
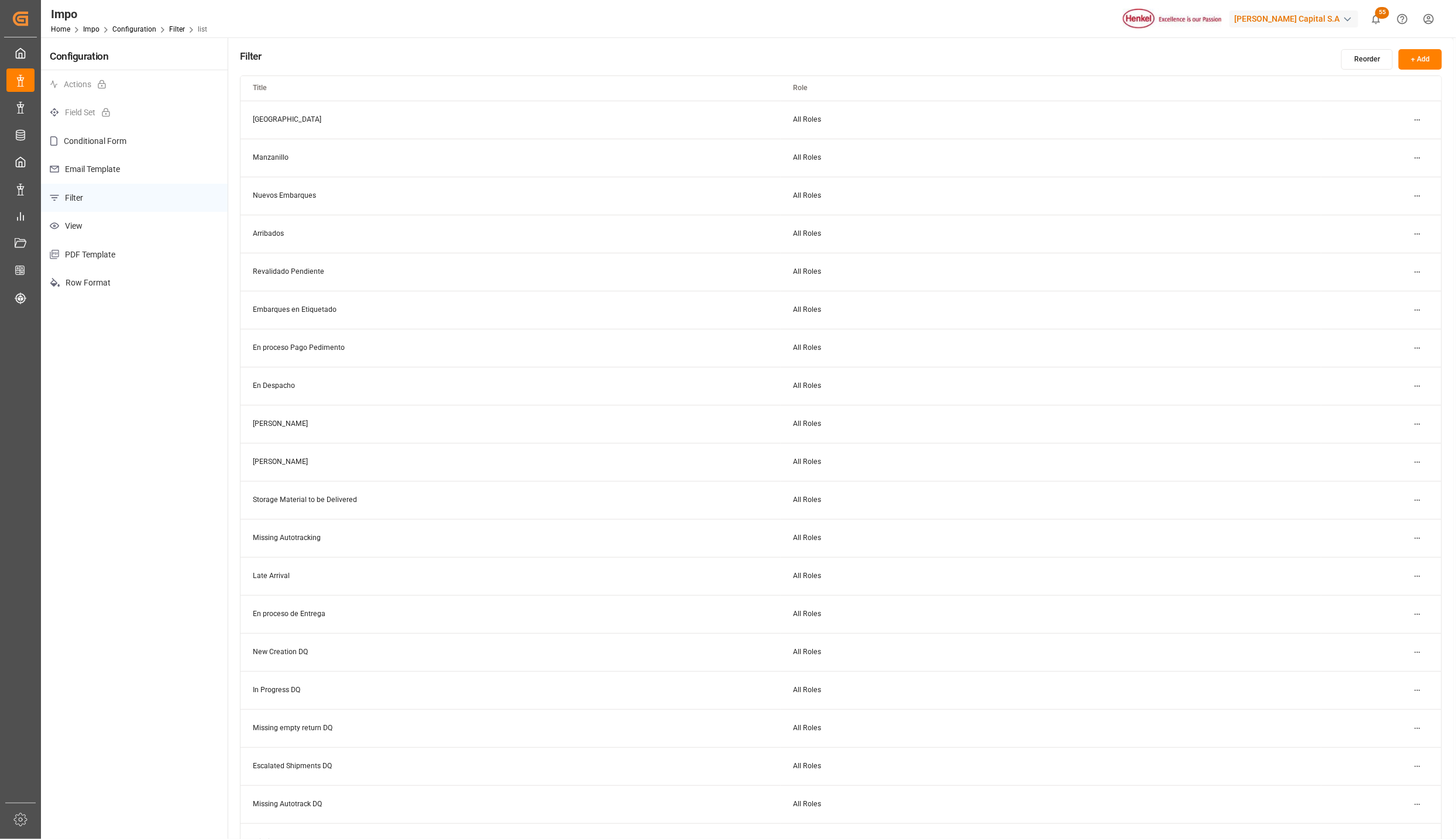
click at [1420, 149] on html "Created by potrace 1.15, written by [PERSON_NAME] [DATE]-[DATE] Created by potr…" at bounding box center [728, 420] width 1456 height 839
click at [1388, 195] on small "Duplicate" at bounding box center [1385, 198] width 30 height 7
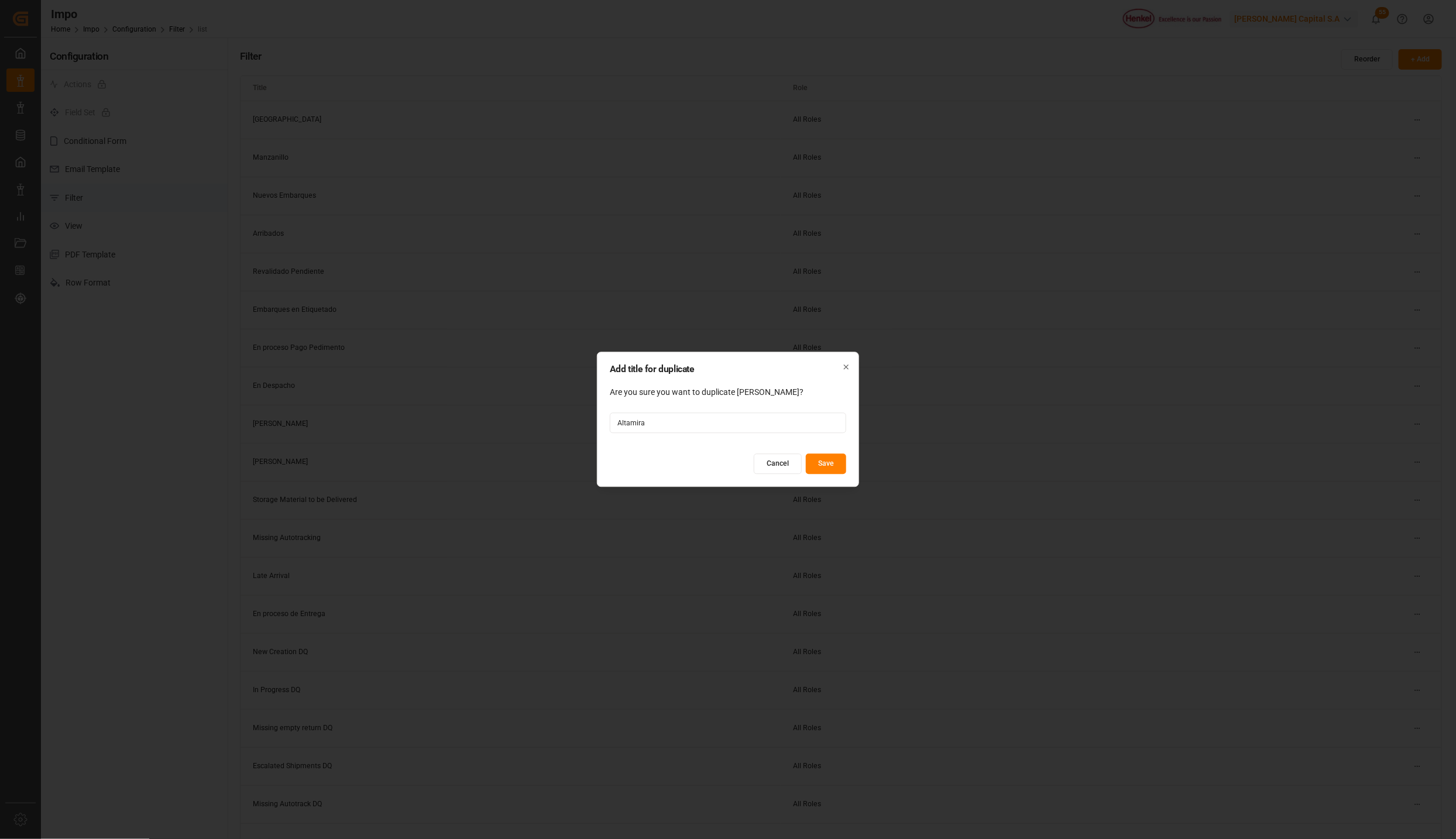
type input "Altamira"
click at [843, 459] on button "Save" at bounding box center [826, 464] width 40 height 20
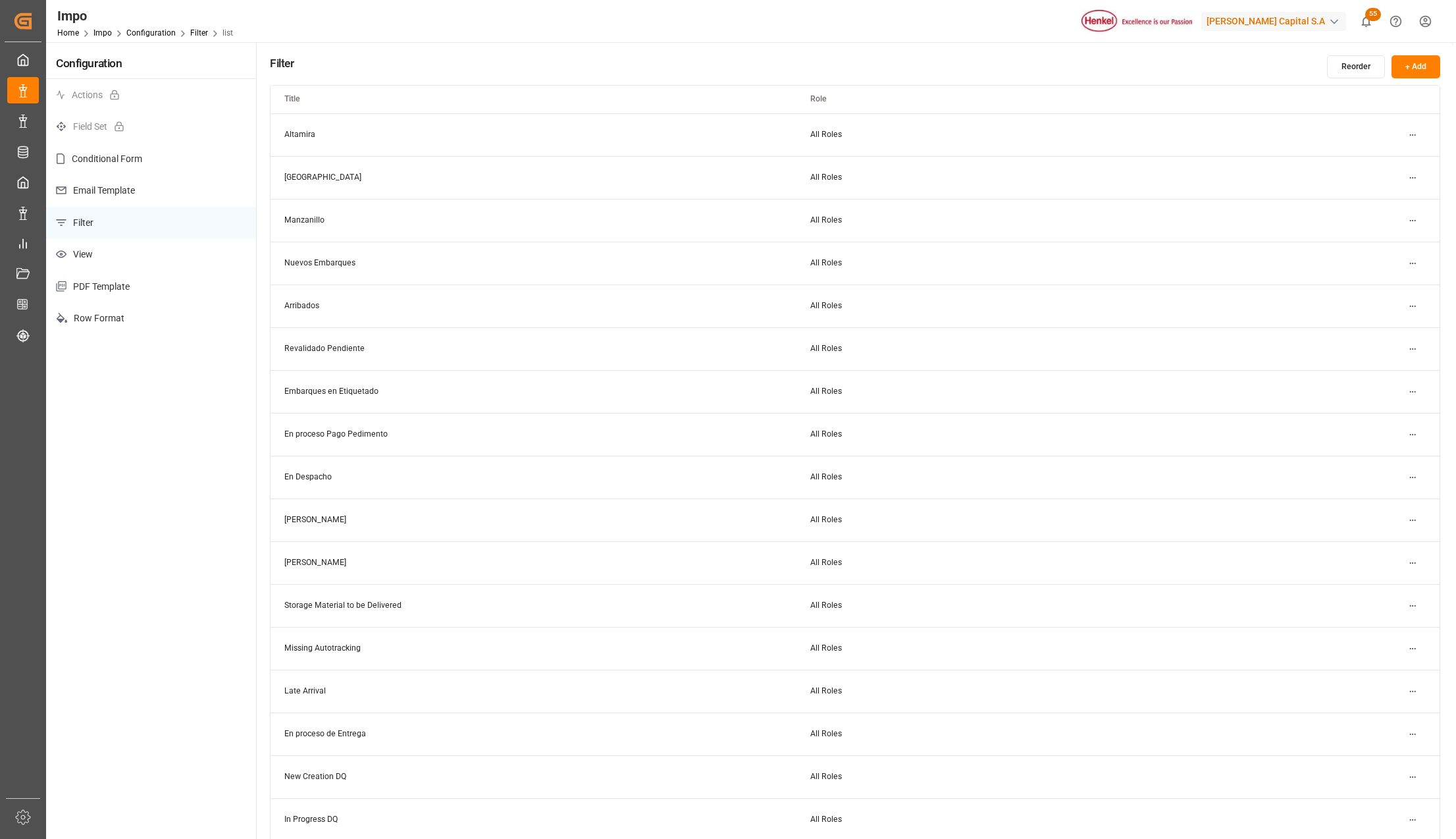
click at [1336, 64] on button "Reorder" at bounding box center [1356, 66] width 58 height 23
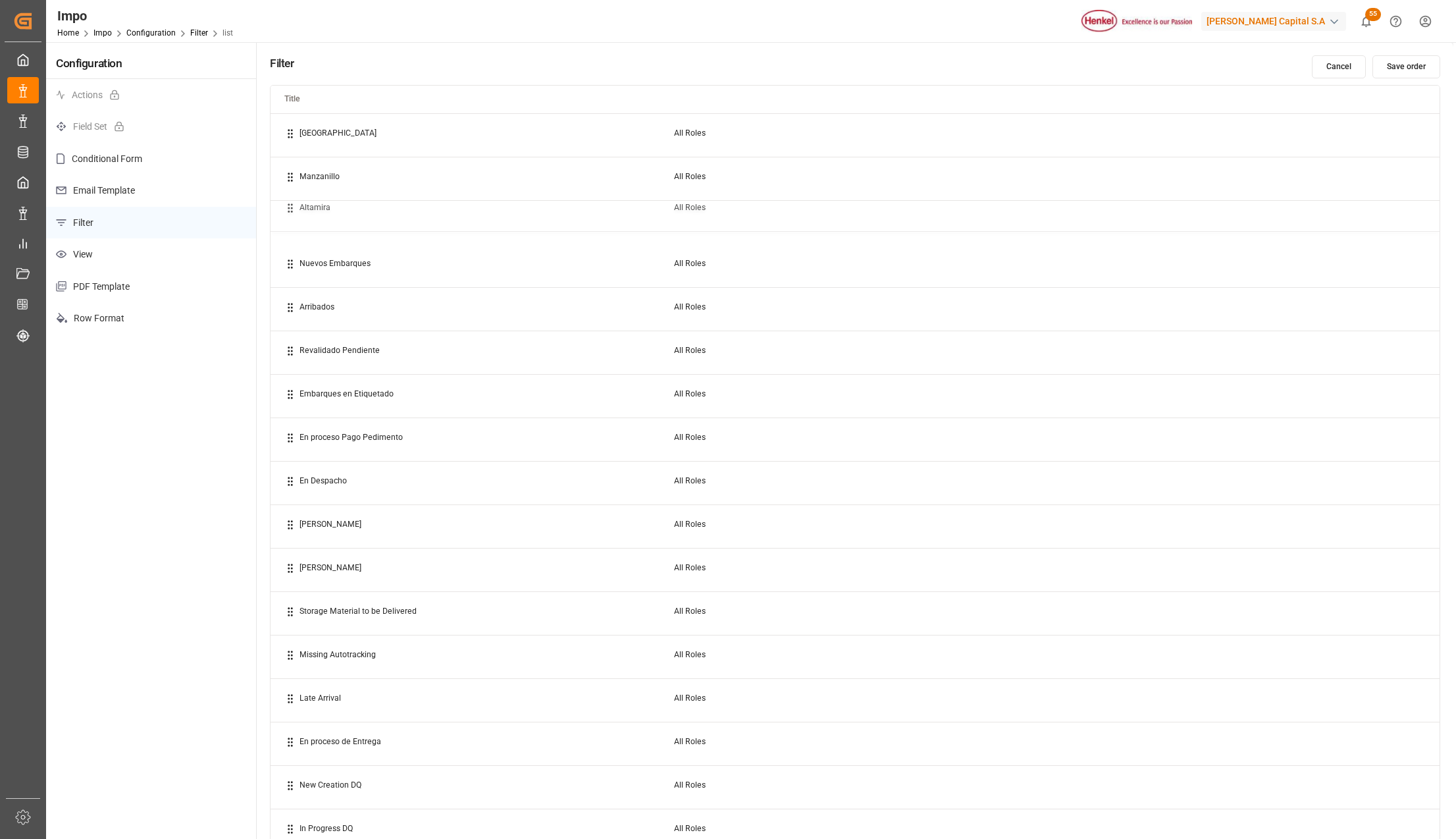
drag, startPoint x: 329, startPoint y: 130, endPoint x: 329, endPoint y: 205, distance: 75.1
click at [1391, 65] on button "Save order" at bounding box center [1407, 66] width 68 height 23
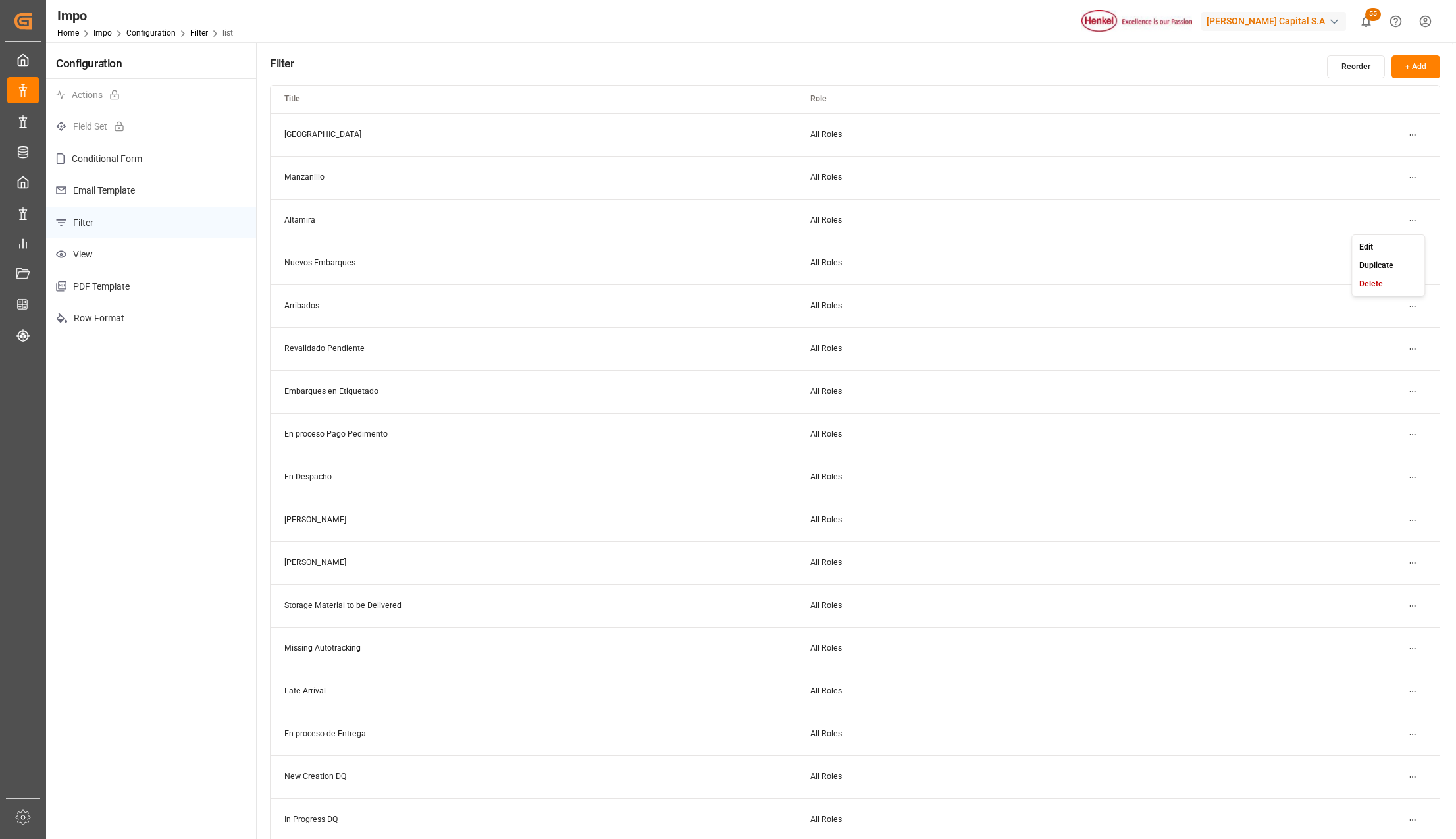
click at [1409, 223] on html "Created by potrace 1.15, written by [PERSON_NAME] [DATE]-[DATE] Created by potr…" at bounding box center [728, 419] width 1456 height 839
click at [1375, 248] on div "Edit" at bounding box center [1389, 247] width 68 height 18
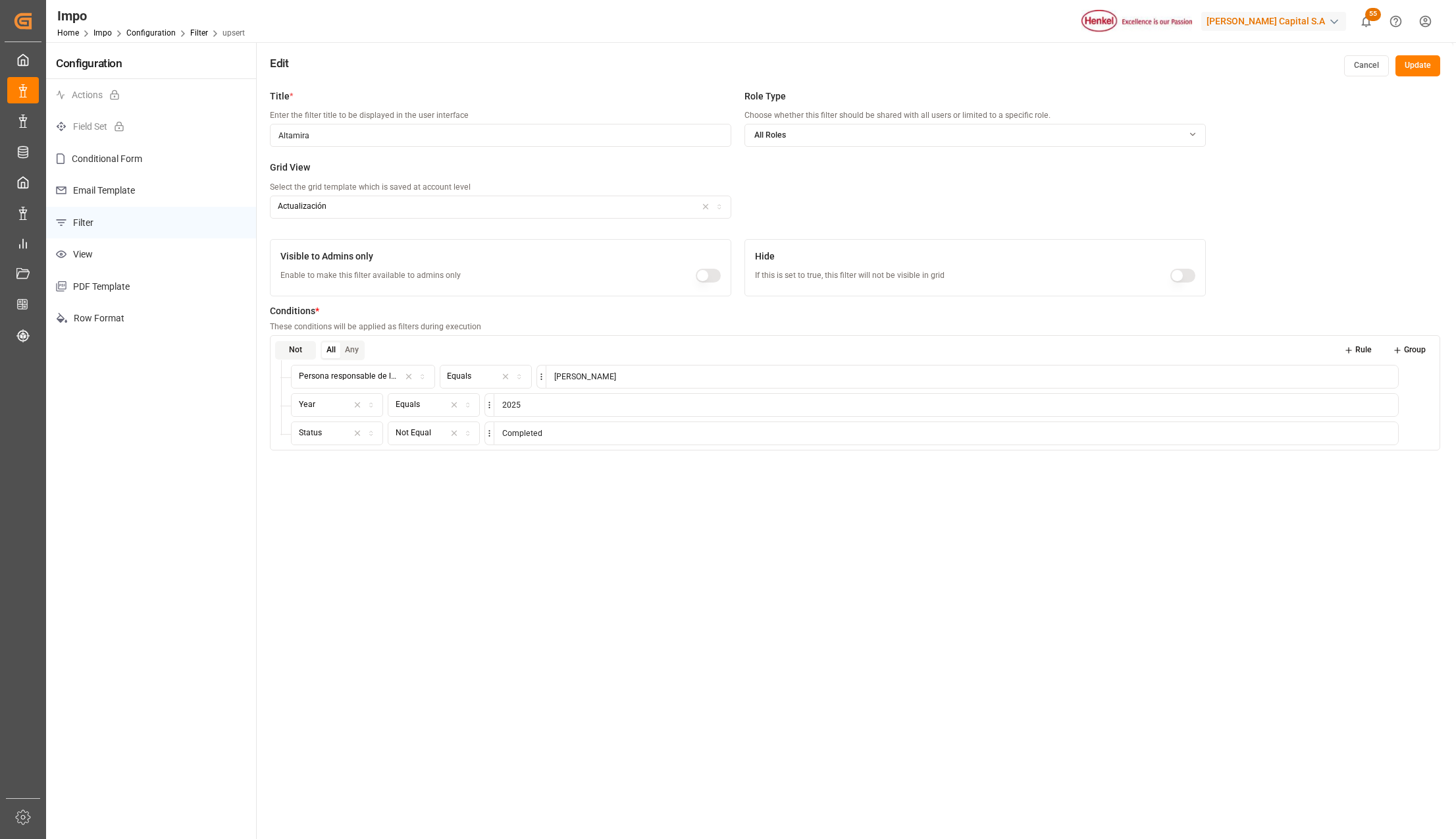
click at [1362, 352] on button "Rule" at bounding box center [1358, 350] width 47 height 18
click at [369, 460] on icon "button" at bounding box center [371, 459] width 4 height 2
type input "puert"
click at [359, 546] on div "[GEOGRAPHIC_DATA] - Locode" at bounding box center [374, 550] width 165 height 18
click at [493, 466] on icon "button" at bounding box center [497, 462] width 9 height 12
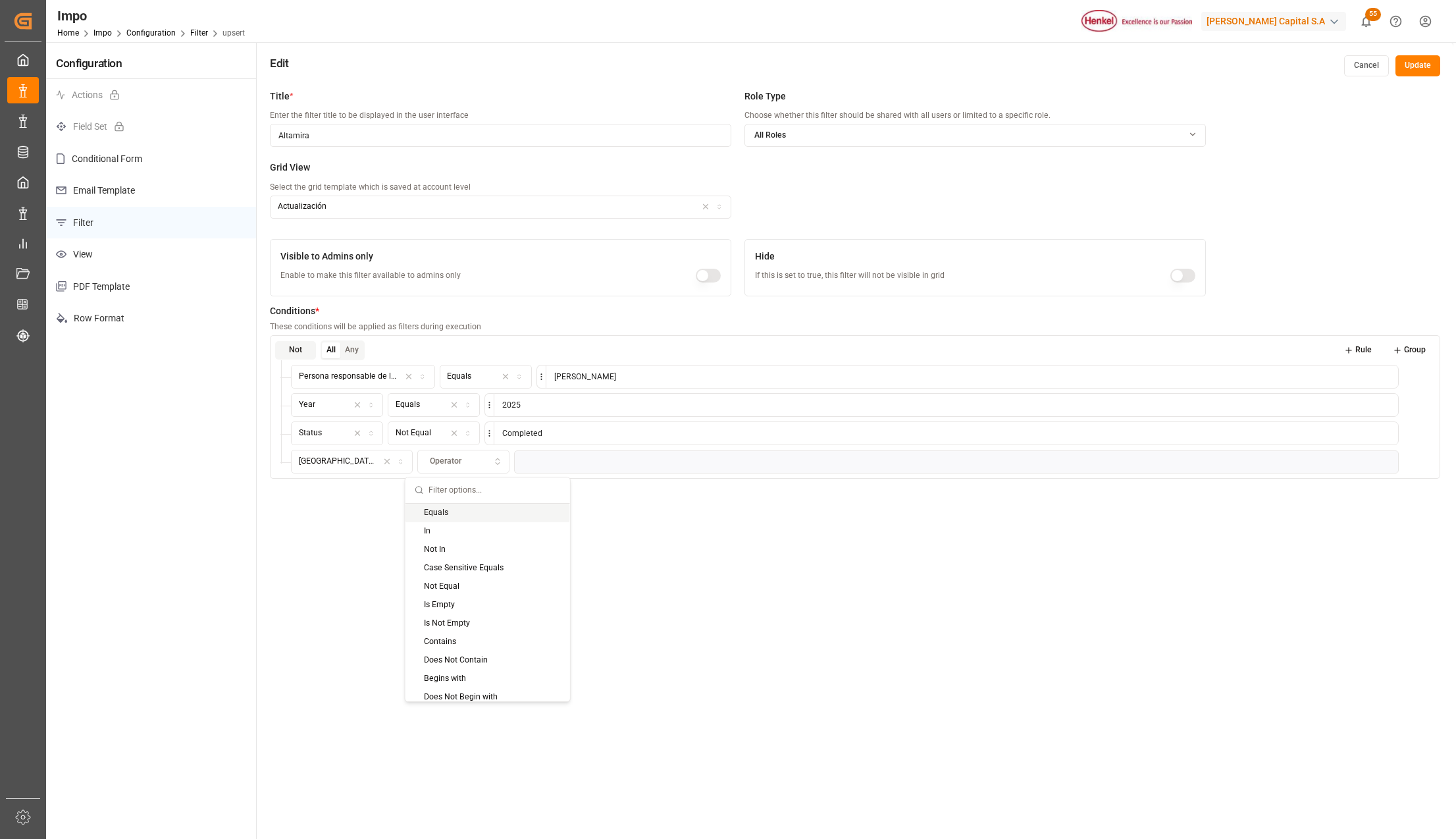
click at [440, 512] on div "Equals" at bounding box center [488, 513] width 165 height 18
click at [528, 462] on input at bounding box center [961, 462] width 876 height 24
type input "Altamira"
click at [1434, 64] on button "Update" at bounding box center [1418, 65] width 45 height 21
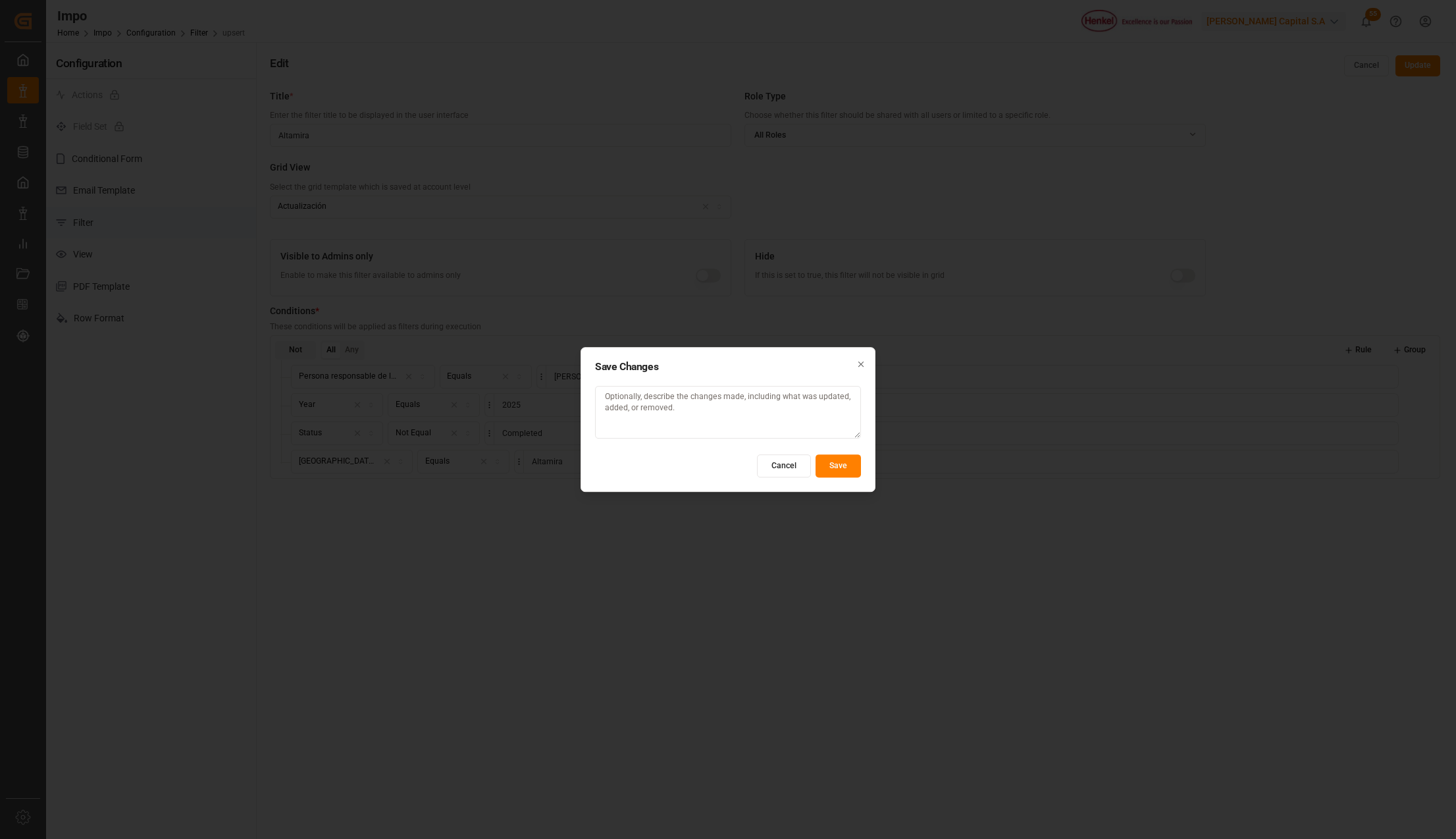
click at [849, 462] on button "Save" at bounding box center [838, 465] width 45 height 23
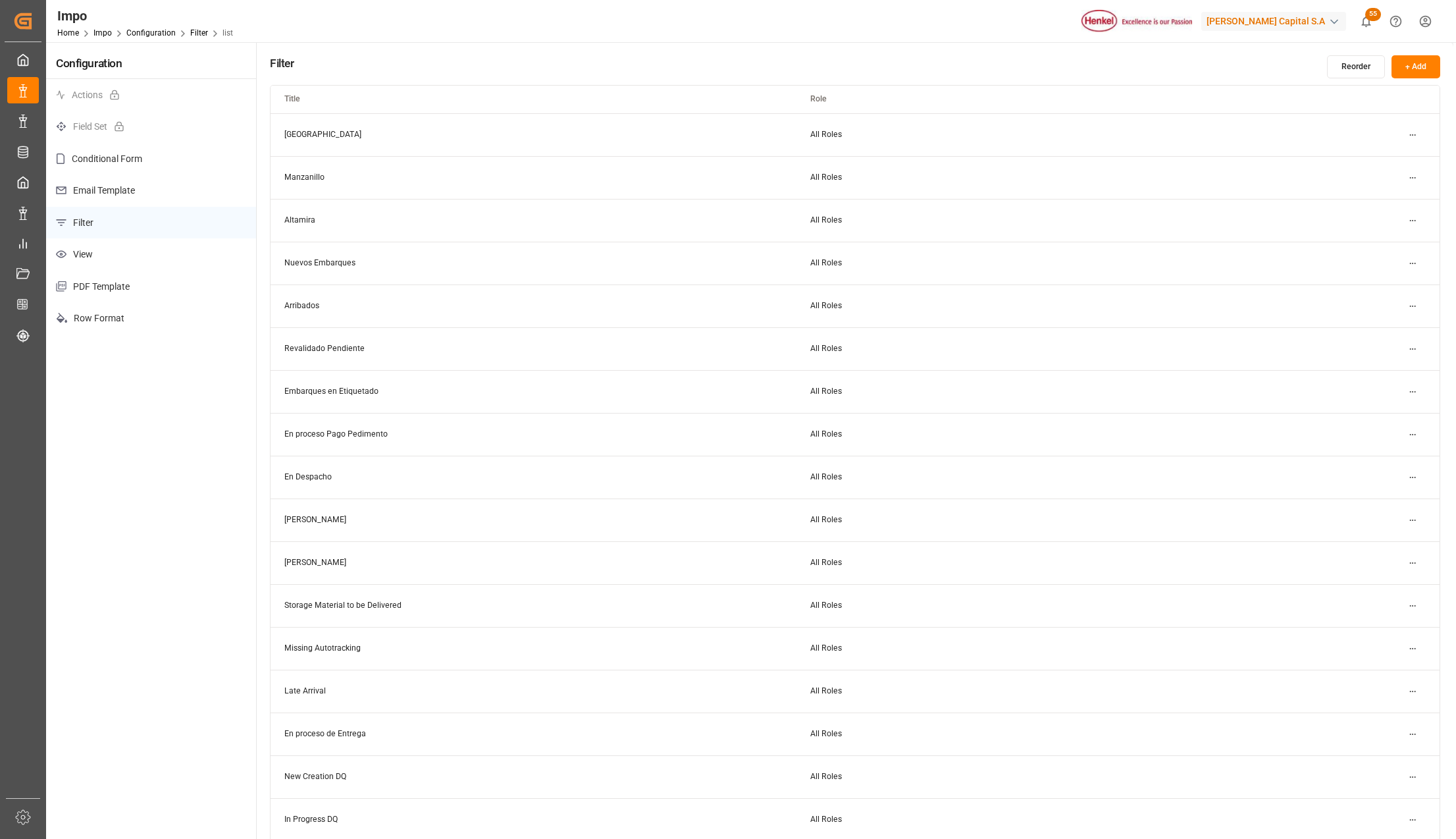
click at [1410, 133] on html "Created by potrace 1.15, written by [PERSON_NAME] [DATE]-[DATE] Created by potr…" at bounding box center [728, 419] width 1456 height 839
click at [1388, 156] on div "Edit" at bounding box center [1389, 161] width 68 height 18
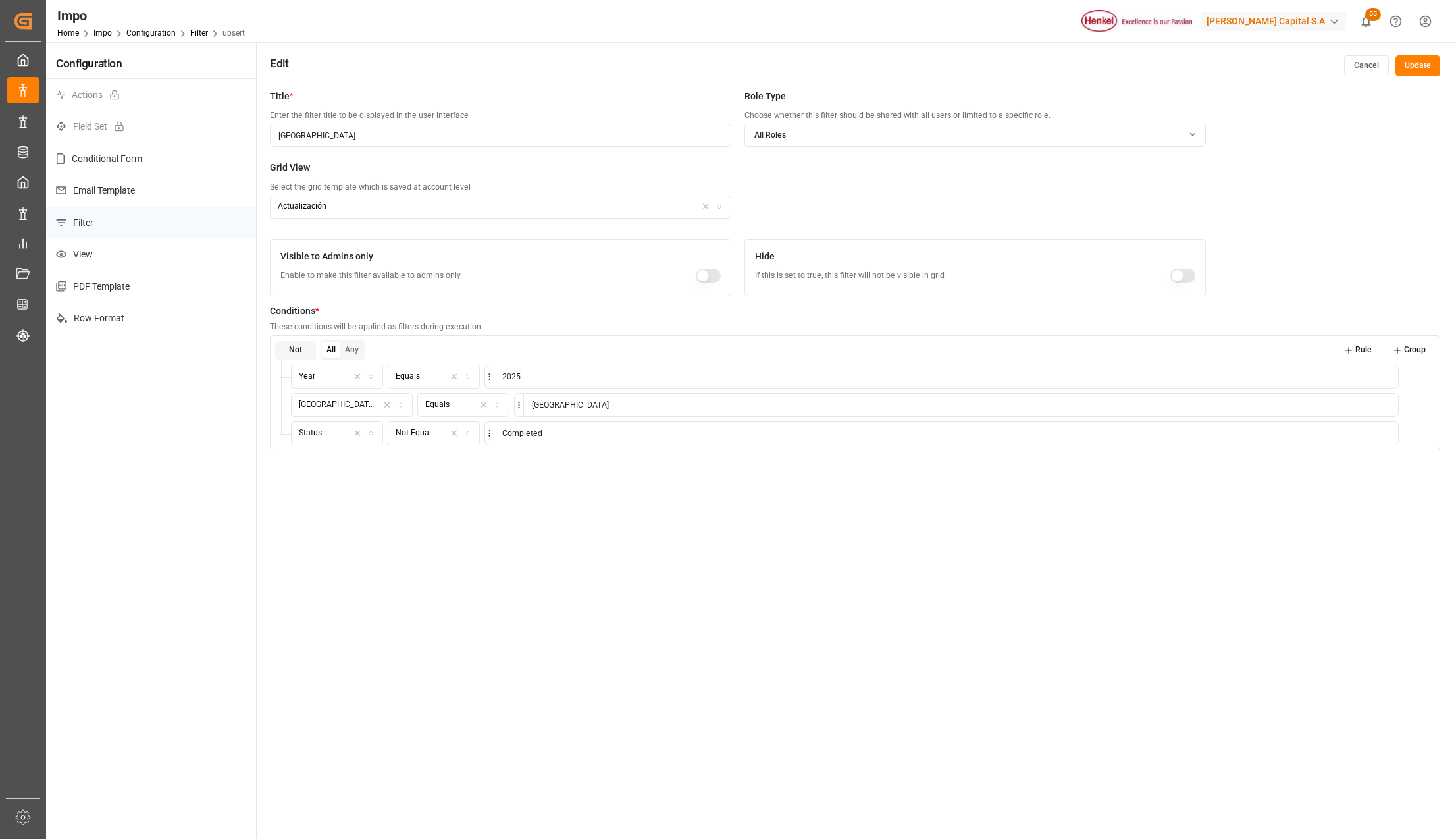
click at [1368, 62] on button "Cancel" at bounding box center [1366, 65] width 45 height 21
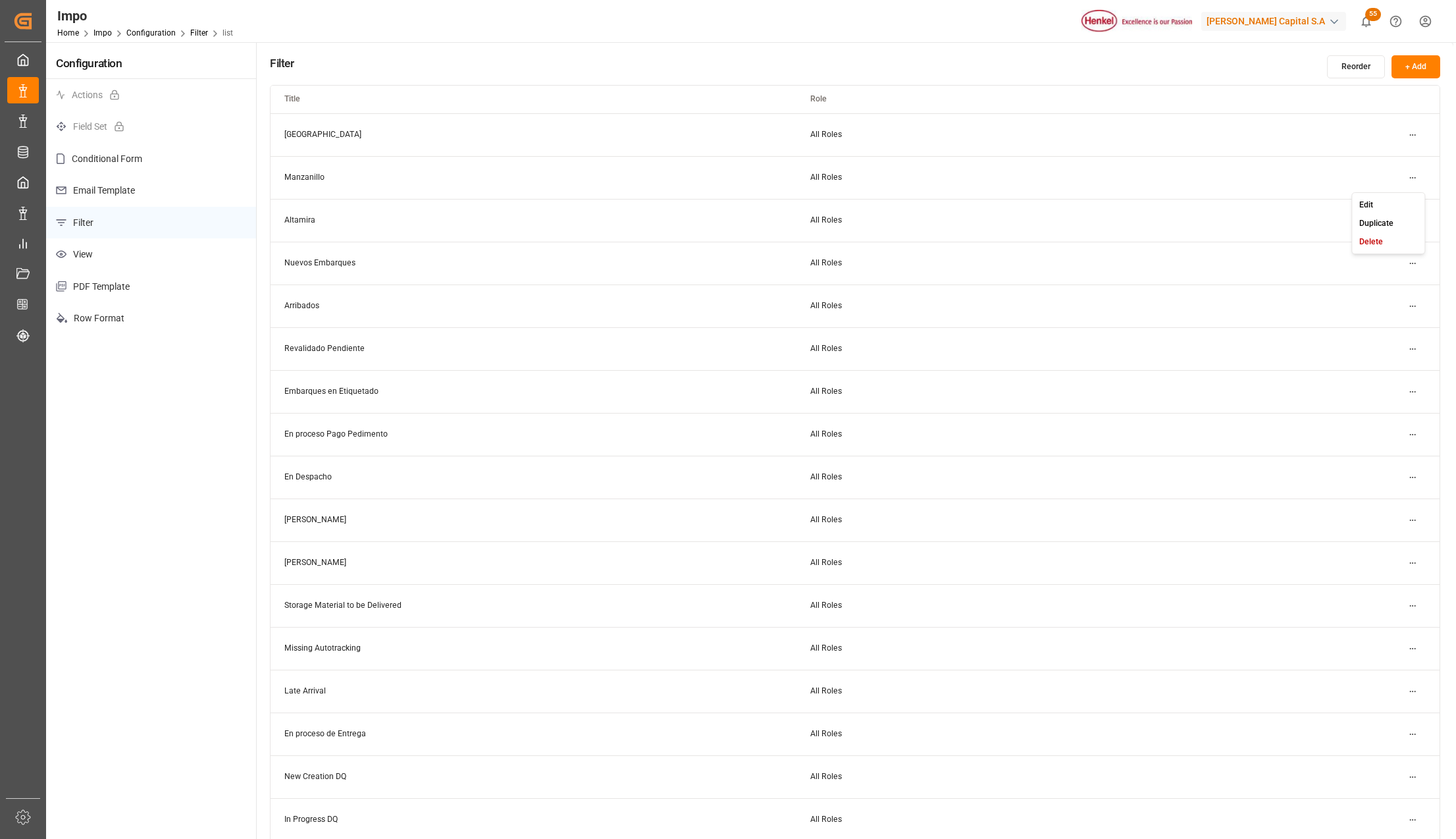
click at [1413, 171] on html "Created by potrace 1.15, written by [PERSON_NAME] [DATE]-[DATE] Created by potr…" at bounding box center [728, 419] width 1456 height 839
click at [1381, 198] on div "Edit" at bounding box center [1389, 205] width 68 height 18
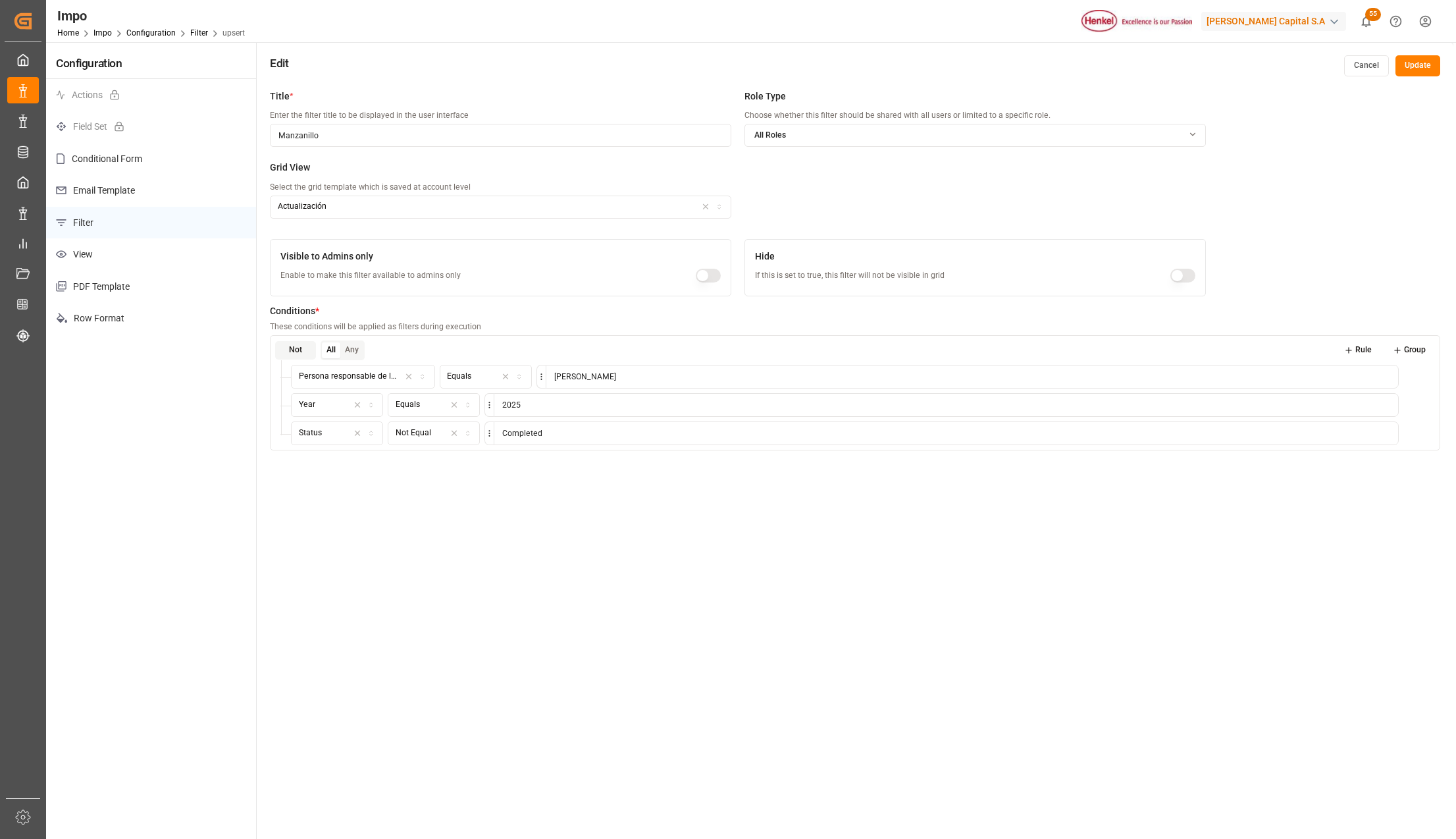
click at [422, 372] on div "button" at bounding box center [416, 377] width 32 height 12
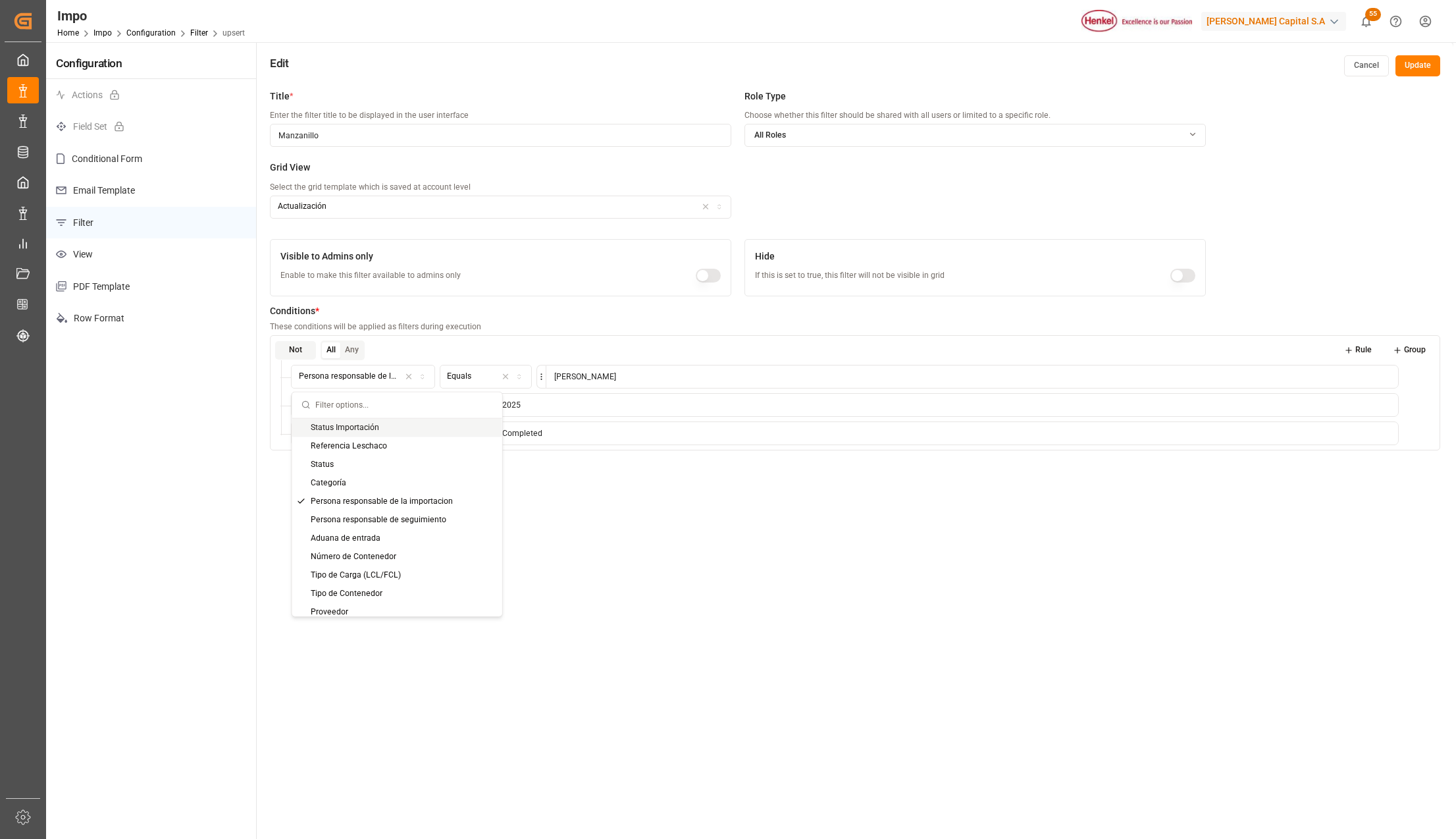
click at [340, 399] on input "text" at bounding box center [404, 405] width 178 height 26
type input "puerto"
click at [369, 462] on div "[GEOGRAPHIC_DATA] - Locode" at bounding box center [374, 464] width 165 height 18
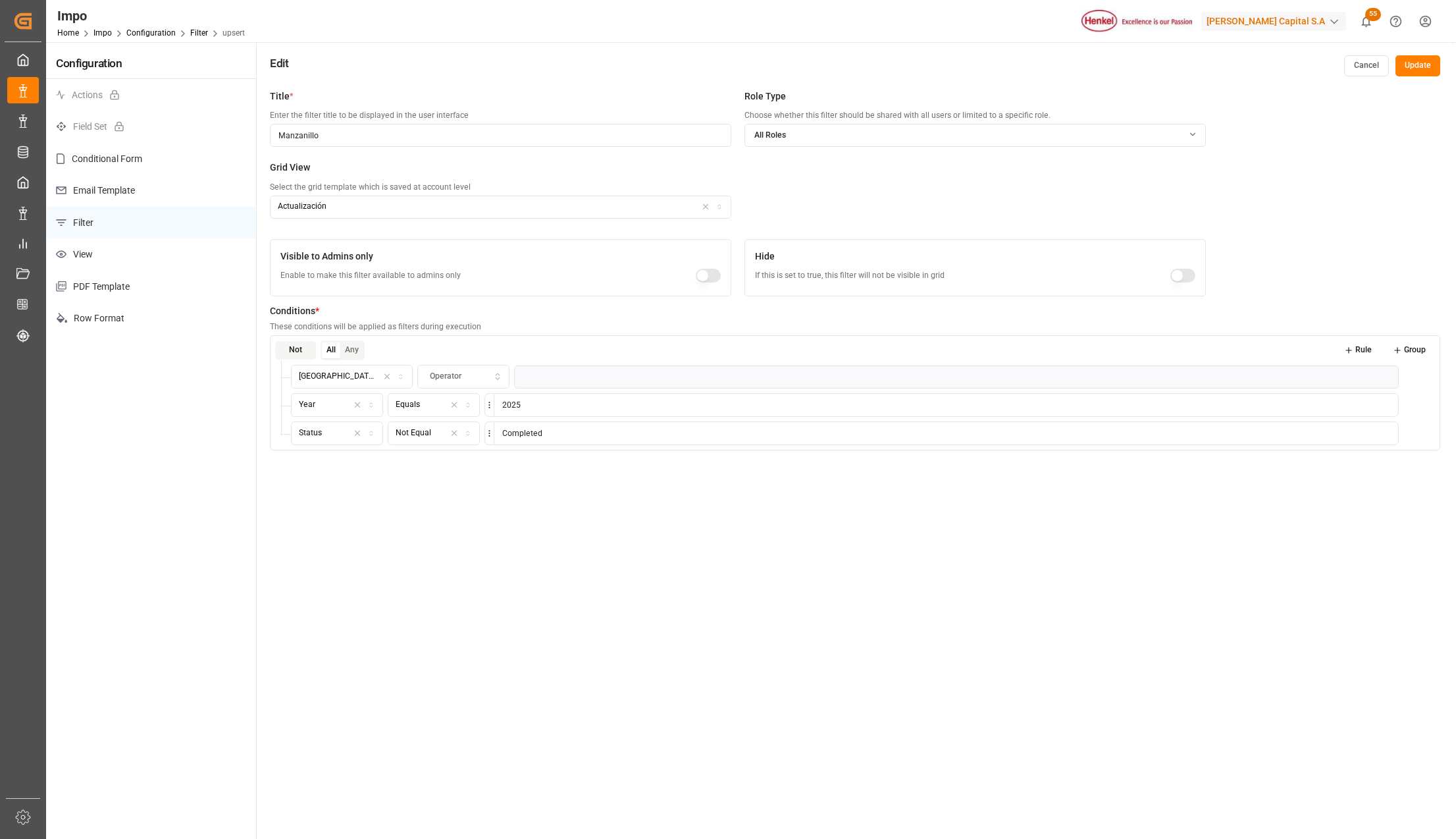
click at [496, 374] on icon "button" at bounding box center [498, 374] width 4 height 2
click at [433, 423] on div "Equals" at bounding box center [488, 427] width 165 height 18
click at [525, 378] on input at bounding box center [961, 377] width 876 height 24
type input "Manzanillo"
click at [1412, 63] on button "Update" at bounding box center [1418, 65] width 45 height 21
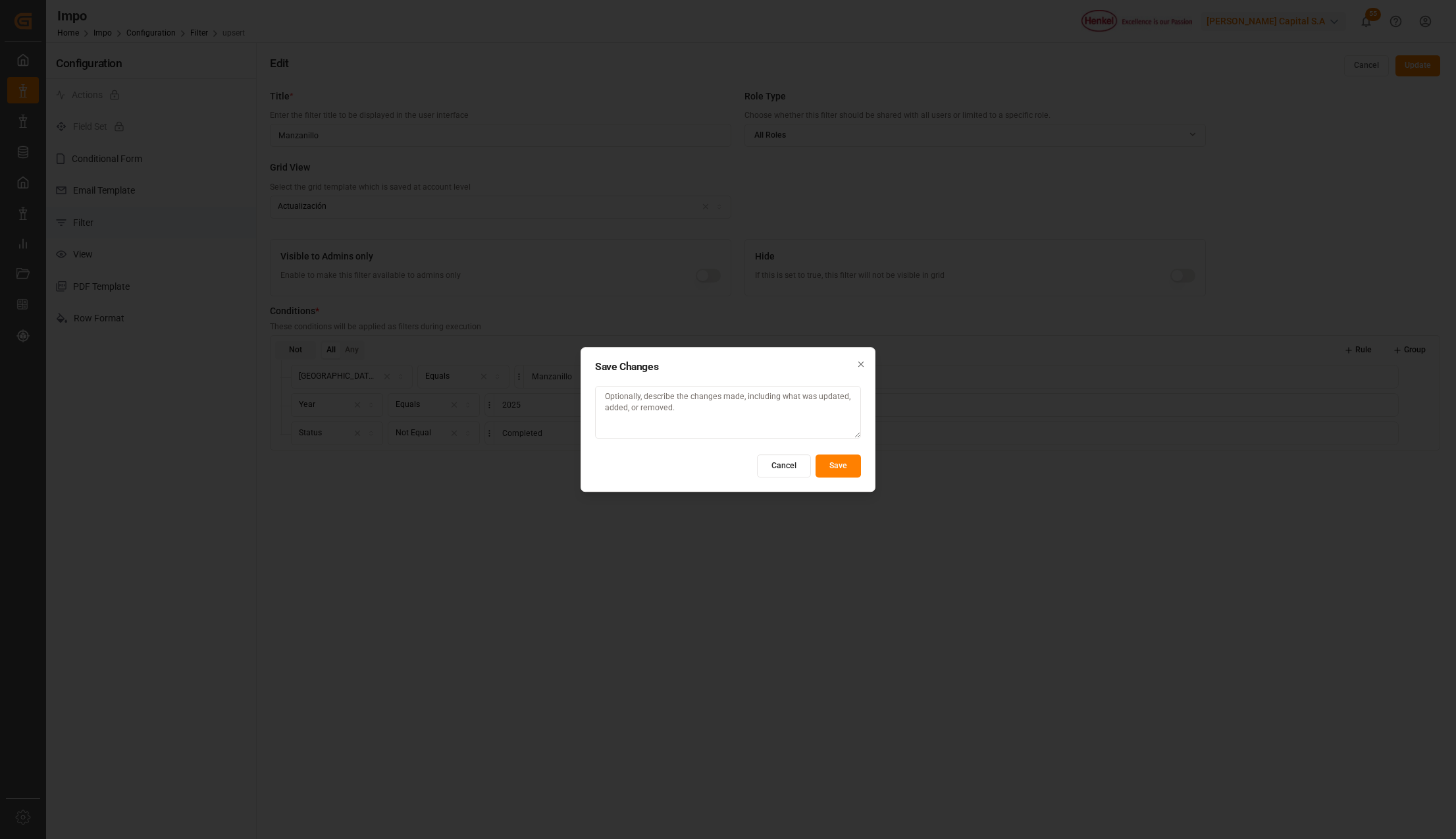
click at [819, 462] on button "Save" at bounding box center [838, 465] width 45 height 23
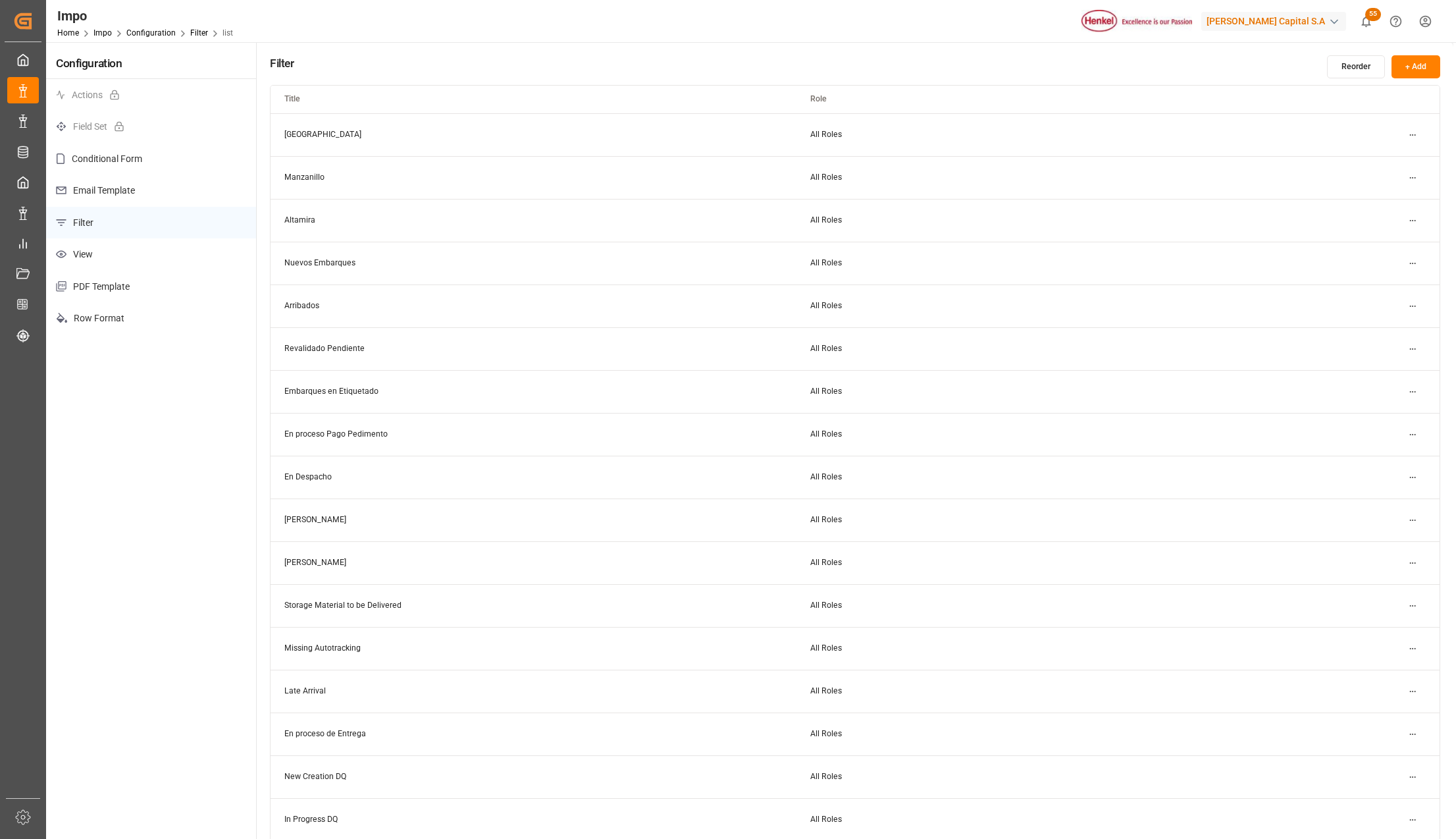
click at [1408, 130] on html "Created by potrace 1.15, written by [PERSON_NAME] [DATE]-[DATE] Created by potr…" at bounding box center [728, 419] width 1456 height 839
click at [1383, 163] on div "Edit" at bounding box center [1389, 161] width 68 height 18
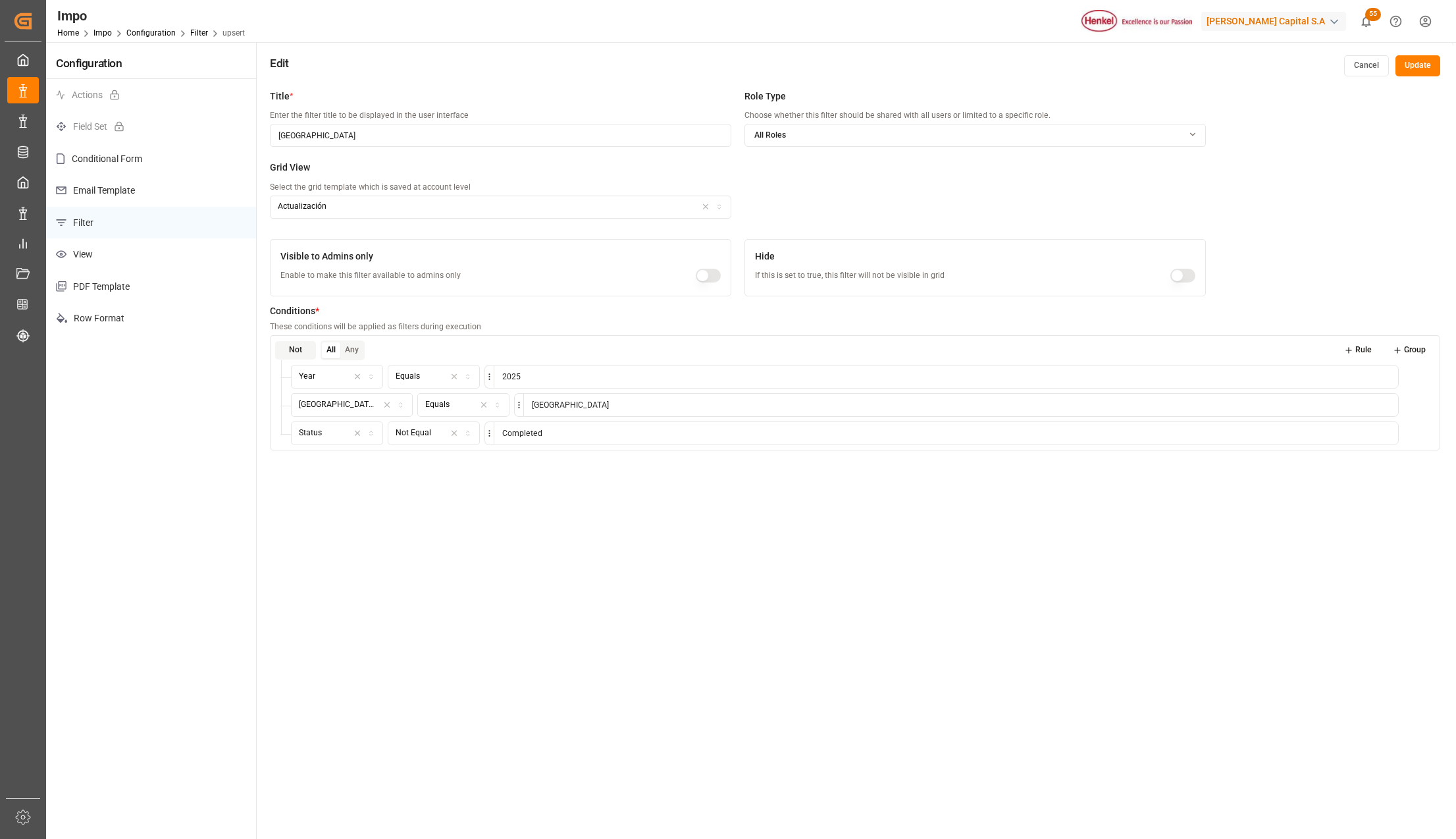
click at [1417, 354] on button "Group" at bounding box center [1410, 350] width 52 height 18
click at [367, 460] on div "All Any Rule Group" at bounding box center [863, 465] width 1134 height 20
click at [1341, 465] on button "Rule" at bounding box center [1334, 465] width 47 height 18
click at [392, 483] on button "Field" at bounding box center [358, 491] width 92 height 24
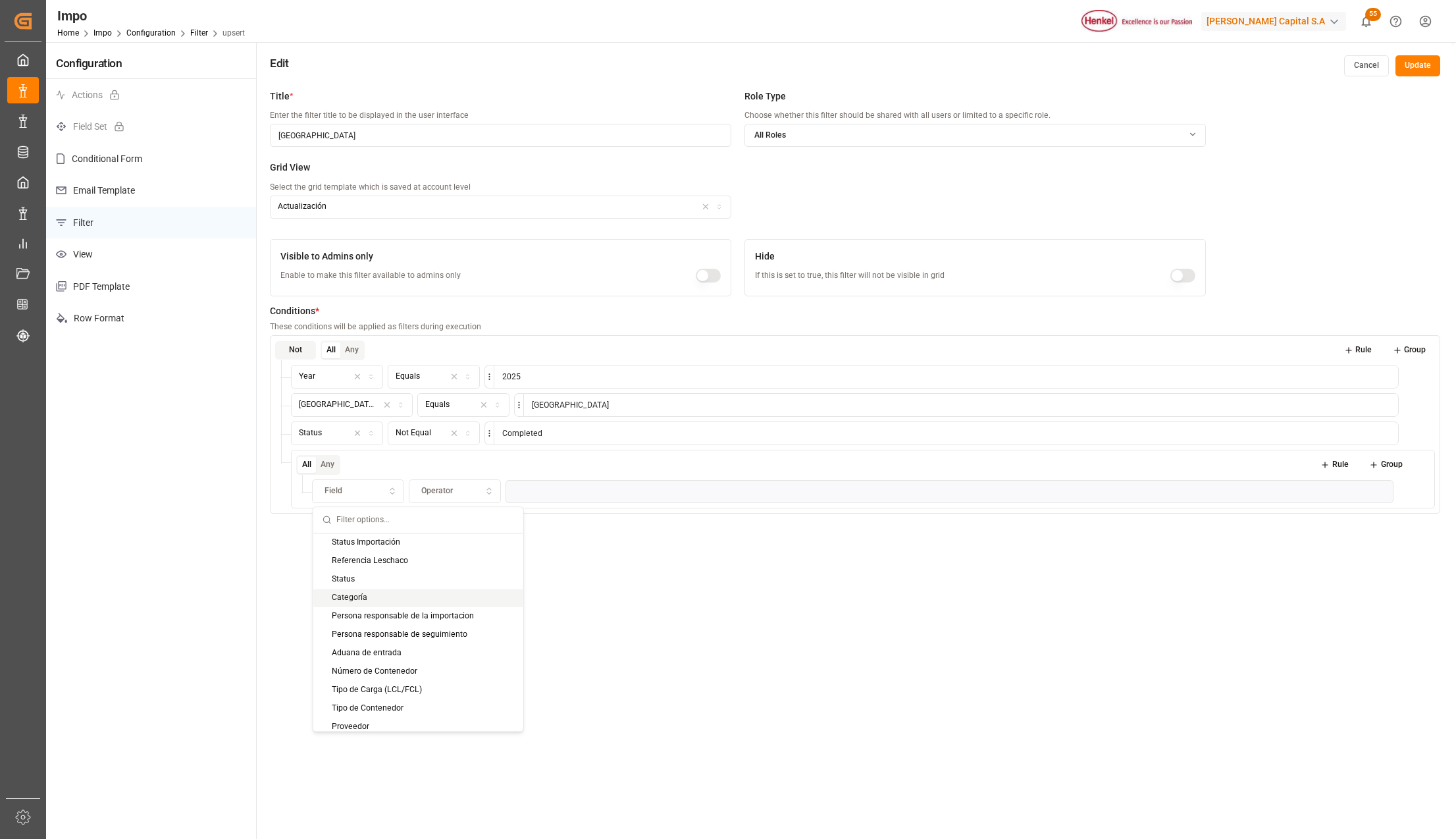
click at [1402, 554] on div "Title * Enter the filter title to be displayed in the user interface Veracruz R…" at bounding box center [855, 502] width 1197 height 839
click at [1417, 487] on icon at bounding box center [1421, 491] width 9 height 9
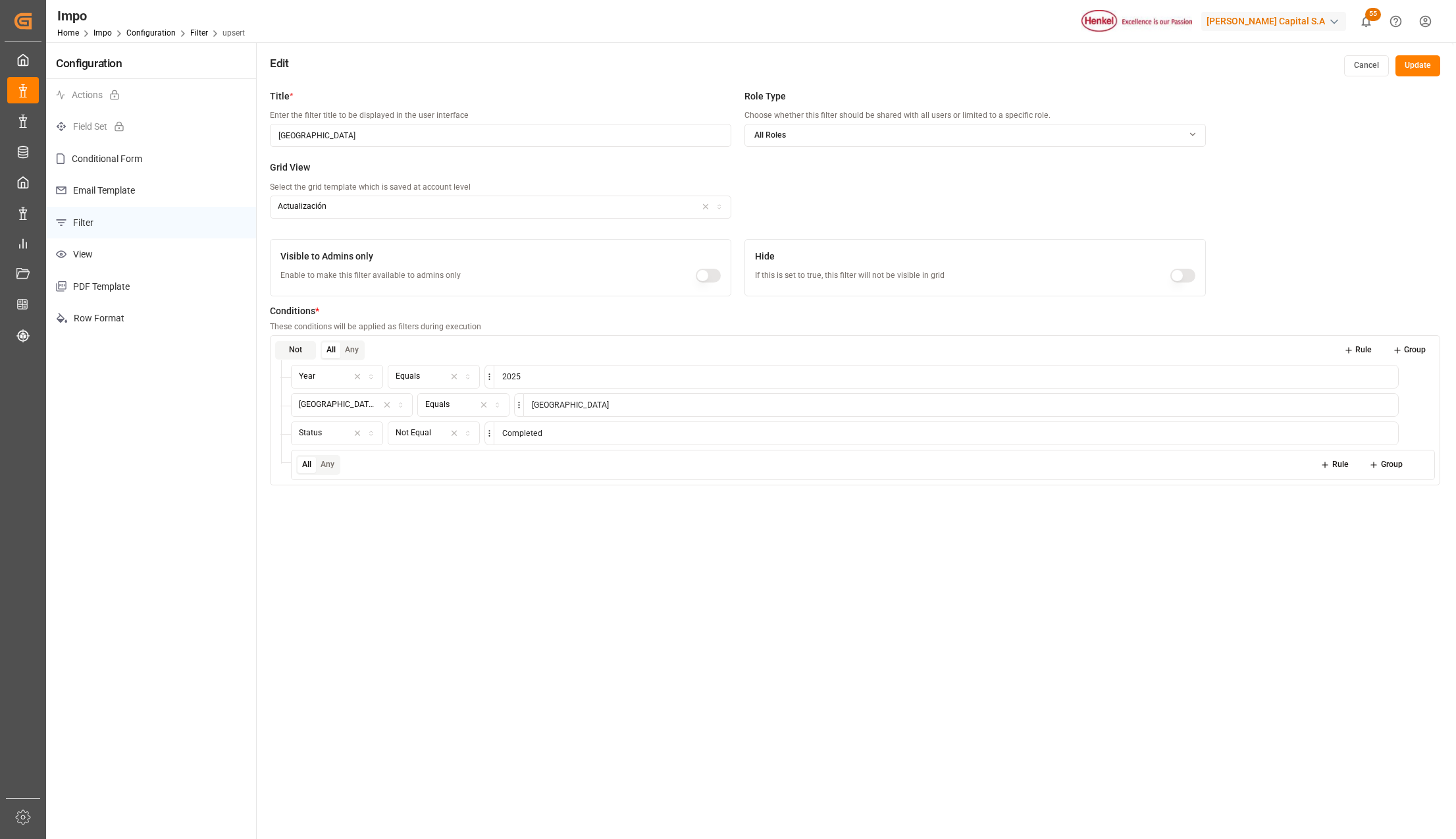
click at [1394, 469] on button "Group" at bounding box center [1386, 465] width 52 height 18
click at [1422, 466] on icon at bounding box center [1421, 464] width 9 height 9
click at [1412, 348] on button "Group" at bounding box center [1410, 350] width 52 height 18
click at [337, 464] on button "Any" at bounding box center [327, 465] width 23 height 16
click at [308, 469] on button "All" at bounding box center [307, 465] width 18 height 16
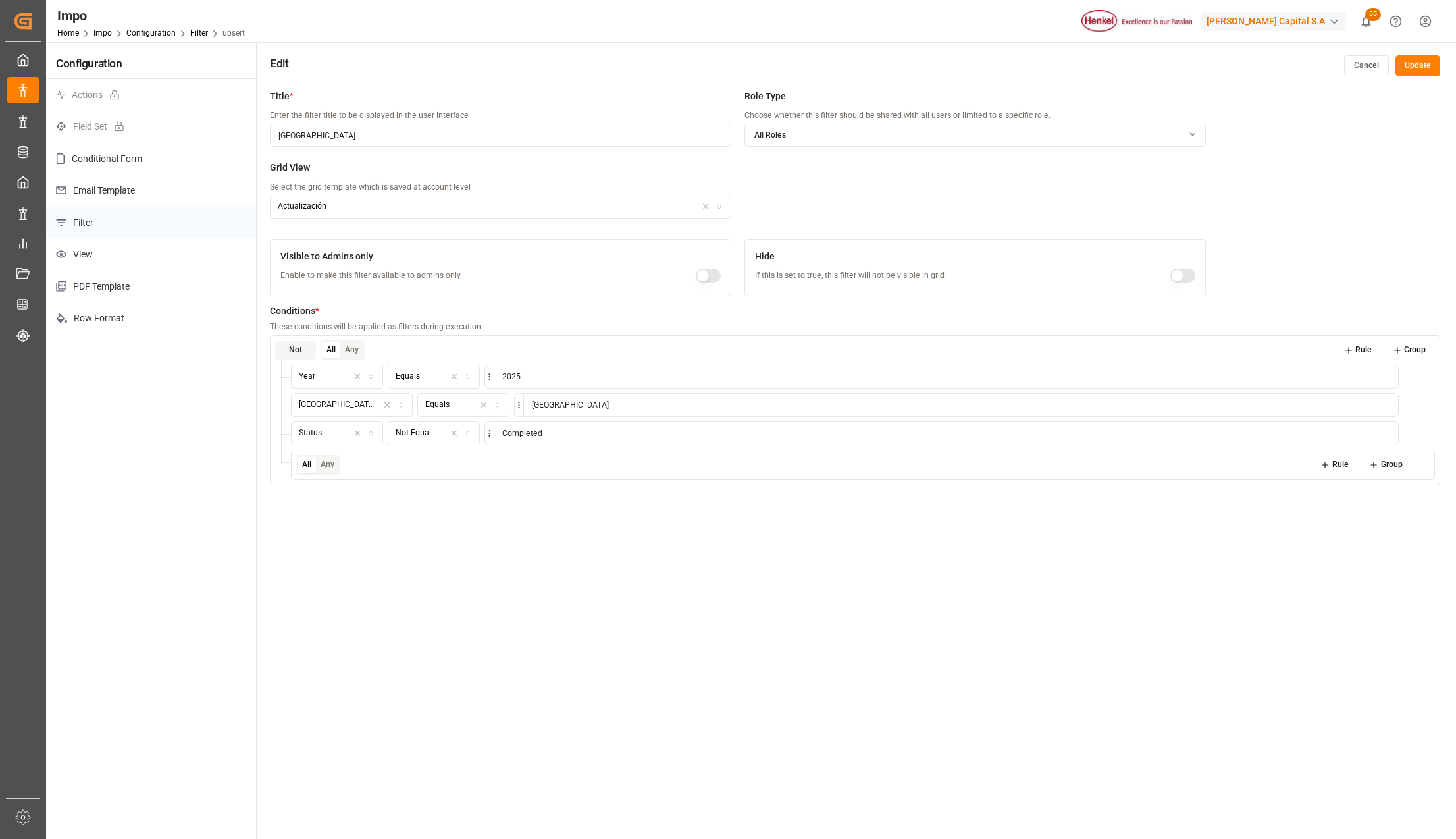
click at [469, 472] on div "All Any Rule Group" at bounding box center [863, 465] width 1134 height 20
click at [502, 463] on div "All Any Rule Group" at bounding box center [863, 465] width 1134 height 20
click at [1381, 466] on button "Group" at bounding box center [1386, 465] width 52 height 18
click at [340, 496] on button "Any" at bounding box center [348, 495] width 23 height 16
click at [352, 493] on button "Any" at bounding box center [348, 495] width 23 height 16
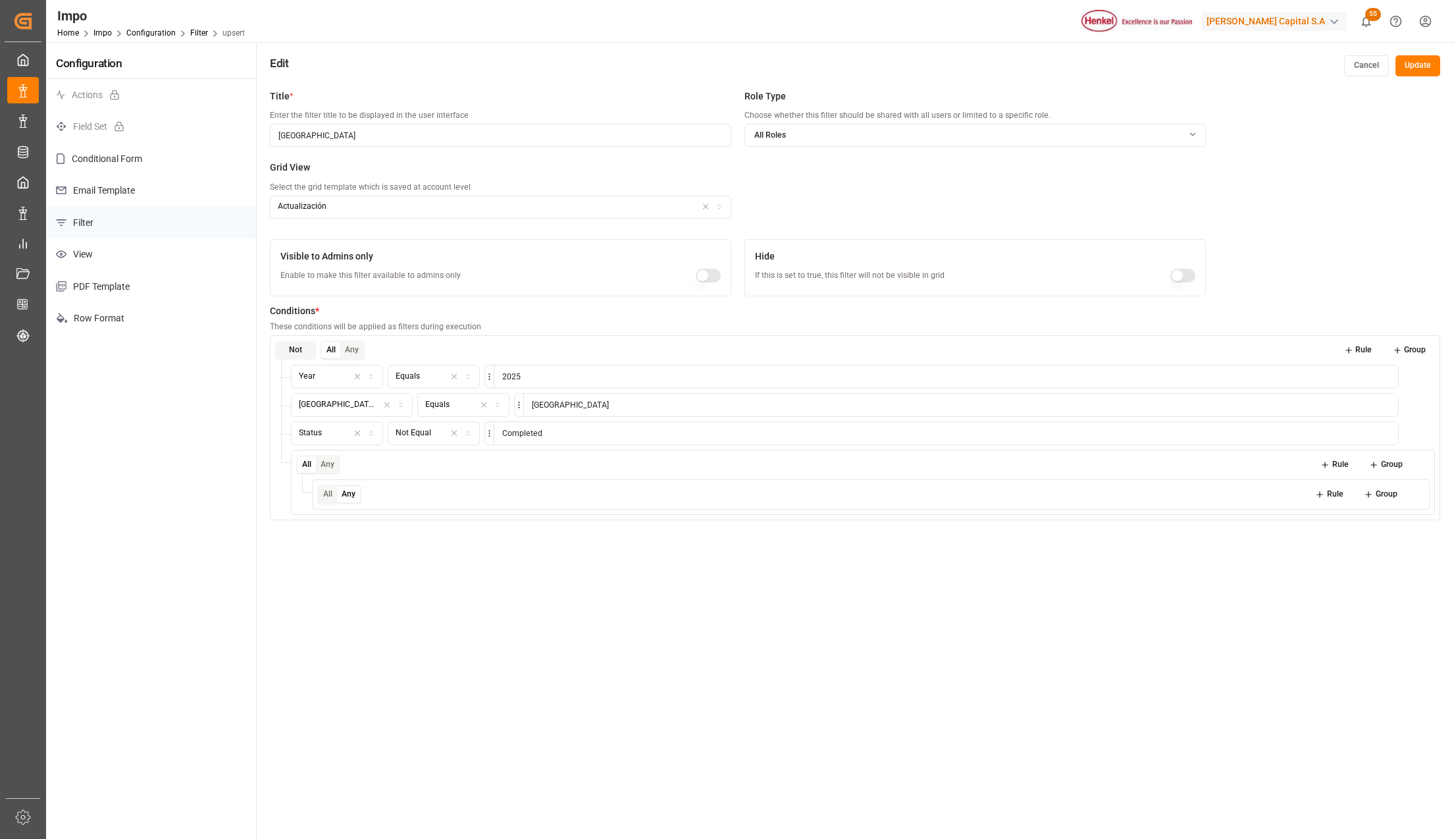
click at [348, 462] on div "All Any Rule Group" at bounding box center [863, 465] width 1134 height 20
click at [1418, 499] on icon at bounding box center [1416, 494] width 9 height 9
click at [1415, 467] on button at bounding box center [1422, 465] width 16 height 16
click at [1421, 462] on icon at bounding box center [1422, 461] width 3 height 1
click at [1434, 352] on button "Group" at bounding box center [1410, 350] width 52 height 18
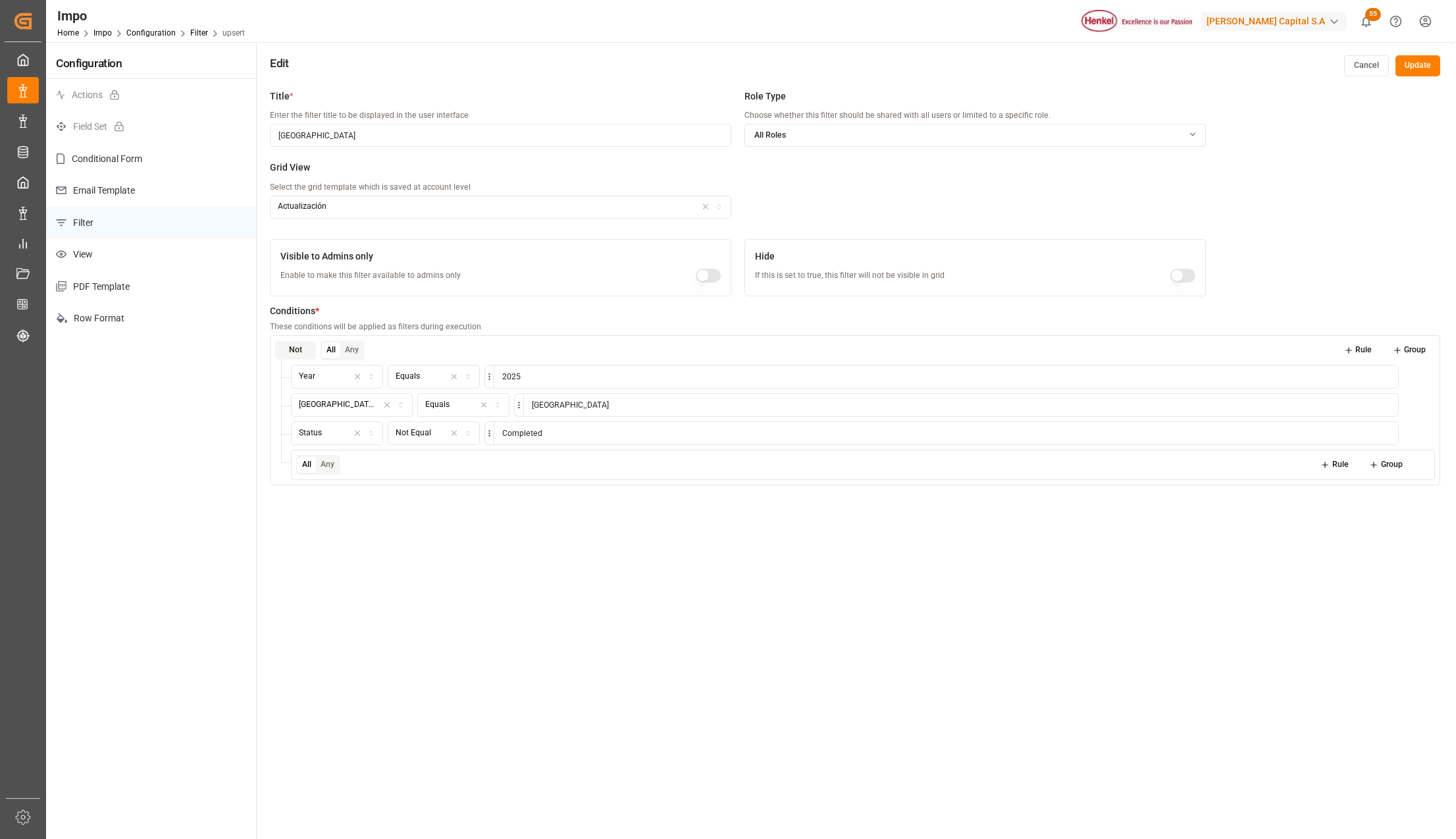
click at [348, 469] on div "All Any Rule Group" at bounding box center [863, 465] width 1134 height 20
click at [411, 490] on div "Conditions * These conditions will be applied as filters during execution Not A…" at bounding box center [855, 397] width 1171 height 203
click at [487, 460] on div "All Any Rule Group" at bounding box center [863, 465] width 1134 height 20
click at [1379, 469] on button "Group" at bounding box center [1386, 465] width 52 height 18
click at [1415, 464] on button at bounding box center [1422, 465] width 16 height 16
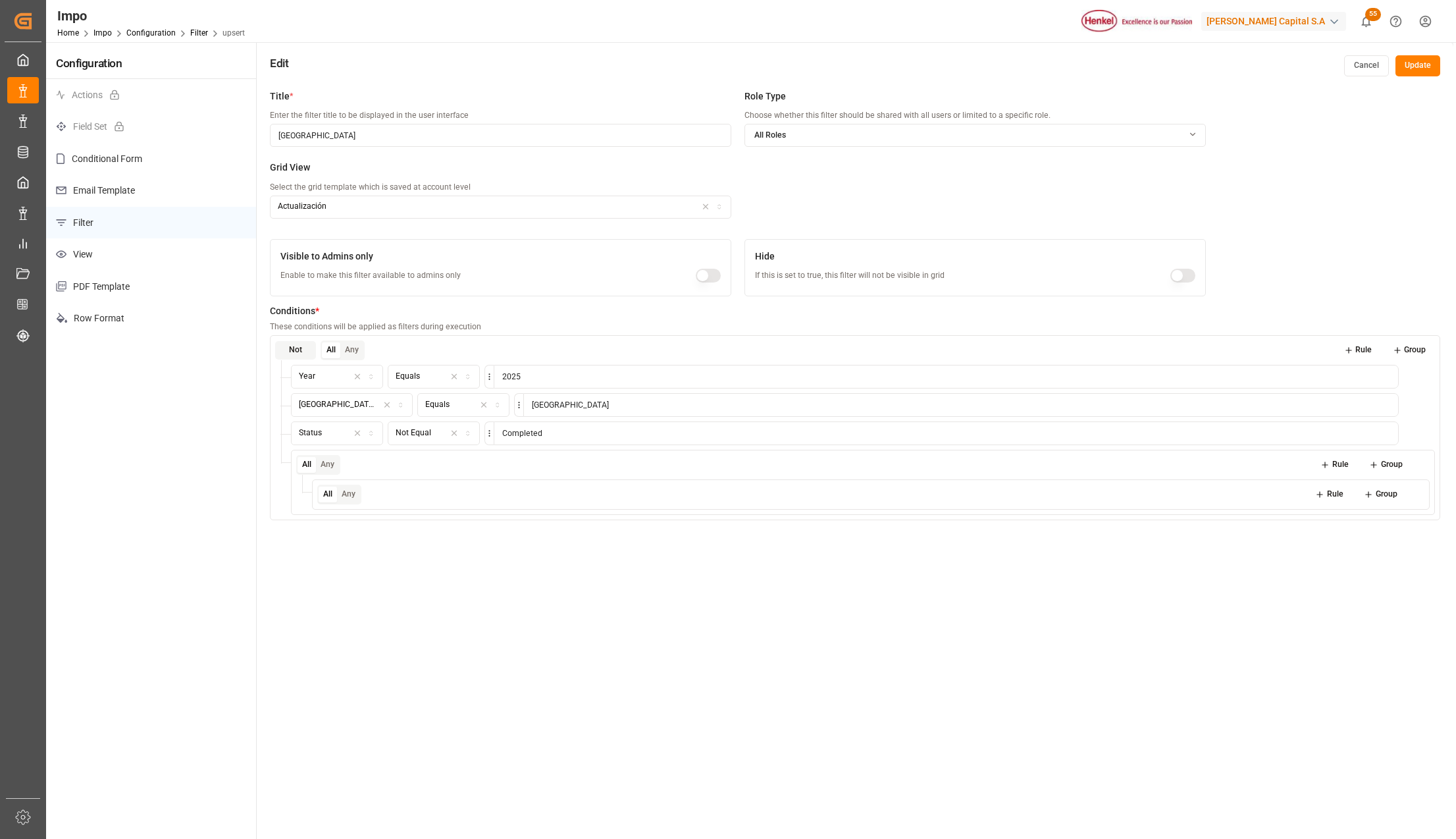
click at [1420, 467] on icon at bounding box center [1421, 464] width 9 height 9
click at [1370, 71] on button "Cancel" at bounding box center [1366, 65] width 45 height 21
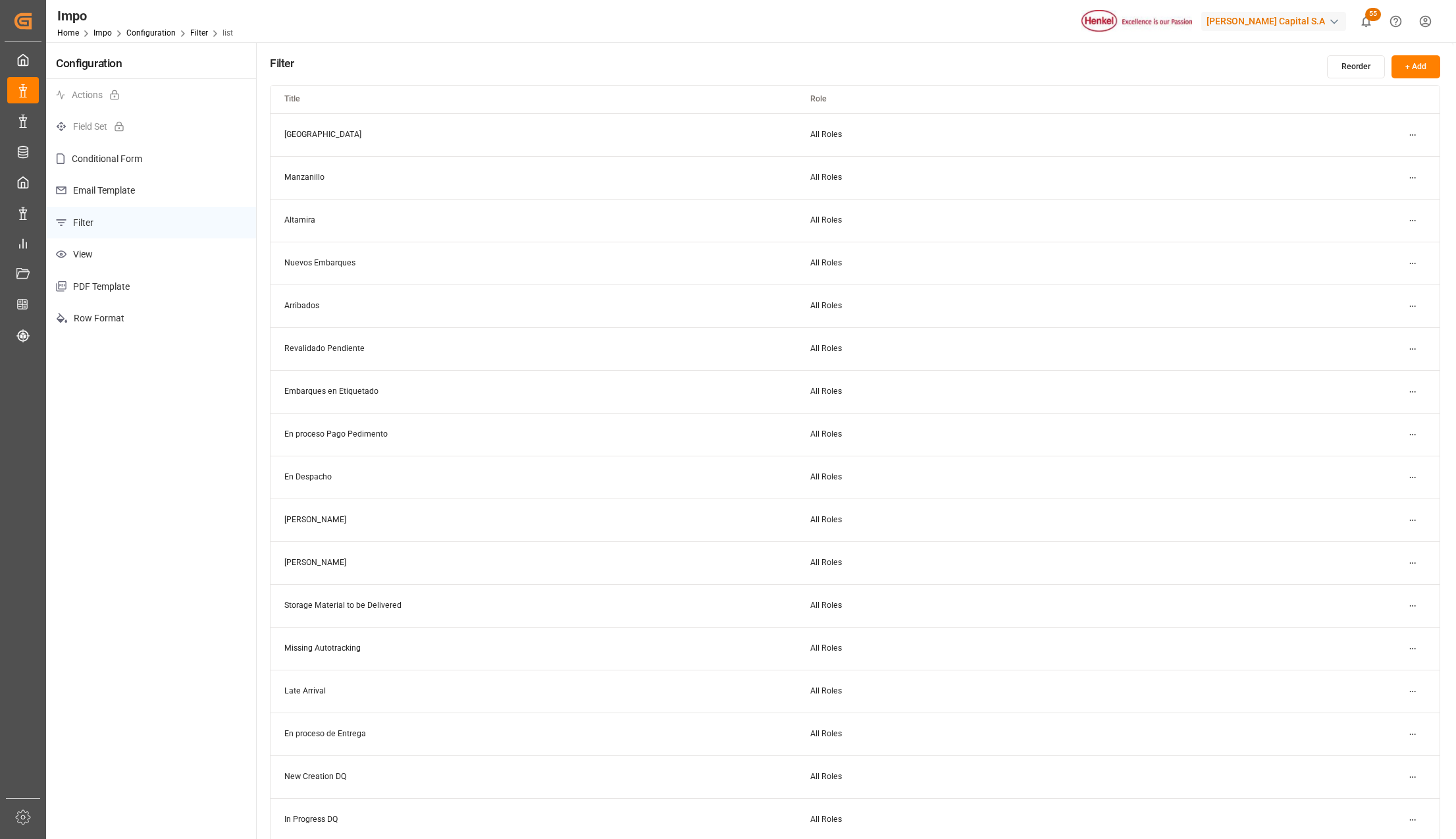
click at [1415, 128] on html "Created by potrace 1.15, written by [PERSON_NAME] [DATE]-[DATE] Created by potr…" at bounding box center [728, 419] width 1456 height 839
click at [1380, 155] on div "Edit" at bounding box center [1389, 161] width 68 height 18
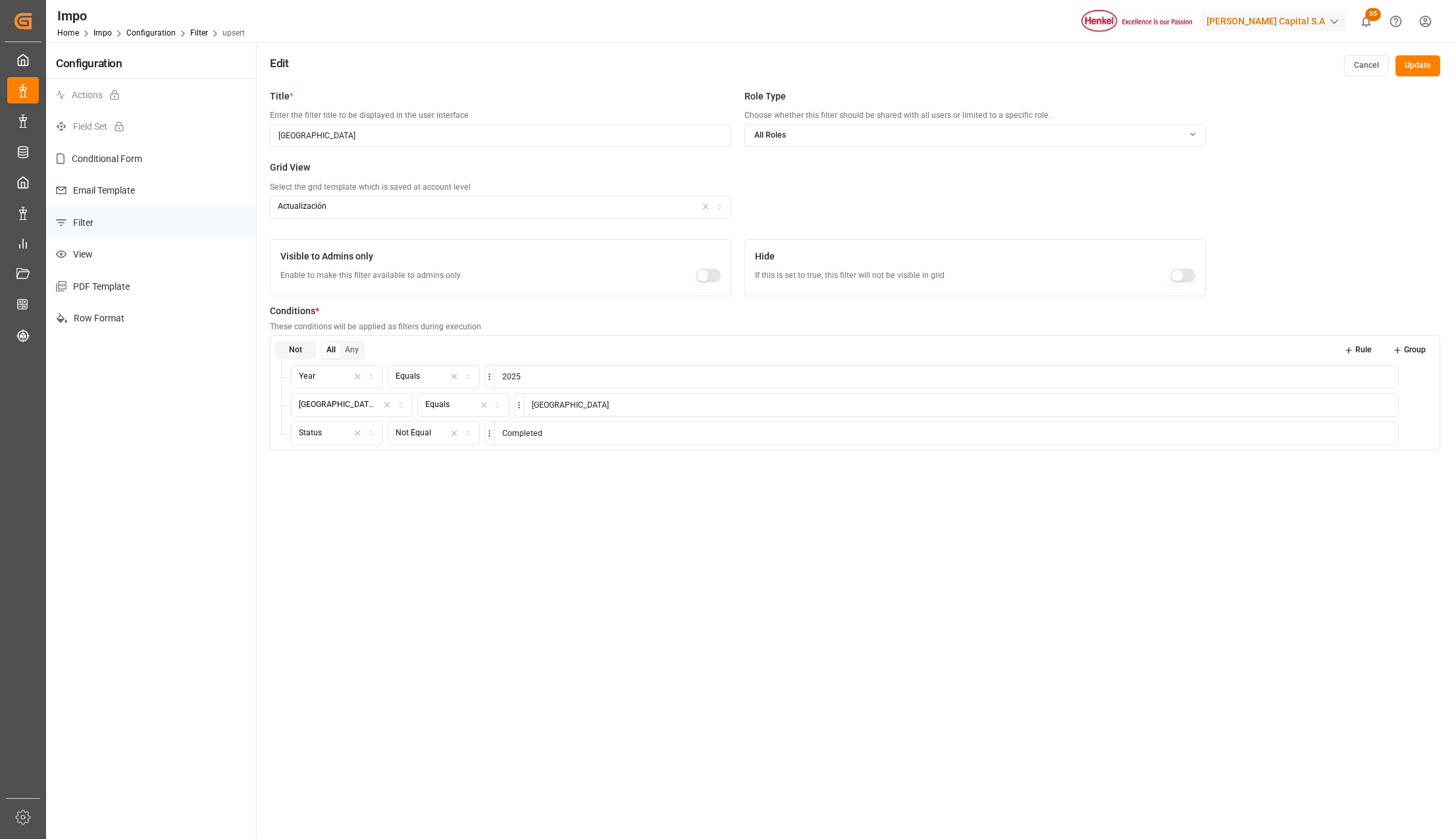
click at [1410, 352] on button "Group" at bounding box center [1410, 350] width 52 height 18
click at [328, 462] on button "Any" at bounding box center [327, 465] width 23 height 16
click at [396, 467] on div "All Any Rule Group" at bounding box center [863, 465] width 1134 height 20
click at [307, 466] on button "All" at bounding box center [307, 465] width 18 height 16
click at [1417, 465] on button at bounding box center [1422, 465] width 16 height 16
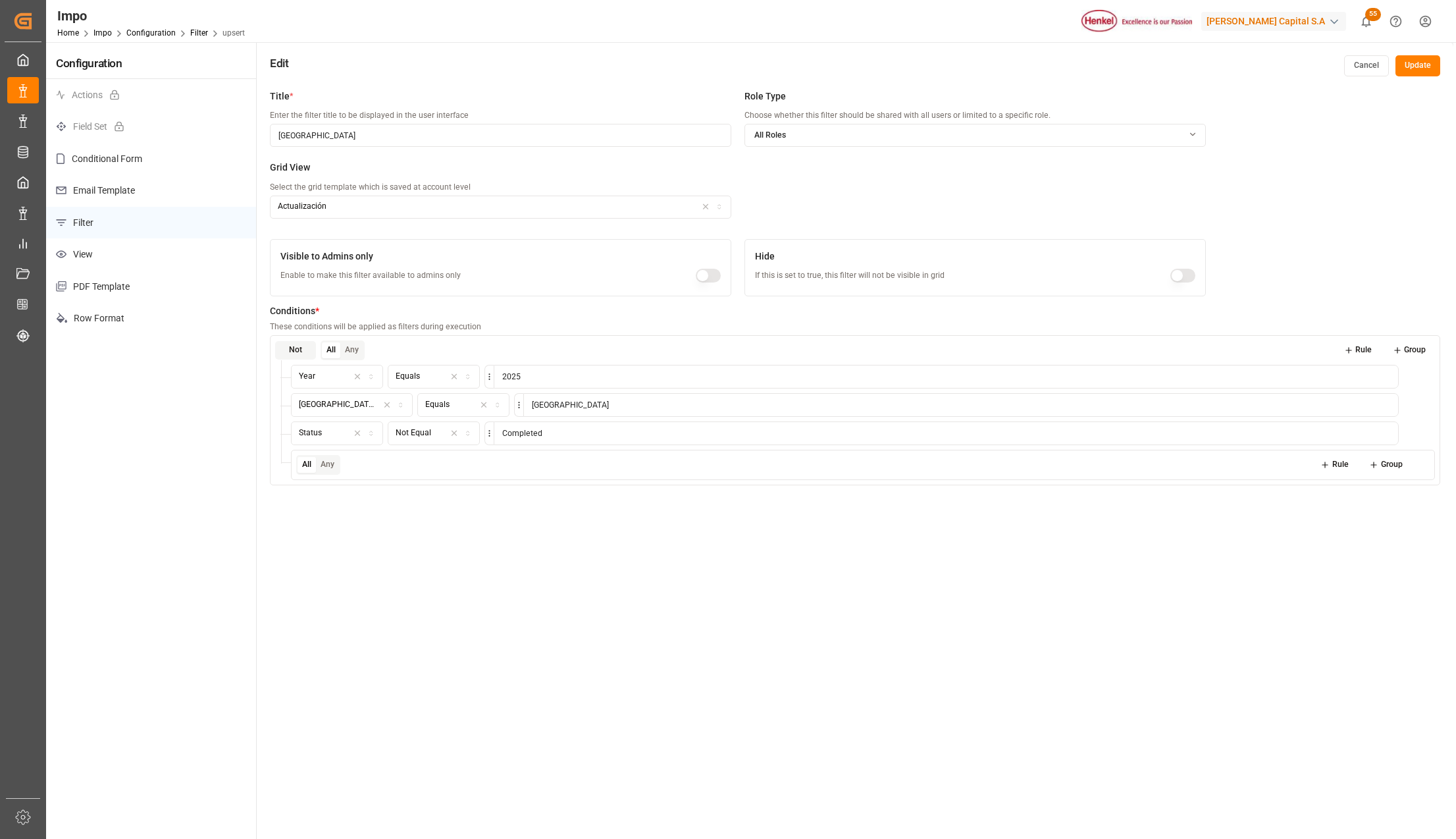
click at [1339, 464] on button "Rule" at bounding box center [1334, 465] width 47 height 18
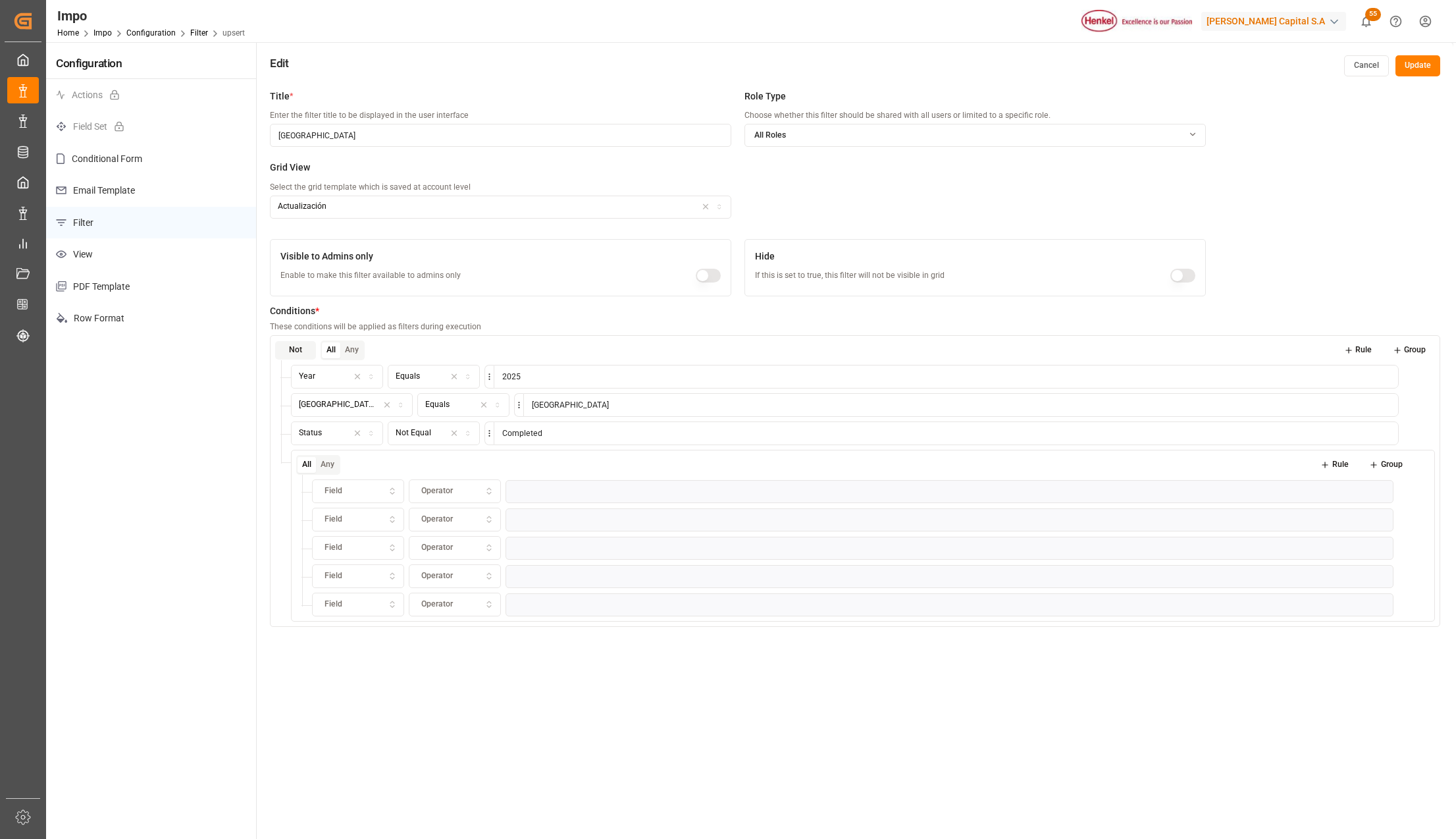
click at [390, 490] on icon "button" at bounding box center [392, 489] width 4 height 2
click at [382, 525] on input "text" at bounding box center [425, 520] width 178 height 26
type input "Yea"
click at [378, 544] on div "Year" at bounding box center [395, 542] width 165 height 18
click at [488, 496] on icon "button" at bounding box center [489, 491] width 9 height 12
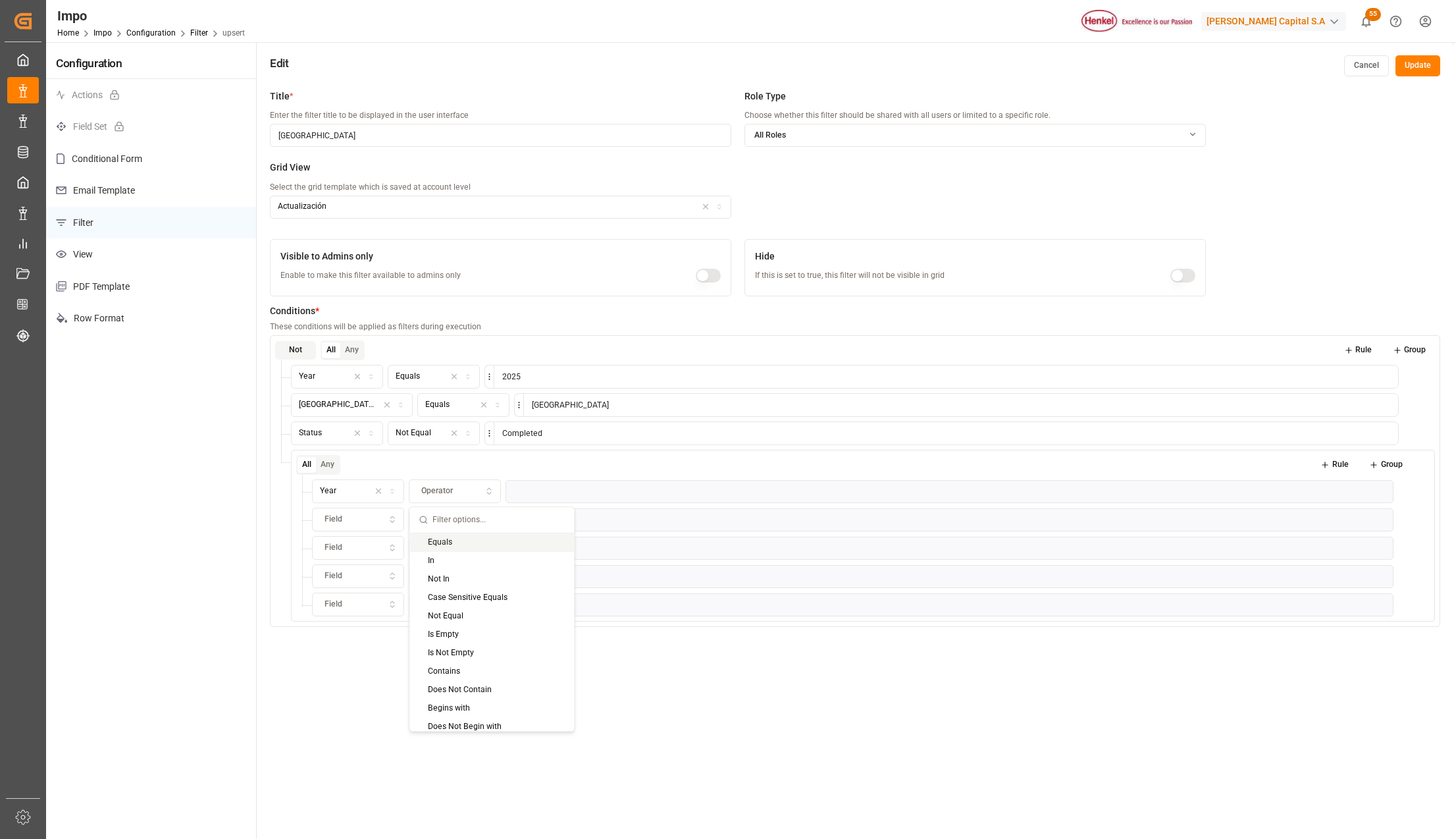
click at [456, 544] on div "Equals" at bounding box center [491, 542] width 165 height 18
click at [544, 495] on input at bounding box center [954, 491] width 879 height 24
type input "2025"
click at [341, 519] on span "Field" at bounding box center [334, 520] width 18 height 12
type input "puerto"
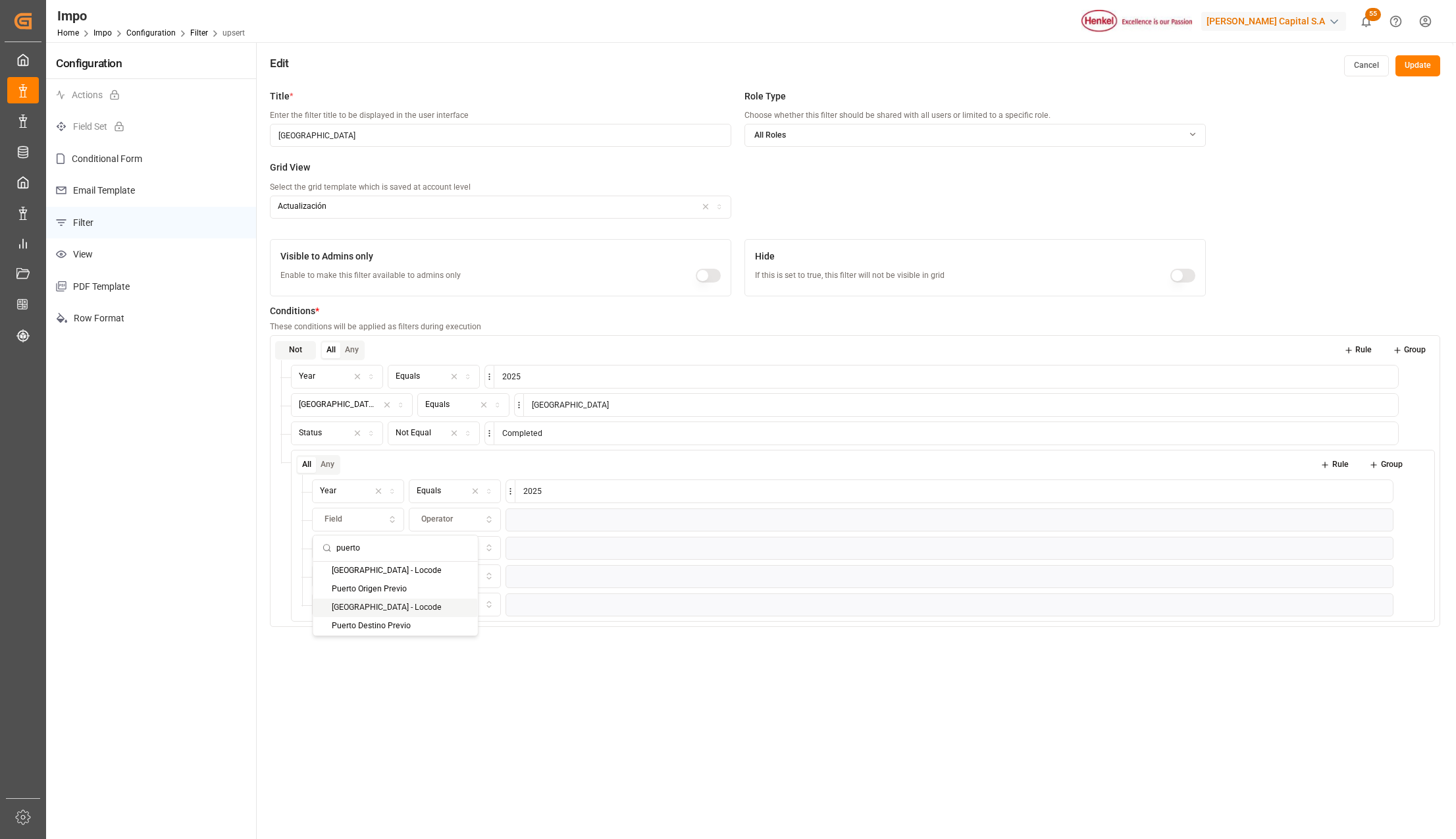
click at [379, 603] on div "[GEOGRAPHIC_DATA] - Locode" at bounding box center [395, 607] width 165 height 18
click at [510, 522] on div "Operator" at bounding box center [484, 520] width 86 height 12
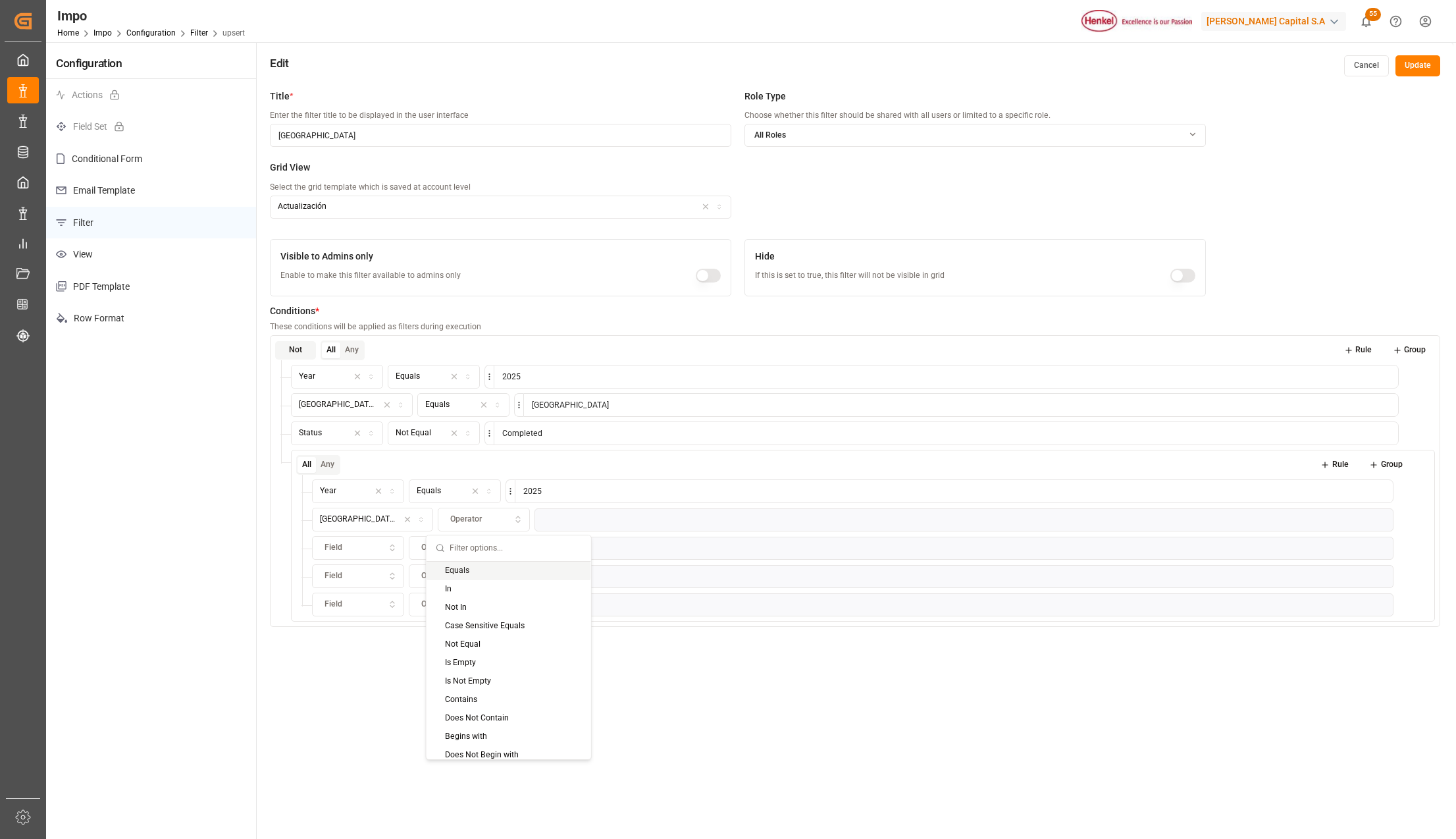
click at [462, 573] on div "Equals" at bounding box center [509, 571] width 165 height 18
click at [546, 522] on input at bounding box center [969, 520] width 850 height 24
type input "[GEOGRAPHIC_DATA]"
click at [379, 542] on div "Field" at bounding box center [358, 548] width 86 height 12
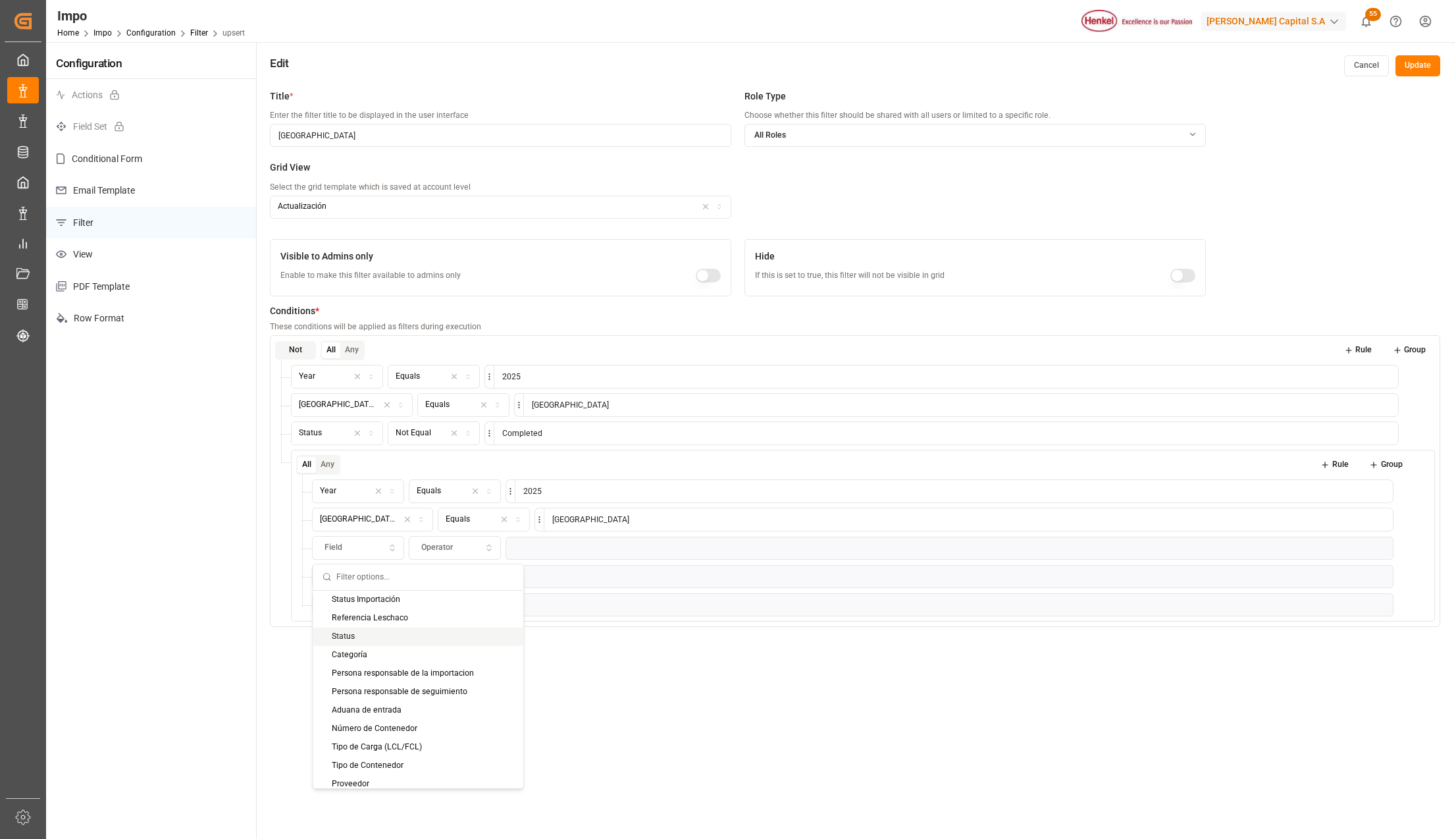
click at [367, 632] on div "Status" at bounding box center [418, 636] width 210 height 18
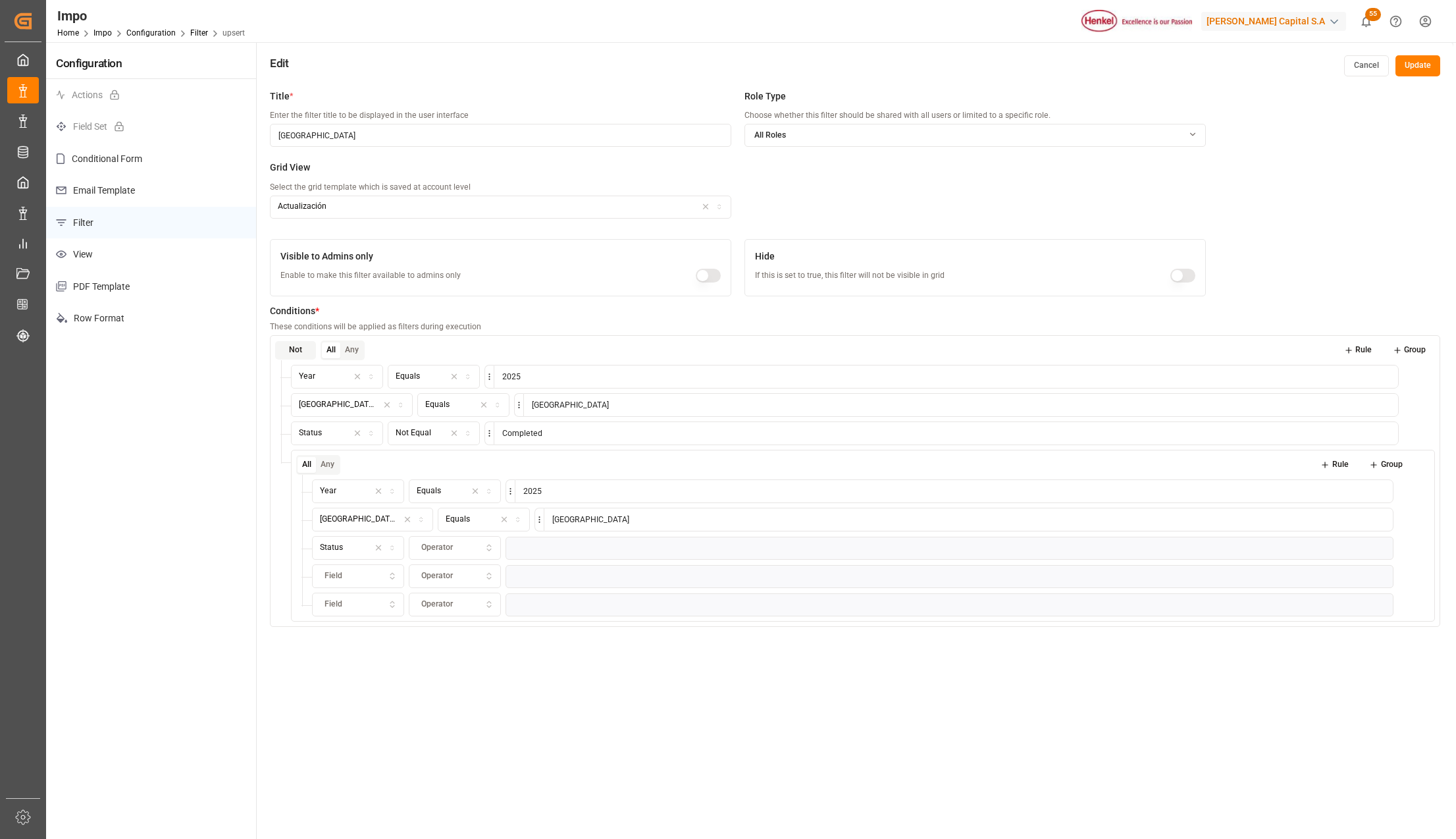
click at [490, 542] on icon "button" at bounding box center [489, 548] width 9 height 12
click at [466, 674] on div "Not Equal" at bounding box center [491, 673] width 165 height 18
click at [556, 550] on input at bounding box center [954, 548] width 879 height 24
type input "Completed"
click at [1394, 725] on div "Title * Enter the filter title to be displayed in the user interface Veracruz R…" at bounding box center [855, 502] width 1197 height 839
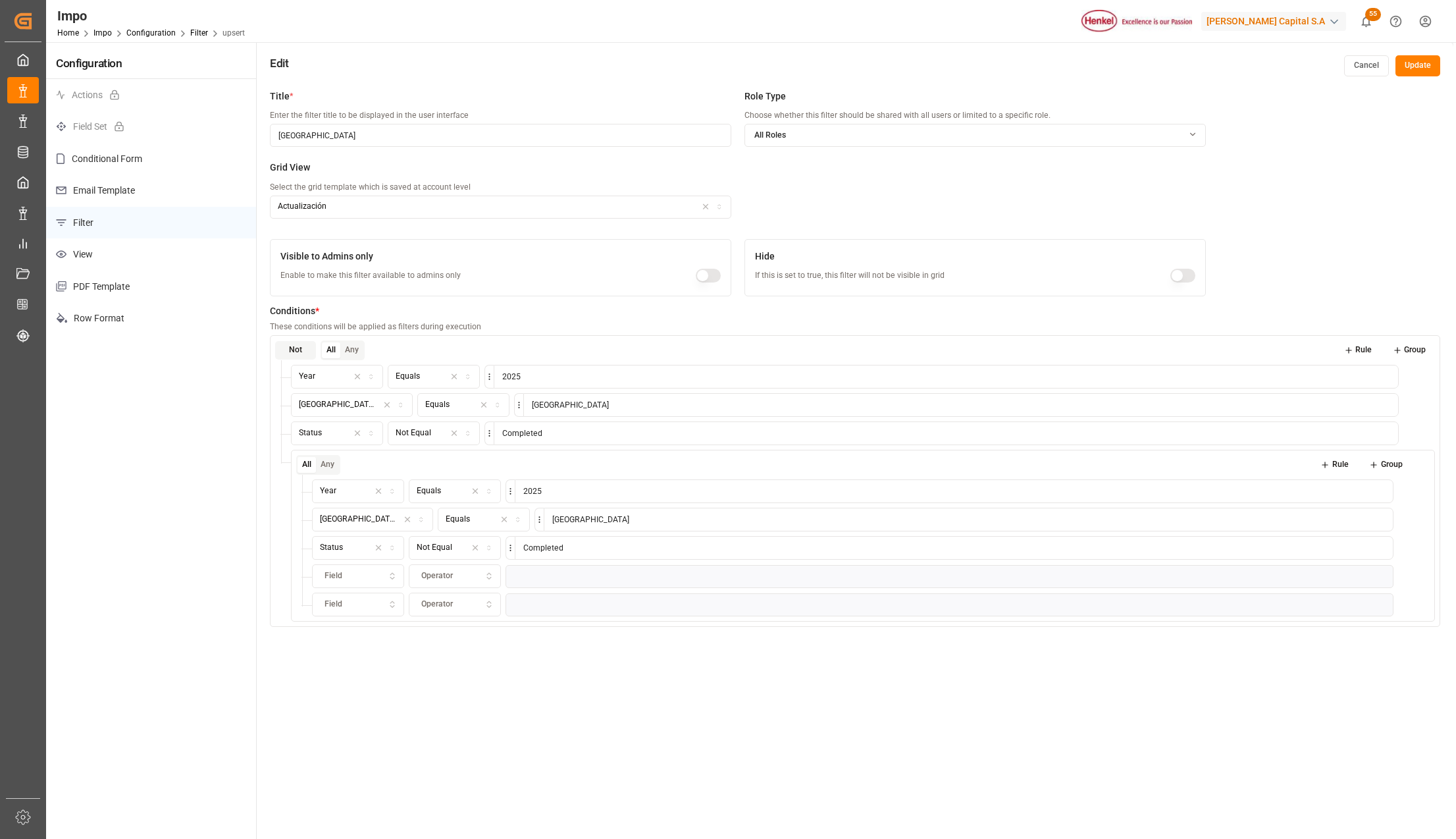
click at [1423, 577] on icon at bounding box center [1421, 575] width 9 height 9
click at [1396, 466] on button "Group" at bounding box center [1386, 465] width 52 height 18
click at [1417, 583] on icon at bounding box center [1416, 579] width 9 height 9
click at [1409, 548] on button at bounding box center [1404, 548] width 16 height 16
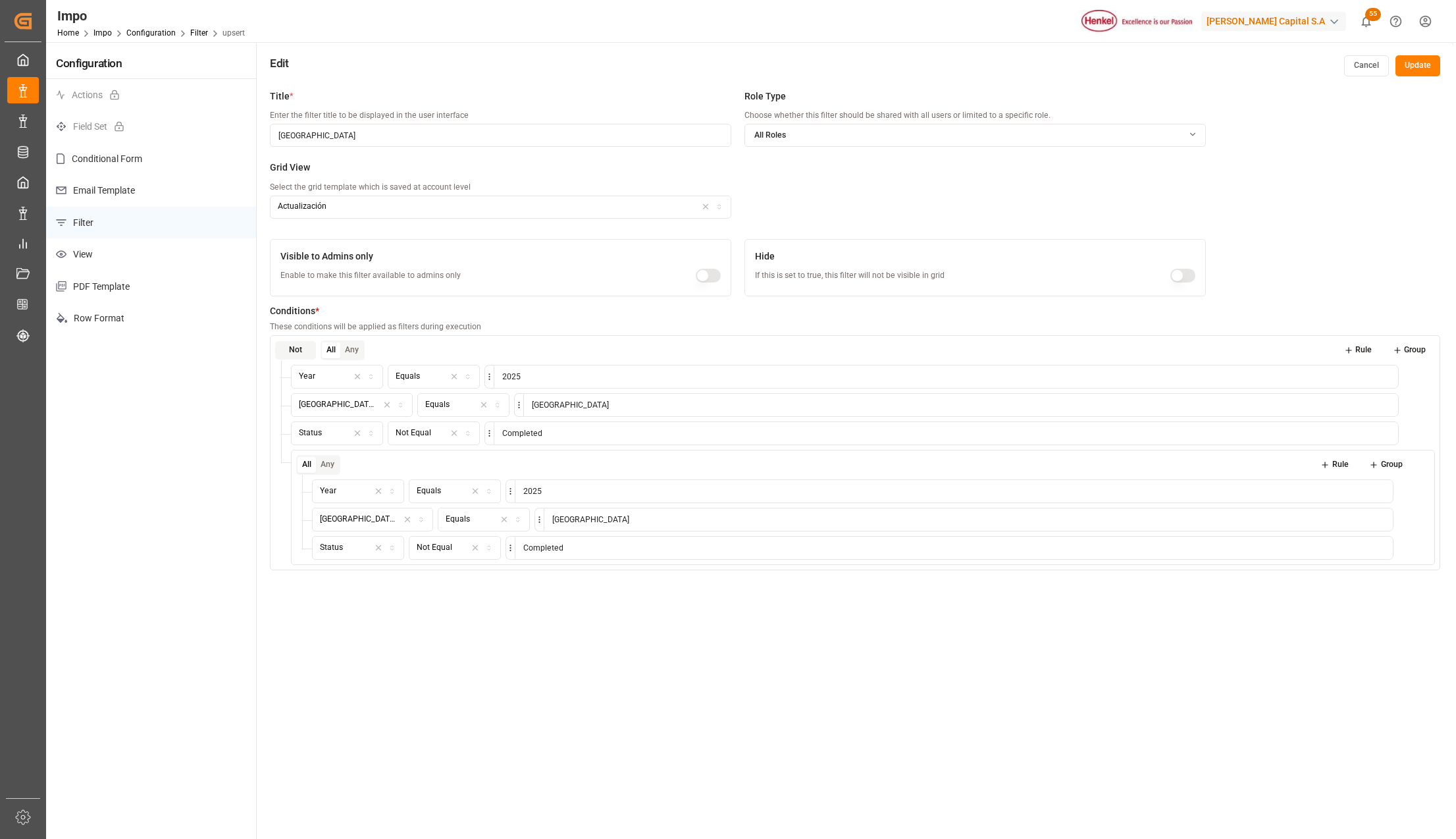
click at [1406, 548] on icon at bounding box center [1404, 547] width 9 height 9
click at [361, 578] on div "Status" at bounding box center [358, 576] width 86 height 12
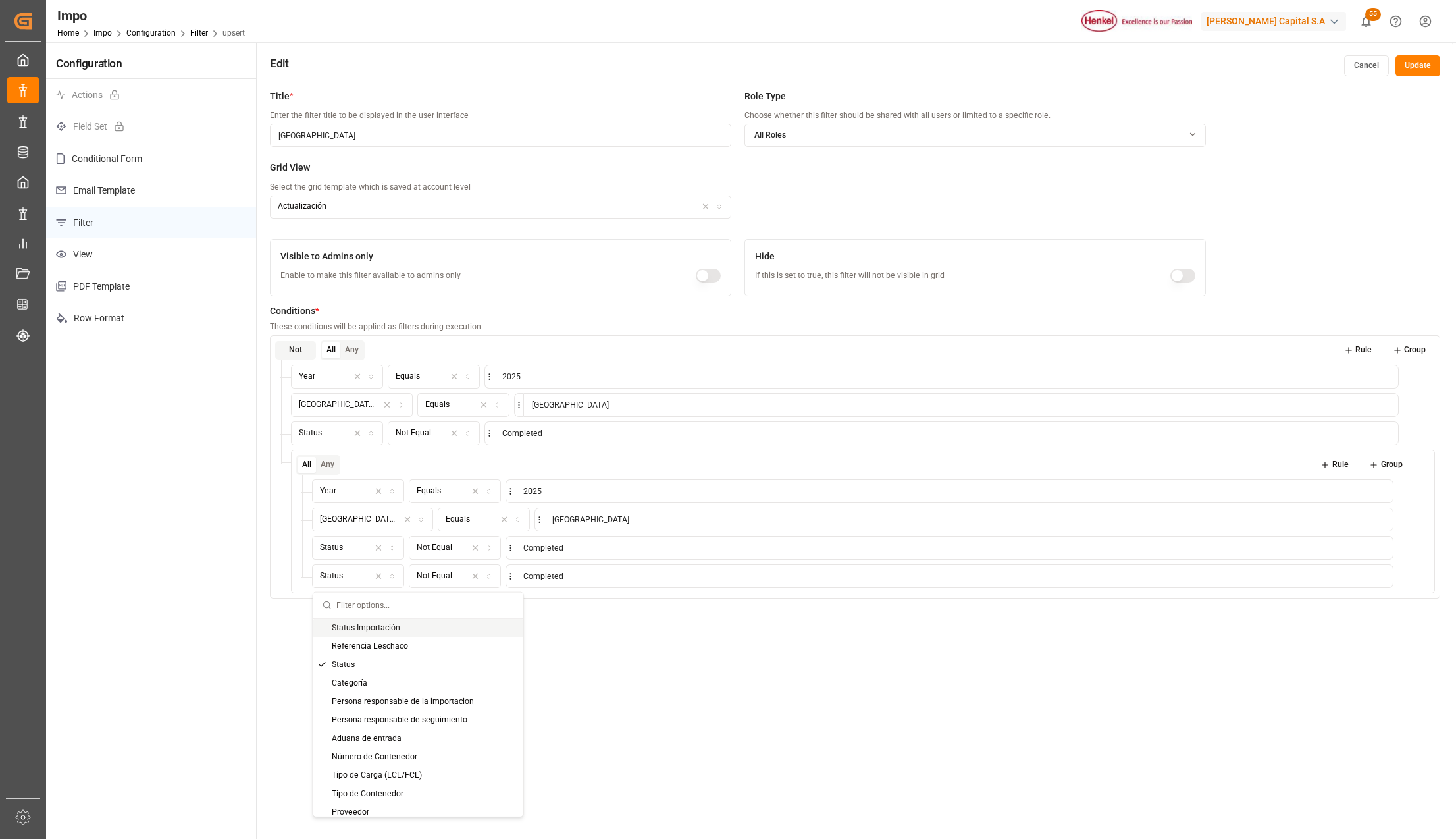
click at [488, 573] on icon "button" at bounding box center [489, 576] width 9 height 7
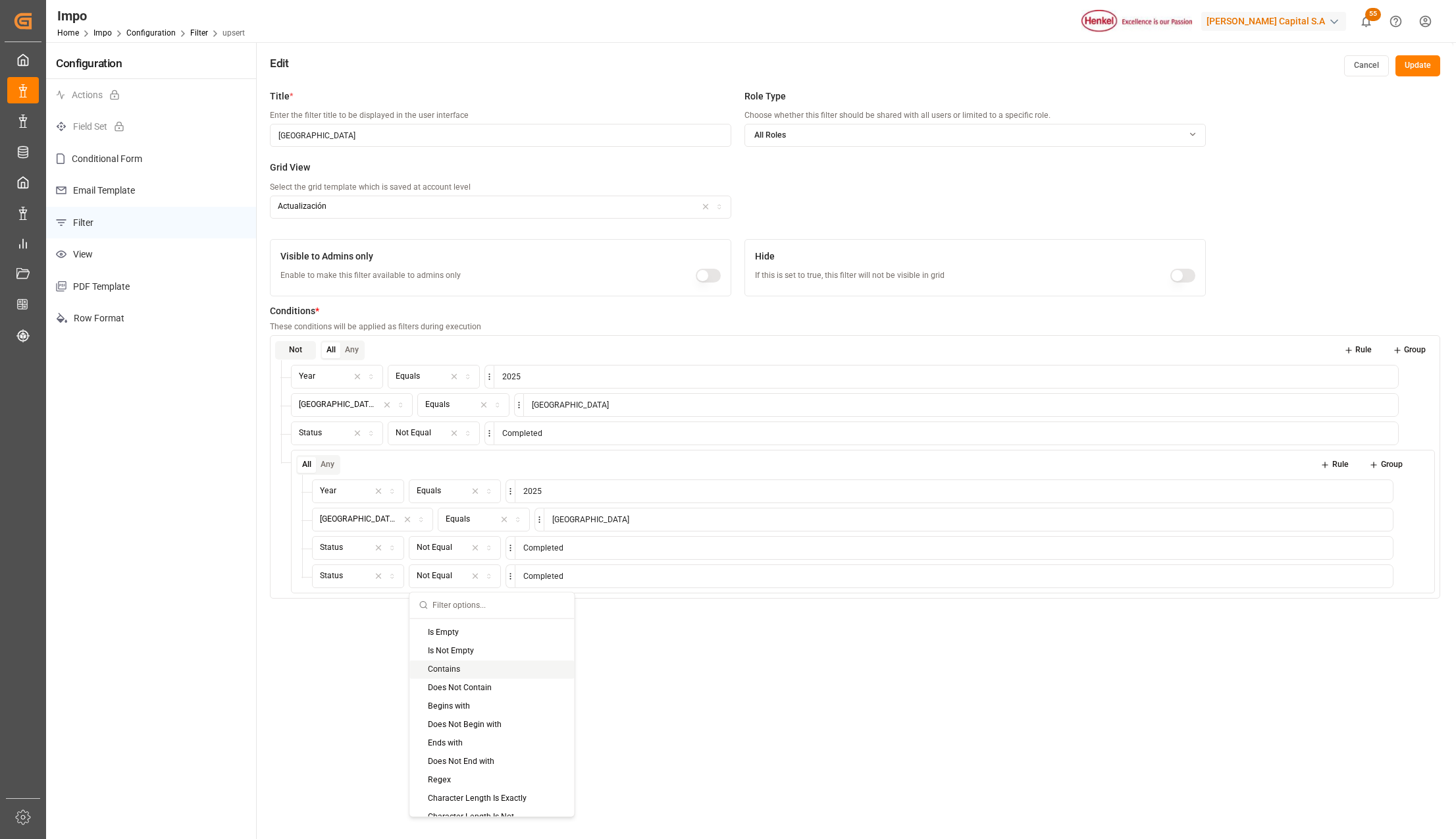
scroll to position [134, 0]
click at [1149, 690] on div "Title * Enter the filter title to be displayed in the user interface Veracruz R…" at bounding box center [855, 502] width 1197 height 839
click at [1423, 579] on icon at bounding box center [1421, 576] width 5 height 6
click at [1427, 377] on icon at bounding box center [1427, 376] width 9 height 9
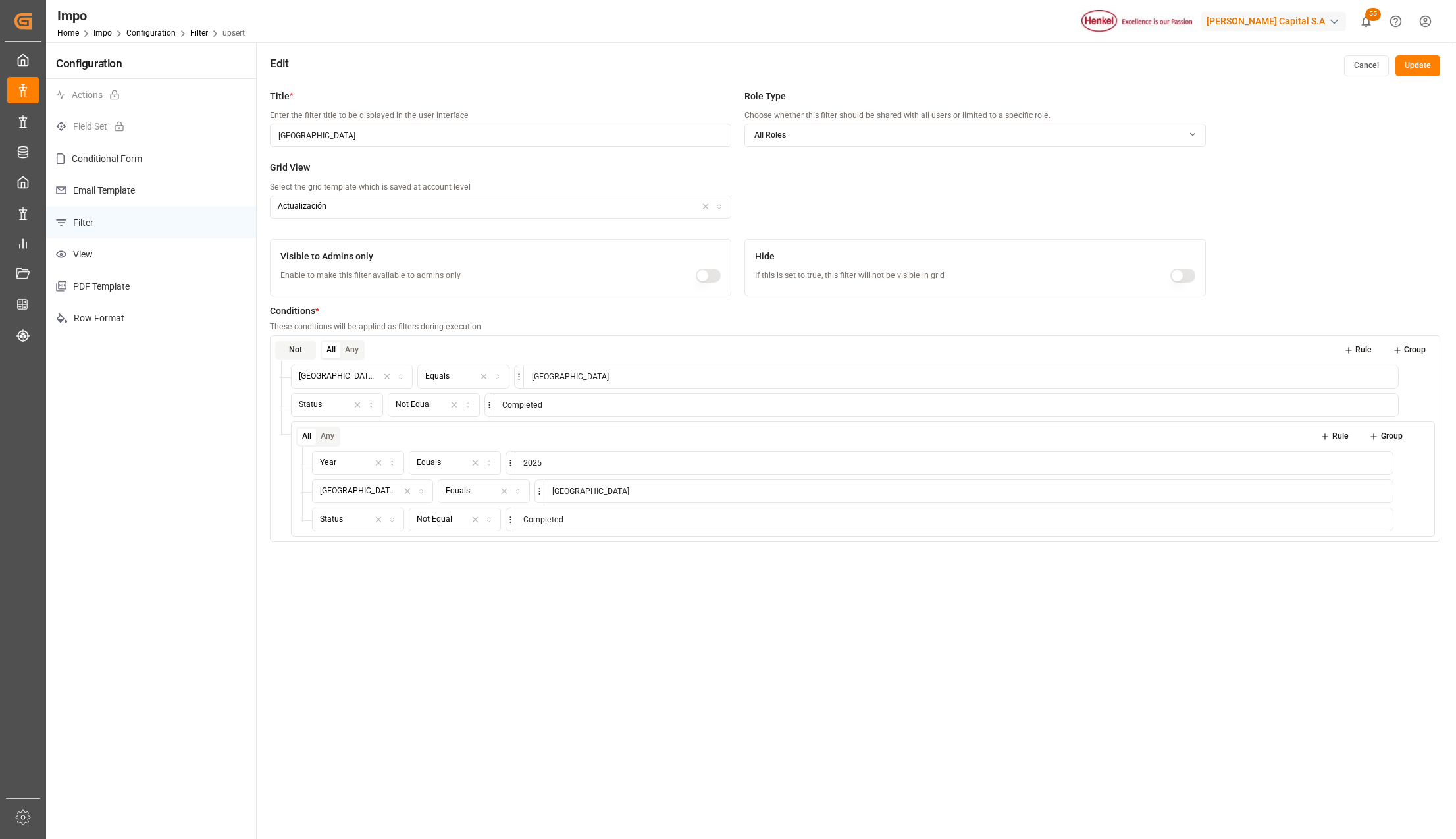
click at [1427, 377] on icon at bounding box center [1427, 376] width 9 height 9
click at [1352, 650] on div "Title * Enter the filter title to be displayed in the user interface Veracruz R…" at bounding box center [855, 502] width 1197 height 839
click at [1434, 61] on button "Update" at bounding box center [1418, 65] width 45 height 21
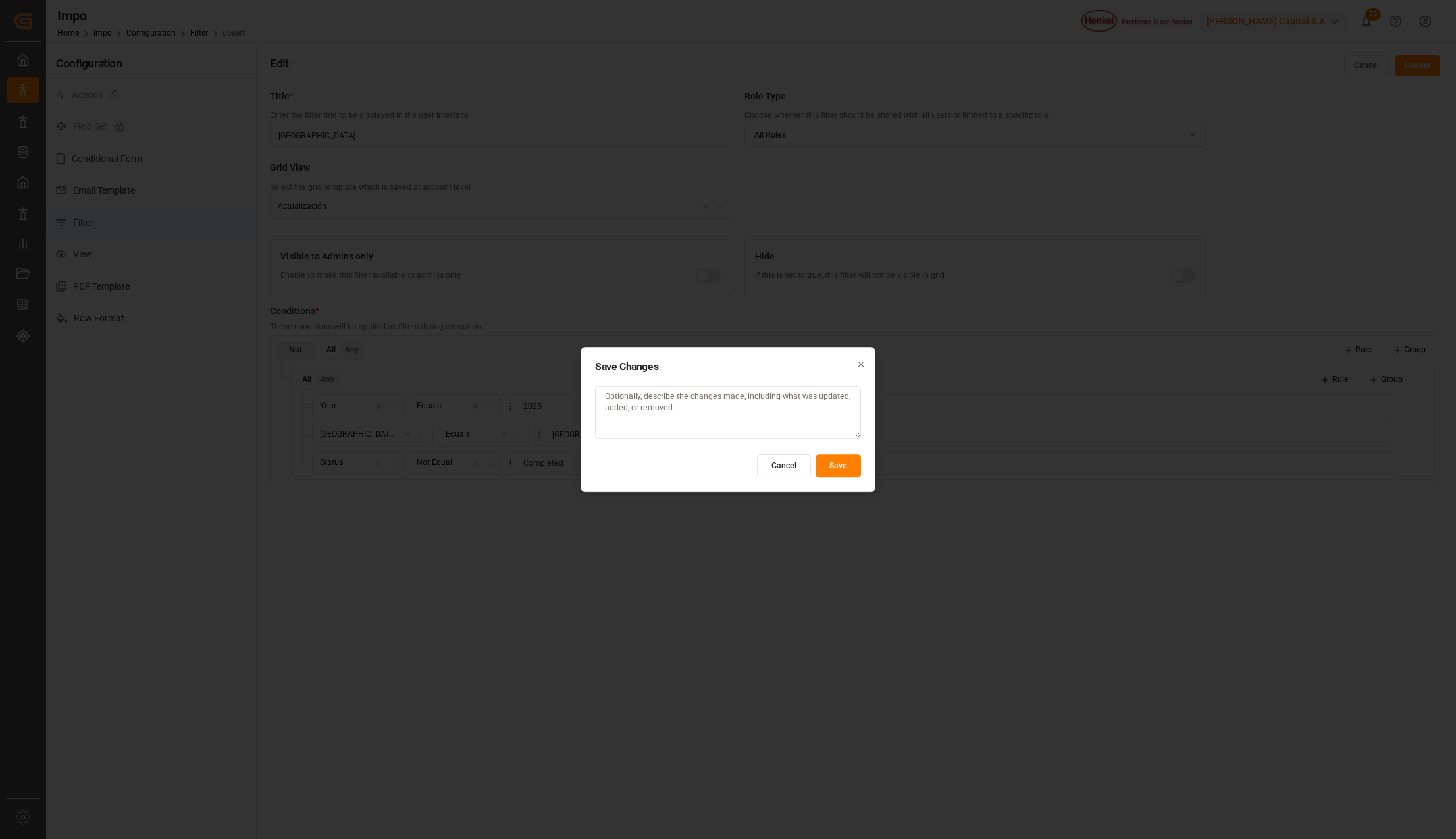
click at [840, 457] on button "Save" at bounding box center [838, 465] width 45 height 23
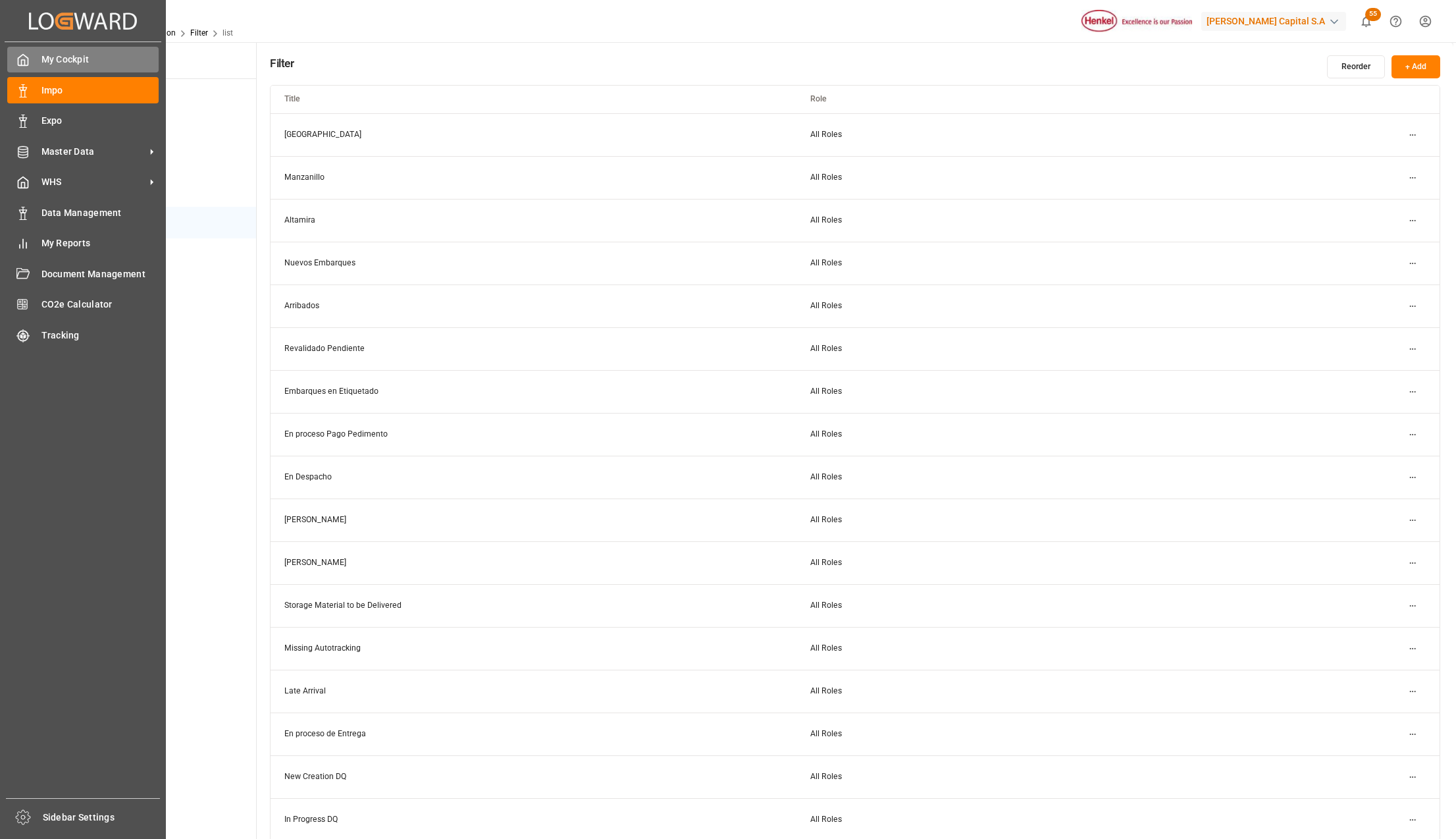
click at [88, 63] on span "My Cockpit" at bounding box center [100, 60] width 118 height 14
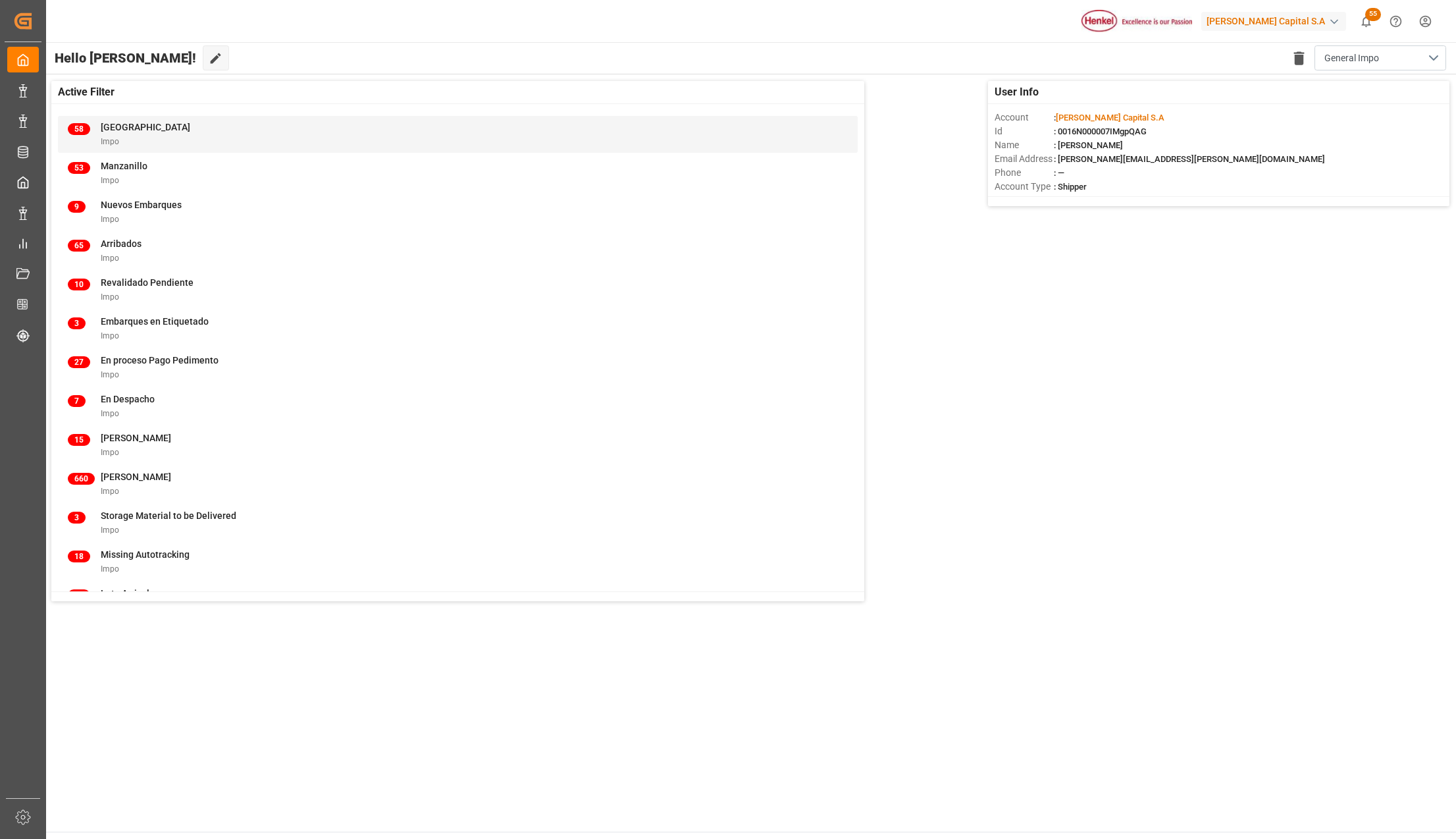
click at [163, 137] on div "58 Veracruz Impo" at bounding box center [458, 134] width 780 height 28
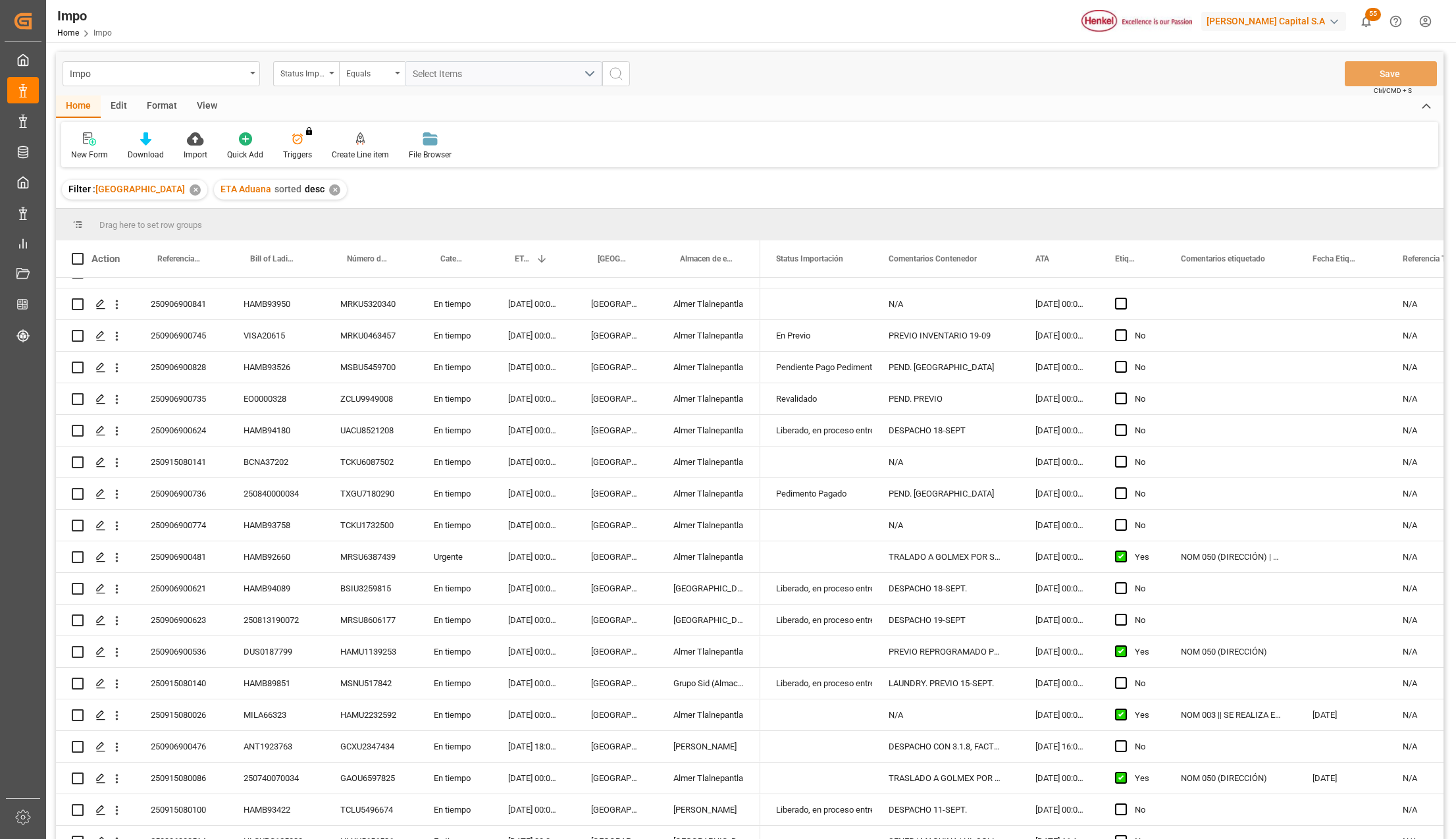
scroll to position [1272, 0]
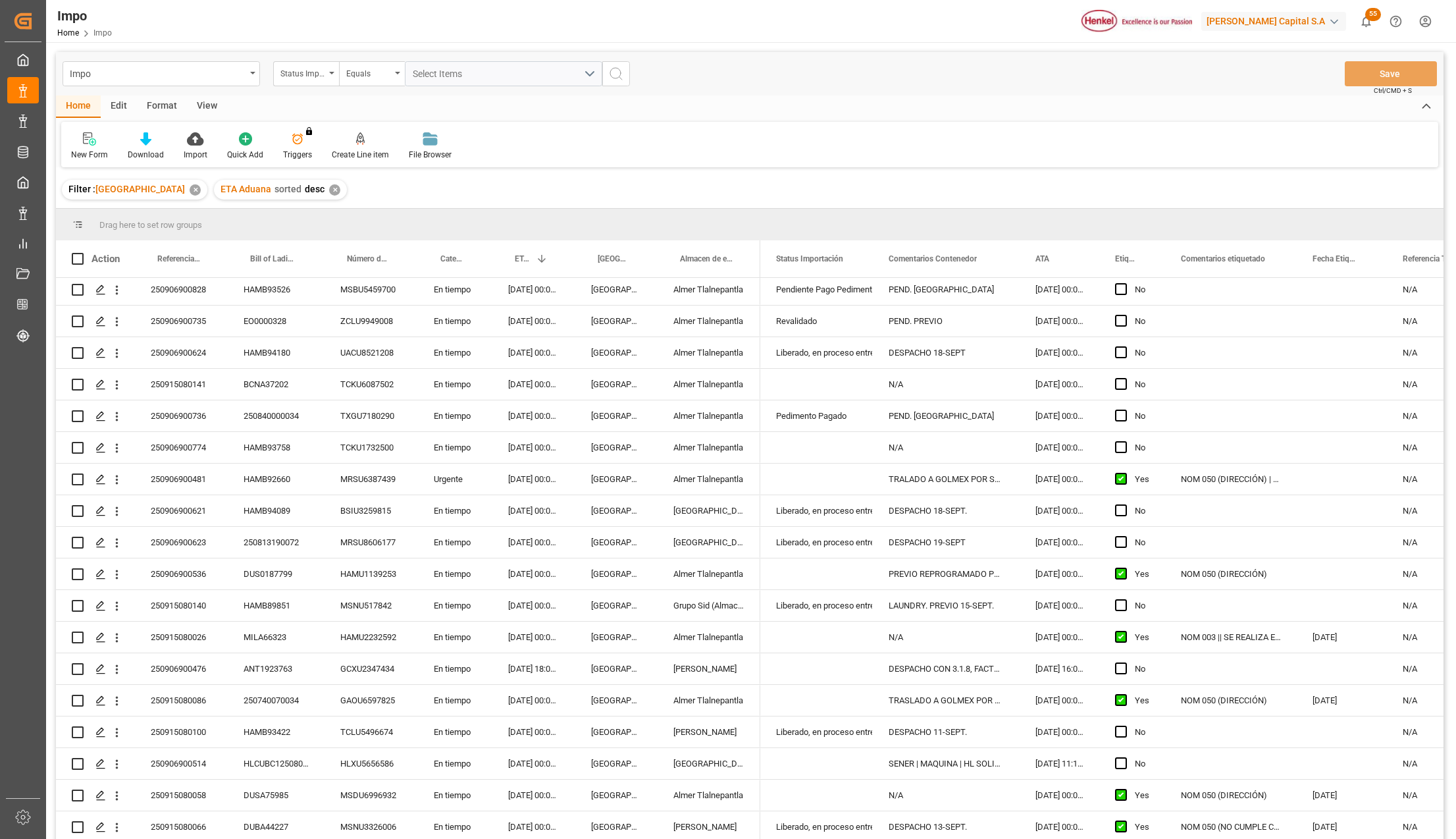
click at [155, 107] on div "Format" at bounding box center [162, 106] width 50 height 22
click at [121, 106] on div "Edit" at bounding box center [119, 106] width 36 height 22
click at [313, 140] on icon at bounding box center [319, 138] width 13 height 13
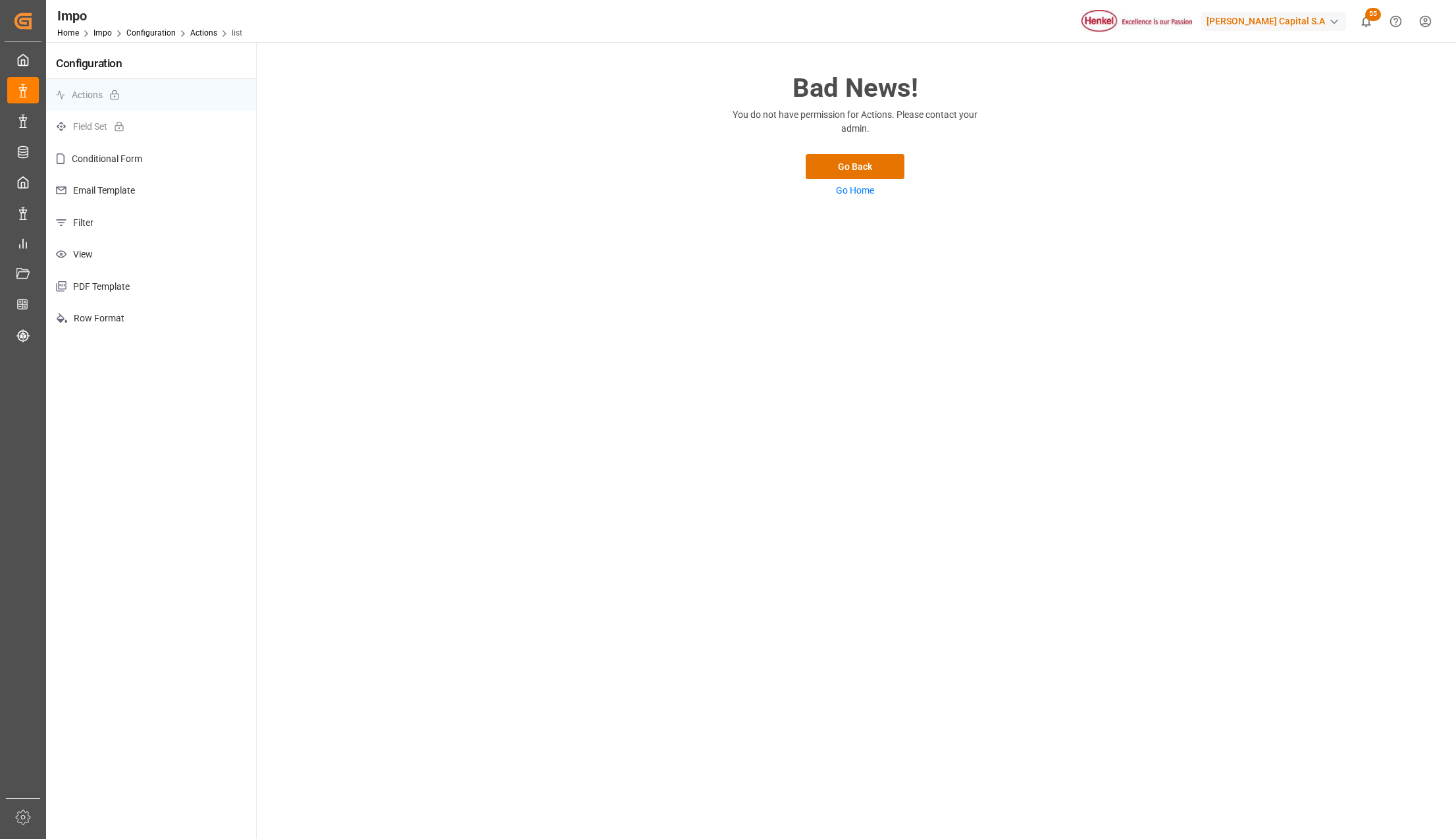
click at [93, 248] on p "View" at bounding box center [151, 254] width 210 height 32
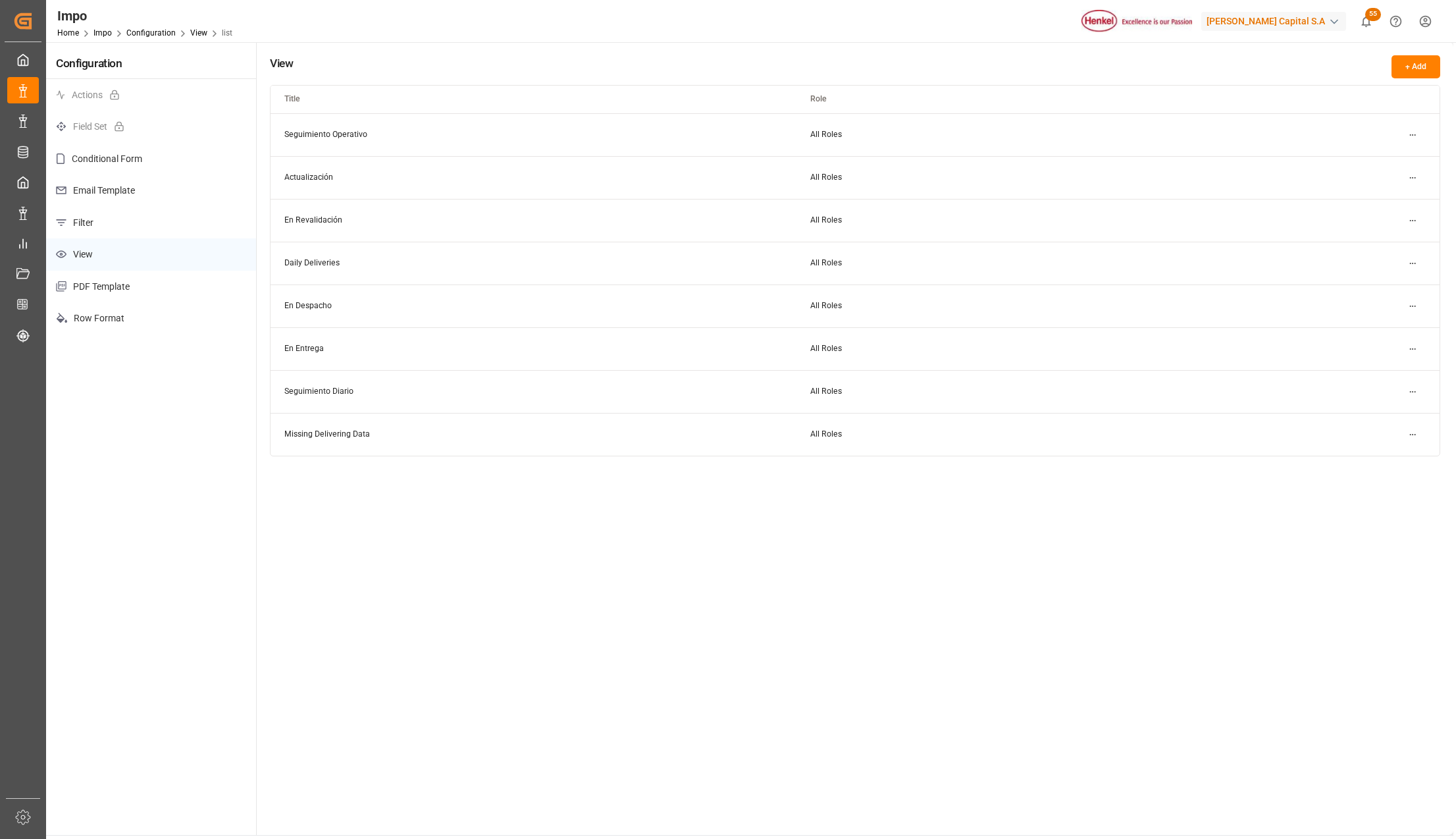
click at [1410, 172] on html "Created by potrace 1.15, written by [PERSON_NAME] [DATE]-[DATE] Created by potr…" at bounding box center [728, 419] width 1456 height 839
click at [1362, 205] on small "Edit" at bounding box center [1367, 205] width 14 height 8
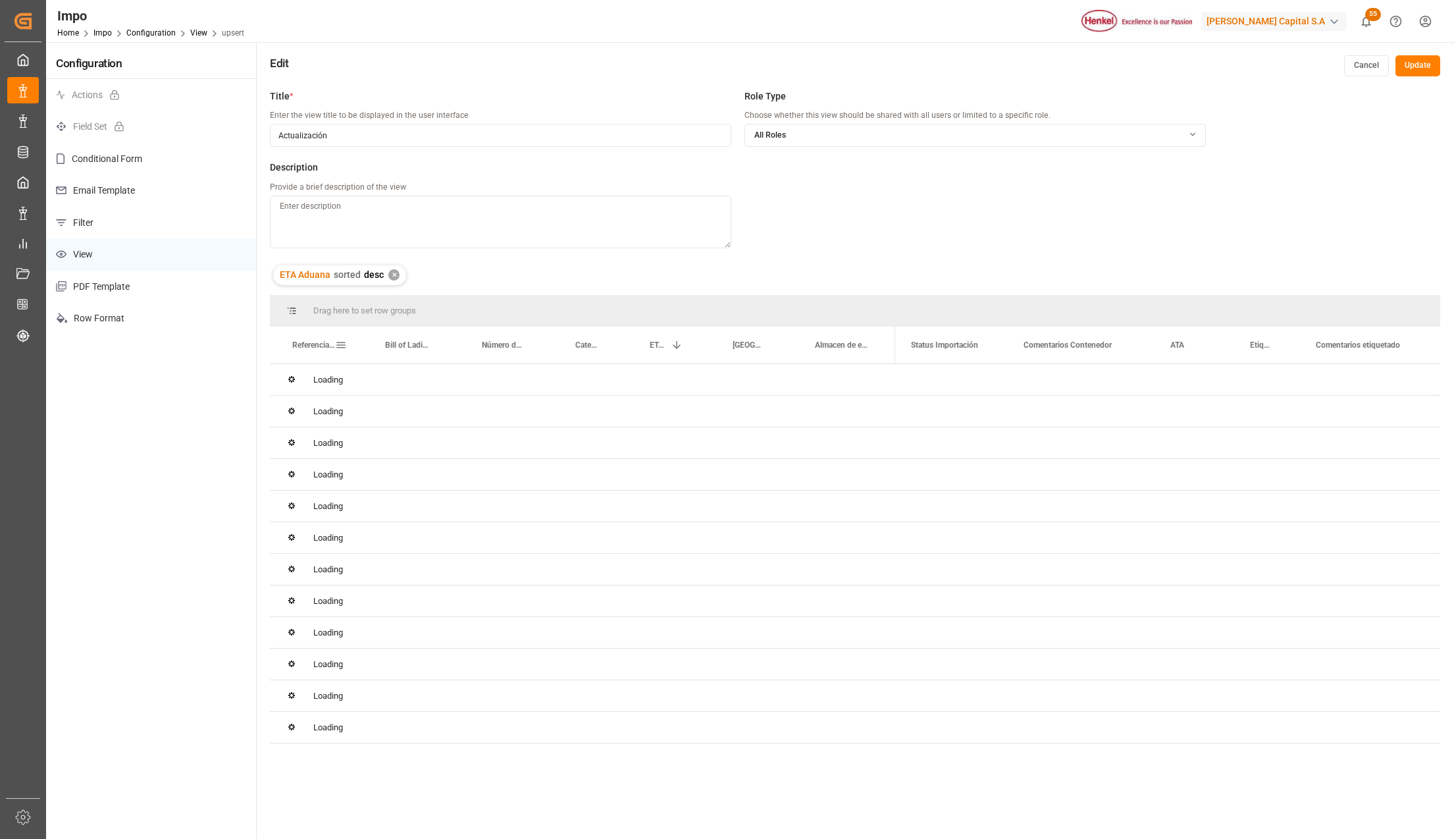
click at [338, 345] on span at bounding box center [341, 345] width 12 height 12
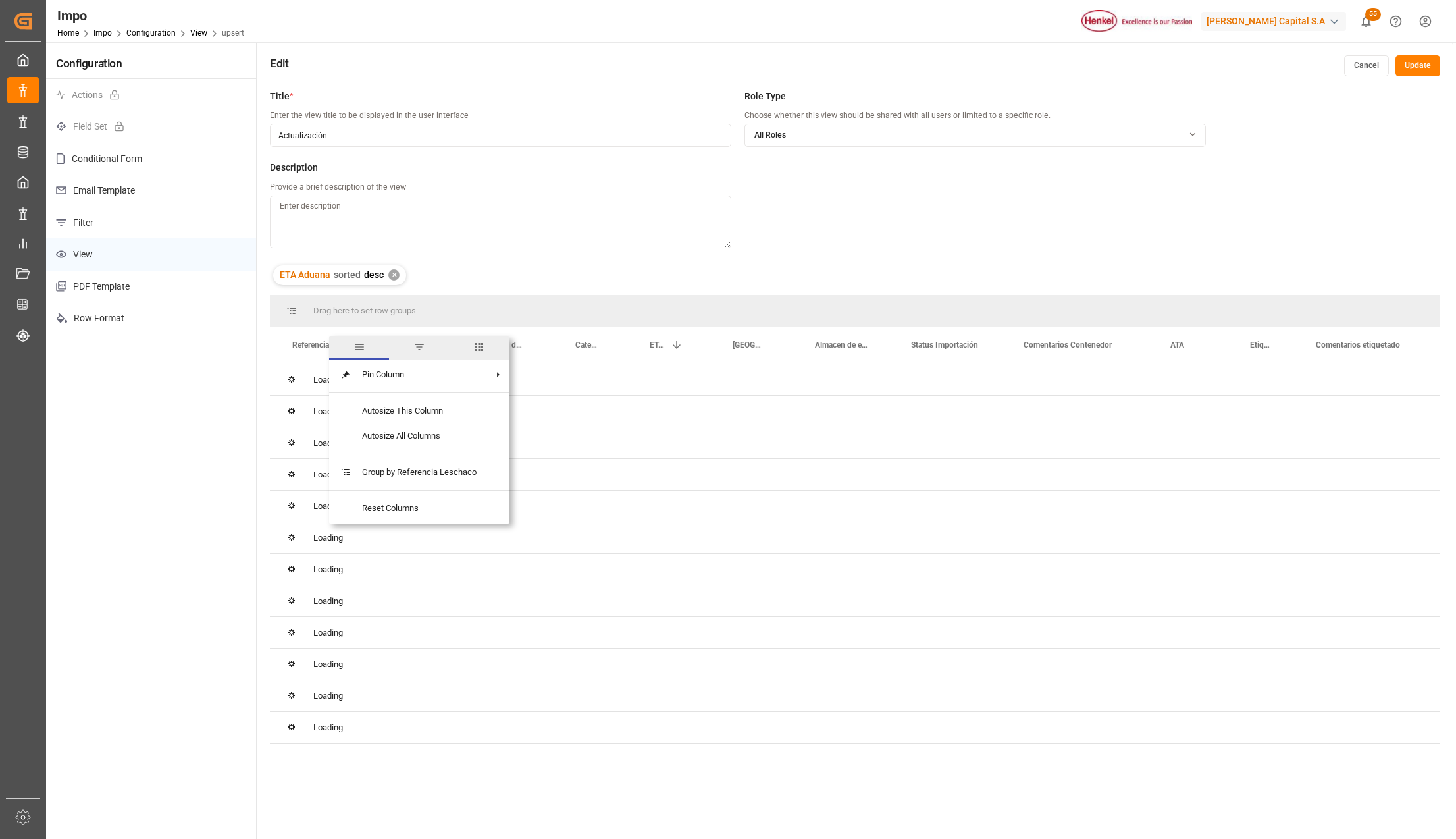
click at [479, 348] on span "columns" at bounding box center [479, 347] width 12 height 12
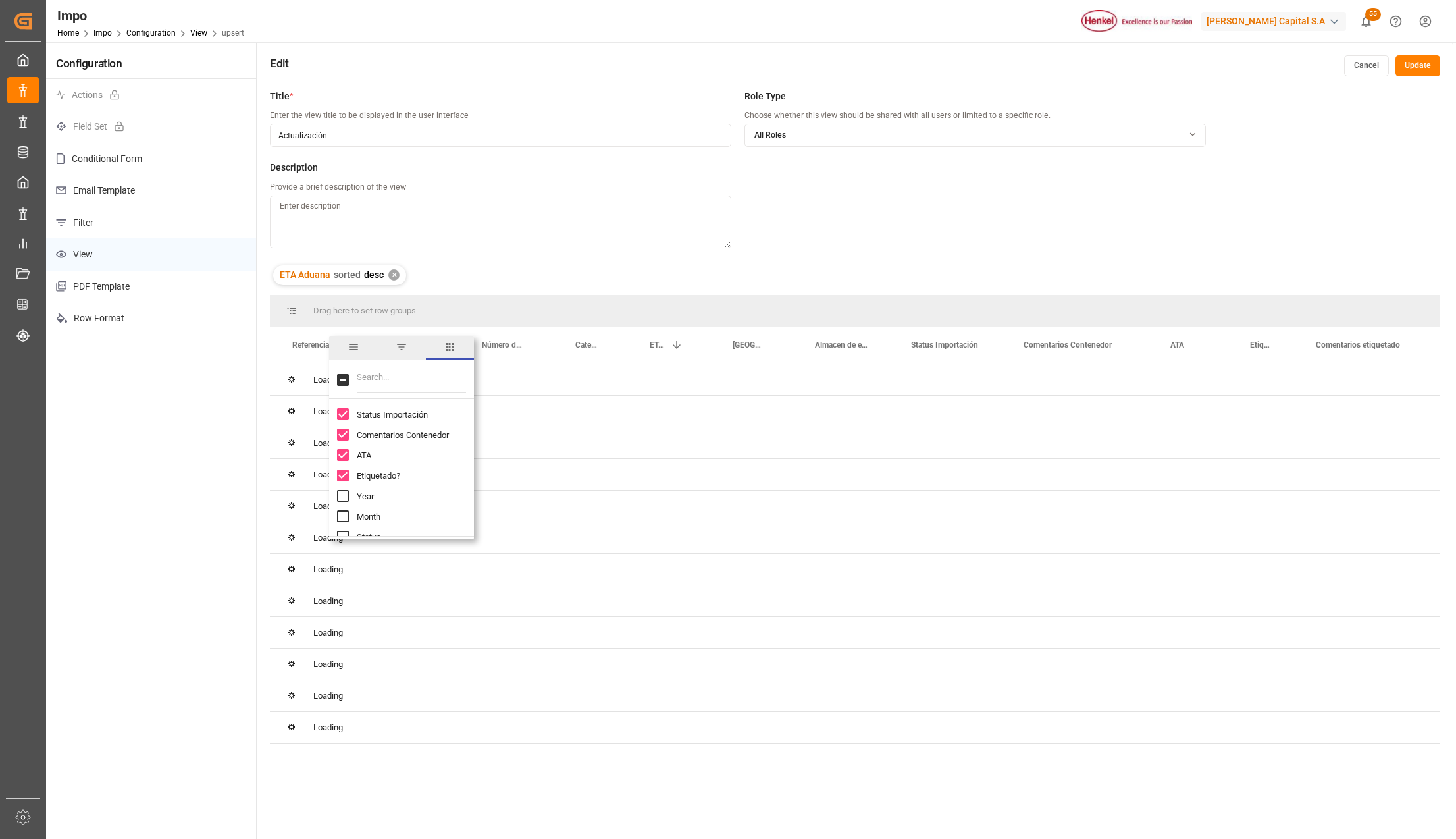
click at [425, 383] on input "Filter Columns Input" at bounding box center [411, 380] width 109 height 26
type input "person"
click at [378, 433] on span "Persona responsable de seguimiento" at bounding box center [426, 435] width 138 height 10
checkbox input "false"
checkbox input "true"
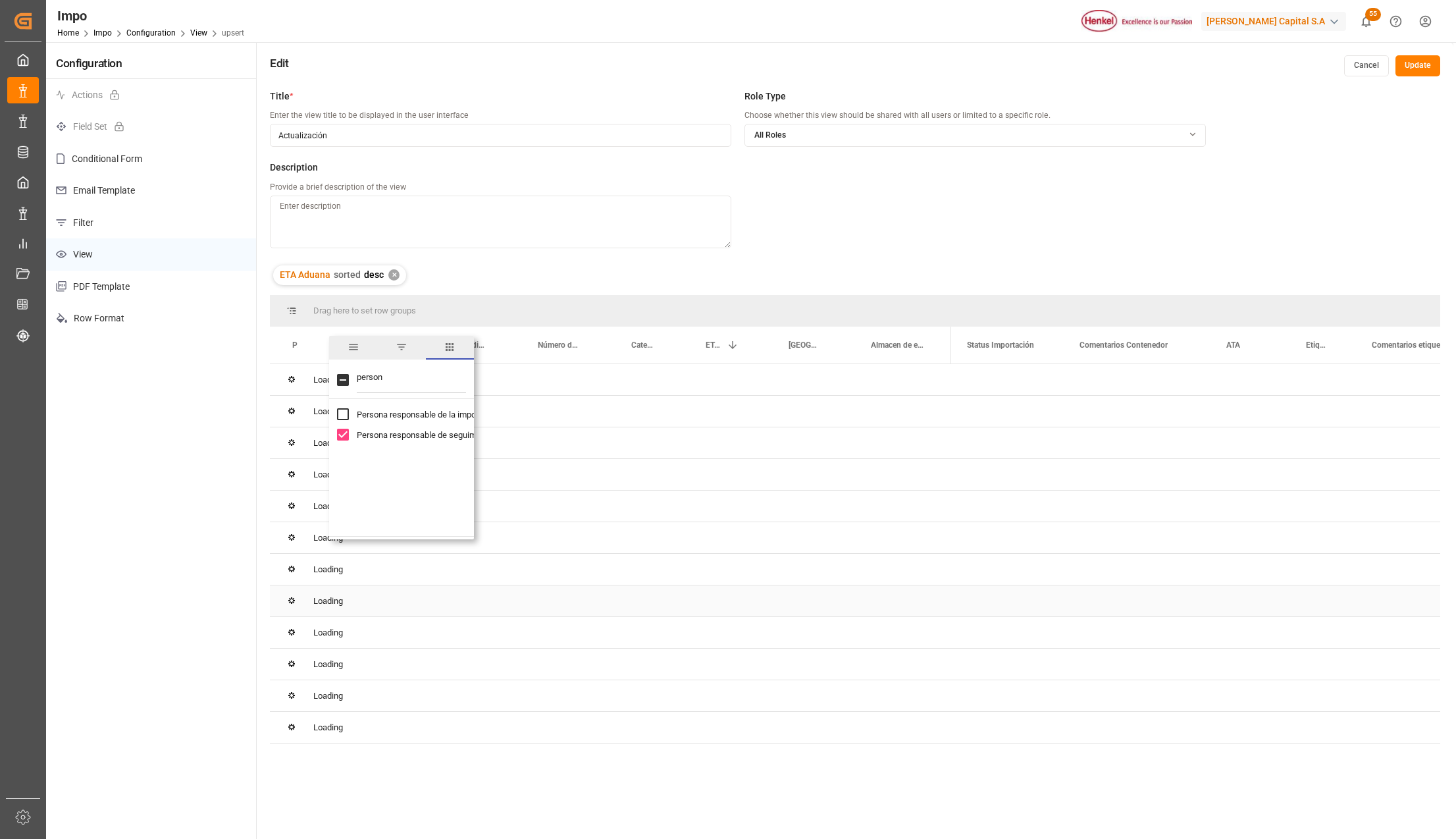
click at [562, 600] on div "Loading" at bounding box center [855, 601] width 1171 height 32
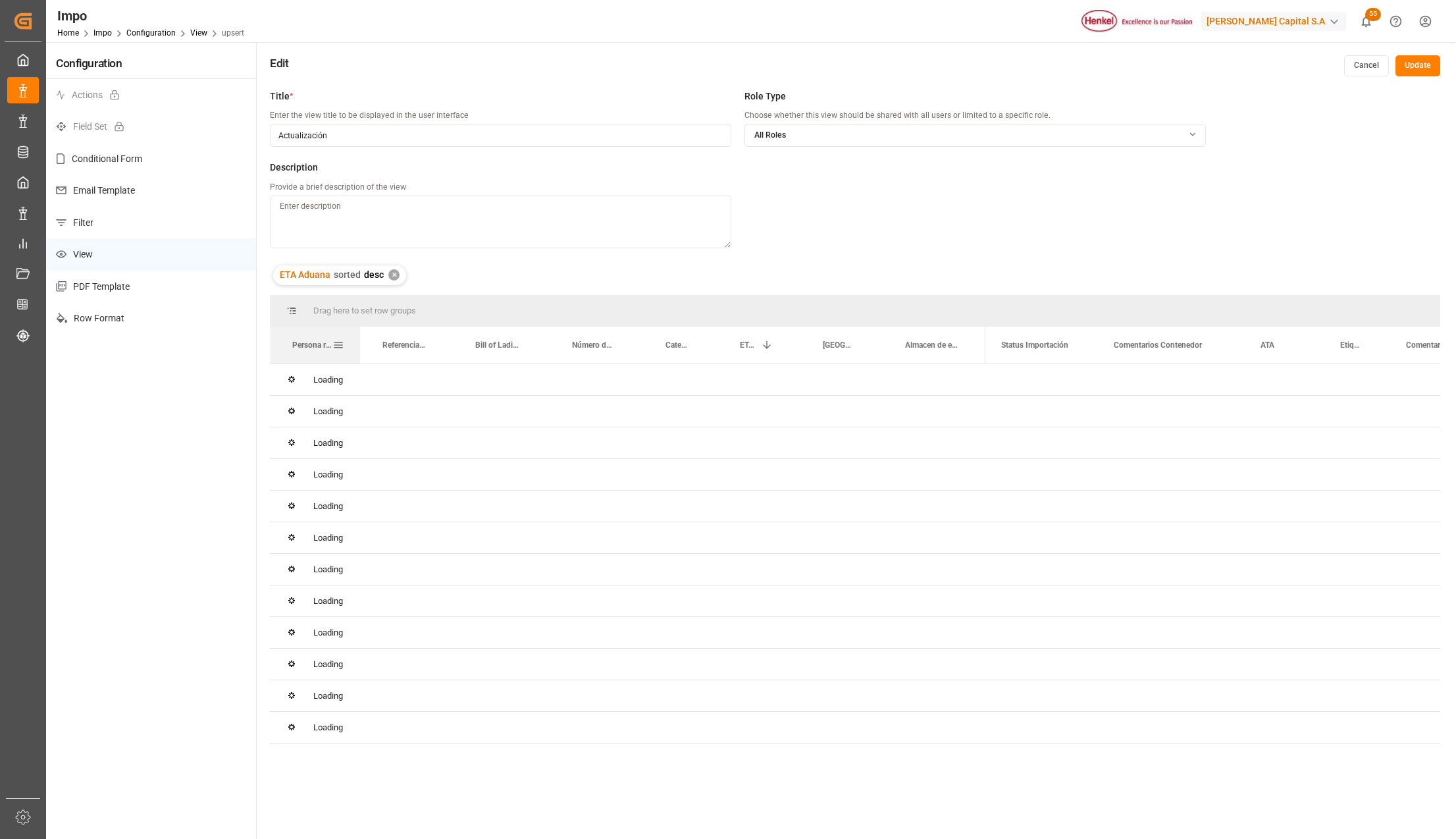
drag, startPoint x: 323, startPoint y: 330, endPoint x: 357, endPoint y: 330, distance: 34.2
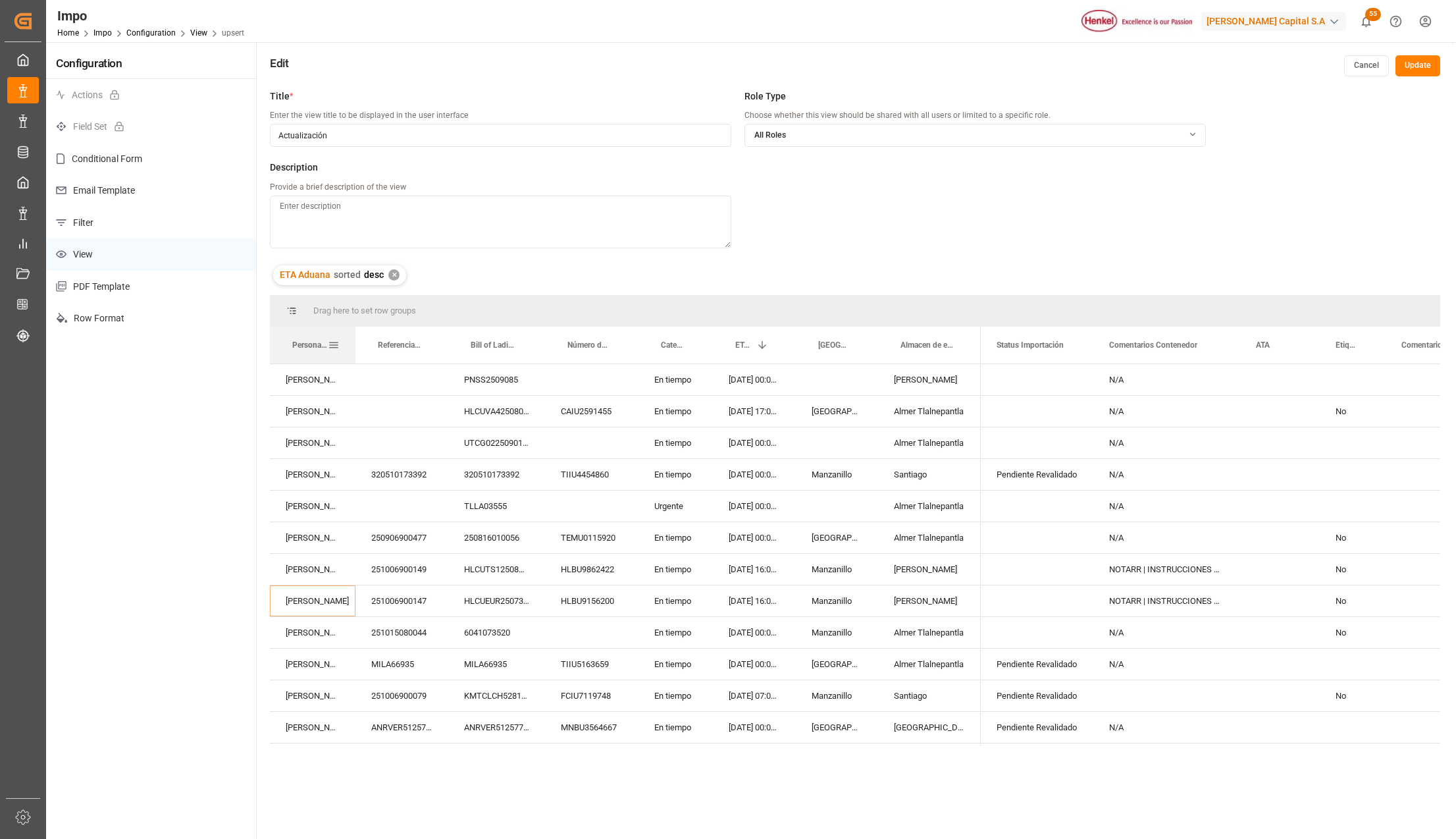
drag, startPoint x: 358, startPoint y: 332, endPoint x: 346, endPoint y: 335, distance: 12.3
click at [353, 335] on div at bounding box center [355, 345] width 5 height 37
click at [1417, 63] on button "Update" at bounding box center [1418, 65] width 45 height 21
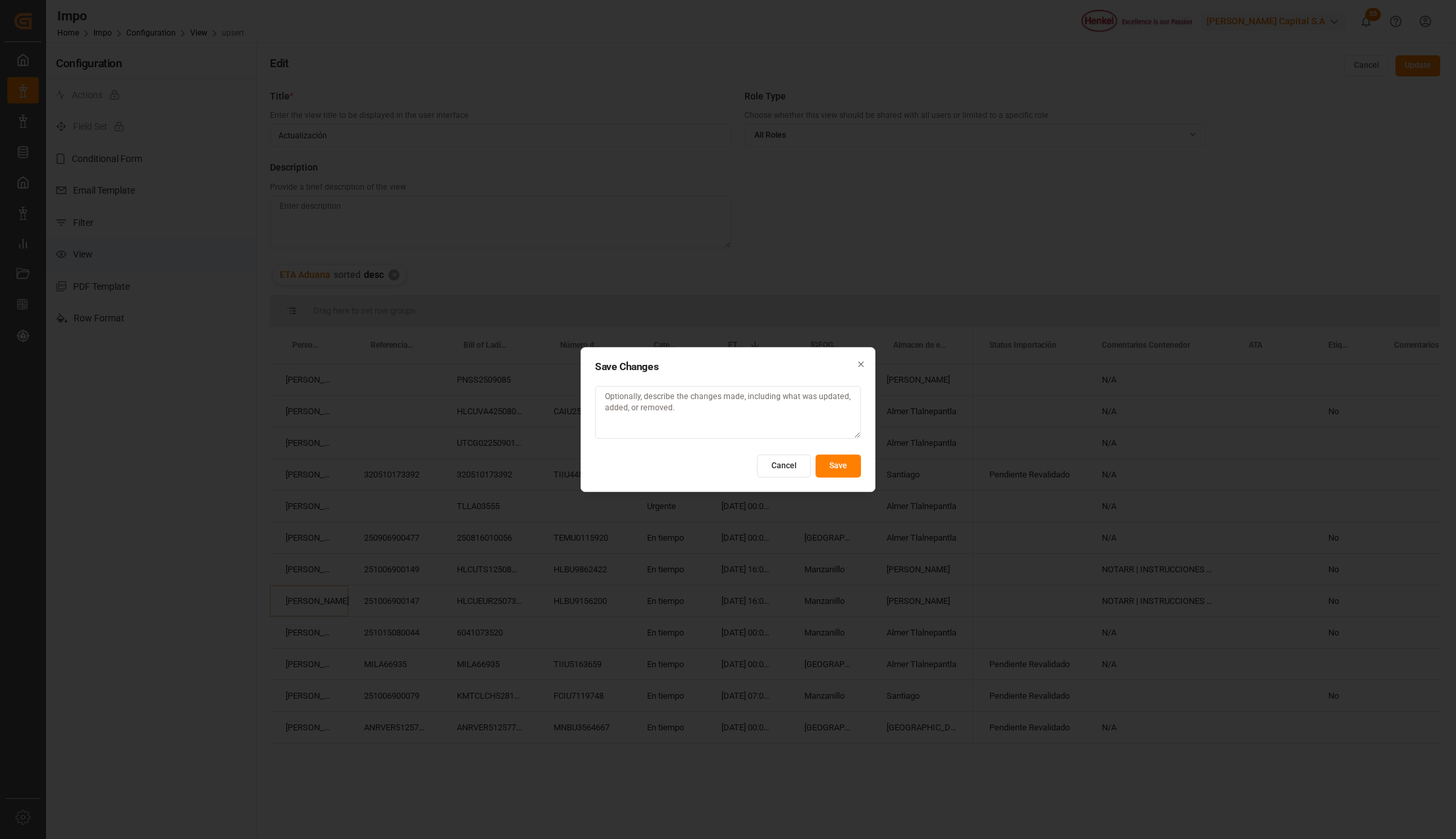
click at [841, 463] on button "Save" at bounding box center [838, 465] width 45 height 23
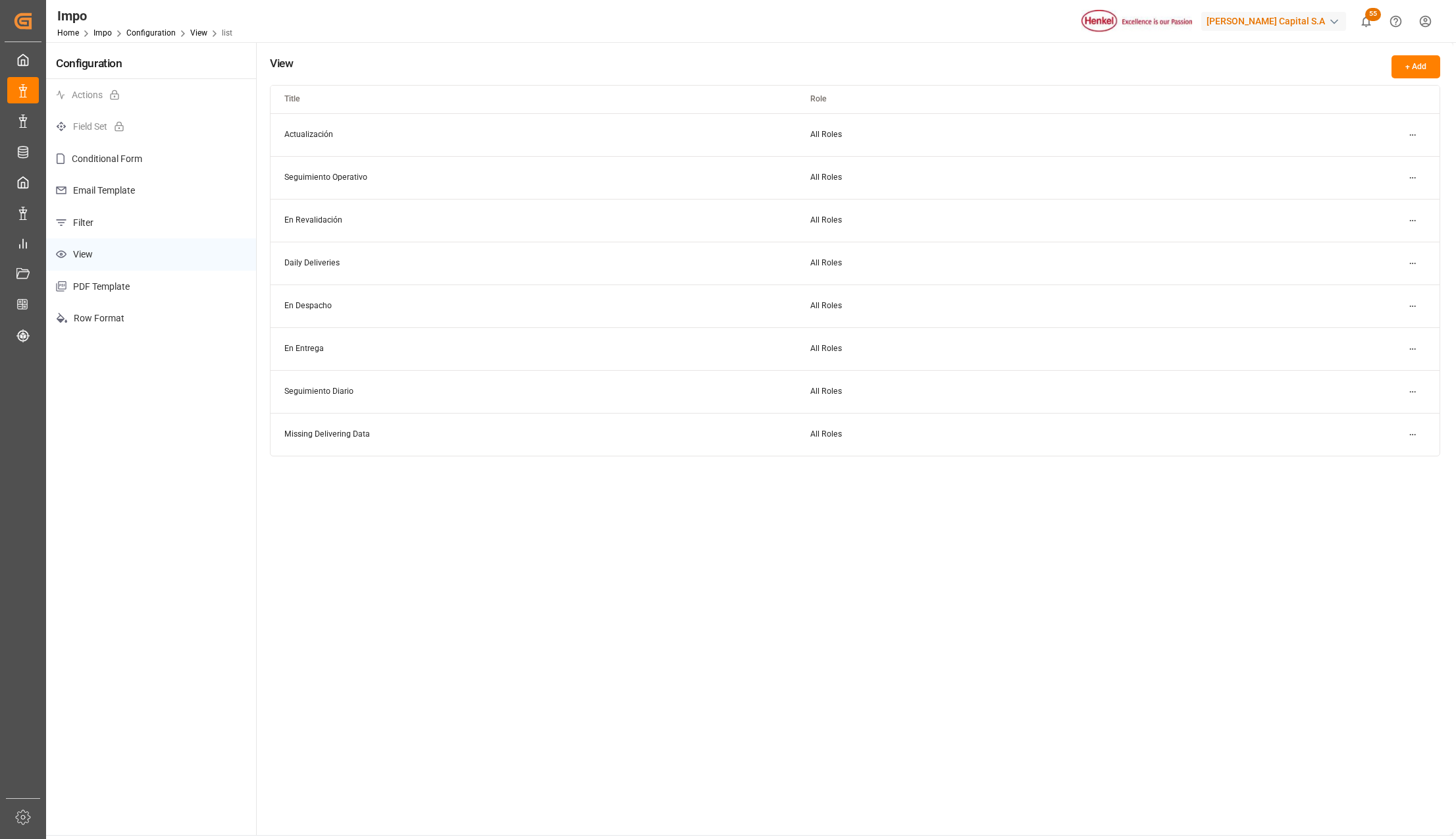
click at [1417, 172] on html "Created by potrace 1.15, written by Peter Selinger 2001-2017 Created by potrace…" at bounding box center [728, 419] width 1456 height 839
click at [1381, 198] on div "Edit" at bounding box center [1389, 205] width 68 height 18
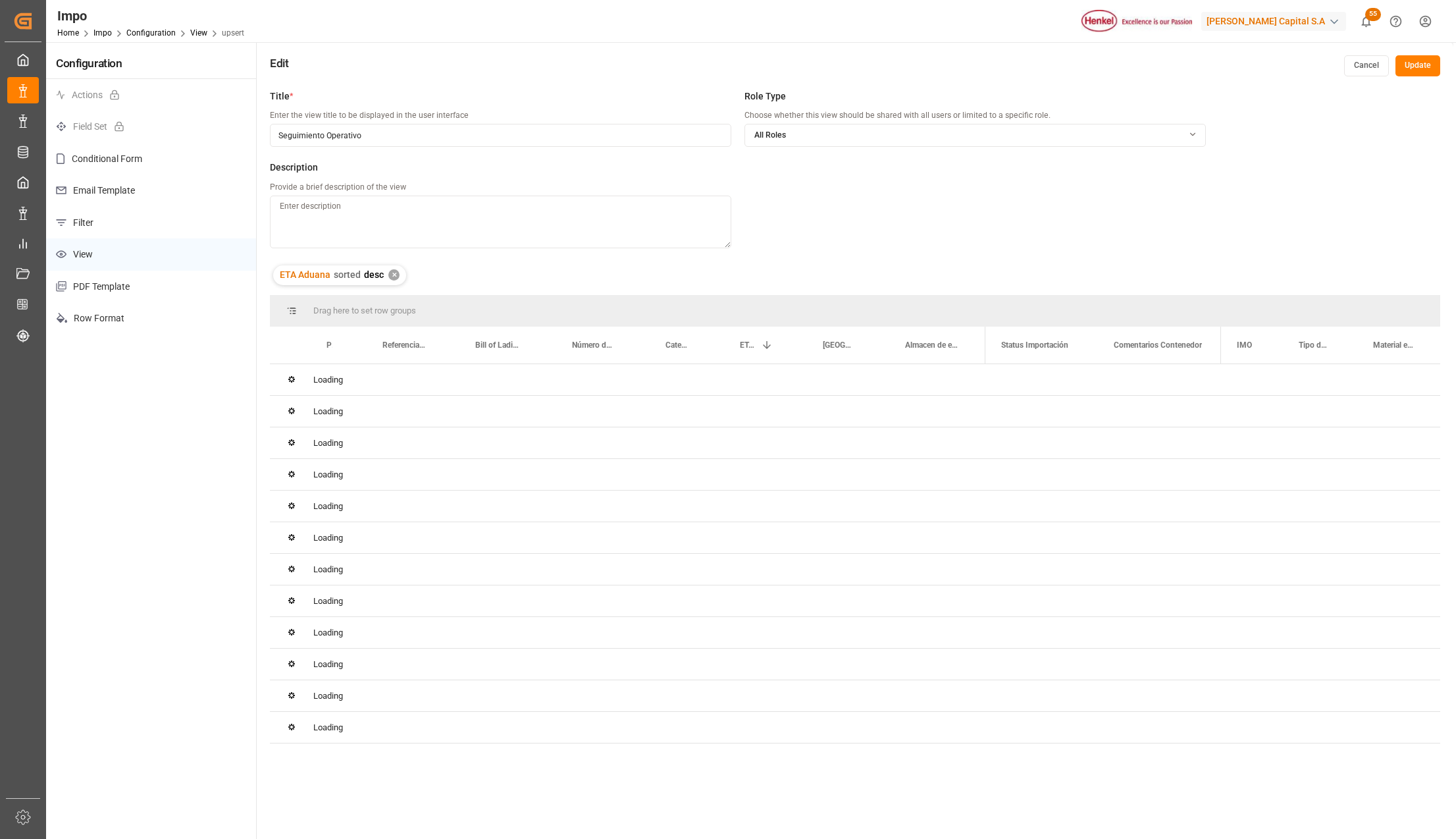
click at [1415, 67] on button "Update" at bounding box center [1418, 65] width 45 height 21
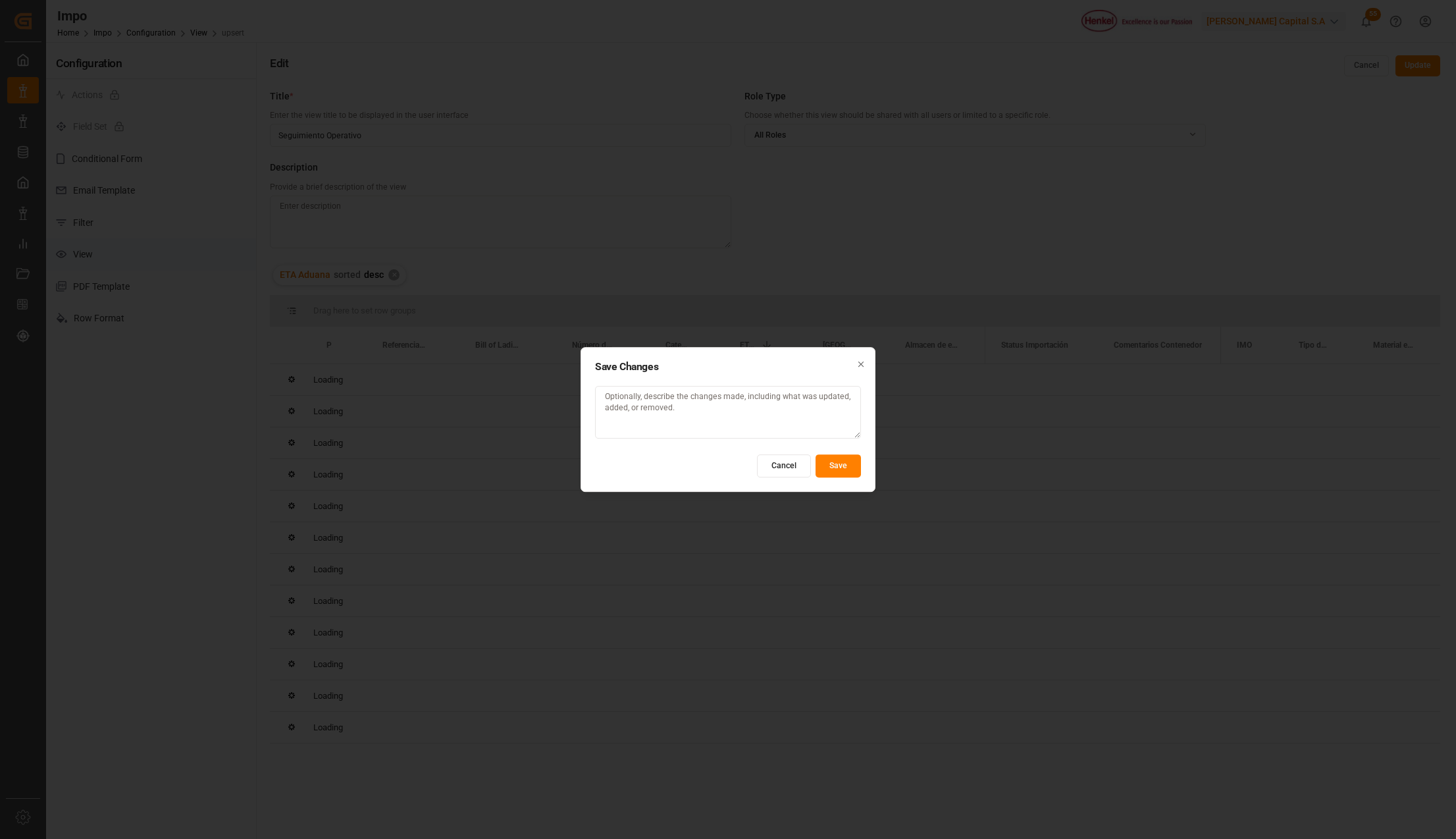
click at [843, 454] on button "Save" at bounding box center [838, 465] width 45 height 23
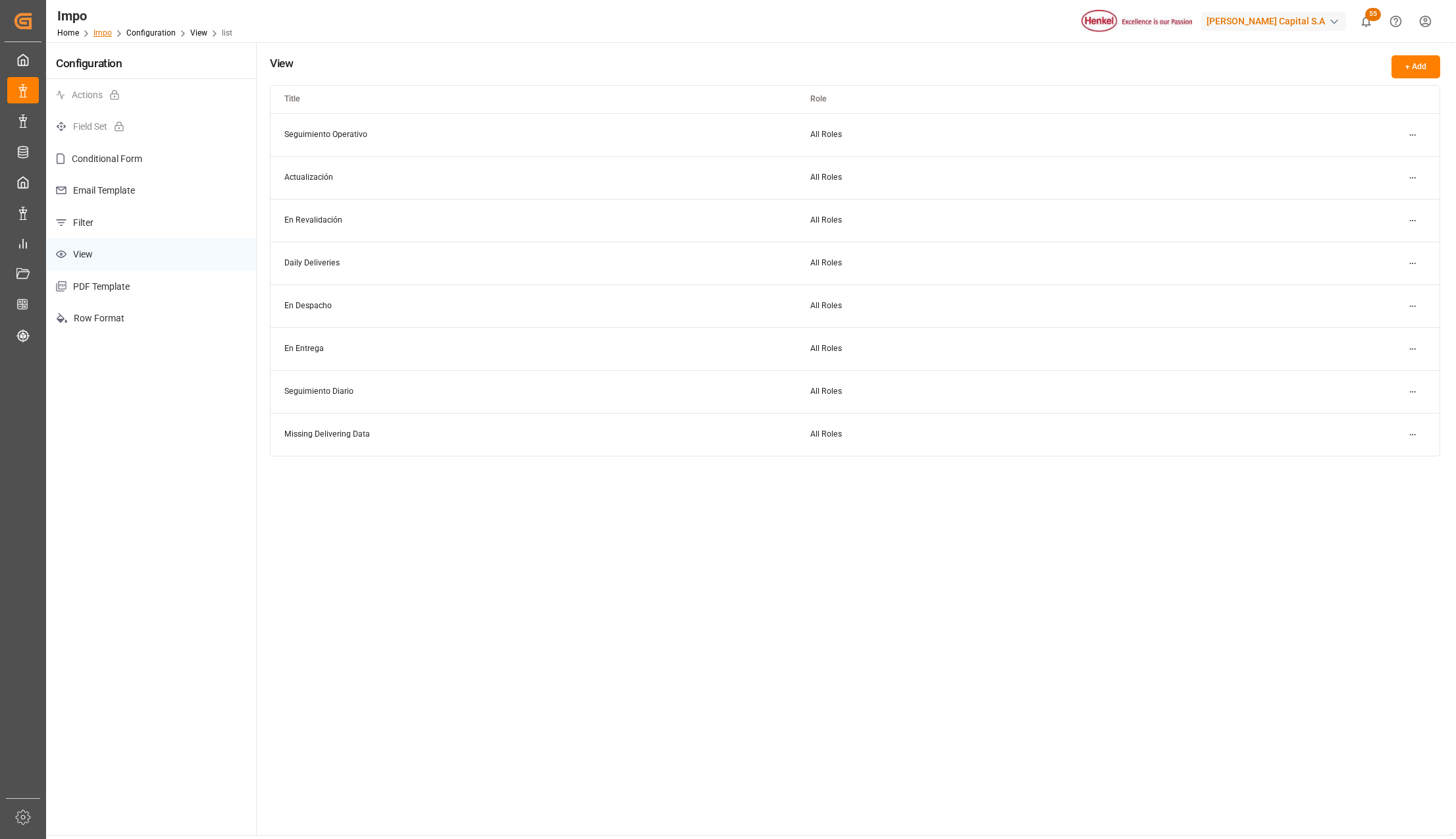
click at [99, 30] on link "Impo" at bounding box center [102, 32] width 18 height 9
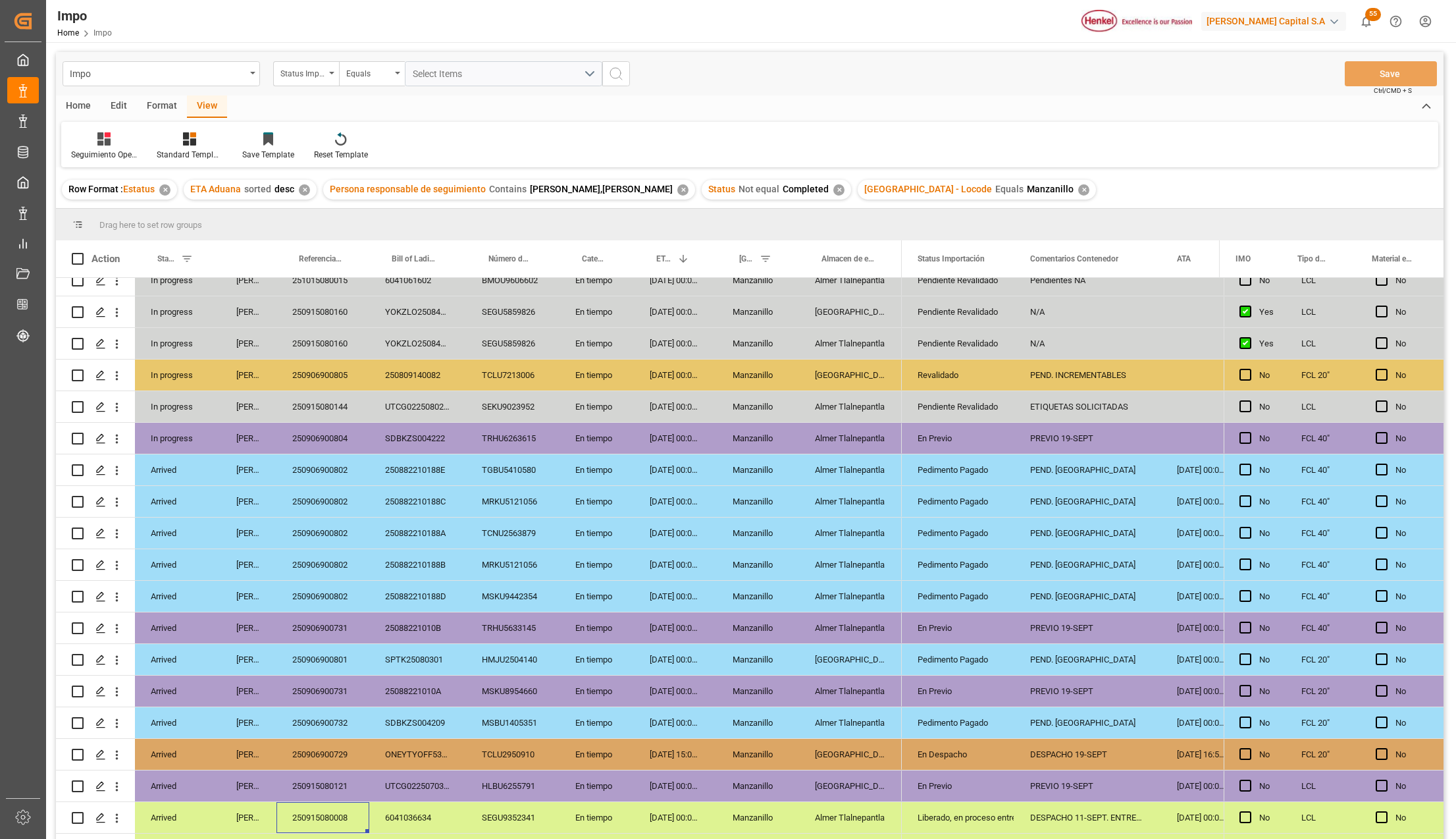
scroll to position [14, 0]
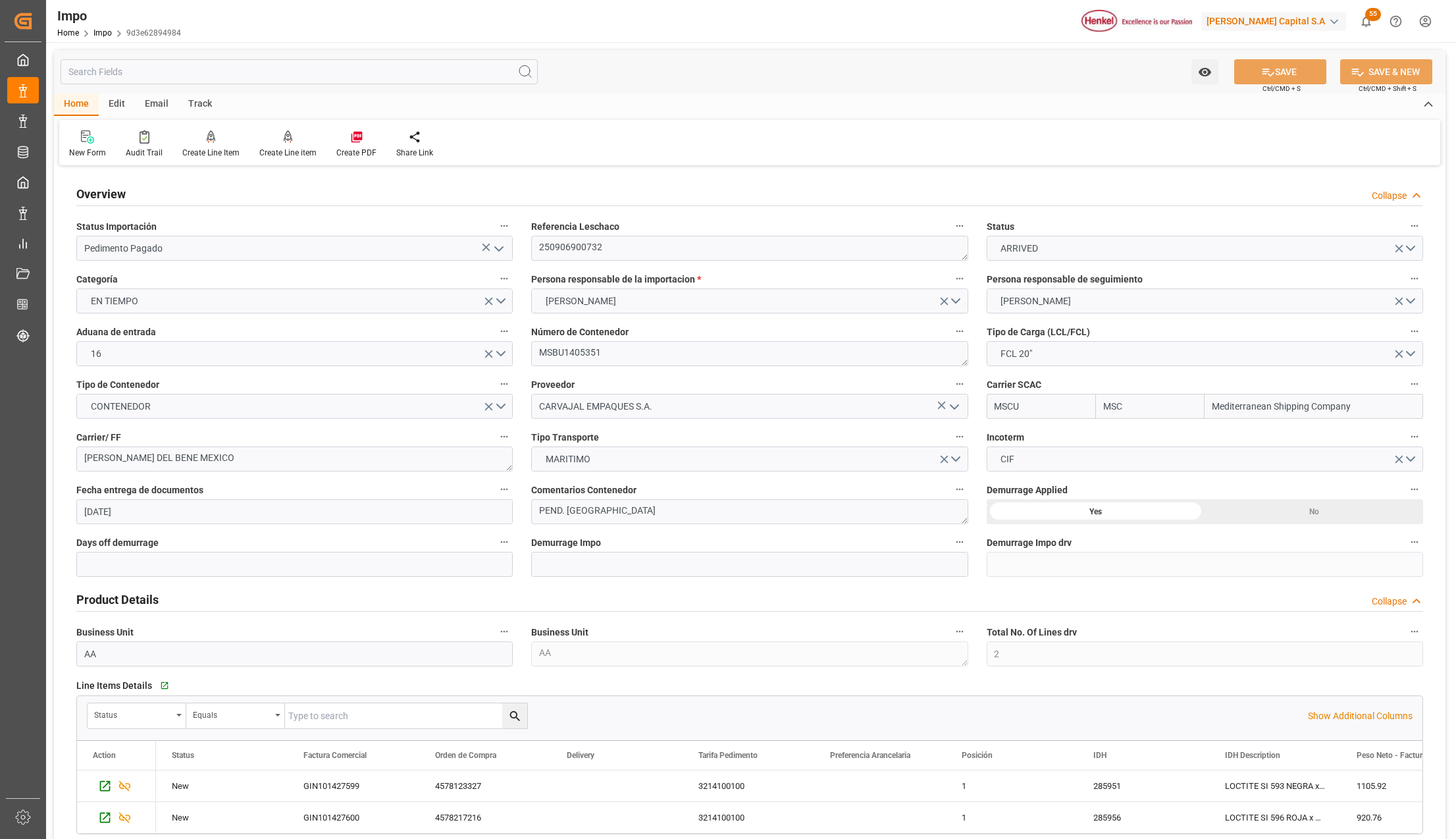
scroll to position [527, 0]
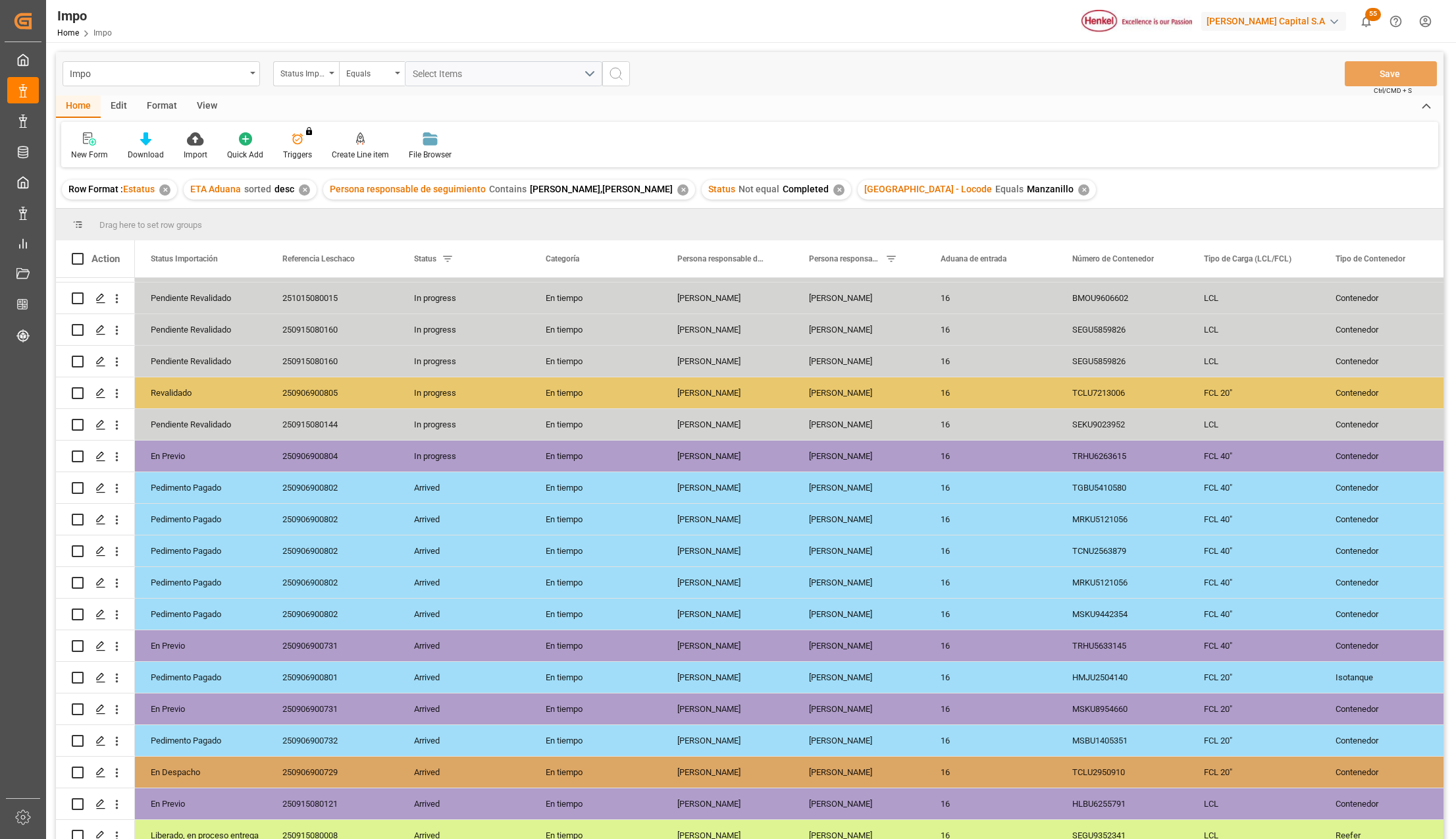
scroll to position [88, 0]
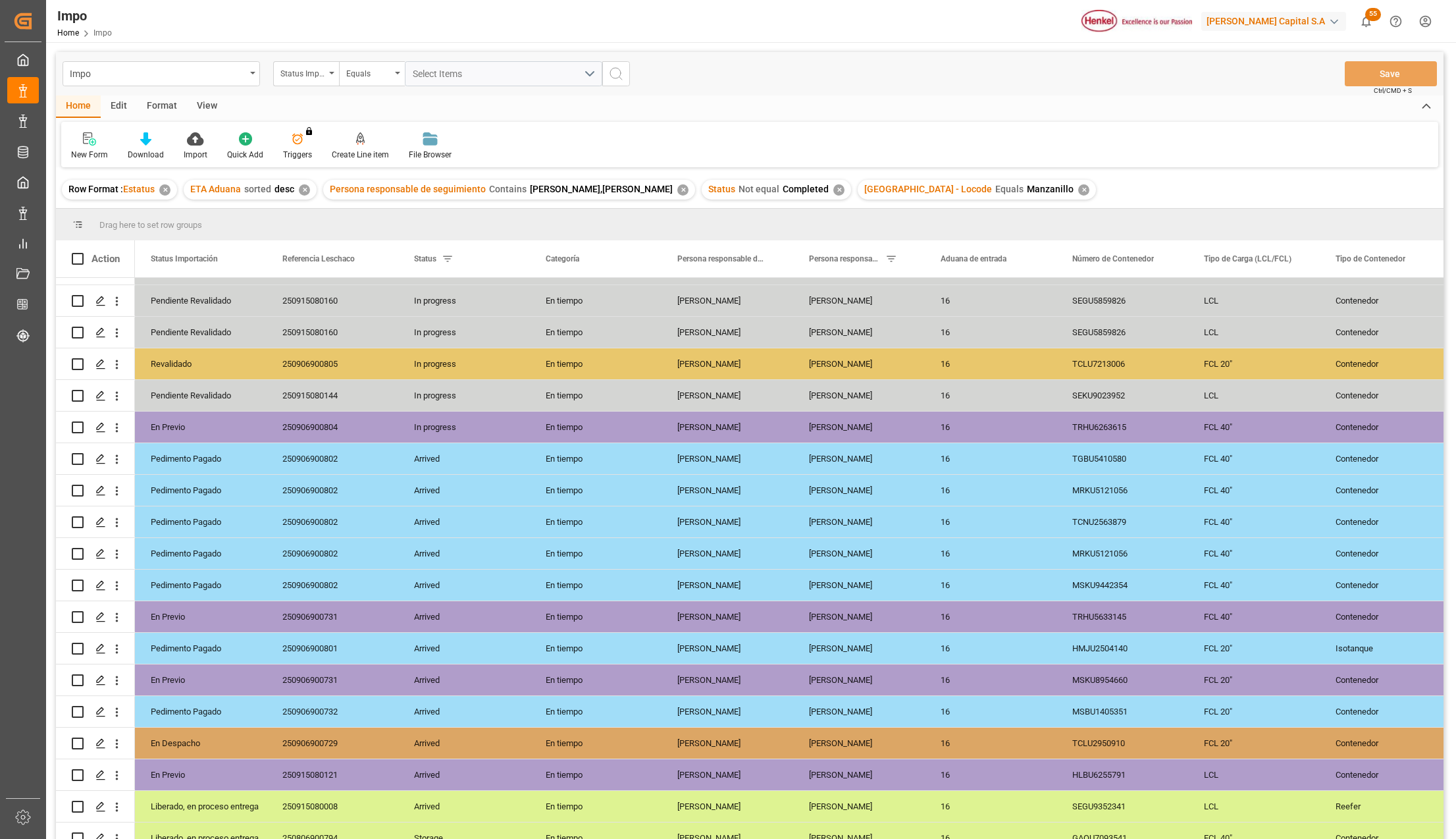
click at [1078, 191] on div "✕" at bounding box center [1083, 189] width 11 height 11
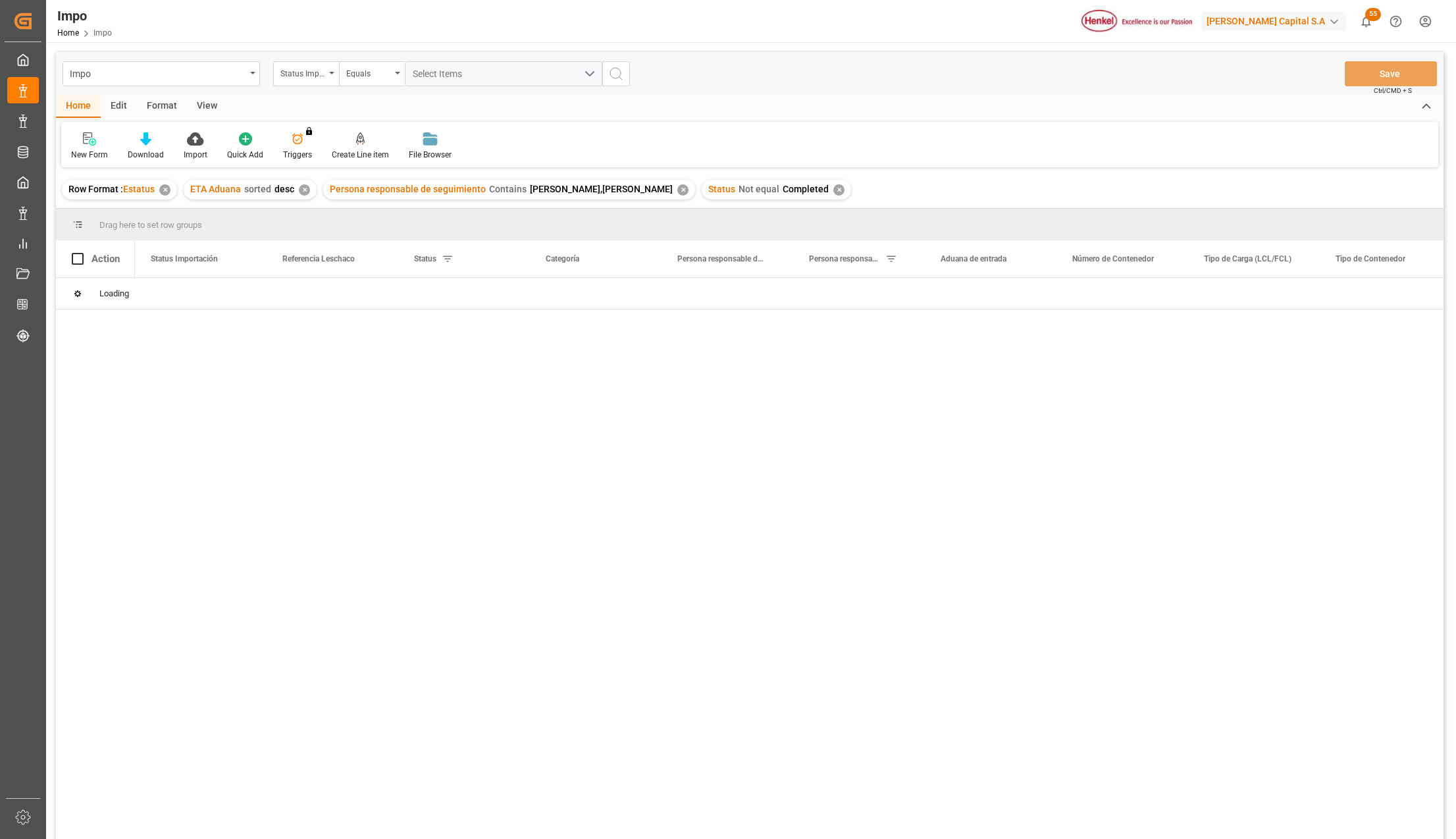
click at [201, 108] on div "View" at bounding box center [207, 106] width 40 height 22
click at [161, 140] on div at bounding box center [150, 139] width 66 height 14
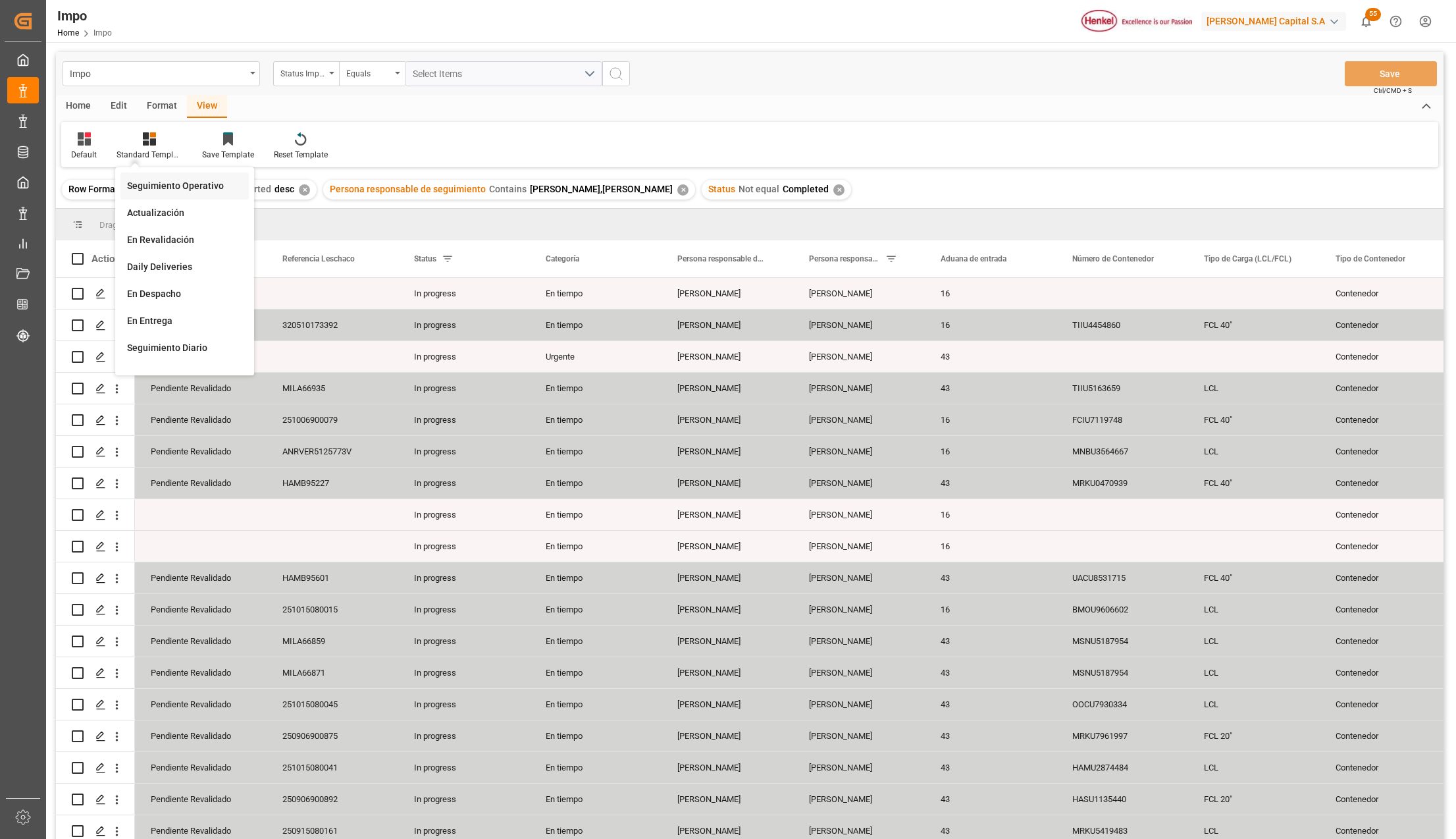
click at [171, 184] on div "Seguimiento Operativo" at bounding box center [184, 186] width 115 height 14
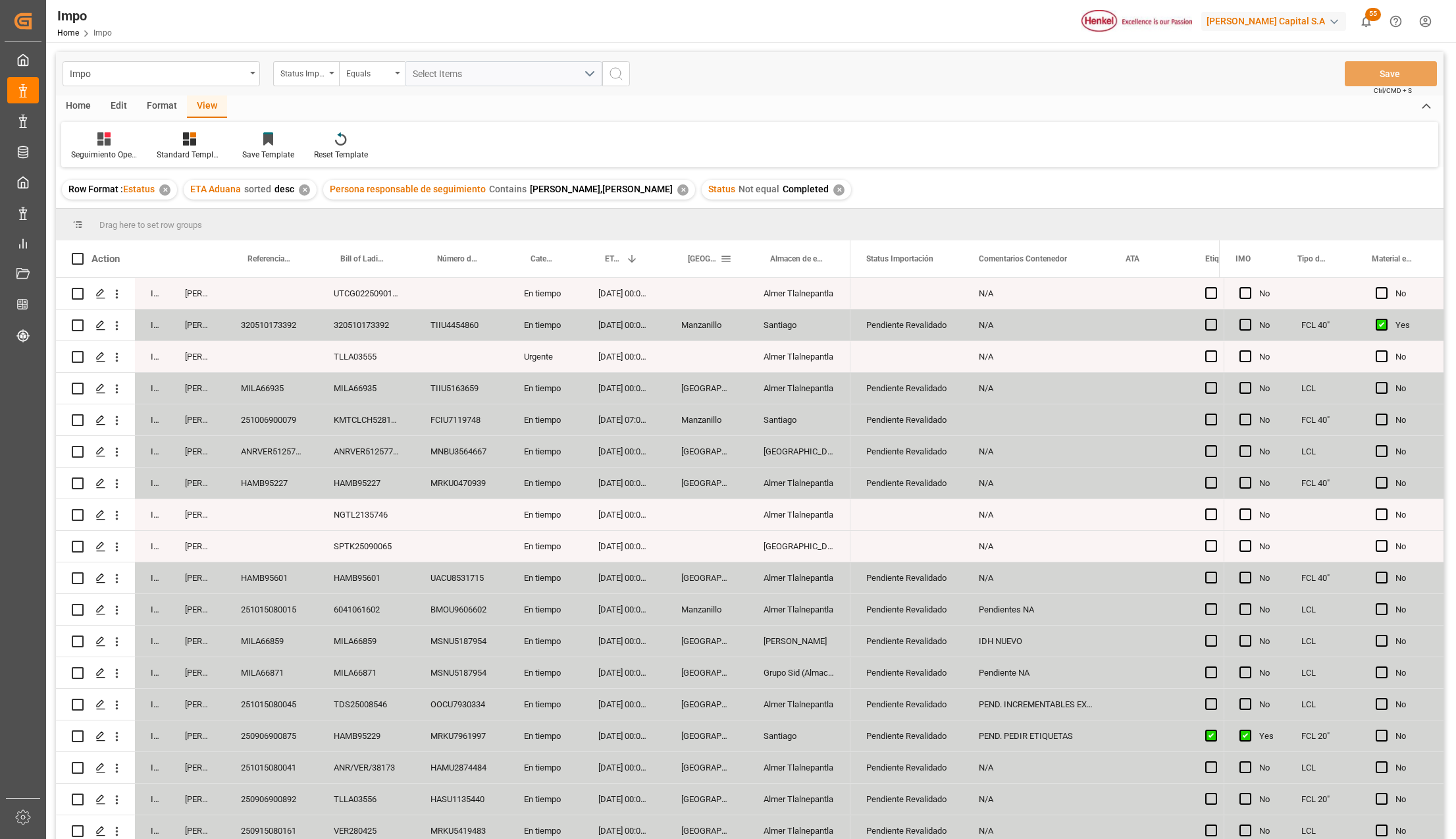
click at [730, 257] on span at bounding box center [726, 259] width 12 height 12
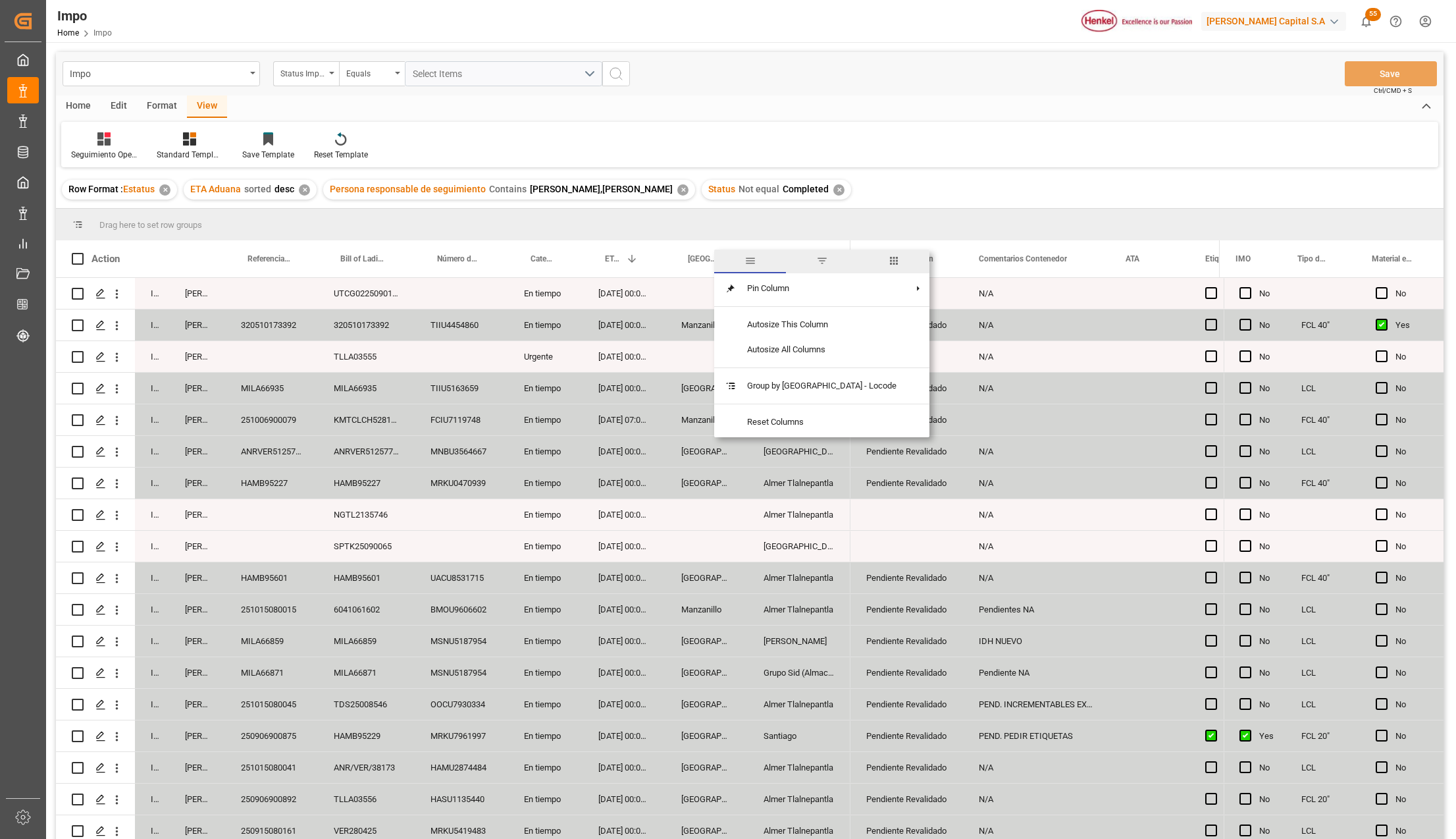
click at [817, 261] on span "filter" at bounding box center [822, 261] width 12 height 12
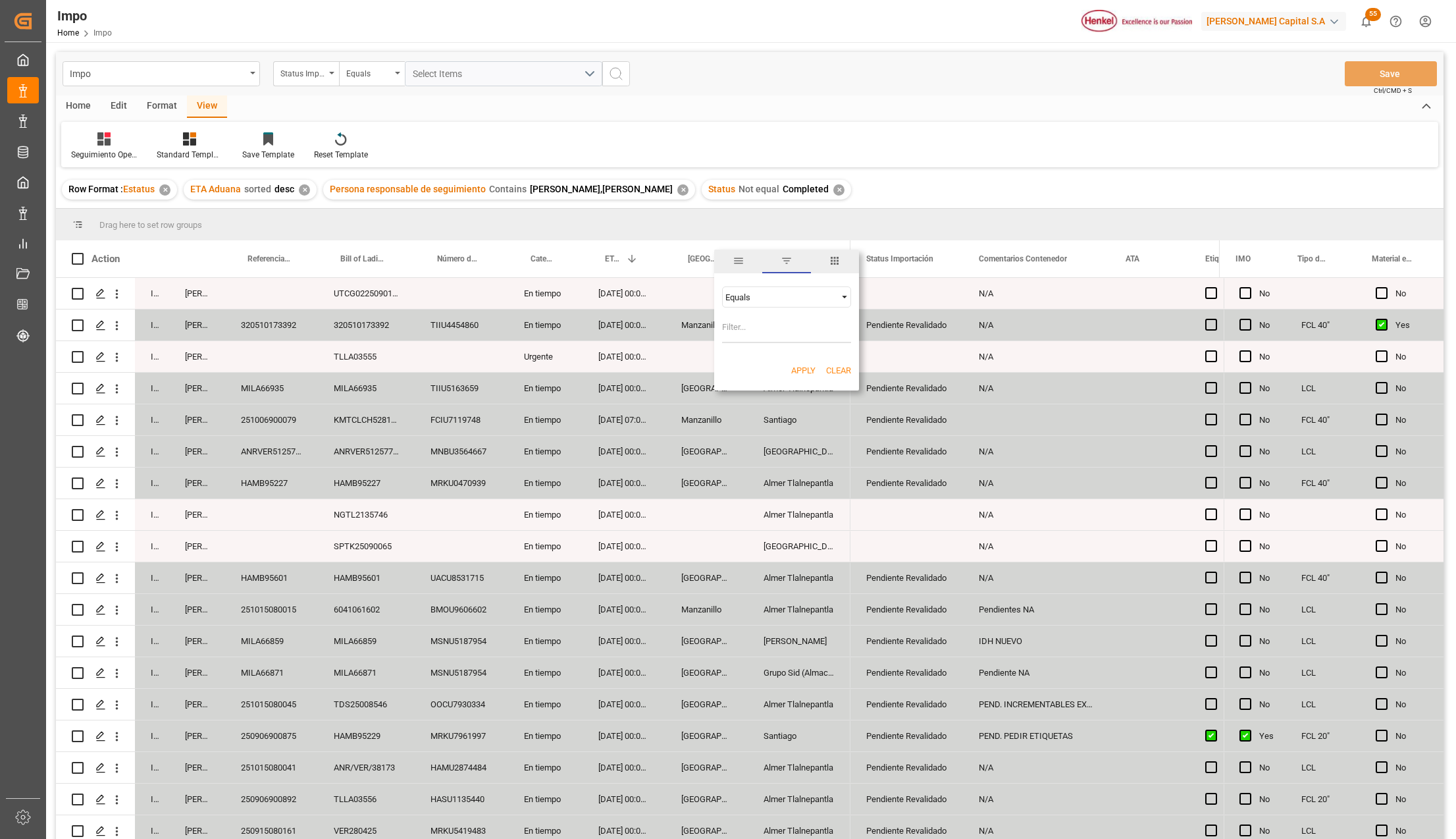
click at [785, 332] on input "Filter Value" at bounding box center [786, 330] width 129 height 26
type input "[GEOGRAPHIC_DATA]"
click at [802, 367] on button "Apply" at bounding box center [803, 370] width 24 height 13
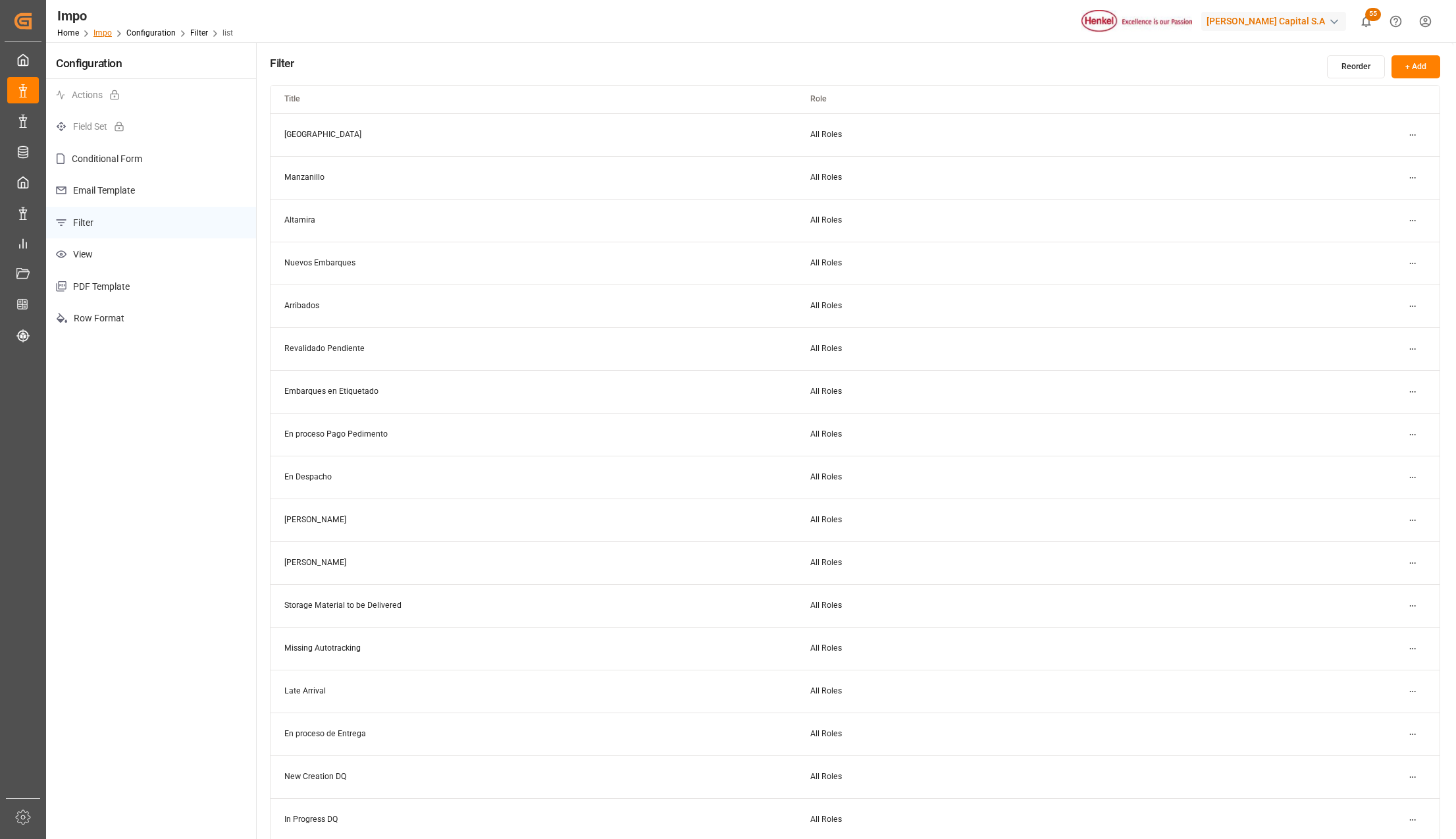
click at [100, 32] on link "Impo" at bounding box center [102, 32] width 18 height 9
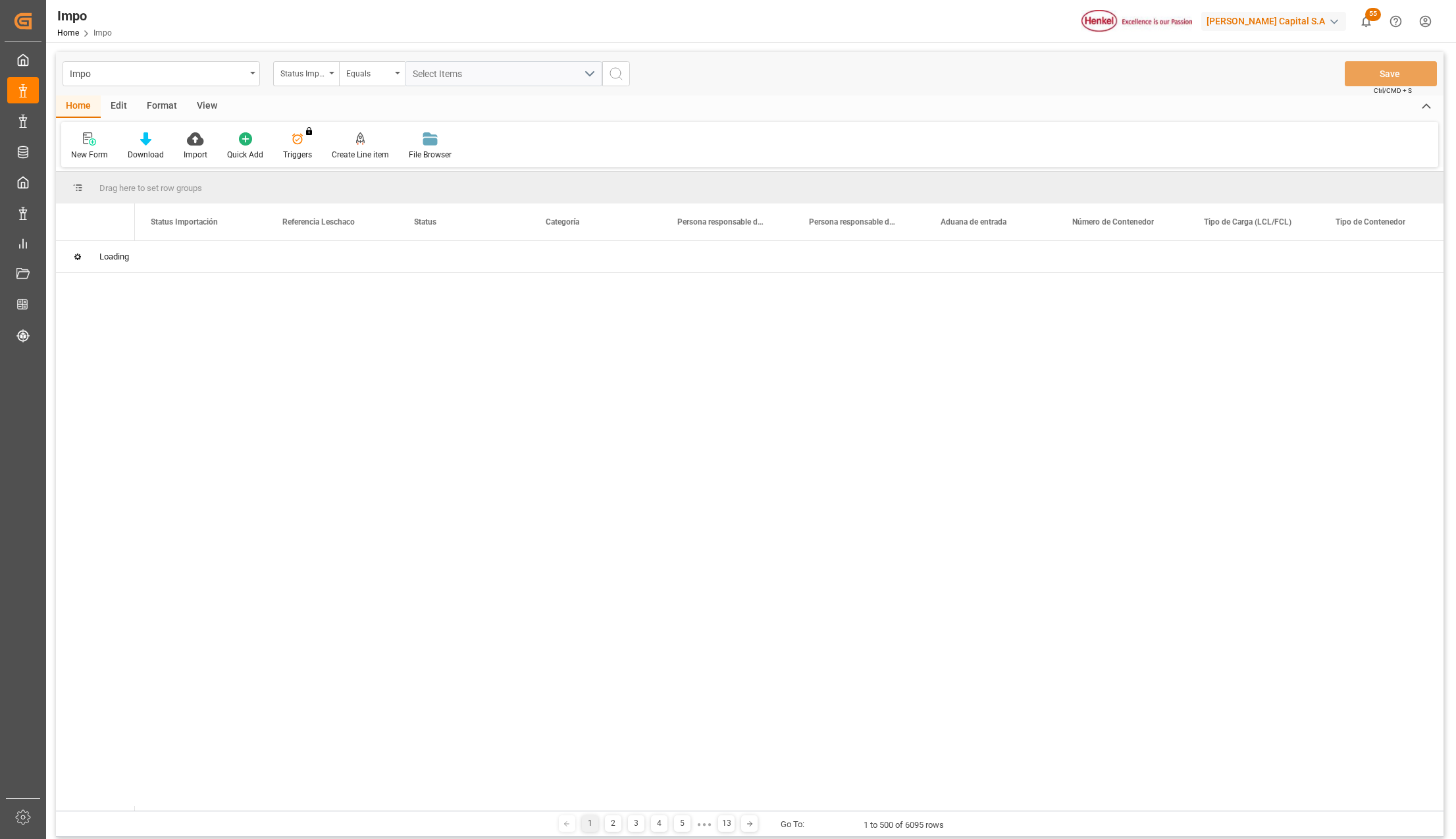
click at [158, 106] on div "Format" at bounding box center [162, 106] width 50 height 22
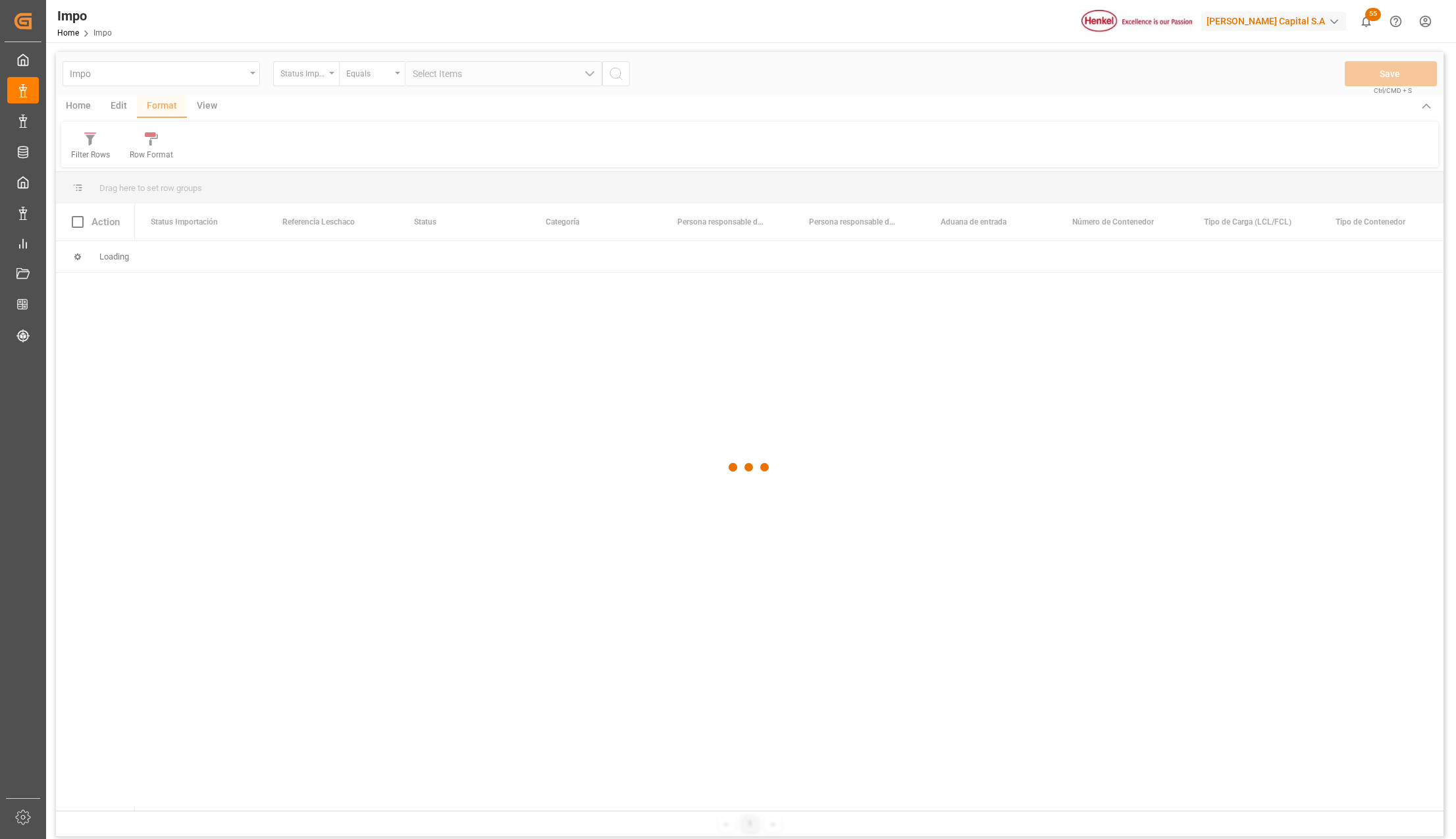
click at [97, 141] on div at bounding box center [750, 467] width 1388 height 831
click at [93, 142] on div at bounding box center [750, 467] width 1388 height 831
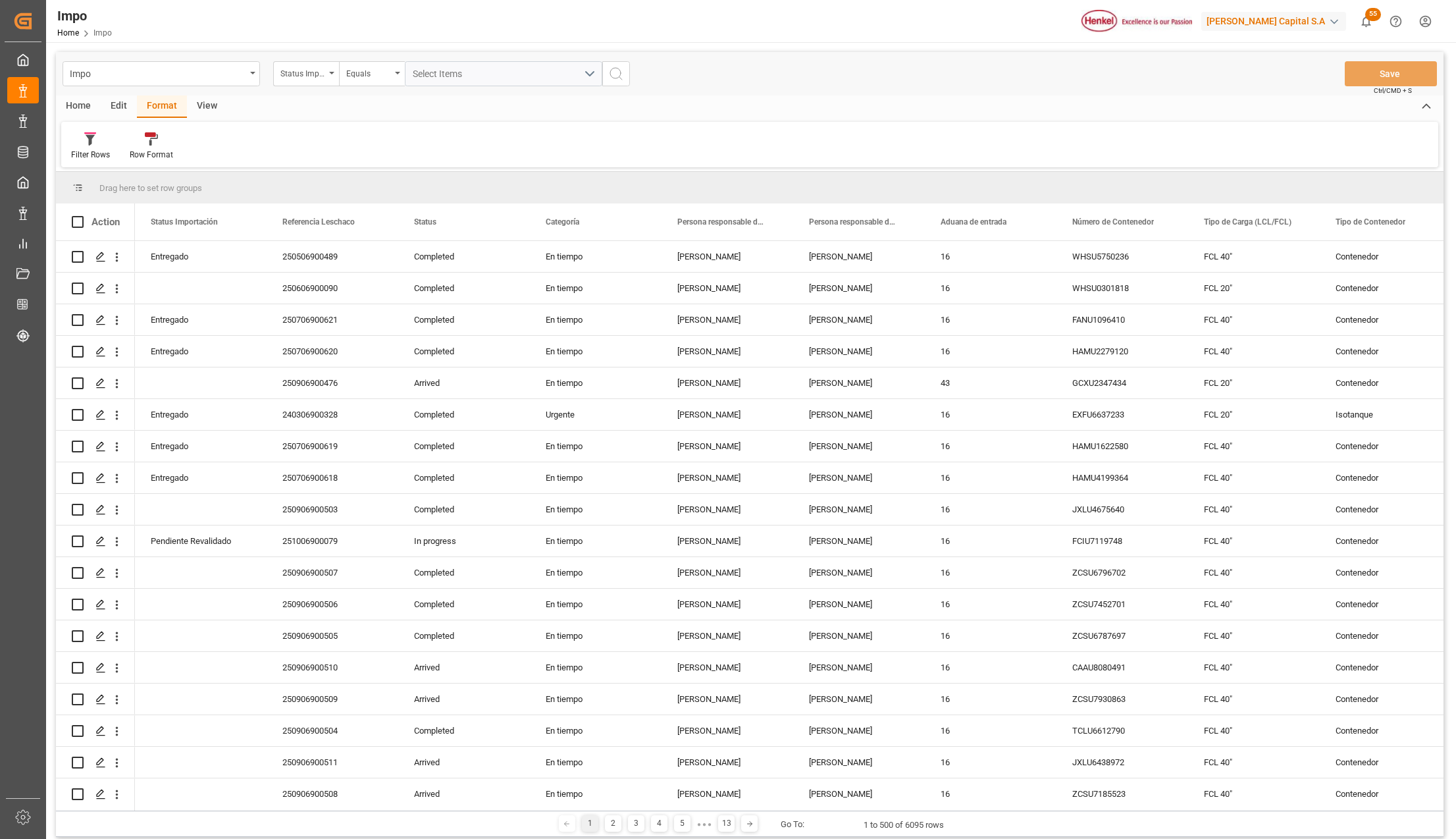
click at [93, 142] on icon at bounding box center [90, 138] width 12 height 13
click at [135, 293] on div "Arribados" at bounding box center [136, 294] width 115 height 14
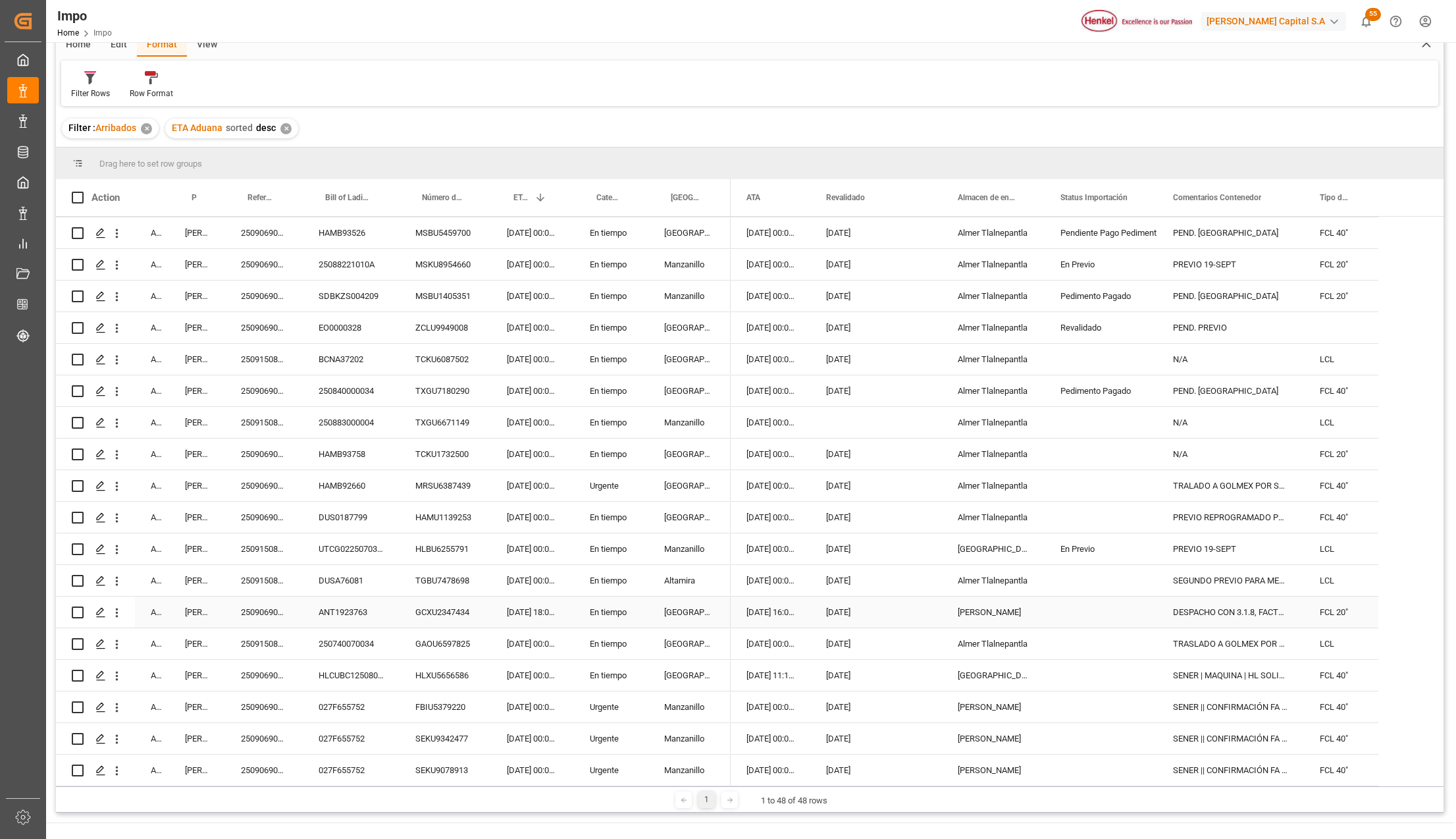
scroll to position [88, 0]
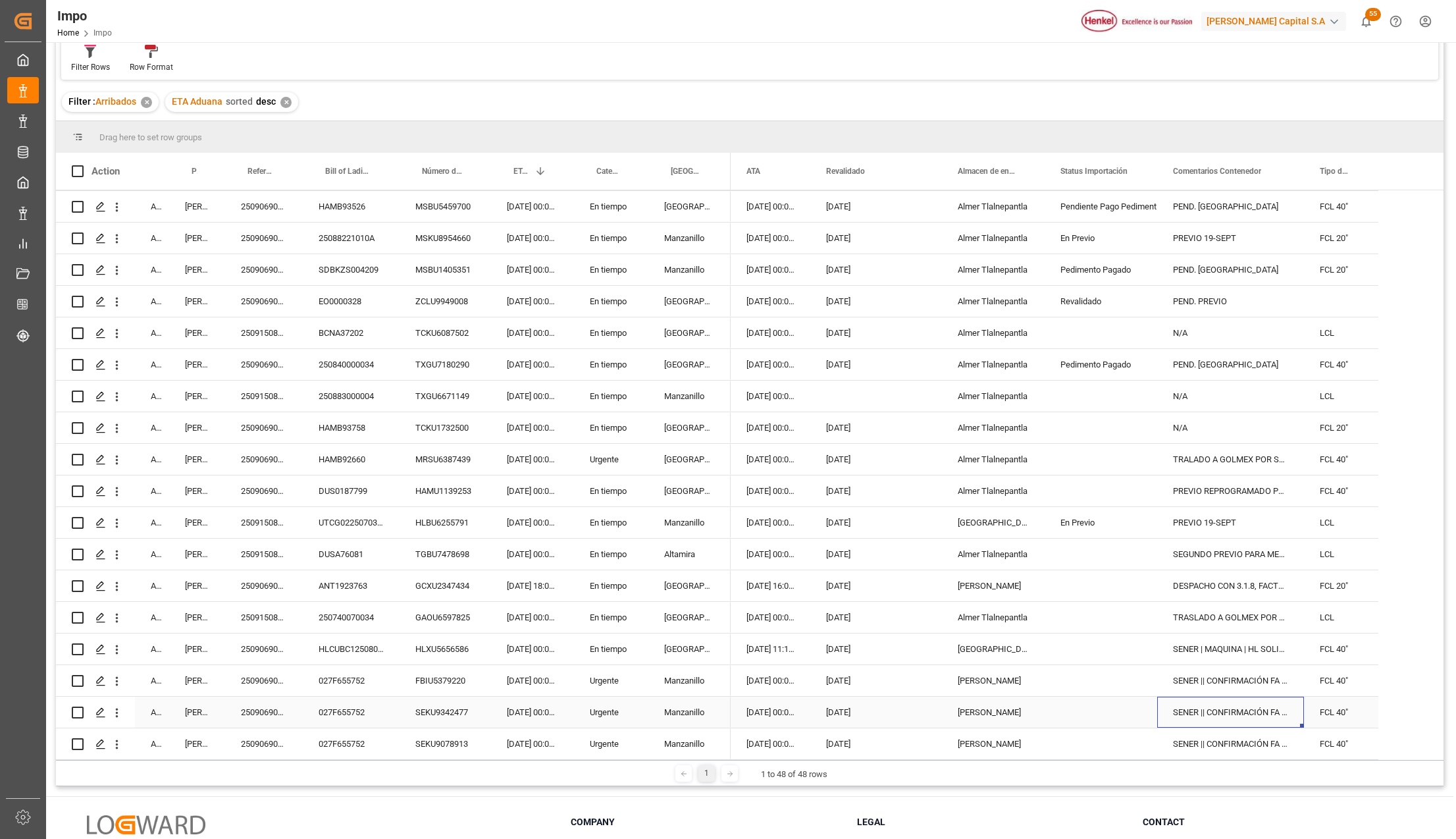
click at [1201, 718] on div "SENER || CONFIRMACIÓN FA Y/O DESCRIPCIÓN PEDIMENTO (AA RECHAZA PROCEDER COMO EN…" at bounding box center [1230, 712] width 147 height 31
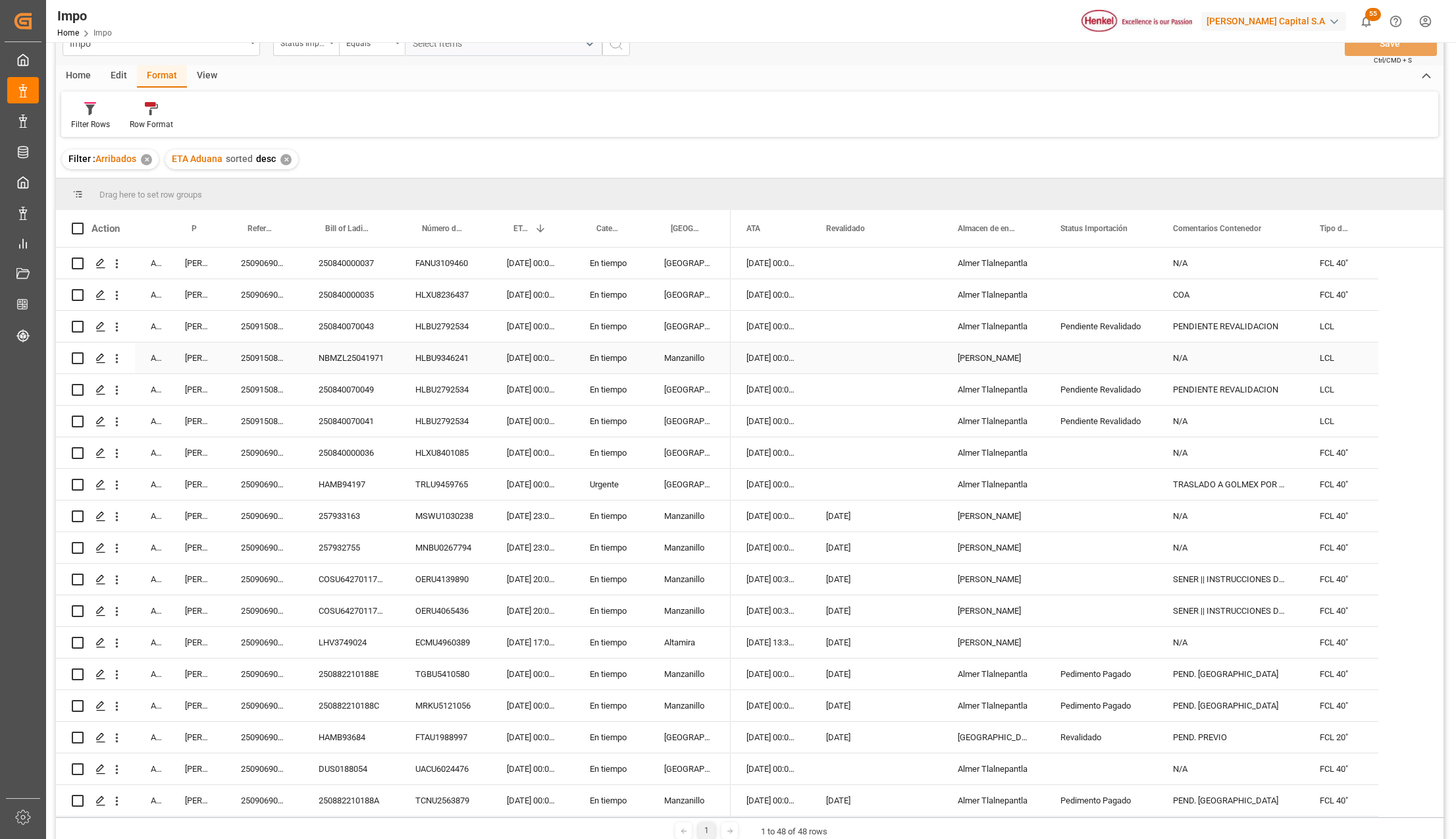
scroll to position [0, 0]
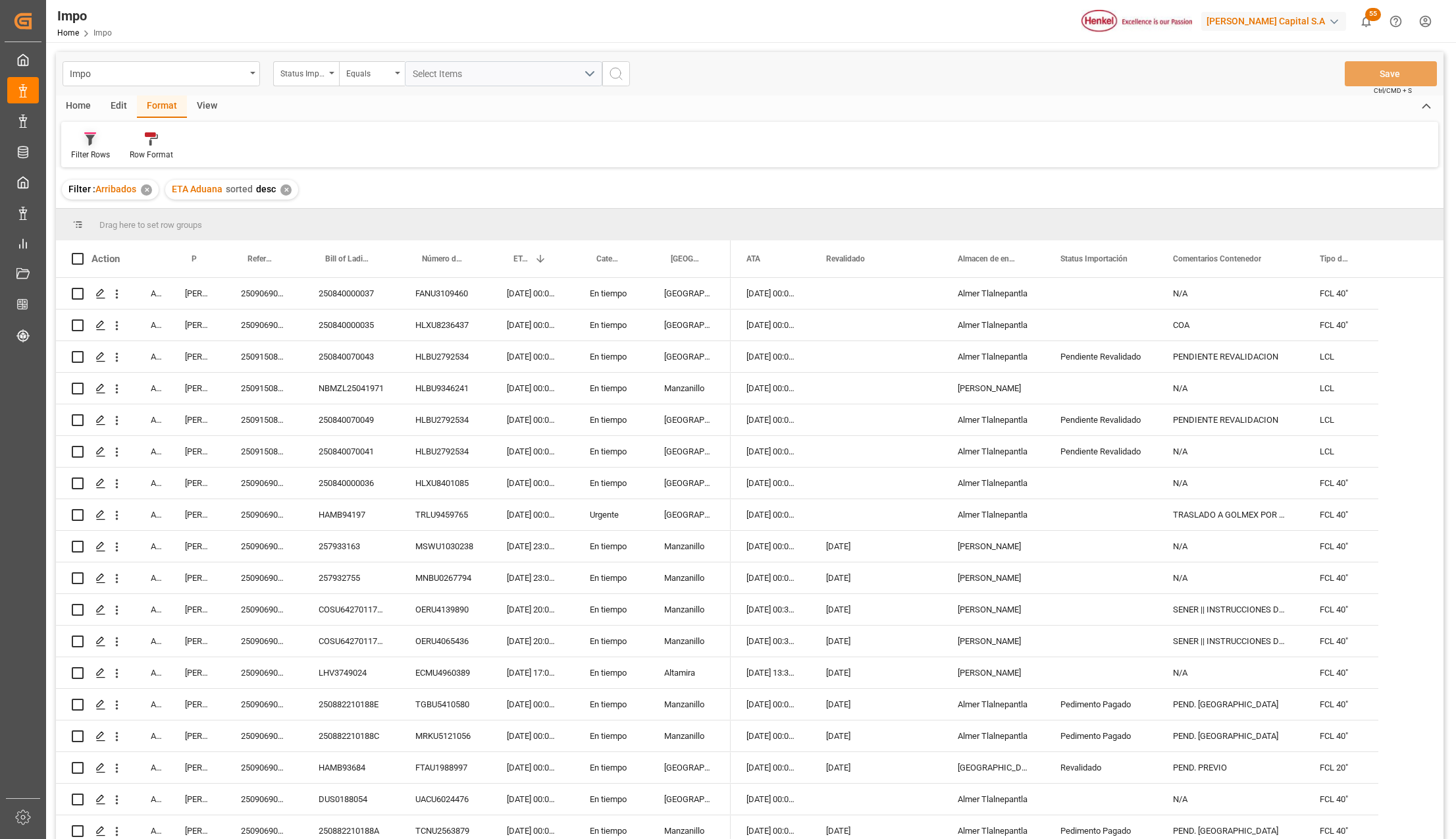
click at [95, 141] on icon at bounding box center [90, 138] width 12 height 13
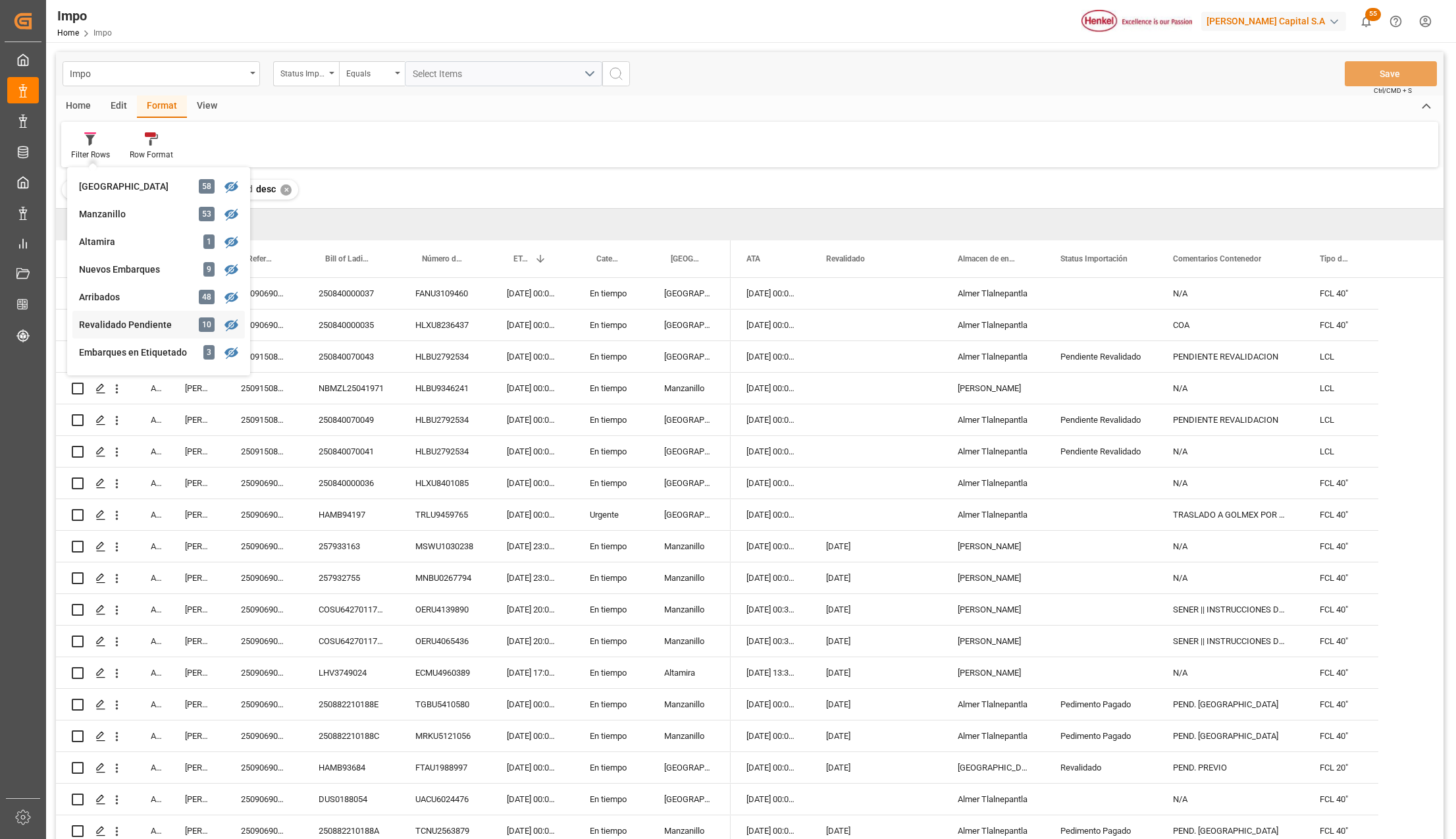
click at [138, 325] on div "Revalidado Pendiente" at bounding box center [136, 325] width 115 height 14
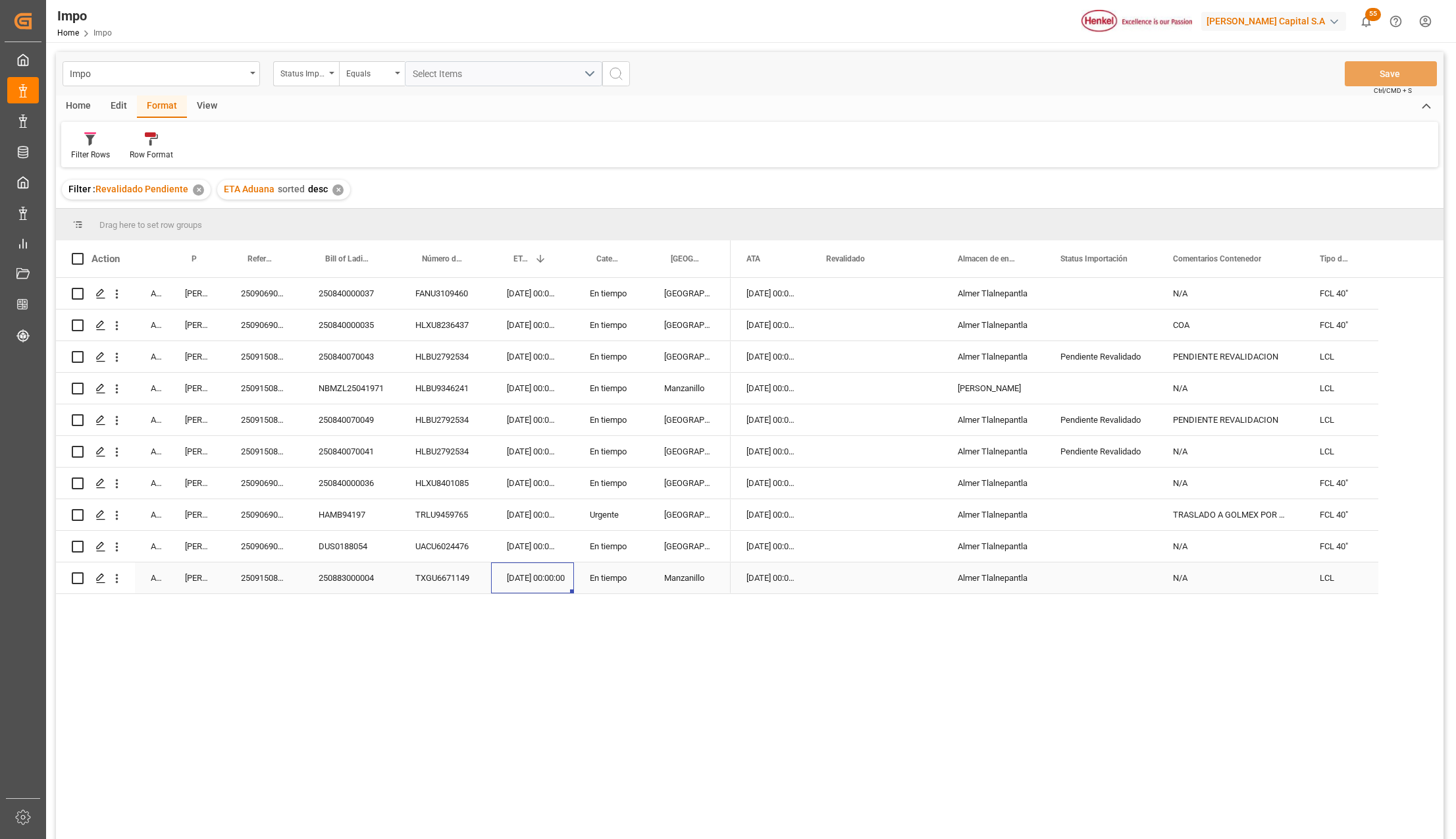
click at [529, 583] on div "[DATE] 00:00:00" at bounding box center [532, 577] width 83 height 31
click at [527, 548] on div "[DATE] 00:00:00" at bounding box center [532, 546] width 83 height 31
click at [533, 515] on div "[DATE] 00:00:00" at bounding box center [532, 514] width 83 height 31
click at [528, 482] on div "[DATE] 00:00:00" at bounding box center [532, 482] width 83 height 31
click at [90, 144] on icon at bounding box center [90, 140] width 9 height 11
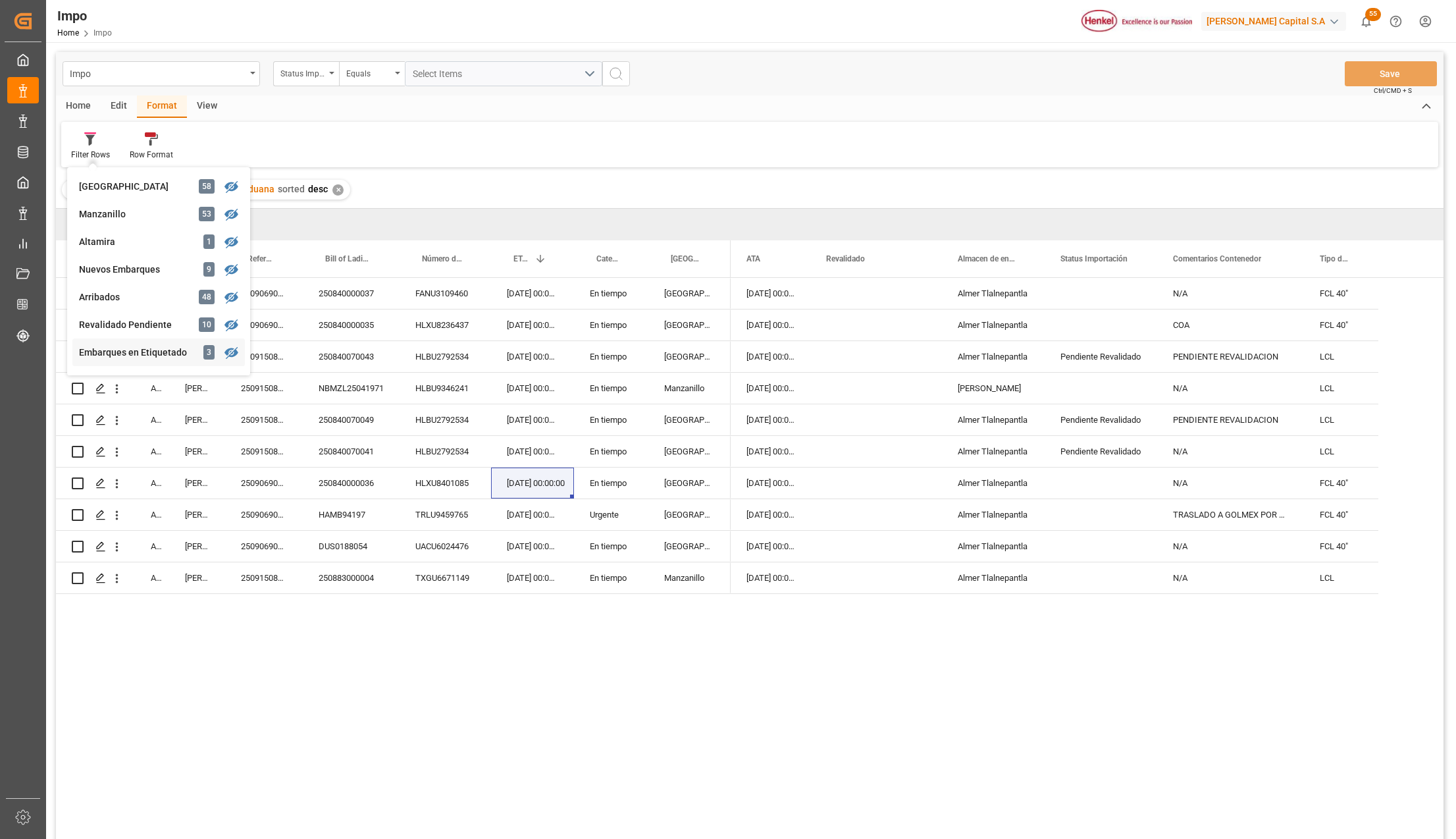
click at [140, 345] on div "Impo Status Importación Equals Select Items Save Ctrl/CMD + S Home Edit Format …" at bounding box center [750, 463] width 1388 height 822
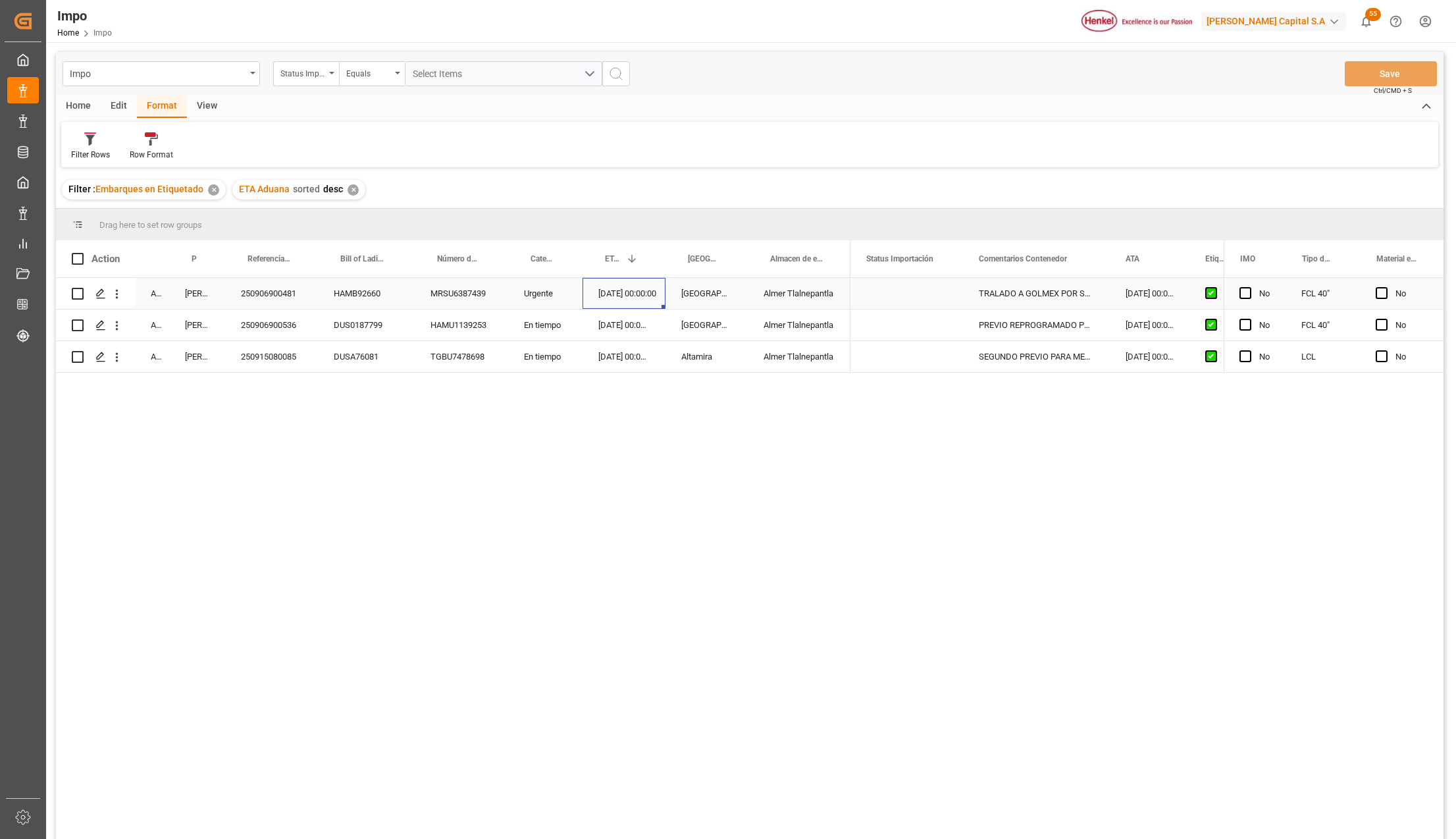
click at [633, 294] on div "[DATE] 00:00:00" at bounding box center [624, 293] width 83 height 31
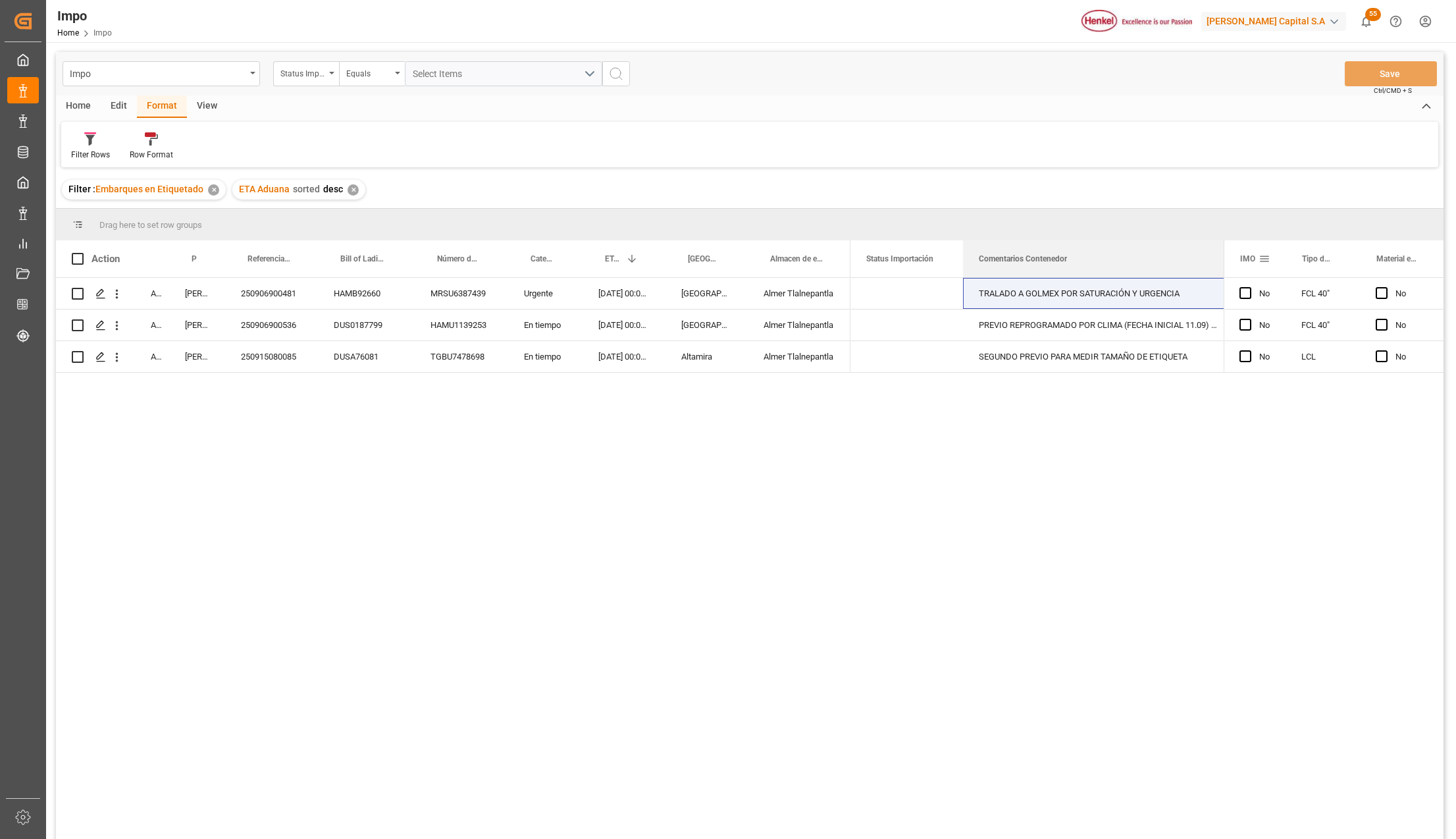
drag, startPoint x: 1109, startPoint y: 243, endPoint x: 1233, endPoint y: 250, distance: 124.6
click at [1233, 250] on div "Action Status Persona responsable de seguimiento Referencia Leschaco" at bounding box center [750, 259] width 1388 height 38
click at [1151, 312] on div "PREVIO REPROGRAMADO POR CLIMA (FECHA INICIAL 11.09) | SE REALIZA PREVIO CON RES…" at bounding box center [1098, 324] width 271 height 31
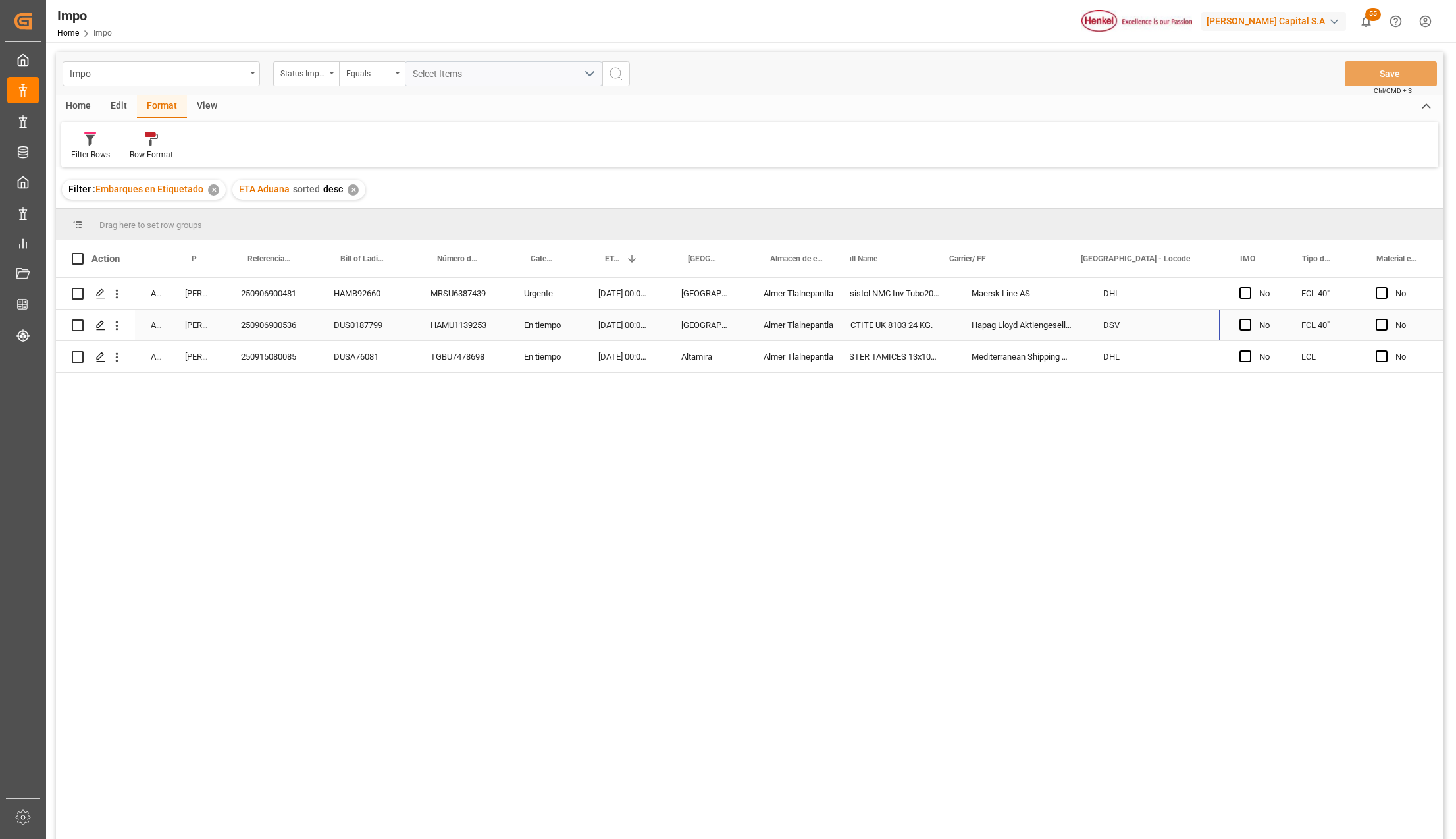
scroll to position [0, 1334]
click at [92, 143] on icon at bounding box center [90, 140] width 9 height 11
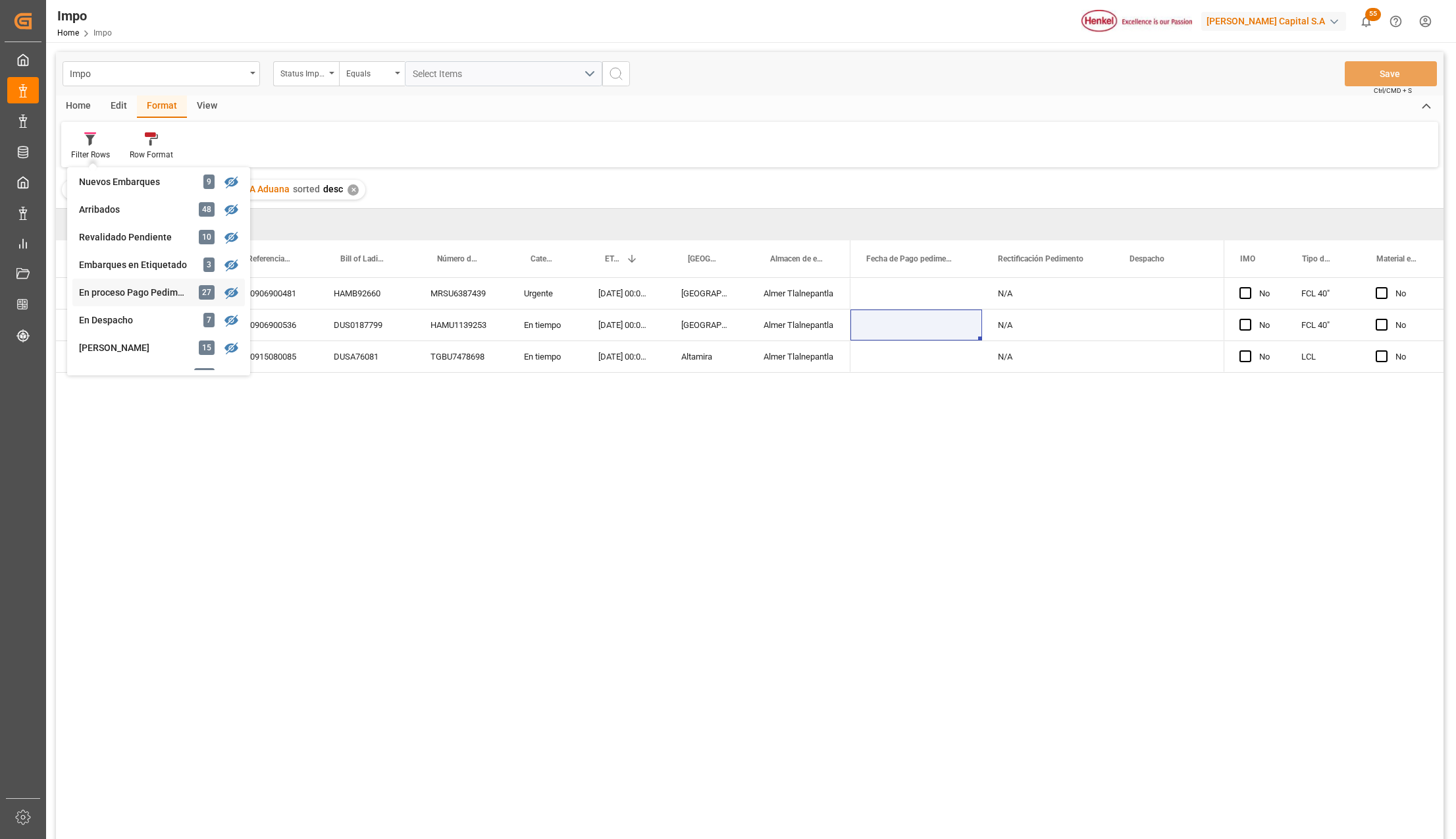
click at [161, 286] on div "Impo Status Importación Equals Select Items Save Ctrl/CMD + S Home Edit Format …" at bounding box center [750, 463] width 1388 height 822
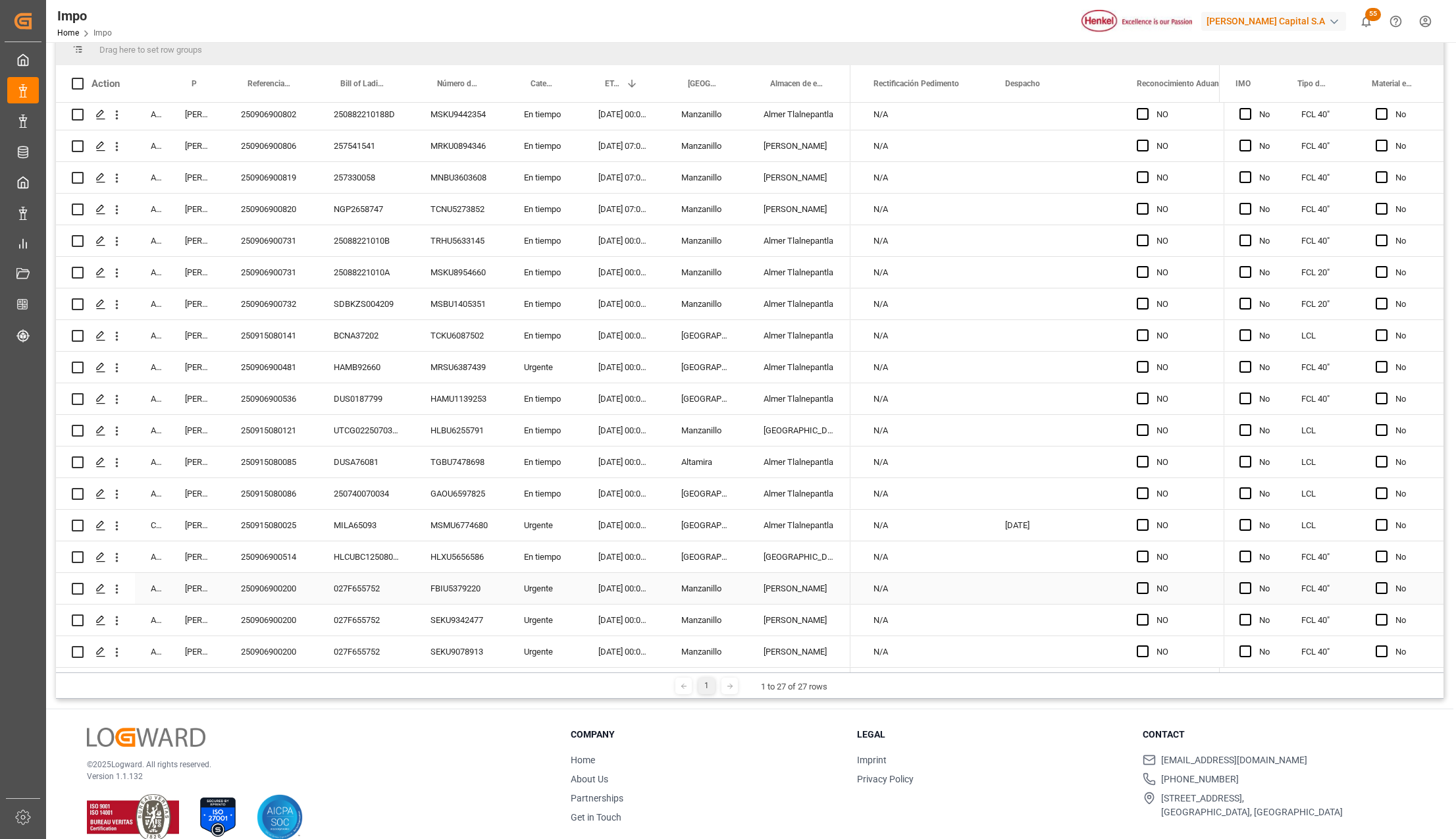
click at [1030, 560] on div "Press SPACE to select this row." at bounding box center [1056, 556] width 132 height 31
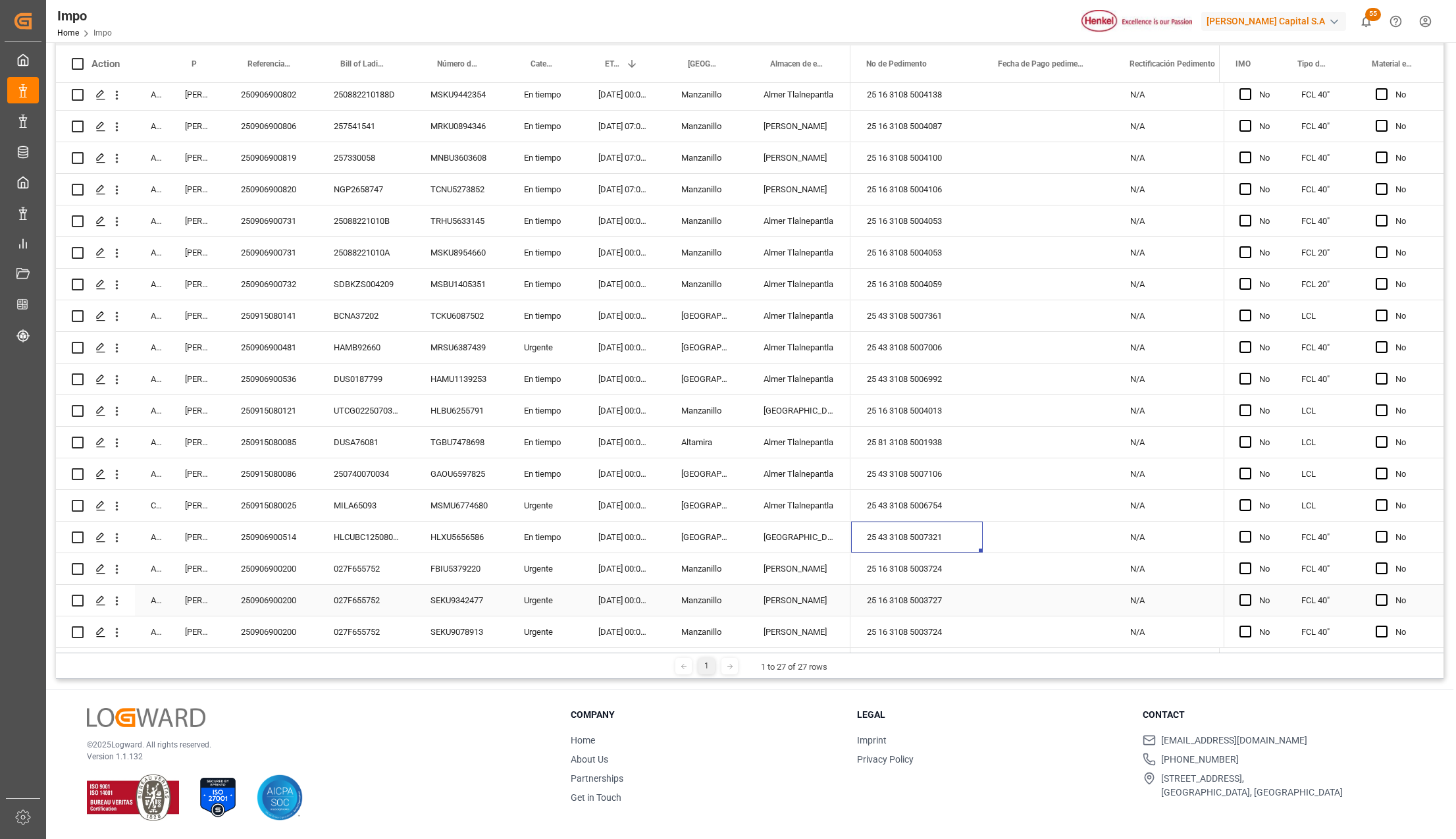
click at [995, 593] on div "Press SPACE to select this row." at bounding box center [1049, 600] width 132 height 31
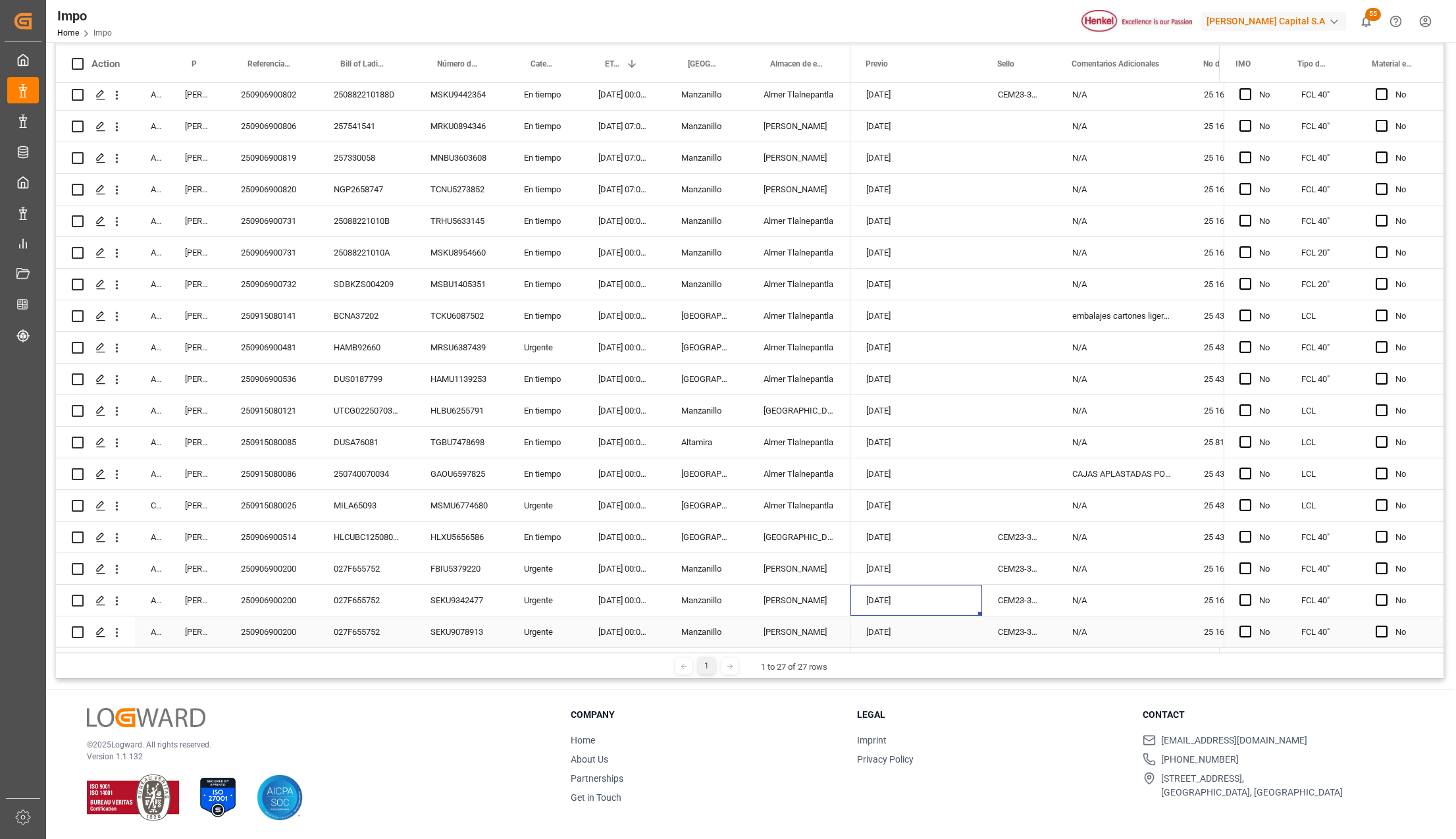
click at [295, 602] on div "250906900200" at bounding box center [271, 600] width 93 height 31
click at [810, 598] on div "[PERSON_NAME]" at bounding box center [799, 600] width 103 height 31
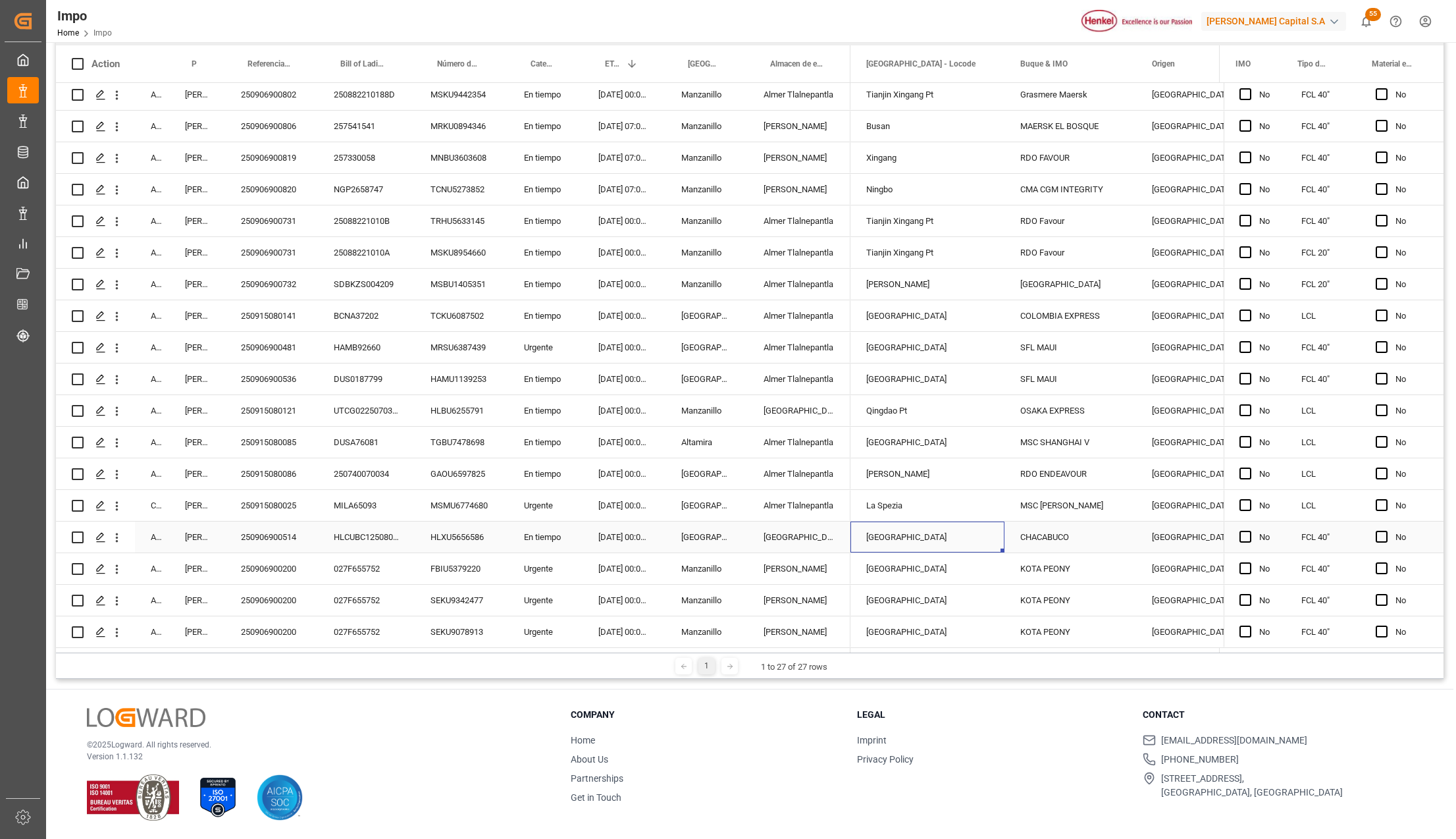
click at [265, 536] on div "250906900514" at bounding box center [271, 536] width 93 height 31
click at [290, 496] on div "250915080025" at bounding box center [271, 505] width 93 height 31
click at [1035, 506] on div "MSC [PERSON_NAME]" at bounding box center [1071, 505] width 132 height 31
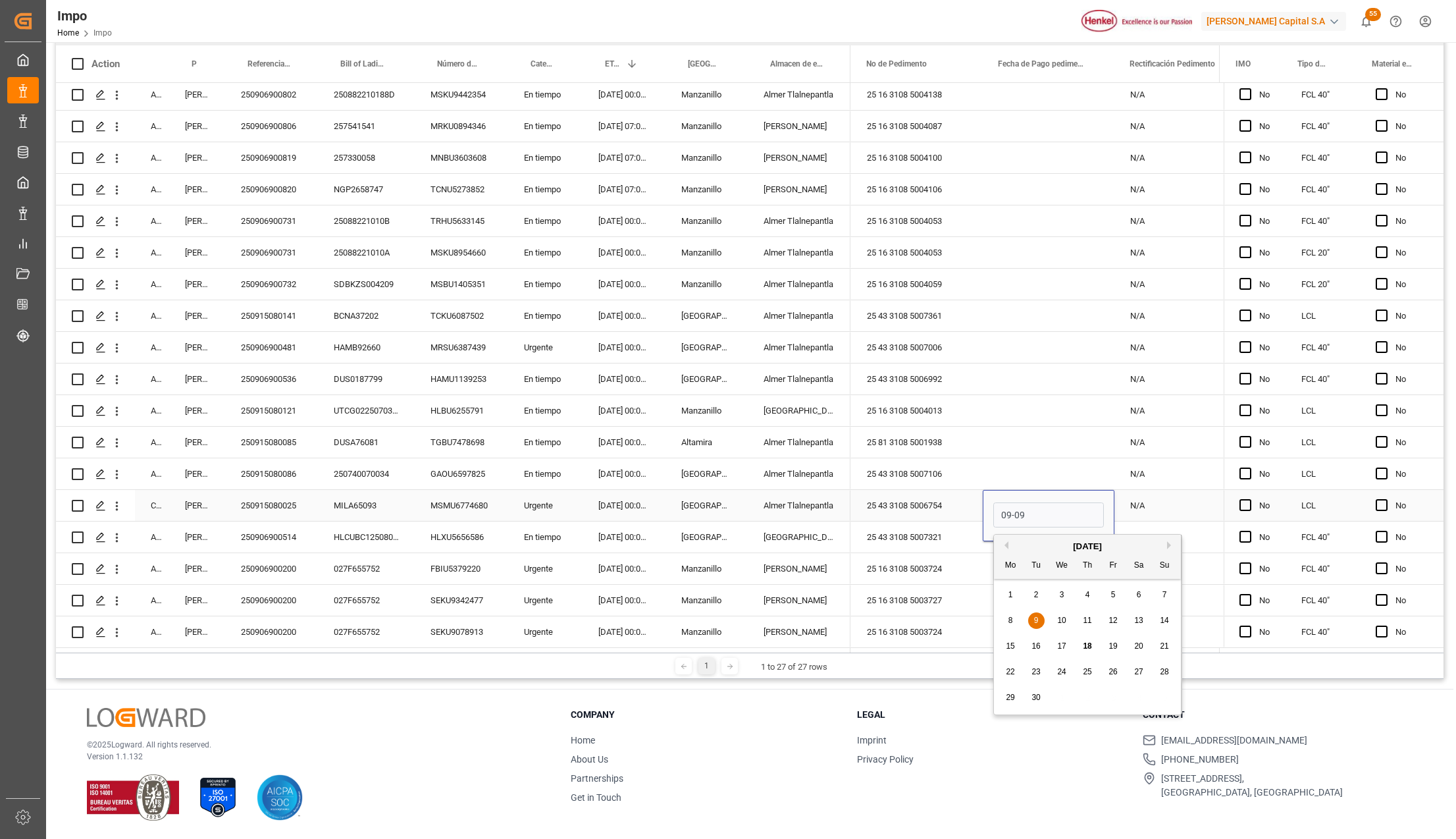
type input "[DATE]"
click at [1035, 564] on div "Press SPACE to select this row." at bounding box center [1049, 568] width 132 height 31
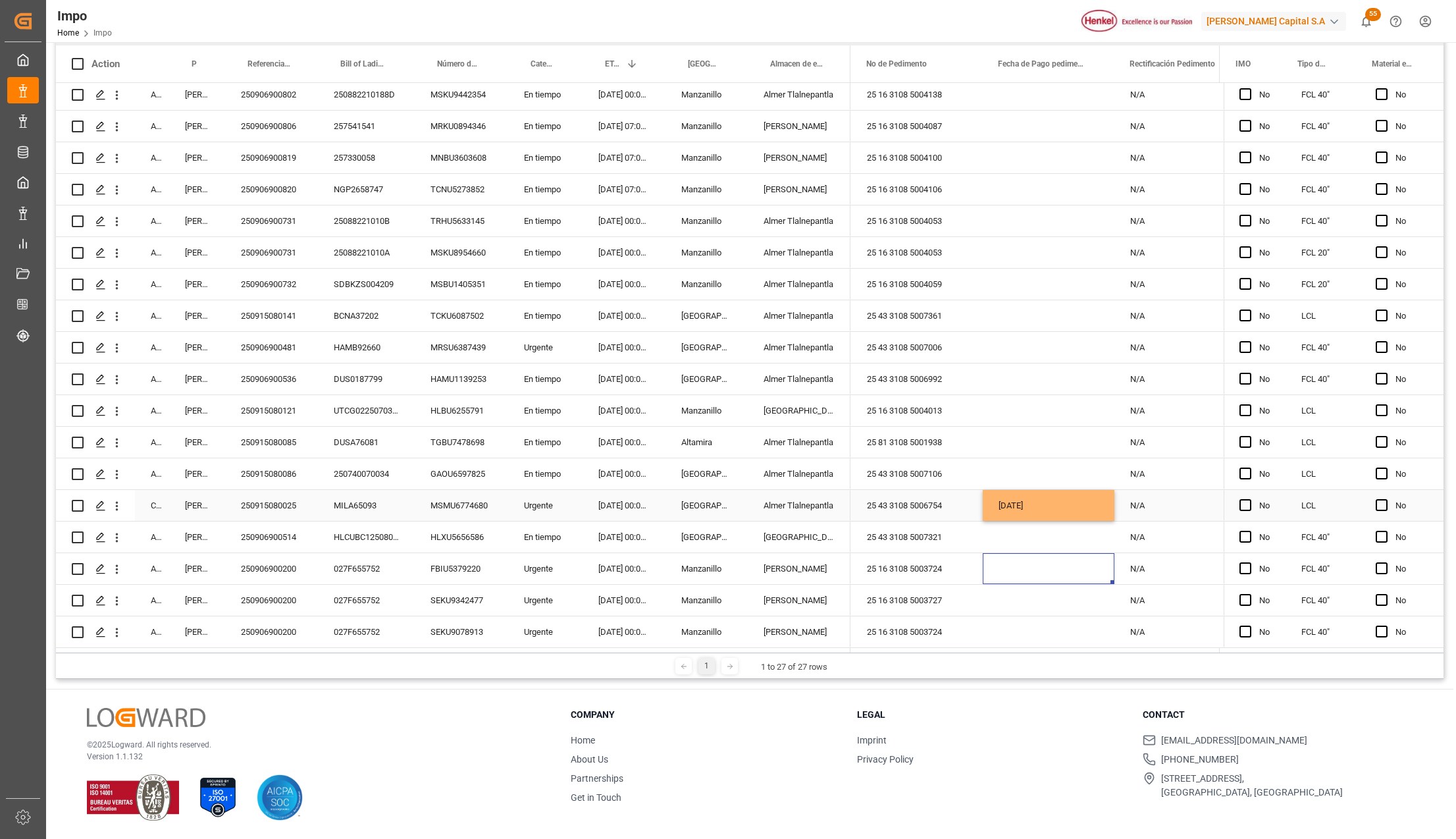
click at [1018, 507] on div "[DATE]" at bounding box center [1049, 505] width 132 height 31
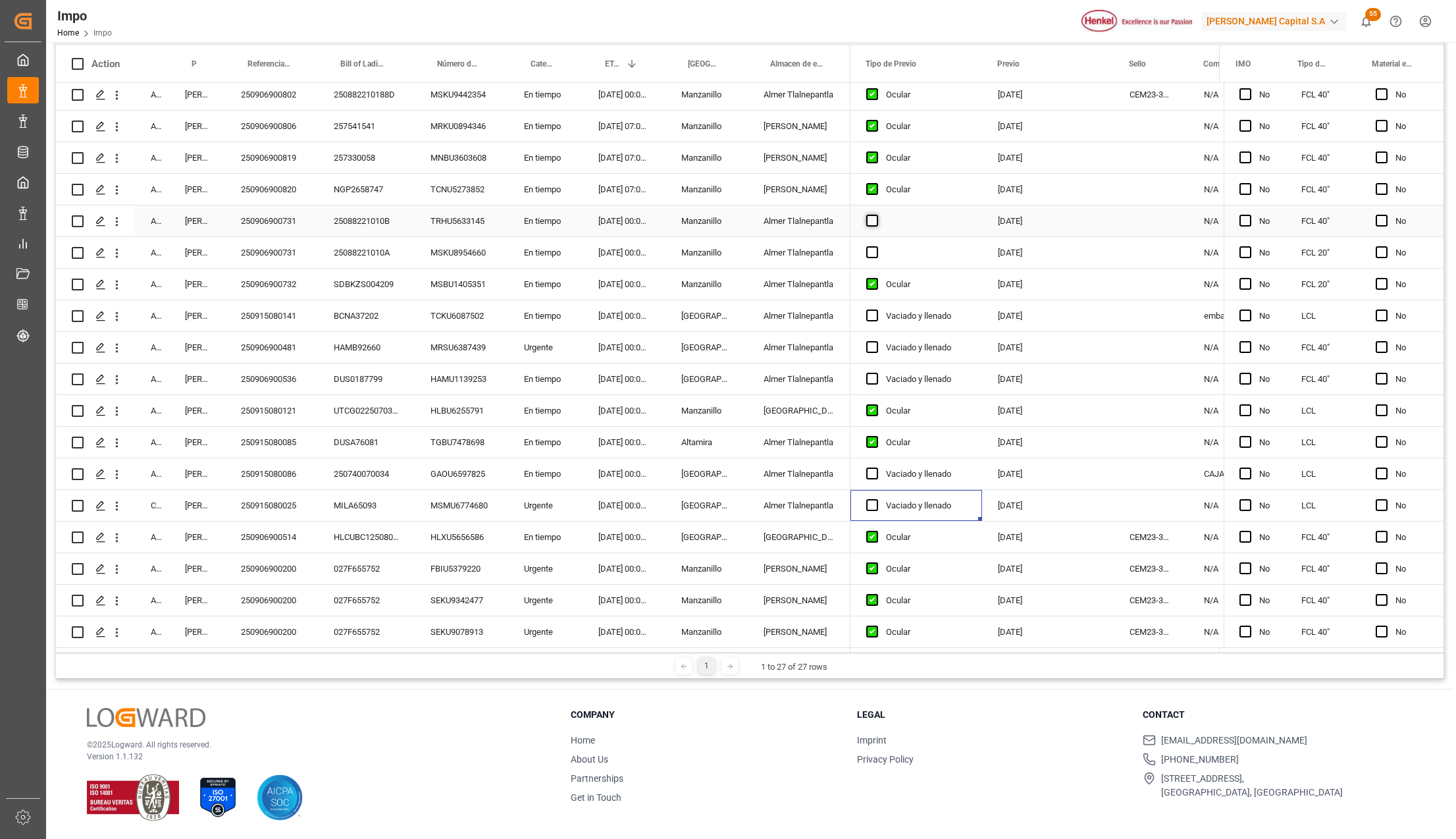
click at [870, 215] on span "Press SPACE to select this row." at bounding box center [872, 221] width 12 height 12
click at [876, 215] on input "Press SPACE to select this row." at bounding box center [876, 215] width 0 height 0
click at [866, 246] on span "Press SPACE to select this row." at bounding box center [872, 252] width 12 height 12
click at [876, 246] on input "Press SPACE to select this row." at bounding box center [876, 246] width 0 height 0
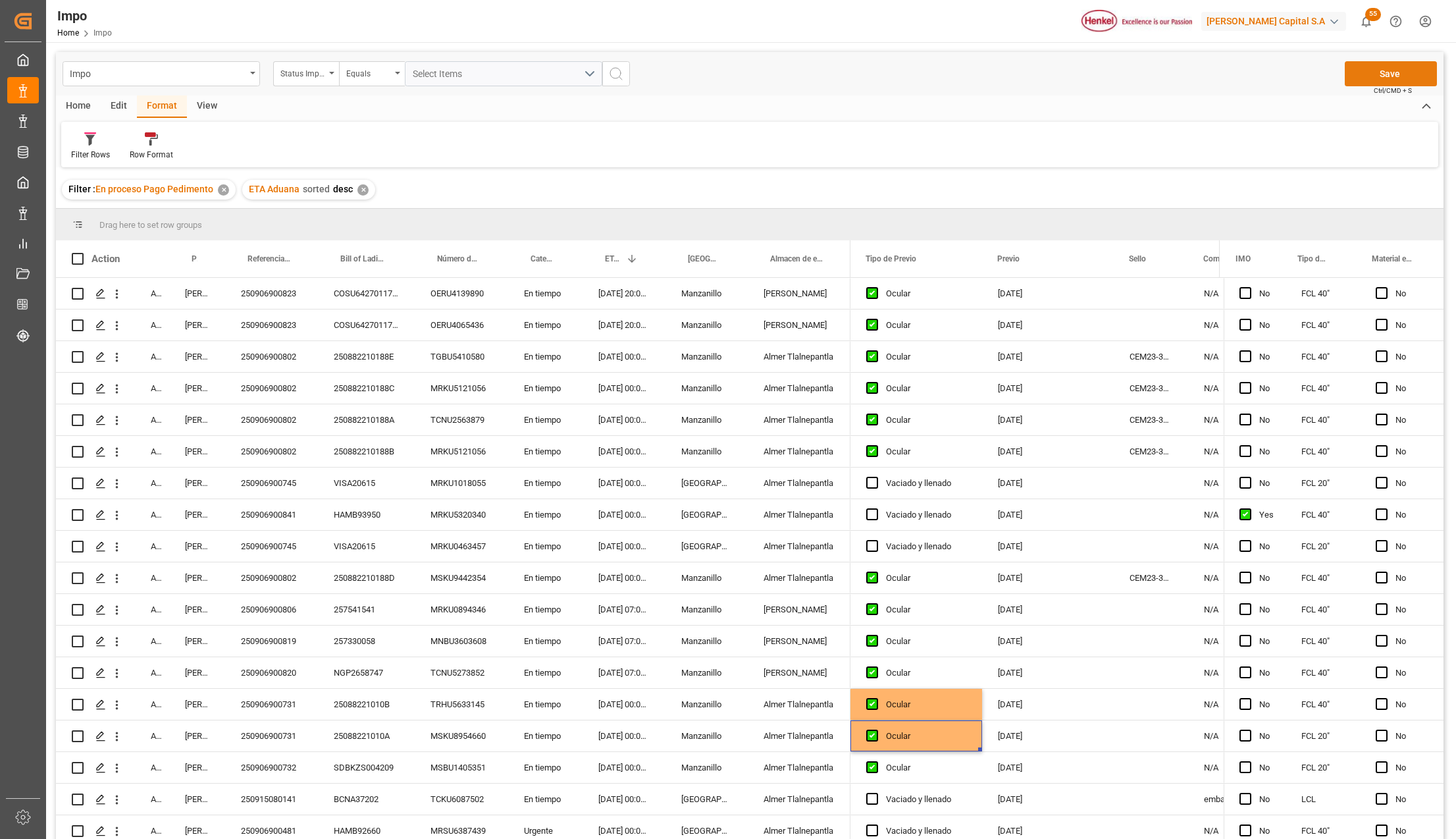
click at [1400, 75] on button "Save" at bounding box center [1391, 73] width 92 height 25
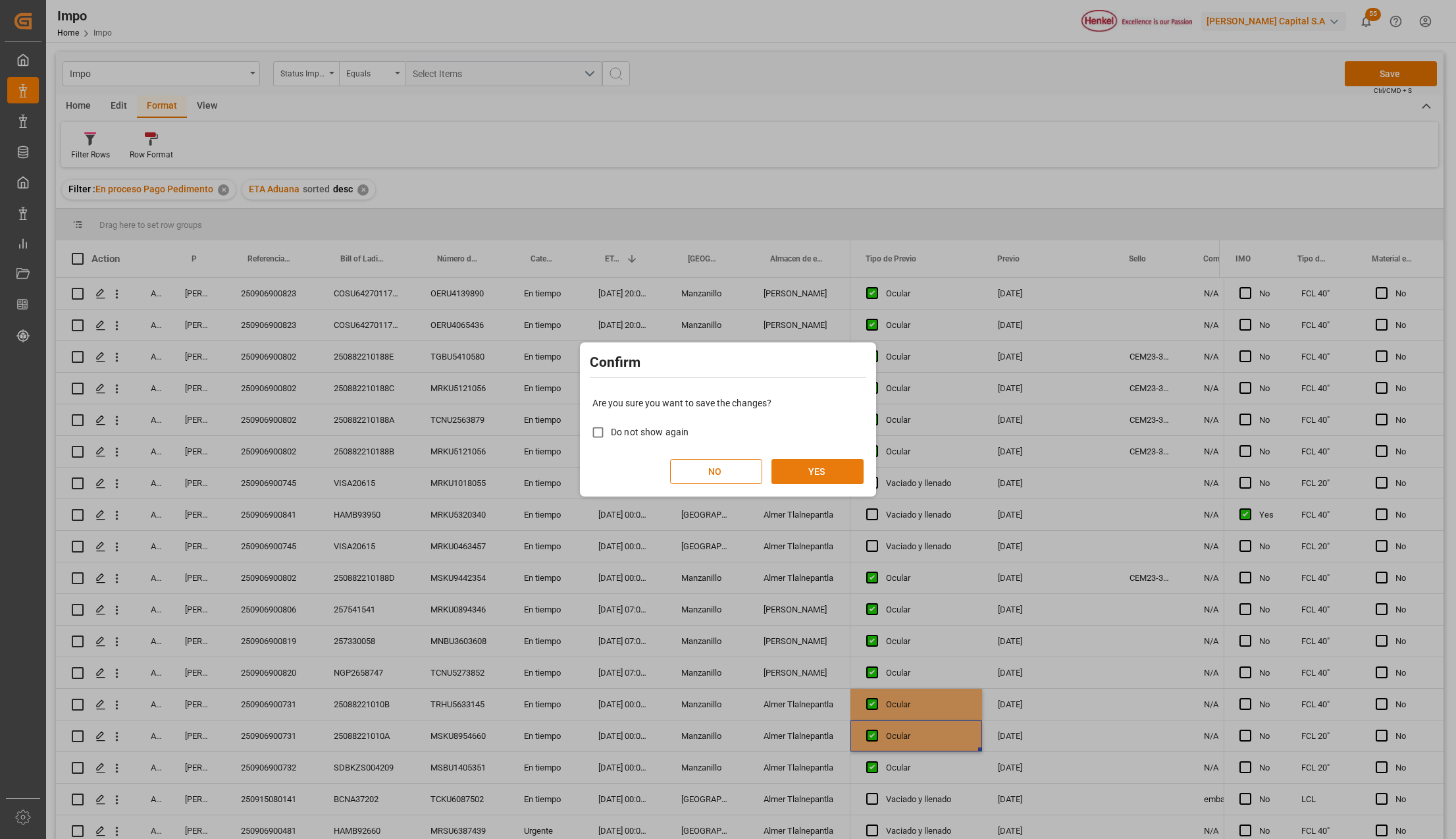
click at [814, 477] on button "YES" at bounding box center [818, 471] width 92 height 25
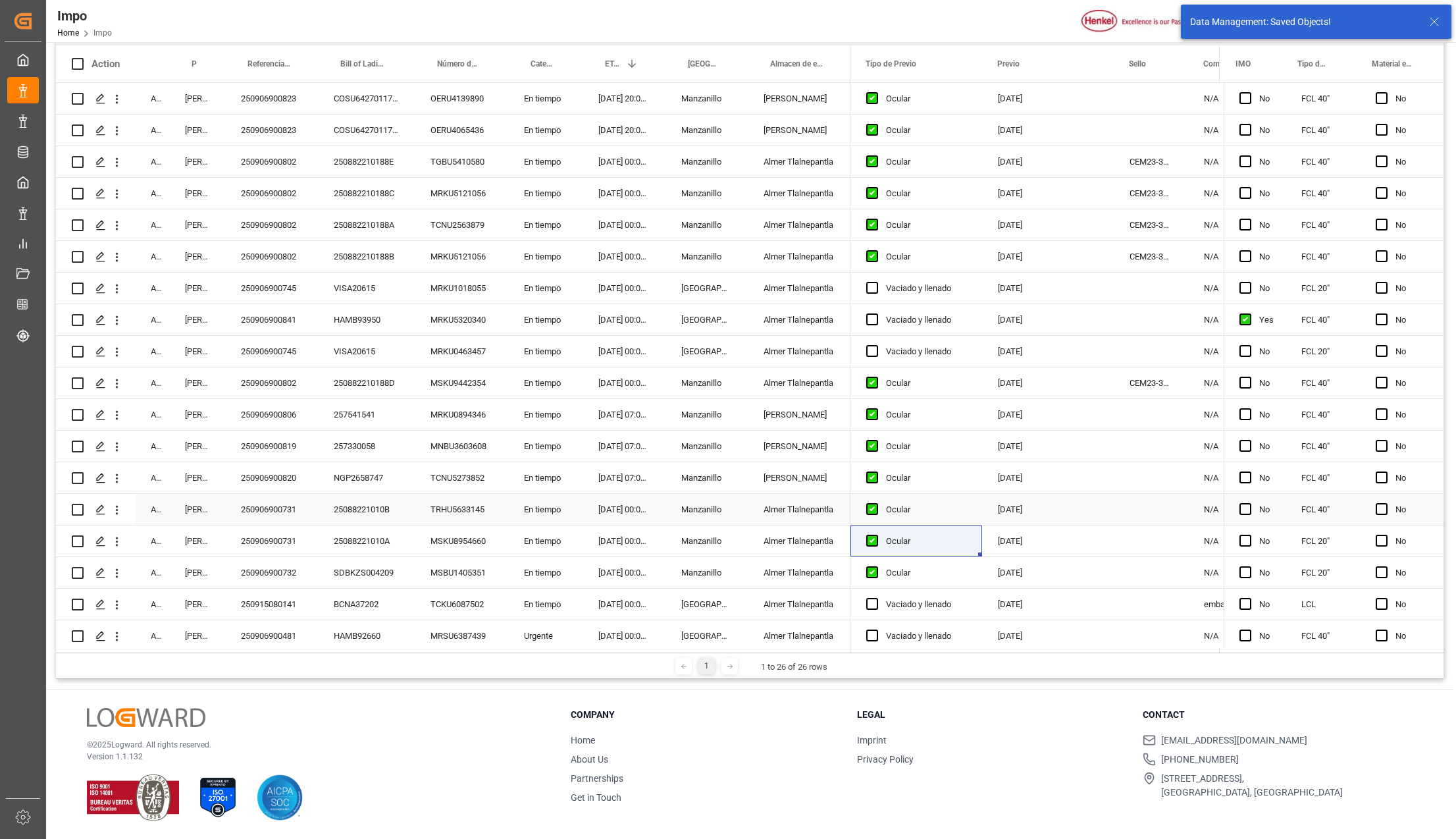
click at [670, 504] on div "Manzanillo" at bounding box center [707, 509] width 82 height 31
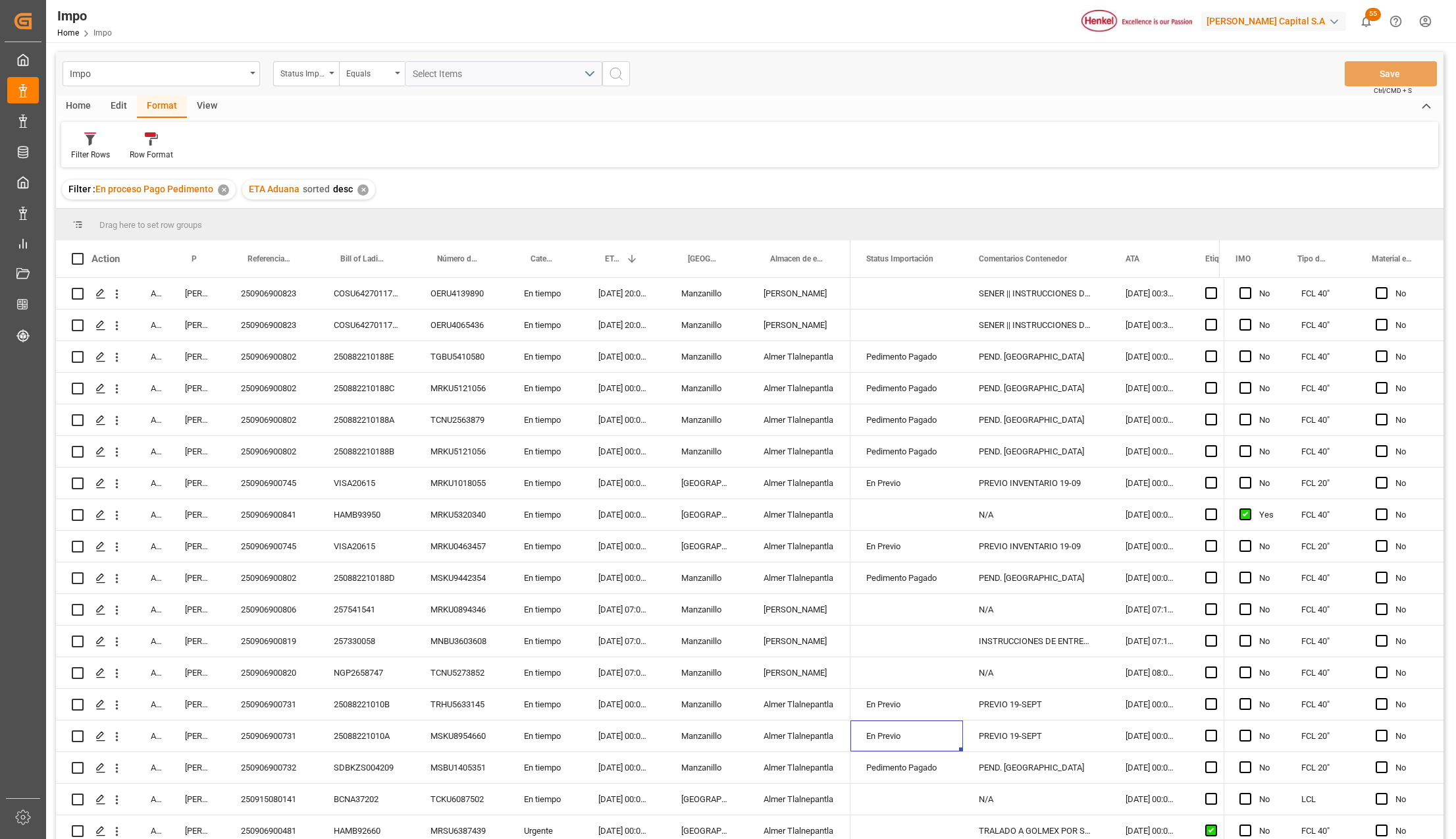
click at [117, 106] on div "Edit" at bounding box center [119, 106] width 36 height 22
click at [319, 137] on icon at bounding box center [322, 138] width 18 height 13
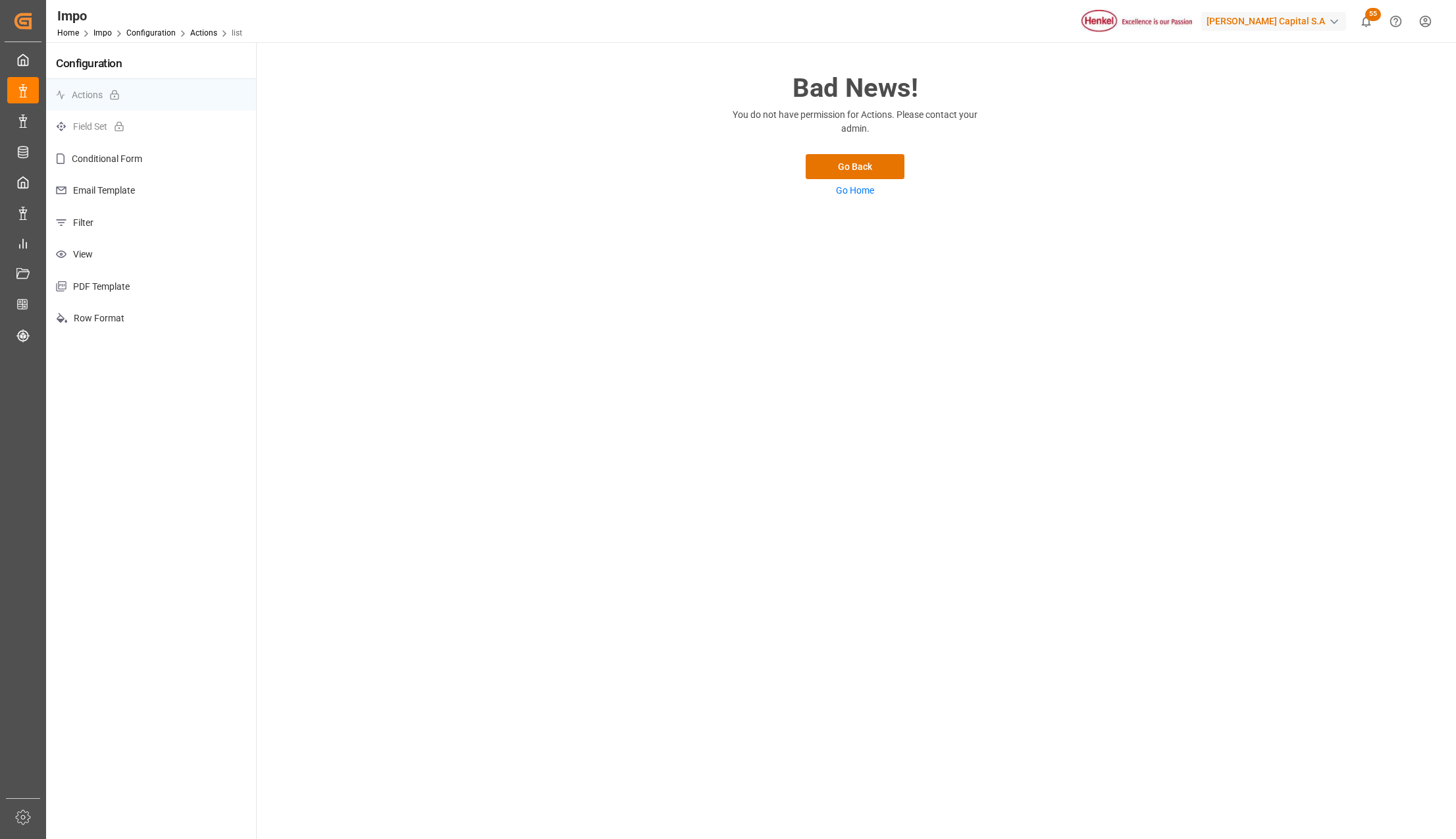
click at [121, 221] on p "Filter" at bounding box center [151, 223] width 210 height 32
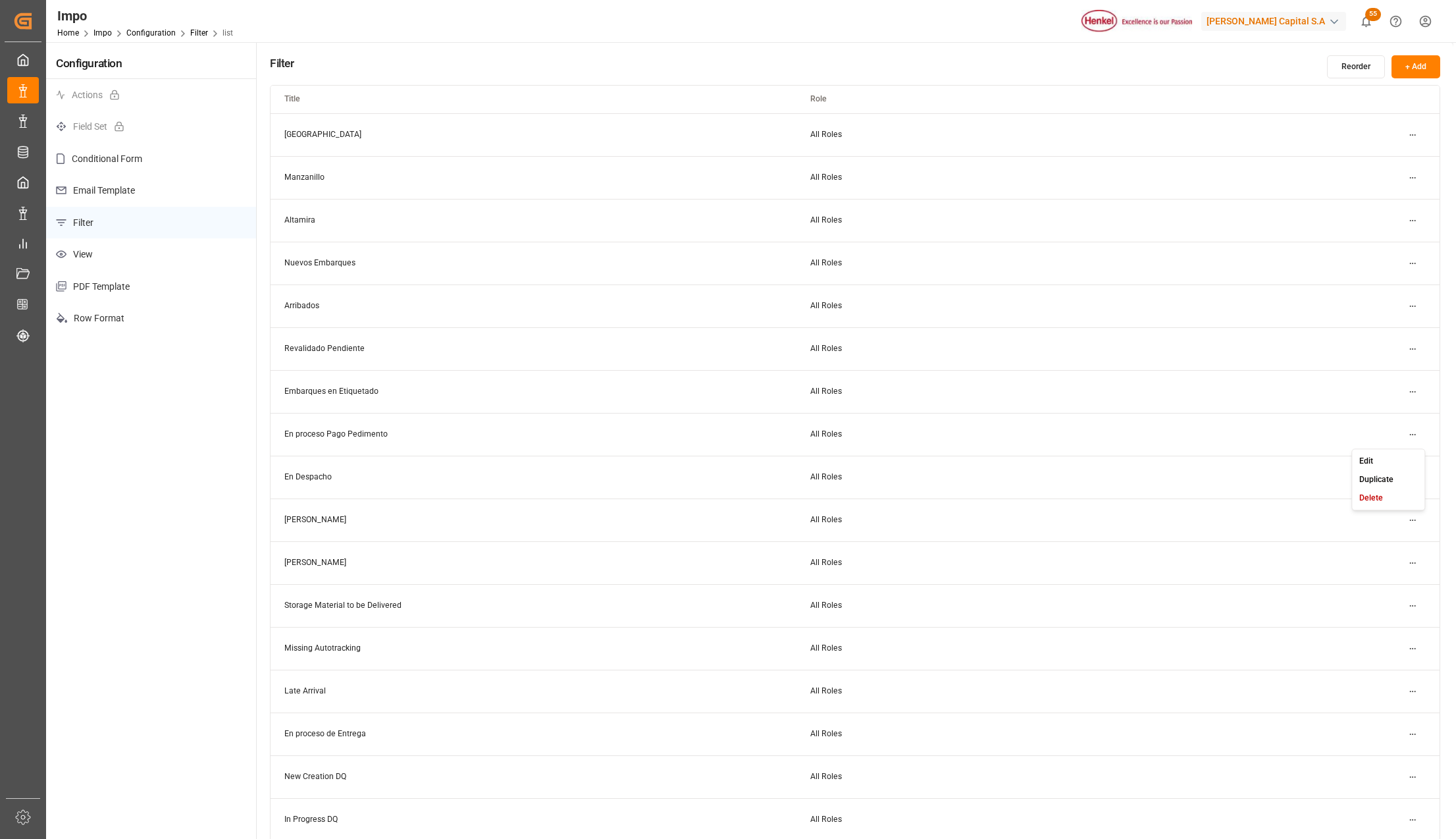
click at [1412, 431] on html "Created by potrace 1.15, written by [PERSON_NAME] [DATE]-[DATE] Created by potr…" at bounding box center [728, 419] width 1456 height 839
click at [1394, 457] on div "Edit" at bounding box center [1389, 461] width 68 height 18
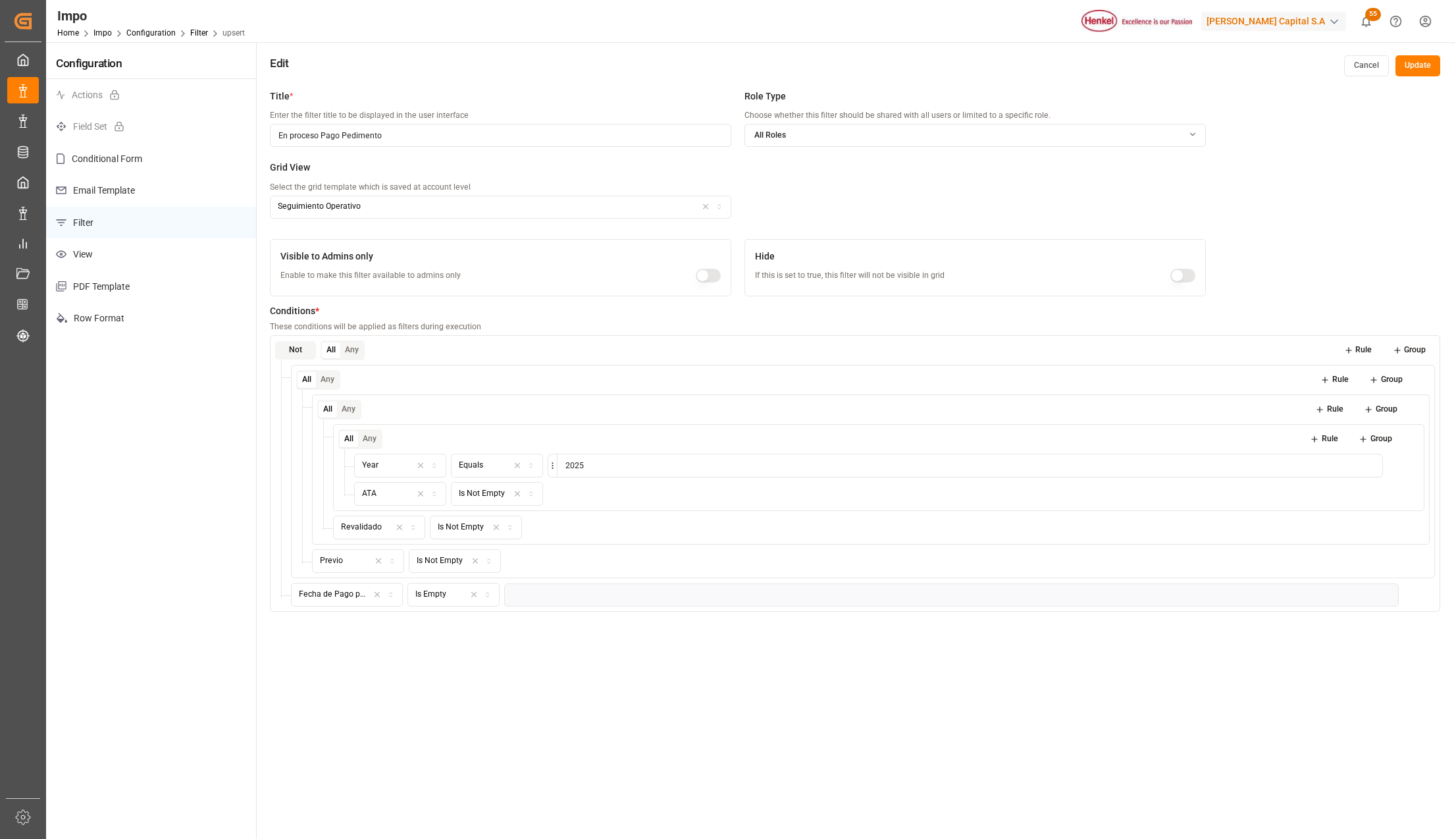
click at [1419, 66] on button "Update" at bounding box center [1418, 65] width 45 height 21
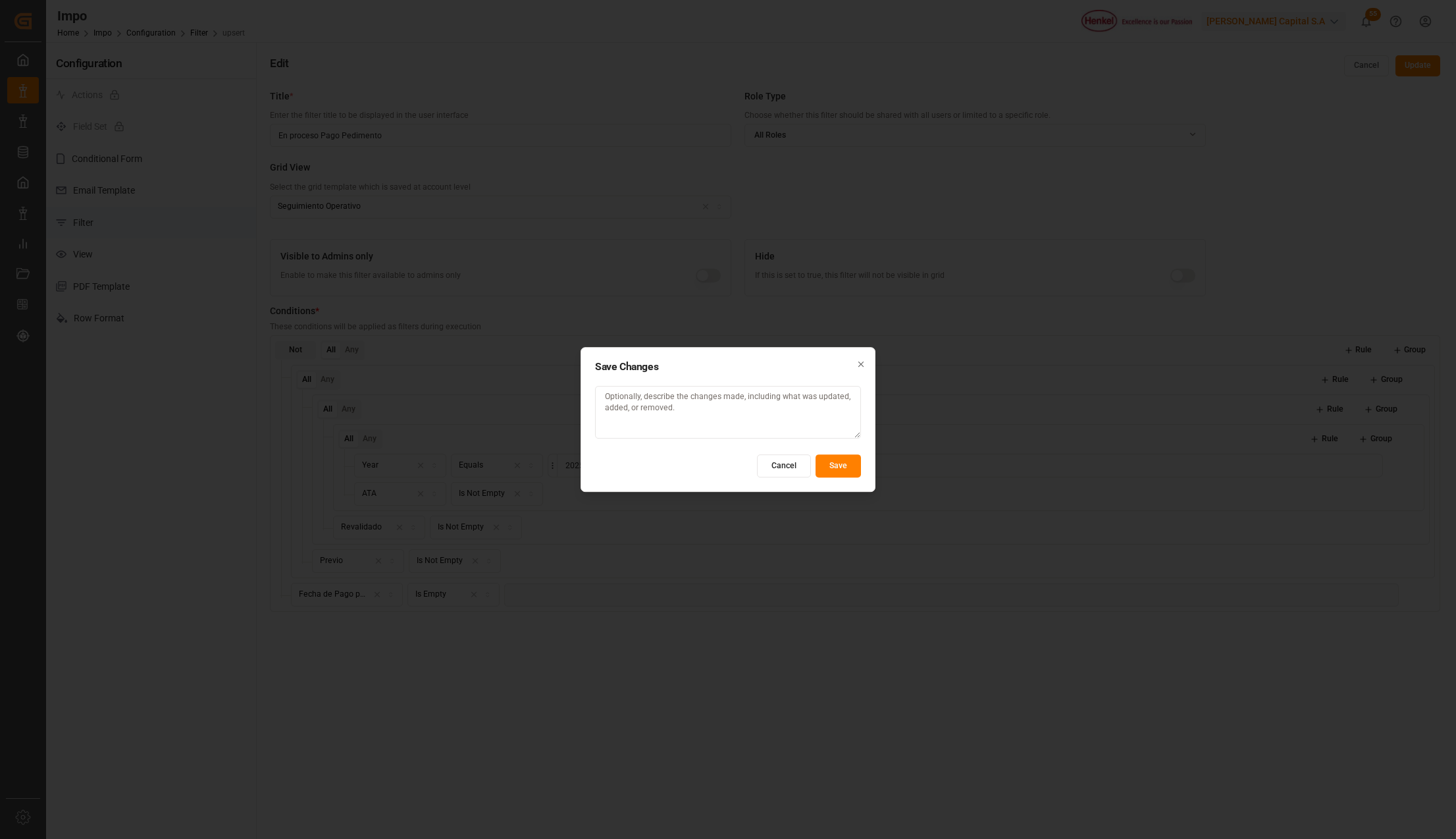
click at [840, 463] on button "Save" at bounding box center [838, 465] width 45 height 23
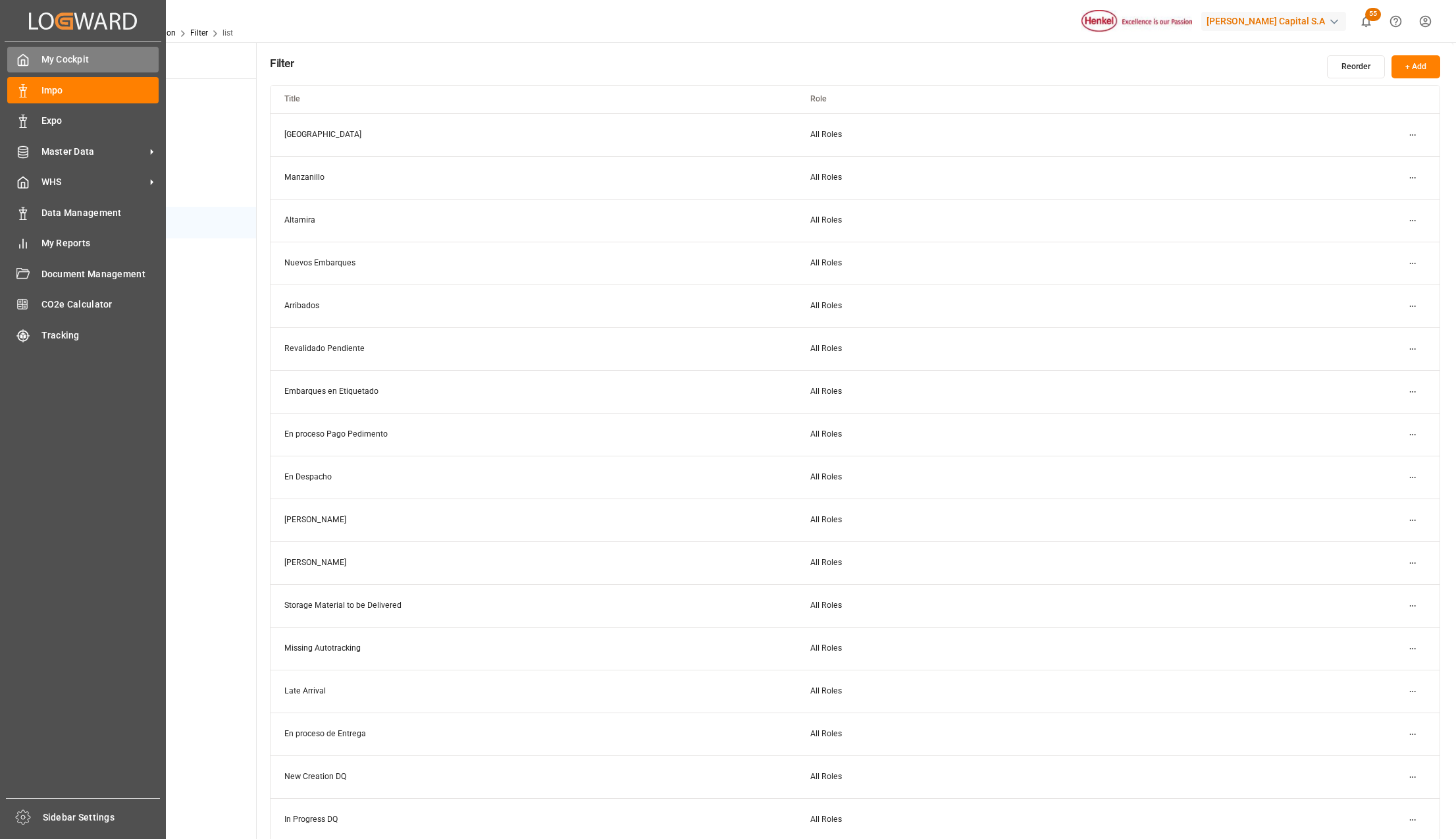
click at [32, 62] on div "My Cockpit My Cockpit" at bounding box center [82, 60] width 151 height 26
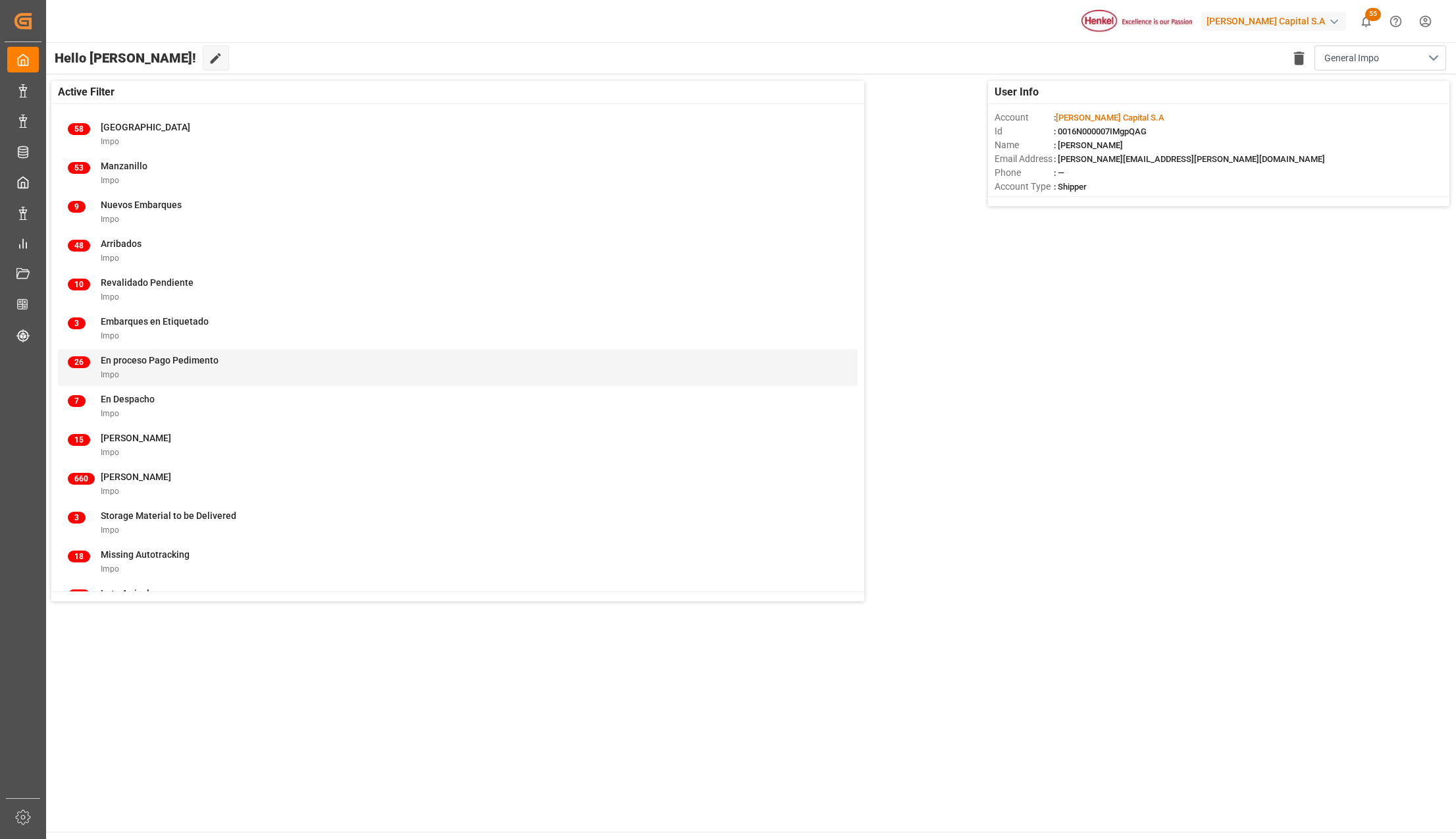
click at [165, 370] on div "Impo" at bounding box center [160, 374] width 118 height 14
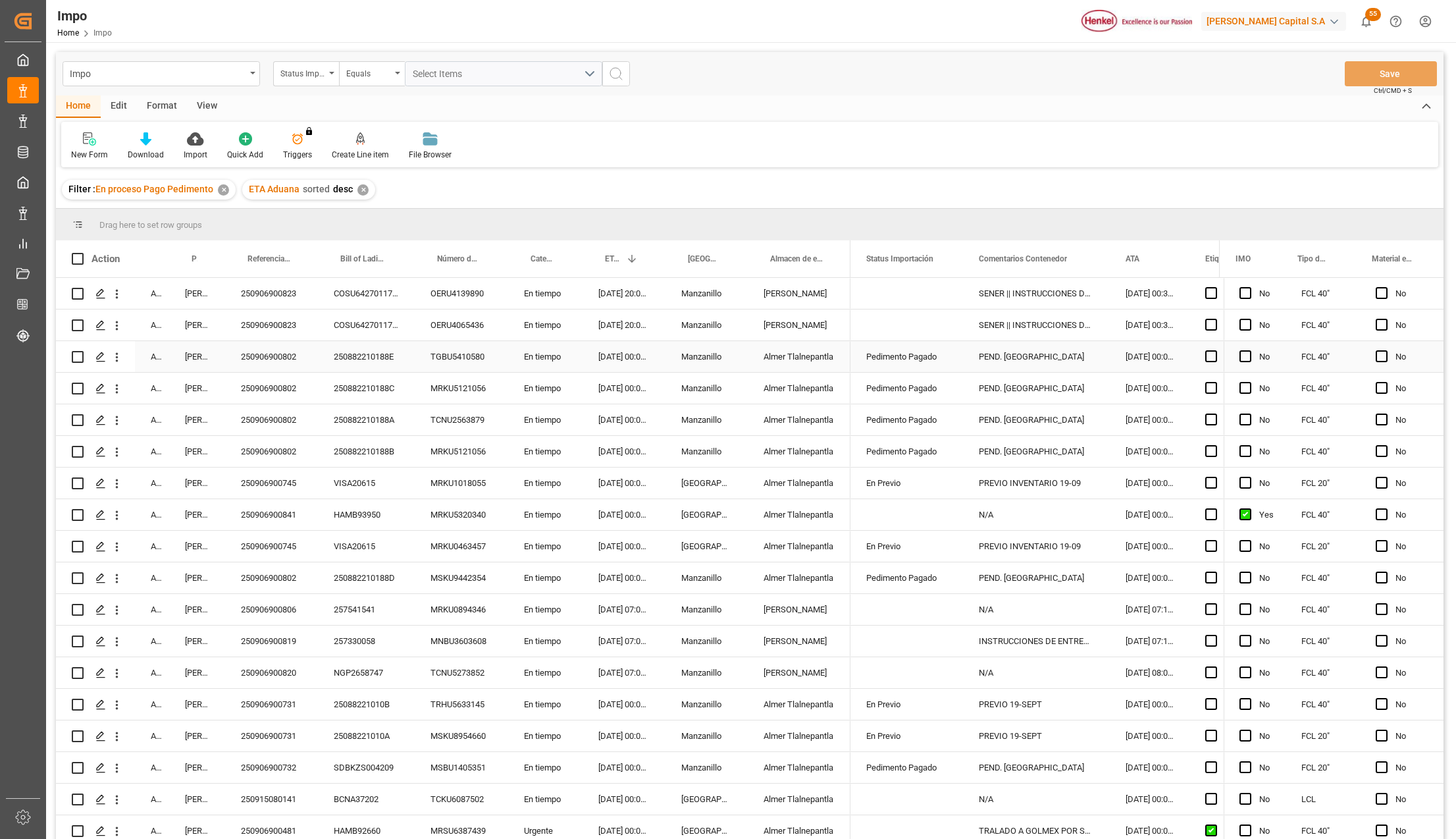
click at [980, 363] on div "PEND. [GEOGRAPHIC_DATA]" at bounding box center [1036, 356] width 147 height 31
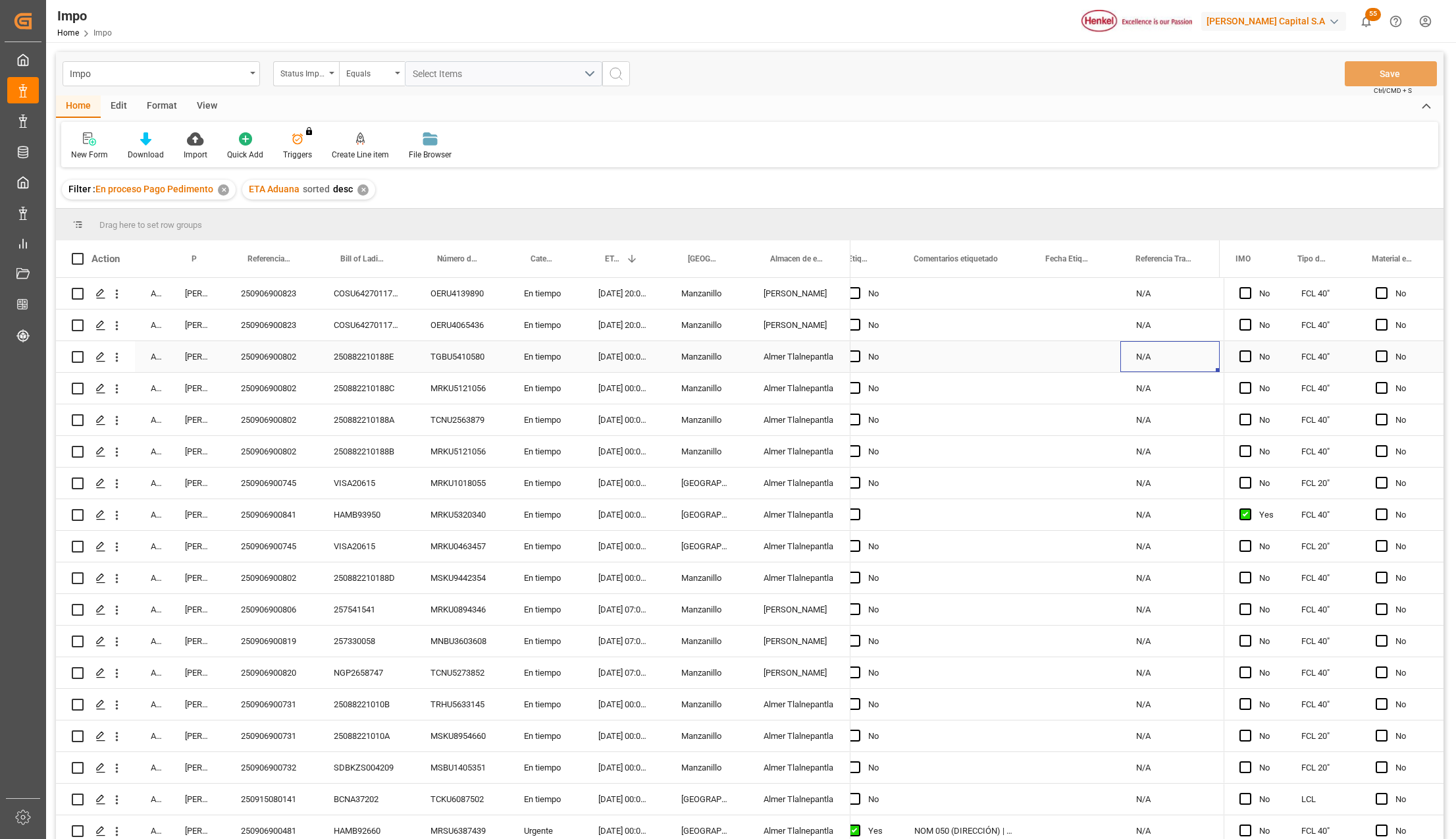
scroll to position [0, 488]
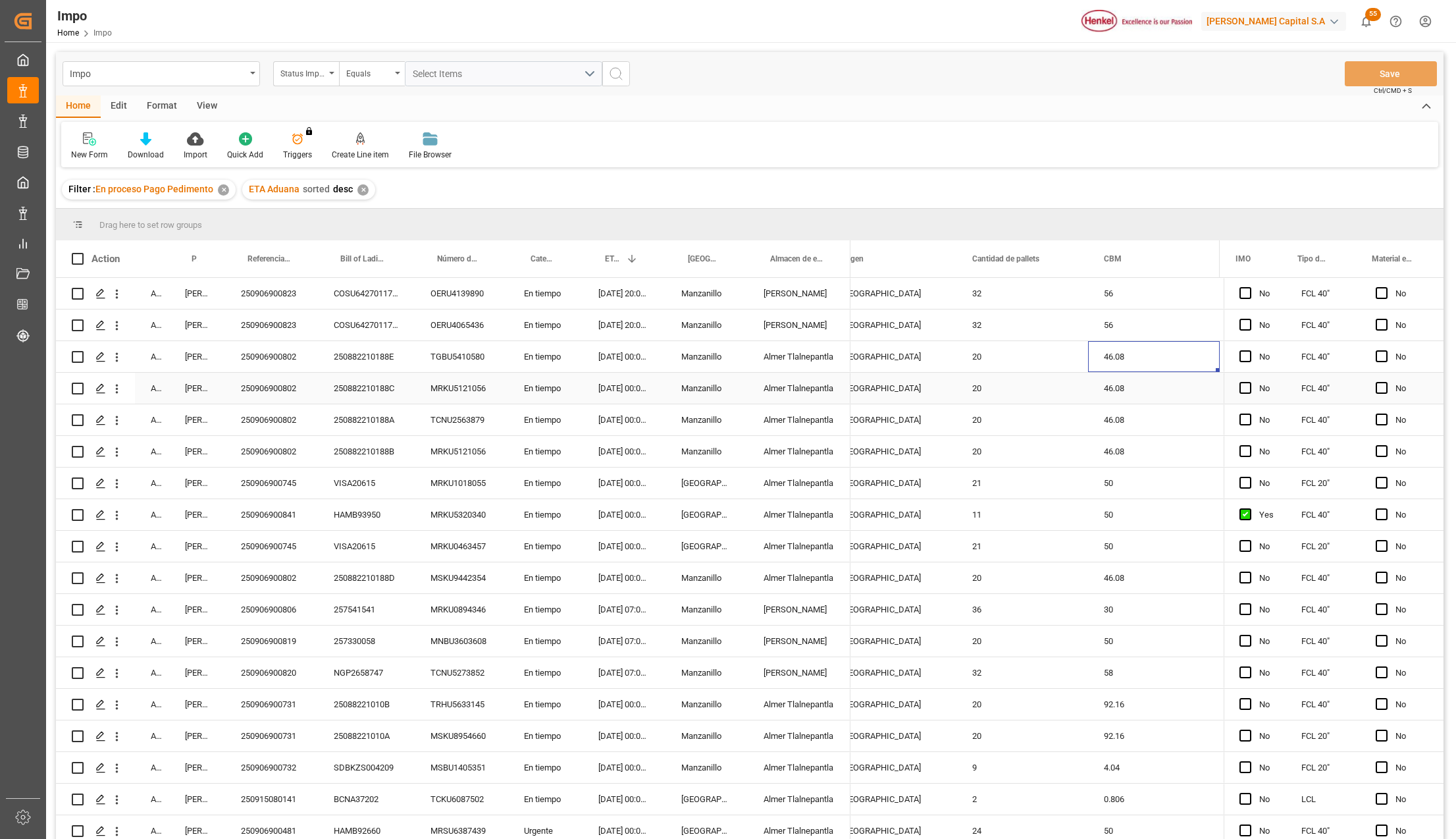
click at [286, 356] on div "250906900802" at bounding box center [271, 356] width 93 height 31
click at [1084, 350] on div "20" at bounding box center [1023, 356] width 132 height 31
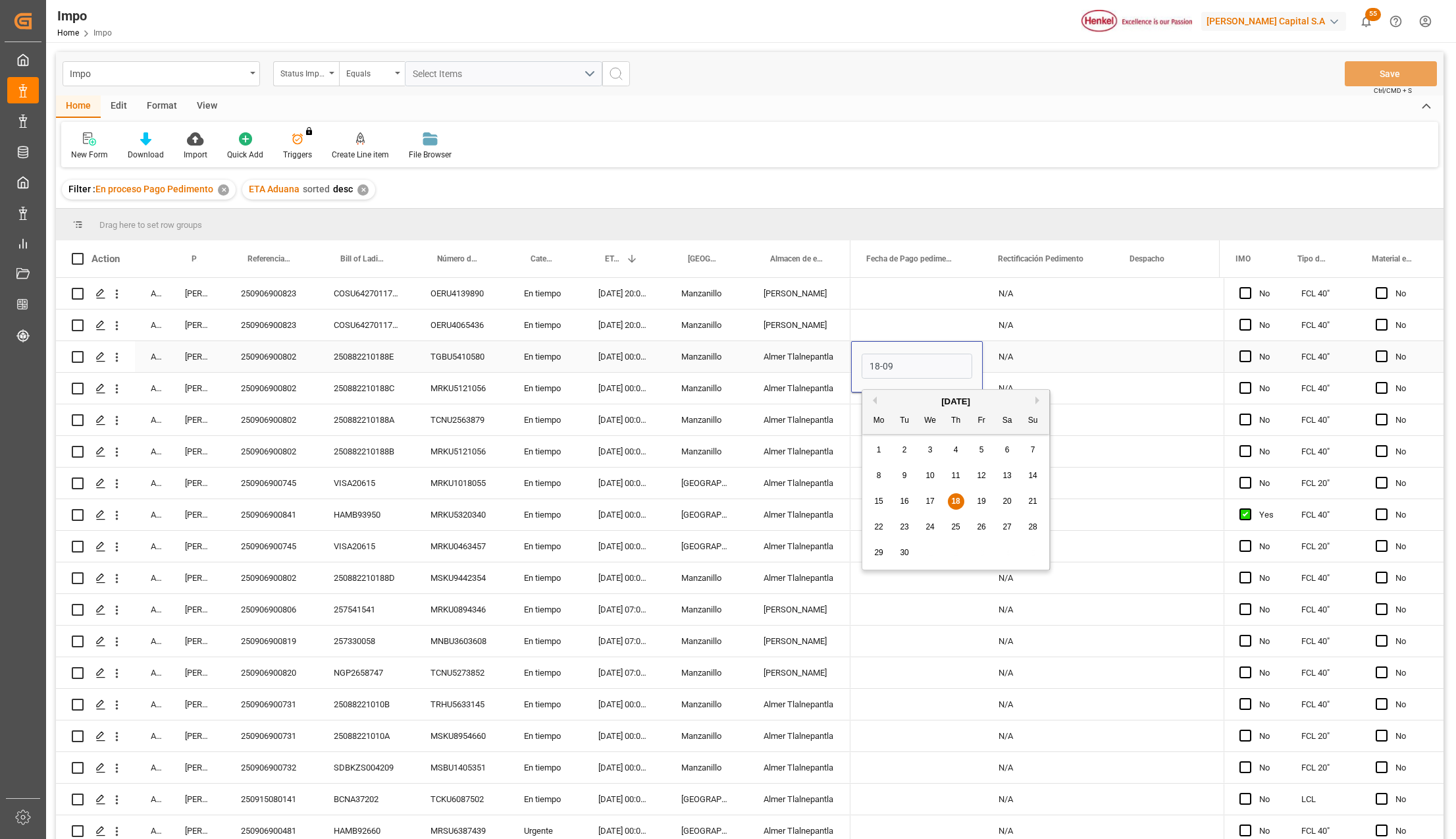
type input "[DATE]"
click at [1007, 417] on div "N/A" at bounding box center [1049, 419] width 132 height 31
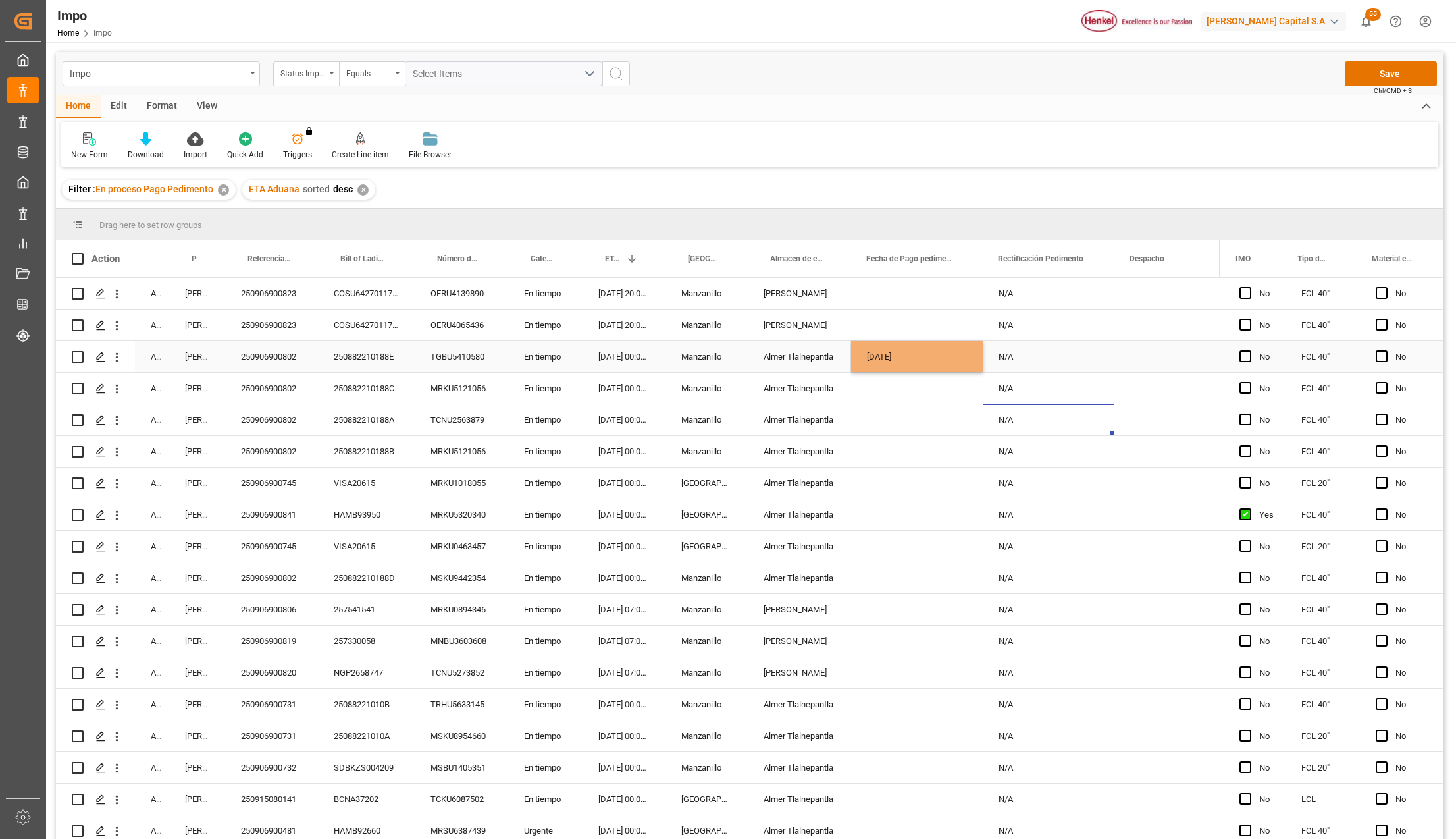
click at [909, 357] on div "[DATE]" at bounding box center [917, 356] width 132 height 31
drag, startPoint x: 878, startPoint y: 388, endPoint x: 886, endPoint y: 440, distance: 52.6
click at [886, 440] on div "25 16 3108 5004112 N/A NO N/A 25 16 3108 5004112 N/A NO N/A 25 16 3108 5004142 …" at bounding box center [164, 689] width 4302 height 822
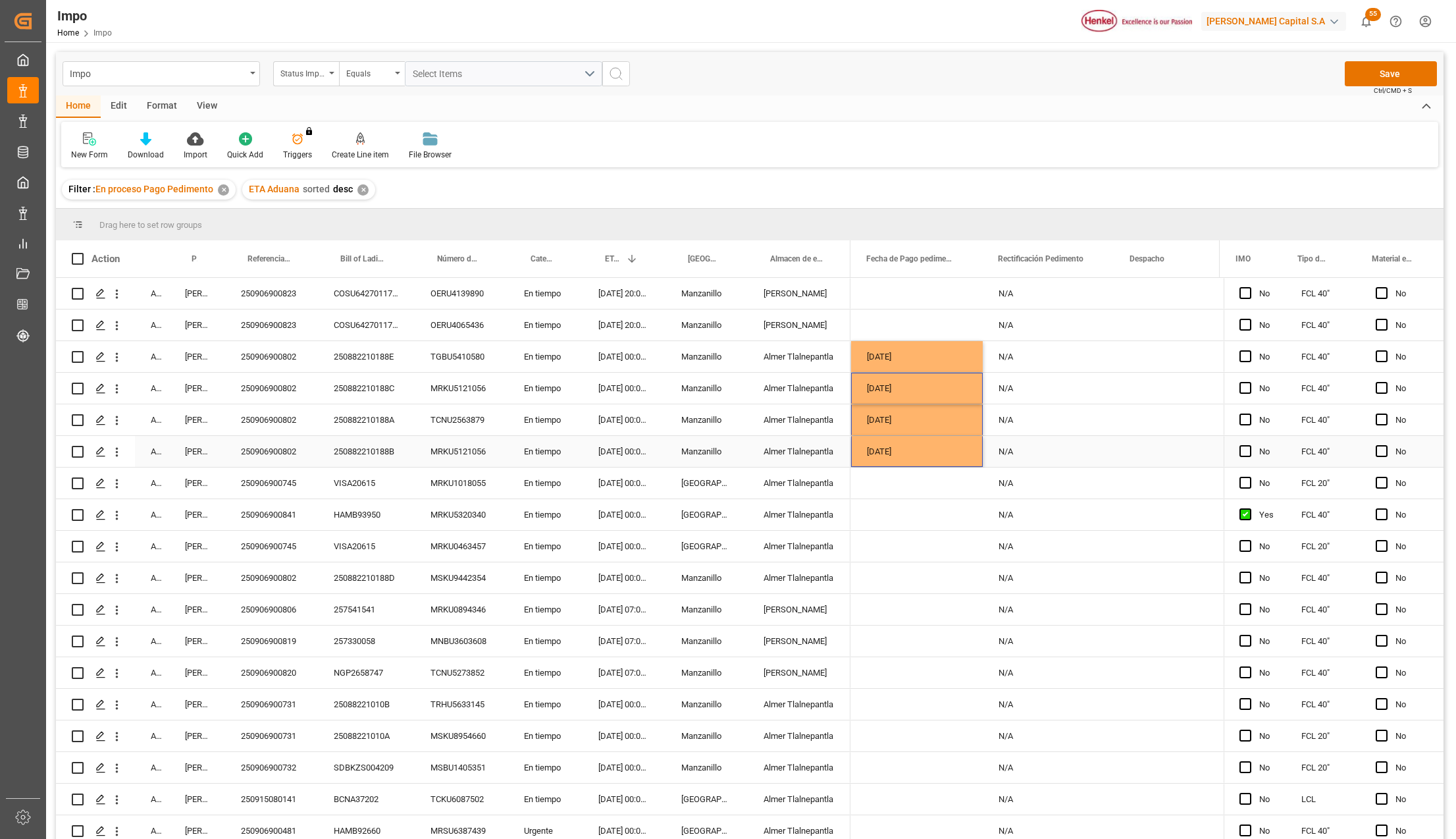
click at [901, 443] on div "[DATE]" at bounding box center [917, 451] width 132 height 31
click at [876, 575] on div "Press SPACE to select this row." at bounding box center [917, 577] width 132 height 31
click at [899, 619] on div "Press SPACE to select this row." at bounding box center [917, 609] width 132 height 31
click at [1391, 75] on button "Save" at bounding box center [1391, 73] width 92 height 25
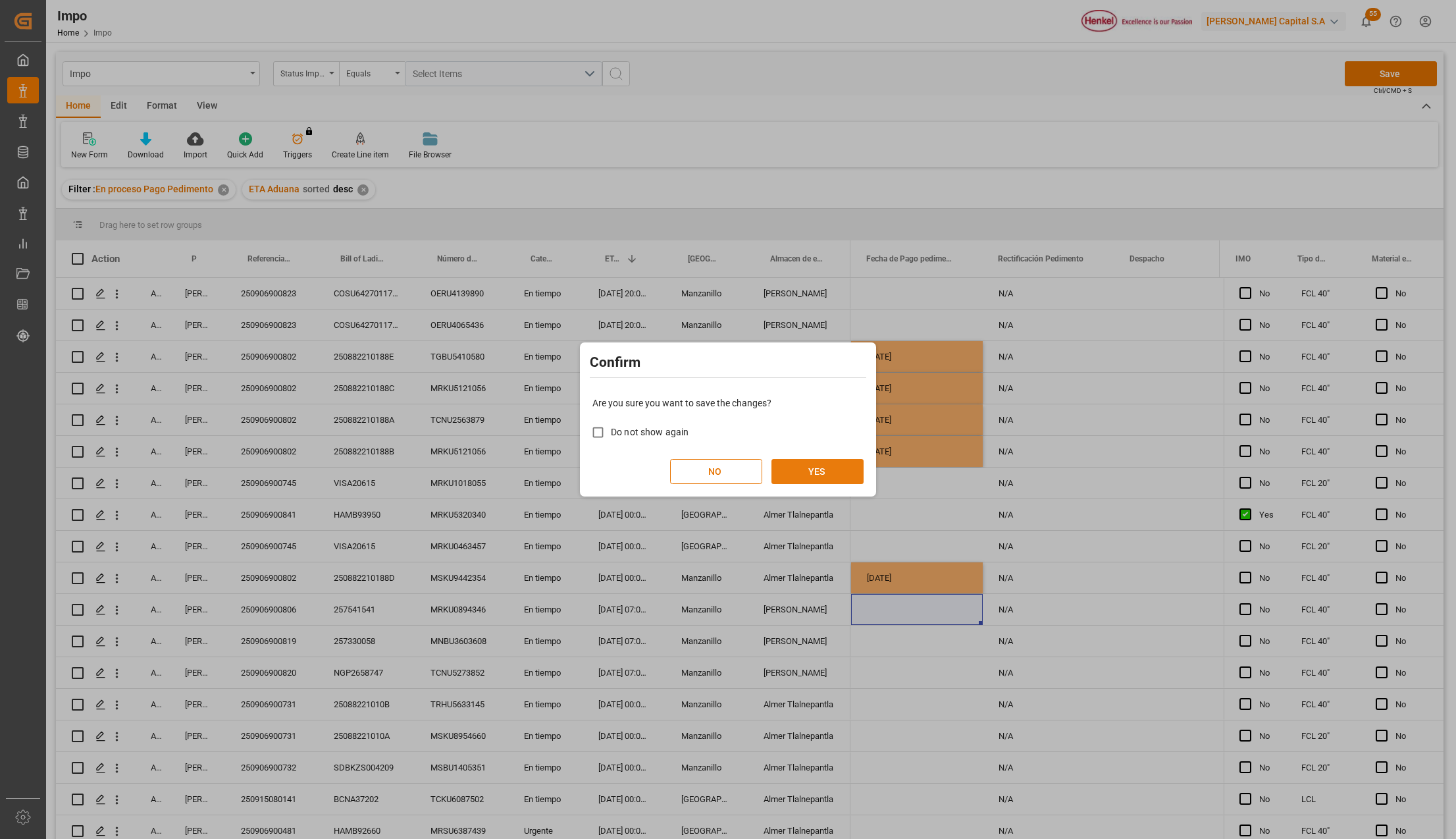
click at [828, 473] on button "YES" at bounding box center [818, 471] width 92 height 25
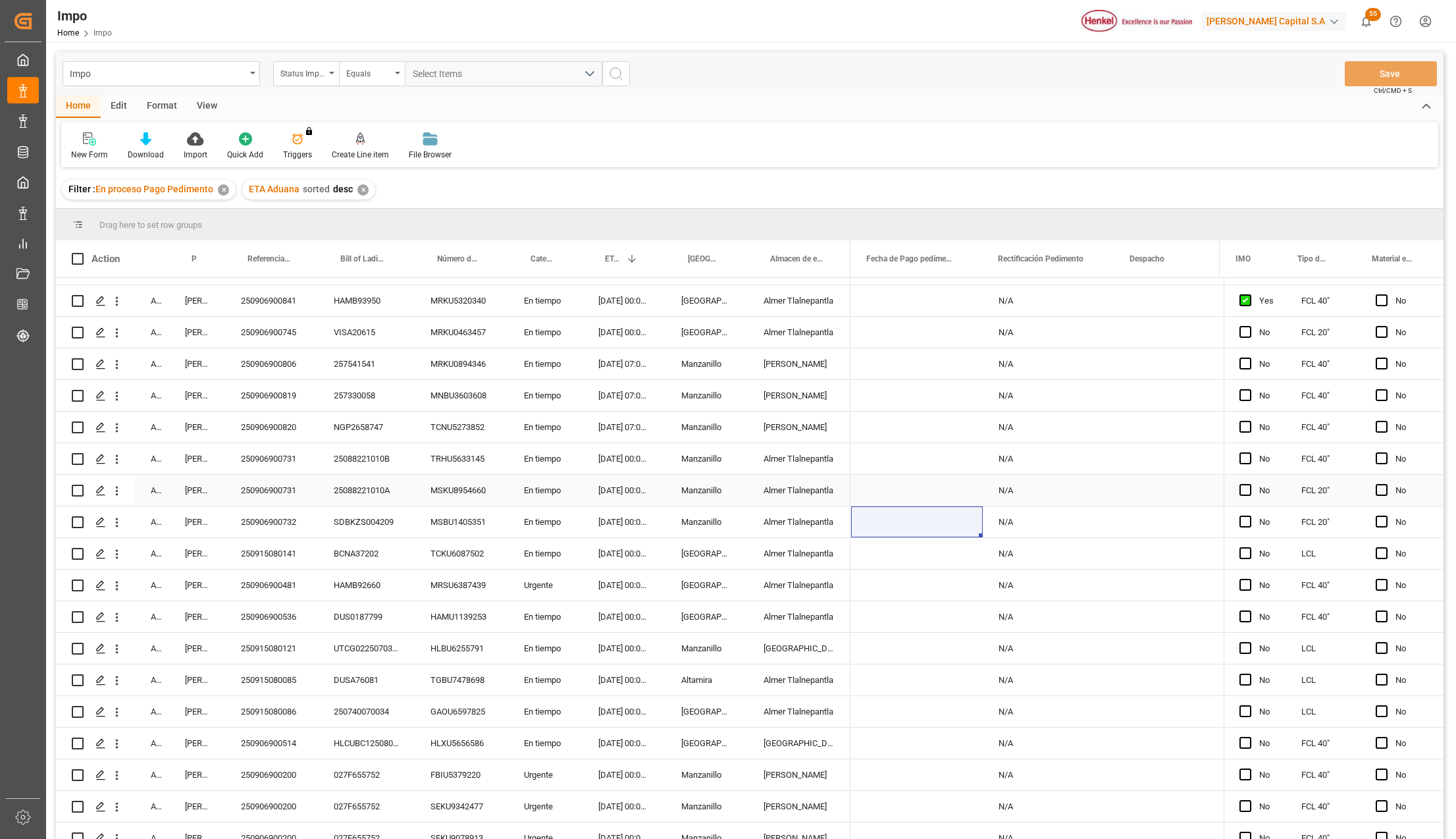
click at [781, 482] on div "Almer Tlalnepantla" at bounding box center [799, 490] width 103 height 31
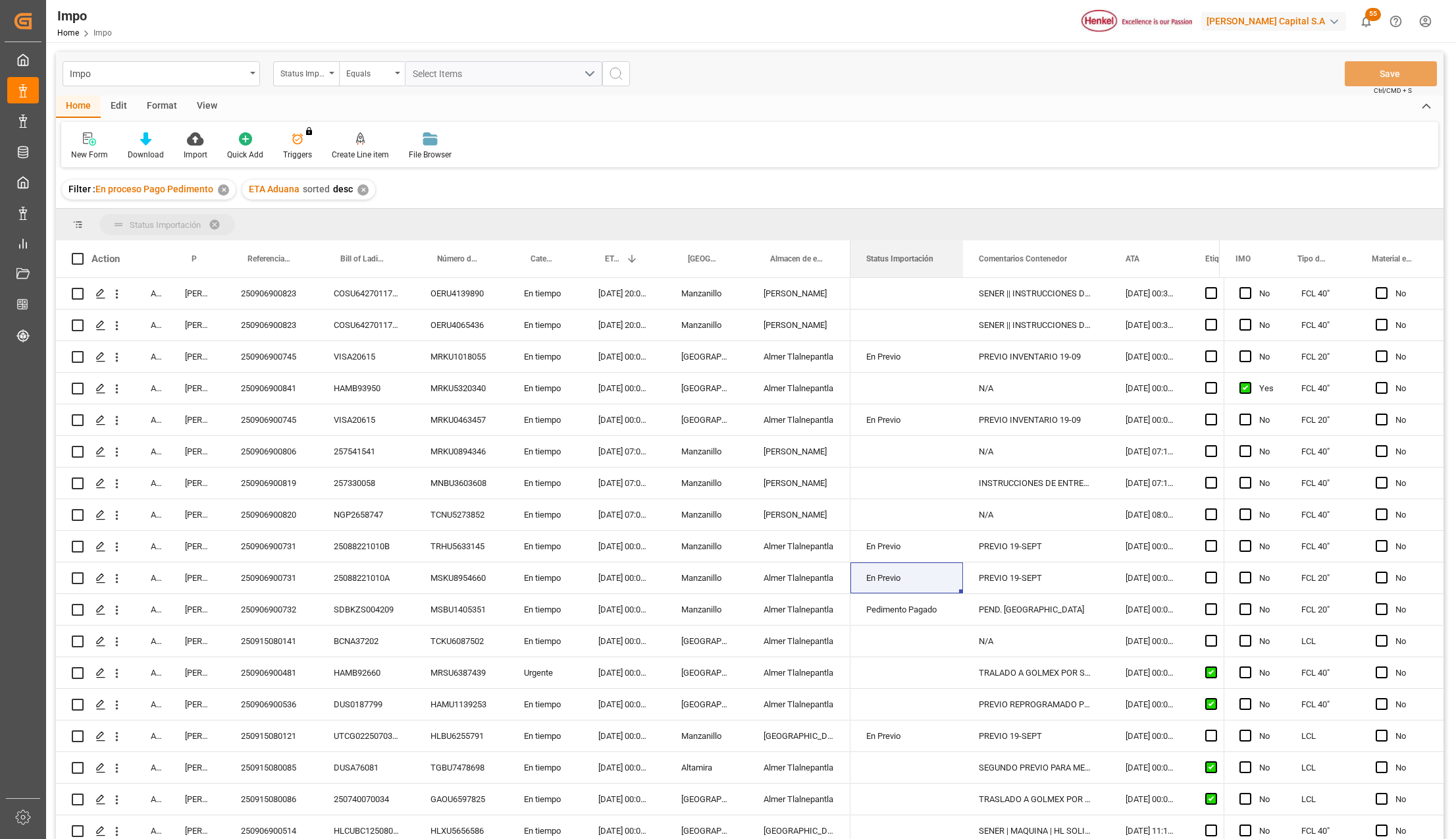
drag, startPoint x: 884, startPoint y: 249, endPoint x: 883, endPoint y: 226, distance: 22.4
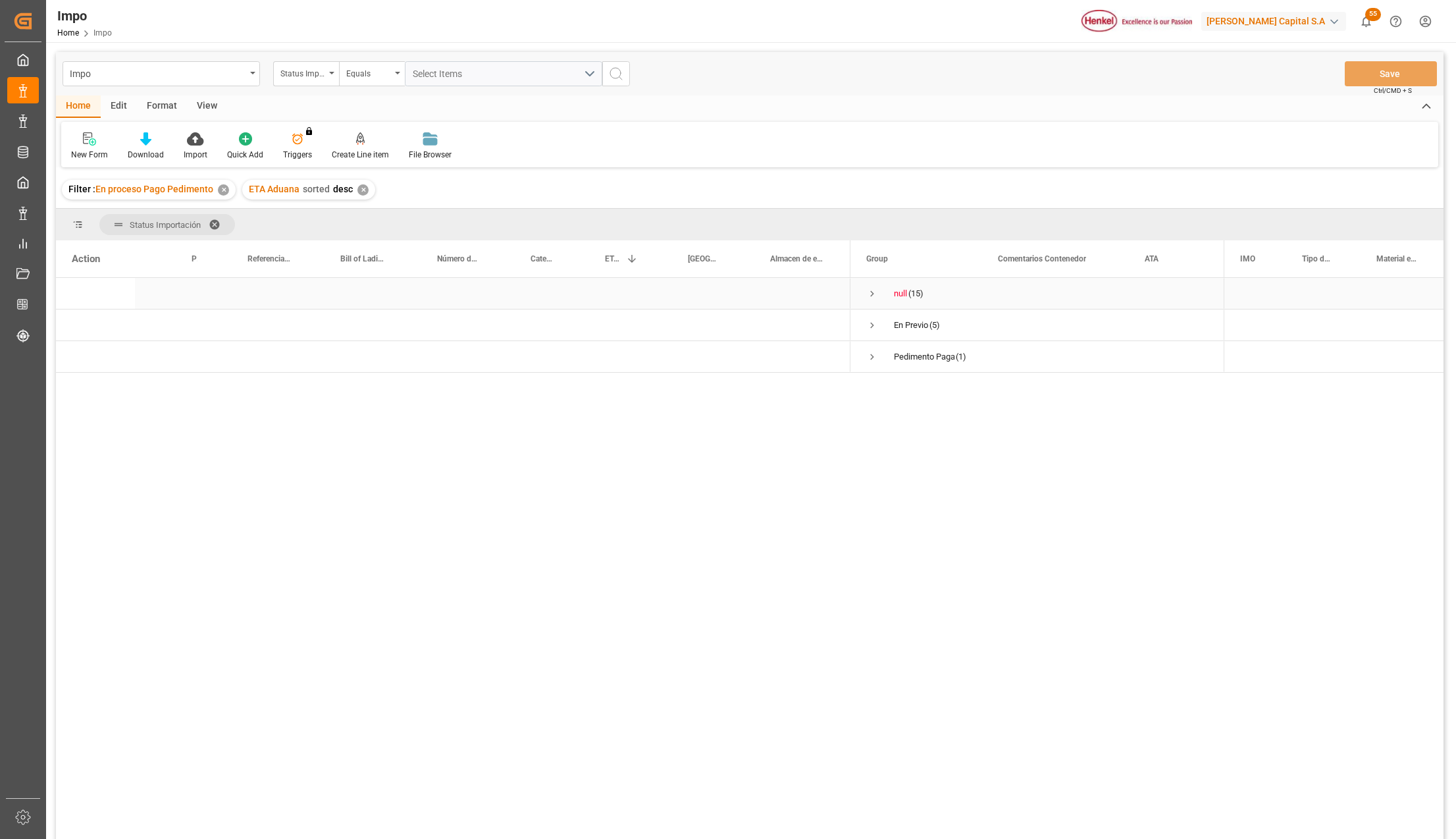
click at [873, 295] on span "Press SPACE to select this row." at bounding box center [872, 294] width 12 height 12
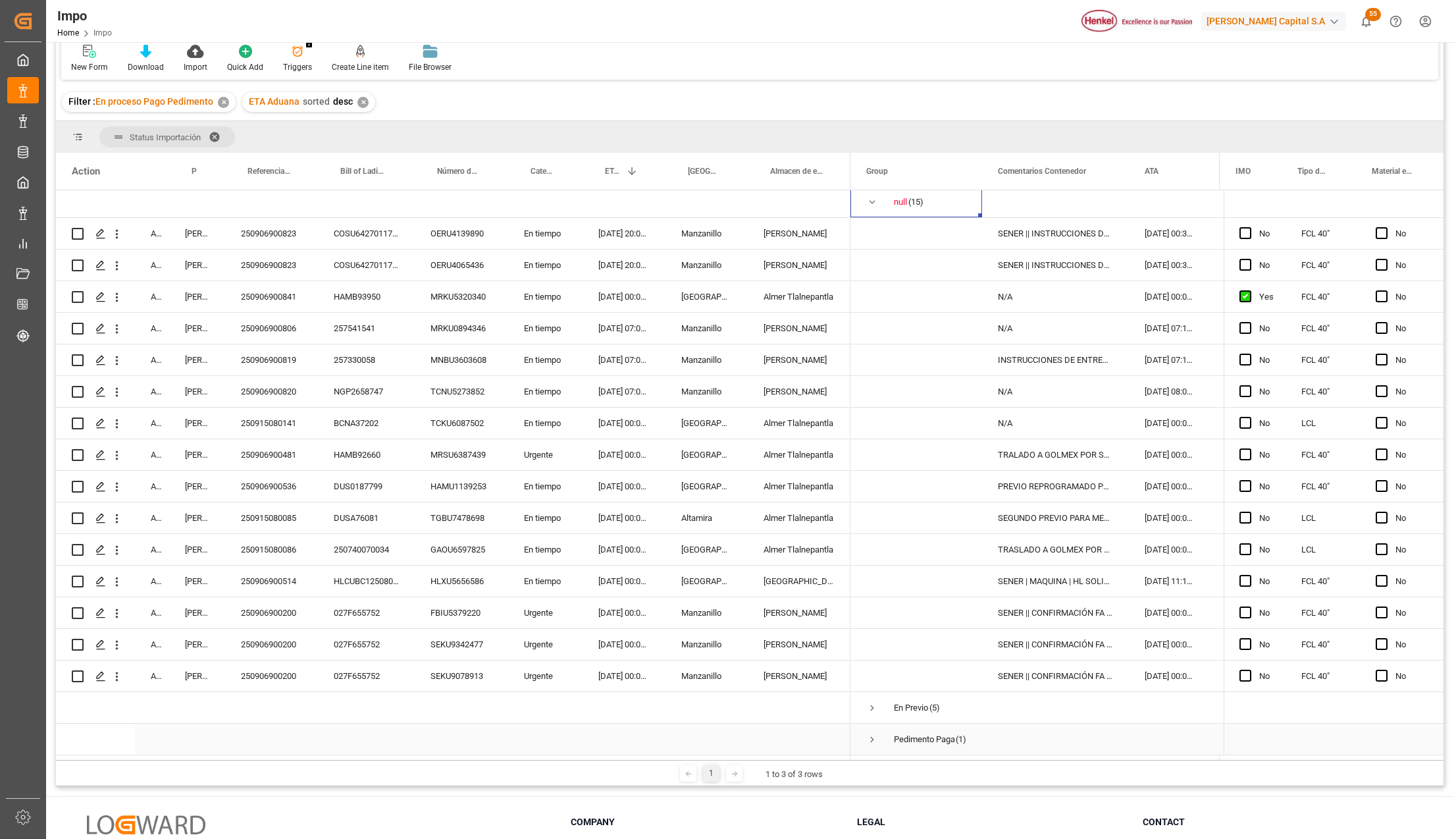
click at [870, 733] on span "Press SPACE to select this row." at bounding box center [872, 739] width 12 height 12
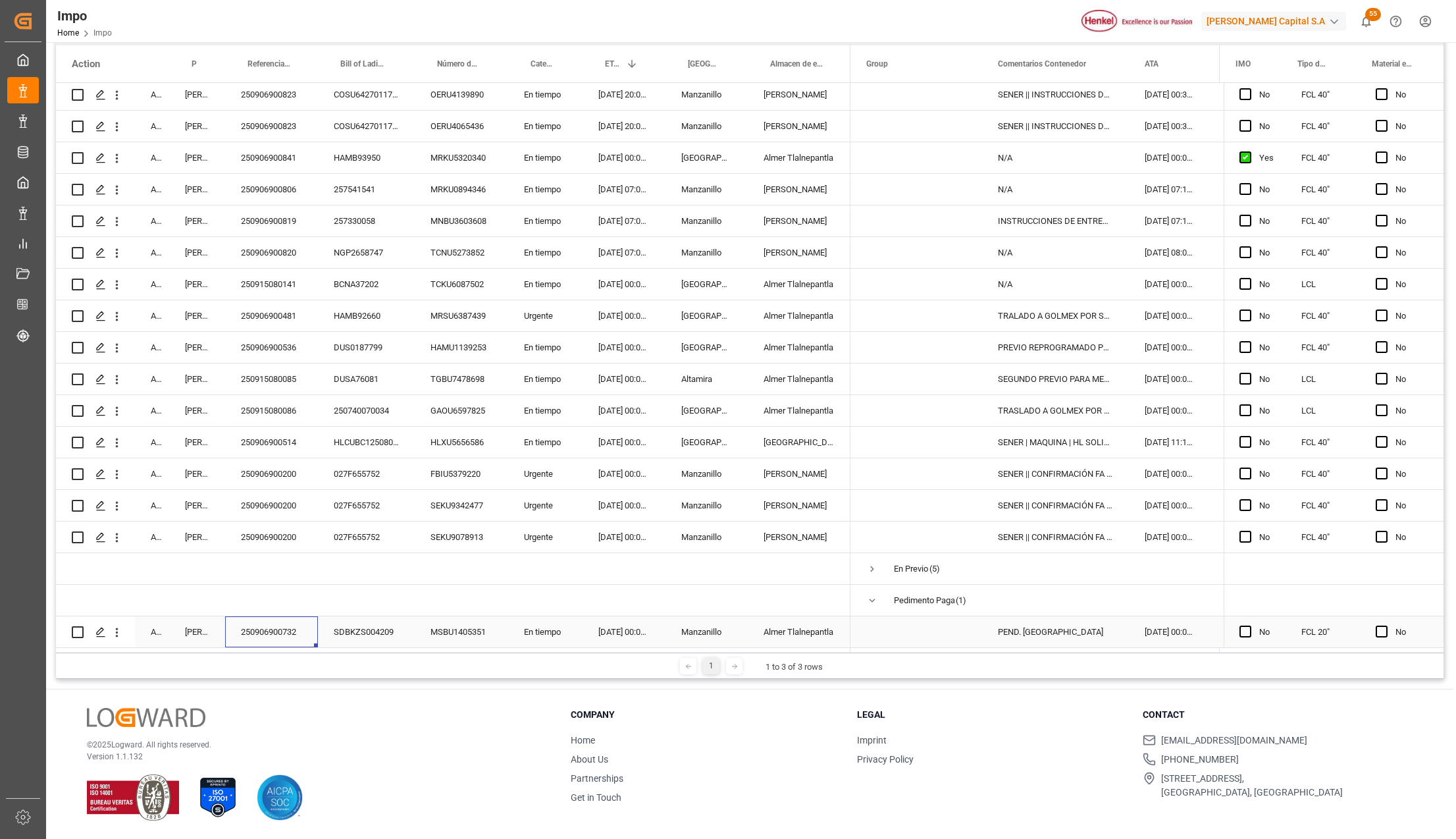
click at [269, 628] on div "250906900732" at bounding box center [271, 631] width 93 height 31
click at [1072, 629] on div "PEND. [GEOGRAPHIC_DATA]" at bounding box center [1055, 631] width 147 height 31
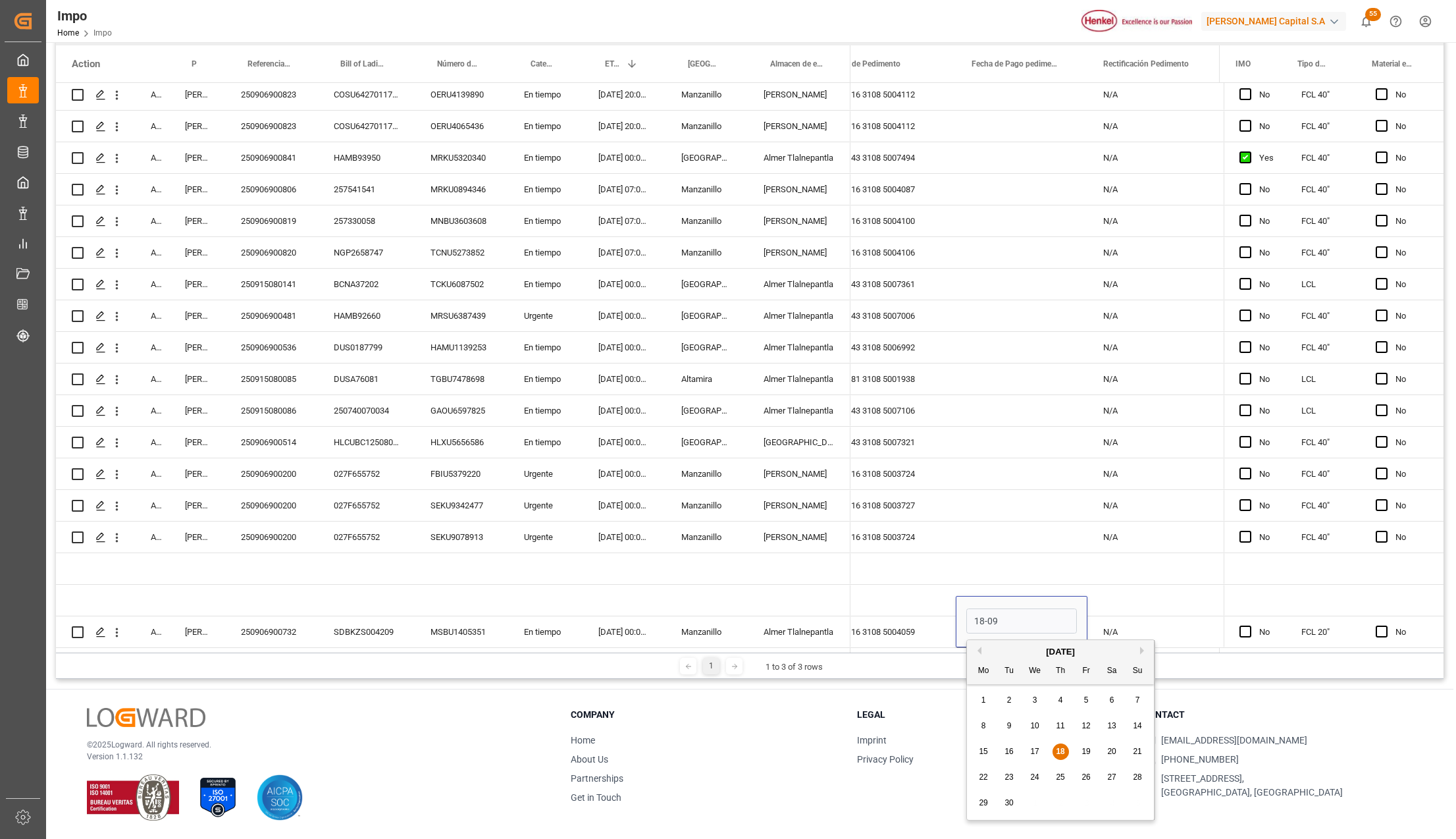
type input "[DATE]"
click at [918, 622] on div "25 16 3108 5004059" at bounding box center [890, 631] width 132 height 31
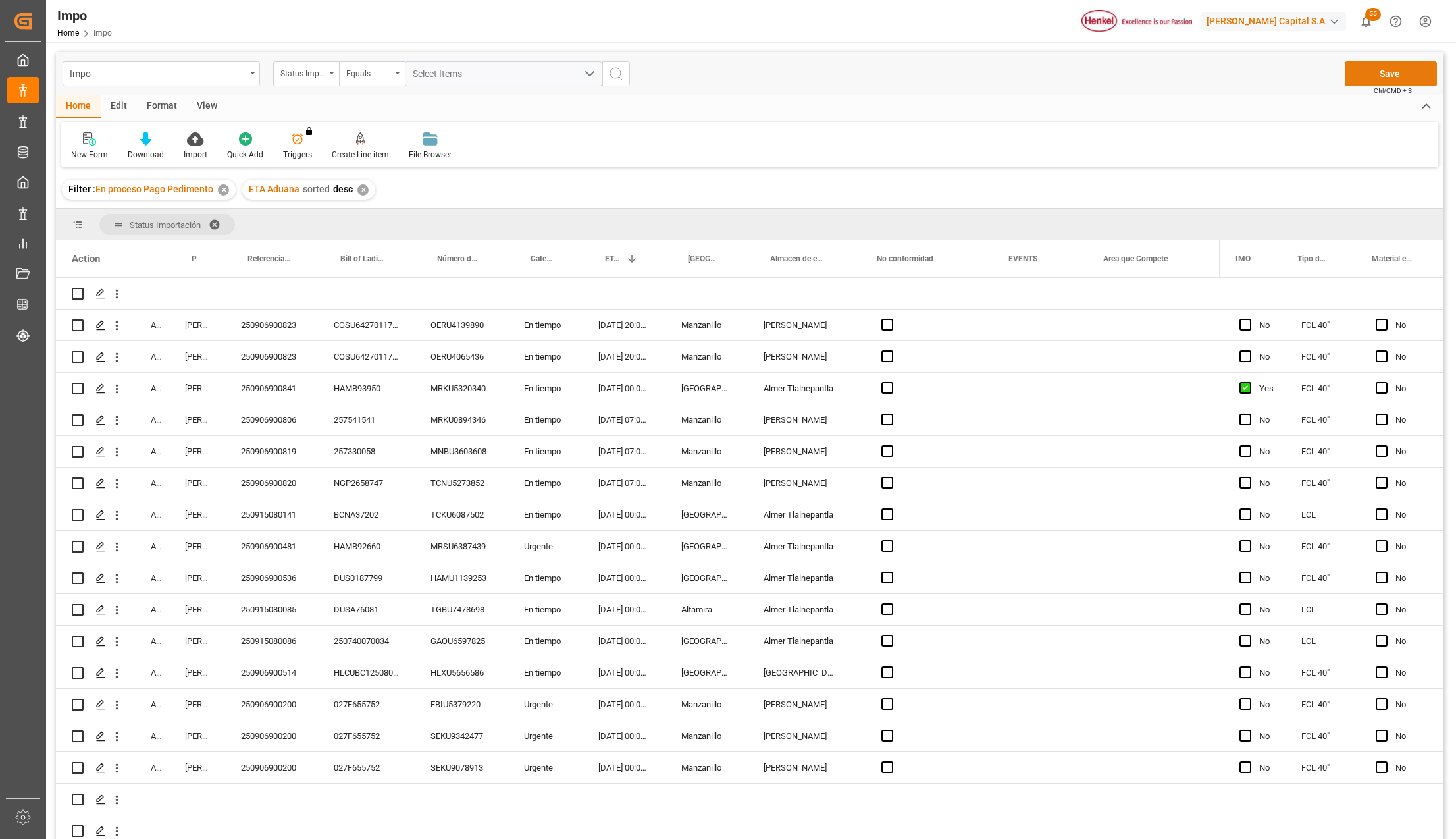
click at [1386, 69] on button "Save" at bounding box center [1391, 73] width 92 height 25
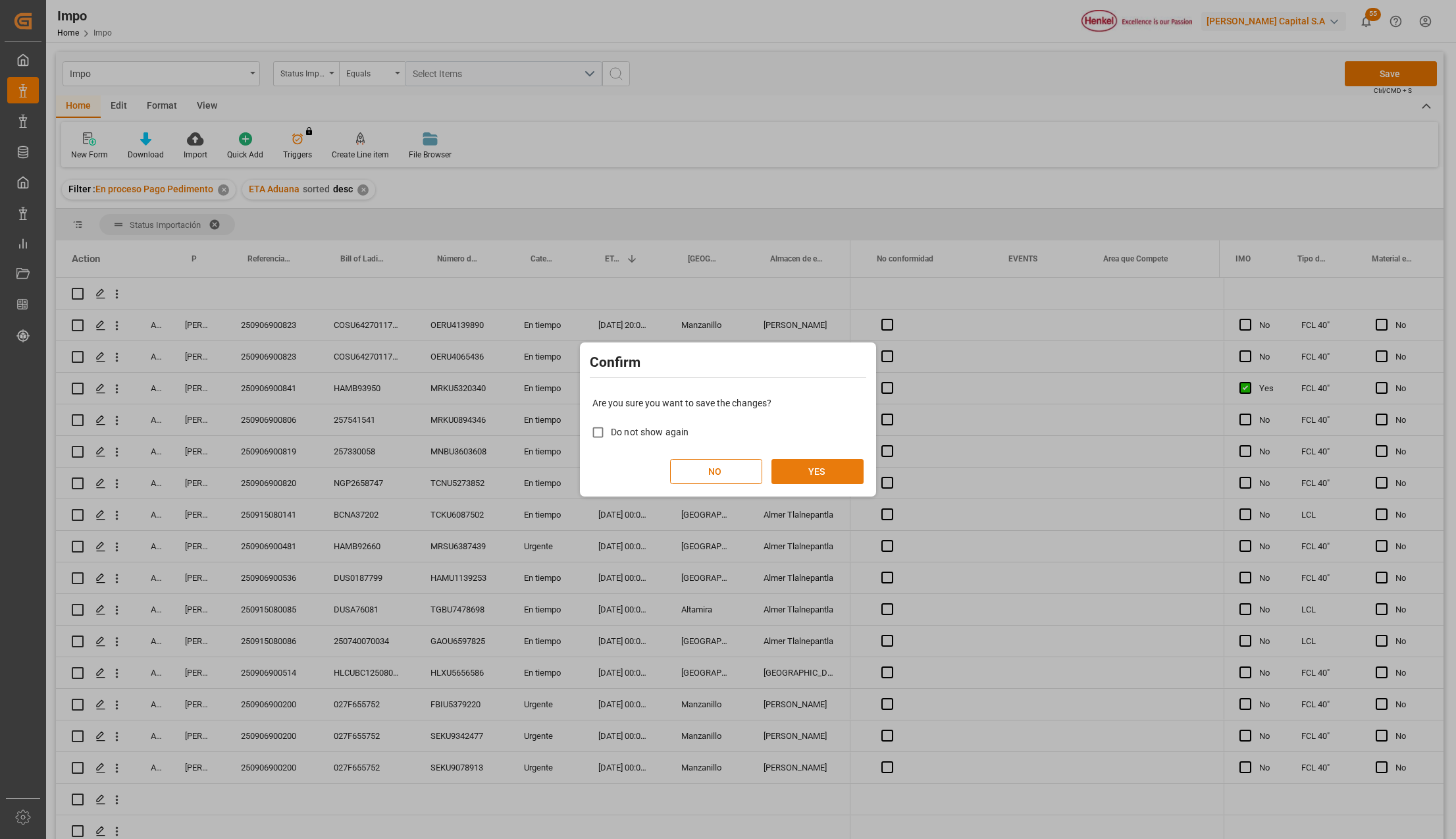
click at [816, 474] on button "YES" at bounding box center [818, 471] width 92 height 25
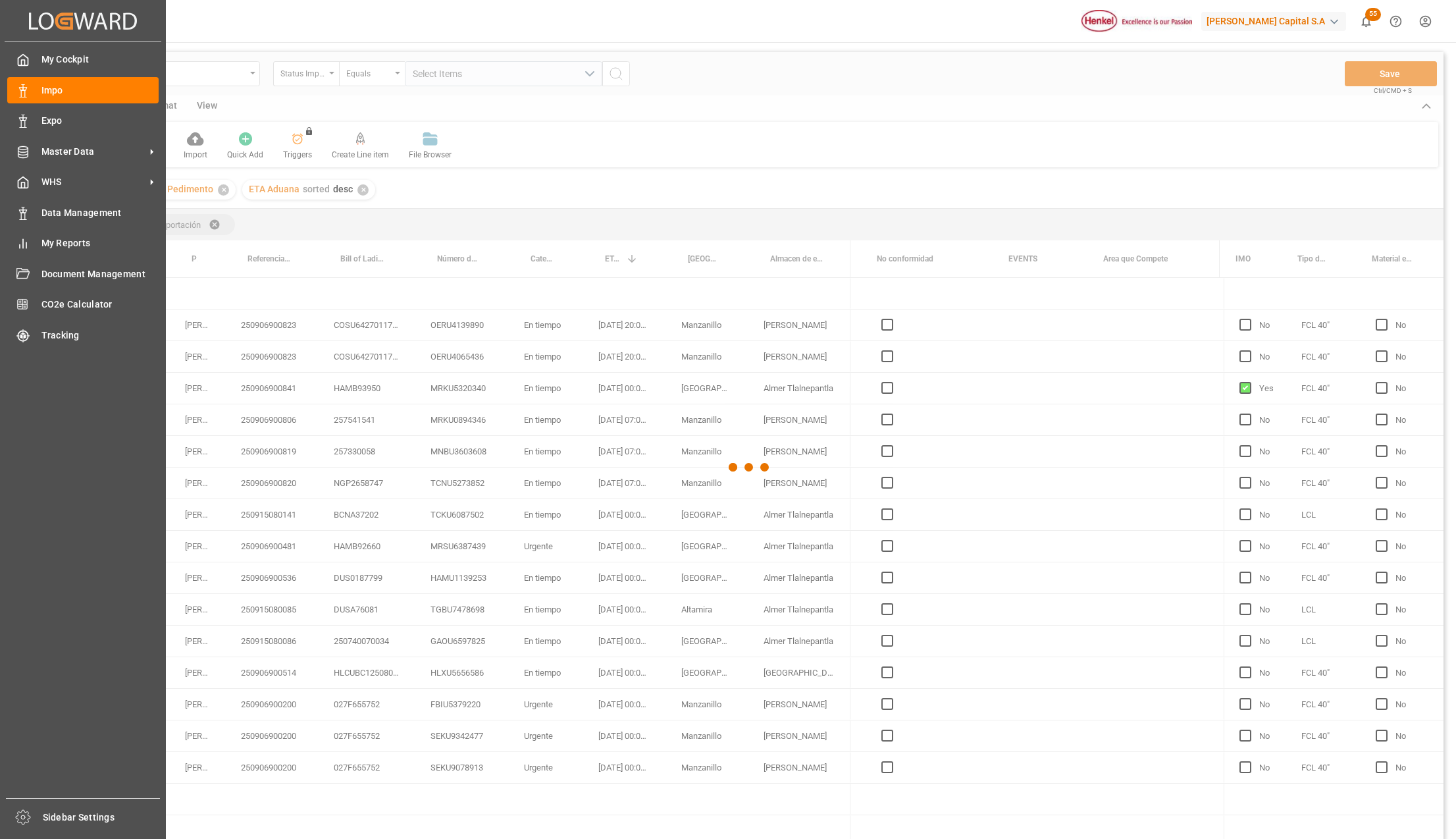
click at [167, 105] on div at bounding box center [750, 467] width 1388 height 831
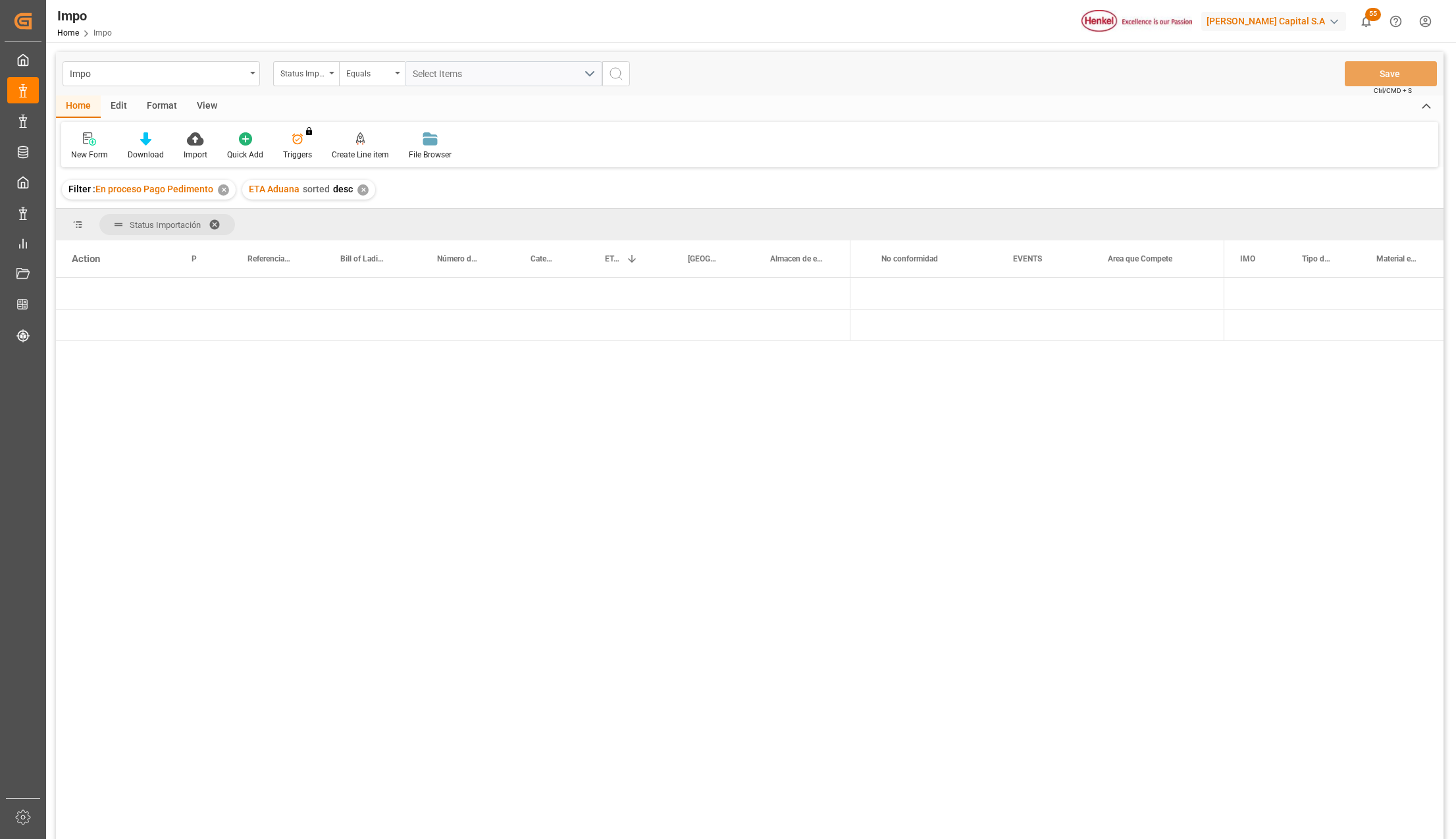
click at [161, 107] on div "Format" at bounding box center [162, 106] width 50 height 22
click at [117, 100] on div "Edit" at bounding box center [119, 106] width 36 height 22
click at [304, 146] on div "Configuration" at bounding box center [322, 146] width 69 height 29
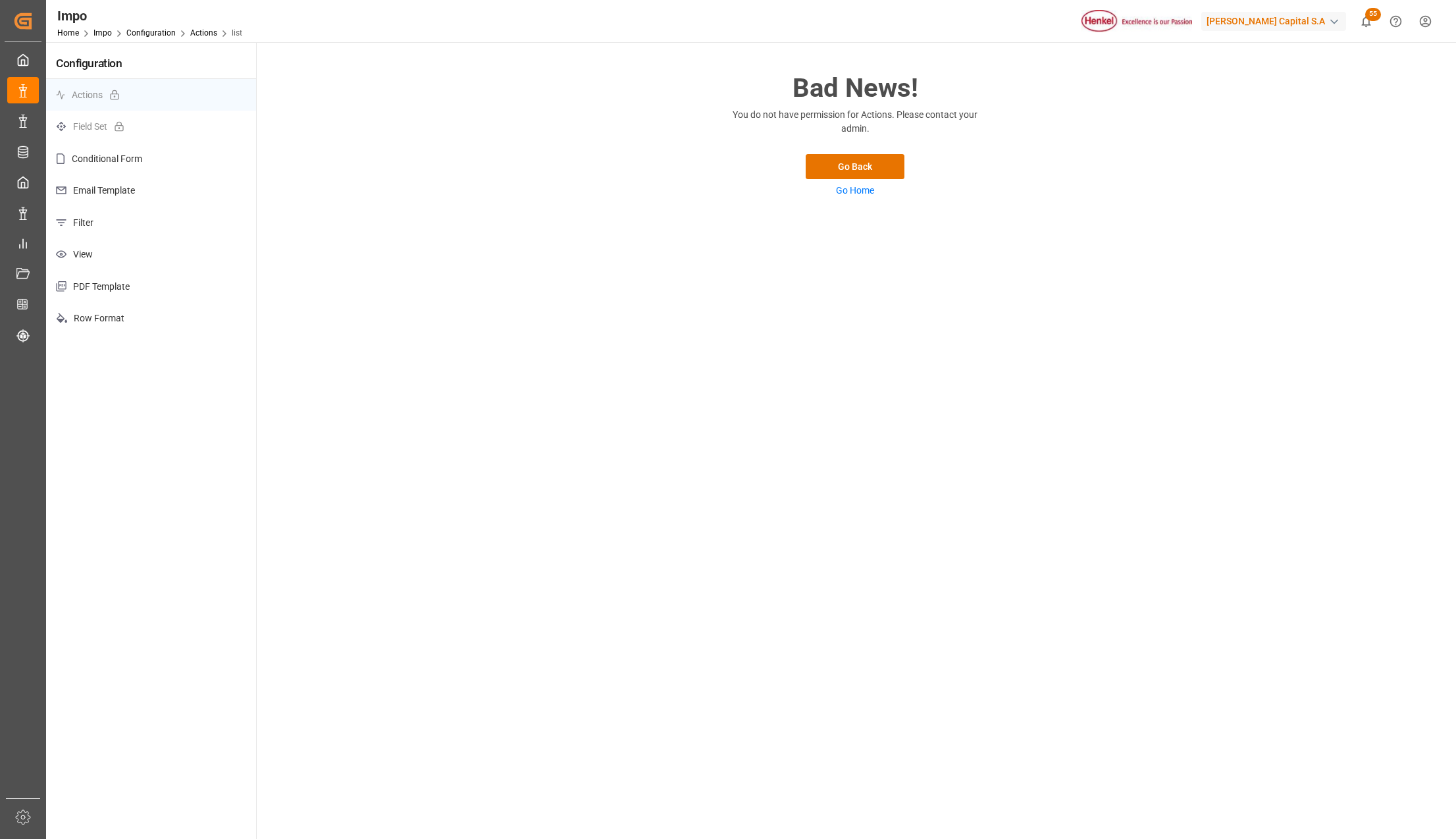
click at [103, 251] on p "View" at bounding box center [151, 254] width 210 height 32
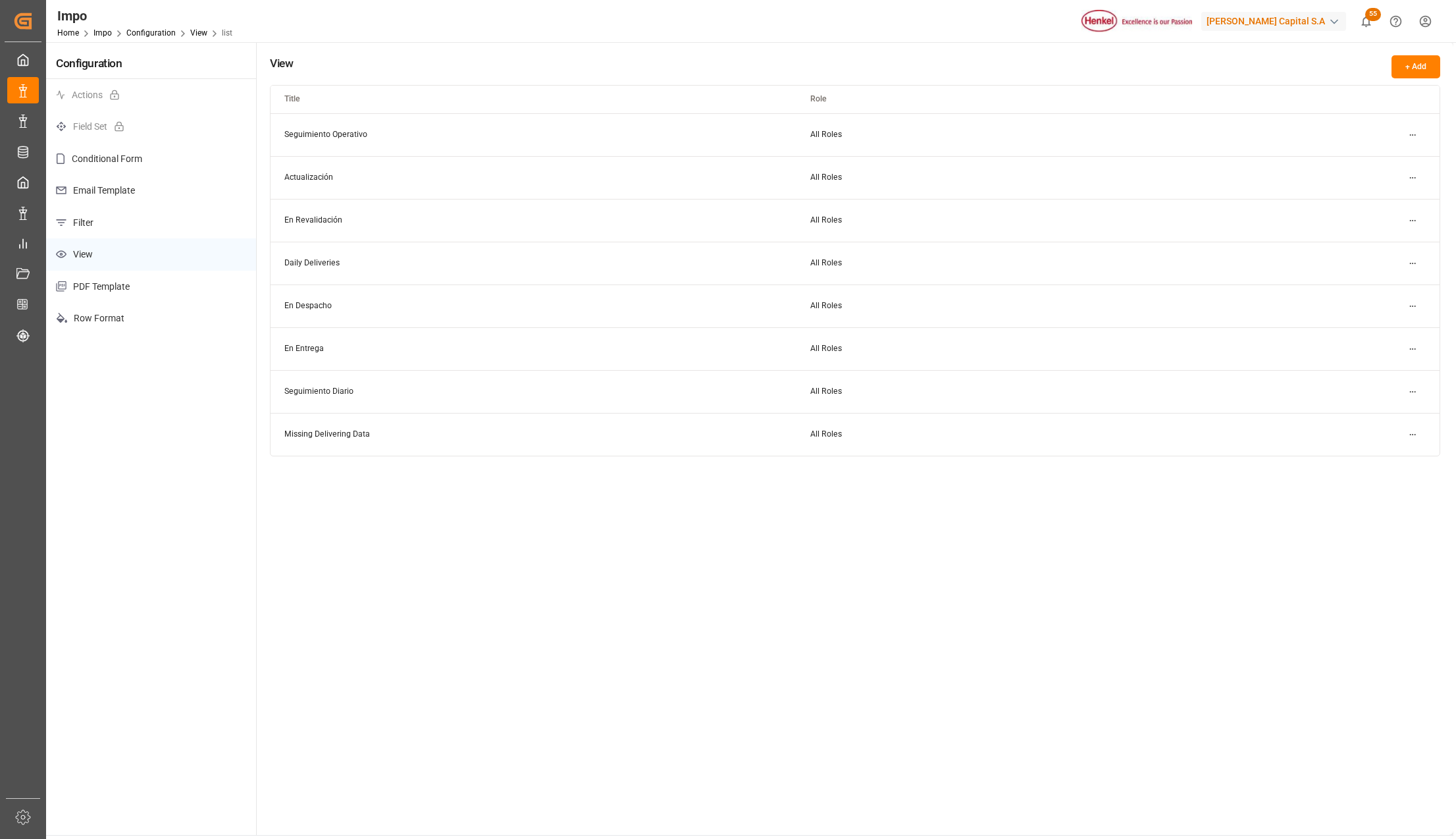
click at [108, 253] on p "View" at bounding box center [151, 254] width 210 height 32
click at [101, 219] on p "Filter" at bounding box center [151, 223] width 210 height 32
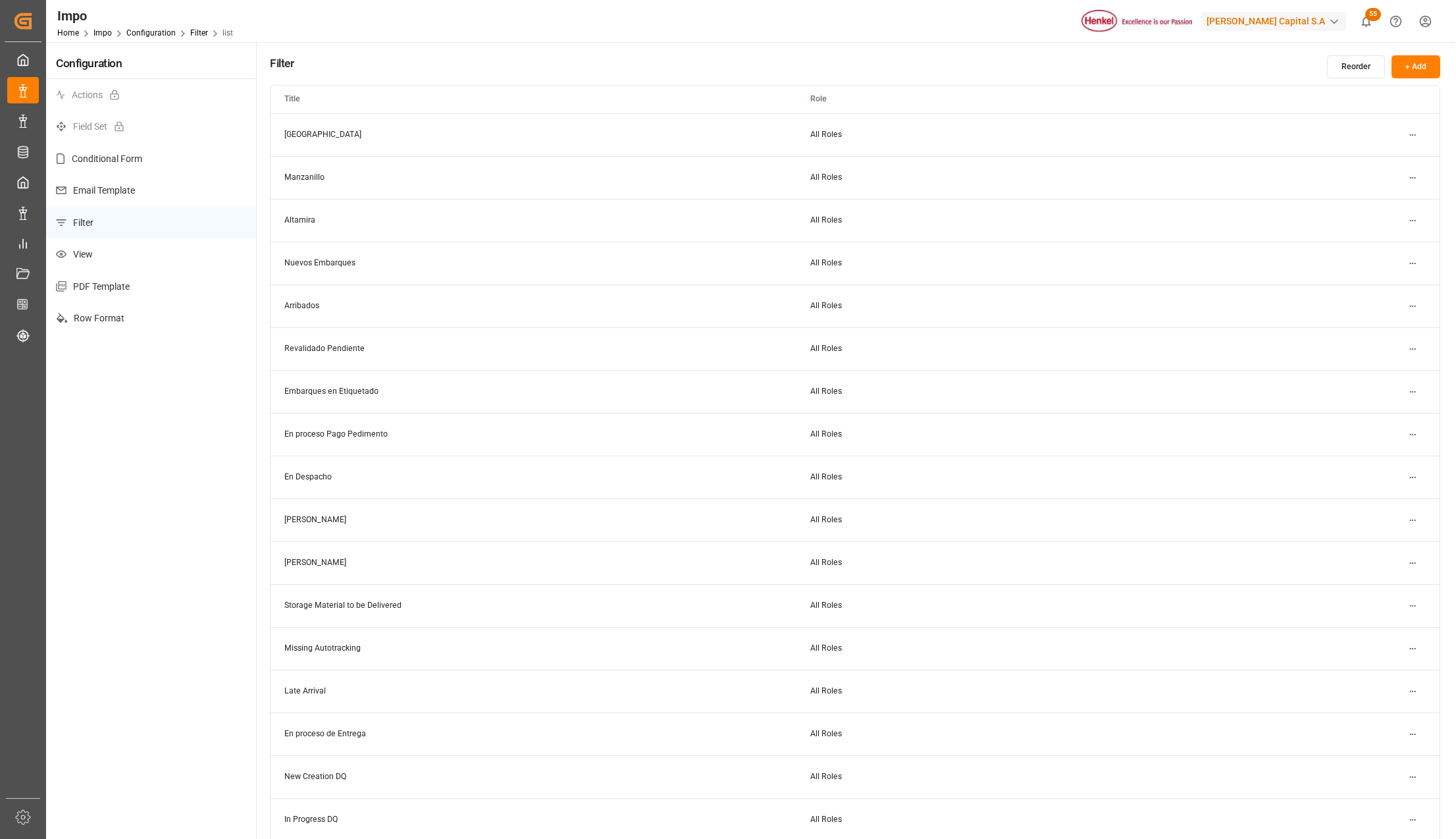
click at [113, 251] on p "View" at bounding box center [151, 254] width 210 height 32
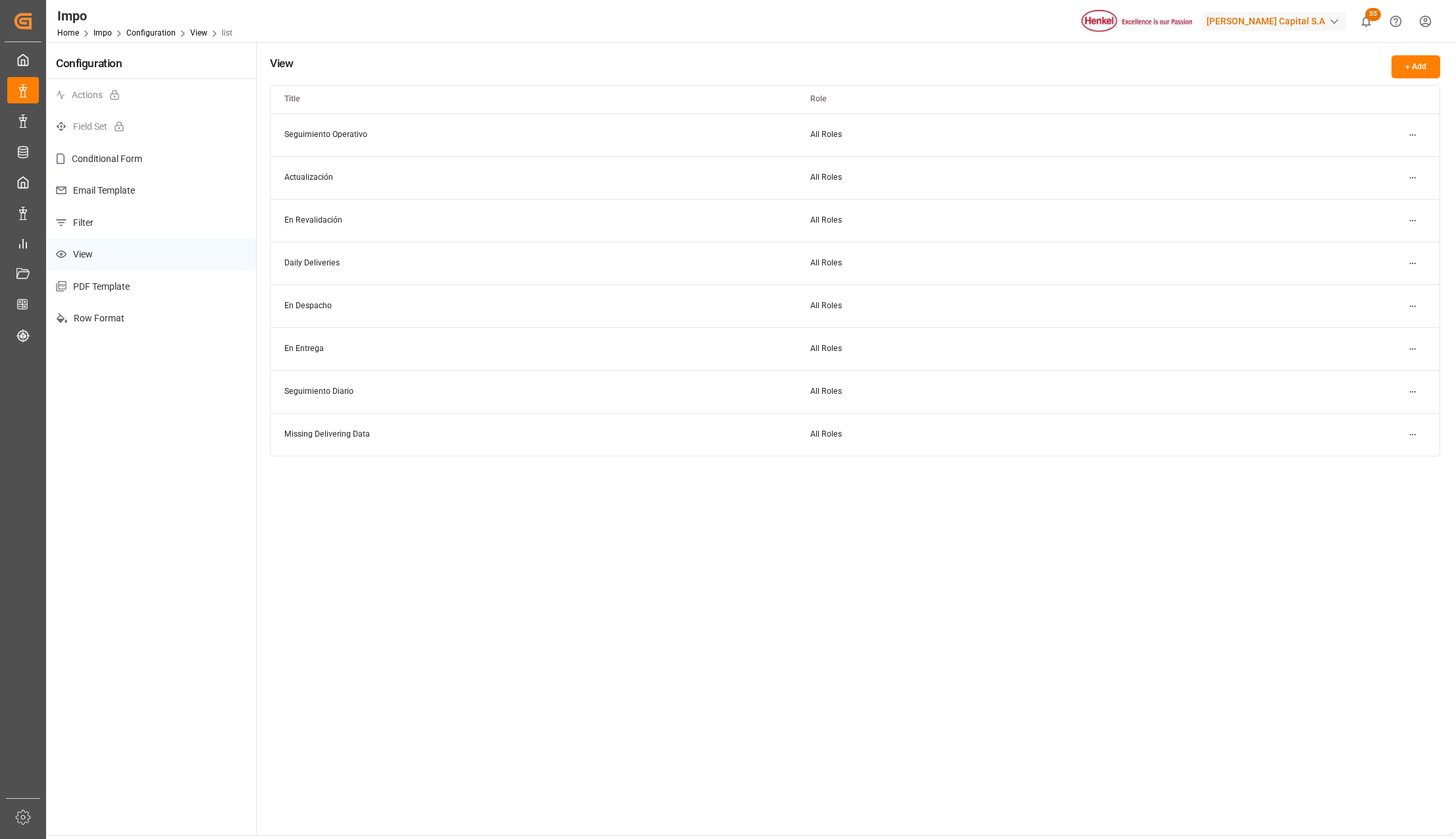
click at [1406, 75] on button "+ Add" at bounding box center [1416, 66] width 49 height 23
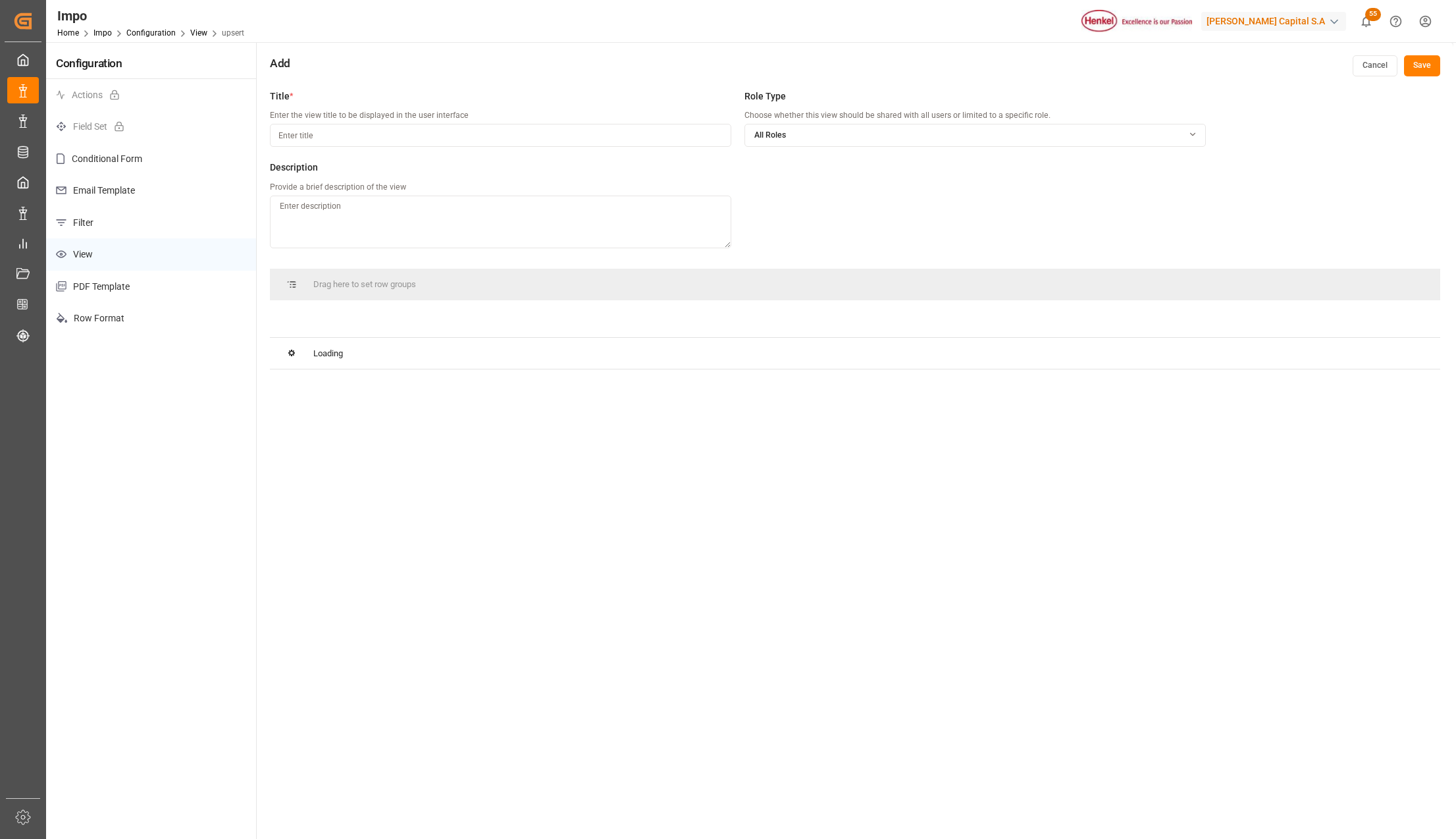
click at [329, 144] on input at bounding box center [501, 135] width 462 height 23
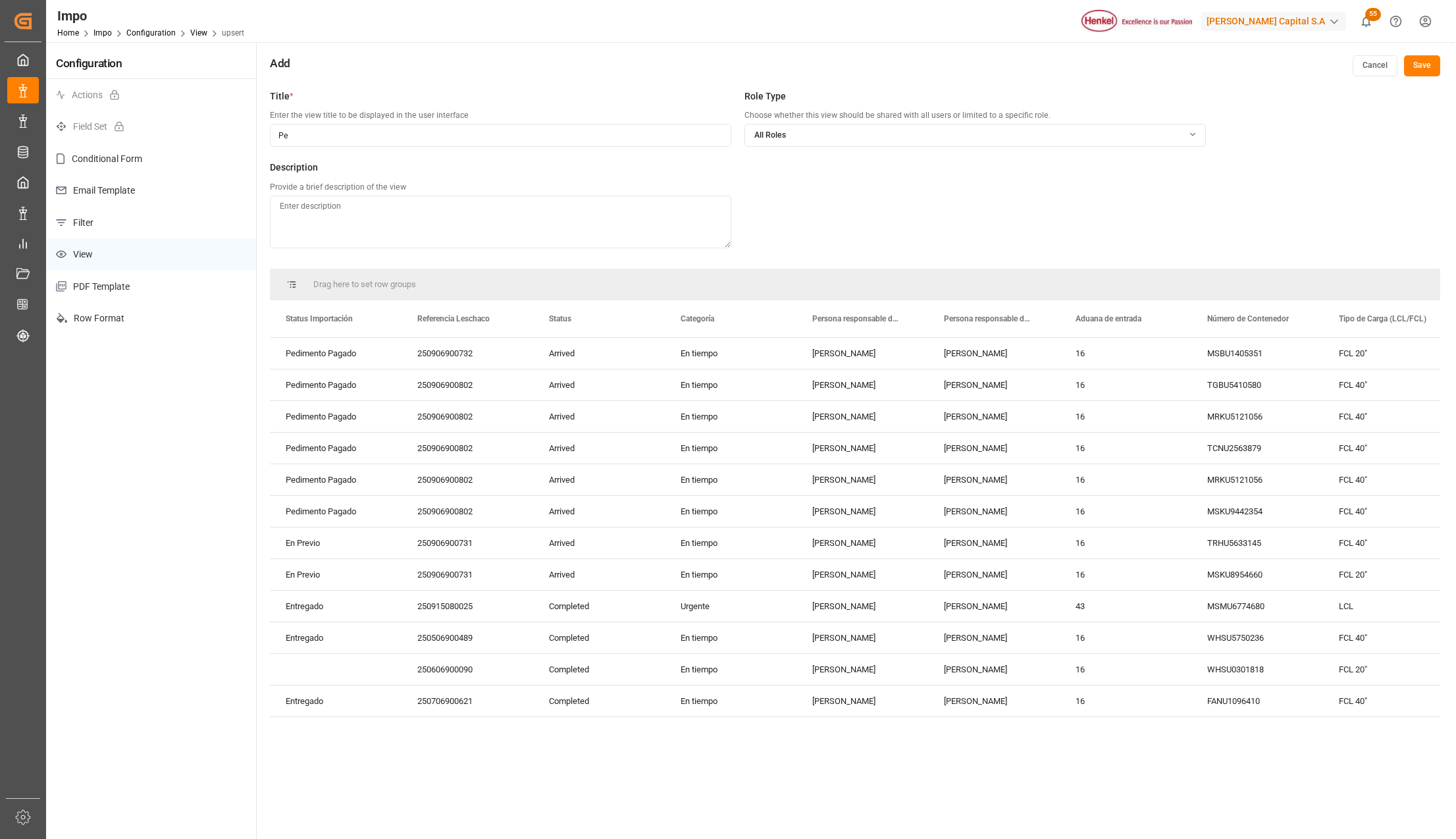
type input "P"
type input "Pago Pedimento"
click at [1388, 67] on button "Cancel" at bounding box center [1375, 65] width 45 height 21
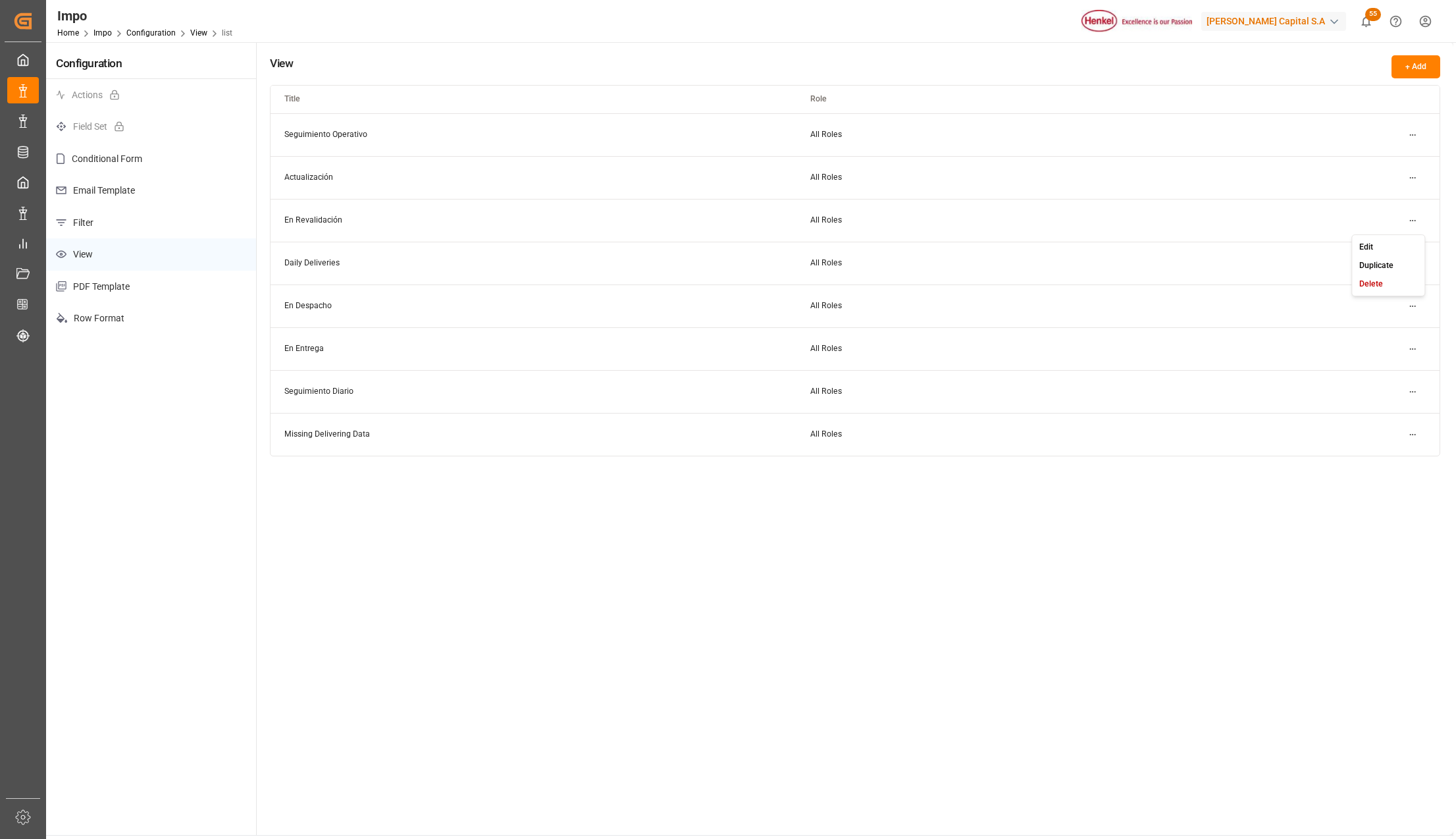
click at [1412, 219] on html "Created by potrace 1.15, written by [PERSON_NAME] [DATE]-[DATE] Created by potr…" at bounding box center [728, 419] width 1456 height 839
click at [1394, 261] on div "Duplicate" at bounding box center [1389, 265] width 68 height 18
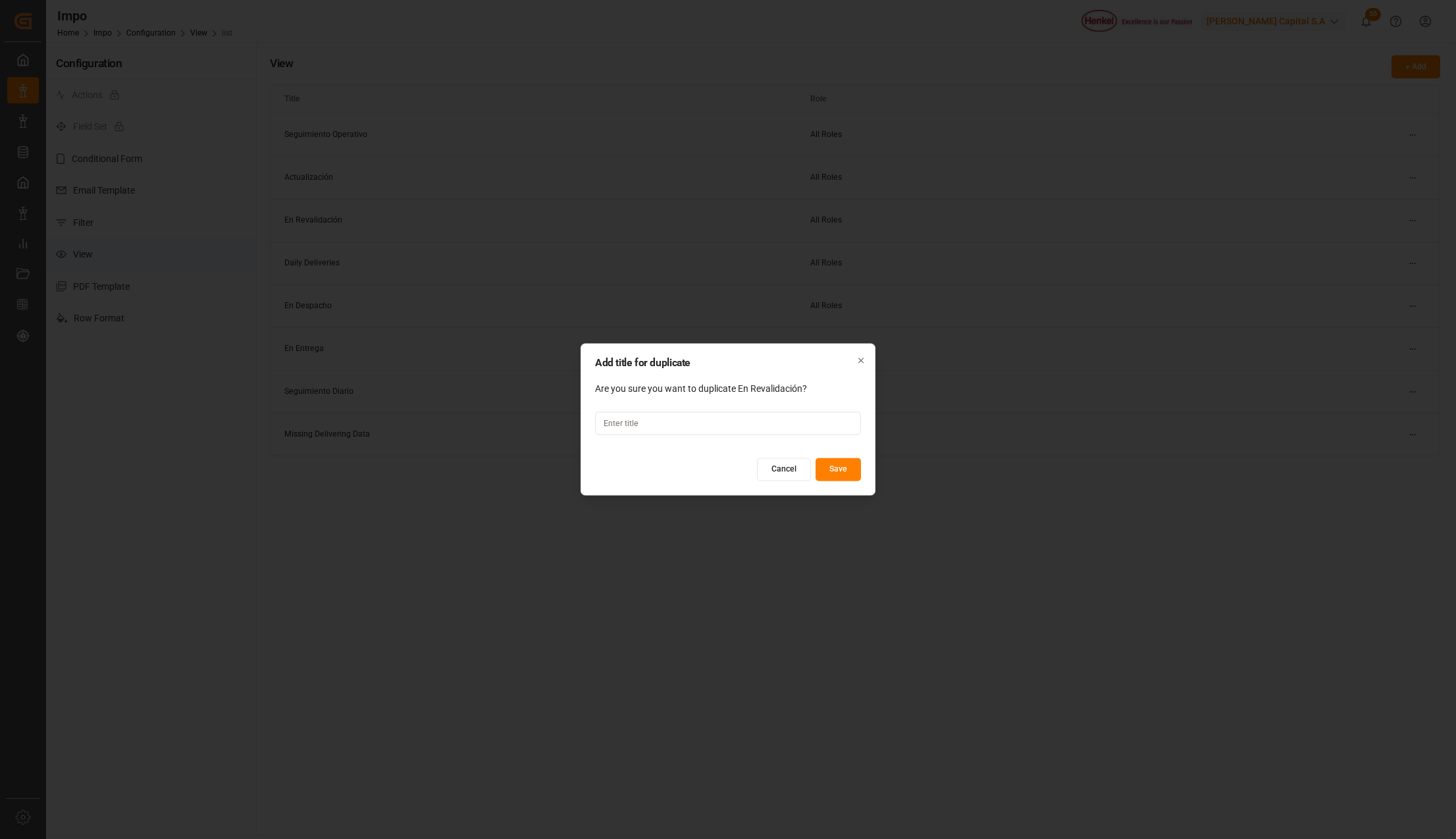
click at [730, 433] on input at bounding box center [728, 423] width 266 height 23
type input "Pago Pedimento"
click at [830, 473] on button "Save" at bounding box center [838, 469] width 45 height 23
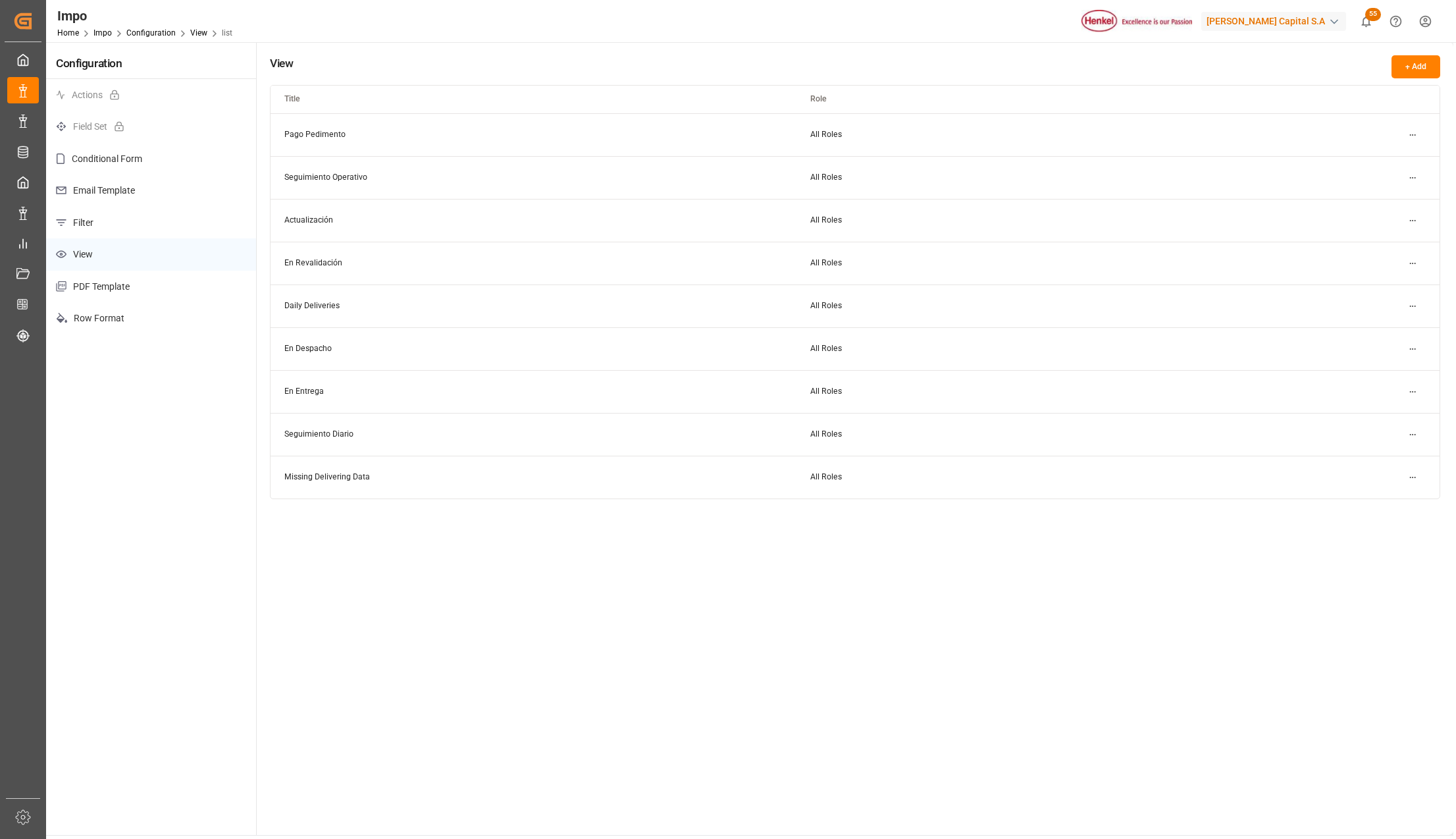
click at [1410, 137] on html "Created by potrace 1.15, written by [PERSON_NAME] [DATE]-[DATE] Created by potr…" at bounding box center [728, 419] width 1456 height 839
click at [1384, 161] on div "Edit" at bounding box center [1389, 161] width 68 height 18
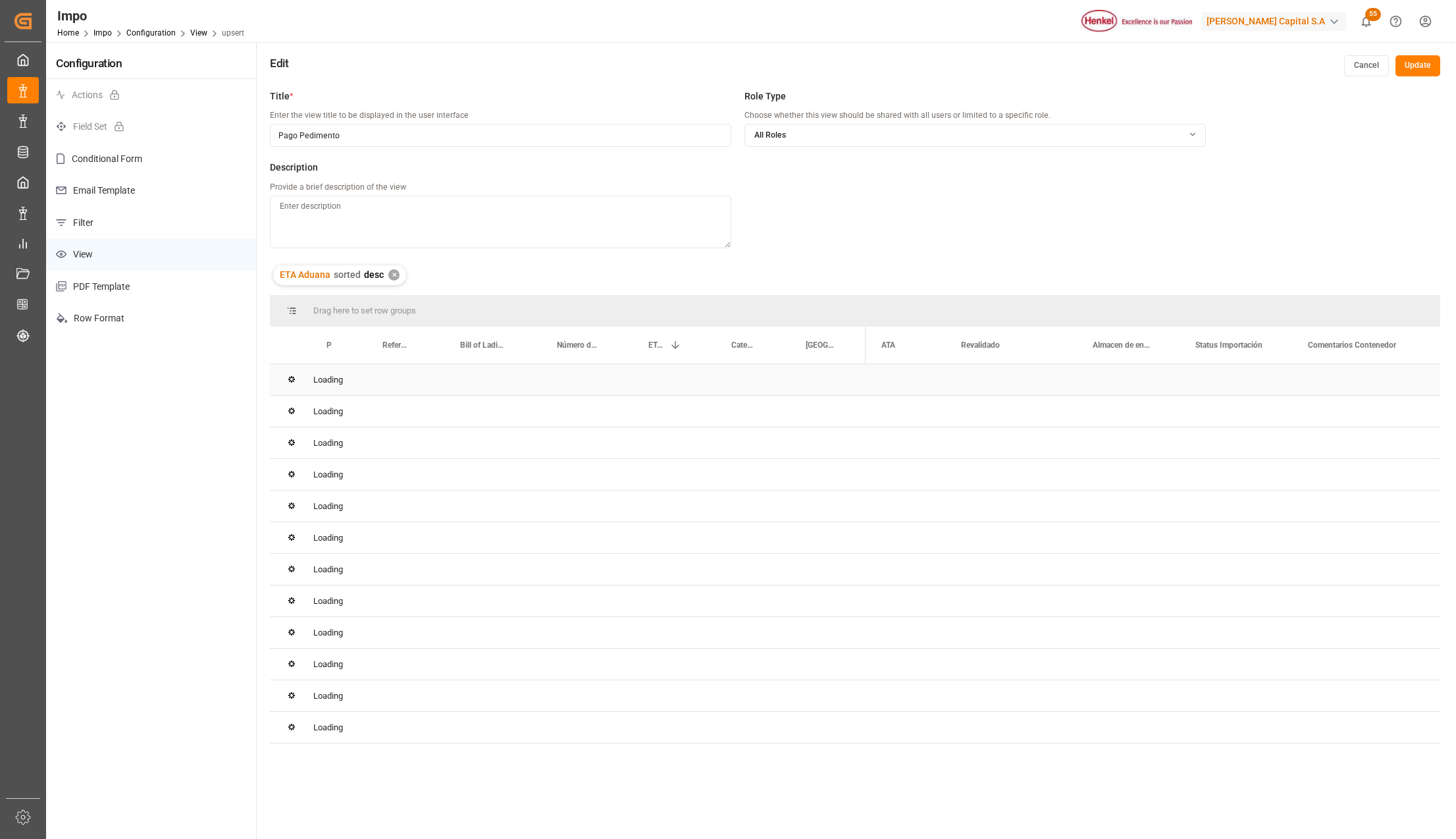
click at [1012, 375] on div "Loading" at bounding box center [855, 380] width 1171 height 32
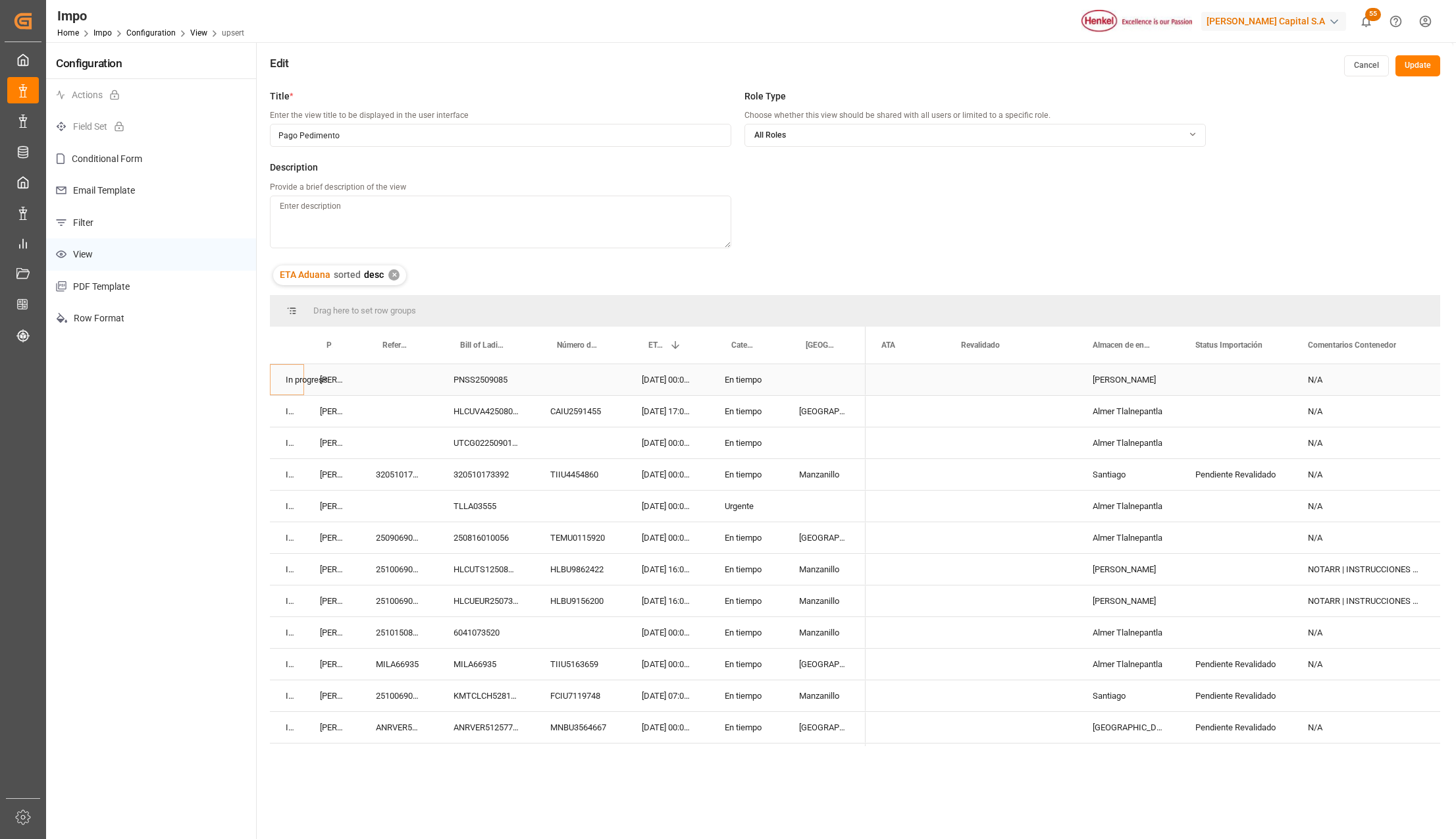
click at [1012, 375] on div "Press SPACE to select this row." at bounding box center [1011, 379] width 132 height 31
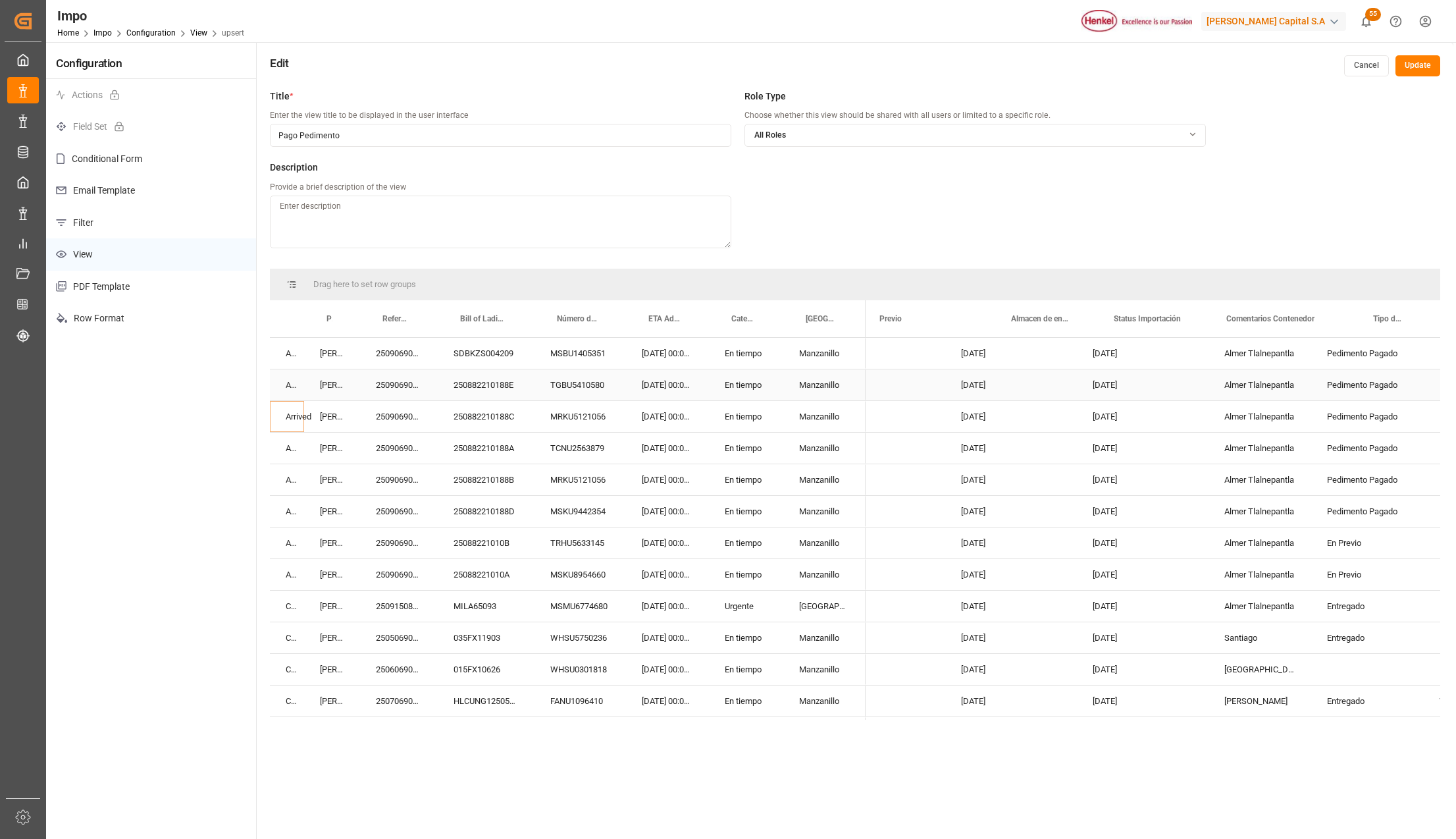
scroll to position [0, 209]
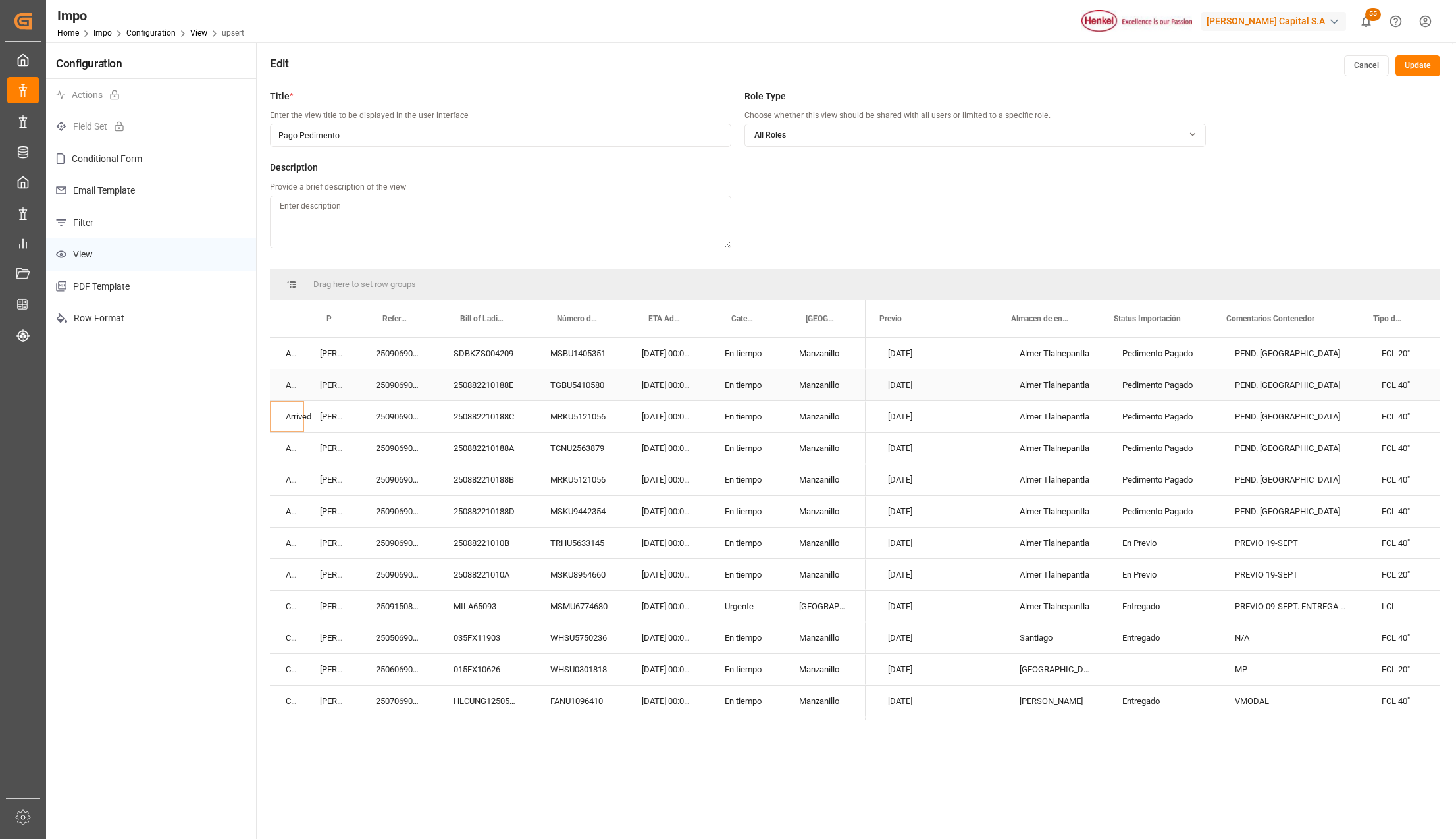
click at [920, 406] on div "[DATE]" at bounding box center [938, 416] width 132 height 31
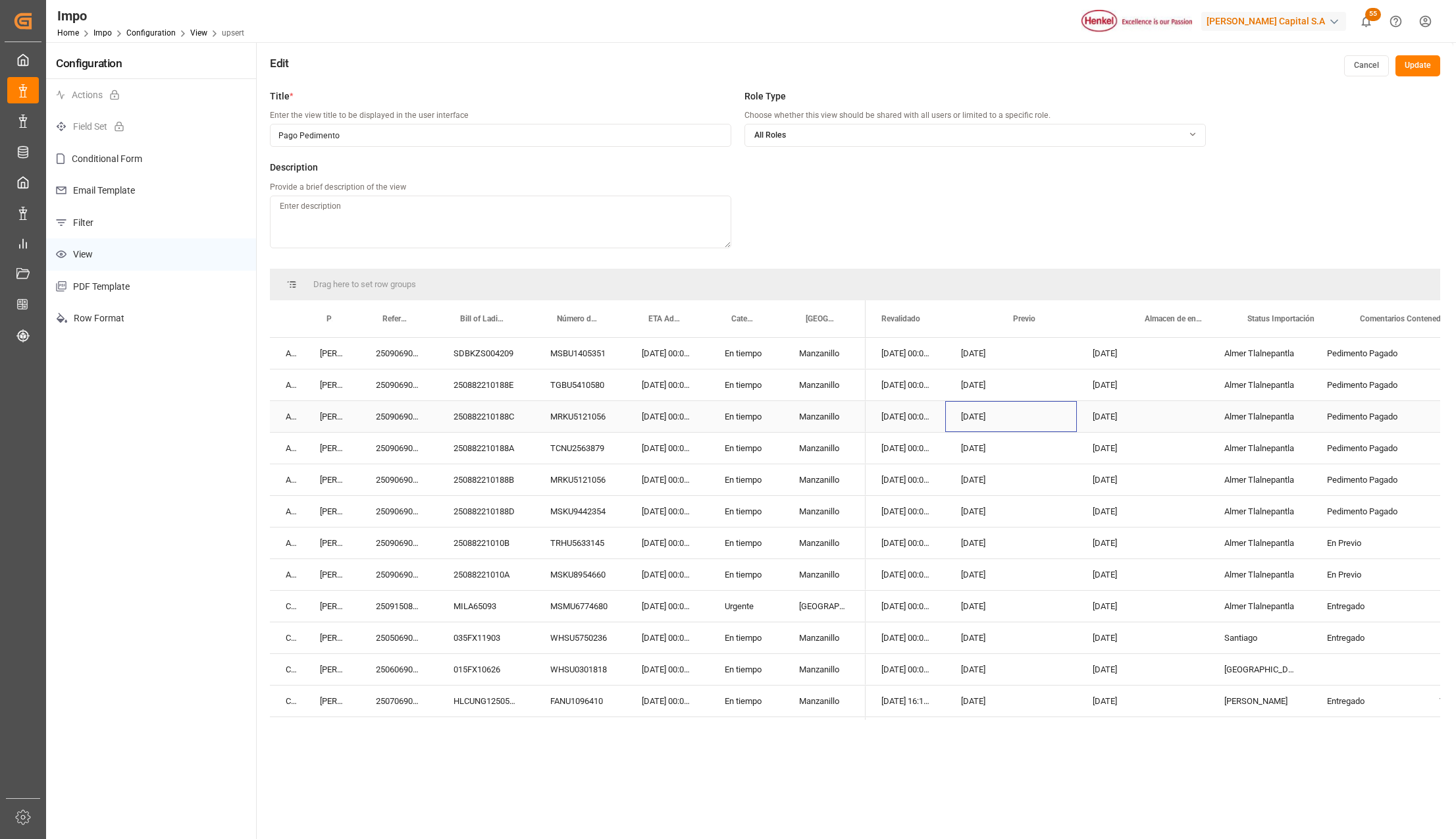
scroll to position [0, 0]
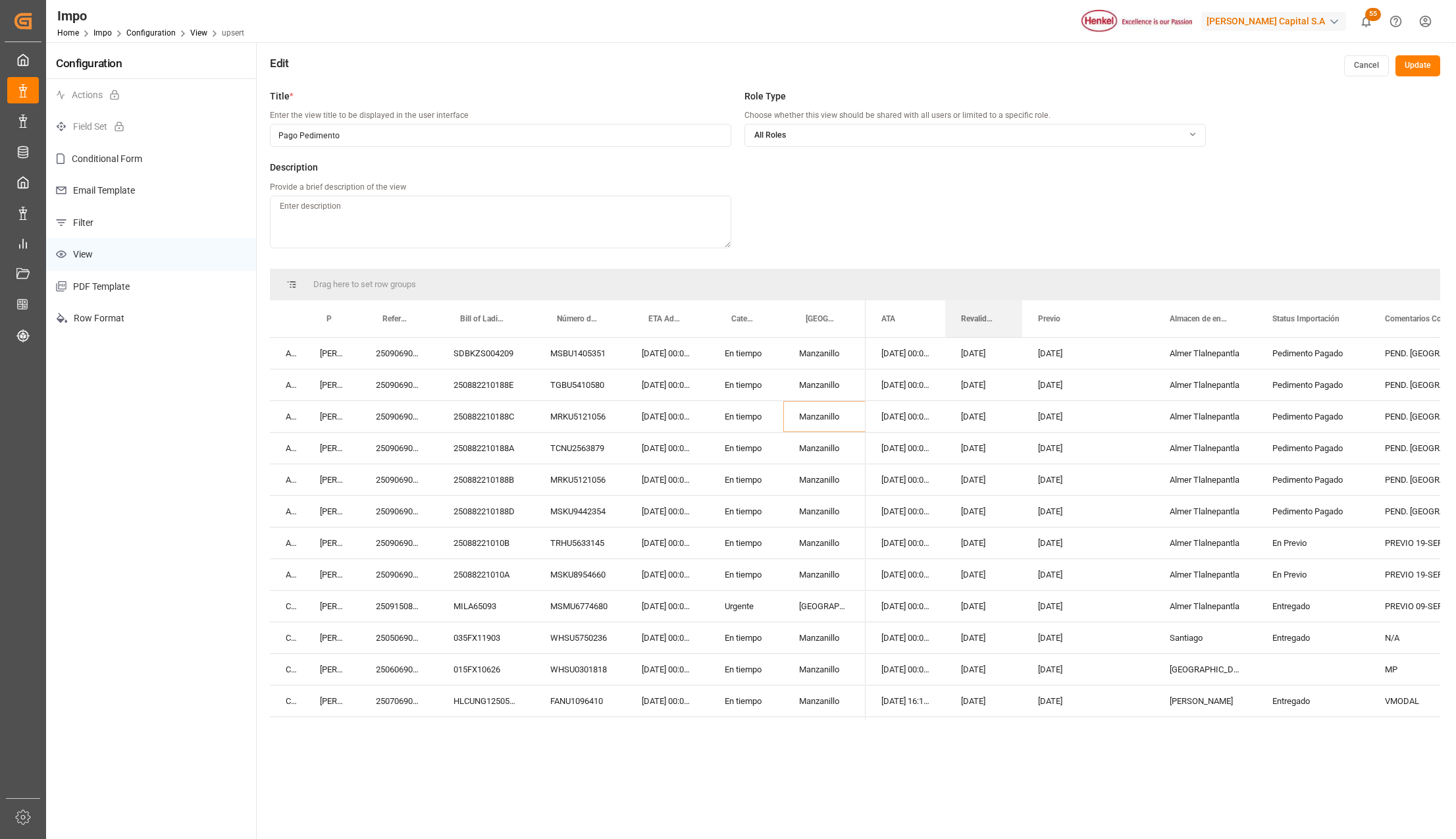
drag, startPoint x: 1074, startPoint y: 306, endPoint x: 1176, endPoint y: 311, distance: 101.5
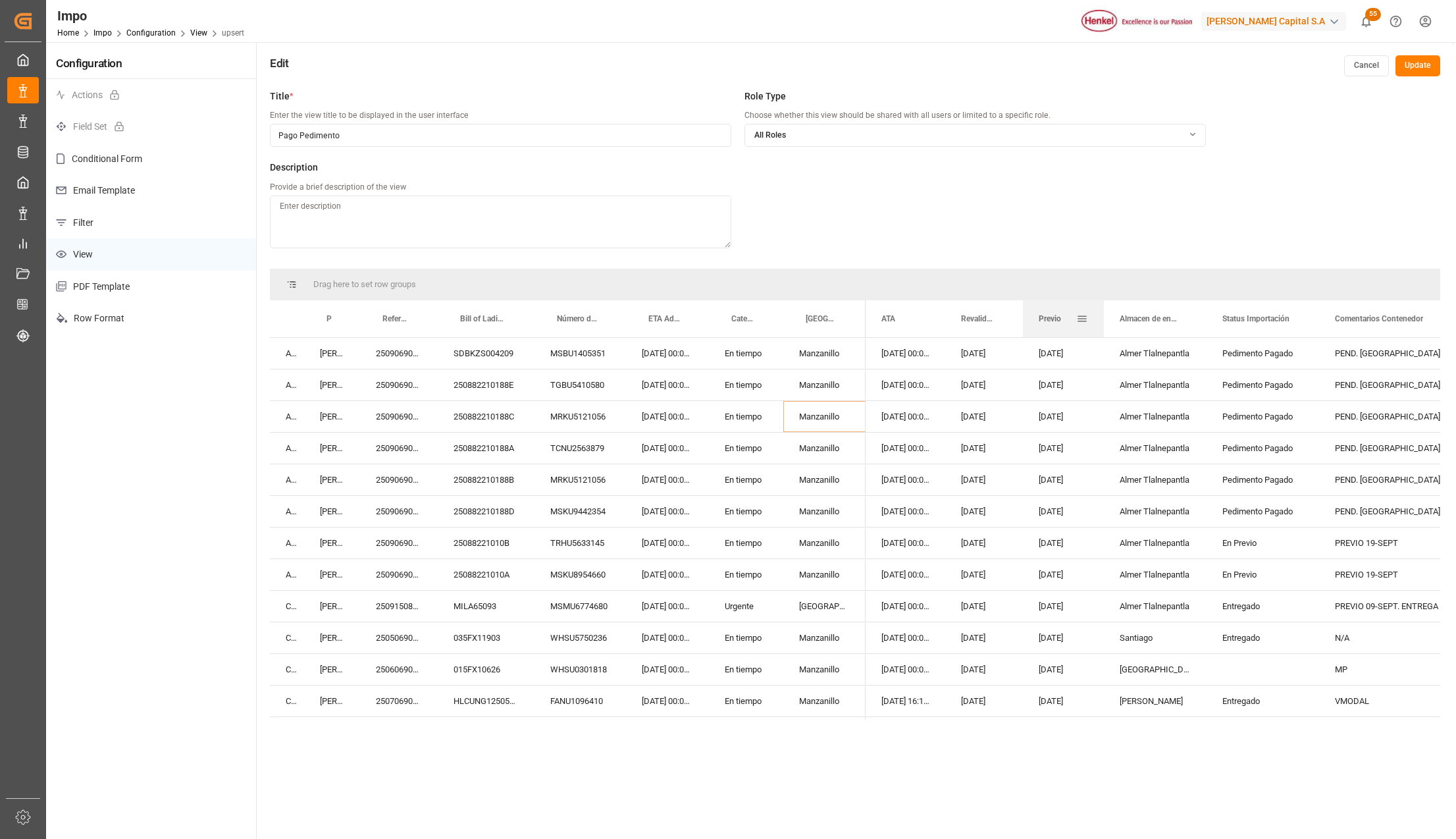
drag, startPoint x: 1154, startPoint y: 305, endPoint x: 1090, endPoint y: 317, distance: 64.8
click at [1104, 306] on div at bounding box center [1103, 318] width 5 height 37
click at [1004, 317] on span at bounding box center [1001, 319] width 12 height 12
click at [1036, 354] on input "Filter Columns Input" at bounding box center [1071, 353] width 109 height 26
type input "[PERSON_NAME]"
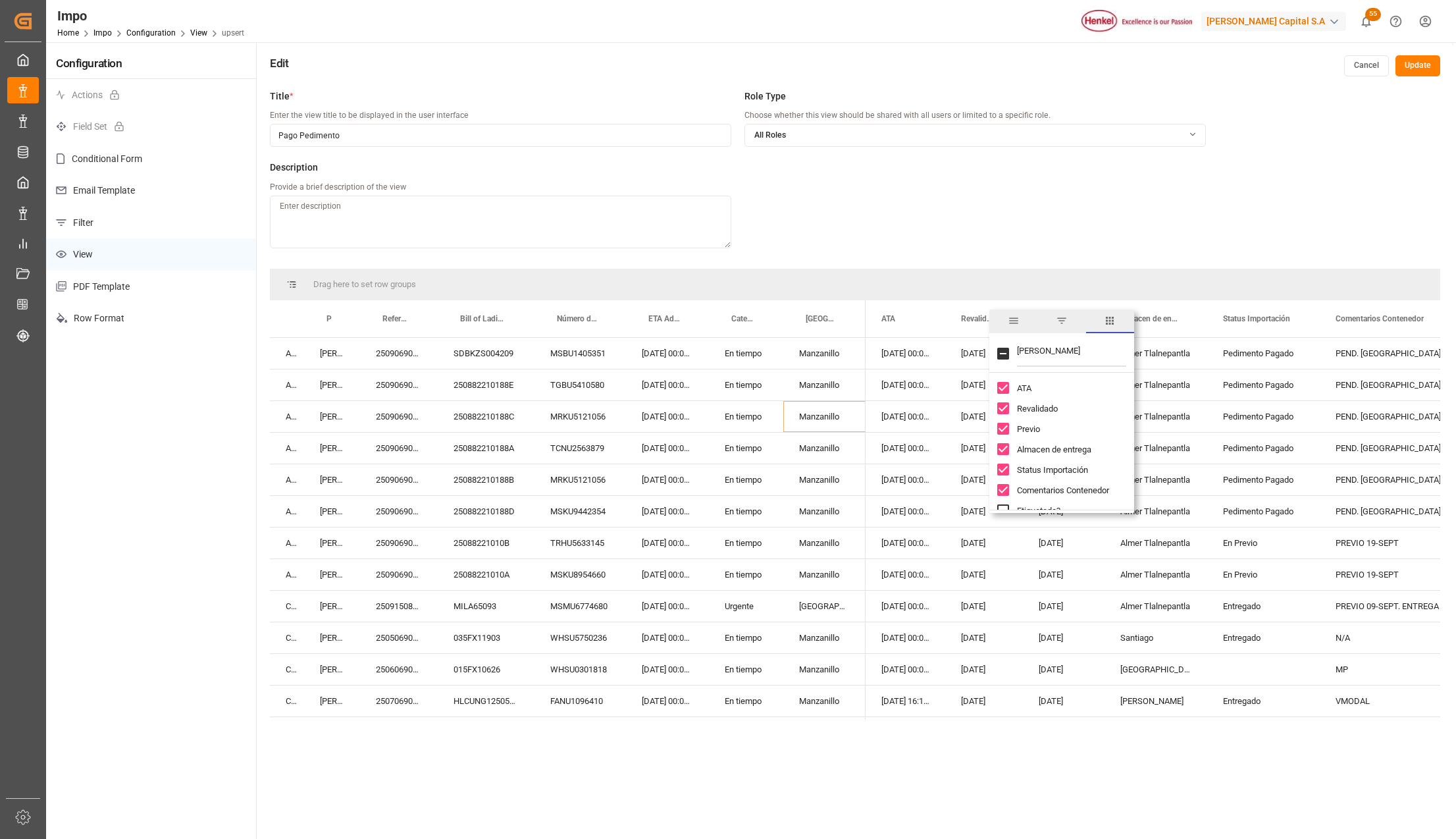
checkbox input "true"
type input "[PERSON_NAME]"
click at [999, 383] on input "Revalidado column toggle visibility (visible)" at bounding box center [1003, 388] width 12 height 12
checkbox input "false"
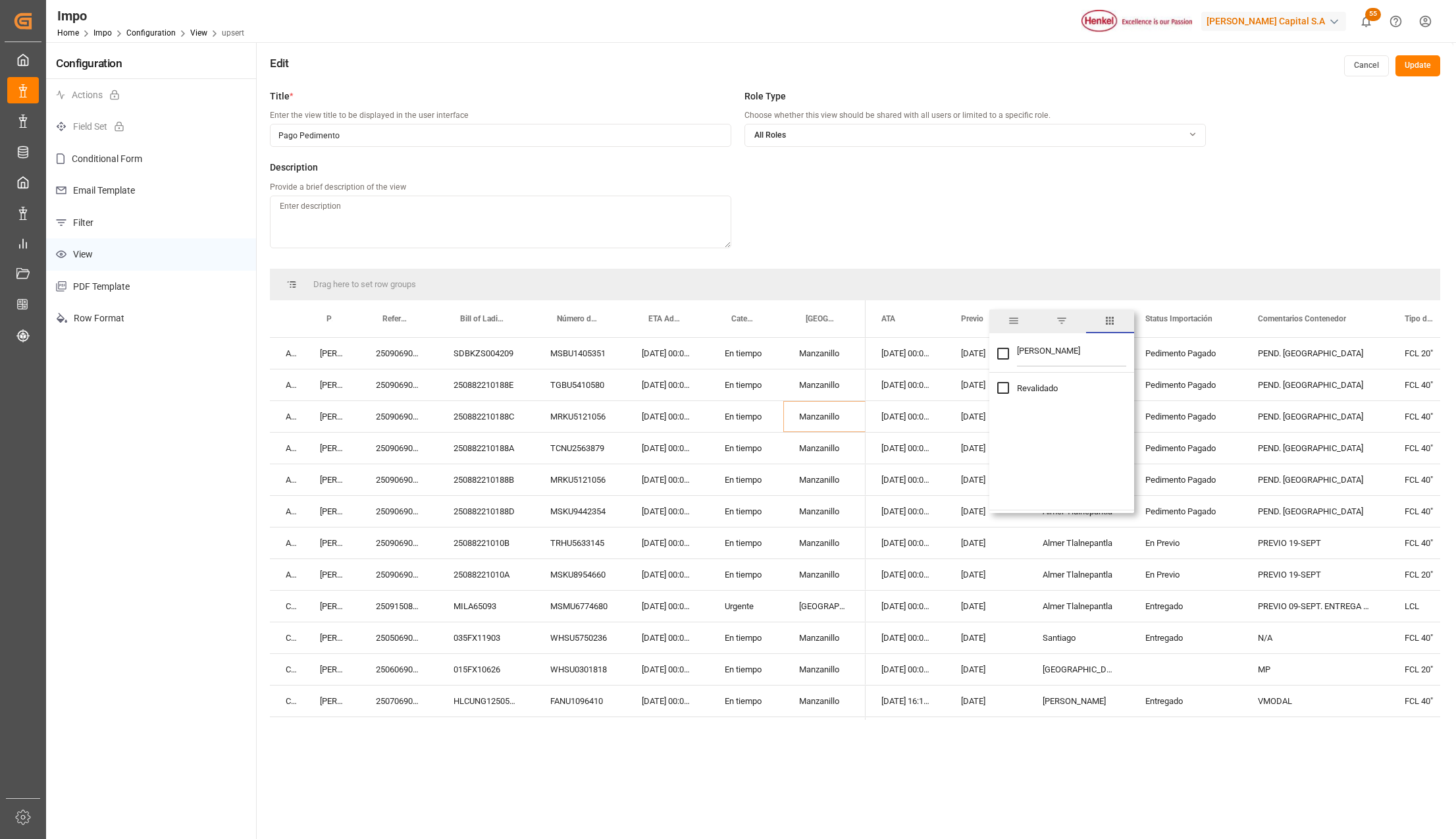
click at [1036, 356] on input "[PERSON_NAME]" at bounding box center [1071, 353] width 109 height 26
type input "r"
checkbox input "false"
type input "pedim"
click at [1003, 386] on input "No de Pedimento column toggle visibility (hidden)" at bounding box center [1003, 388] width 12 height 12
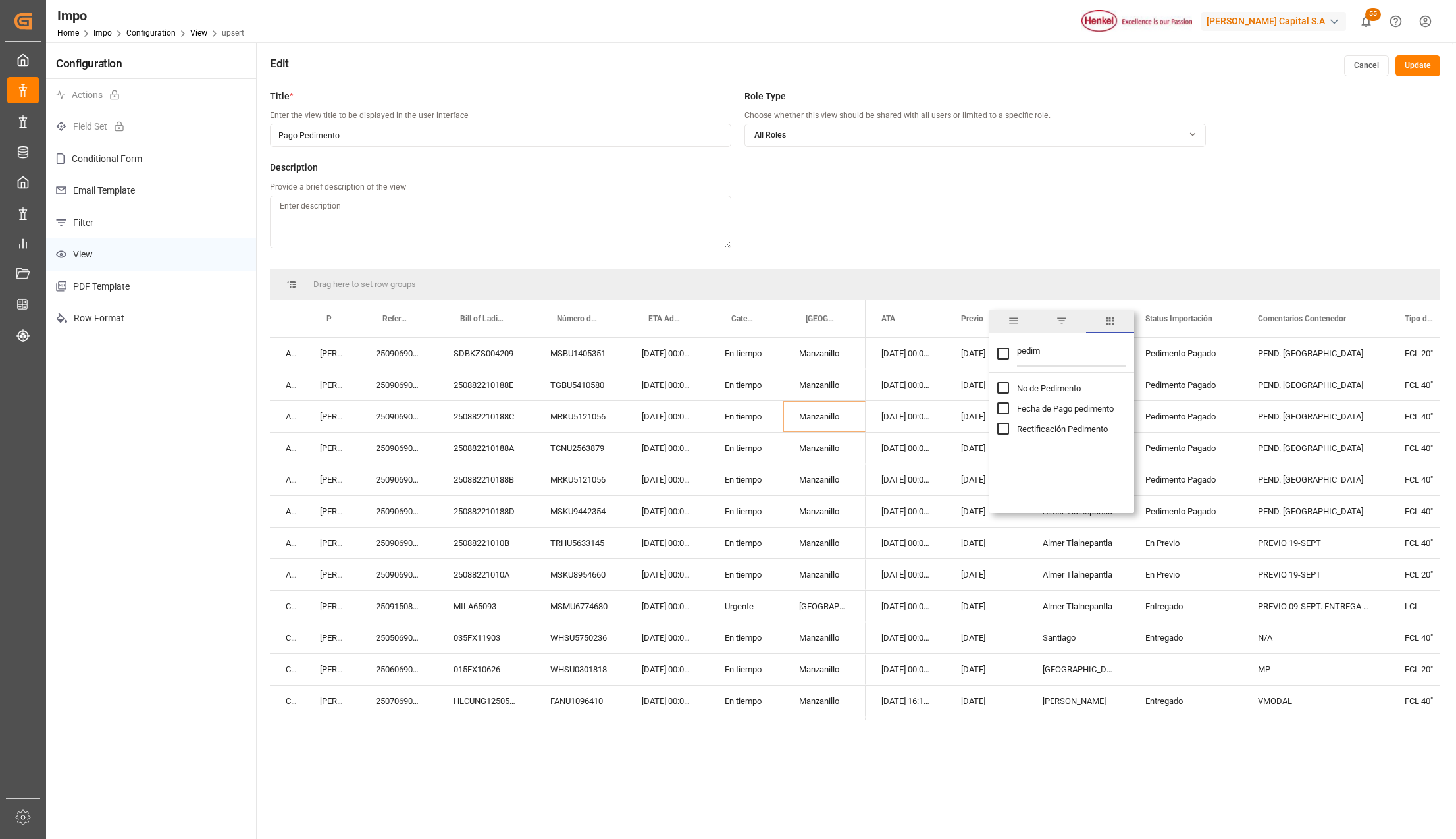
checkbox input "true"
checkbox input "false"
click at [1004, 408] on input "Fecha de Pago pedimento column toggle visibility (hidden)" at bounding box center [1003, 408] width 12 height 12
checkbox input "true"
click at [986, 540] on div "[DATE]" at bounding box center [986, 542] width 82 height 31
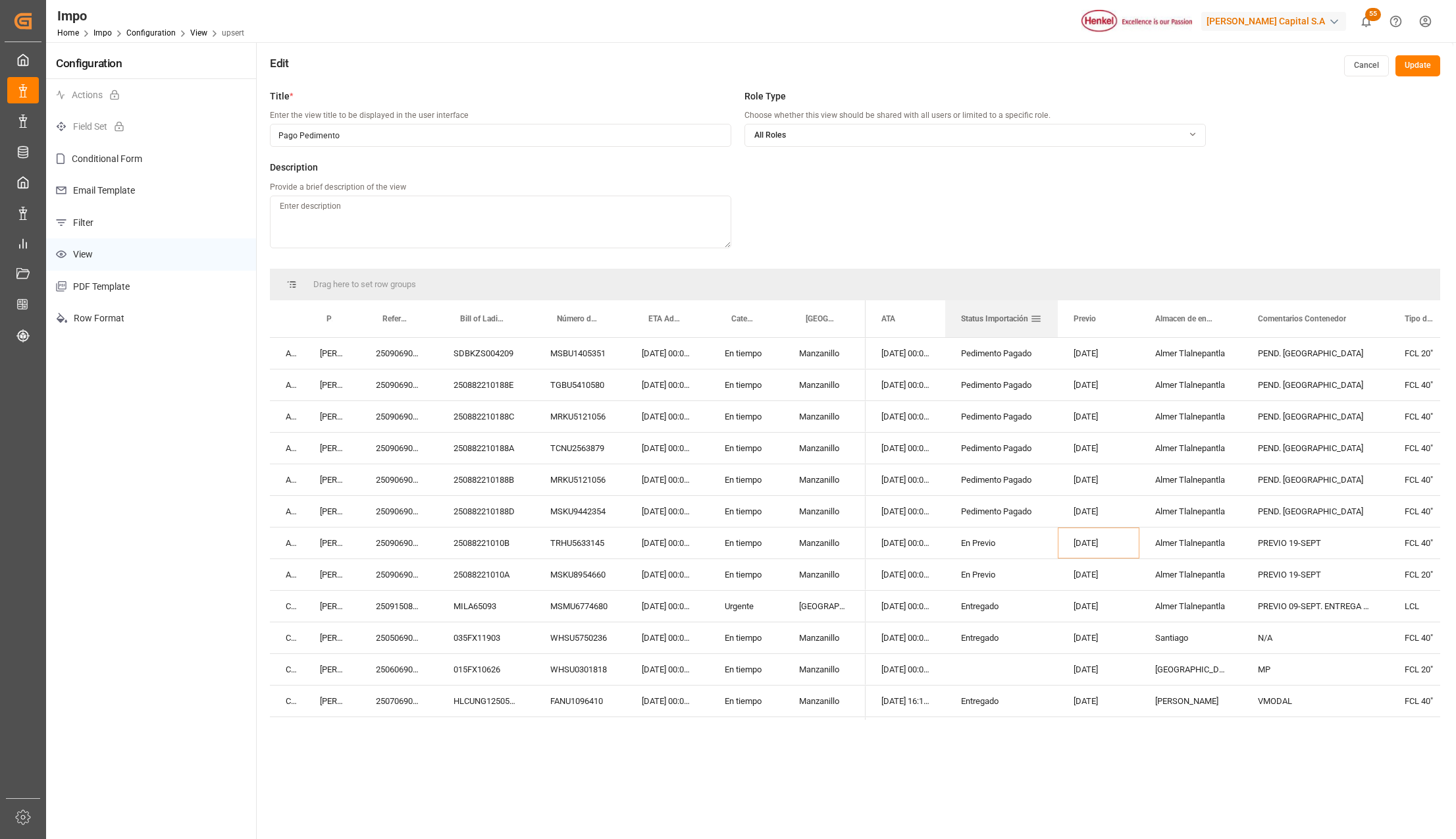
drag, startPoint x: 912, startPoint y: 335, endPoint x: 986, endPoint y: 327, distance: 74.2
click at [986, 327] on div "Status Importación" at bounding box center [995, 318] width 69 height 37
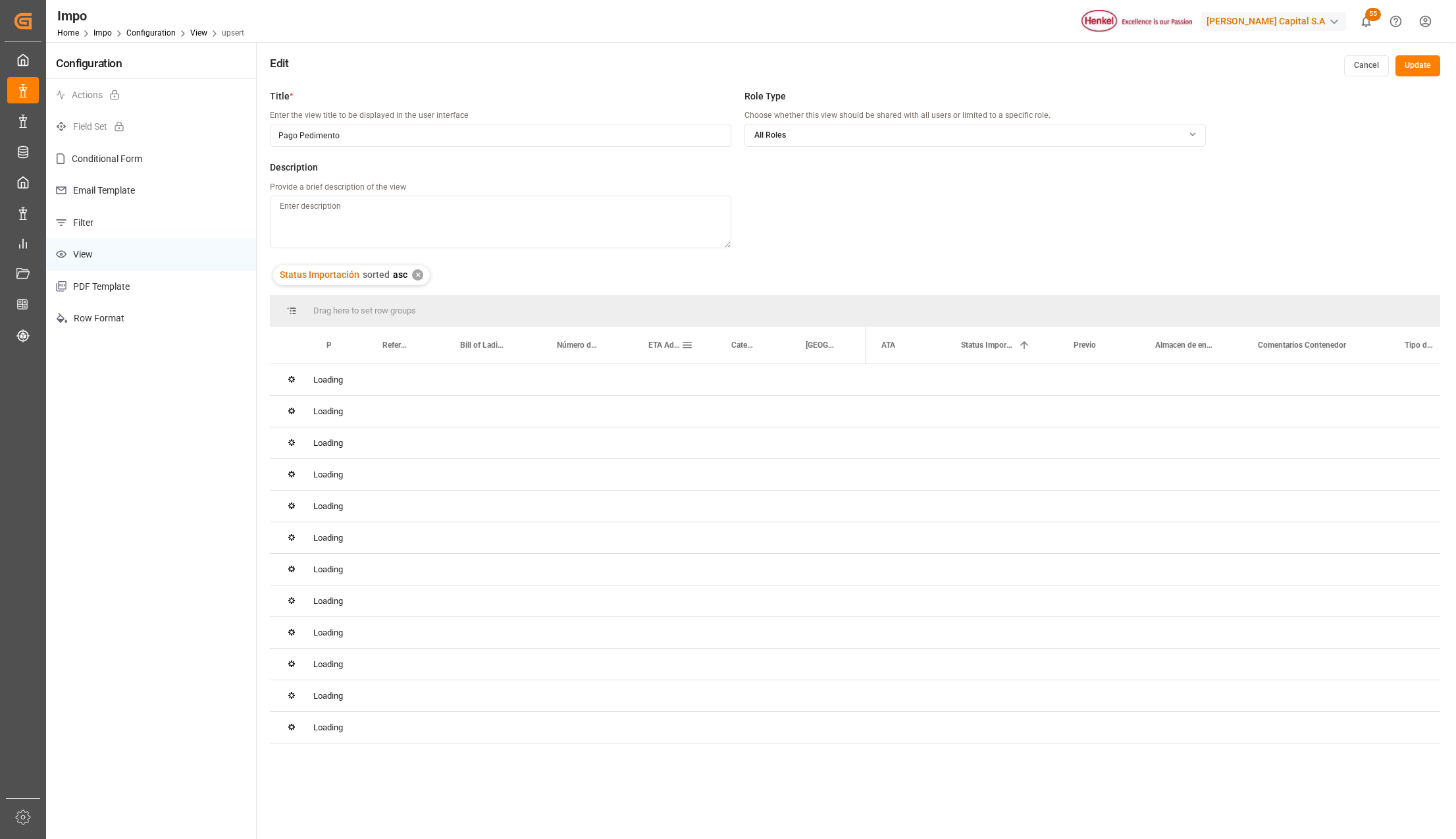
click at [687, 341] on span at bounding box center [687, 345] width 12 height 12
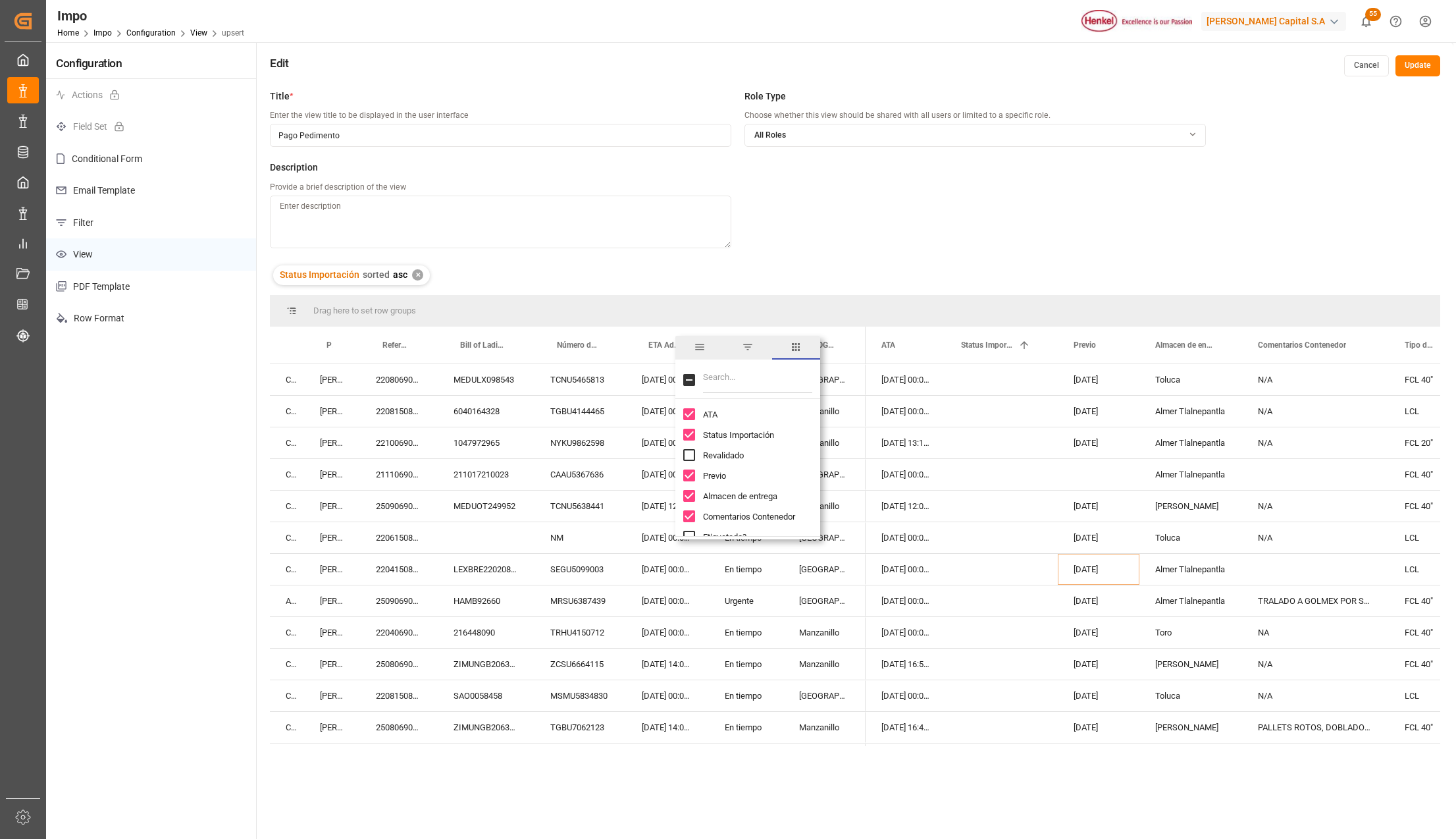
click at [726, 383] on input "Filter Columns Input" at bounding box center [757, 380] width 109 height 26
type input "eta"
click at [687, 433] on input "ETA Aduana column toggle visibility (visible)" at bounding box center [689, 435] width 12 height 12
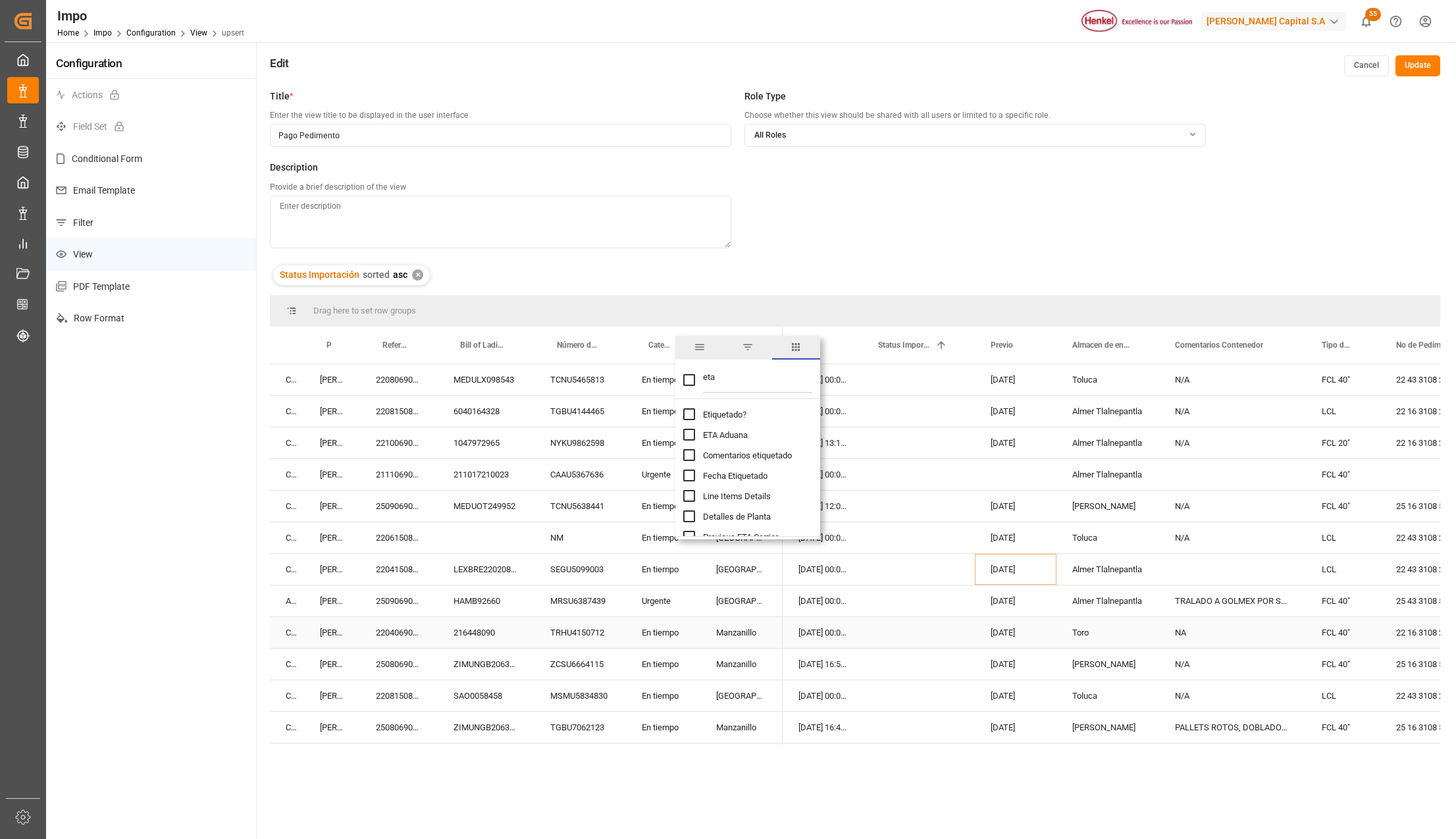
click at [712, 625] on div "Manzanillo" at bounding box center [741, 632] width 82 height 31
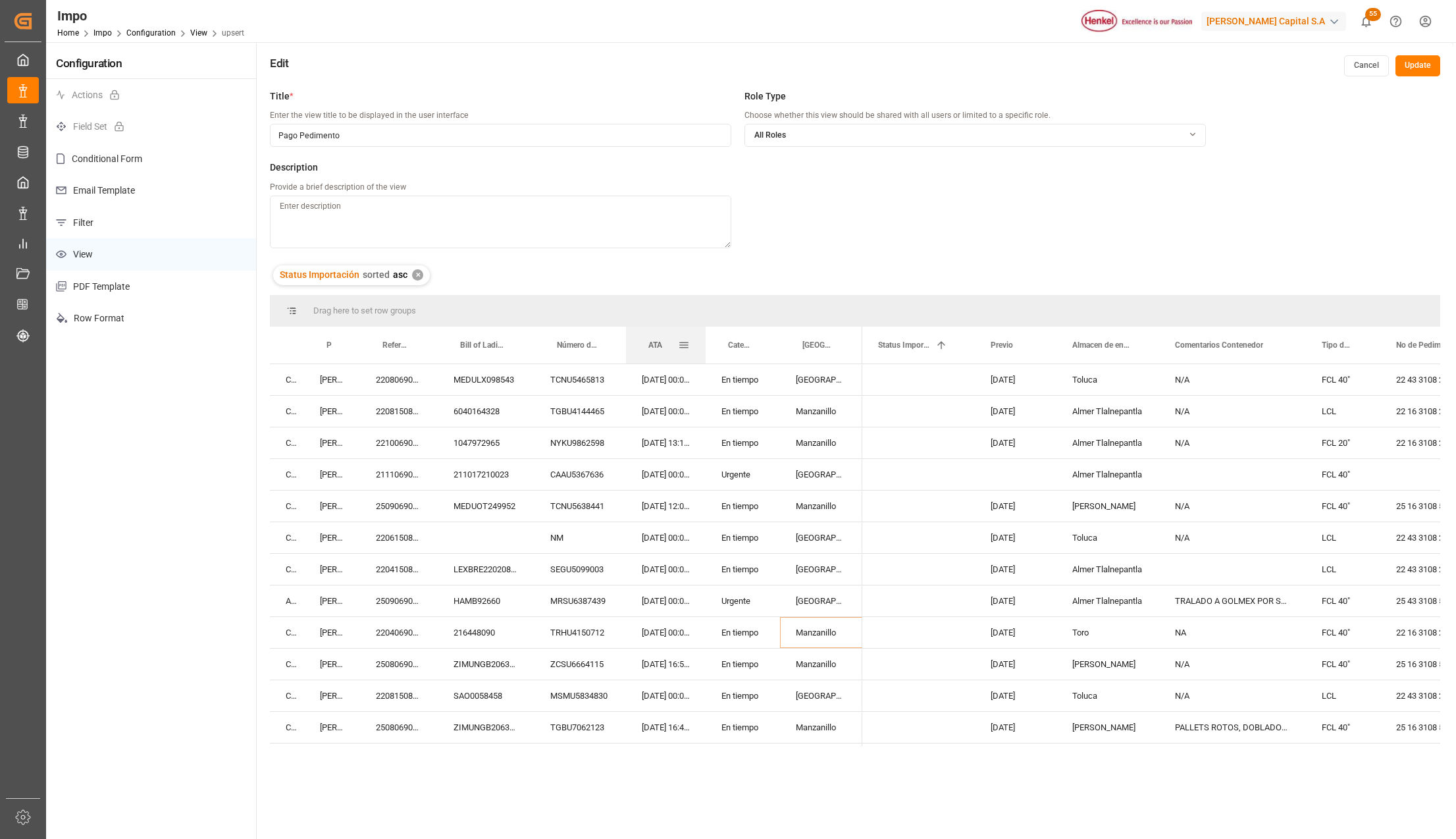
drag, startPoint x: 646, startPoint y: 340, endPoint x: 669, endPoint y: 342, distance: 23.2
click at [783, 428] on div "Manzanillo" at bounding box center [821, 442] width 82 height 31
click at [666, 350] on div "[GEOGRAPHIC_DATA] - Locode" at bounding box center [664, 345] width 32 height 37
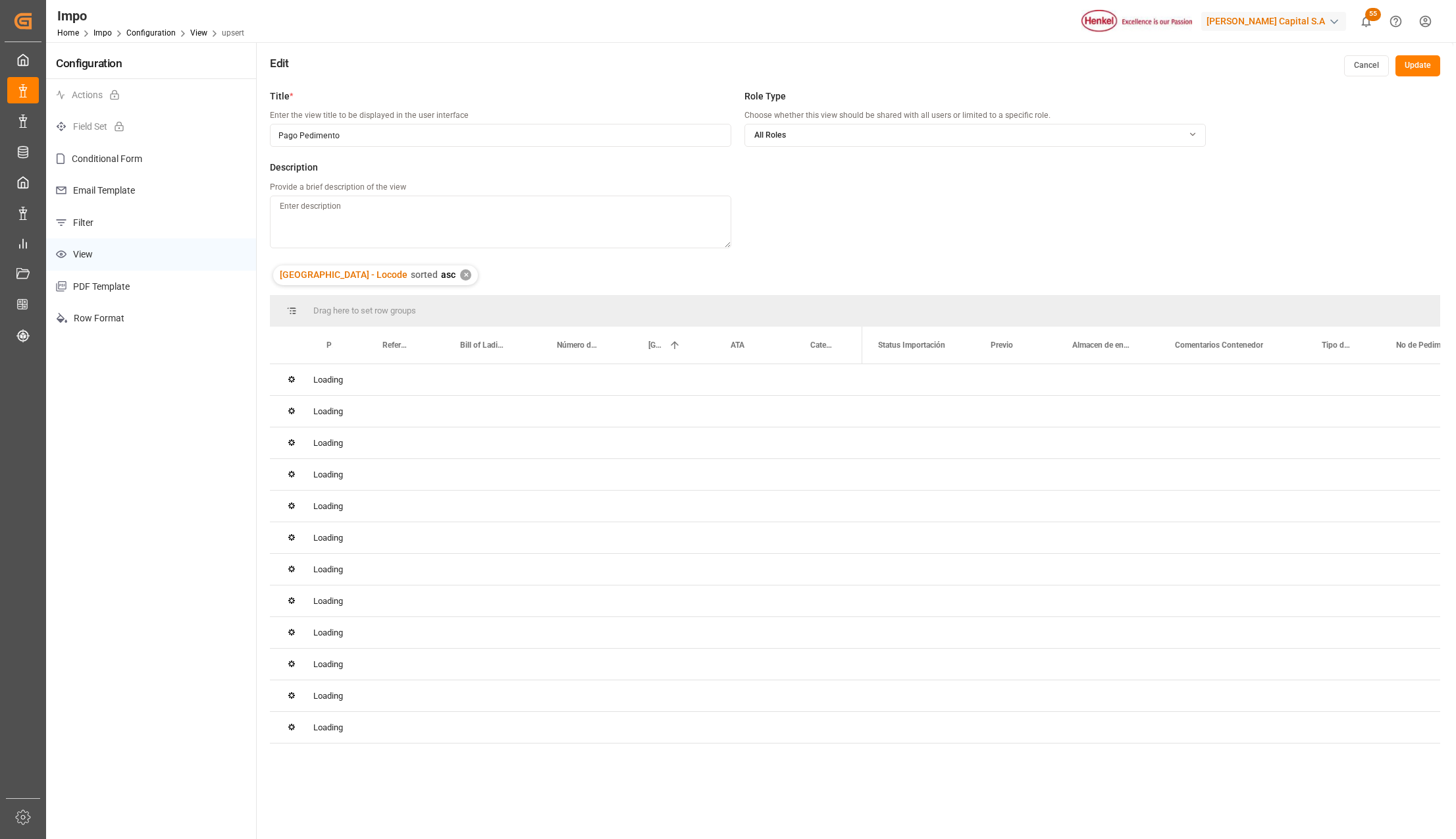
click at [460, 275] on div "✕" at bounding box center [465, 274] width 11 height 11
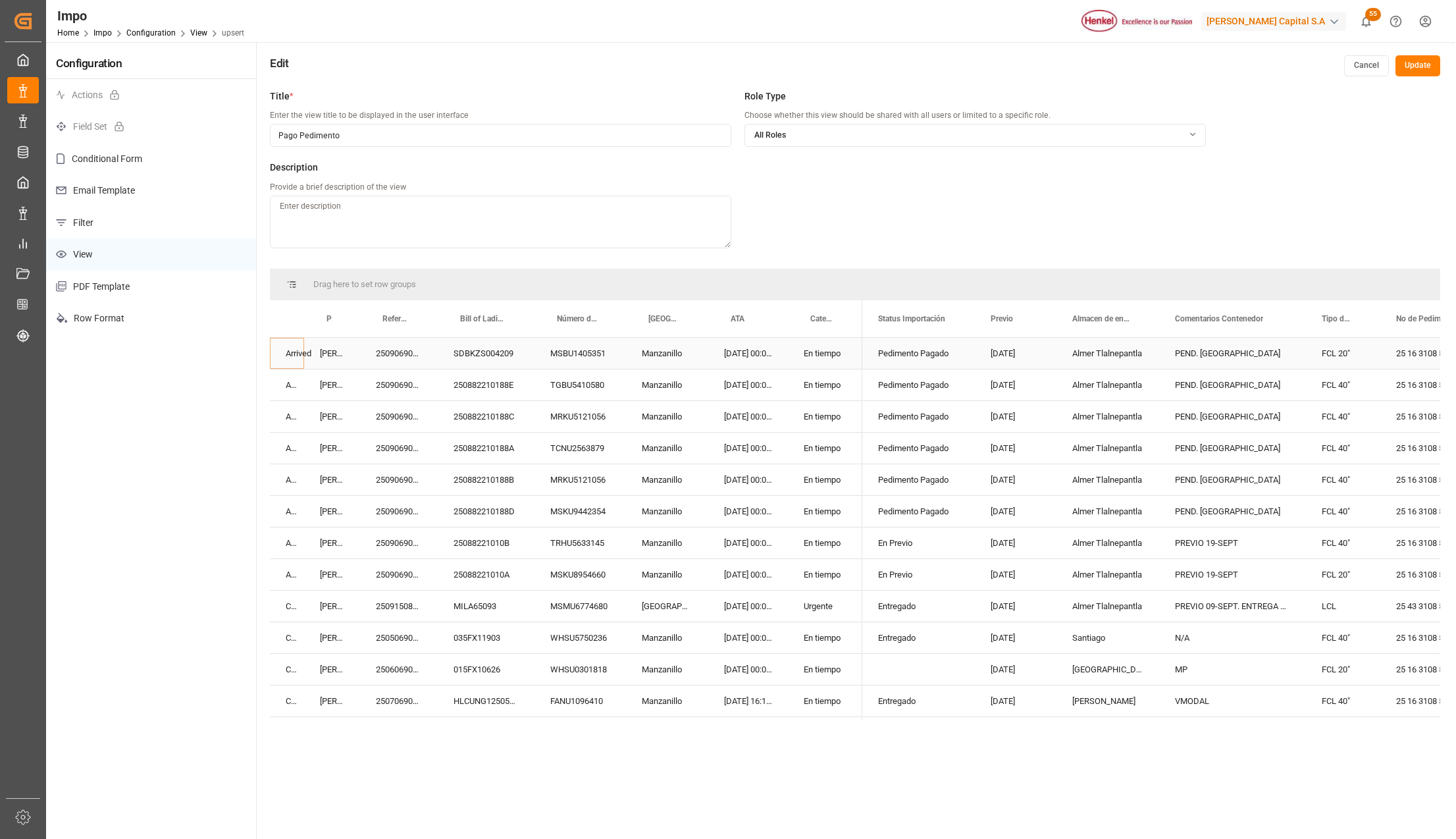
click at [810, 351] on div "En tiempo" at bounding box center [825, 353] width 74 height 31
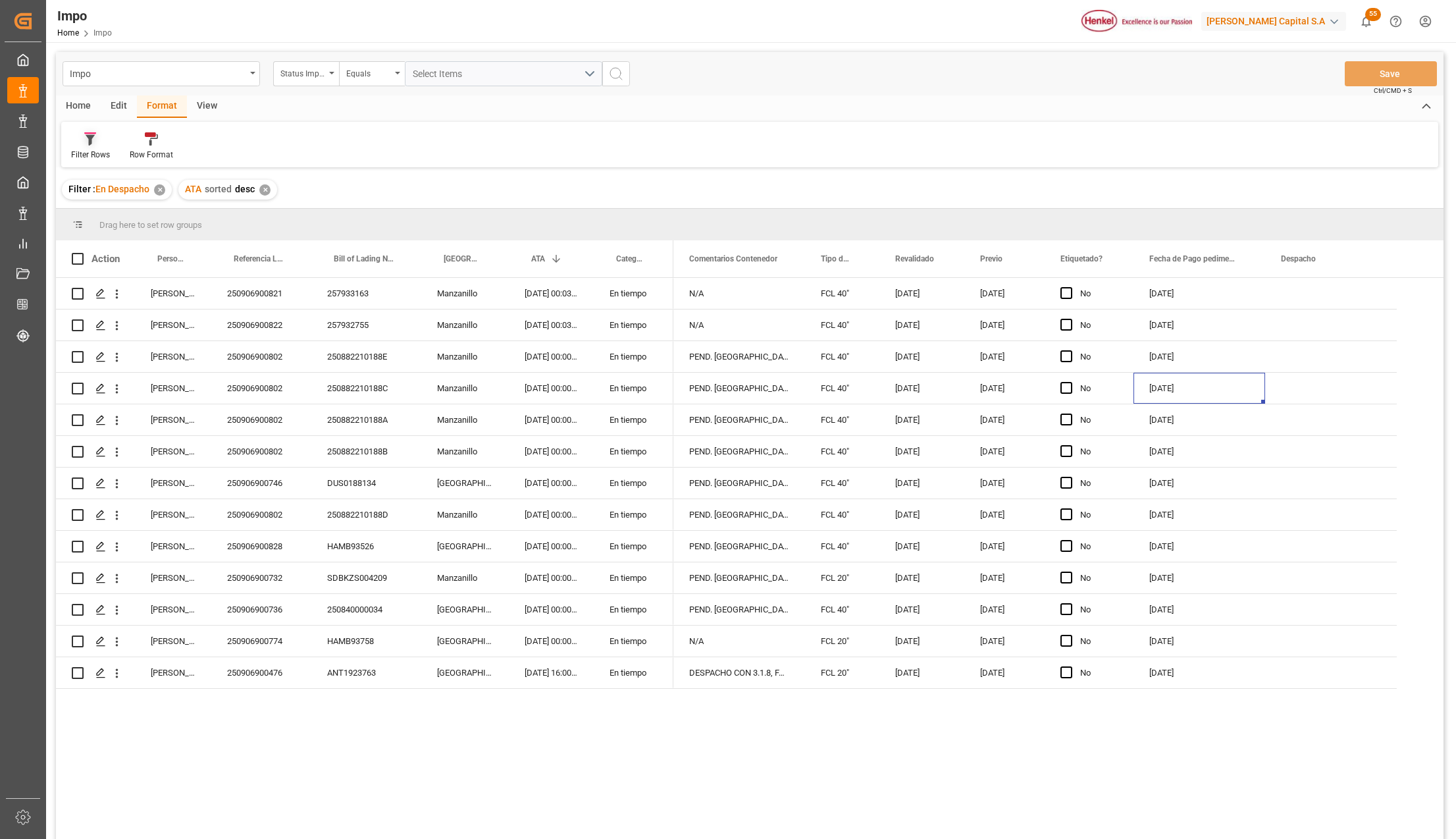
click at [98, 138] on div at bounding box center [90, 139] width 39 height 14
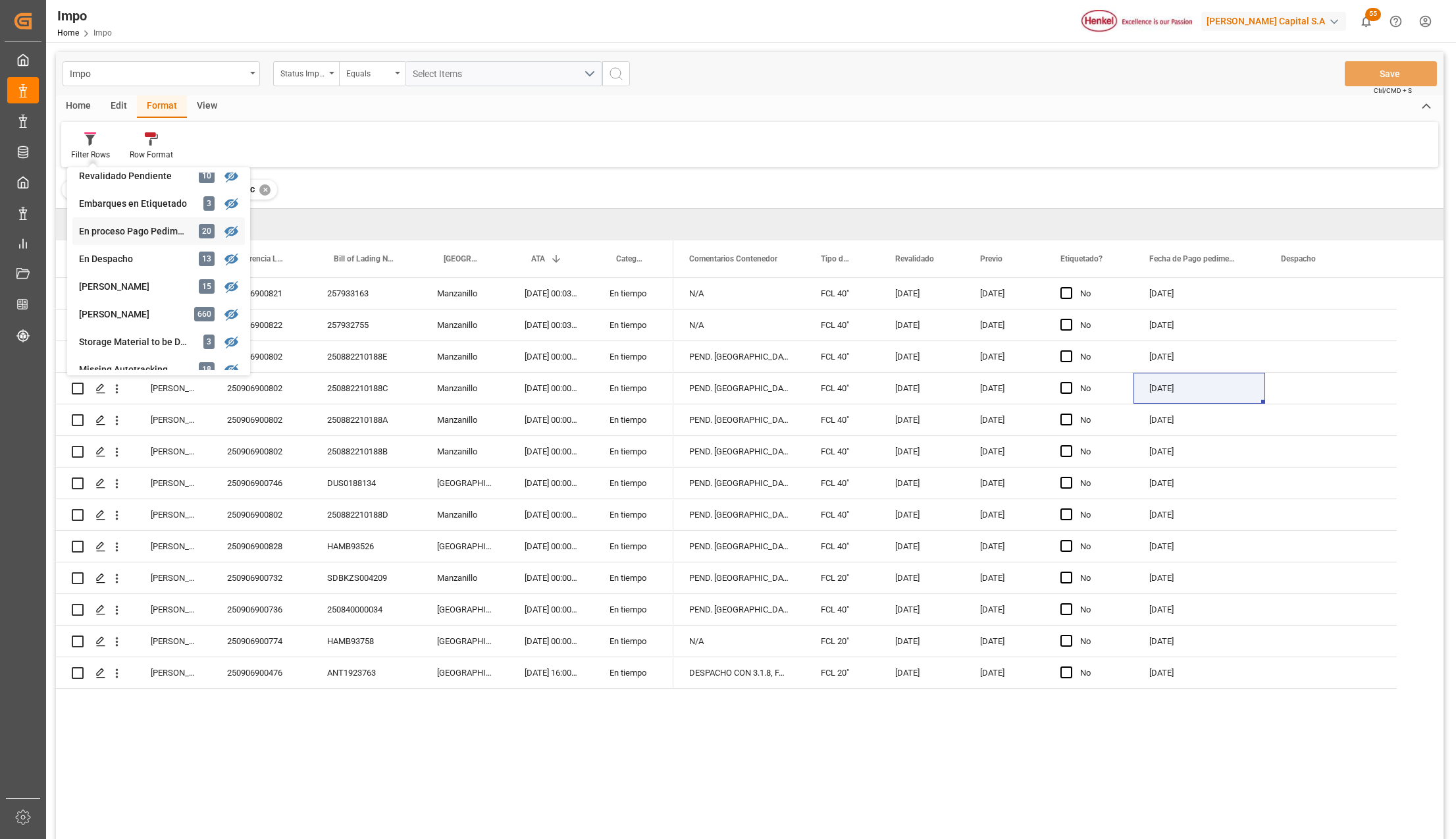
scroll to position [175, 0]
click at [161, 315] on div "Impo Status Importación Equals Select Items Save Ctrl/CMD + S Home Edit Format …" at bounding box center [750, 463] width 1388 height 822
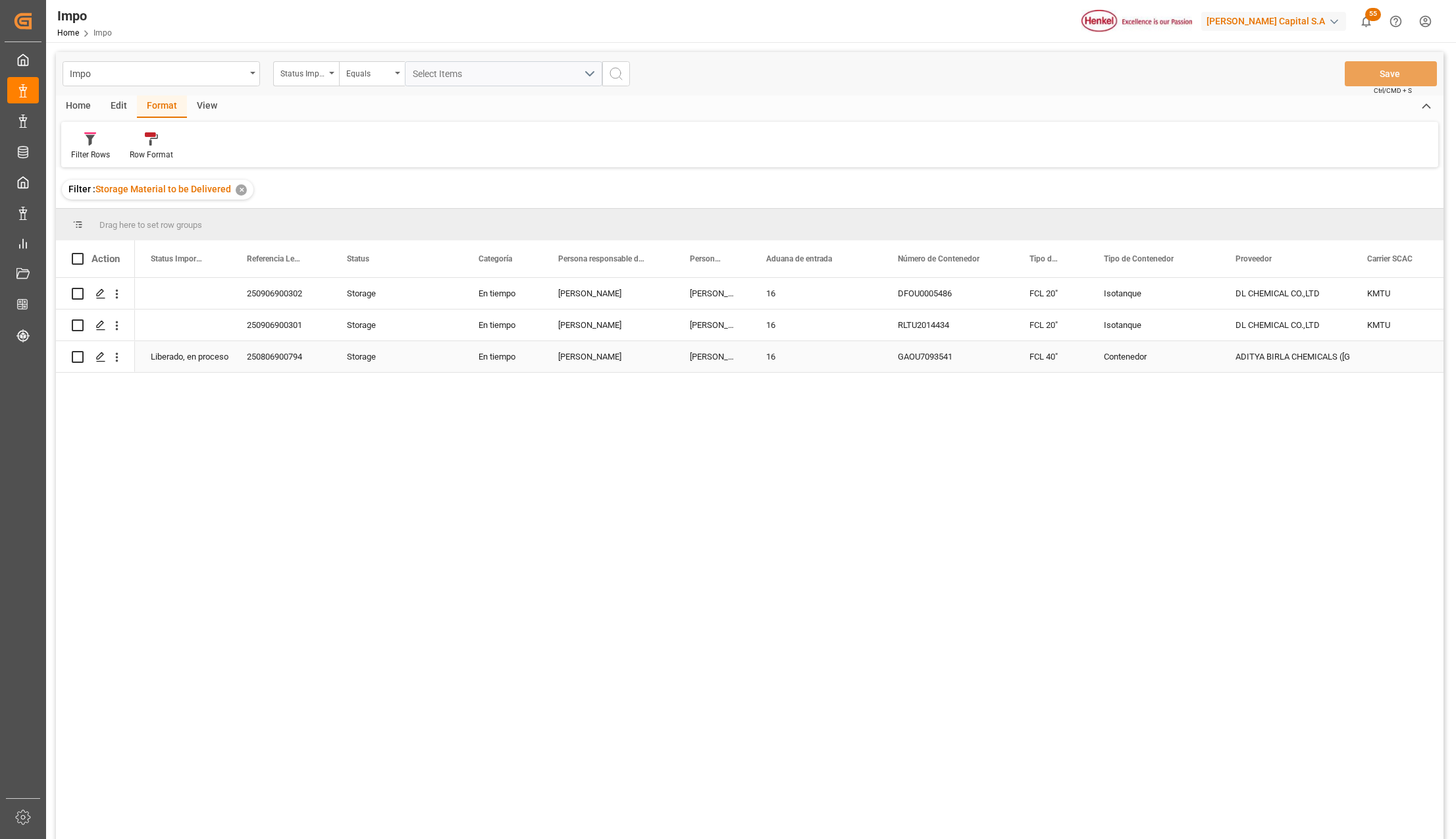
click at [272, 359] on div "250806900794" at bounding box center [281, 356] width 100 height 31
click at [294, 323] on div "250906900301" at bounding box center [281, 324] width 100 height 31
click at [298, 294] on div "250906900302" at bounding box center [281, 293] width 100 height 31
click at [219, 348] on div "Liberado, en proceso entrega" at bounding box center [183, 356] width 96 height 31
drag, startPoint x: 180, startPoint y: 291, endPoint x: 180, endPoint y: 324, distance: 32.9
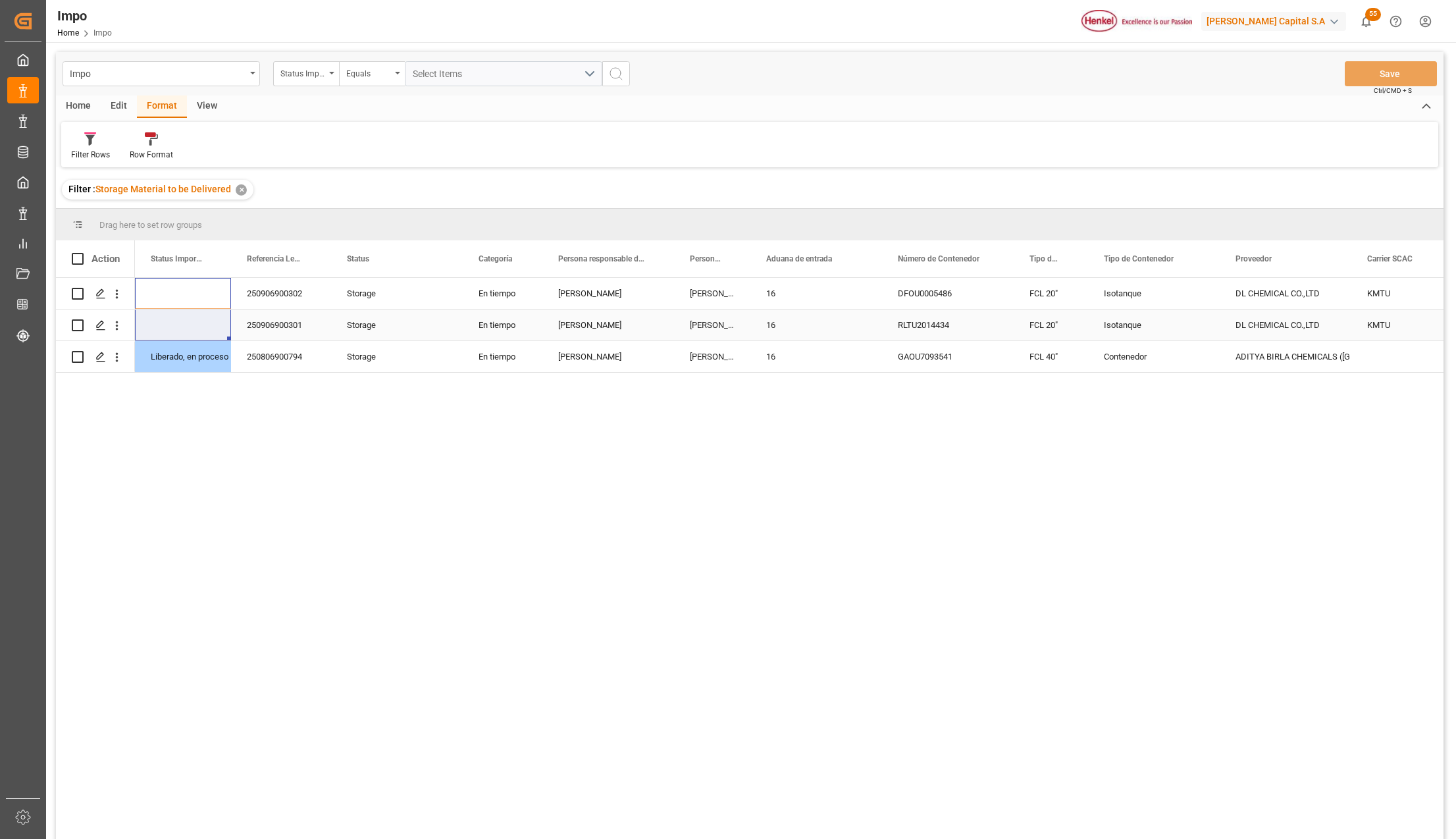
click at [1344, 76] on div "Impo Status Importación Equals Select Items Save Ctrl/CMD + S" at bounding box center [750, 73] width 1388 height 43
click at [1365, 74] on button "Save" at bounding box center [1391, 73] width 92 height 25
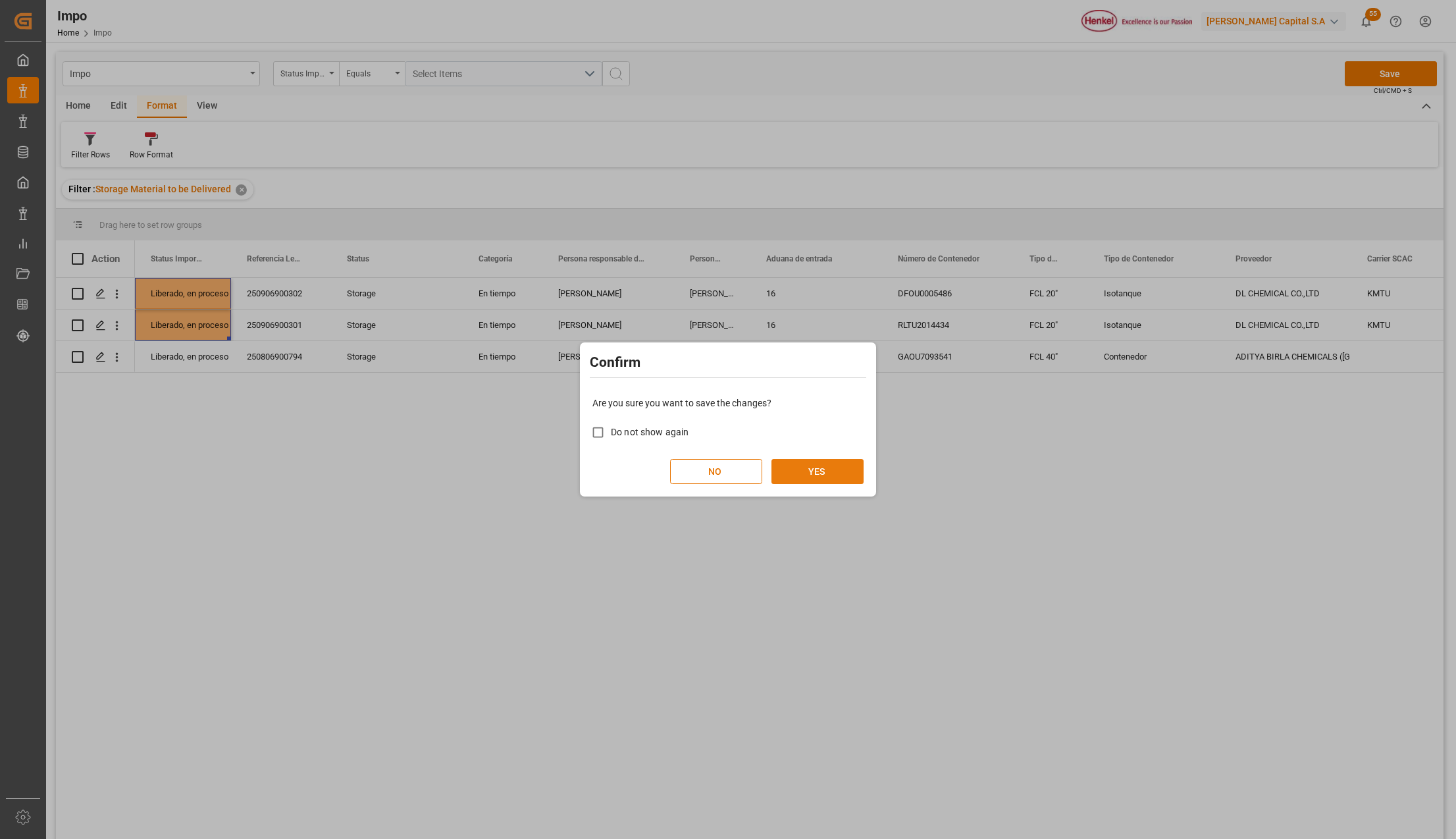
click at [830, 461] on button "YES" at bounding box center [818, 471] width 92 height 25
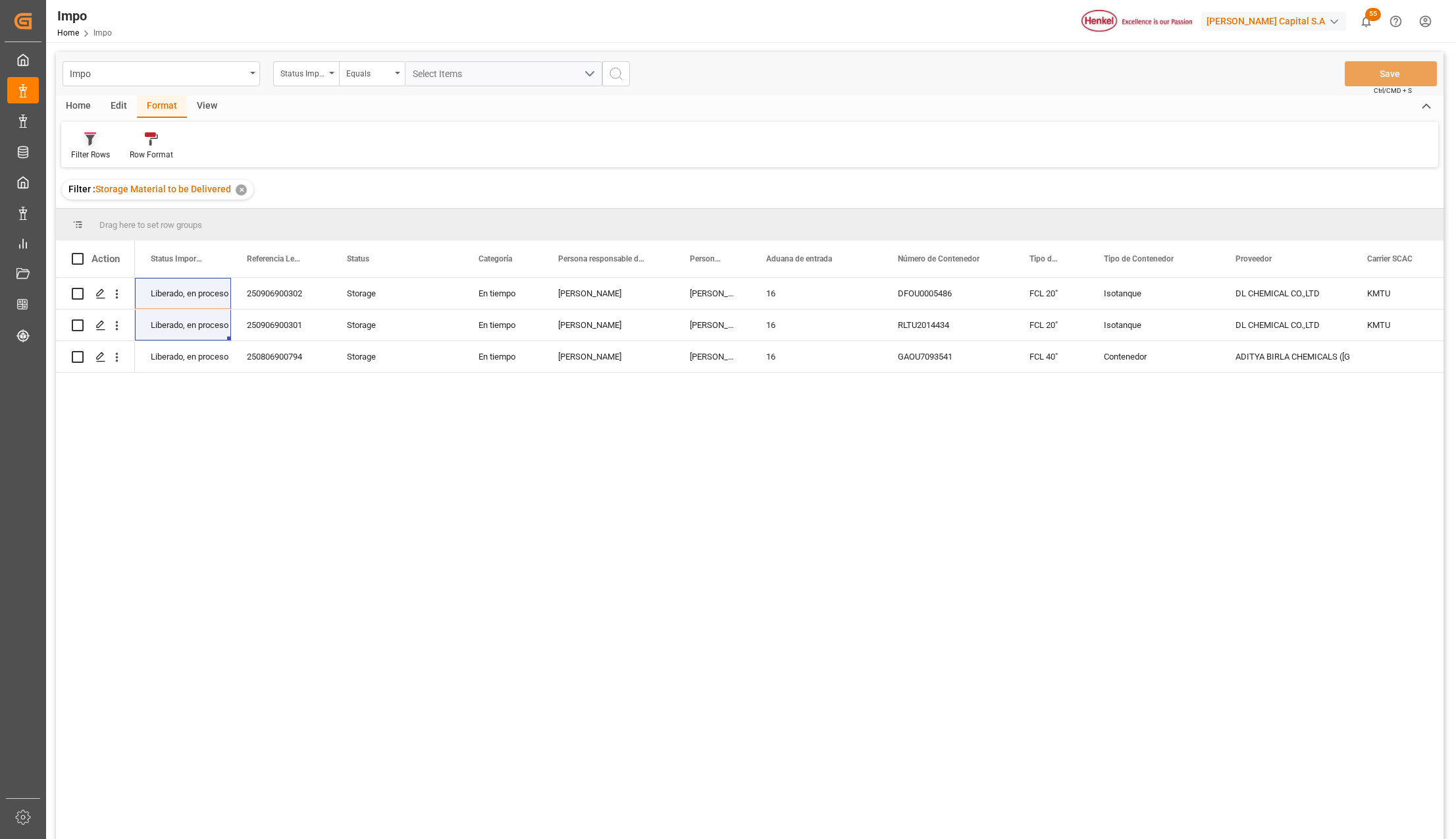
click at [97, 140] on div at bounding box center [90, 139] width 39 height 14
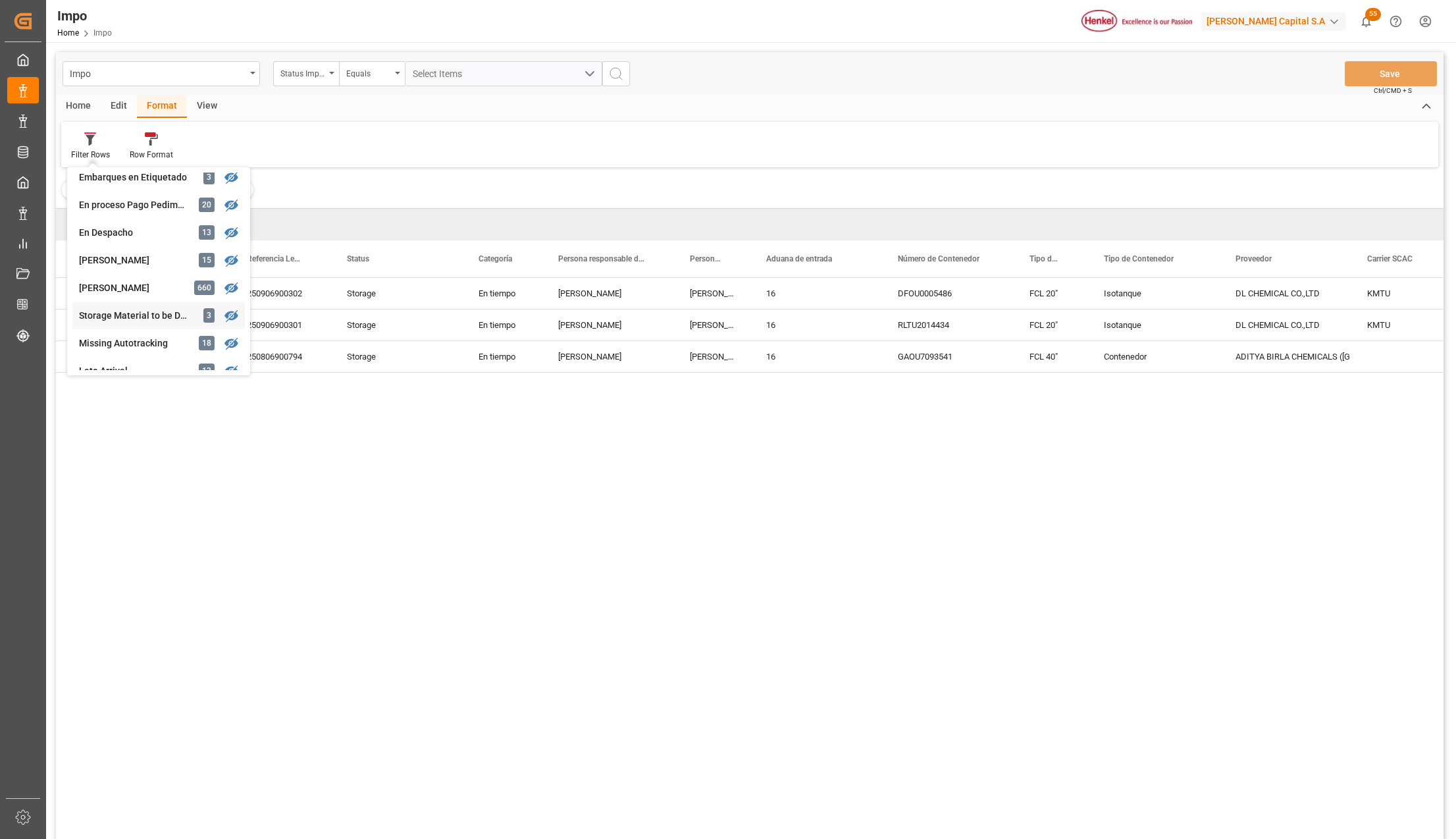
scroll to position [263, 0]
click at [122, 307] on div "Impo Status Importación Equals Select Items Save Ctrl/CMD + S Home Edit Format …" at bounding box center [750, 463] width 1388 height 822
